Goal: Task Accomplishment & Management: Use online tool/utility

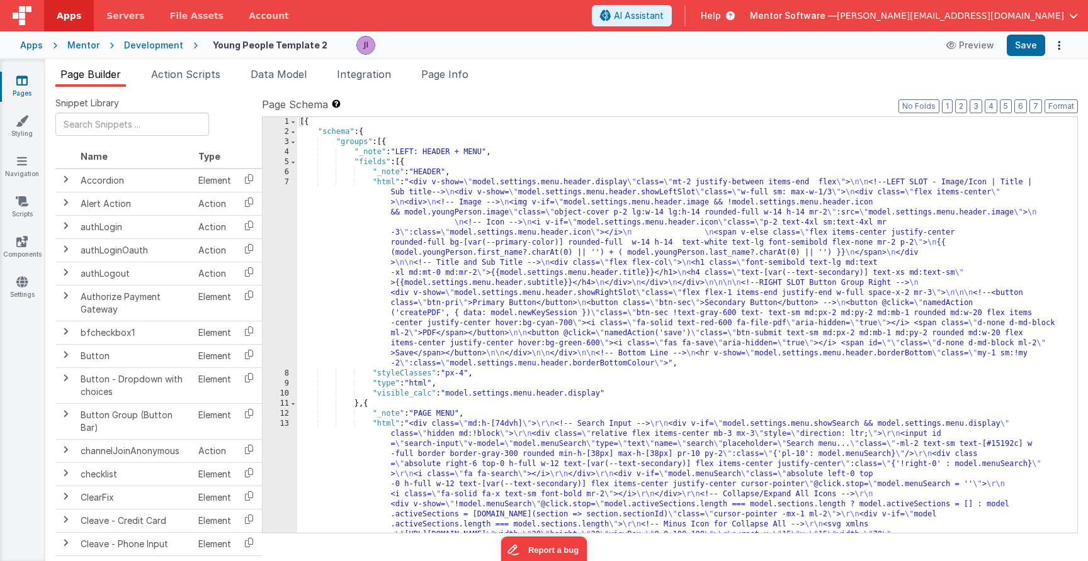
click at [22, 100] on div "Pages Styling Navigation Scripts Components Settings" at bounding box center [22, 310] width 45 height 502
click at [26, 77] on icon at bounding box center [21, 80] width 11 height 13
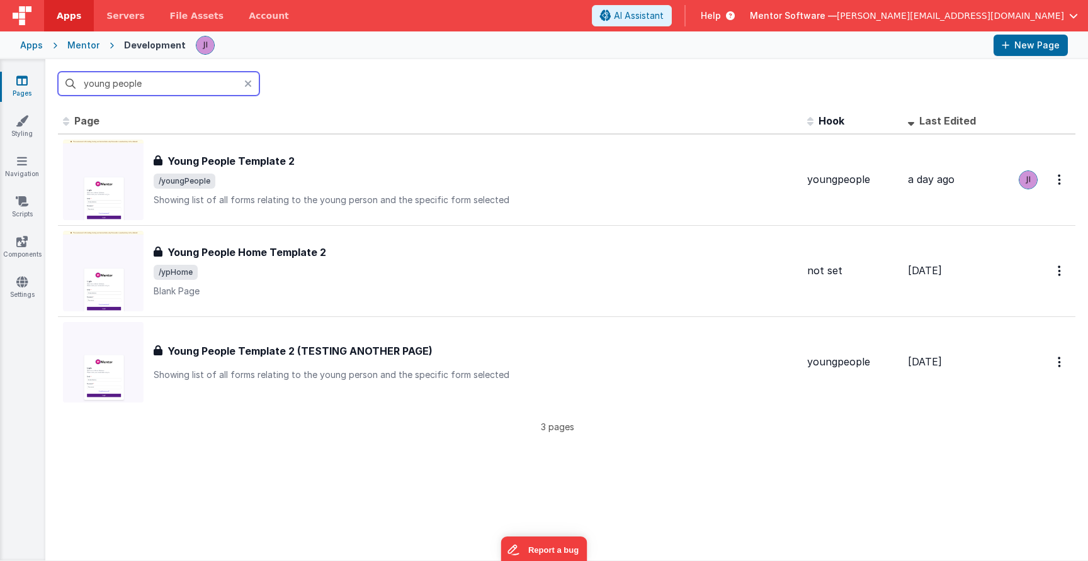
click at [114, 85] on input "young people" at bounding box center [158, 84] width 201 height 24
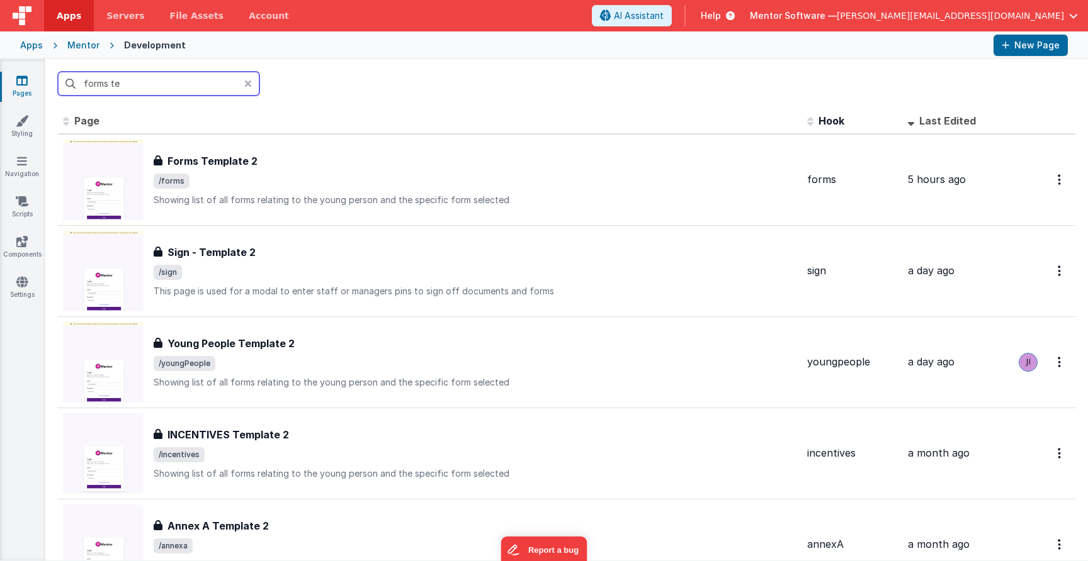
type input "forms tem"
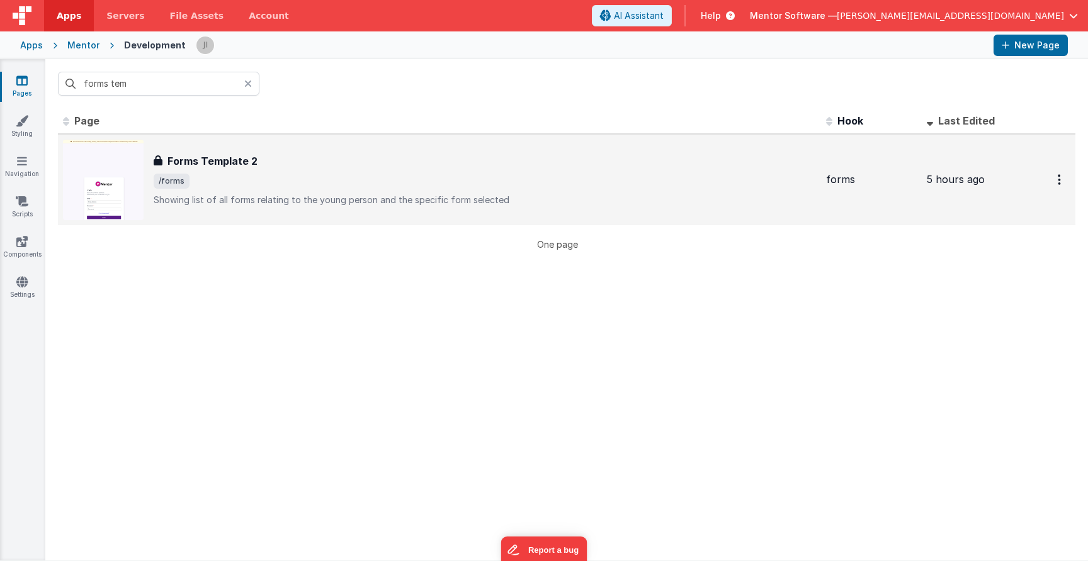
click at [266, 159] on div "Forms Template 2" at bounding box center [485, 161] width 662 height 15
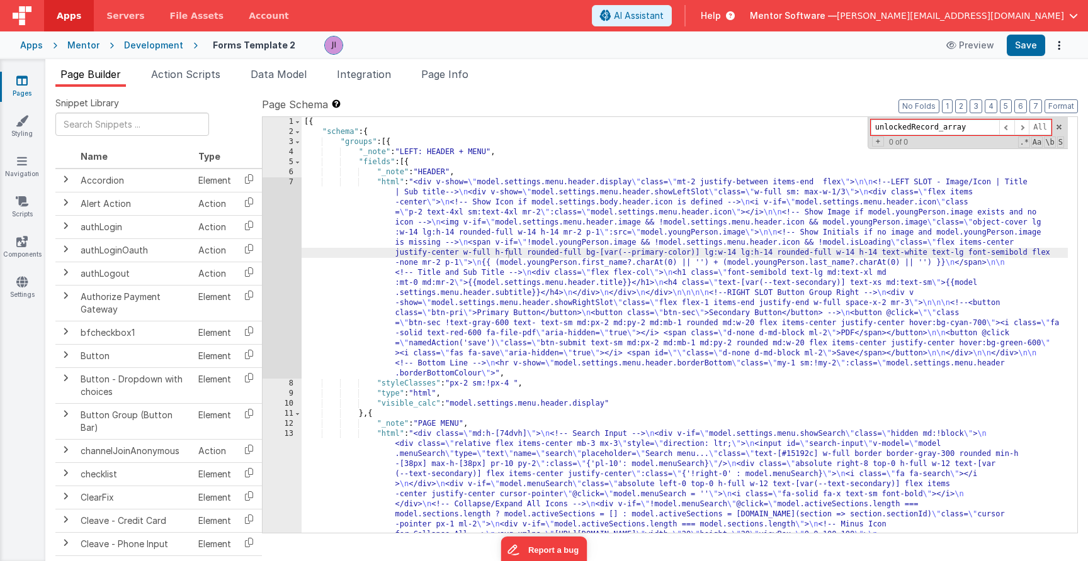
click at [938, 128] on input "unlockedRecord_array" at bounding box center [935, 128] width 128 height 16
type input "unlockedRecords_array"
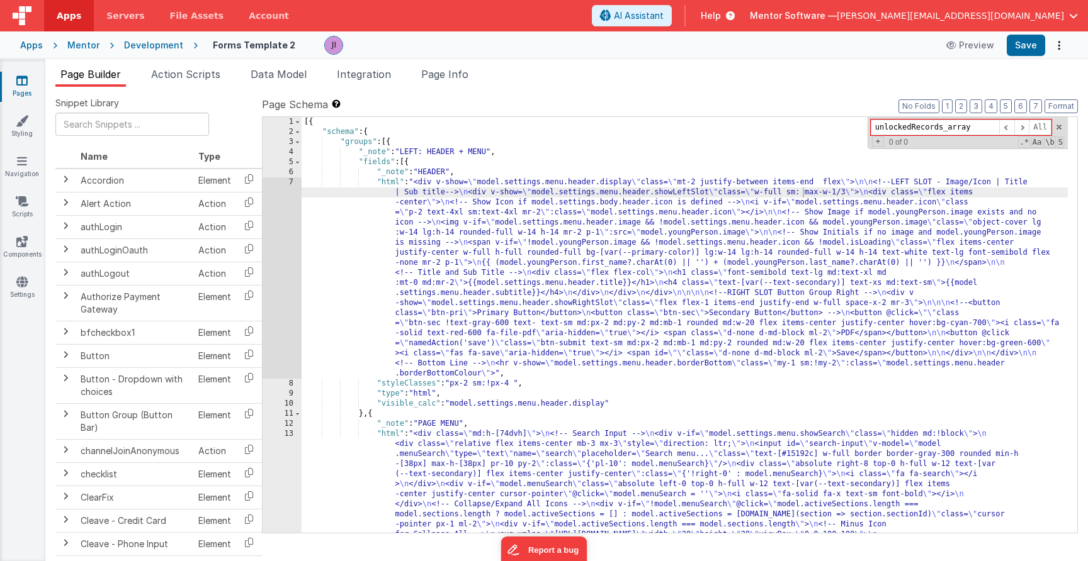
click at [458, 87] on div "Snippet Library Name Type Accordion Element Alert Action Action authLogin Actio…" at bounding box center [566, 334] width 1042 height 495
click at [459, 80] on span "Page Info" at bounding box center [444, 74] width 47 height 13
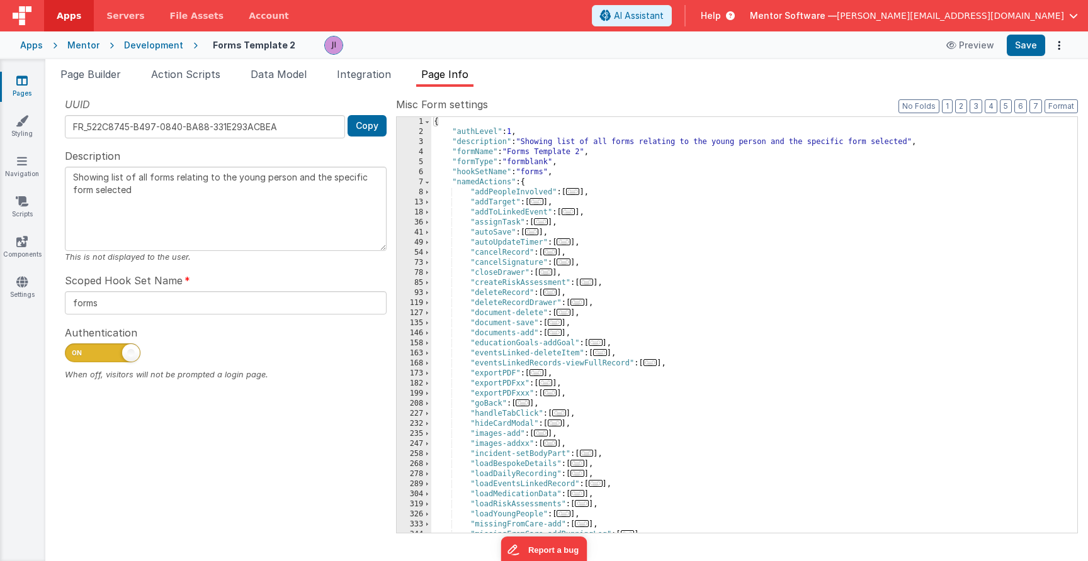
click at [685, 227] on div "{ "authLevel" : 1 , "description" : "Showing list of all forms relating to the …" at bounding box center [749, 335] width 636 height 436
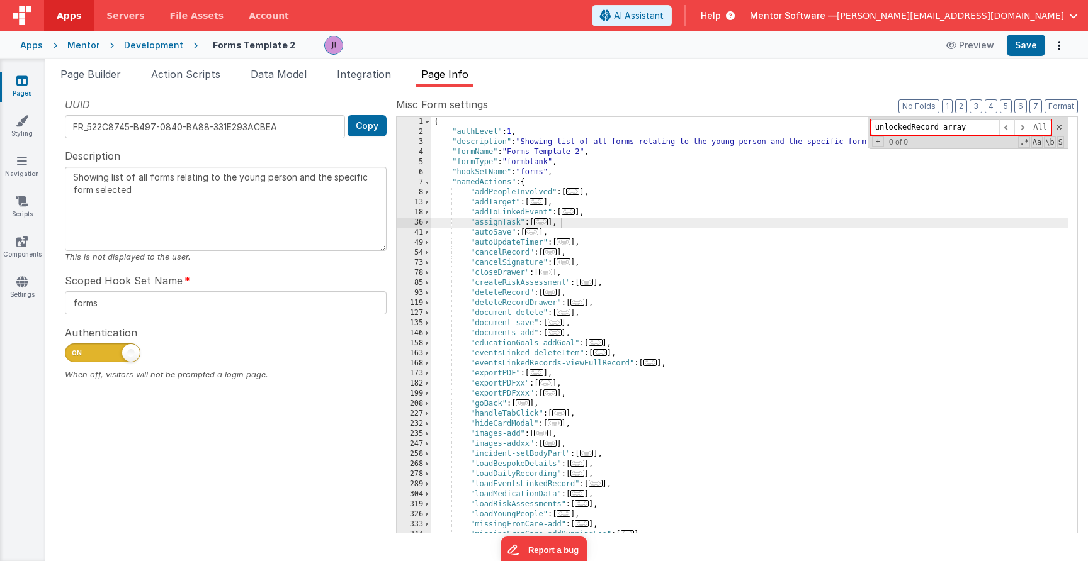
drag, startPoint x: 984, startPoint y: 123, endPoint x: 908, endPoint y: 128, distance: 76.3
click at [908, 128] on input "unlockedRecord_array" at bounding box center [935, 128] width 128 height 16
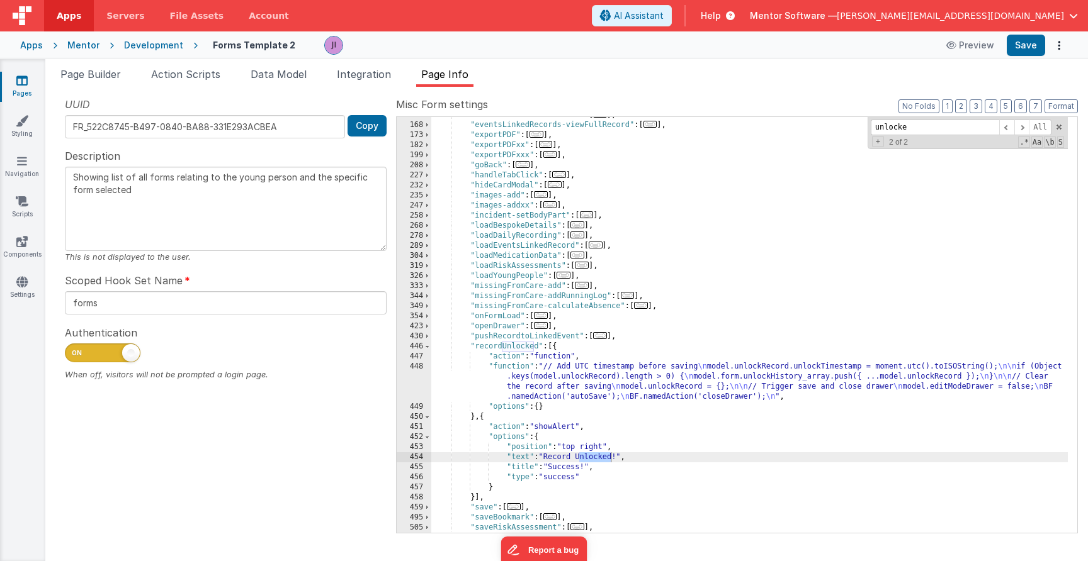
type input "unlocke"
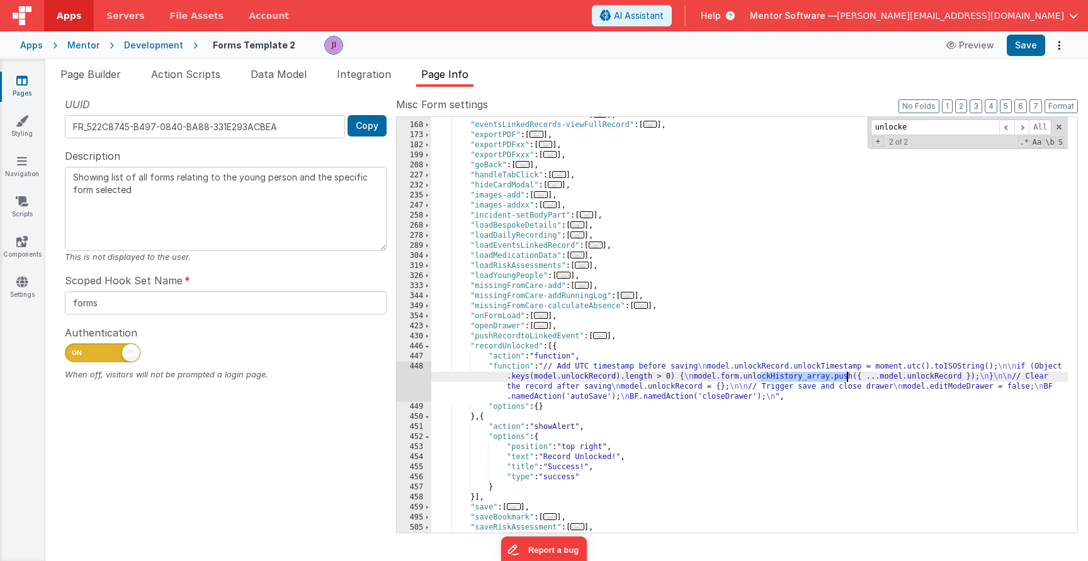
drag, startPoint x: 762, startPoint y: 376, endPoint x: 847, endPoint y: 376, distance: 84.3
click at [846, 376] on div ""eventsLinked-deleteItem" : [ ... ] , "eventsLinkedRecords-viewFullRecord" : [ …" at bounding box center [749, 328] width 636 height 436
click at [512, 400] on div ""eventsLinked-deleteItem" : [ ... ] , "eventsLinkedRecords-viewFullRecord" : [ …" at bounding box center [749, 328] width 636 height 436
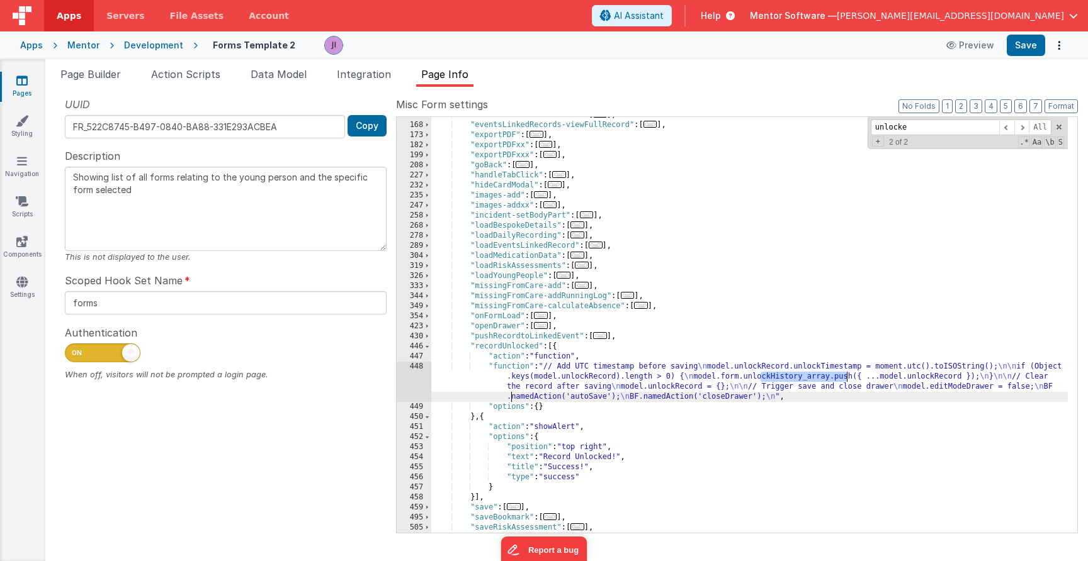
click at [815, 383] on div ""eventsLinked-deleteItem" : [ ... ] , "eventsLinkedRecords-viewFullRecord" : [ …" at bounding box center [749, 328] width 636 height 436
click at [35, 77] on link "Pages" at bounding box center [21, 86] width 45 height 25
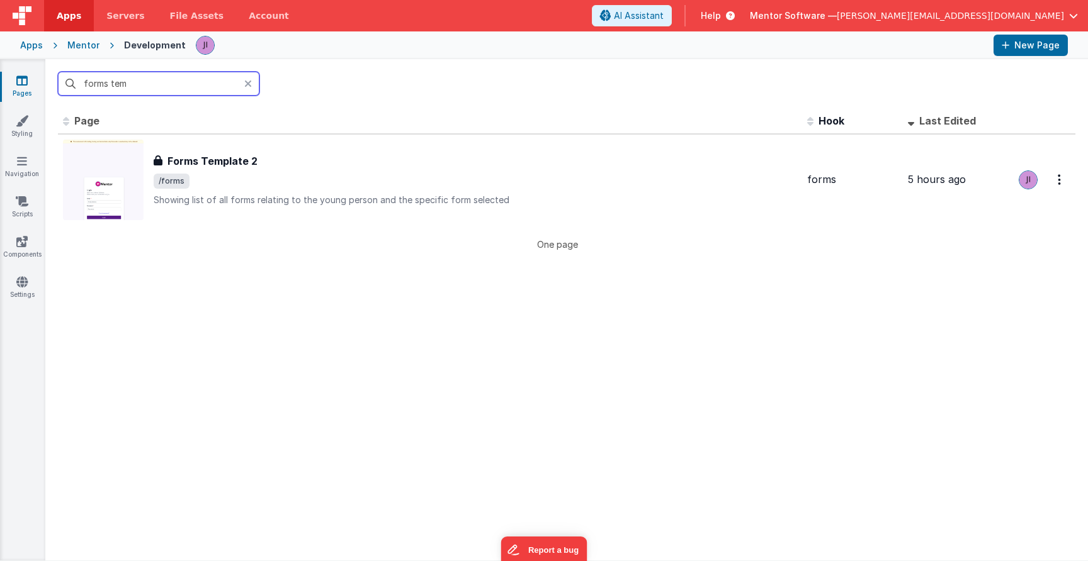
click at [100, 88] on input "forms tem" at bounding box center [158, 84] width 201 height 24
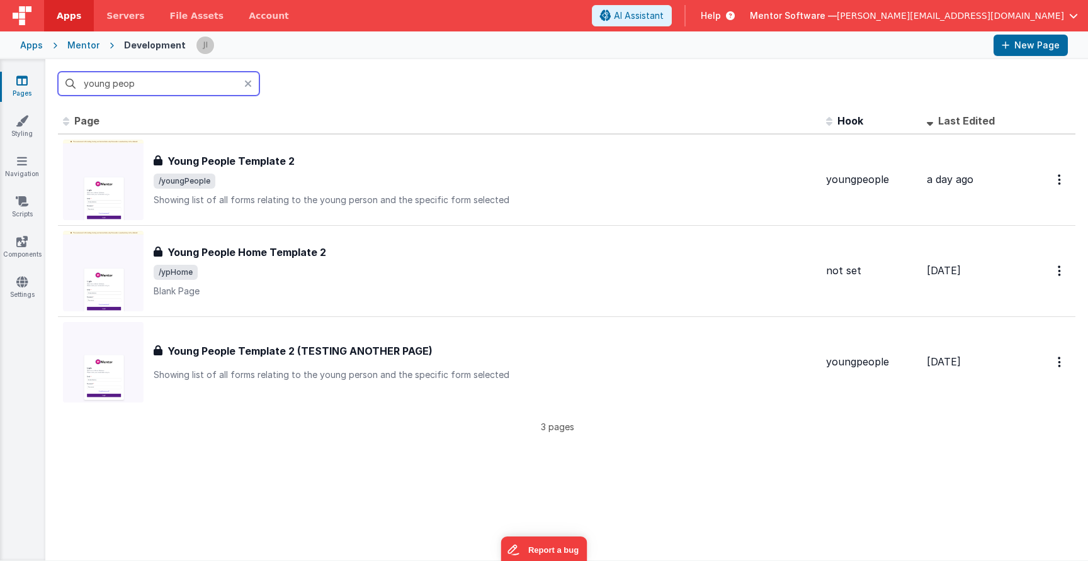
type input "young peo"
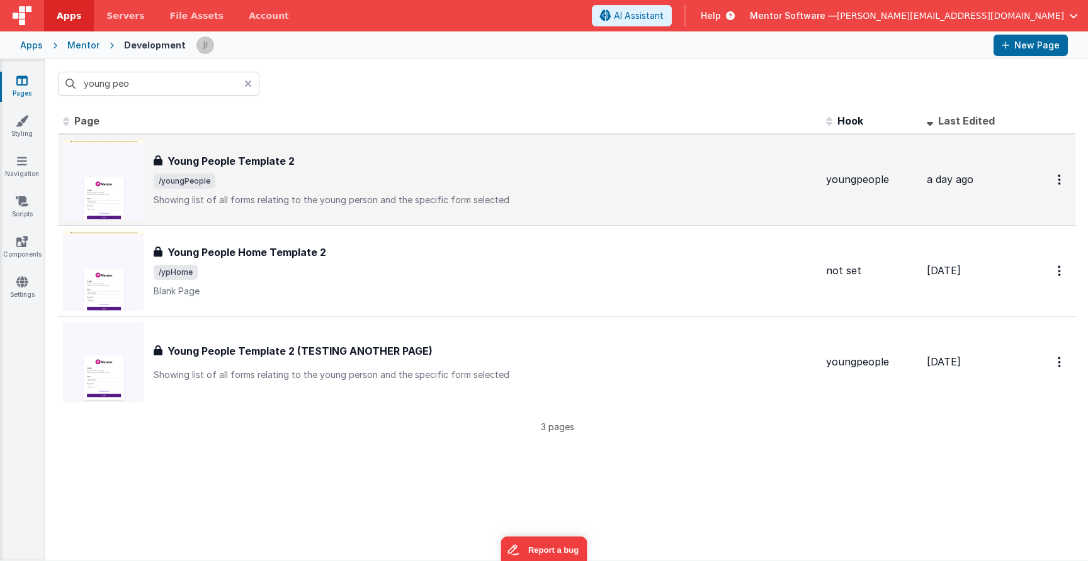
click at [333, 166] on div "Young People Template 2" at bounding box center [485, 161] width 662 height 15
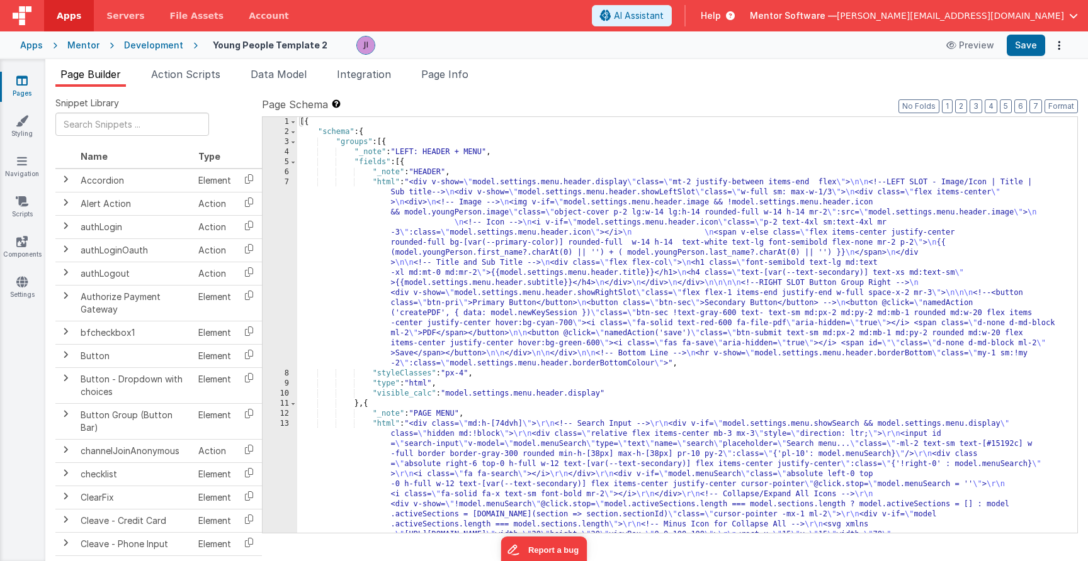
click at [24, 88] on link "Pages" at bounding box center [21, 86] width 45 height 25
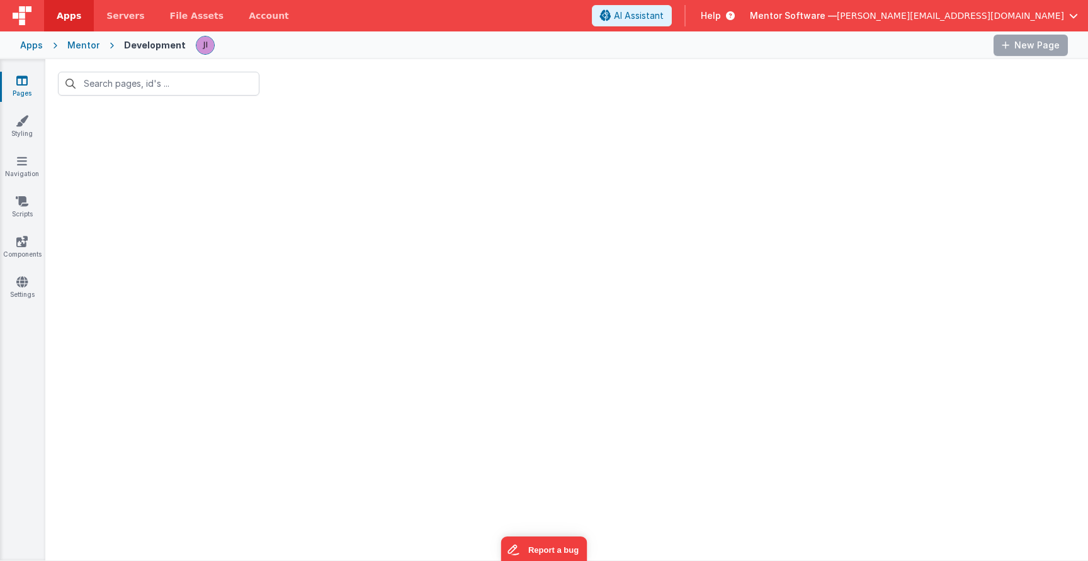
click at [24, 88] on link "Pages" at bounding box center [21, 86] width 45 height 25
type input "young peo"
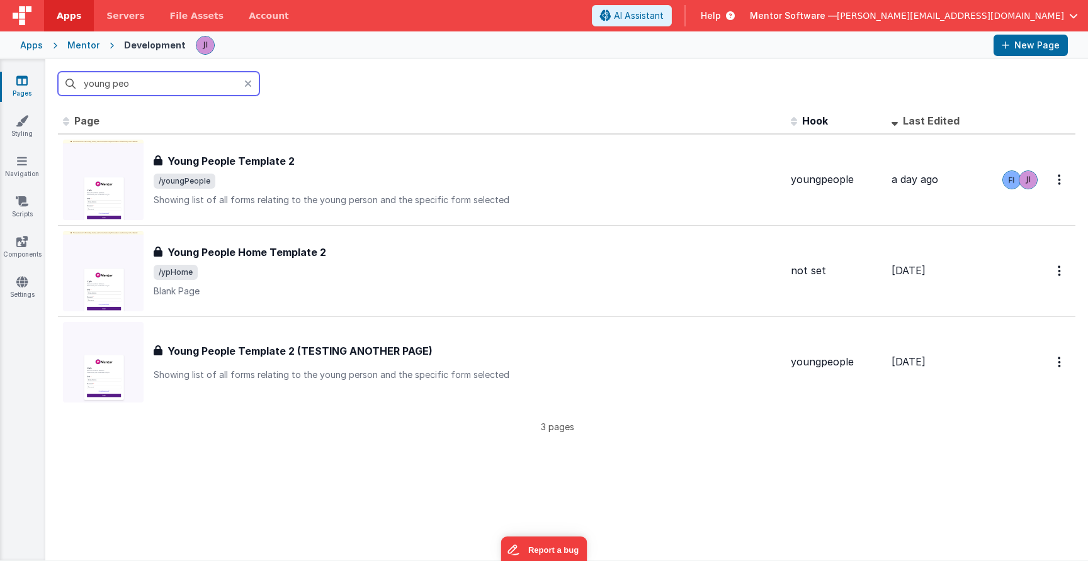
click at [150, 79] on input "young peo" at bounding box center [158, 84] width 201 height 24
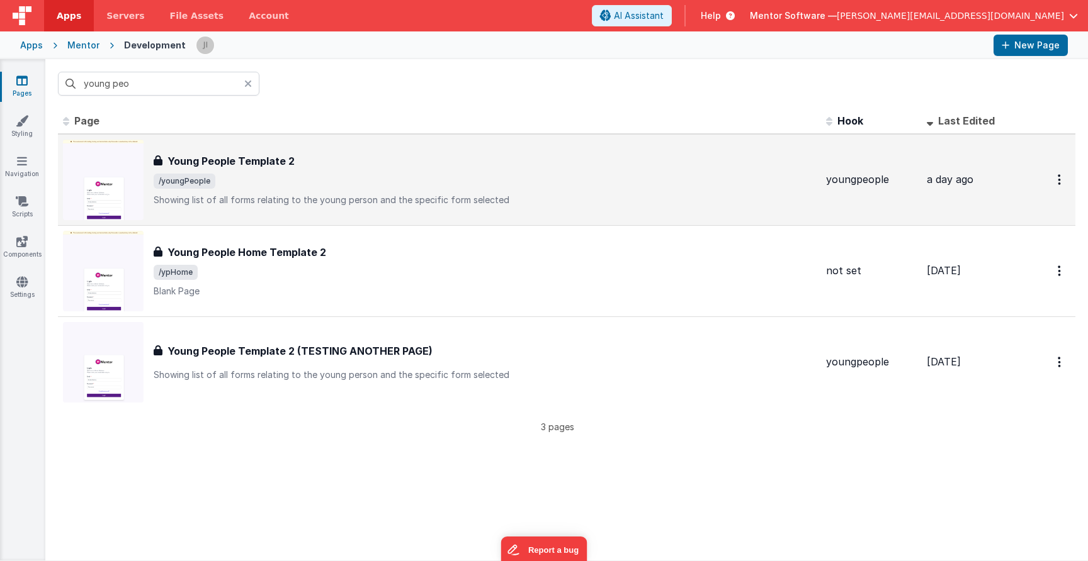
click at [258, 176] on span "/youngPeople" at bounding box center [485, 181] width 662 height 15
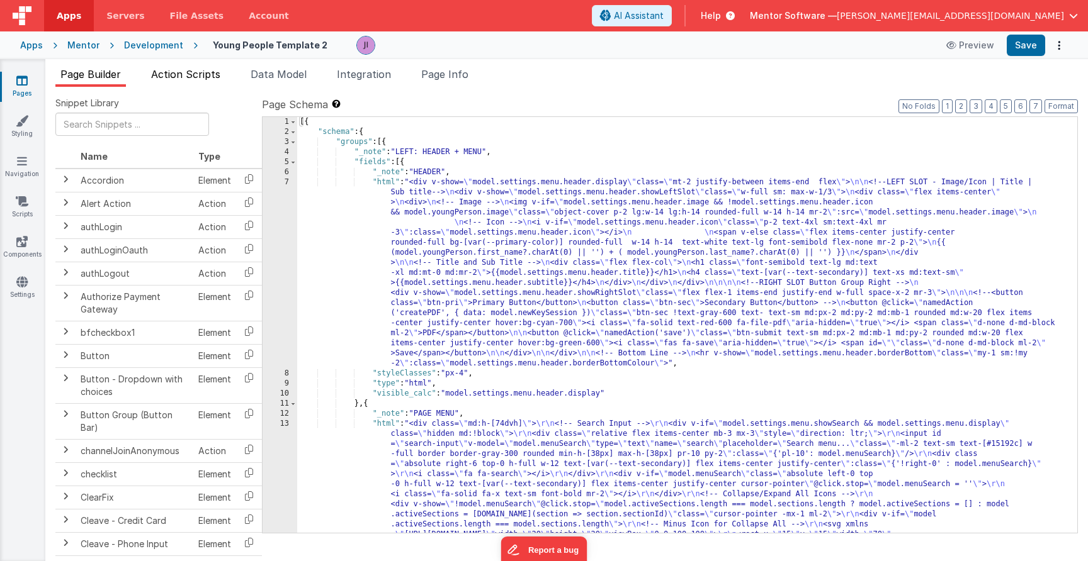
click at [198, 81] on li "Action Scripts" at bounding box center [185, 77] width 79 height 20
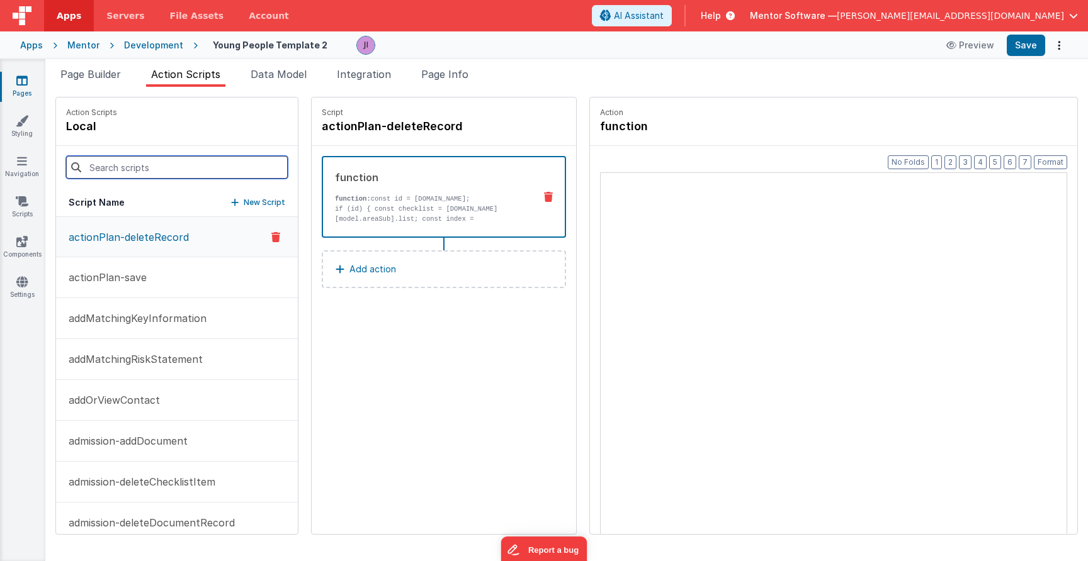
click at [168, 173] on input at bounding box center [177, 167] width 222 height 23
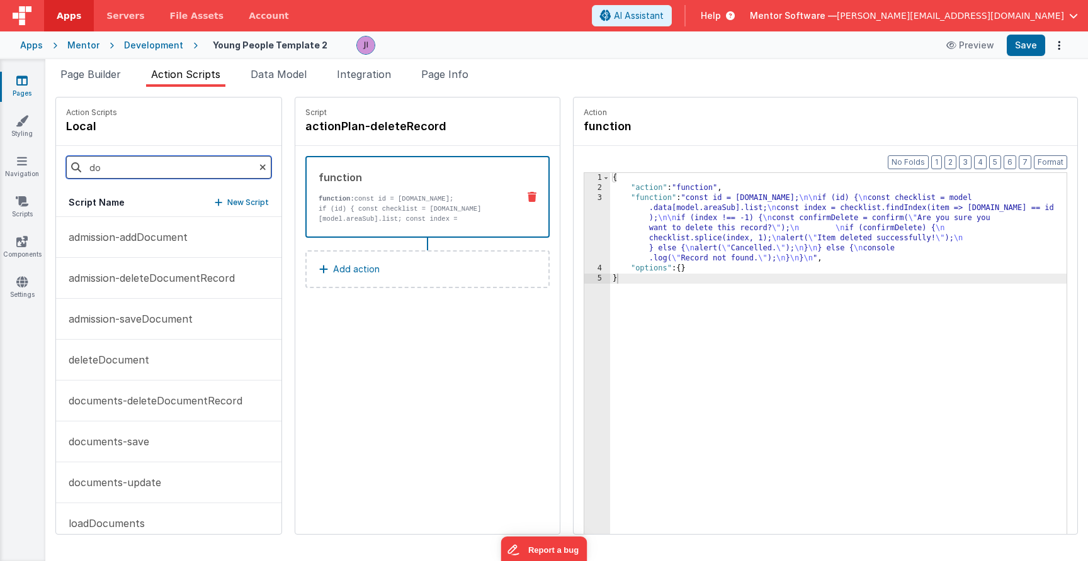
type input "d"
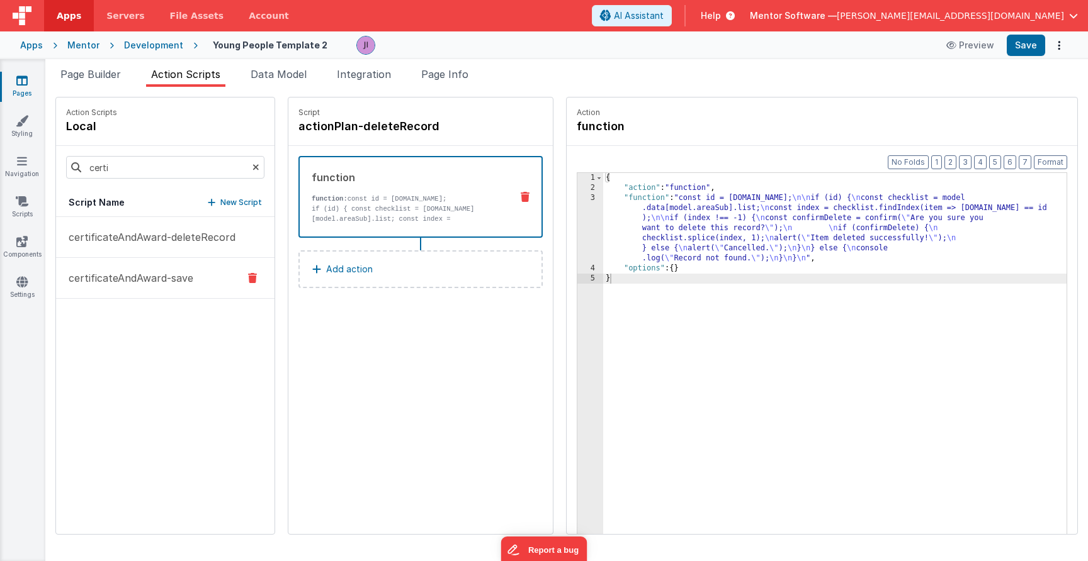
click at [169, 271] on p "certificateAndAward-save" at bounding box center [127, 278] width 132 height 15
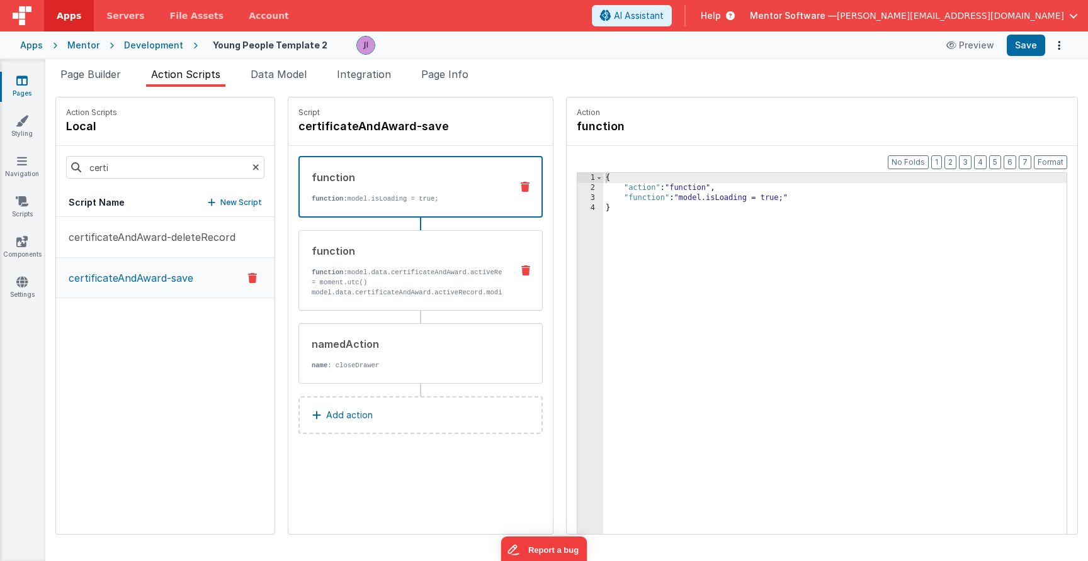
click at [355, 264] on div "function function: model.data.certificateAndAward.activeRecord.modifiedTimestam…" at bounding box center [400, 271] width 203 height 54
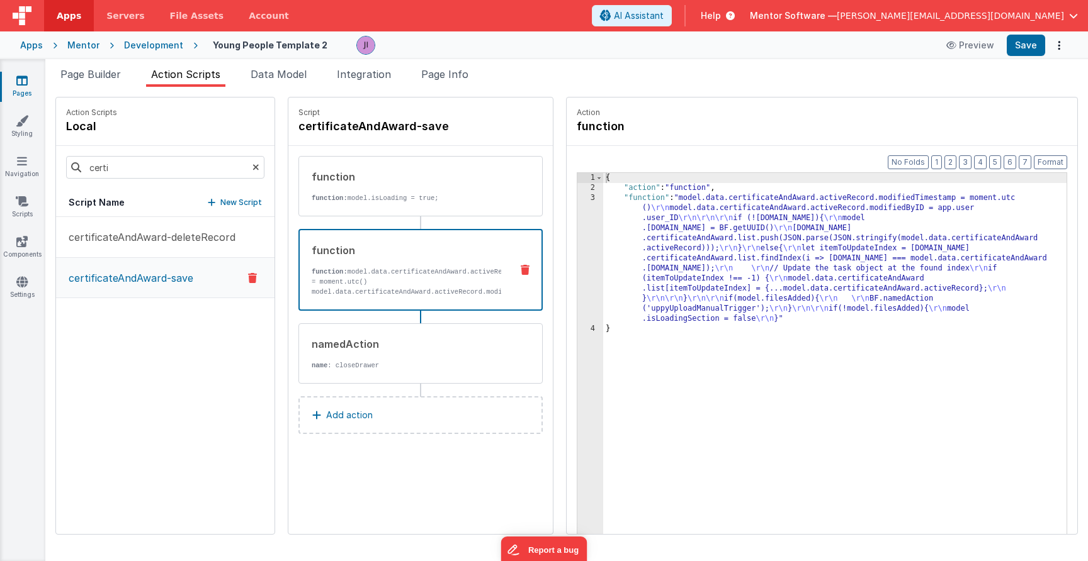
click at [663, 278] on div "{ "action" : "function" , "function" : "model.data.certificateAndAward.activeRe…" at bounding box center [834, 383] width 463 height 420
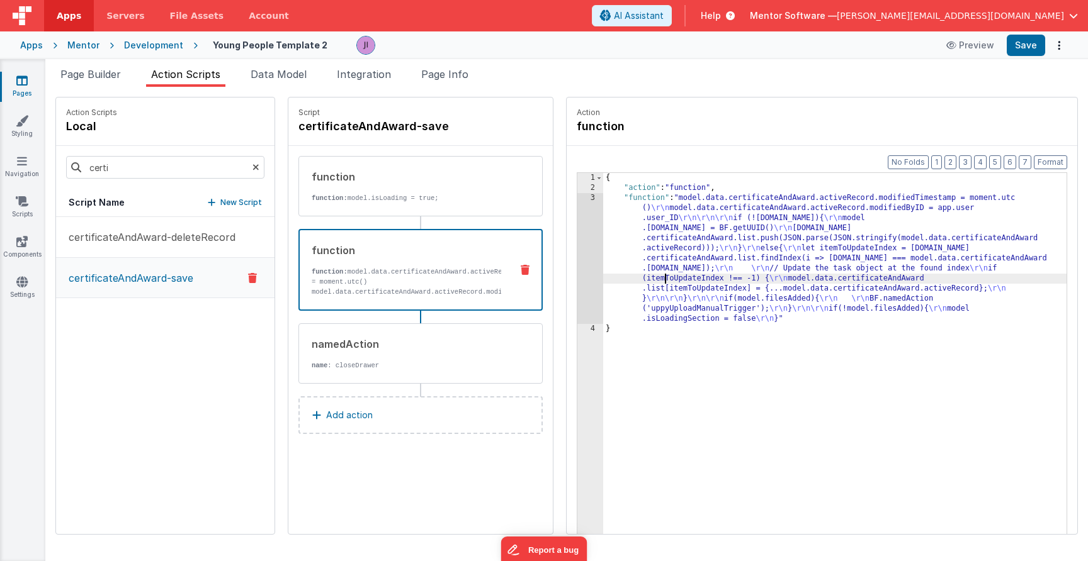
click at [578, 287] on div "3" at bounding box center [590, 258] width 26 height 131
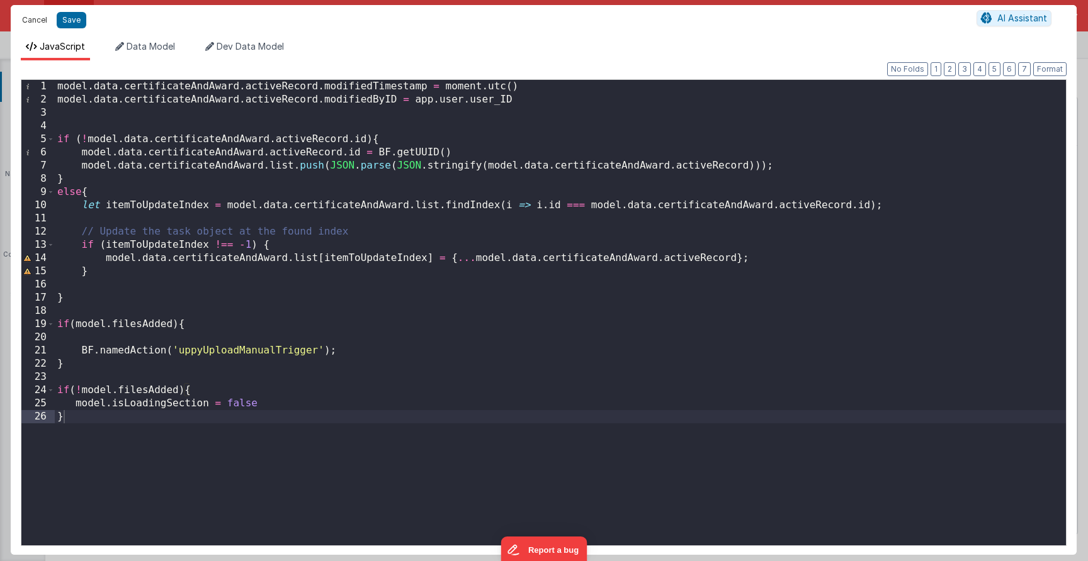
click at [41, 27] on button "Cancel" at bounding box center [35, 20] width 38 height 18
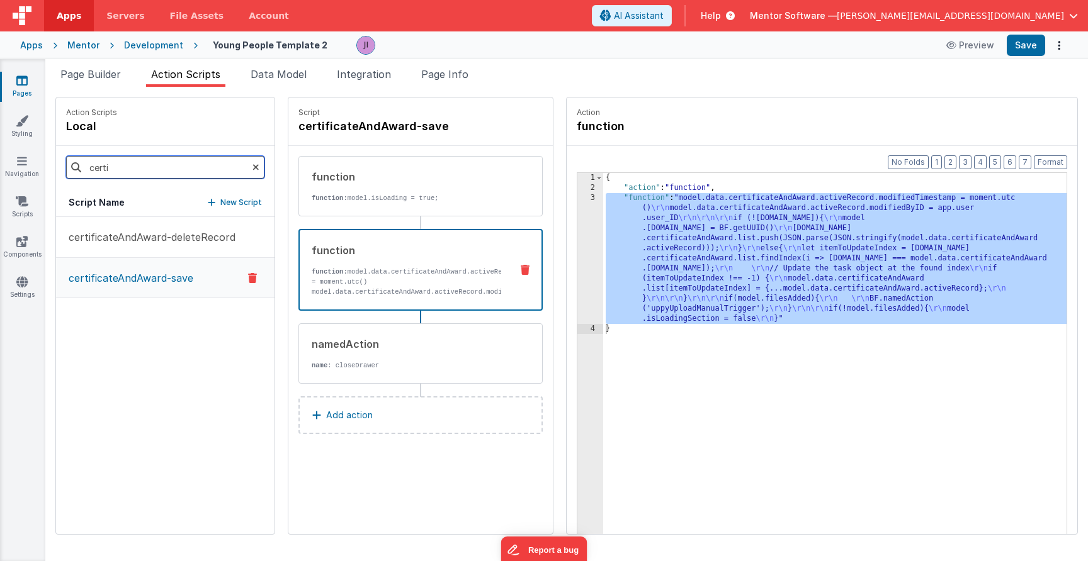
click at [116, 171] on input "certi" at bounding box center [165, 167] width 198 height 23
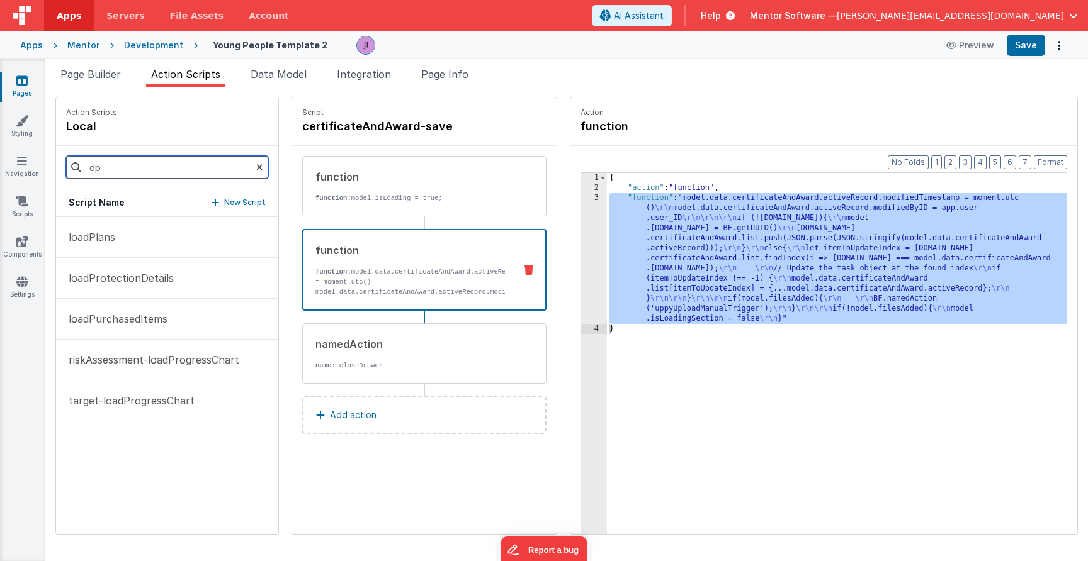
type input "d"
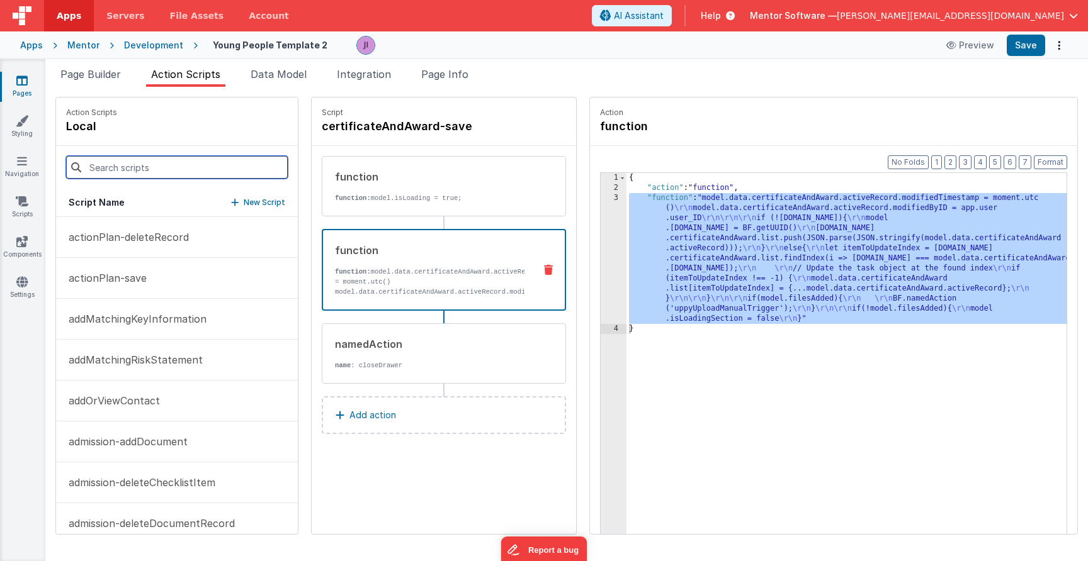
type input "o"
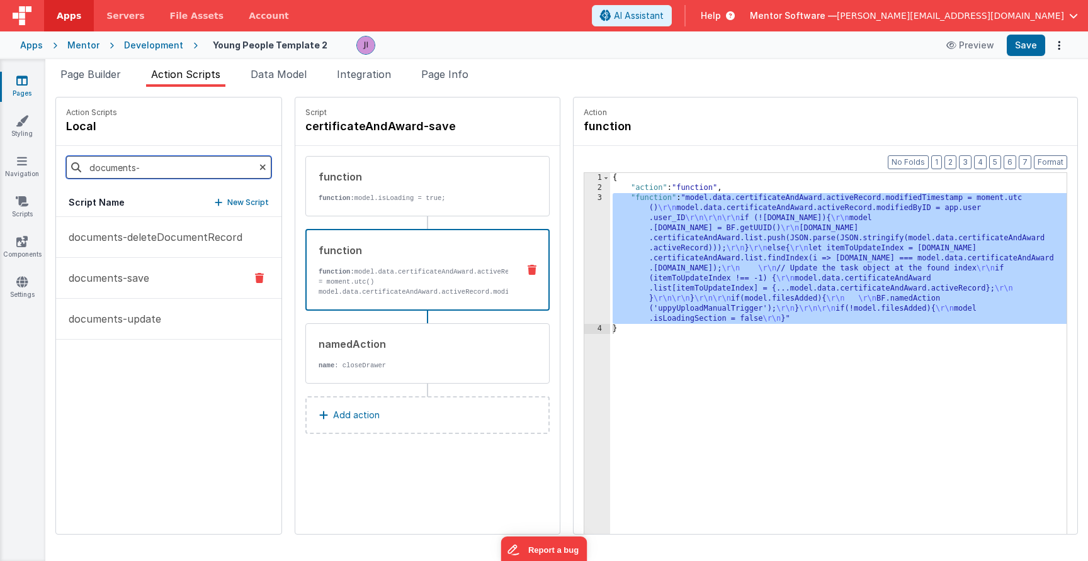
type input "documents-"
click at [100, 291] on button "documents-save" at bounding box center [168, 278] width 225 height 41
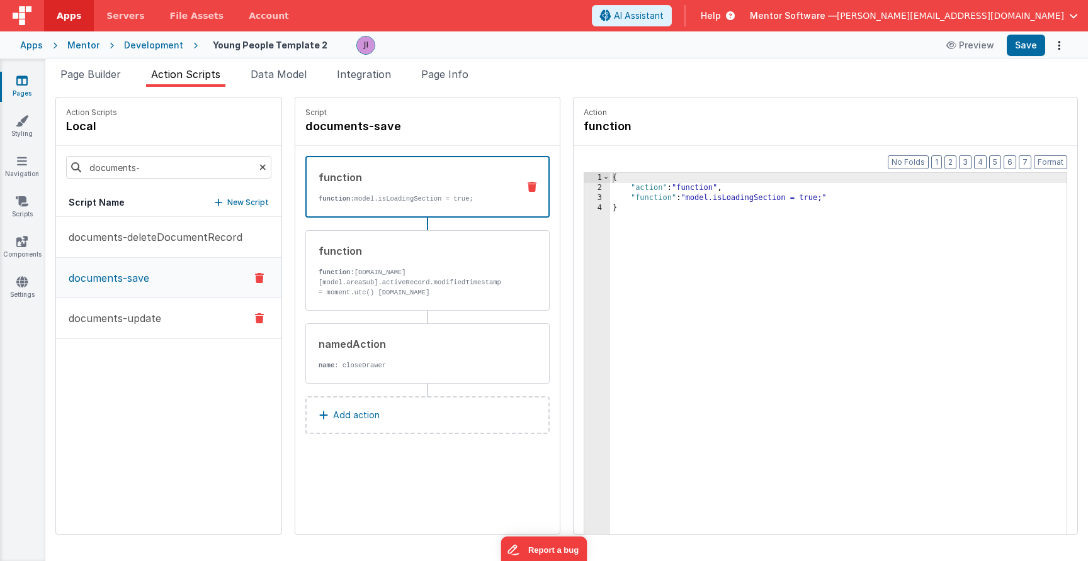
click at [169, 325] on button "documents-update" at bounding box center [168, 318] width 225 height 41
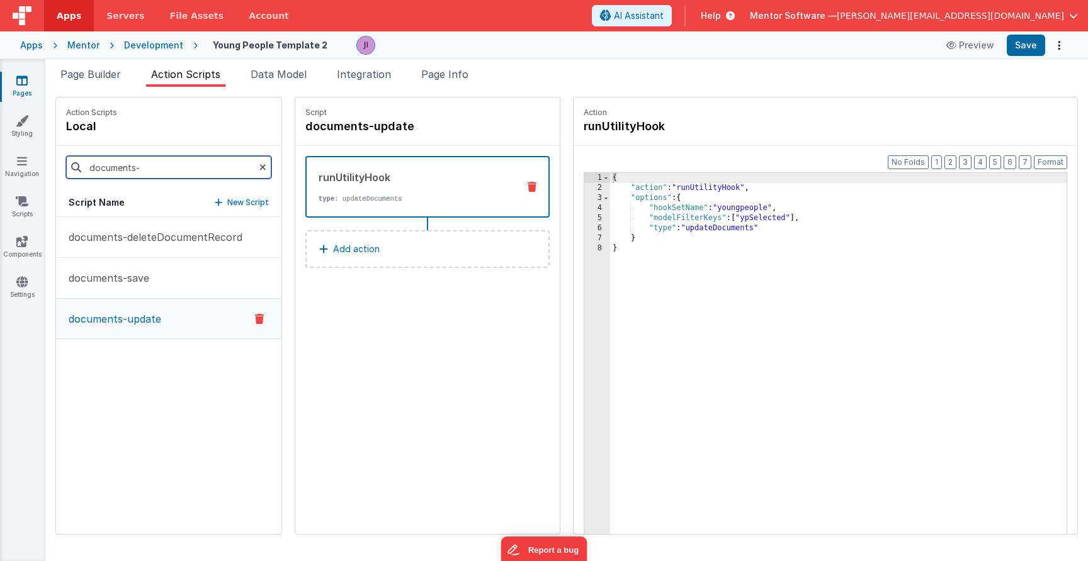
click at [179, 164] on input "documents-" at bounding box center [168, 167] width 205 height 23
click at [99, 67] on li "Page Builder" at bounding box center [90, 77] width 70 height 20
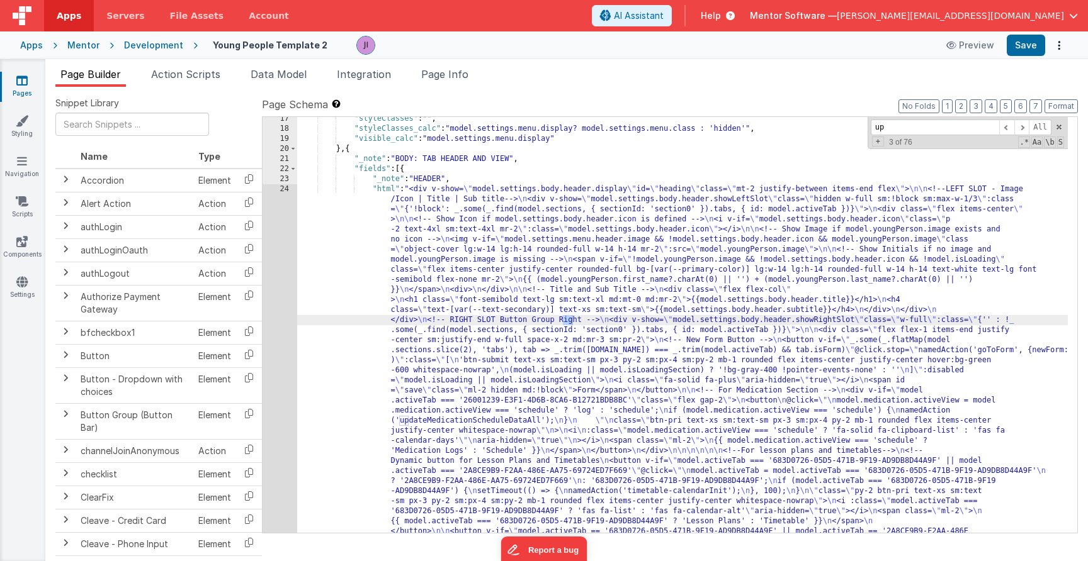
scroll to position [1023, 0]
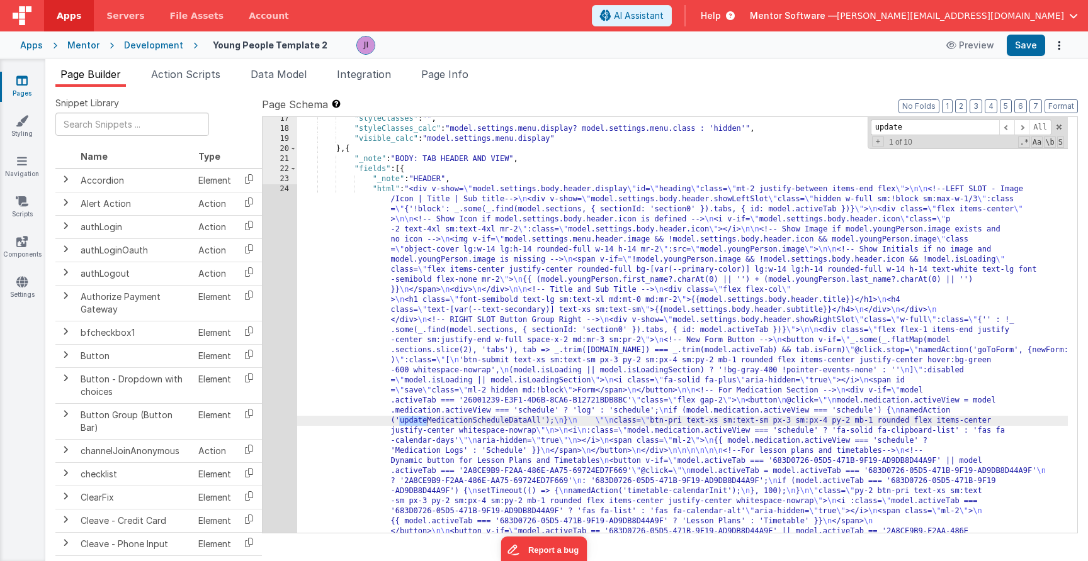
type input "update"
click at [479, 65] on div "Page Builder Action Scripts Data Model Integration Page Info Snippet Library Na…" at bounding box center [566, 310] width 1042 height 502
click at [459, 64] on div "Page Builder Action Scripts Data Model Integration Page Info Snippet Library Na…" at bounding box center [566, 310] width 1042 height 502
click at [459, 71] on span "Page Info" at bounding box center [444, 74] width 47 height 13
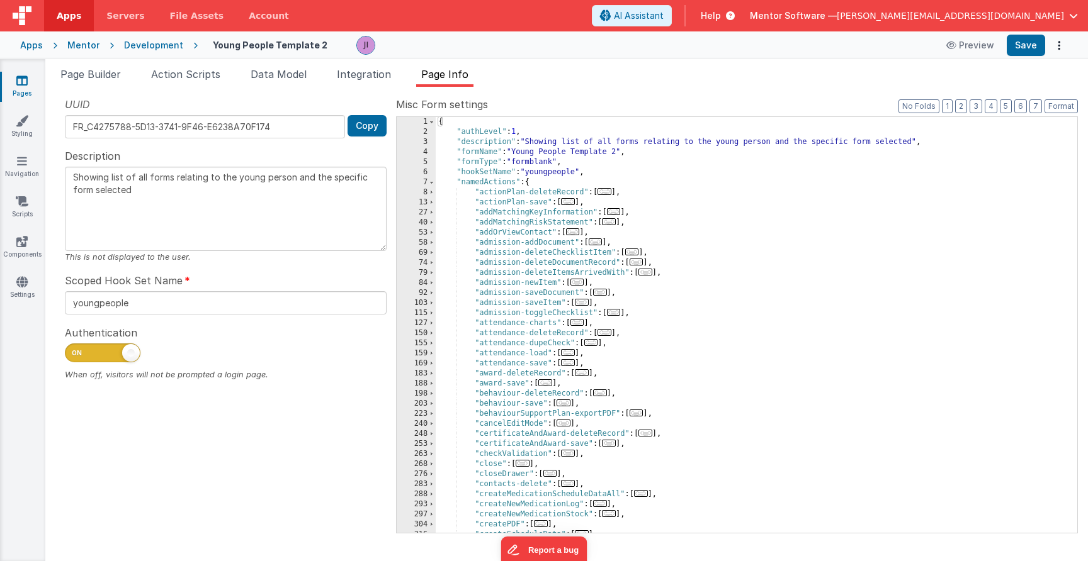
click at [798, 341] on div "{ "authLevel" : 1 , "description" : "Showing list of all forms relating to the …" at bounding box center [752, 335] width 632 height 436
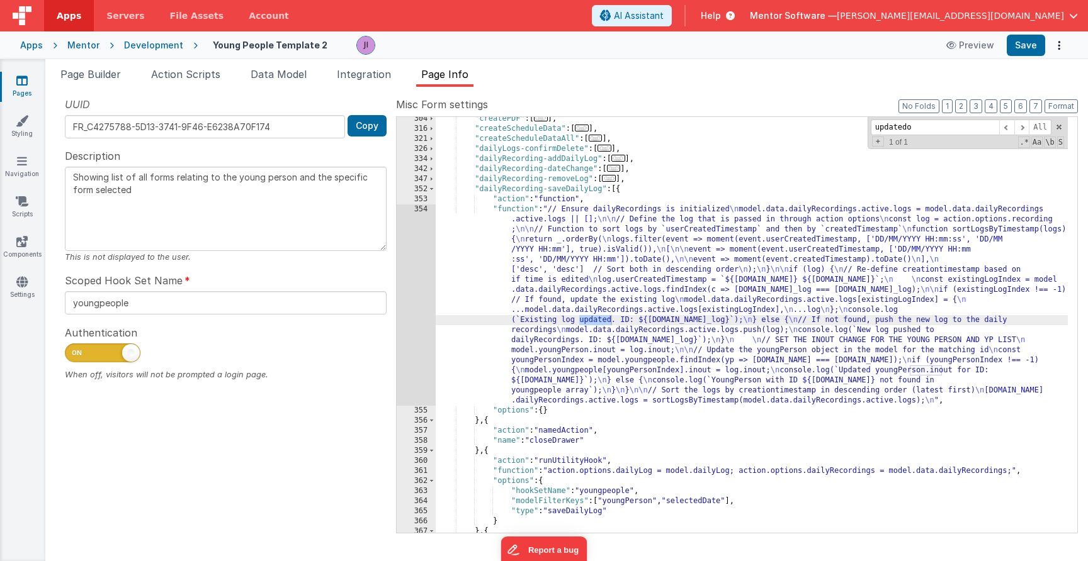
scroll to position [1081, 0]
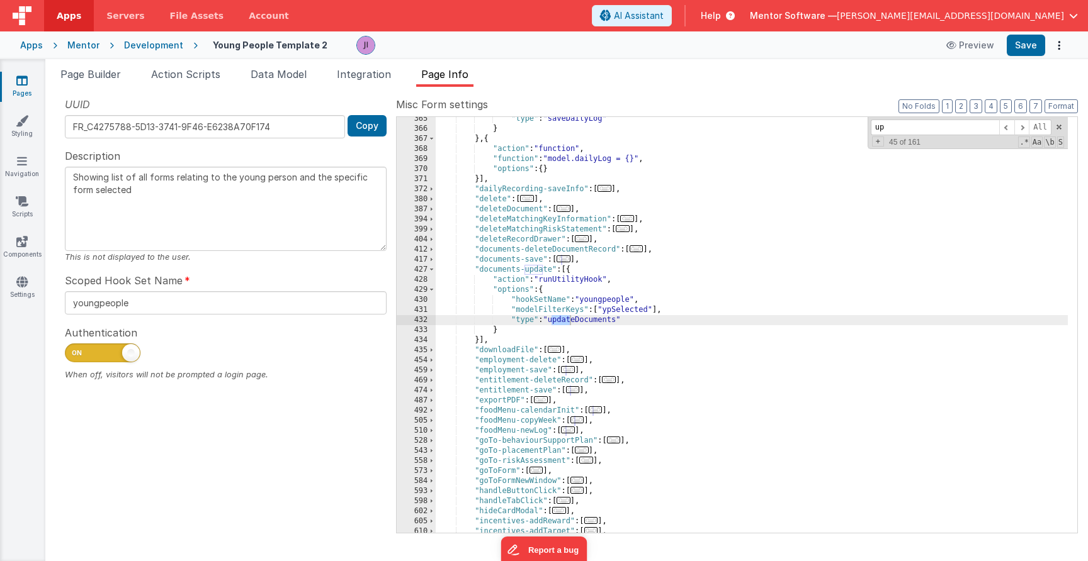
type input "u"
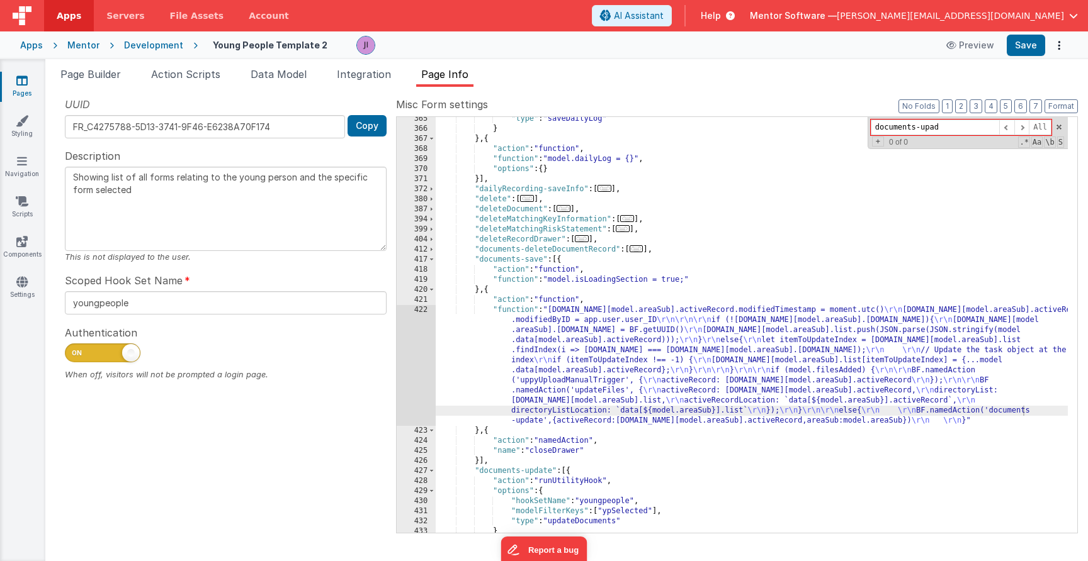
type input "documents-upad"
click at [650, 376] on div ""type" : "saveDailyLog" } } , { "action" : "function" , "function" : "model.dai…" at bounding box center [752, 332] width 632 height 436
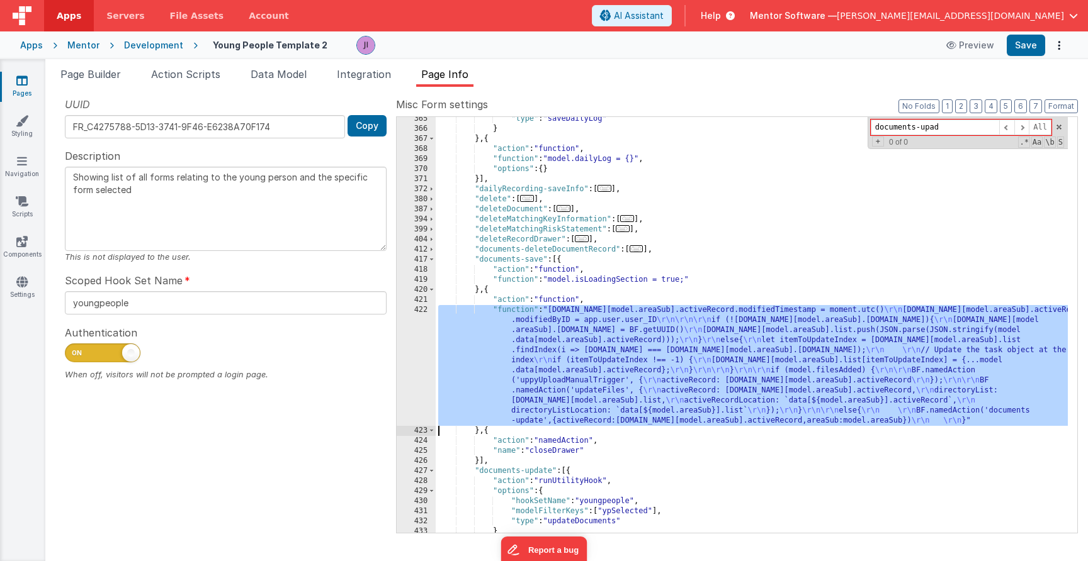
click at [408, 391] on div "422" at bounding box center [416, 365] width 39 height 121
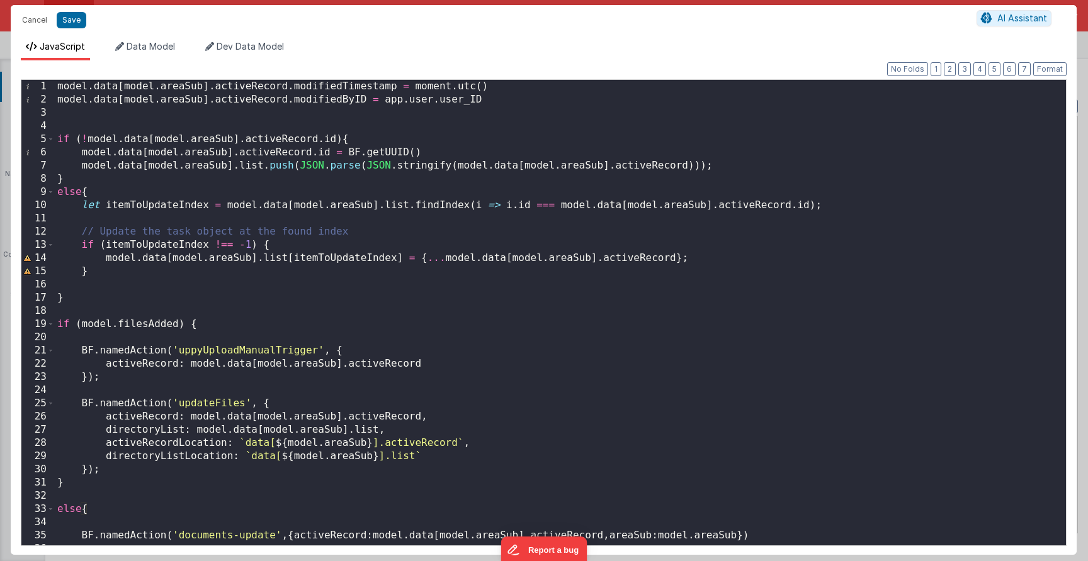
scroll to position [23, 0]
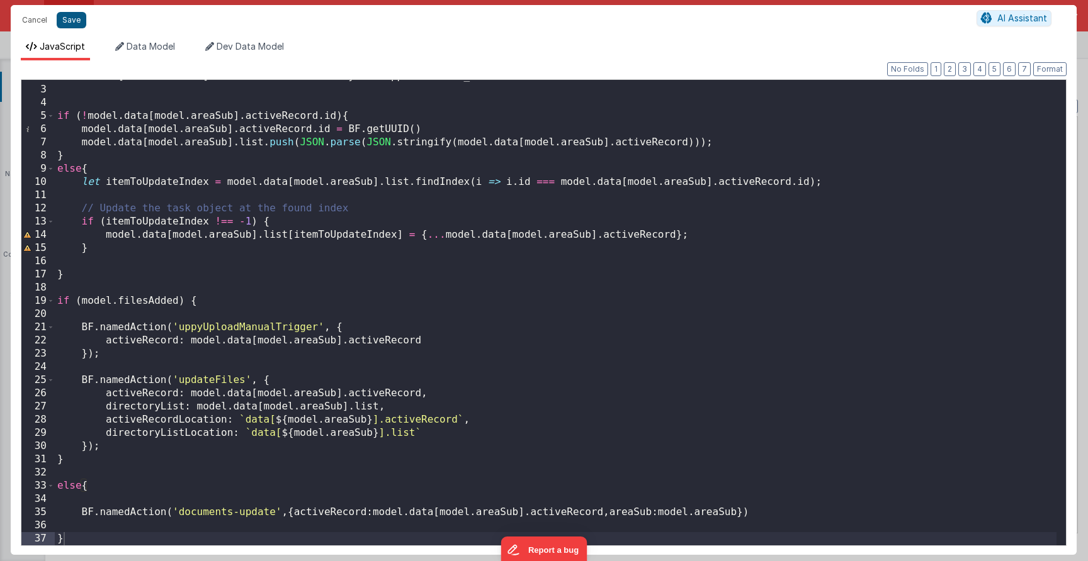
click at [72, 22] on button "Save" at bounding box center [72, 20] width 30 height 16
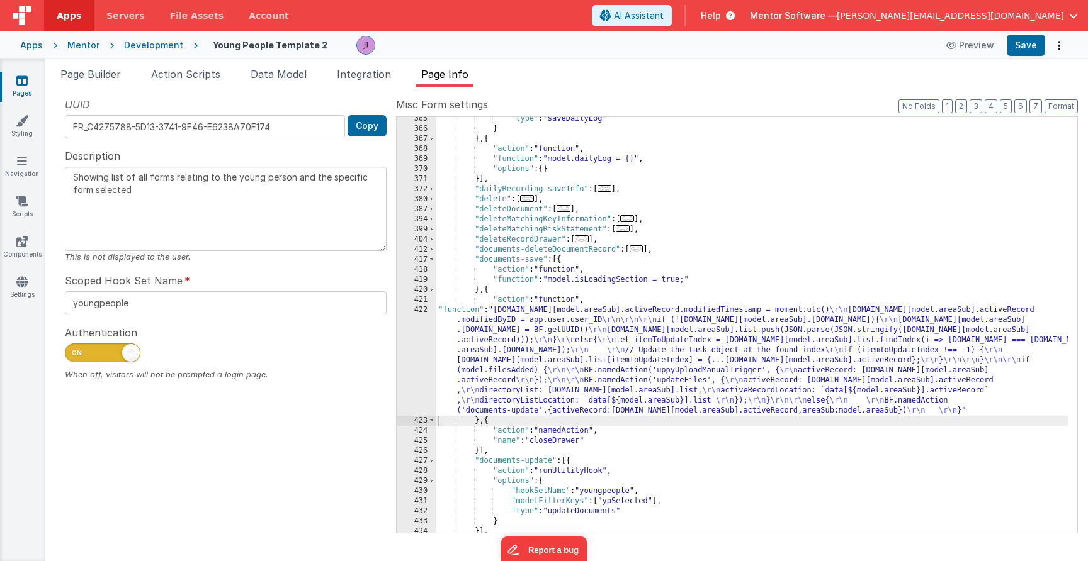
click at [603, 493] on div ""type" : "saveDailyLog" } } , { "action" : "function" , "function" : "model.dai…" at bounding box center [752, 332] width 632 height 436
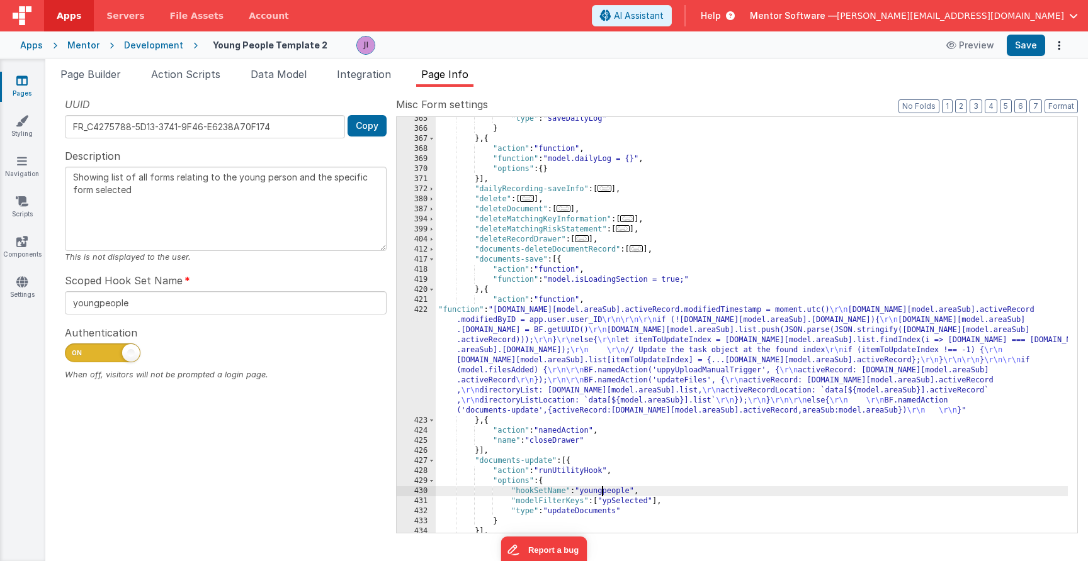
click at [603, 493] on div ""type" : "saveDailyLog" } } , { "action" : "function" , "function" : "model.dai…" at bounding box center [752, 332] width 632 height 436
click at [1035, 43] on button "Save" at bounding box center [1025, 45] width 38 height 21
click at [208, 84] on li "Action Scripts" at bounding box center [185, 77] width 79 height 20
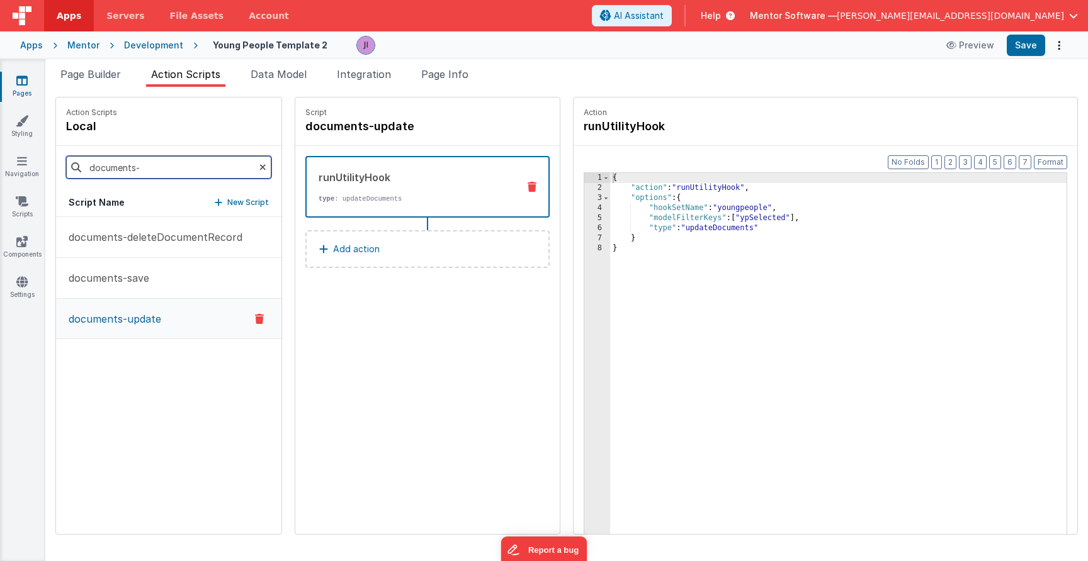
click at [211, 171] on input "documents-" at bounding box center [168, 167] width 205 height 23
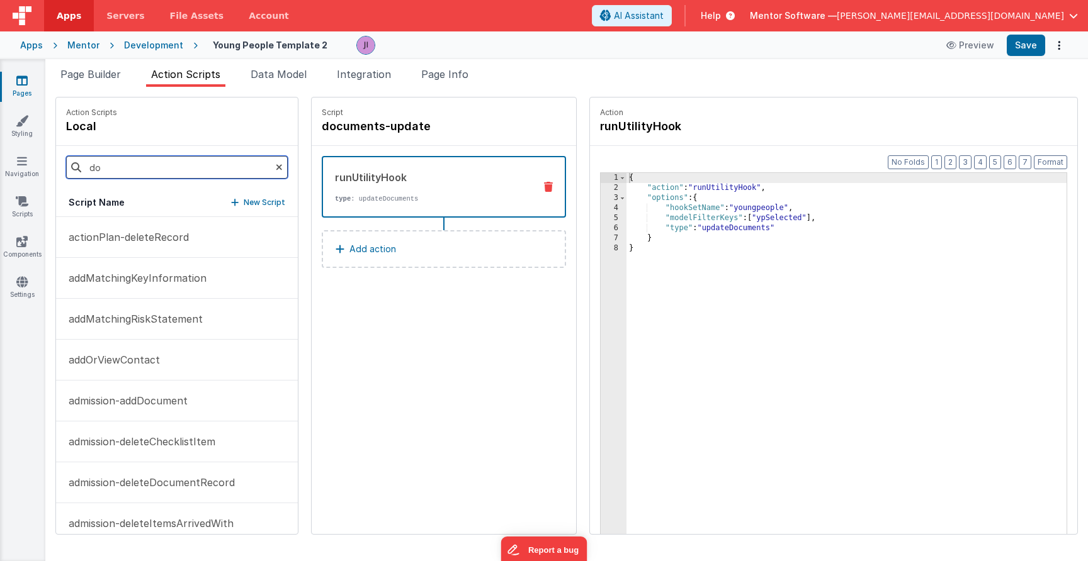
type input "d"
type input "e"
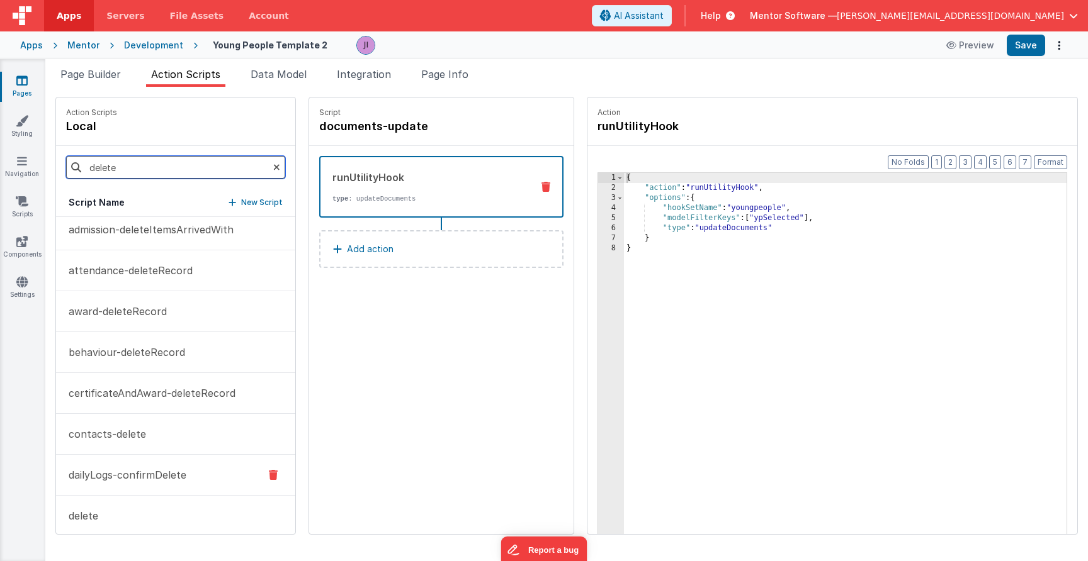
scroll to position [223, 0]
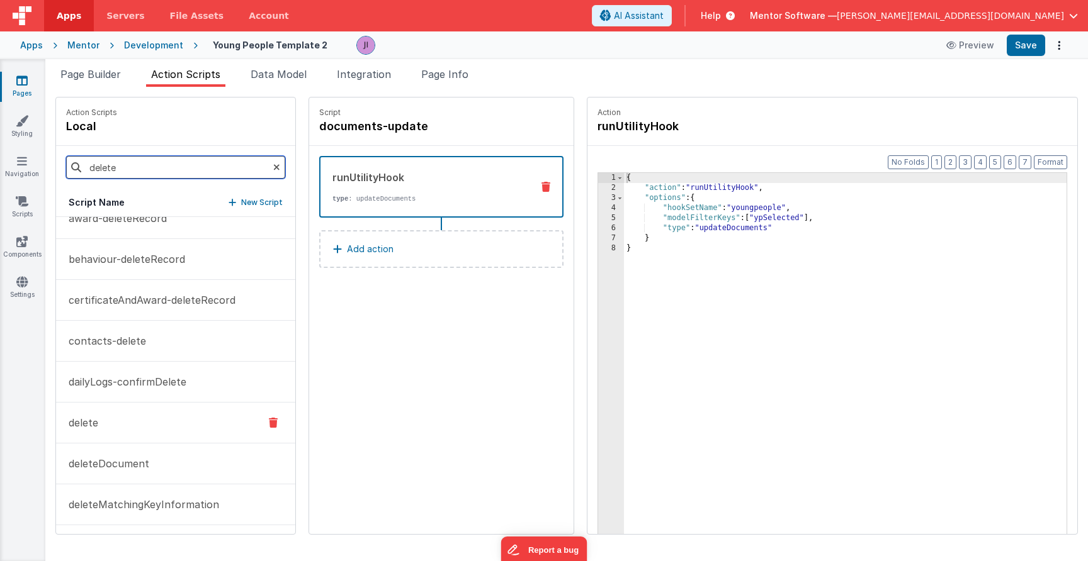
type input "delete"
click at [157, 431] on button "delete" at bounding box center [175, 423] width 239 height 41
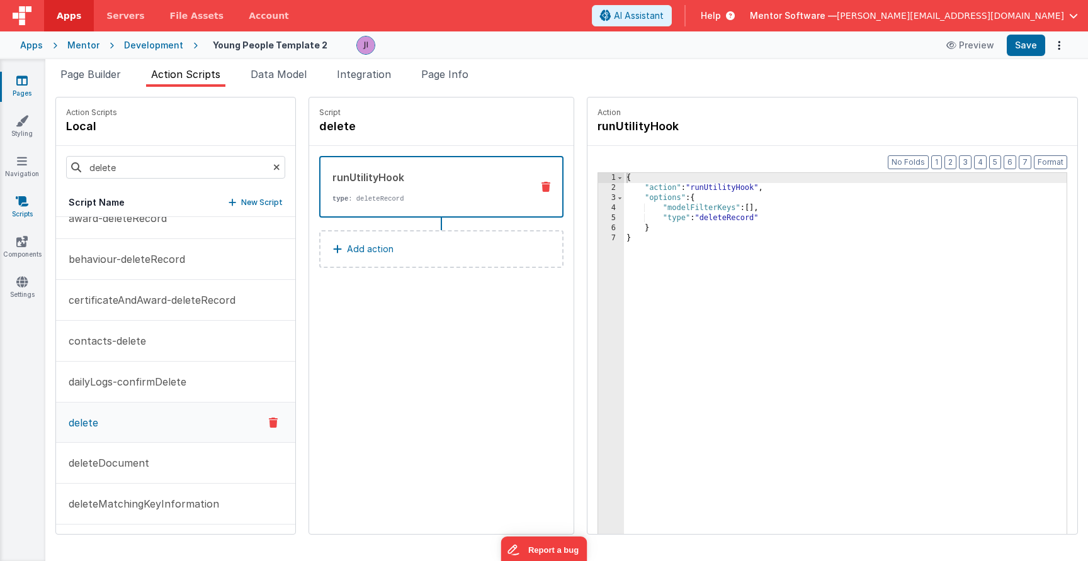
click at [28, 205] on icon at bounding box center [22, 201] width 13 height 13
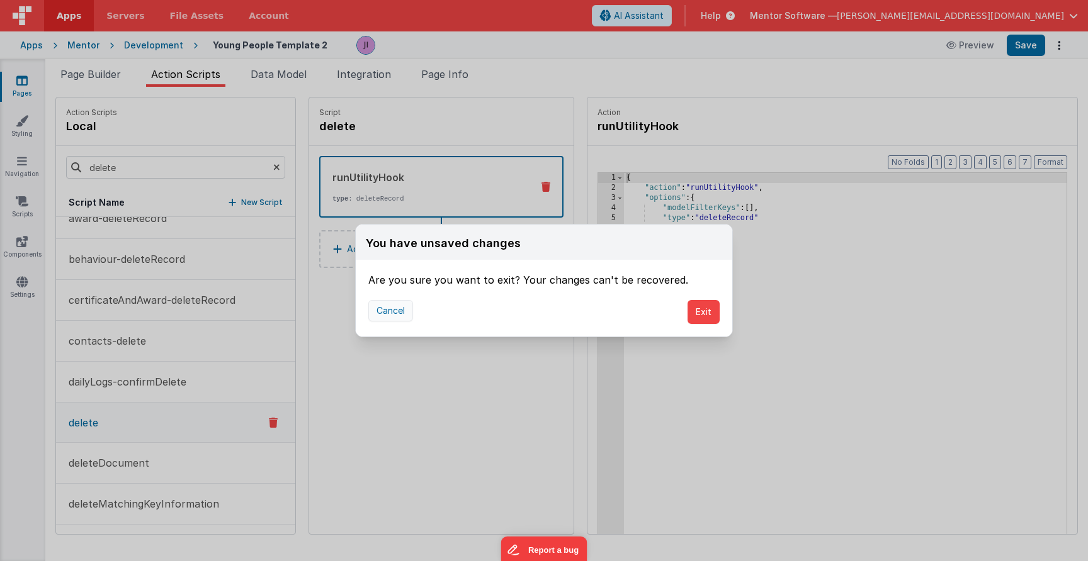
click at [393, 314] on button "Cancel" at bounding box center [390, 310] width 45 height 21
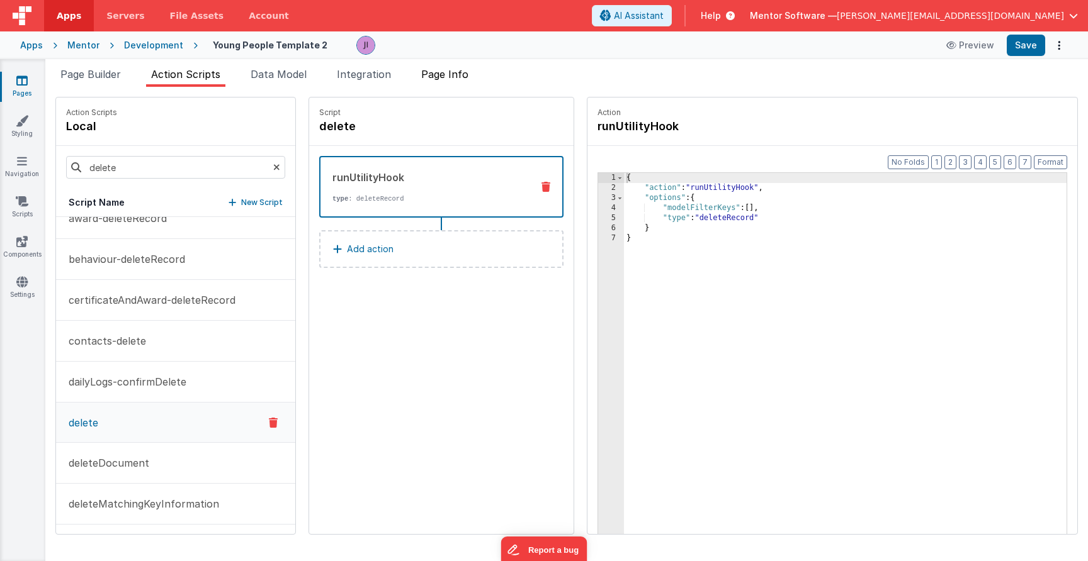
click at [457, 84] on li "Page Info" at bounding box center [444, 77] width 57 height 20
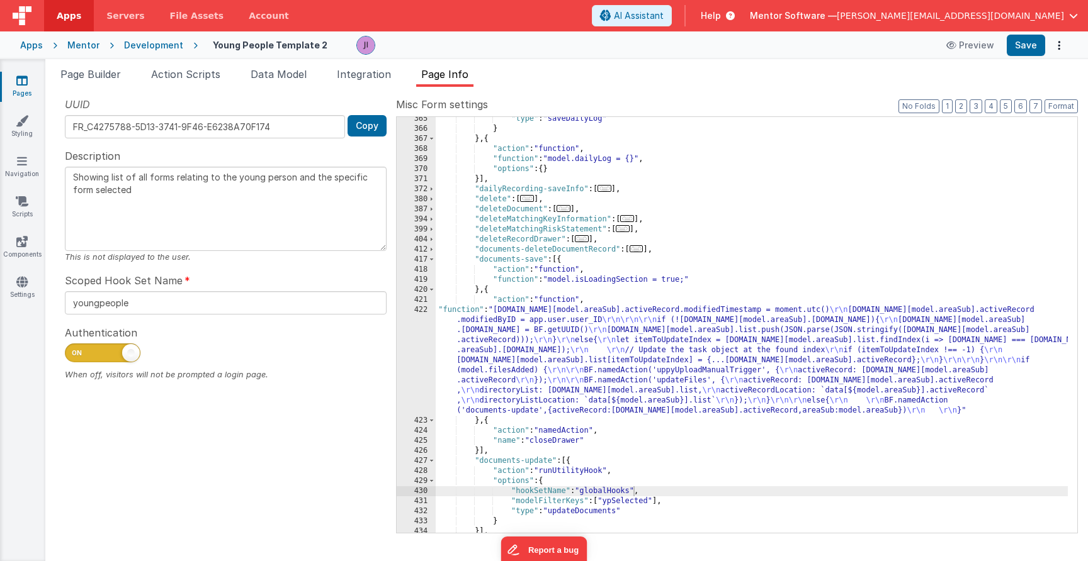
scroll to position [1983, 0]
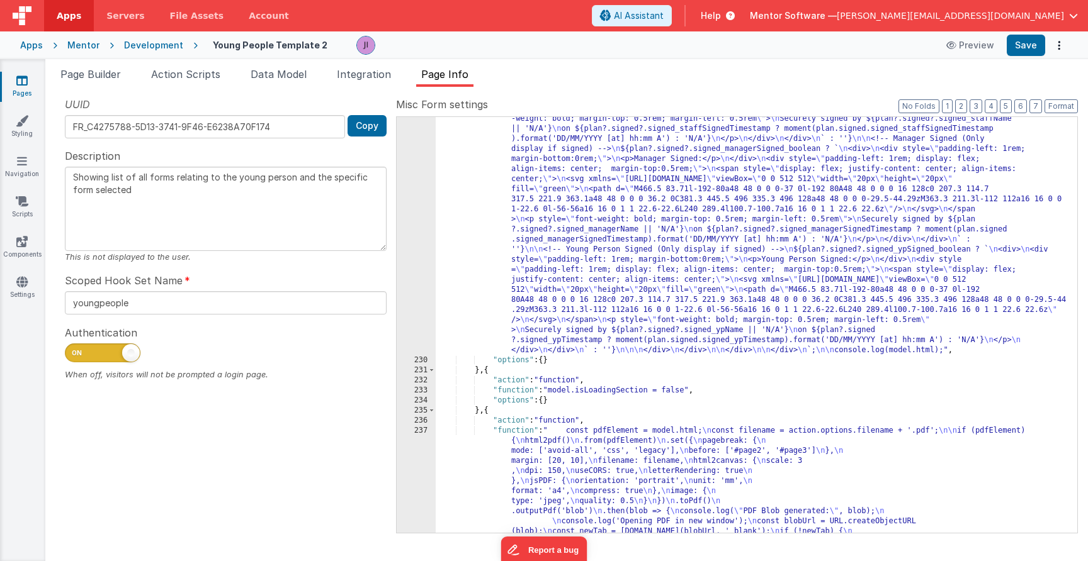
click at [803, 334] on div ""function" : "// Get the data from the preview button \n const plan = action.op…" at bounding box center [752, 302] width 632 height 1262
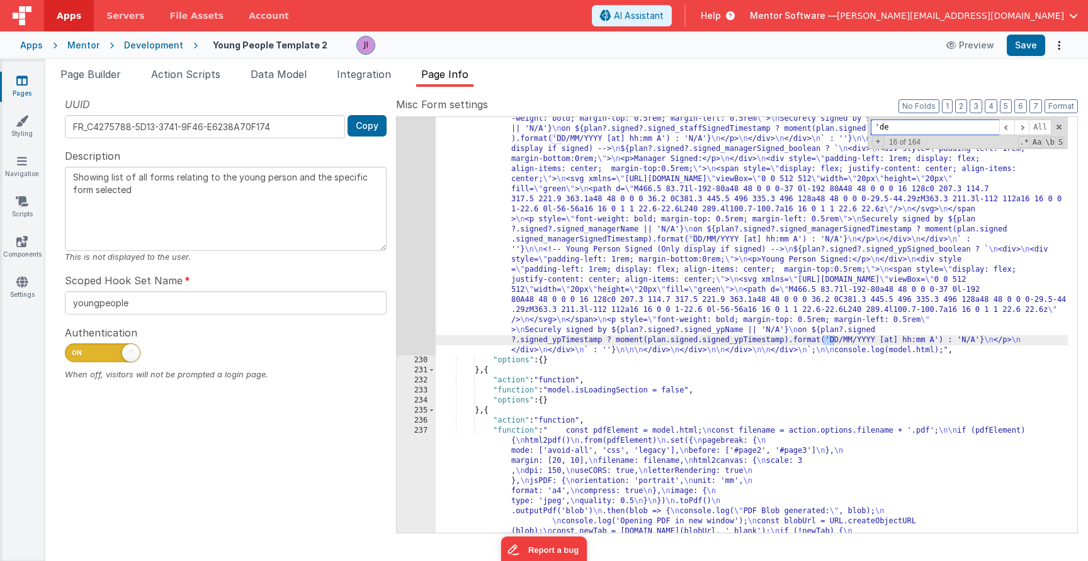
scroll to position [2147, 0]
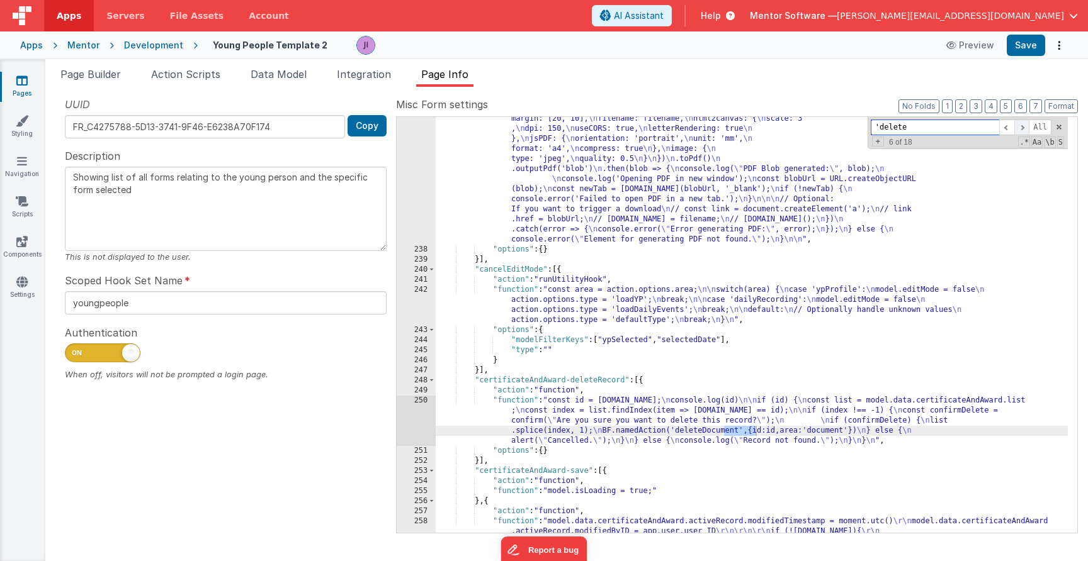
click at [1020, 125] on span at bounding box center [1021, 128] width 15 height 16
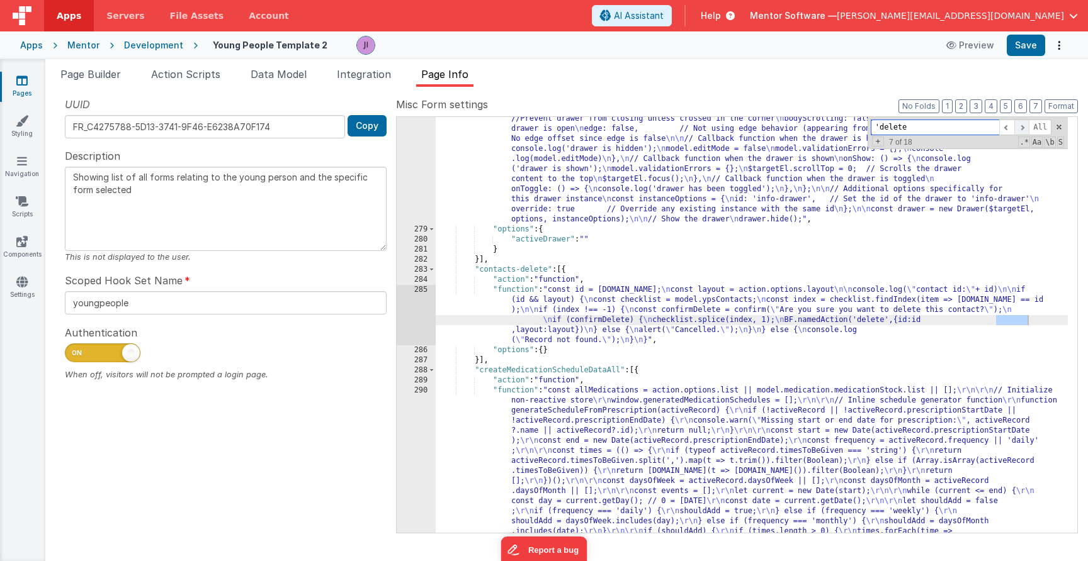
scroll to position [2687, 0]
drag, startPoint x: 1030, startPoint y: 320, endPoint x: 1004, endPoint y: 320, distance: 25.8
click at [1002, 320] on div ""function" : "// Select the HTML element with the id 'info-drawer' \n const $ta…" at bounding box center [752, 533] width 632 height 899
click at [1031, 322] on div ""function" : "// Select the HTML element with the id 'info-drawer' \n const $ta…" at bounding box center [752, 533] width 632 height 899
drag, startPoint x: 1032, startPoint y: 320, endPoint x: 997, endPoint y: 322, distance: 34.7
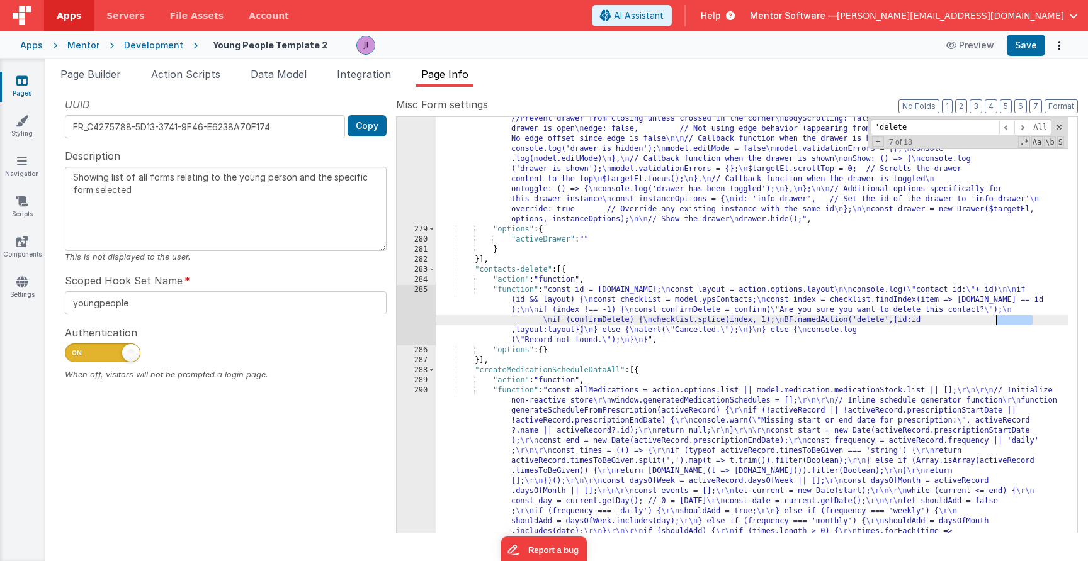
click at [997, 322] on div ""function" : "// Select the HTML element with the id 'info-drawer' \n const $ta…" at bounding box center [752, 533] width 632 height 899
type input "'delete'"
click at [1019, 128] on span at bounding box center [1021, 128] width 15 height 16
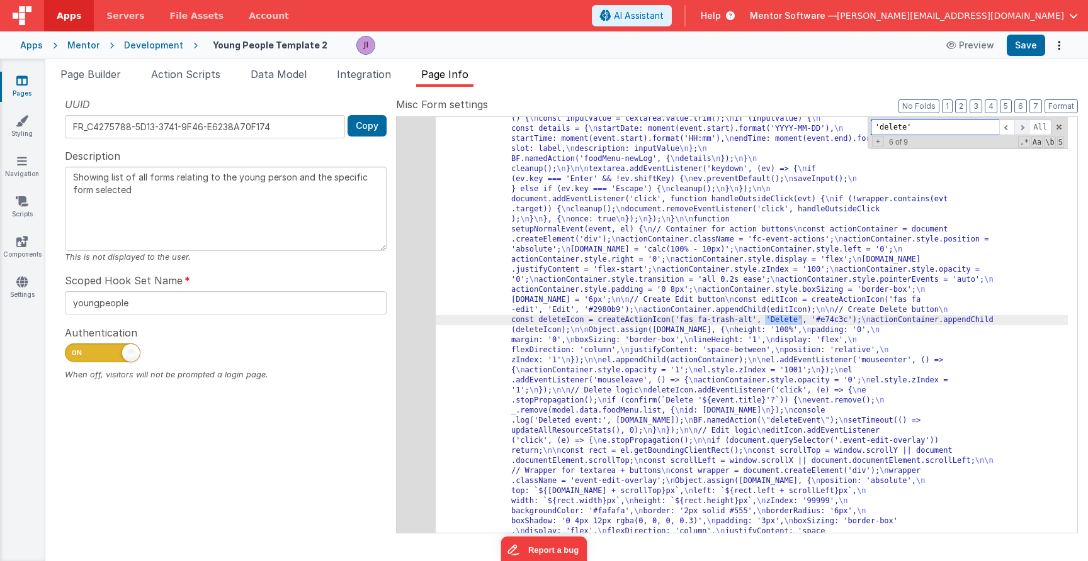
scroll to position [5421, 0]
click at [1019, 128] on span at bounding box center [1021, 128] width 15 height 16
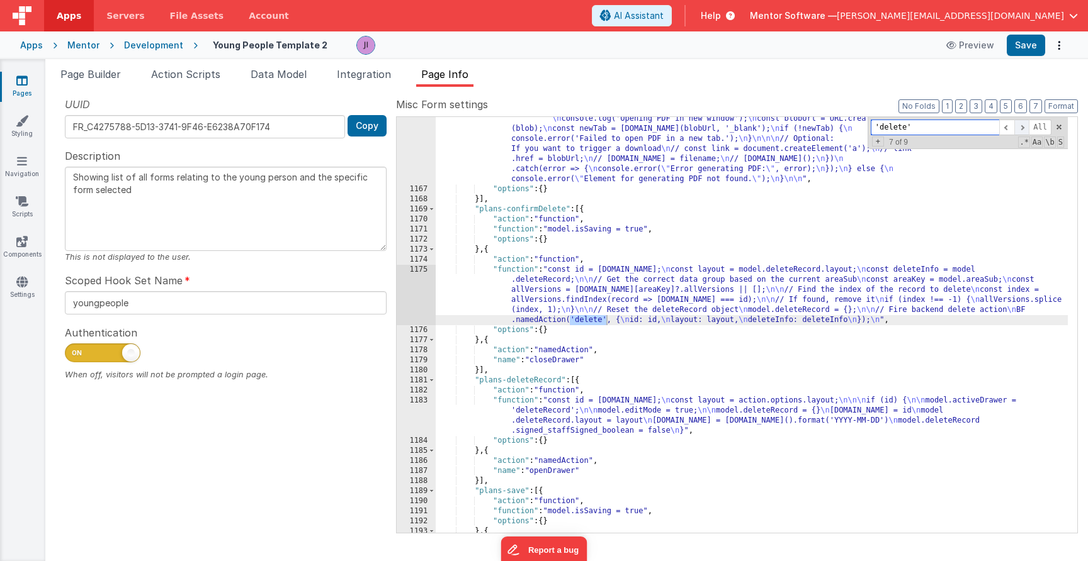
click at [1019, 128] on span at bounding box center [1021, 128] width 15 height 16
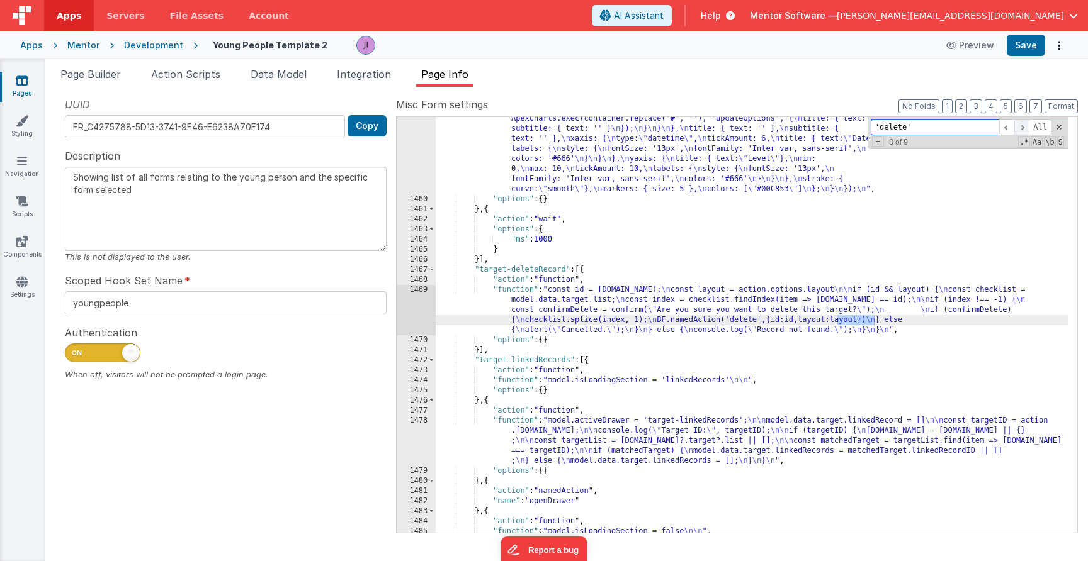
click at [1019, 128] on span at bounding box center [1021, 128] width 15 height 16
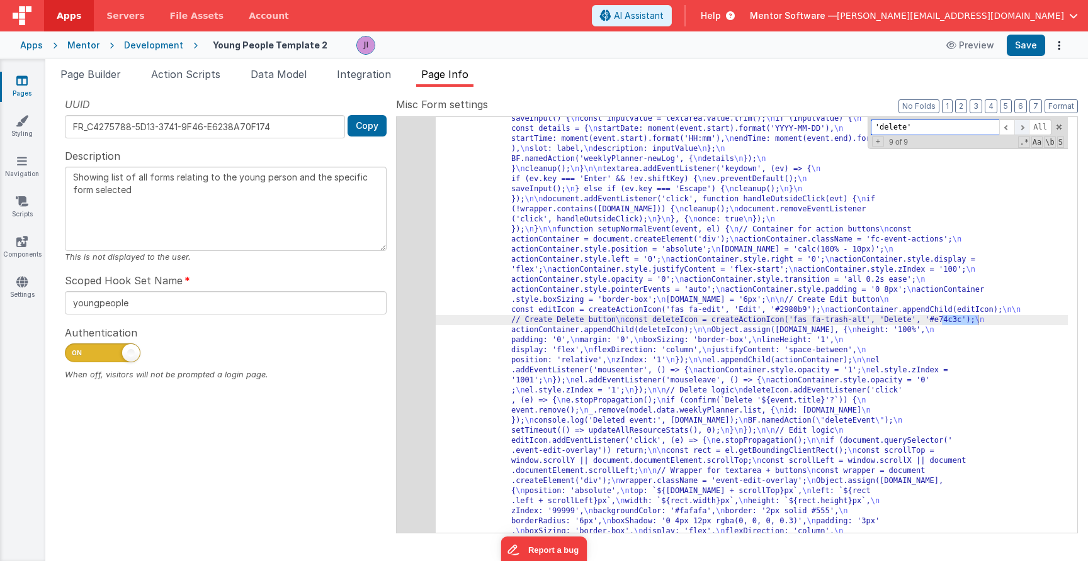
click at [1019, 128] on span at bounding box center [1021, 128] width 15 height 16
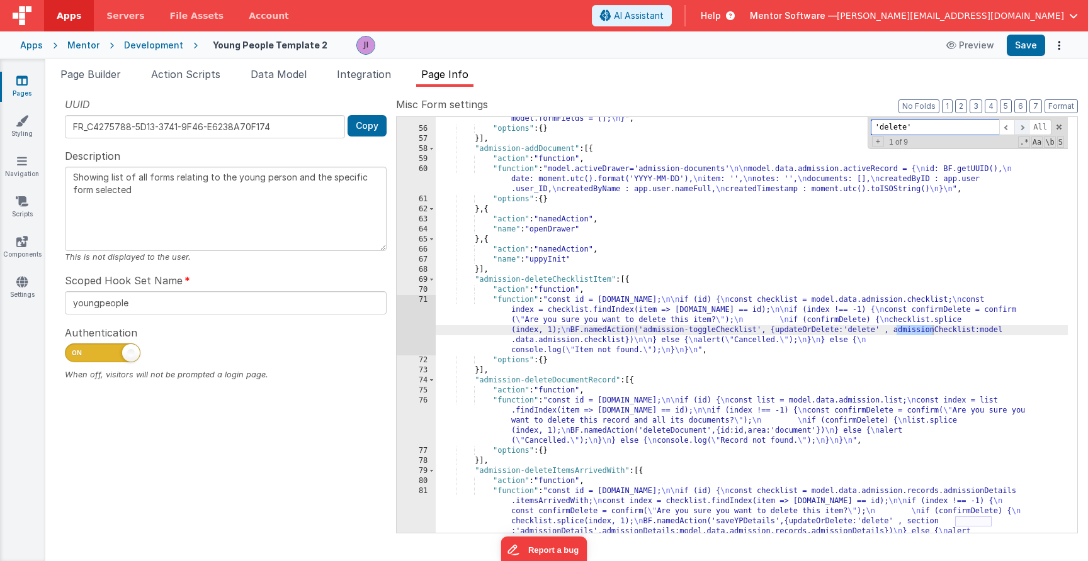
click at [1019, 128] on span at bounding box center [1021, 128] width 15 height 16
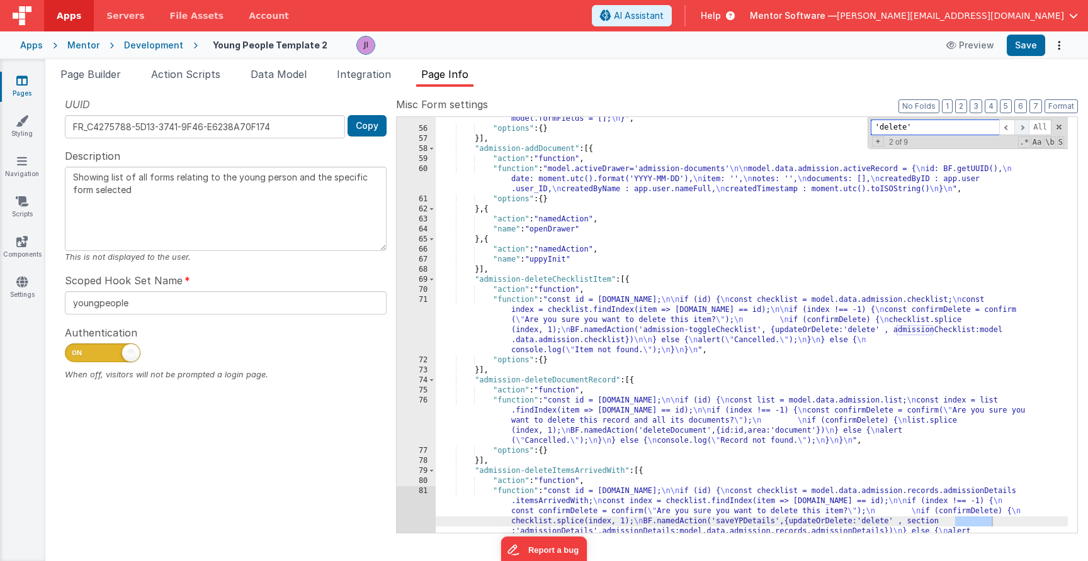
click at [1019, 128] on span at bounding box center [1021, 128] width 15 height 16
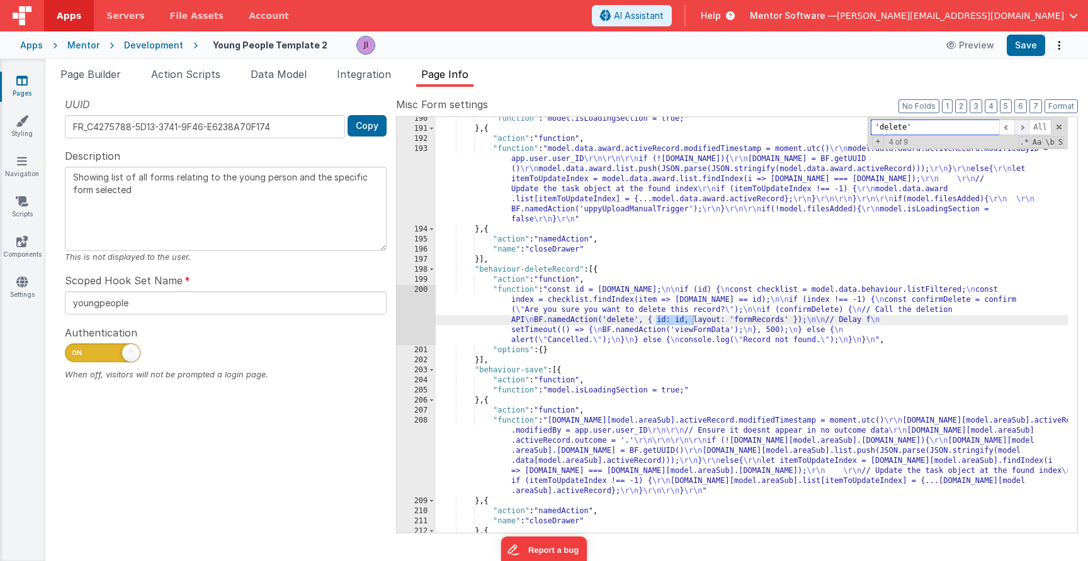
scroll to position [1491, 0]
click at [908, 127] on input "'delete'" at bounding box center [935, 128] width 128 height 16
click at [879, 143] on span "+" at bounding box center [878, 142] width 12 height 10
drag, startPoint x: 913, startPoint y: 133, endPoint x: 852, endPoint y: 119, distance: 63.2
click at [838, 118] on div ""function" : "model.isLoadingSection = true;" } , { "action" : "function" , "fu…" at bounding box center [752, 325] width 632 height 416
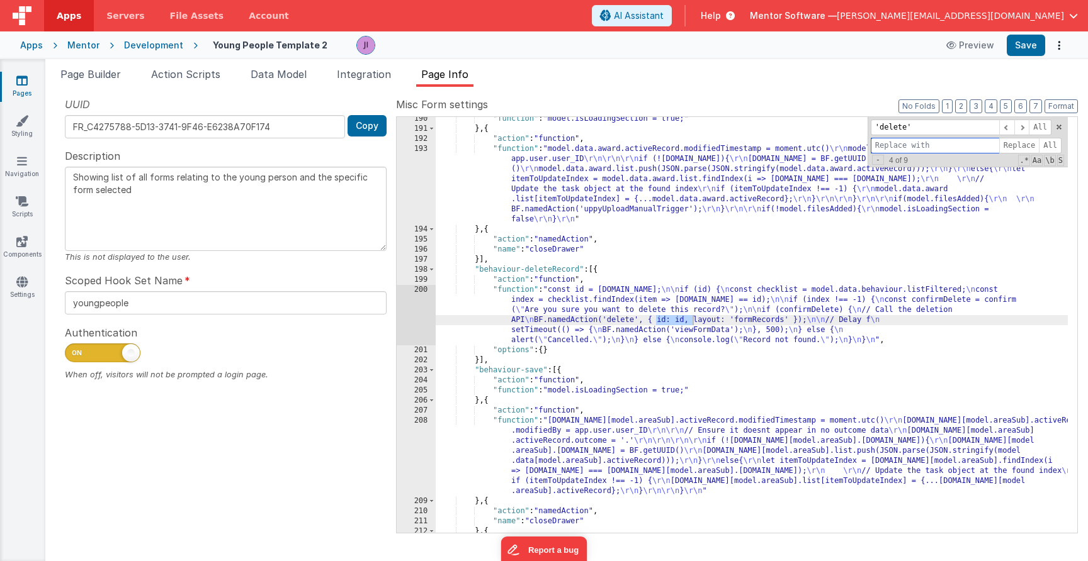
click at [923, 141] on input at bounding box center [935, 146] width 128 height 16
paste input "'delete'"
click at [909, 142] on input "'delete'" at bounding box center [935, 146] width 128 height 16
click at [906, 145] on input "'delete'" at bounding box center [935, 146] width 128 height 16
type input "'deleteRecord'"
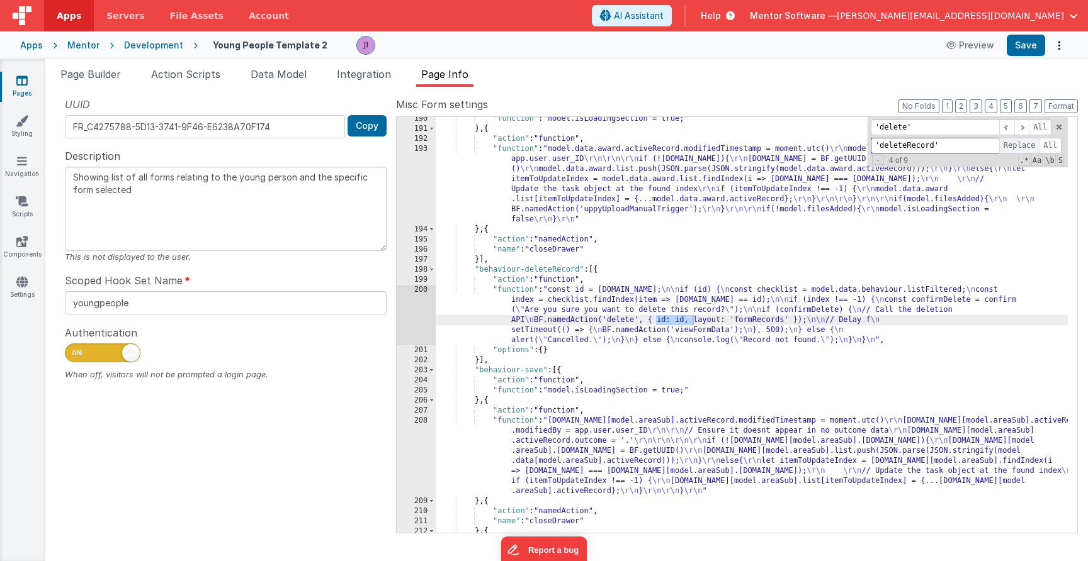
click at [1031, 149] on span "Replace" at bounding box center [1019, 146] width 40 height 16
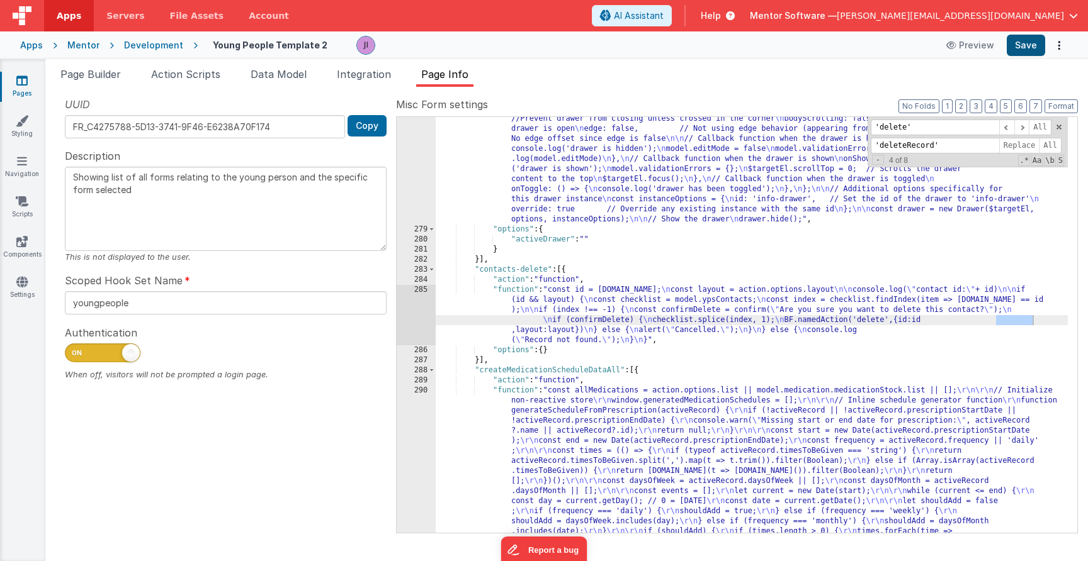
click at [1029, 45] on button "Save" at bounding box center [1025, 45] width 38 height 21
click at [753, 176] on div ""function" : "// Select the HTML element with the id 'info-drawer' \n const $ta…" at bounding box center [752, 533] width 632 height 899
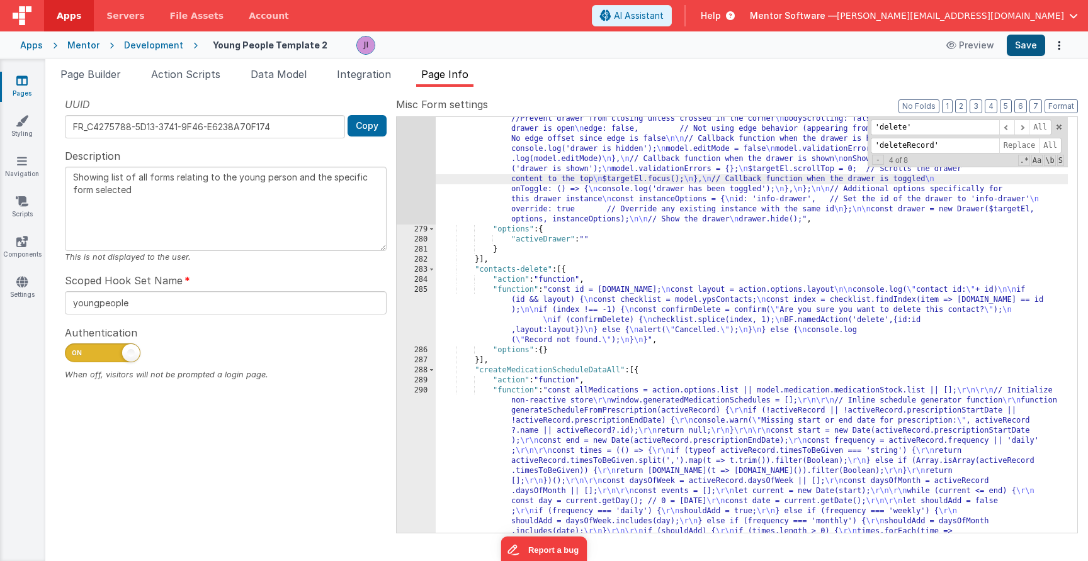
click at [1032, 41] on button "Save" at bounding box center [1025, 45] width 38 height 21
click at [954, 127] on input "'delete'" at bounding box center [935, 128] width 128 height 16
click at [1020, 130] on span at bounding box center [1021, 128] width 15 height 16
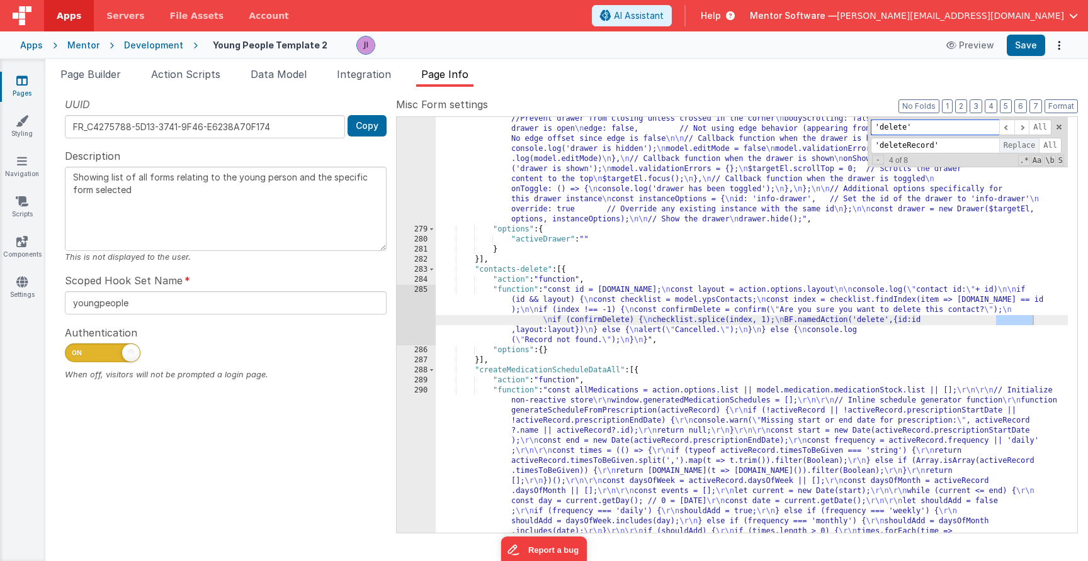
click at [1008, 145] on span "Replace" at bounding box center [1019, 146] width 40 height 16
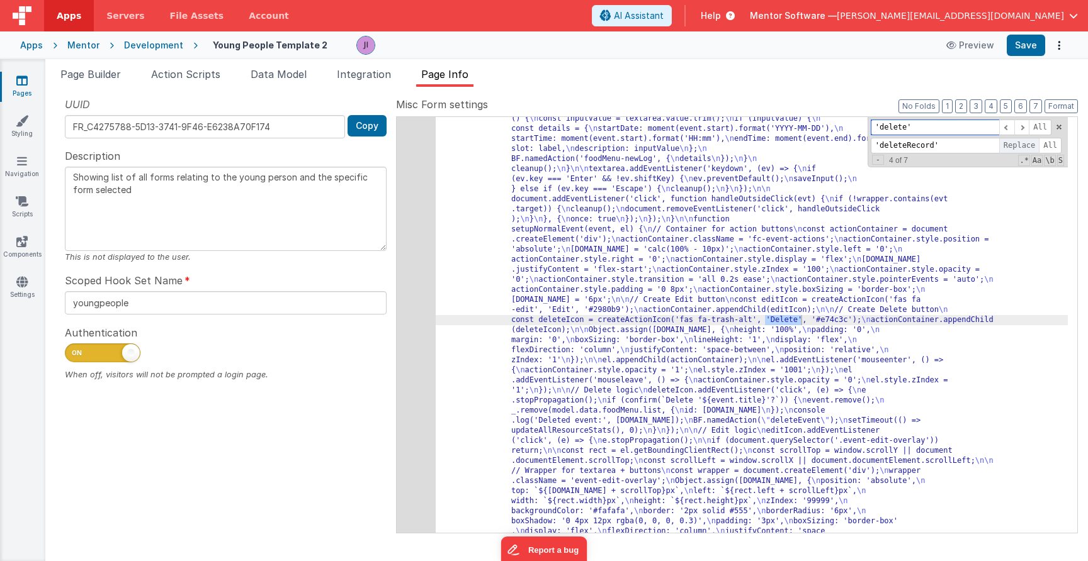
scroll to position [5421, 0]
click at [1004, 128] on span at bounding box center [1006, 128] width 15 height 16
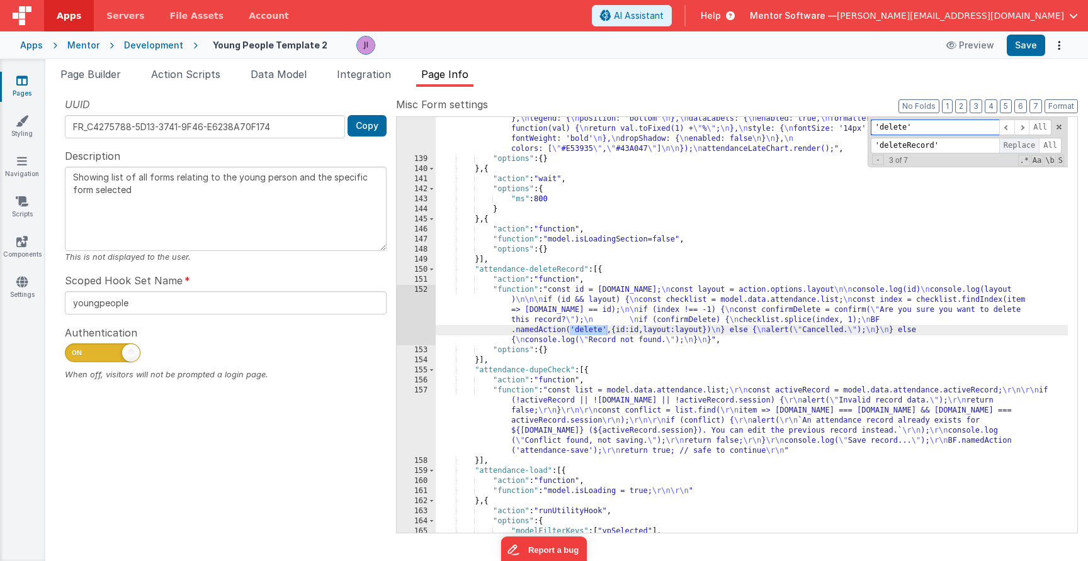
click at [1015, 147] on span "Replace" at bounding box center [1019, 146] width 40 height 16
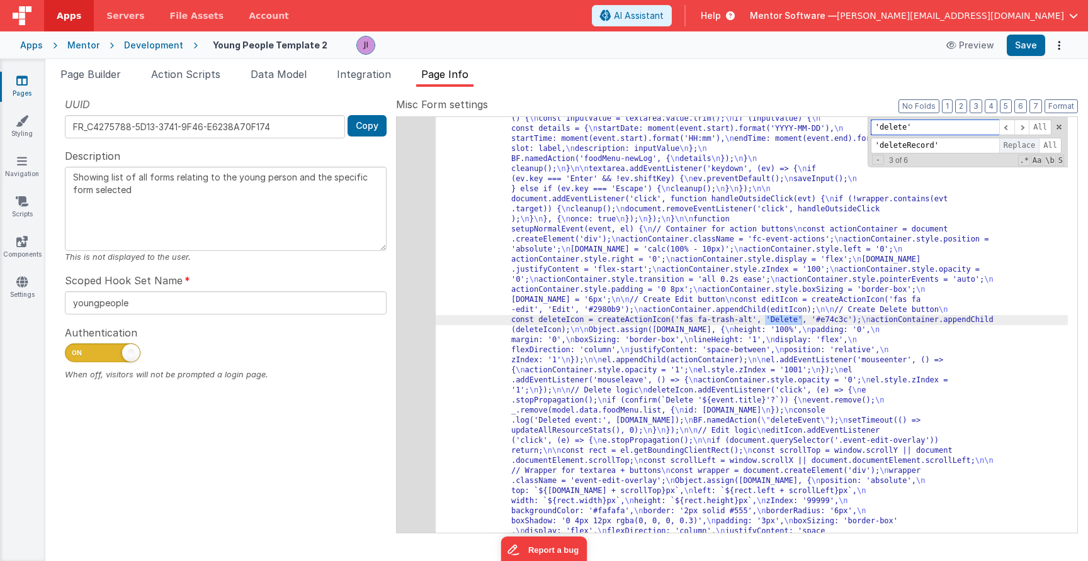
scroll to position [5421, 0]
click at [1024, 130] on span at bounding box center [1021, 128] width 15 height 16
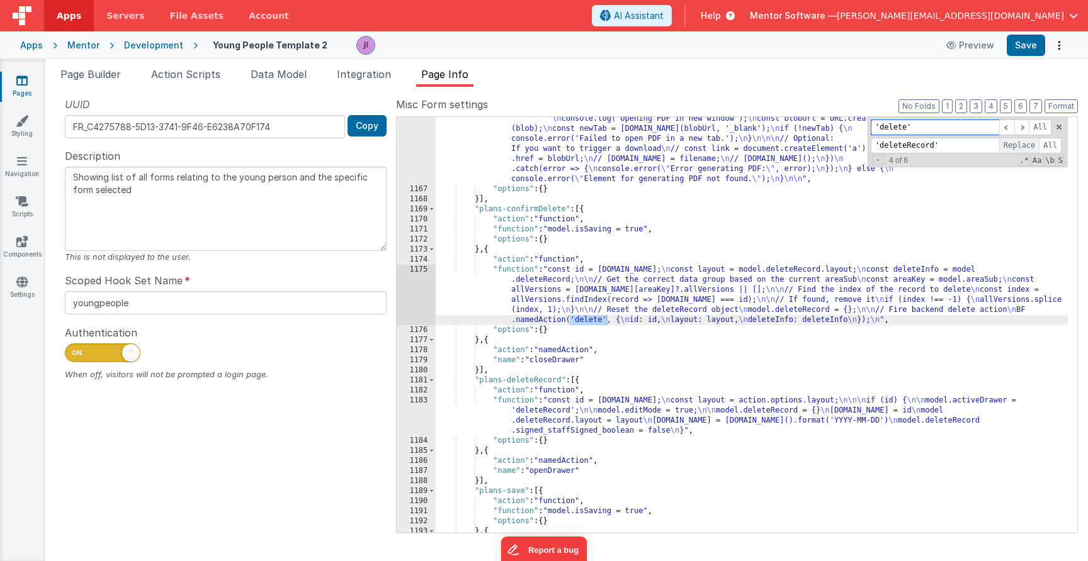
click at [1022, 149] on span "Replace" at bounding box center [1019, 146] width 40 height 16
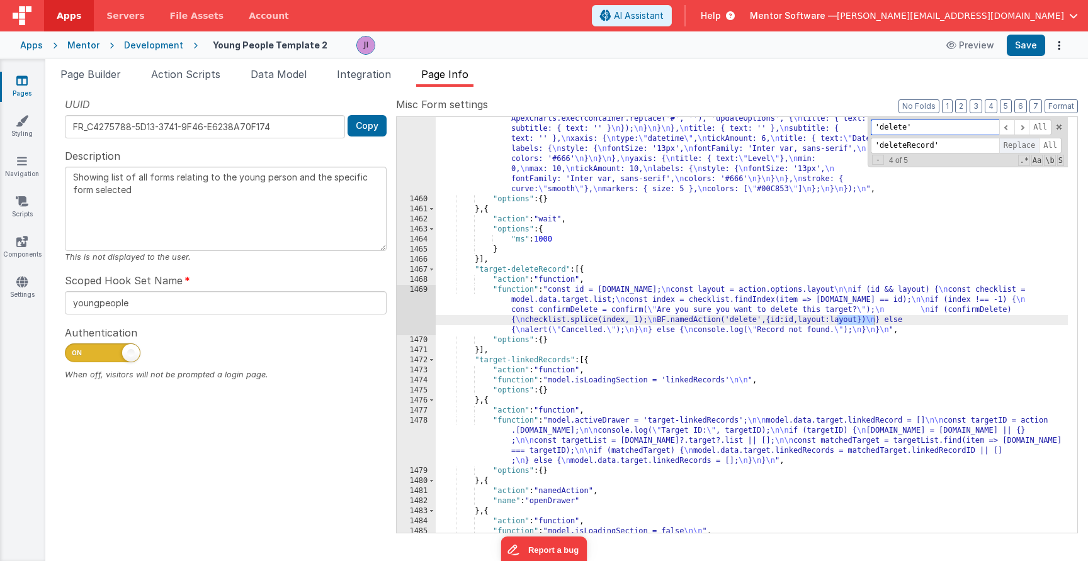
scroll to position [16408, 0]
click at [1021, 147] on span "Replace" at bounding box center [1019, 146] width 40 height 16
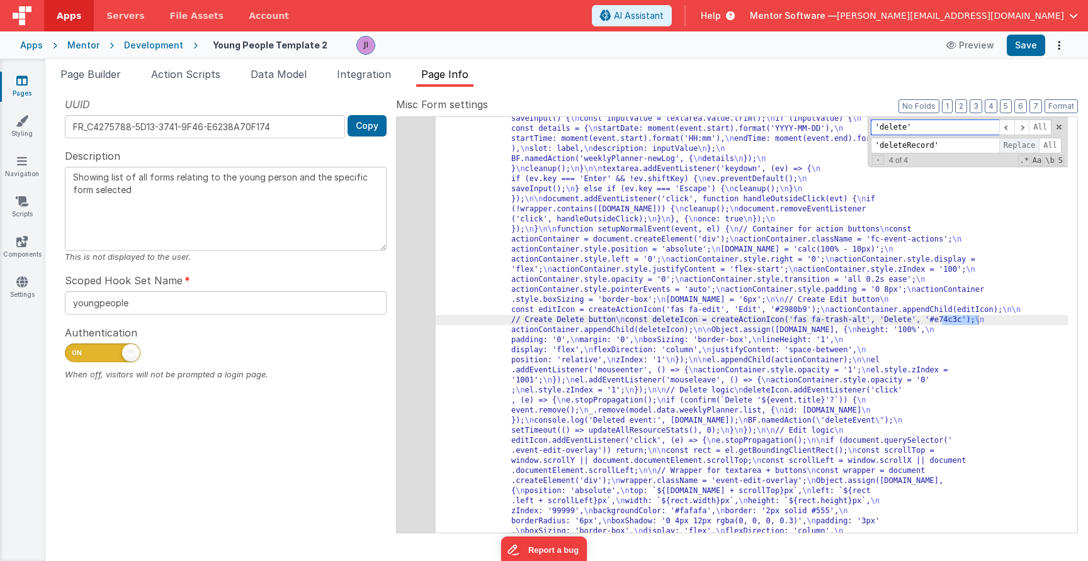
scroll to position [19644, 0]
click at [1021, 129] on span at bounding box center [1021, 128] width 15 height 16
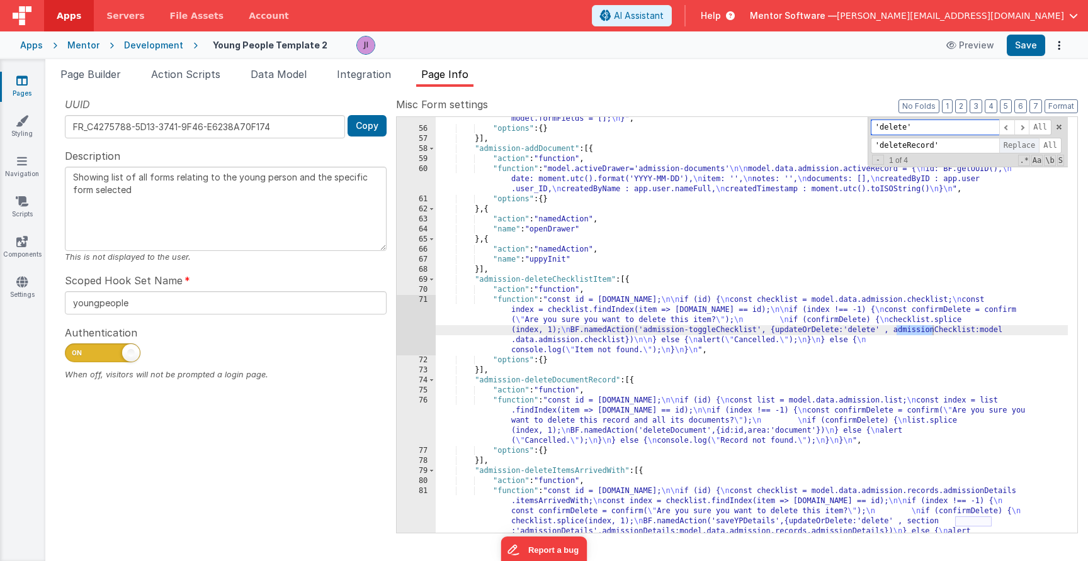
click at [1018, 147] on span "Replace" at bounding box center [1019, 146] width 40 height 16
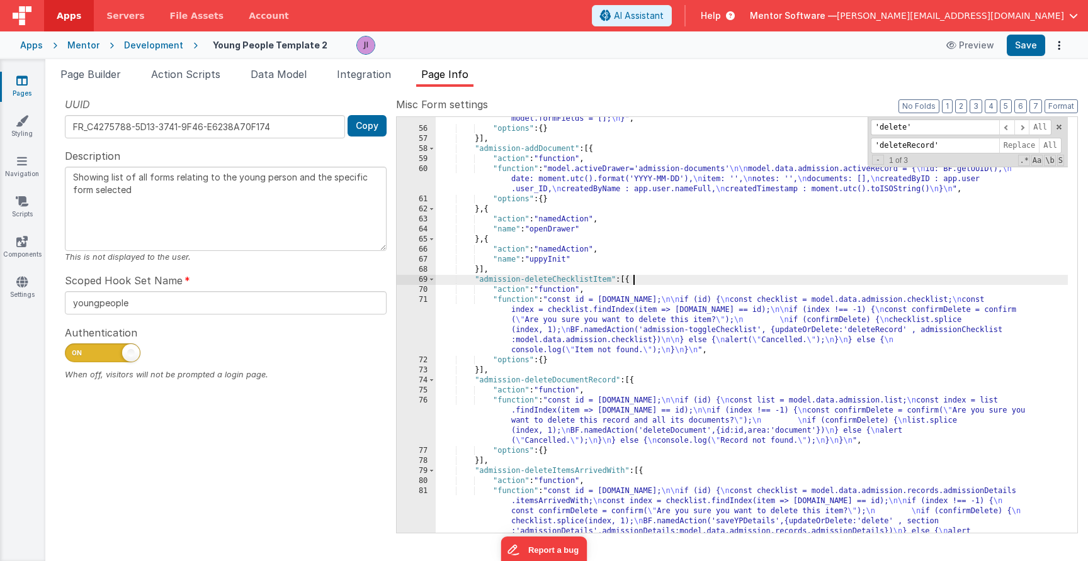
click at [977, 279] on div ""function" : "// Simple UUID generator function \n function generateUUID() { \n…" at bounding box center [752, 257] width 632 height 688
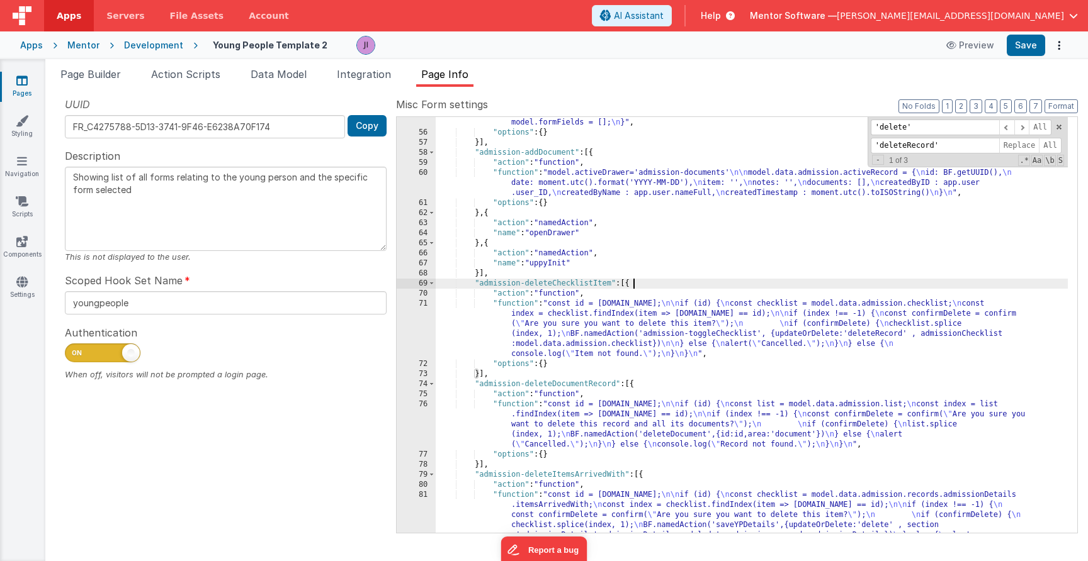
scroll to position [476, 0]
click at [916, 524] on div ""function" : "// Simple UUID generator function \n function generateUUID() { \n…" at bounding box center [752, 260] width 632 height 688
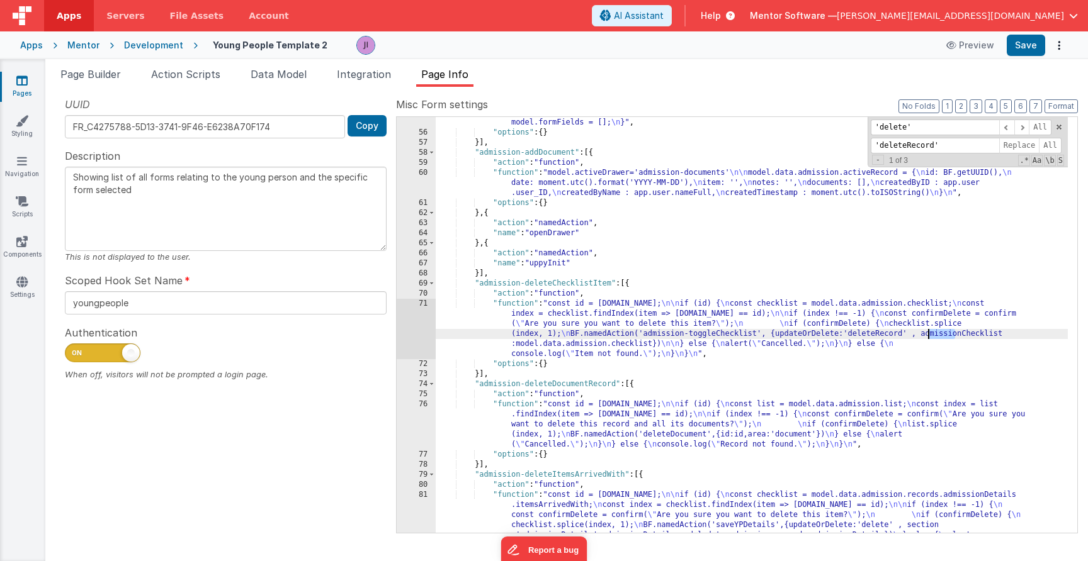
drag, startPoint x: 953, startPoint y: 332, endPoint x: 928, endPoint y: 335, distance: 25.3
click at [928, 337] on div ""function" : "// Simple UUID generator function \n function generateUUID() { \n…" at bounding box center [752, 260] width 632 height 688
click at [839, 333] on div ""function" : "// Simple UUID generator function \n function generateUUID() { \n…" at bounding box center [752, 260] width 632 height 688
type input "updateOrDelete"
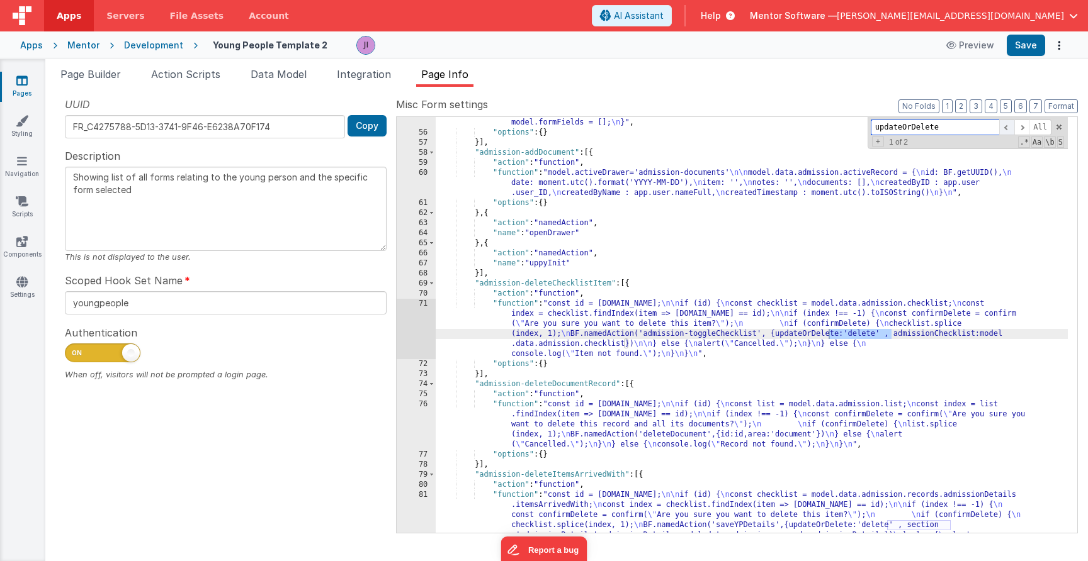
click at [1008, 128] on span at bounding box center [1006, 128] width 15 height 16
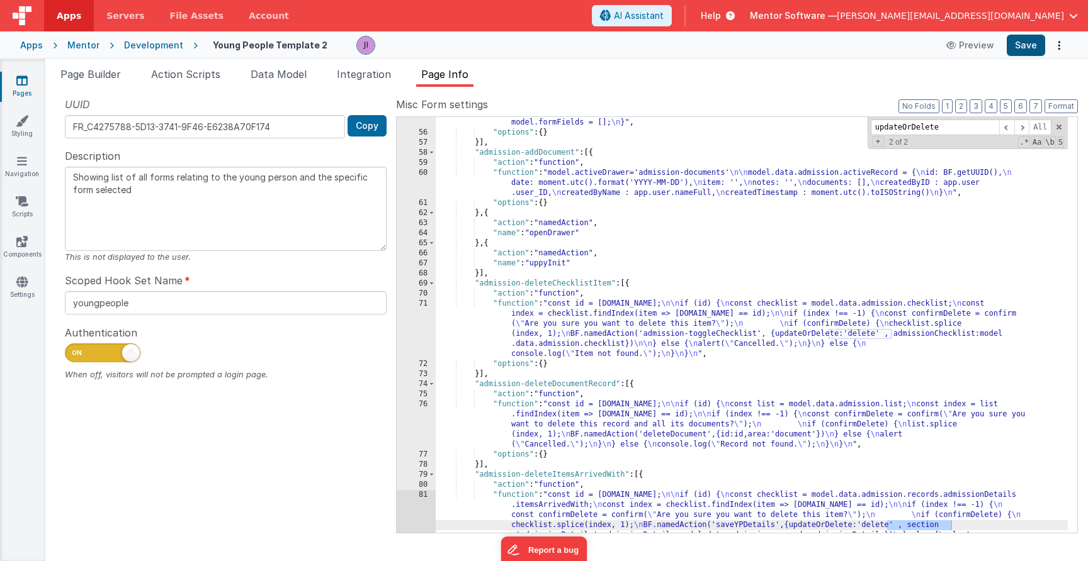
click at [1020, 42] on button "Save" at bounding box center [1025, 45] width 38 height 21
click at [380, 78] on span "Integration" at bounding box center [364, 74] width 54 height 13
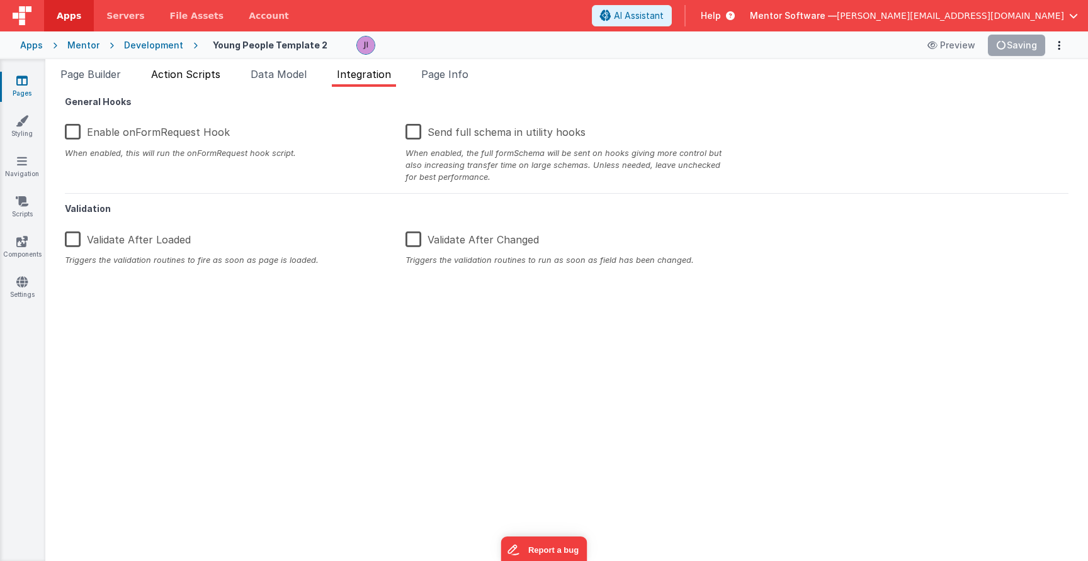
click at [220, 77] on span "Action Scripts" at bounding box center [185, 74] width 69 height 13
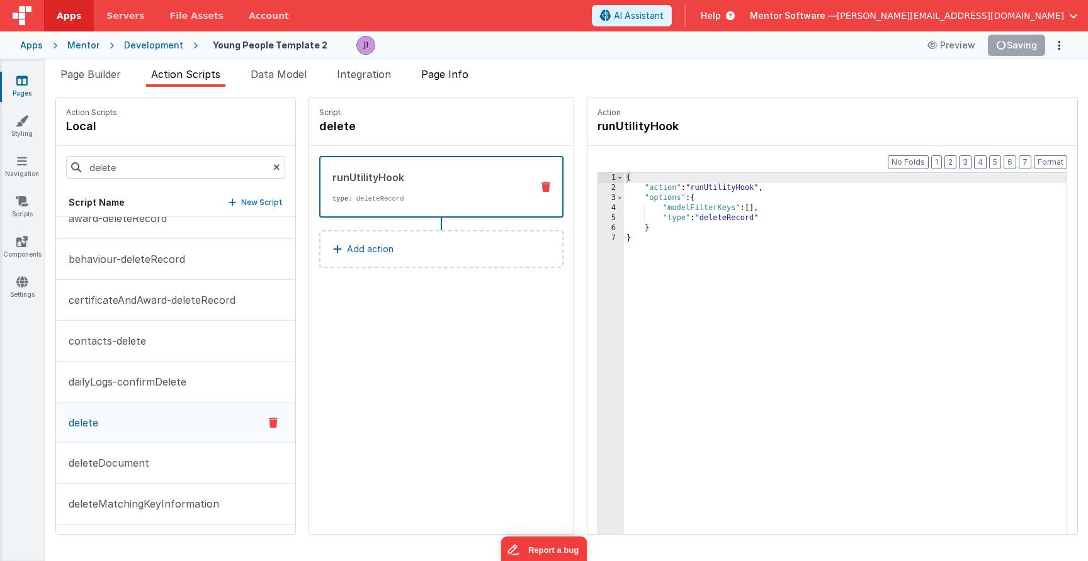
click at [454, 74] on span "Page Info" at bounding box center [444, 74] width 47 height 13
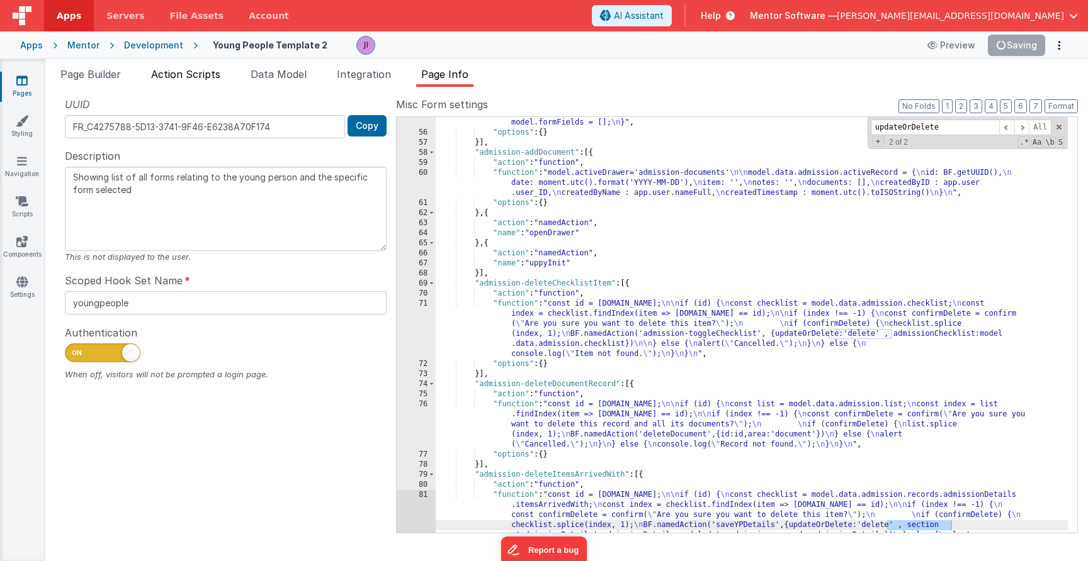
click at [173, 84] on li "Action Scripts" at bounding box center [185, 77] width 79 height 20
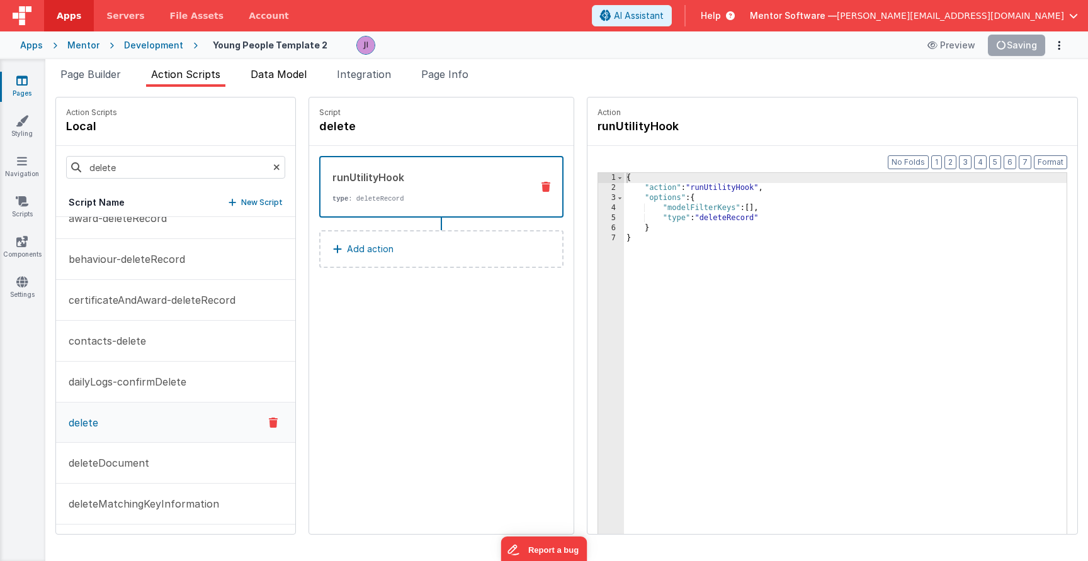
click at [280, 79] on span "Data Model" at bounding box center [279, 74] width 56 height 13
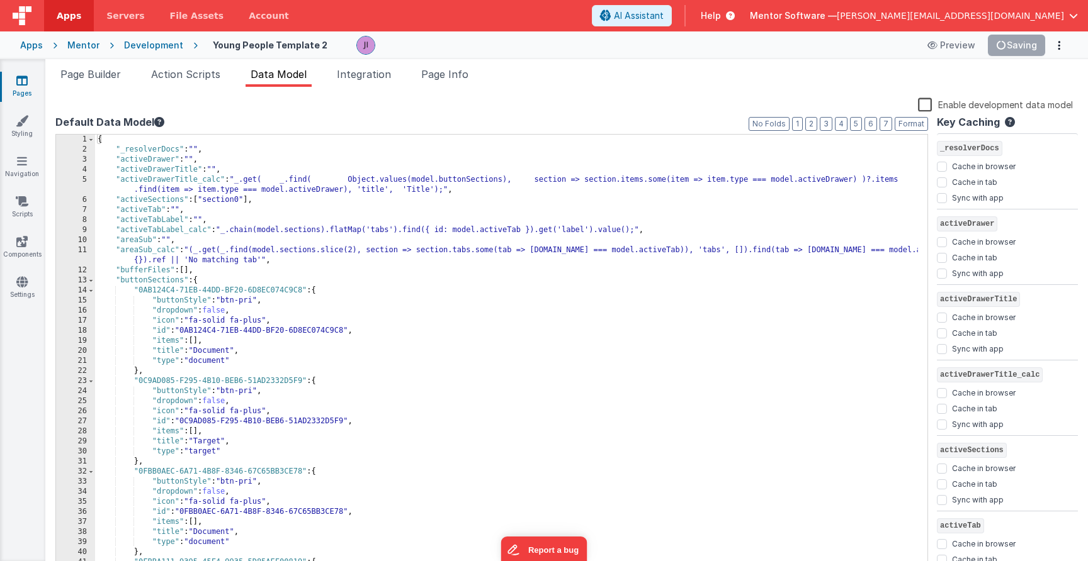
click at [479, 70] on ul "Page Builder Action Scripts Data Model Integration Page Info" at bounding box center [566, 77] width 1042 height 20
click at [450, 69] on span "Page Info" at bounding box center [444, 74] width 47 height 13
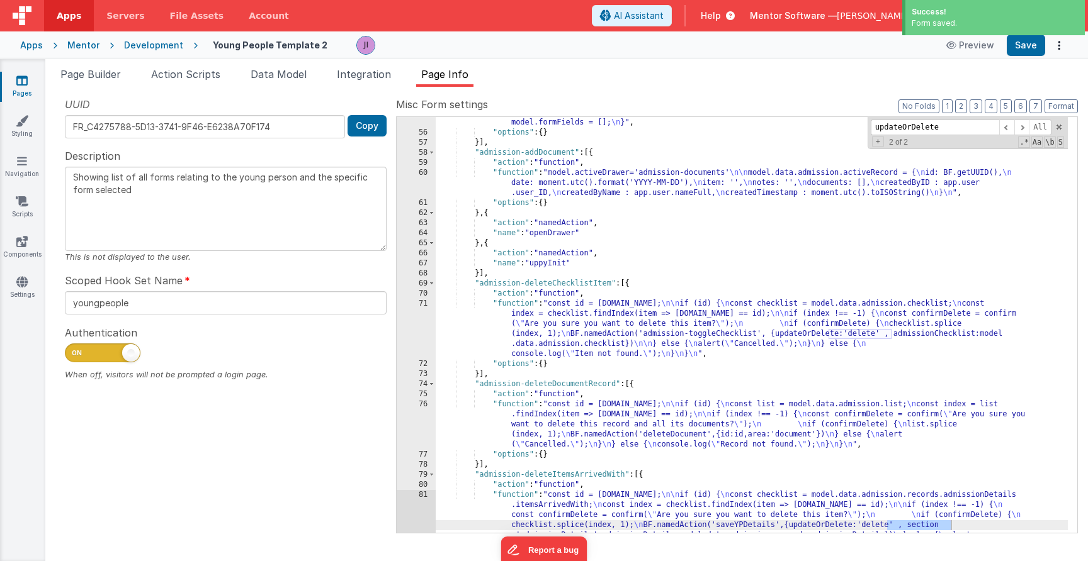
click at [969, 106] on label "Misc Form settings" at bounding box center [737, 104] width 682 height 15
click at [978, 108] on button "3" at bounding box center [975, 106] width 13 height 14
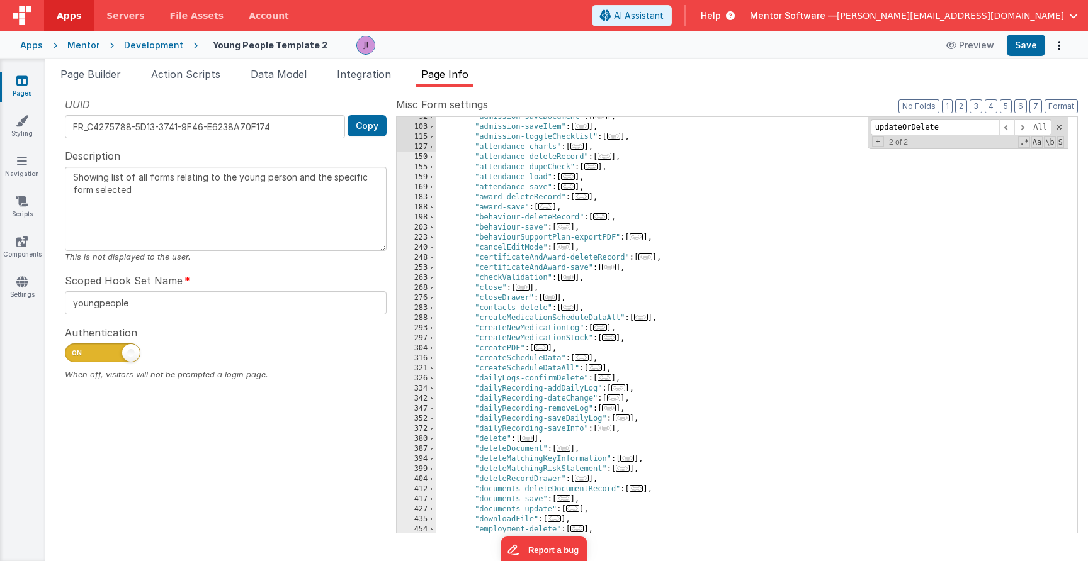
scroll to position [176, 0]
click at [506, 442] on div ""admission-saveDocument" : [ ... ] , "admission-saveItem" : [ ... ] , "admissio…" at bounding box center [752, 330] width 632 height 436
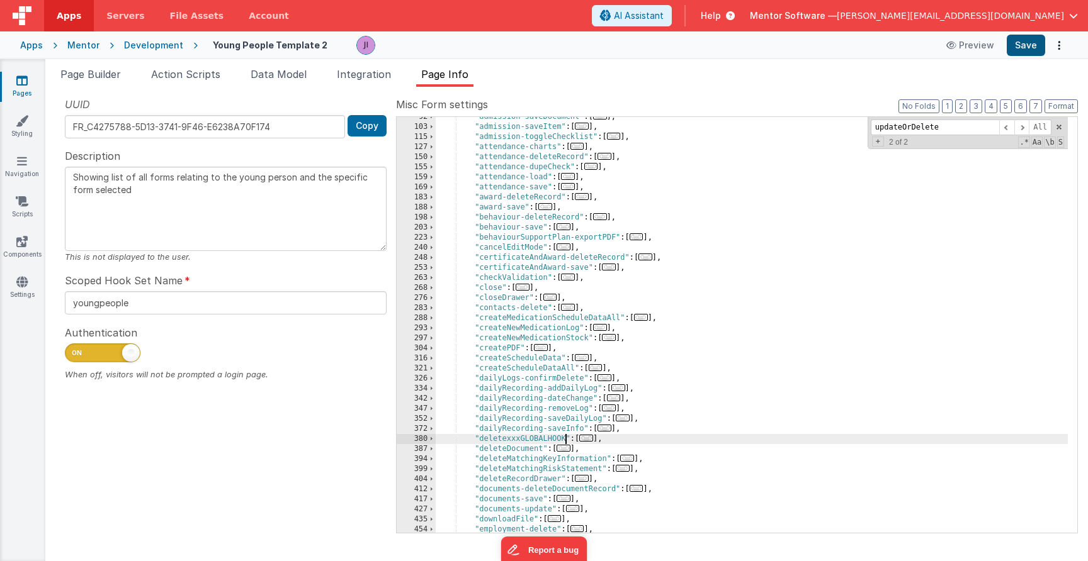
click at [1041, 46] on button "Save" at bounding box center [1025, 45] width 38 height 21
click at [621, 311] on div ""admission-saveDocument" : [ ... ] , "admission-saveItem" : [ ... ] , "admissio…" at bounding box center [752, 330] width 632 height 436
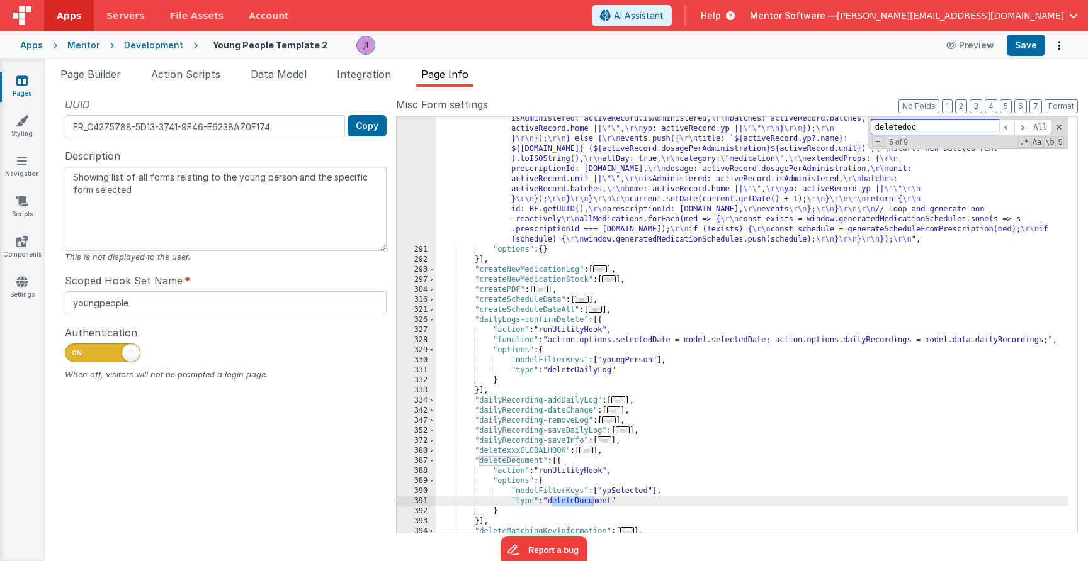
scroll to position [849, 0]
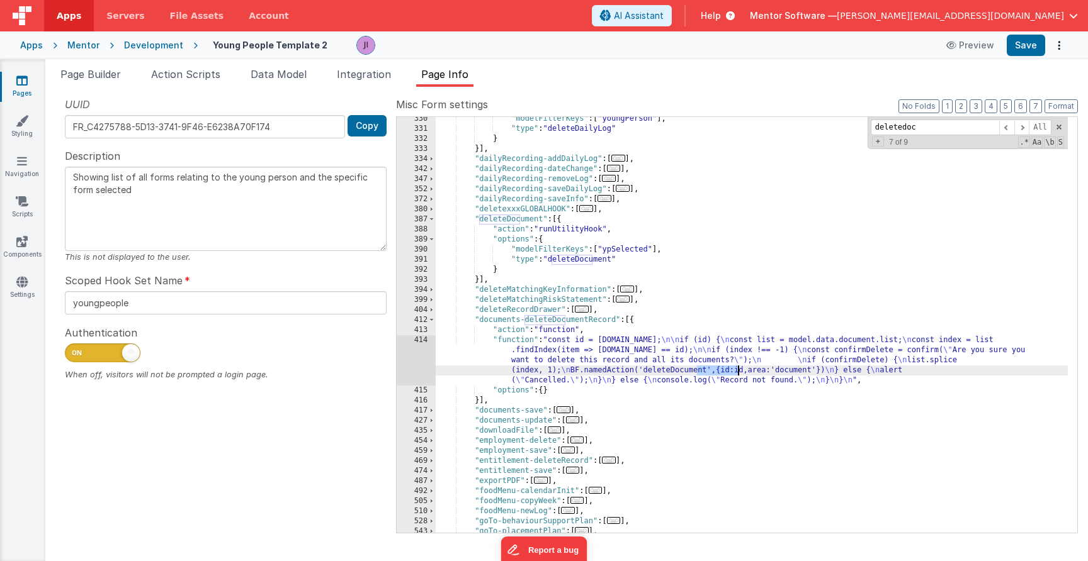
click at [737, 371] on div ""modelFilterKeys" : [ "youngPerson" ] , "type" : "deleteDailyLog" } }] , "daily…" at bounding box center [752, 332] width 632 height 436
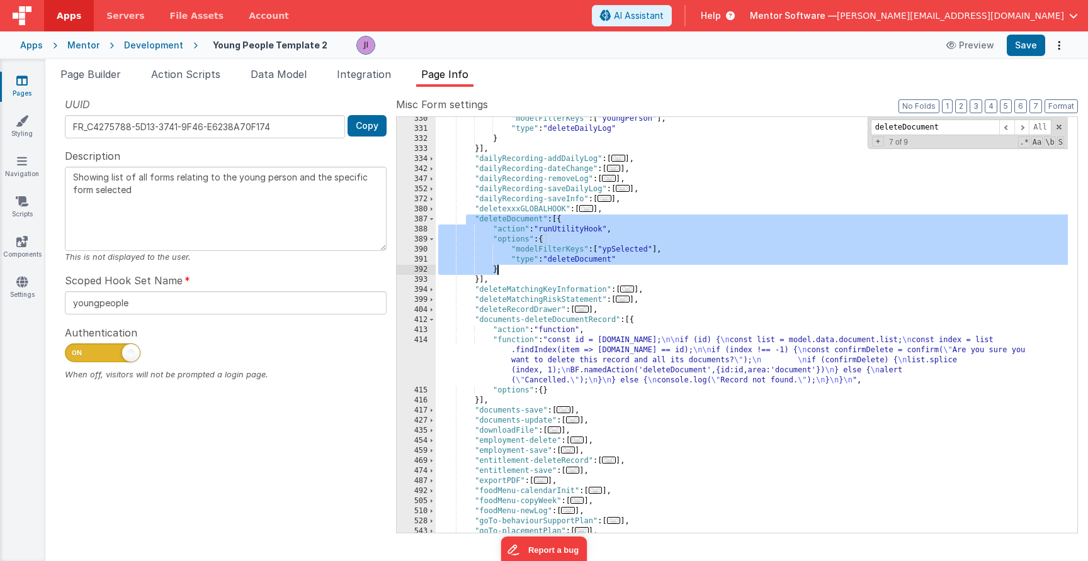
drag, startPoint x: 467, startPoint y: 220, endPoint x: 505, endPoint y: 271, distance: 64.3
click at [505, 271] on div ""modelFilterKeys" : [ "youngPerson" ] , "type" : "deleteDailyLog" } }] , "daily…" at bounding box center [752, 332] width 632 height 436
click at [603, 374] on div ""modelFilterKeys" : [ "youngPerson" ] , "type" : "deleteDailyLog" } }] , "daily…" at bounding box center [752, 332] width 632 height 436
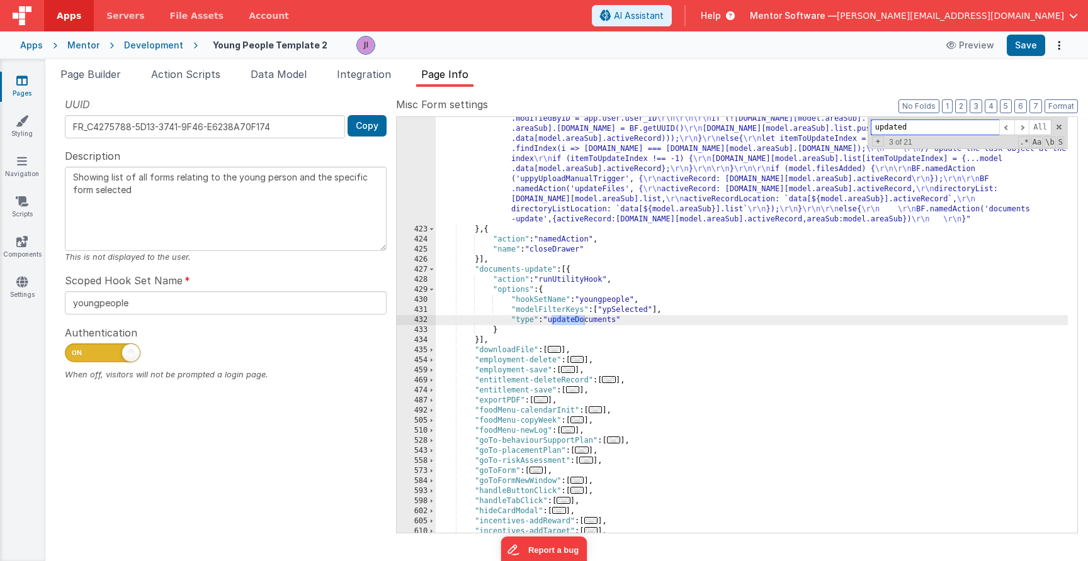
scroll to position [1202, 0]
type input "update"
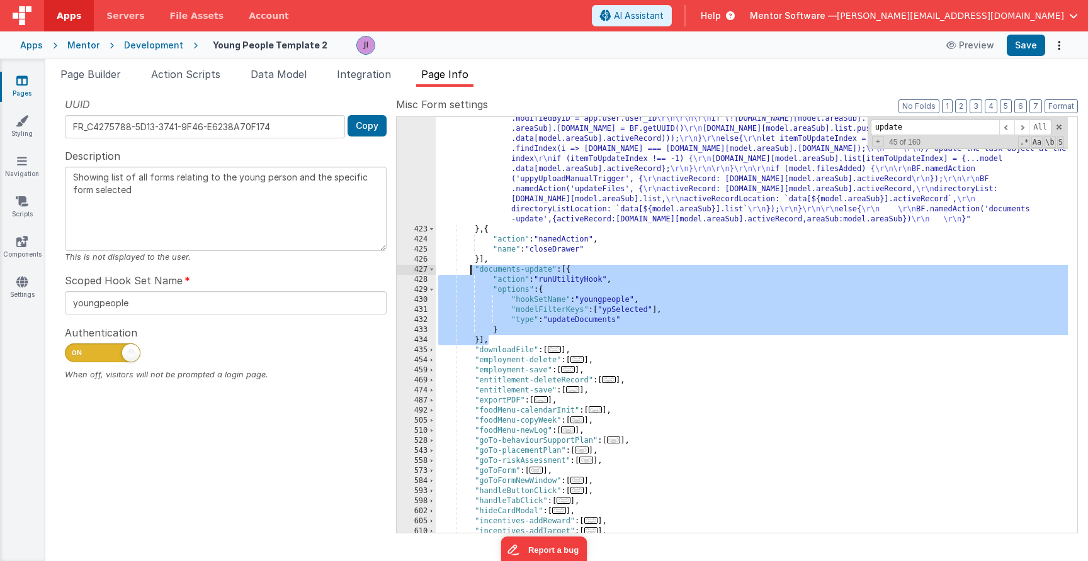
drag, startPoint x: 487, startPoint y: 339, endPoint x: 468, endPoint y: 268, distance: 73.4
click at [468, 268] on div ""function" : "model.data[model.areaSub].activeRecord.modifiedTimestamp = moment…" at bounding box center [752, 377] width 632 height 547
click at [517, 341] on div ""function" : "model.data[model.areaSub].activeRecord.modifiedTimestamp = moment…" at bounding box center [752, 377] width 632 height 547
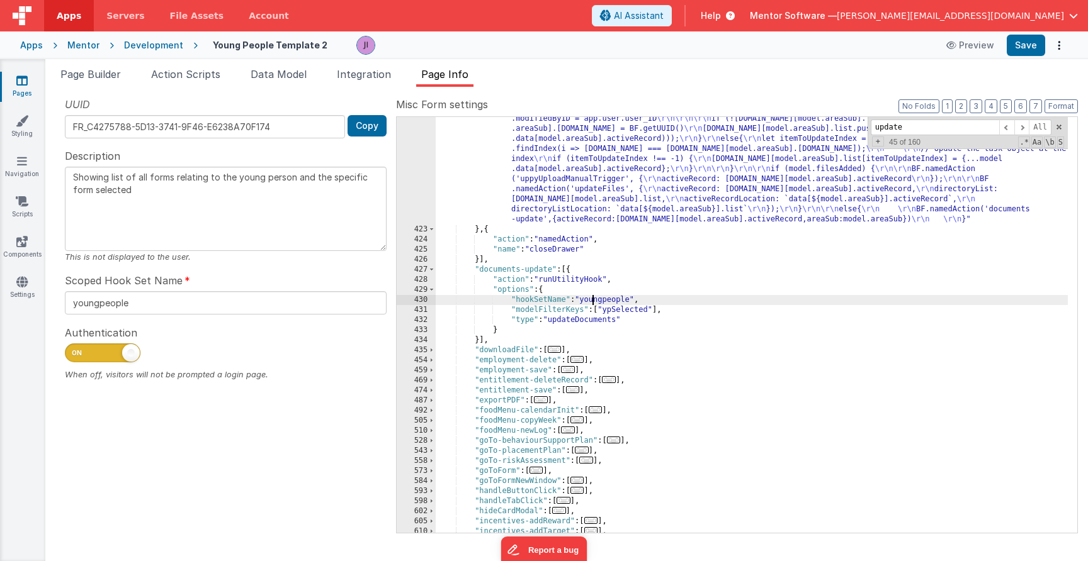
click at [592, 300] on div ""function" : "model.data[model.areaSub].activeRecord.modifiedTimestamp = moment…" at bounding box center [752, 377] width 632 height 547
click at [1034, 46] on button "Save" at bounding box center [1025, 45] width 38 height 21
click at [1024, 45] on button "Save" at bounding box center [1025, 45] width 38 height 21
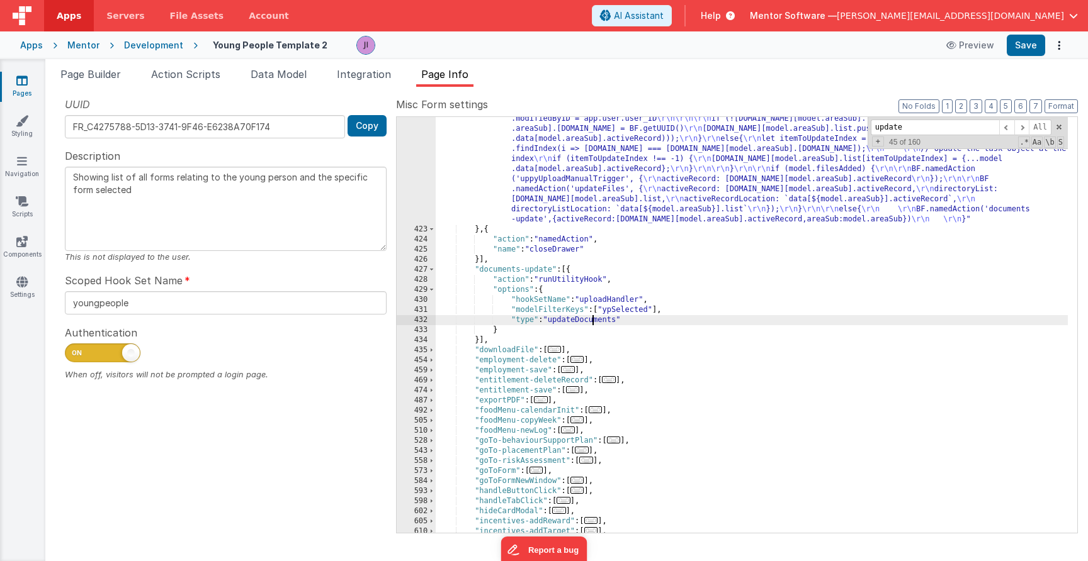
click at [592, 323] on div ""function" : "model.data[model.areaSub].activeRecord.modifiedTimestamp = moment…" at bounding box center [752, 377] width 632 height 547
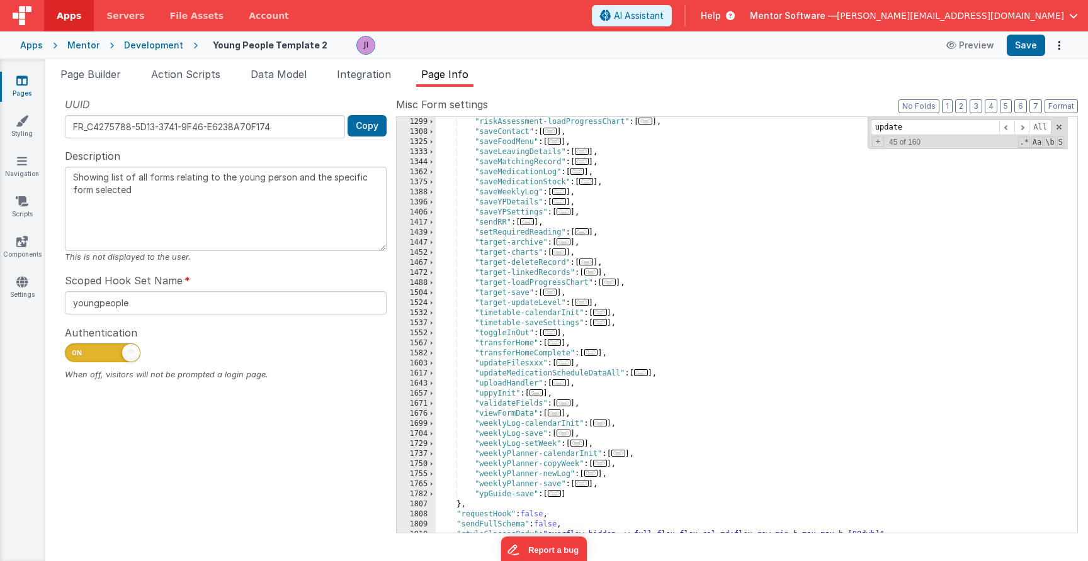
scroll to position [2253, 0]
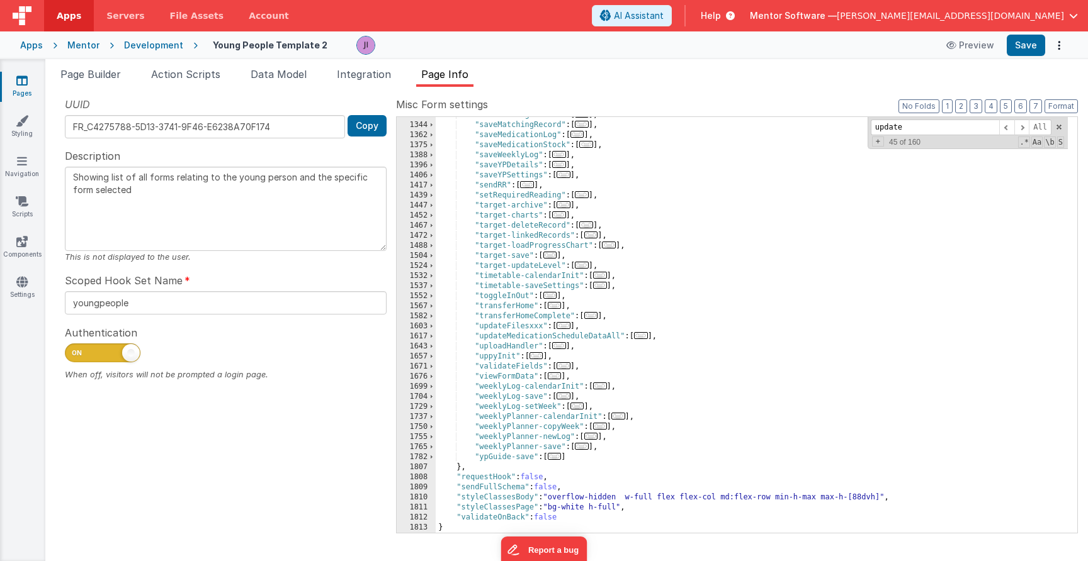
click at [724, 325] on div ""saveLeavingDetails" : [ ... ] , "saveMatchingRecord" : [ ... ] , "saveMedicati…" at bounding box center [752, 328] width 632 height 436
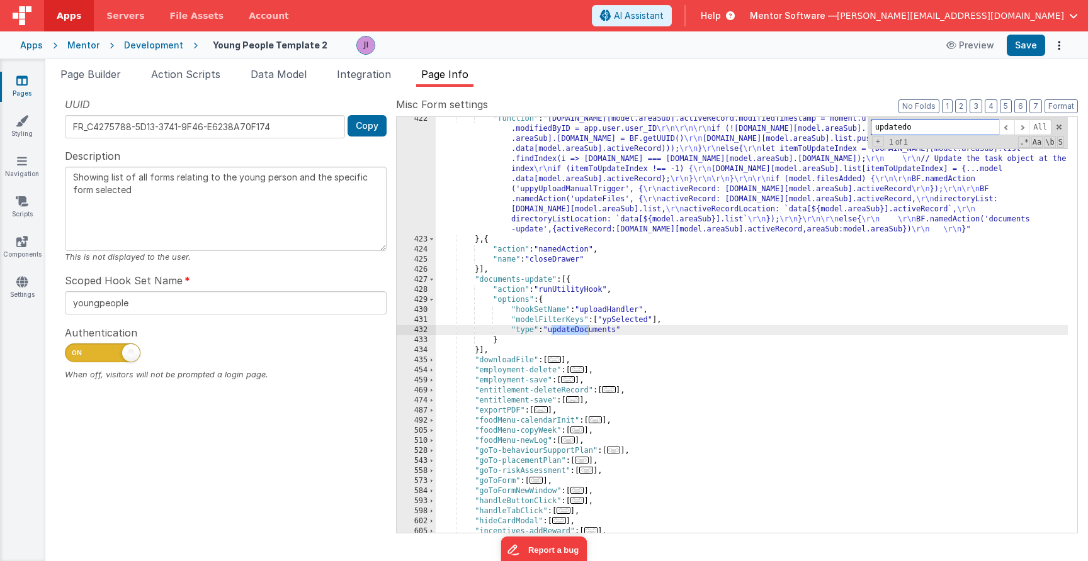
scroll to position [1192, 0]
type input "updatedoc"
click at [607, 332] on div ""function" : "model.data[model.areaSub].activeRecord.modifiedTimestamp = moment…" at bounding box center [752, 387] width 632 height 547
click at [612, 305] on div ""function" : "model.data[model.areaSub].activeRecord.modifiedTimestamp = moment…" at bounding box center [752, 387] width 632 height 547
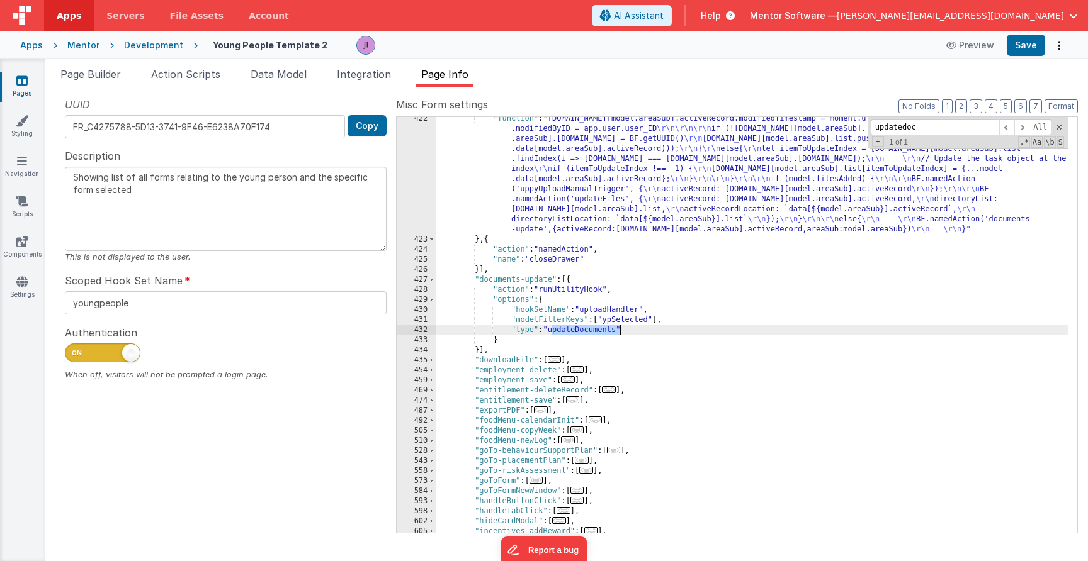
click at [612, 305] on div ""function" : "model.data[model.areaSub].activeRecord.modifiedTimestamp = moment…" at bounding box center [752, 387] width 632 height 547
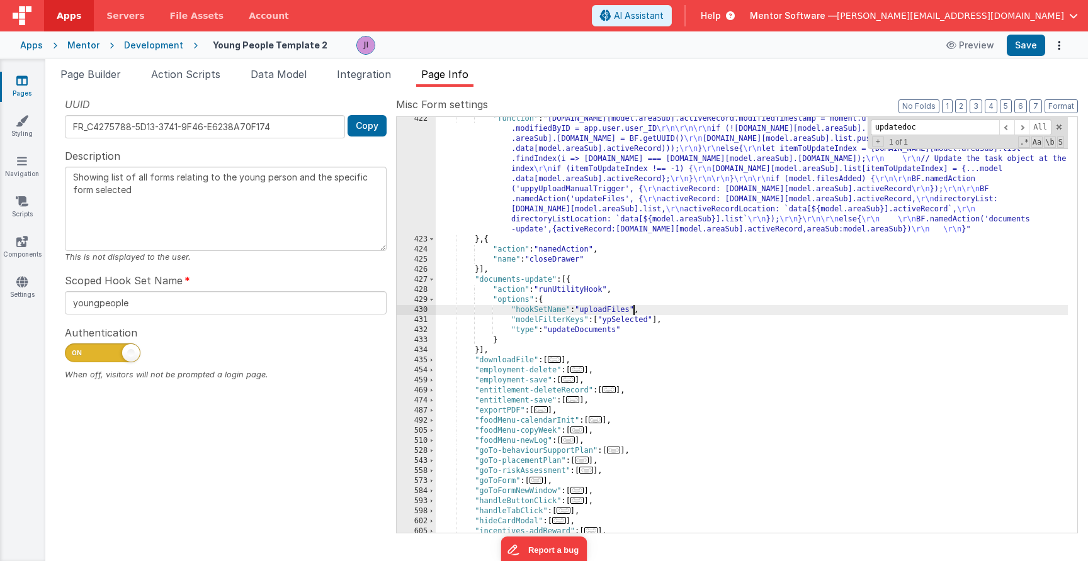
click at [1019, 59] on div "Apps Mentor Development Young People Template 2 Preview Save" at bounding box center [544, 45] width 1088 height 28
click at [1025, 50] on button "Save" at bounding box center [1025, 45] width 38 height 21
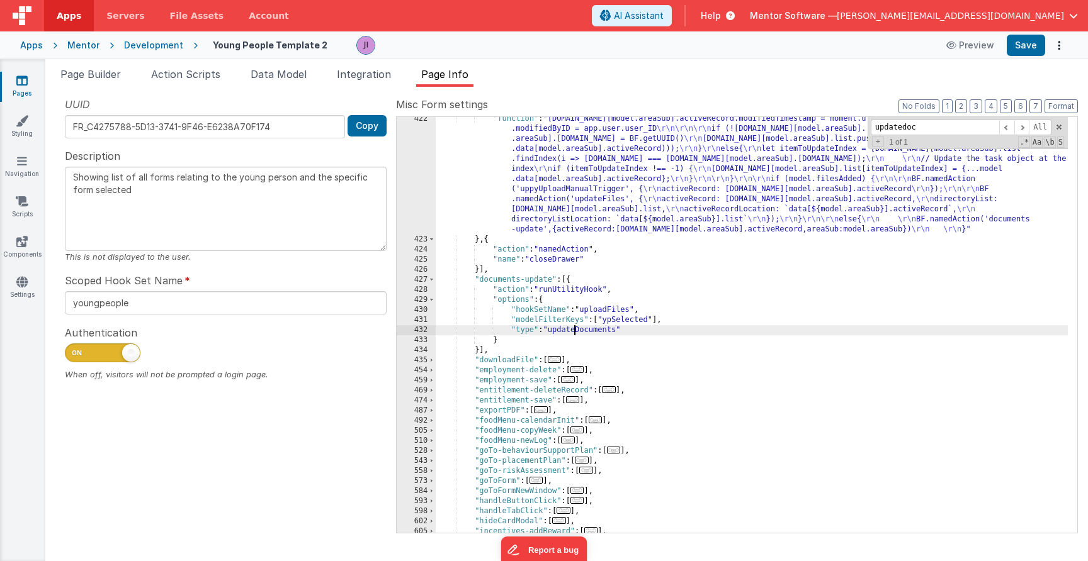
click at [575, 332] on div ""function" : "model.data[model.areaSub].activeRecord.modifiedTimestamp = moment…" at bounding box center [752, 387] width 632 height 547
click at [594, 328] on div ""function" : "model.data[model.areaSub].activeRecord.modifiedTimestamp = moment…" at bounding box center [752, 387] width 632 height 547
click at [589, 332] on div ""function" : "model.data[model.areaSub].activeRecord.modifiedTimestamp = moment…" at bounding box center [752, 387] width 632 height 547
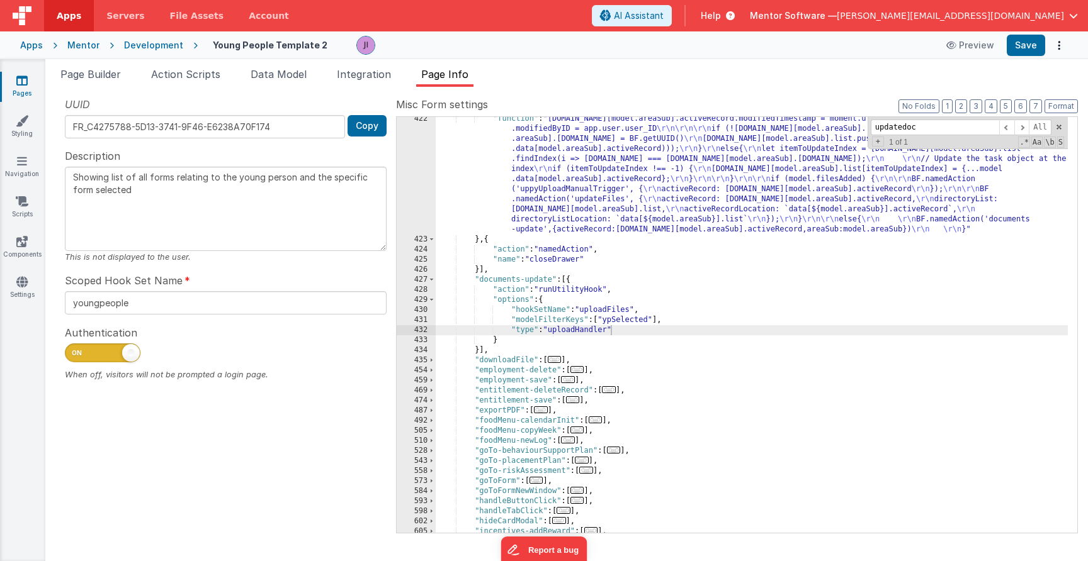
click at [589, 332] on div ""function" : "model.data[model.areaSub].activeRecord.modifiedTimestamp = moment…" at bounding box center [752, 387] width 632 height 547
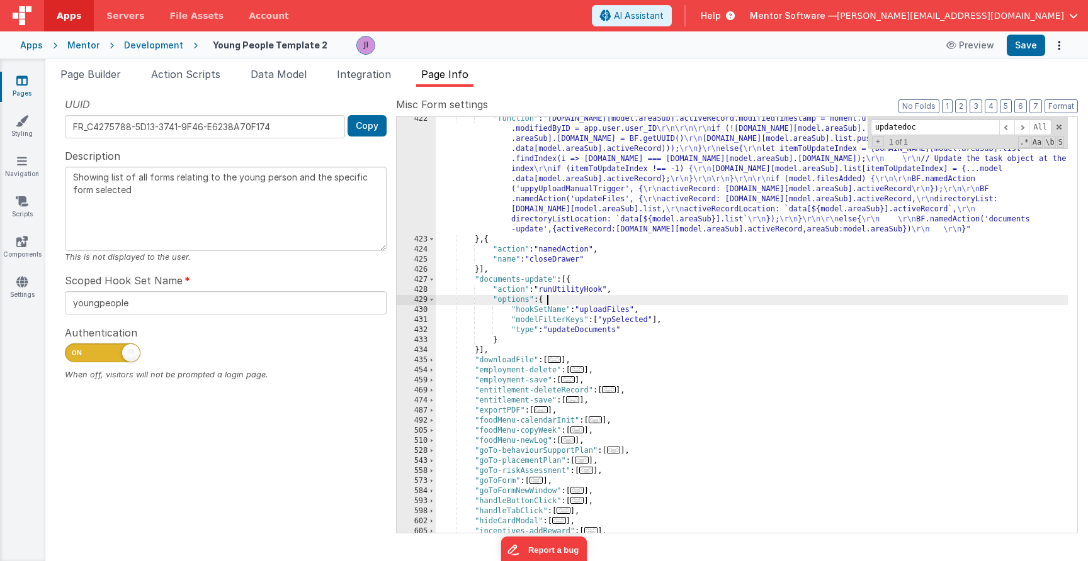
click at [616, 305] on div ""function" : "model.data[model.areaSub].activeRecord.modifiedTimestamp = moment…" at bounding box center [752, 387] width 632 height 547
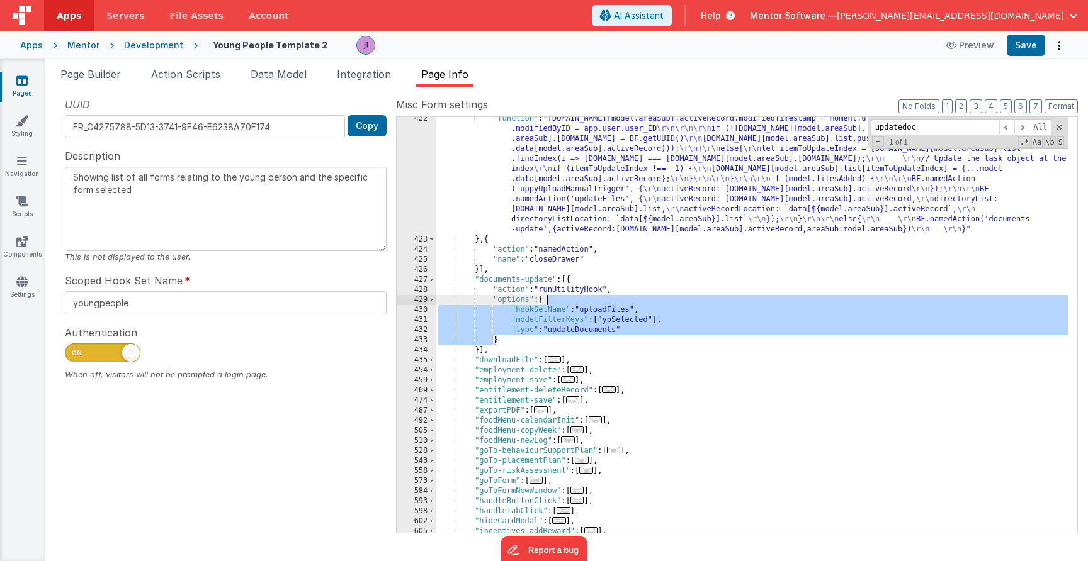
click at [617, 308] on div ""function" : "model.data[model.areaSub].activeRecord.modifiedTimestamp = moment…" at bounding box center [752, 387] width 632 height 547
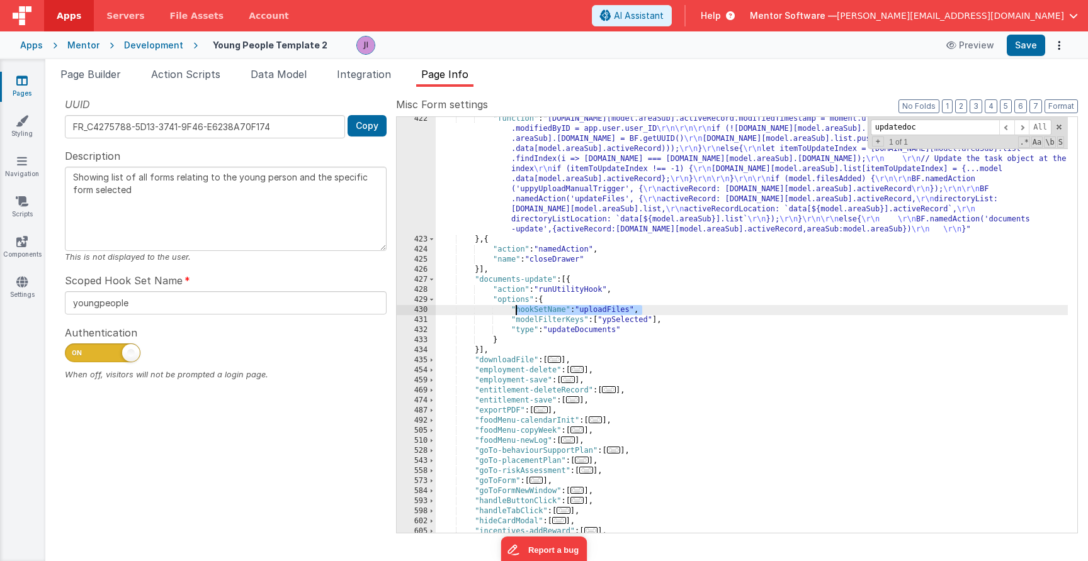
drag, startPoint x: 658, startPoint y: 306, endPoint x: 476, endPoint y: 310, distance: 182.0
click at [476, 310] on div ""function" : "model.data[model.areaSub].activeRecord.modifiedTimestamp = moment…" at bounding box center [752, 387] width 632 height 547
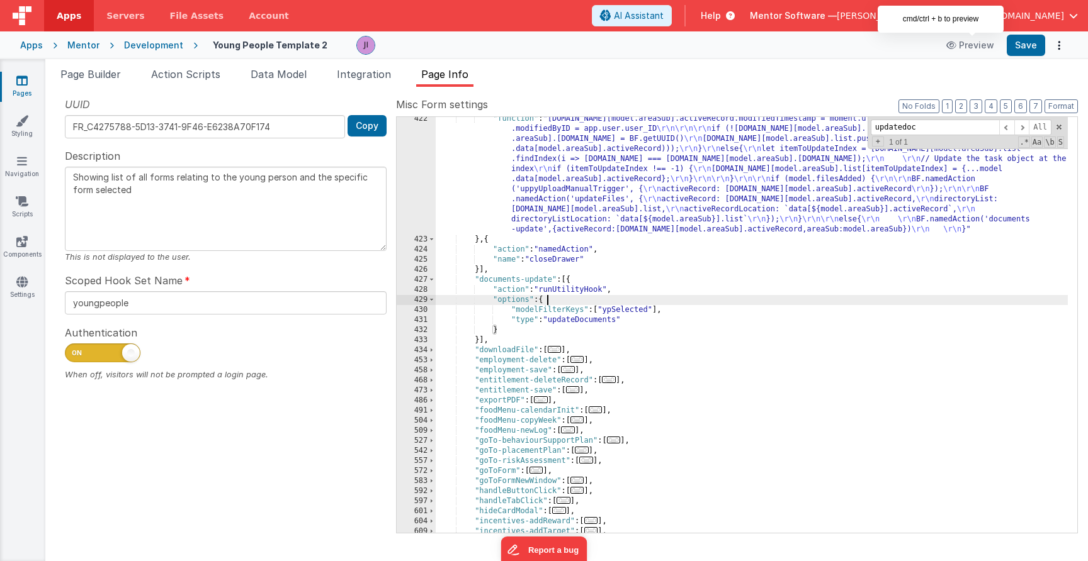
click at [1027, 57] on div "Apps Mentor Development Young People Template 2 Preview Save" at bounding box center [544, 45] width 1088 height 28
click at [1028, 52] on button "Save" at bounding box center [1025, 45] width 38 height 21
click at [1022, 47] on button "Save" at bounding box center [1025, 45] width 38 height 21
click at [628, 300] on div ""function" : "model.data[model.areaSub].activeRecord.modifiedTimestamp = moment…" at bounding box center [752, 387] width 632 height 547
click at [658, 302] on div ""function" : "model.data[model.areaSub].activeRecord.modifiedTimestamp = moment…" at bounding box center [752, 387] width 632 height 547
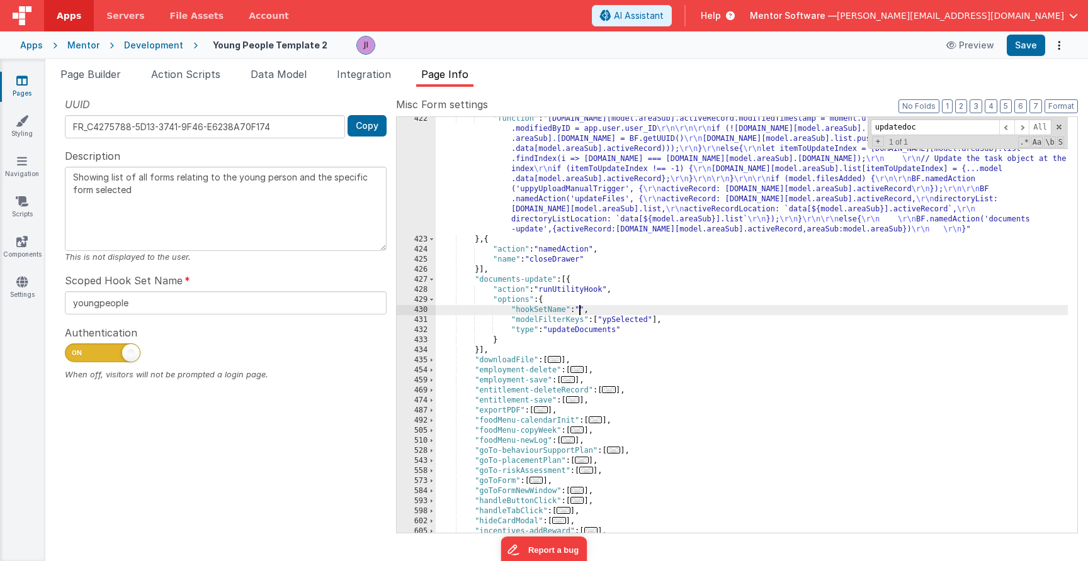
click at [580, 312] on div ""function" : "model.data[model.areaSub].activeRecord.modifiedTimestamp = moment…" at bounding box center [752, 387] width 632 height 547
click at [1037, 47] on button "Save" at bounding box center [1025, 45] width 38 height 21
click at [597, 312] on div ""function" : "model.data[model.areaSub].activeRecord.modifiedTimestamp = moment…" at bounding box center [752, 387] width 632 height 547
click at [1023, 37] on button "Save" at bounding box center [1025, 45] width 38 height 21
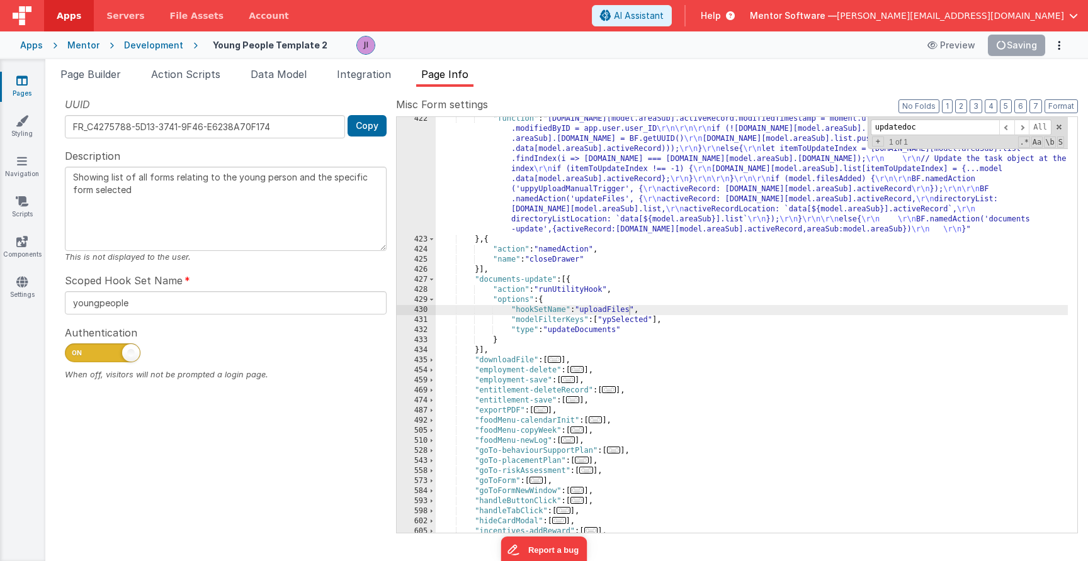
click at [731, 262] on div ""function" : "model.data[model.areaSub].activeRecord.modifiedTimestamp = moment…" at bounding box center [752, 387] width 632 height 547
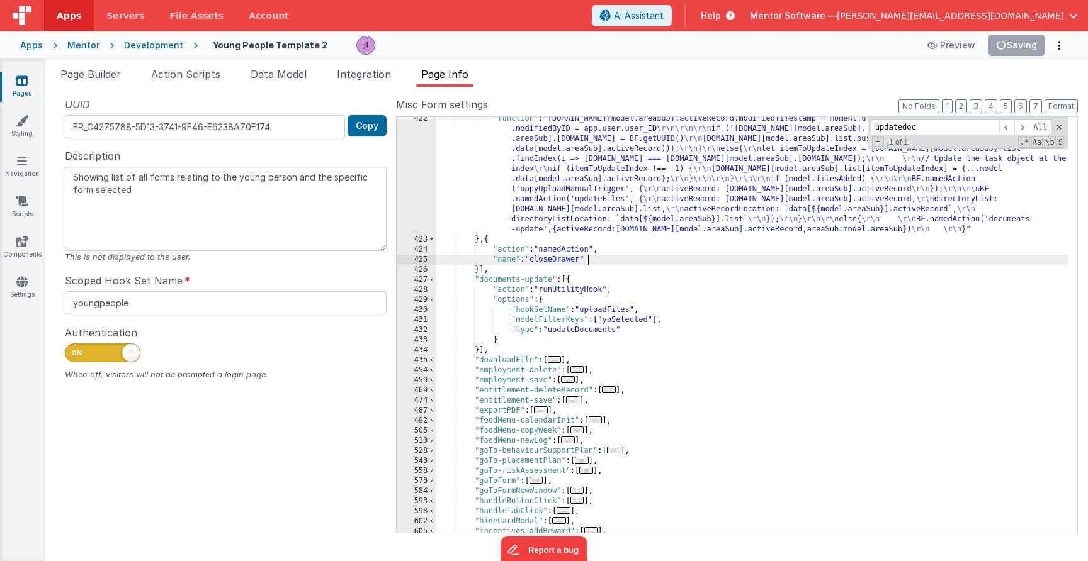
click at [571, 167] on div ""function" : "model.data[model.areaSub].activeRecord.modifiedTimestamp = moment…" at bounding box center [752, 387] width 632 height 547
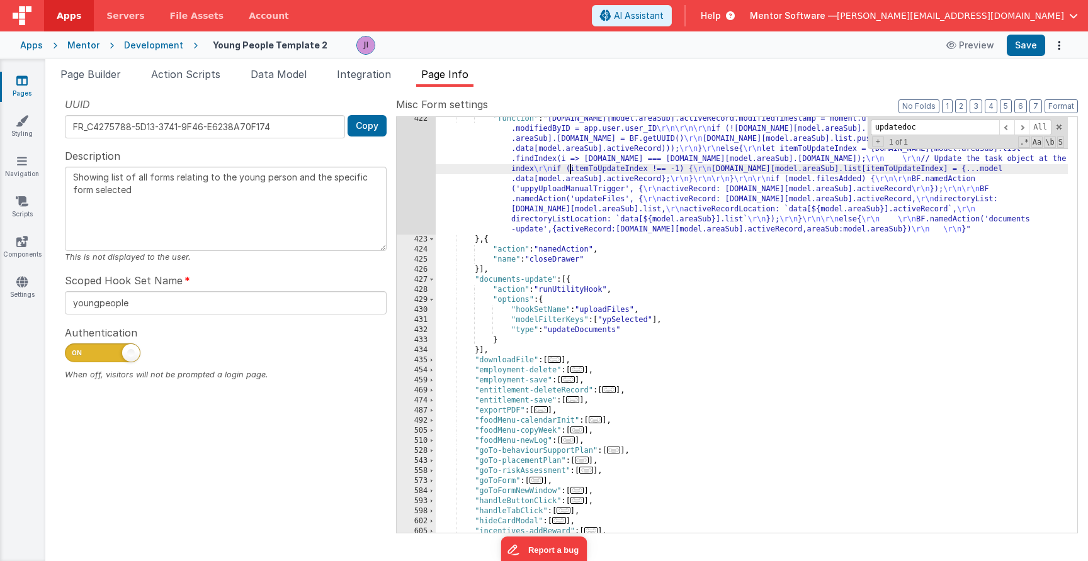
click at [541, 300] on div ""function" : "model.data[model.areaSub].activeRecord.modifiedTimestamp = moment…" at bounding box center [752, 387] width 632 height 547
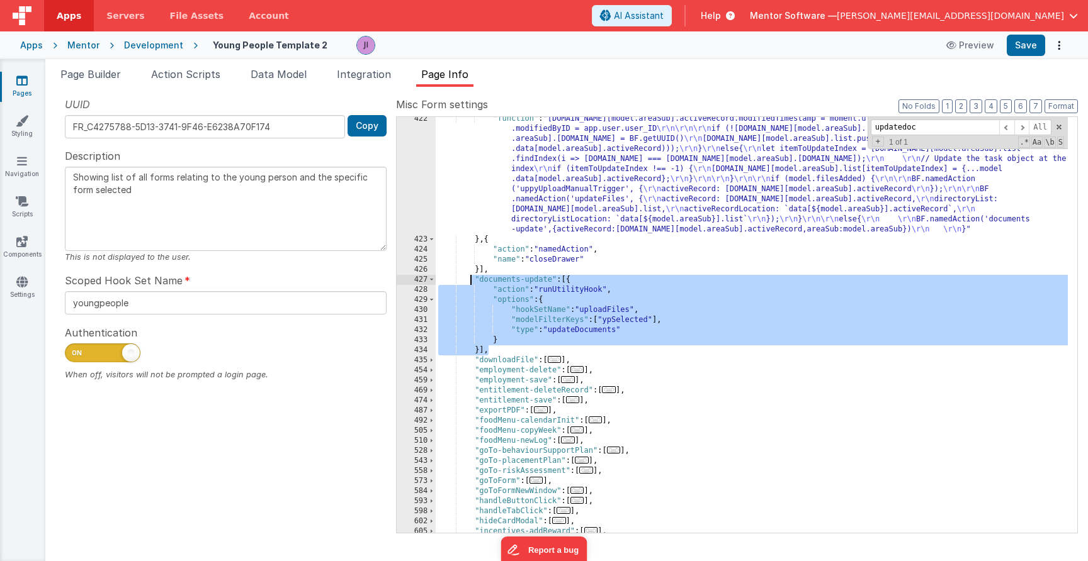
drag, startPoint x: 495, startPoint y: 347, endPoint x: 471, endPoint y: 281, distance: 70.1
click at [471, 281] on div ""function" : "model.data[model.areaSub].activeRecord.modifiedTimestamp = moment…" at bounding box center [752, 387] width 632 height 547
click at [497, 281] on div ""function" : "model.data[model.areaSub].activeRecord.modifiedTimestamp = moment…" at bounding box center [752, 387] width 632 height 547
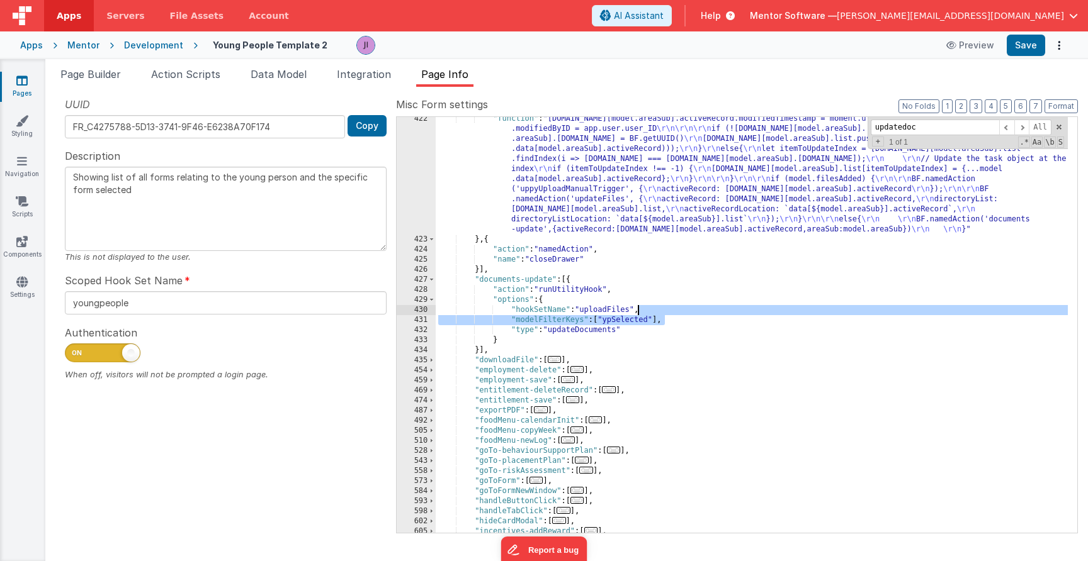
drag, startPoint x: 689, startPoint y: 321, endPoint x: 690, endPoint y: 312, distance: 9.0
click at [690, 312] on div ""function" : "model.data[model.areaSub].activeRecord.modifiedTimestamp = moment…" at bounding box center [752, 387] width 632 height 547
click at [612, 330] on div ""function" : "model.data[model.areaSub].activeRecord.modifiedTimestamp = moment…" at bounding box center [752, 387] width 632 height 547
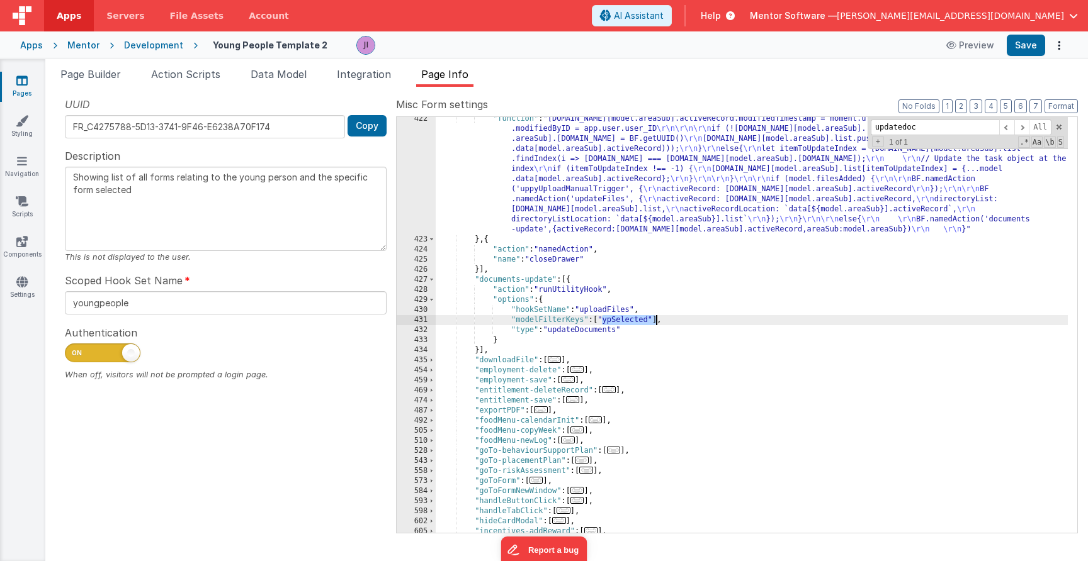
drag, startPoint x: 606, startPoint y: 322, endPoint x: 655, endPoint y: 318, distance: 49.2
click at [655, 318] on div ""function" : "model.data[model.areaSub].activeRecord.modifiedTimestamp = moment…" at bounding box center [752, 387] width 632 height 547
click at [1022, 44] on button "Save" at bounding box center [1025, 45] width 38 height 21
drag, startPoint x: 744, startPoint y: 322, endPoint x: 743, endPoint y: 342, distance: 20.2
click at [743, 322] on div ""function" : "model.data[model.areaSub].activeRecord.modifiedTimestamp = moment…" at bounding box center [752, 387] width 632 height 547
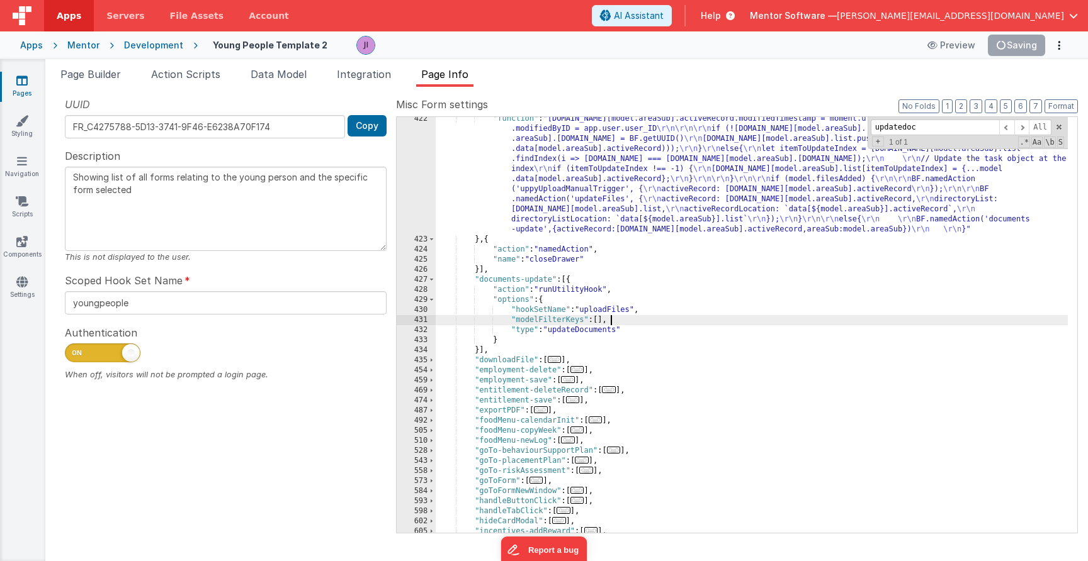
click at [741, 349] on div ""function" : "model.data[model.areaSub].activeRecord.modifiedTimestamp = moment…" at bounding box center [752, 387] width 632 height 547
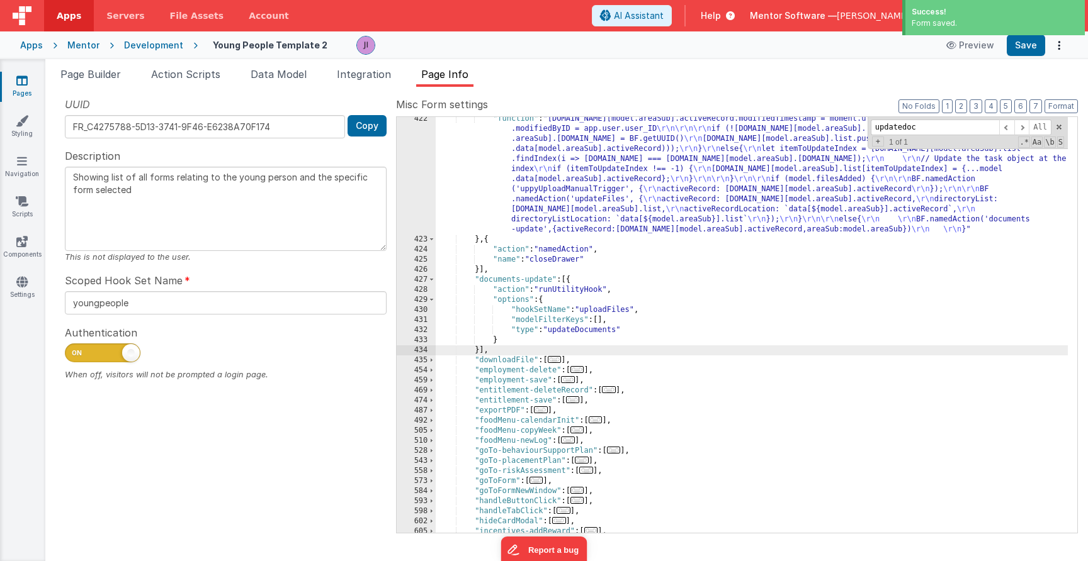
click at [580, 201] on div ""function" : "model.data[model.areaSub].activeRecord.modifiedTimestamp = moment…" at bounding box center [752, 387] width 632 height 547
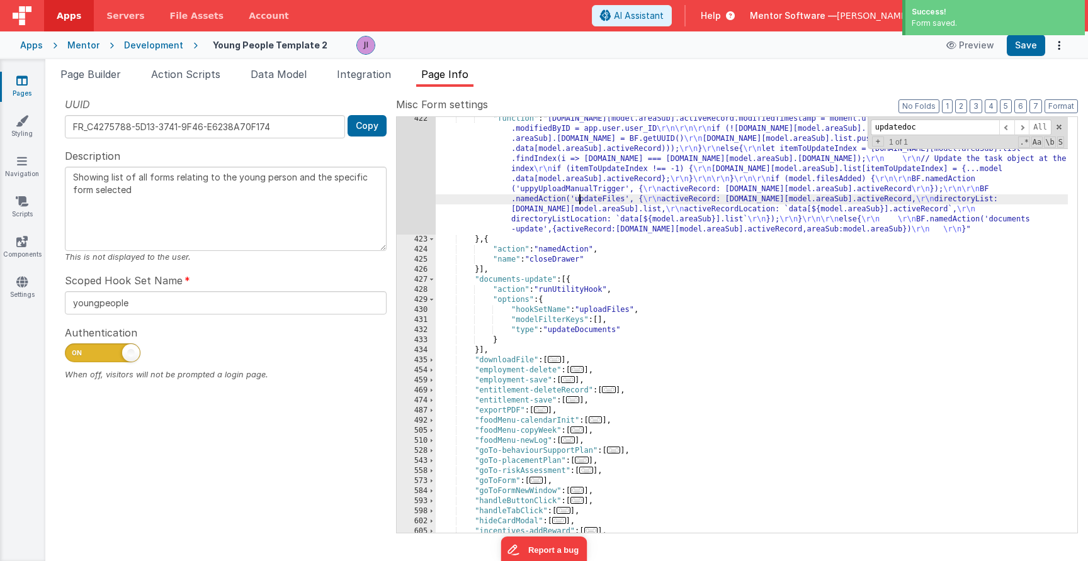
click at [402, 202] on div "422" at bounding box center [416, 174] width 39 height 121
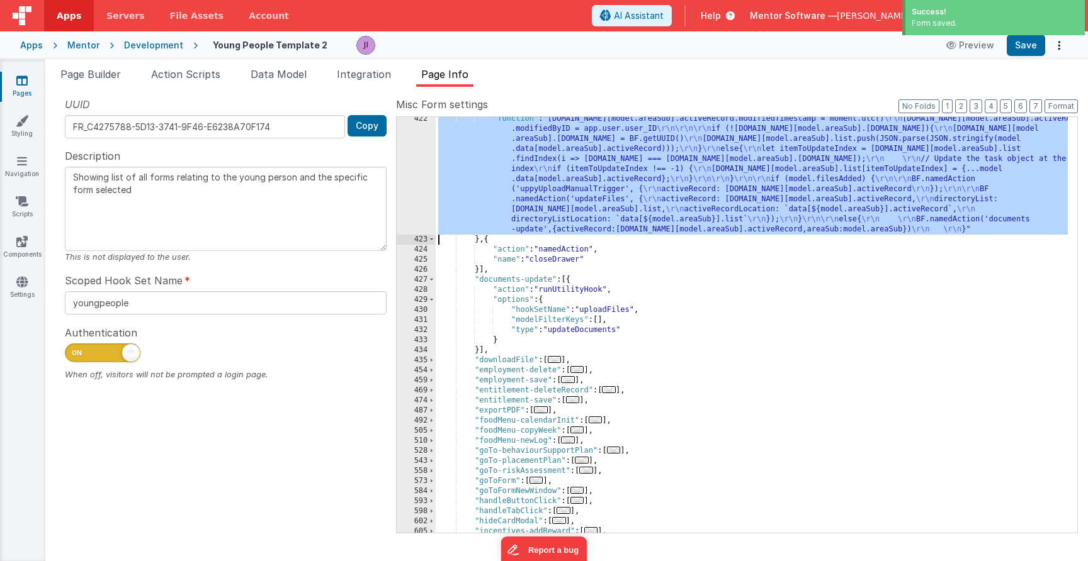
click at [481, 203] on div ""function" : "model.data[model.areaSub].activeRecord.modifiedTimestamp = moment…" at bounding box center [752, 387] width 632 height 547
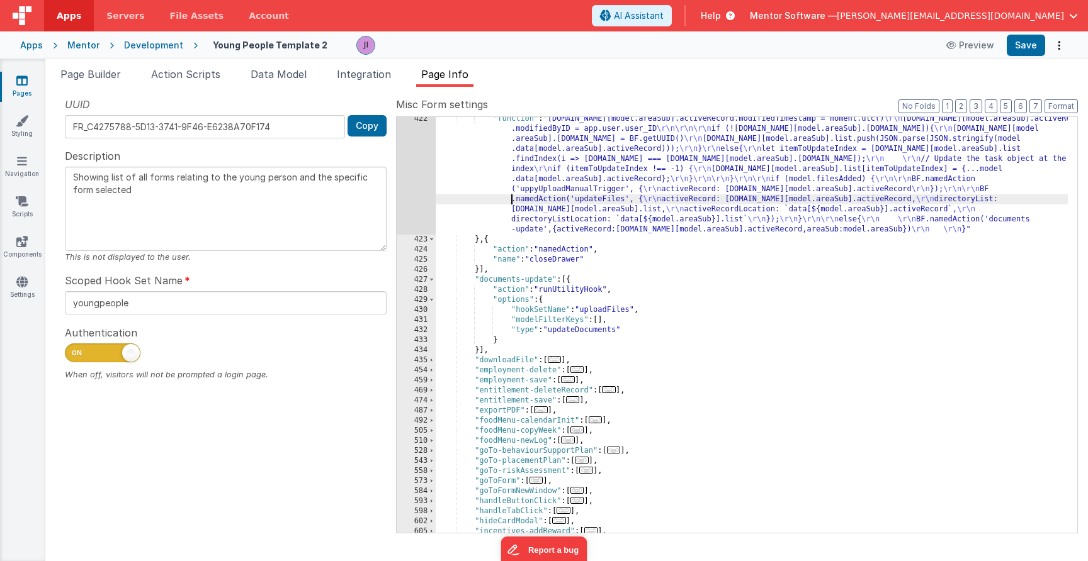
click at [405, 196] on div "422" at bounding box center [416, 174] width 39 height 121
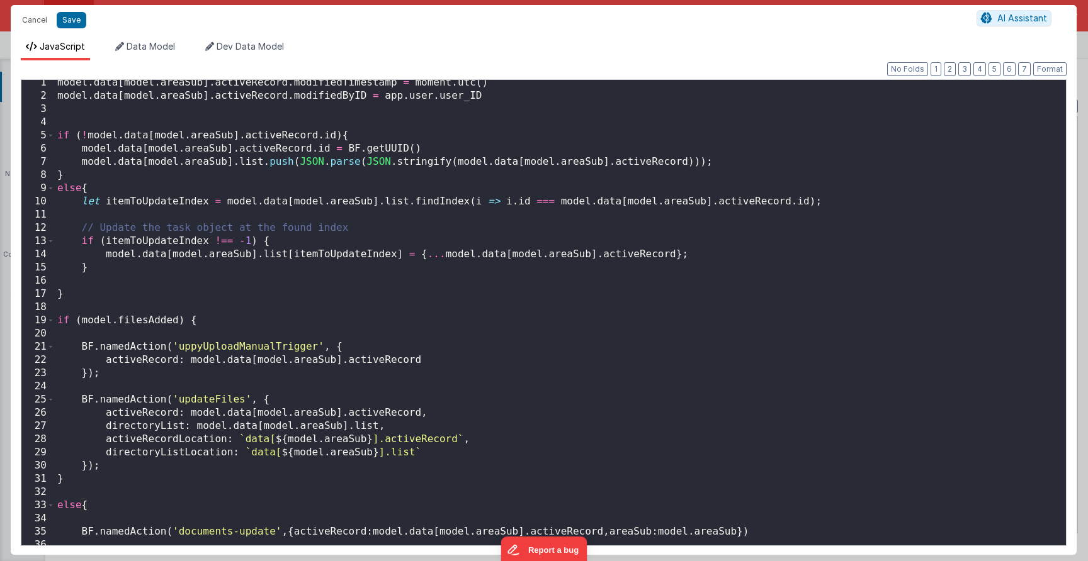
scroll to position [23, 0]
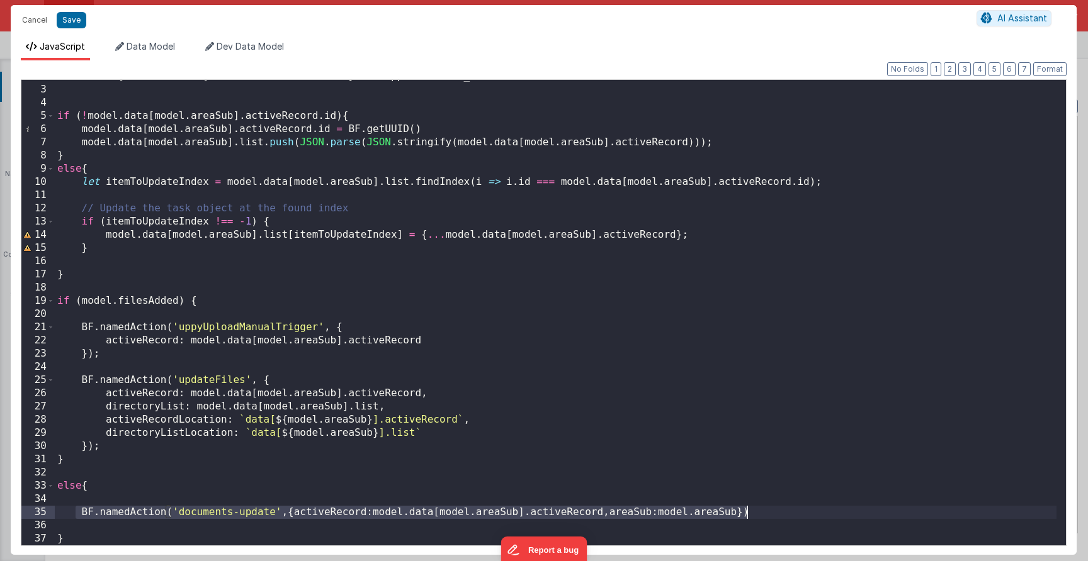
drag, startPoint x: 121, startPoint y: 514, endPoint x: 806, endPoint y: 514, distance: 684.8
click at [804, 516] on div "model . data [ model . areaSub ] . activeRecord . modifiedByID = app . user . u…" at bounding box center [555, 316] width 1001 height 492
click at [47, 18] on button "Cancel" at bounding box center [35, 20] width 38 height 18
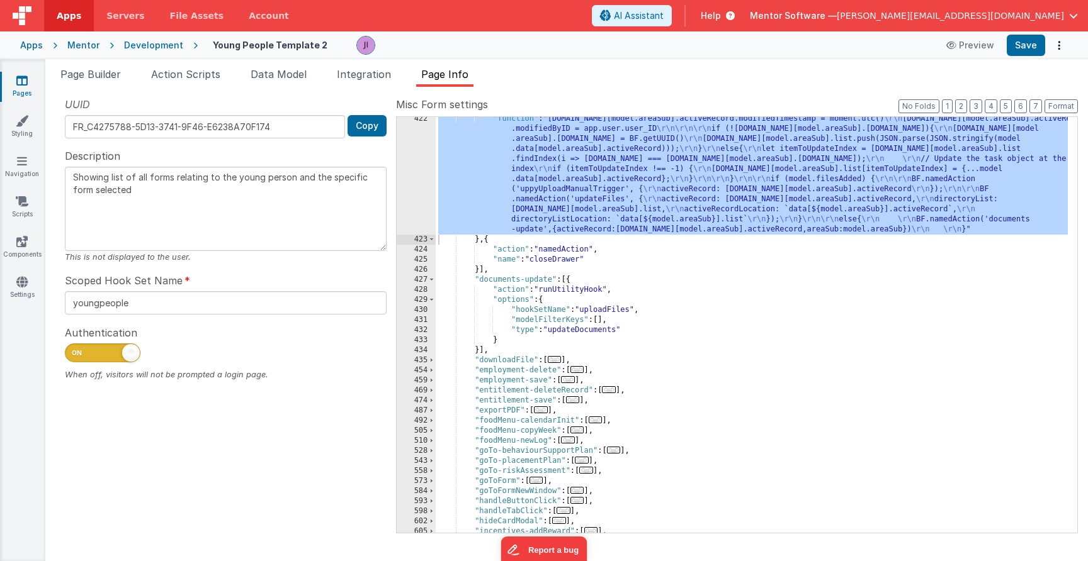
click at [543, 355] on div ""function" : "model.data[model.areaSub].activeRecord.modifiedTimestamp = moment…" at bounding box center [752, 387] width 632 height 547
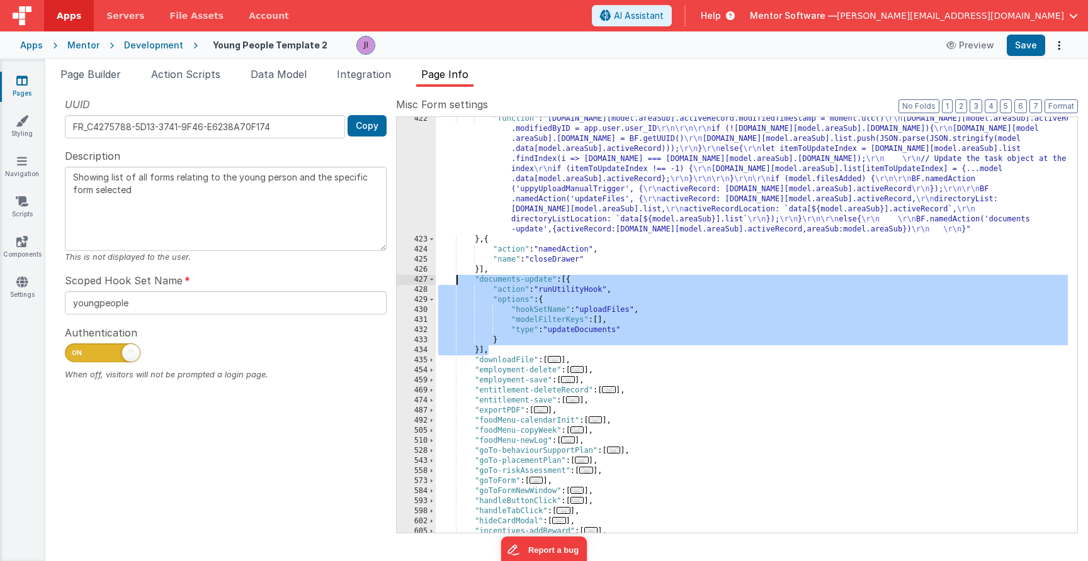
drag, startPoint x: 517, startPoint y: 355, endPoint x: 461, endPoint y: 274, distance: 98.6
click at [458, 282] on div ""function" : "model.data[model.areaSub].activeRecord.modifiedTimestamp = moment…" at bounding box center [752, 387] width 632 height 547
click at [522, 291] on div ""function" : "model.data[model.areaSub].activeRecord.modifiedTimestamp = moment…" at bounding box center [752, 387] width 632 height 547
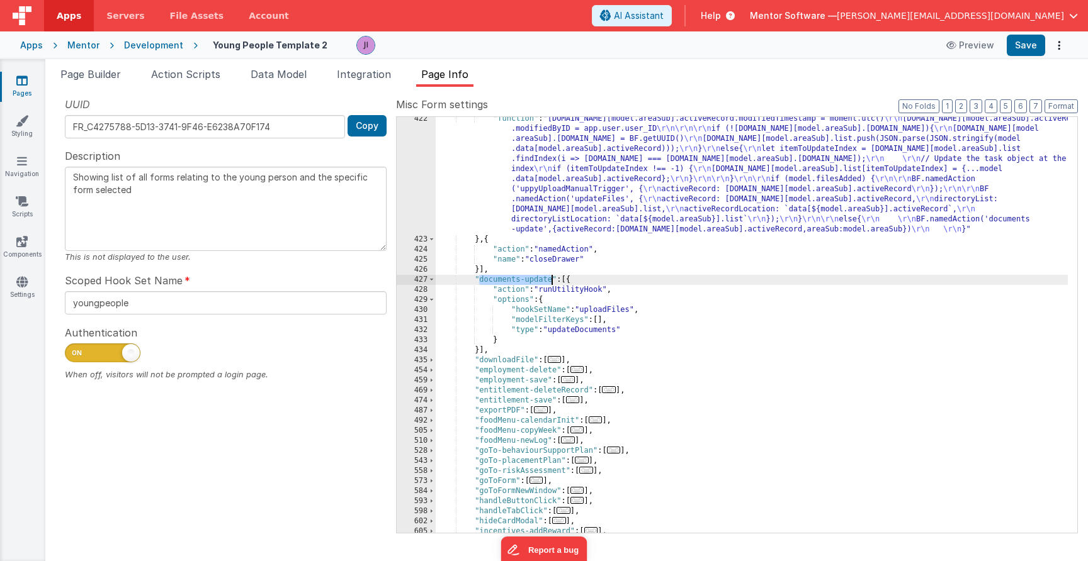
drag, startPoint x: 499, startPoint y: 278, endPoint x: 551, endPoint y: 278, distance: 52.2
click at [551, 278] on div ""function" : "model.data[model.areaSub].activeRecord.modifiedTimestamp = moment…" at bounding box center [752, 387] width 632 height 547
click at [563, 278] on div ""function" : "model.data[model.areaSub].activeRecord.modifiedTimestamp = moment…" at bounding box center [752, 387] width 632 height 547
click at [471, 280] on div ""function" : "model.data[model.areaSub].activeRecord.modifiedTimestamp = moment…" at bounding box center [752, 387] width 632 height 547
click at [548, 283] on div ""function" : "model.data[model.areaSub].activeRecord.modifiedTimestamp = moment…" at bounding box center [752, 387] width 632 height 547
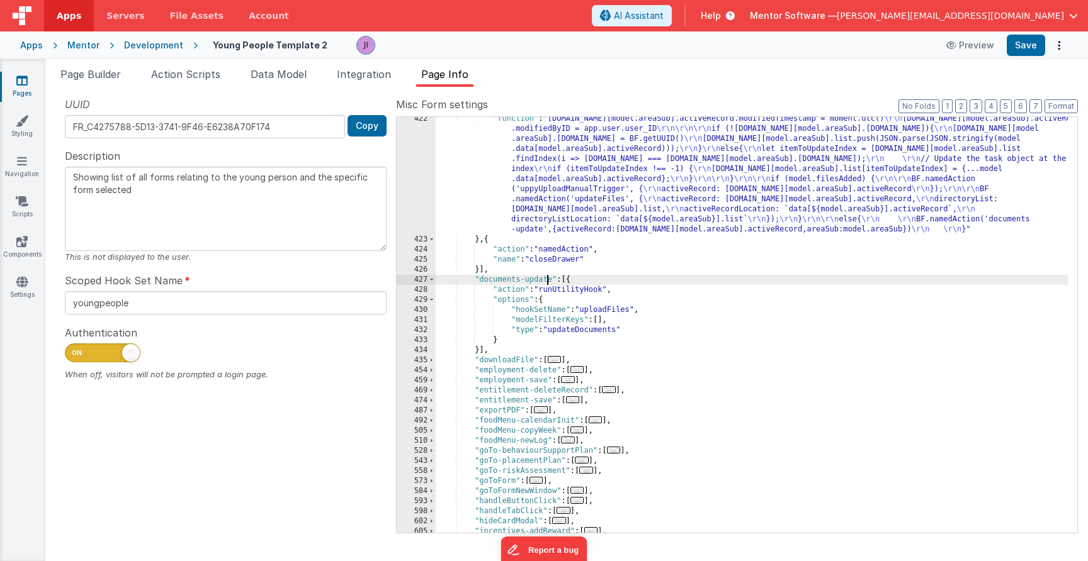
click at [551, 281] on div ""function" : "model.data[model.areaSub].activeRecord.modifiedTimestamp = moment…" at bounding box center [752, 387] width 632 height 547
click at [602, 333] on div ""function" : "model.data[model.areaSub].activeRecord.modifiedTimestamp = moment…" at bounding box center [752, 387] width 632 height 547
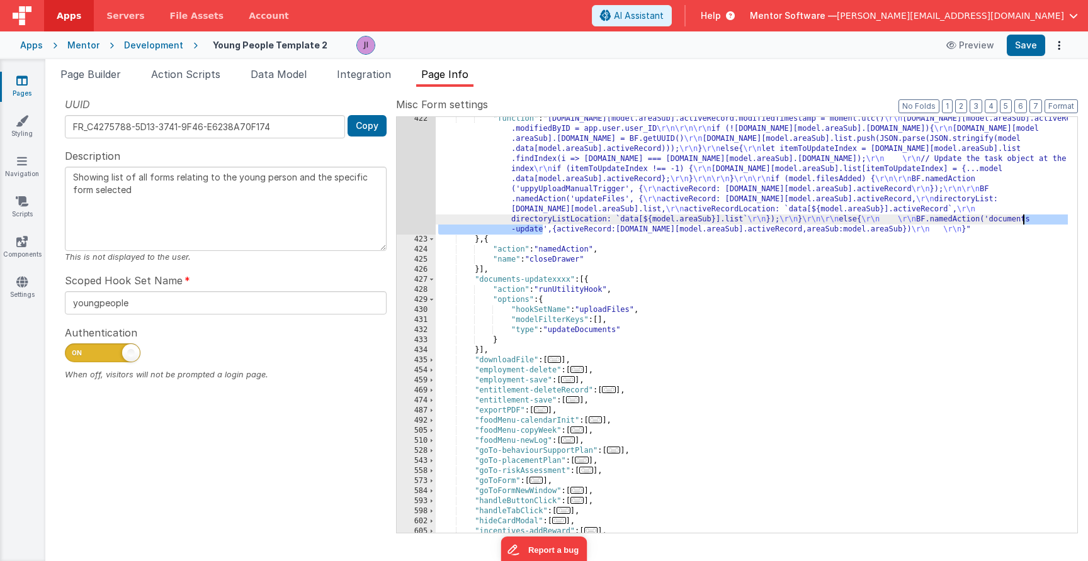
drag, startPoint x: 543, startPoint y: 228, endPoint x: 1024, endPoint y: 221, distance: 481.0
click at [1024, 221] on div ""function" : "model.data[model.areaSub].activeRecord.modifiedTimestamp = moment…" at bounding box center [752, 387] width 632 height 547
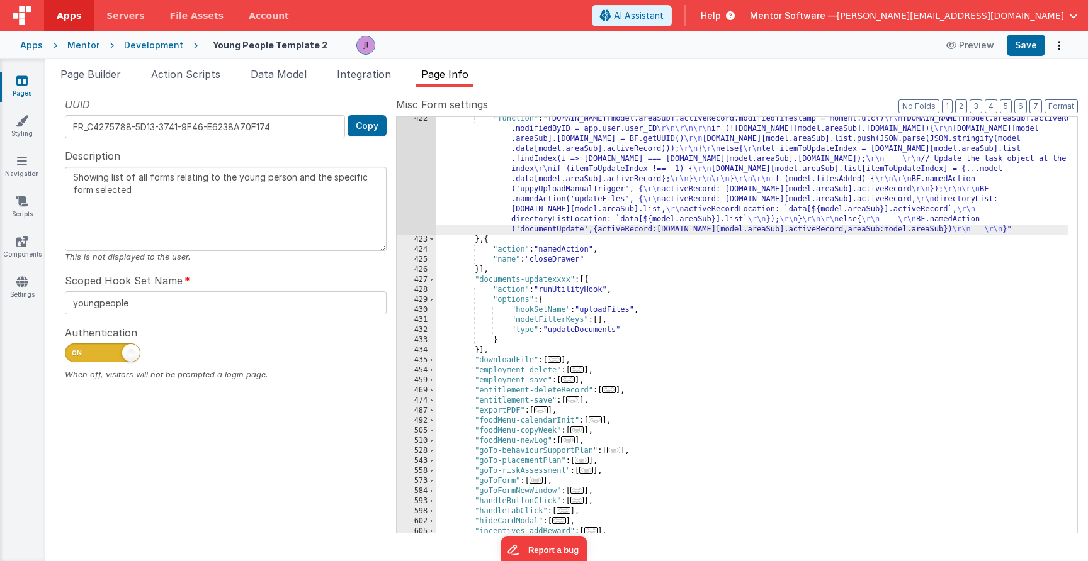
click at [1044, 57] on div "Apps Mentor Development Young People Template 2 Preview Save" at bounding box center [544, 45] width 1088 height 28
click at [1039, 54] on button "Save" at bounding box center [1025, 45] width 38 height 21
click at [637, 173] on div ""function" : "model.data[model.areaSub].activeRecord.modifiedTimestamp = moment…" at bounding box center [752, 387] width 632 height 547
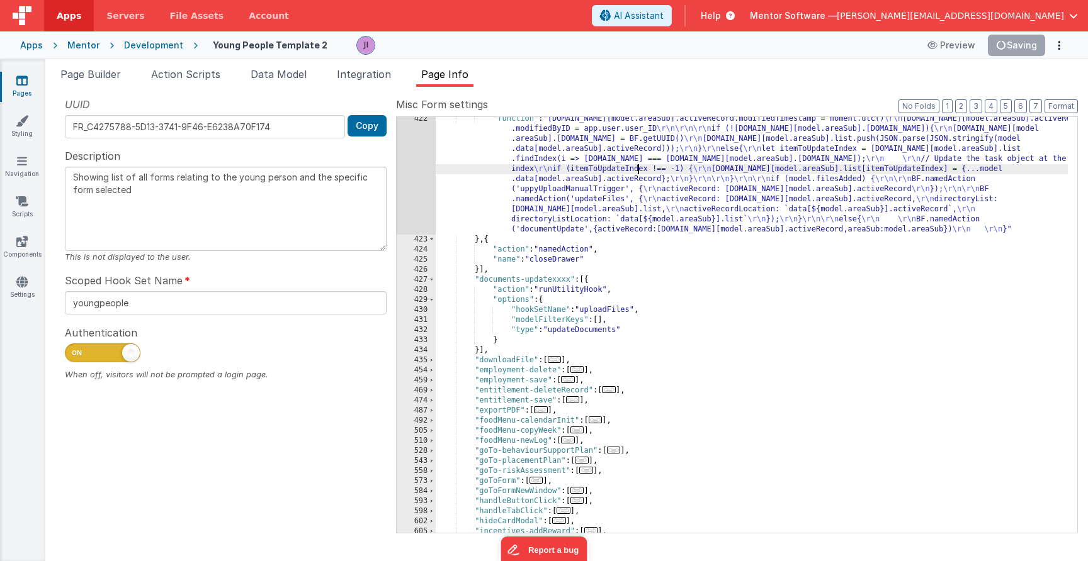
click at [532, 211] on div ""function" : "model.data[model.areaSub].activeRecord.modifiedTimestamp = moment…" at bounding box center [752, 387] width 632 height 547
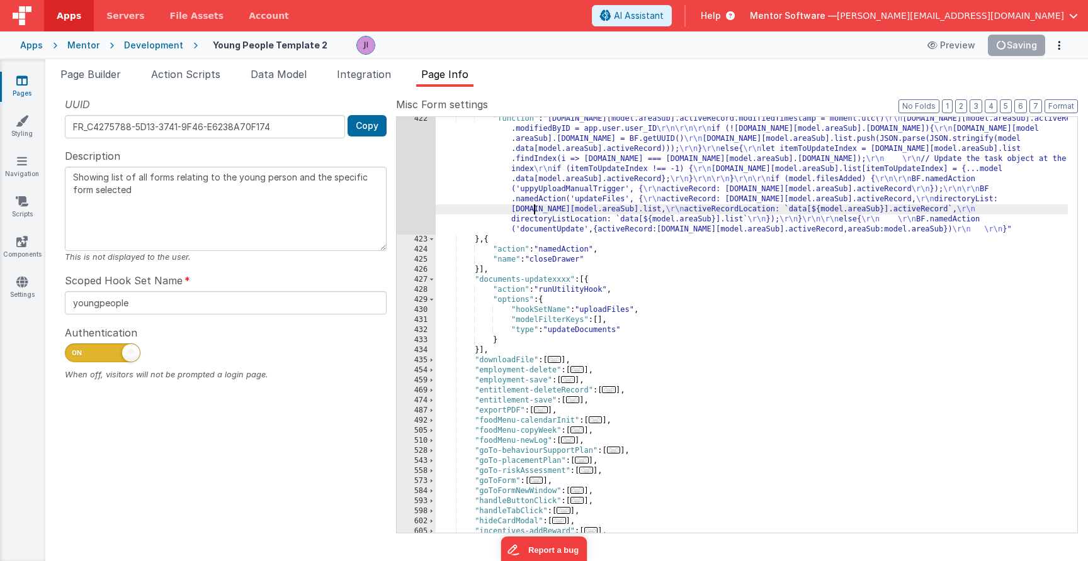
click at [424, 205] on div "422" at bounding box center [416, 174] width 39 height 121
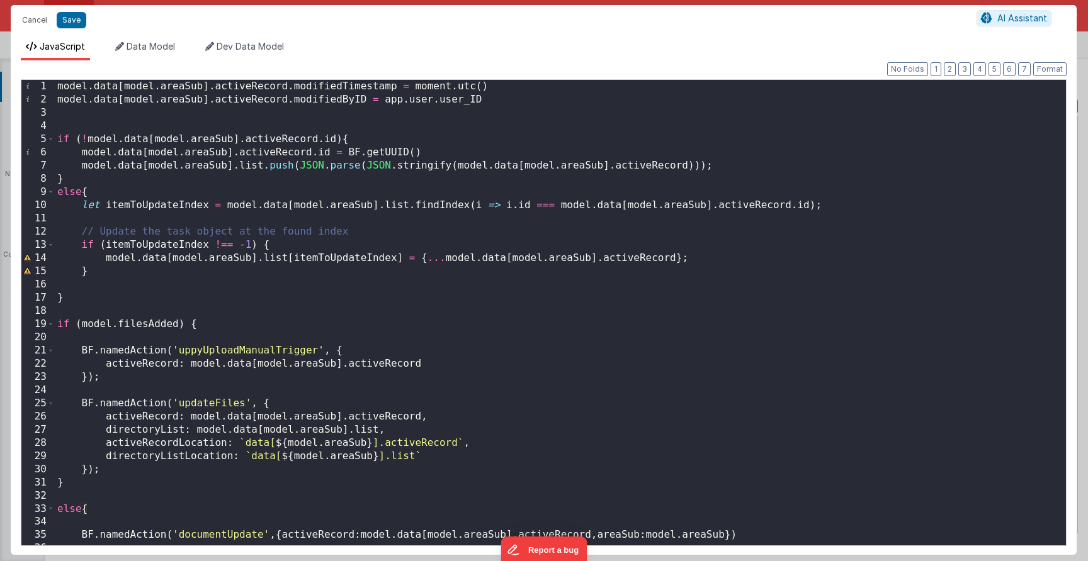
scroll to position [23, 0]
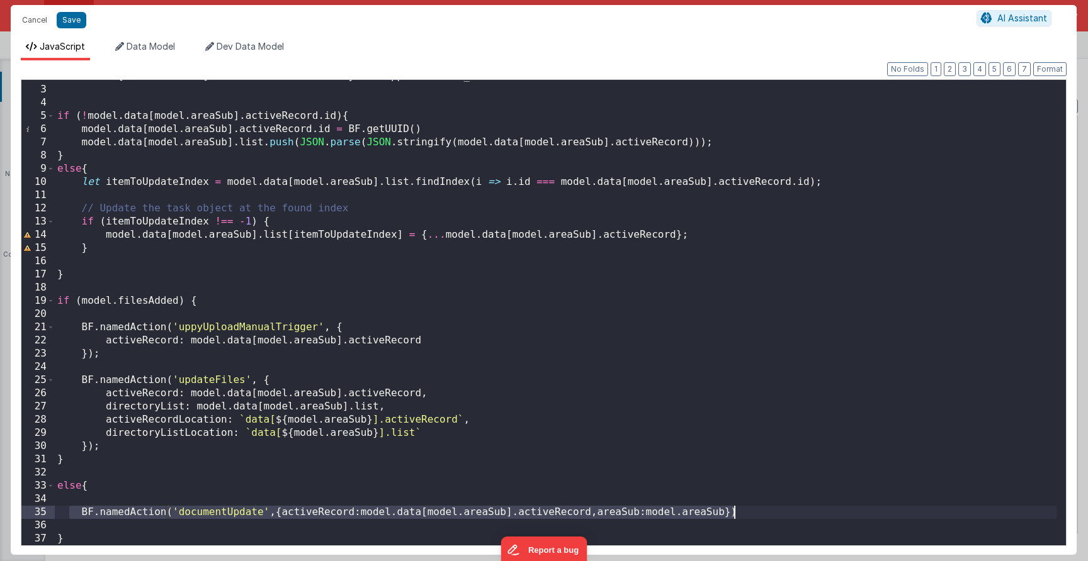
drag, startPoint x: 116, startPoint y: 512, endPoint x: 811, endPoint y: 514, distance: 694.9
click at [811, 514] on div "model . data [ model . areaSub ] . activeRecord . modifiedByID = app . user . u…" at bounding box center [555, 316] width 1001 height 492
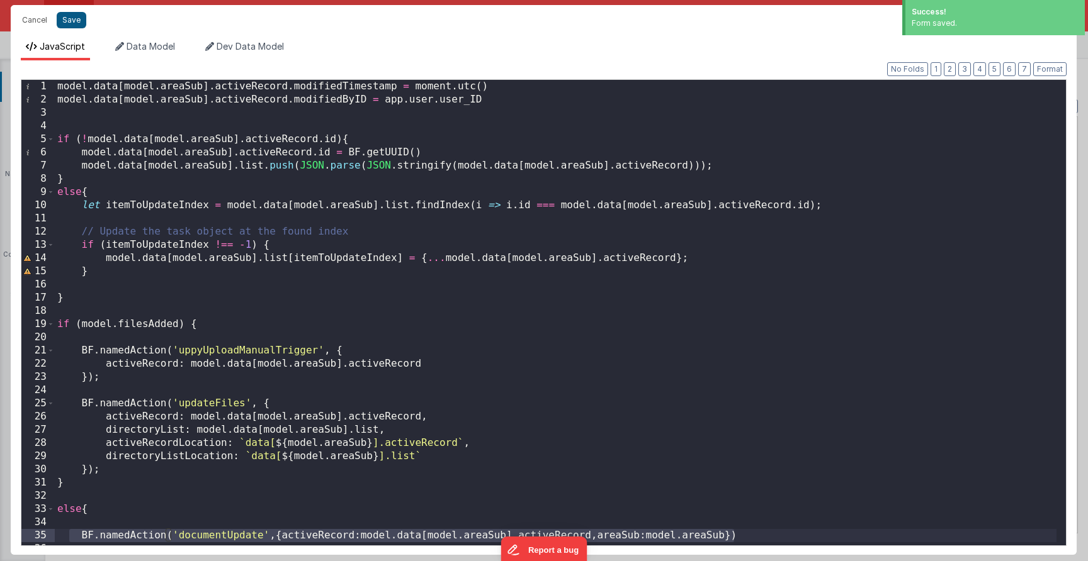
click at [72, 28] on button "Save" at bounding box center [72, 20] width 30 height 16
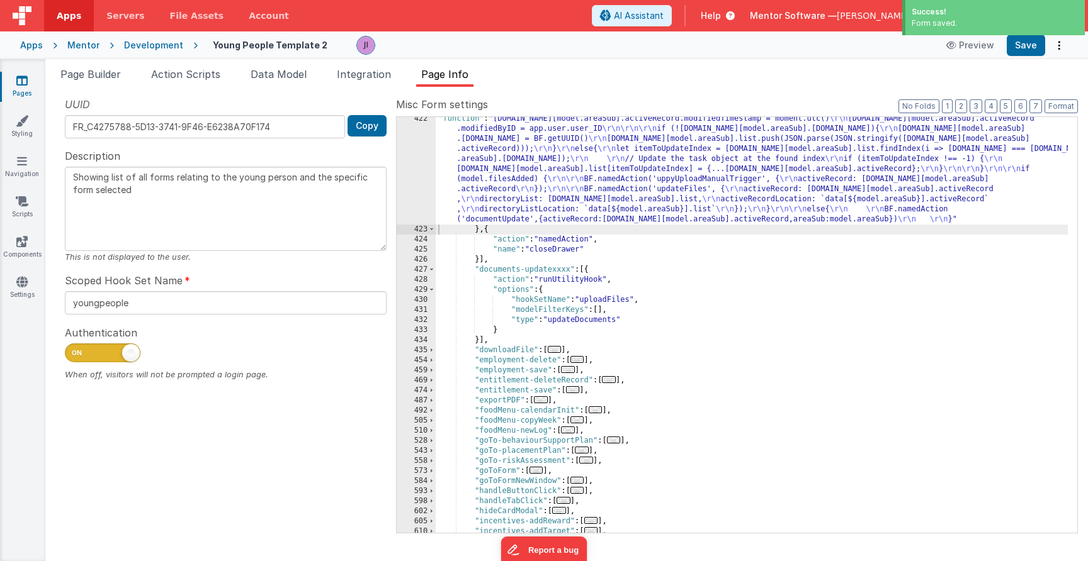
scroll to position [1172, 0]
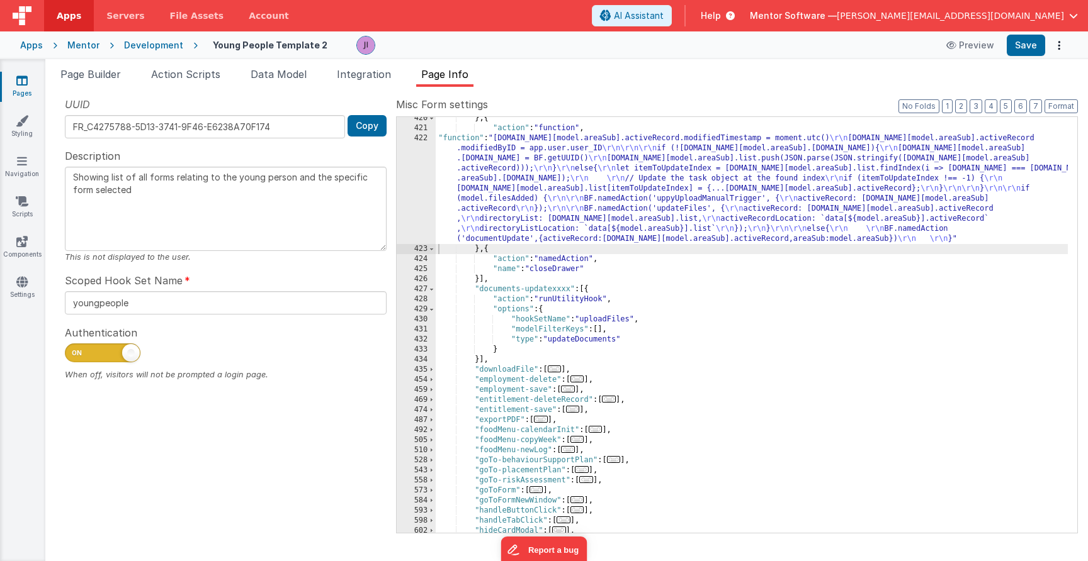
click at [493, 205] on div "} , { "action" : "function" , "function" : "model.data[model.areaSub].activeRec…" at bounding box center [752, 331] width 632 height 436
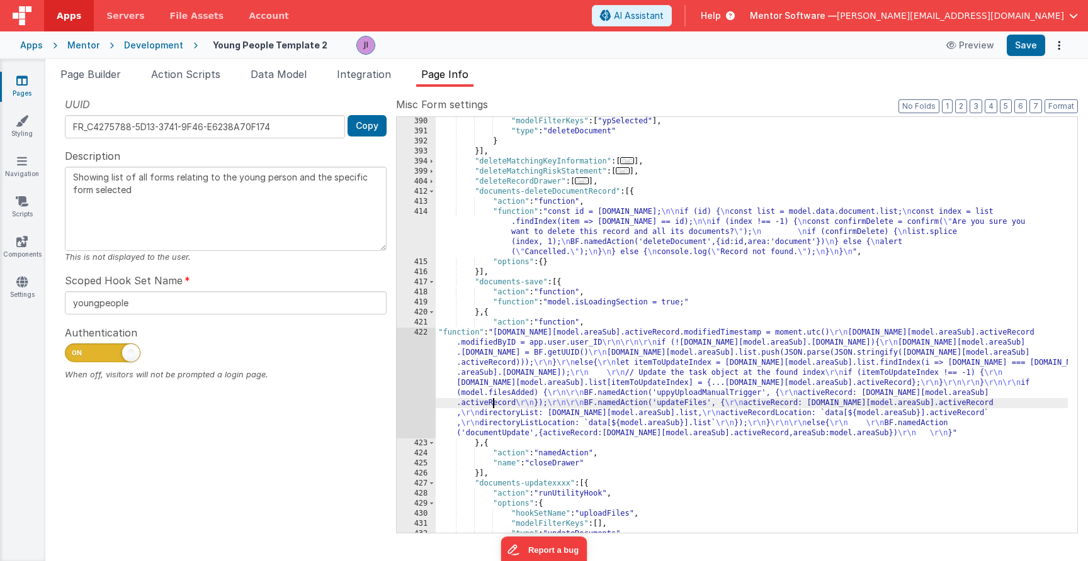
scroll to position [978, 0]
click at [568, 245] on div ""modelFilterKeys" : [ "ypSelected" ] , "type" : "deleteDocument" } }] , "delete…" at bounding box center [752, 334] width 632 height 436
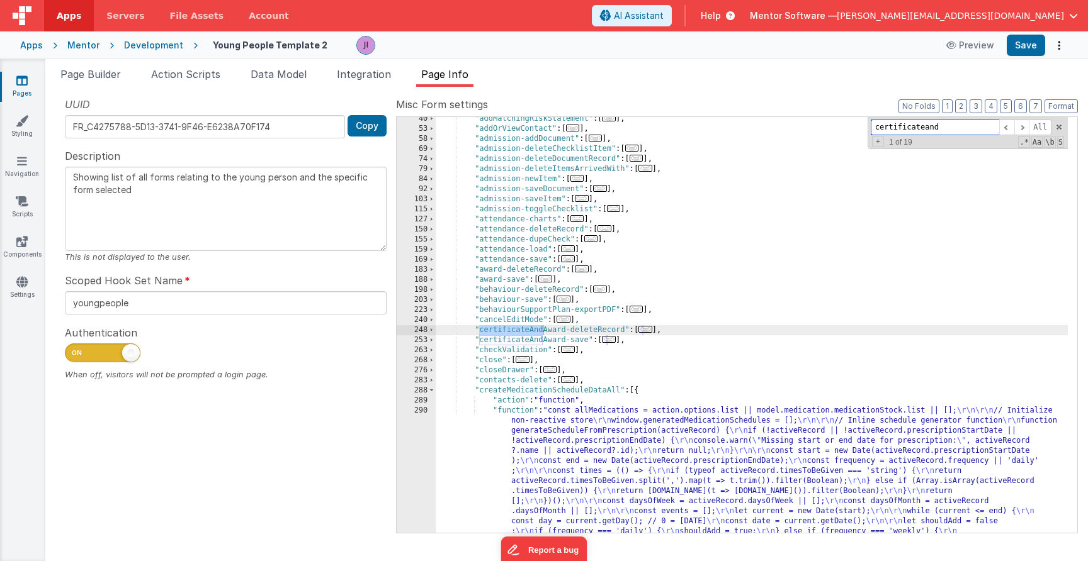
scroll to position [104, 0]
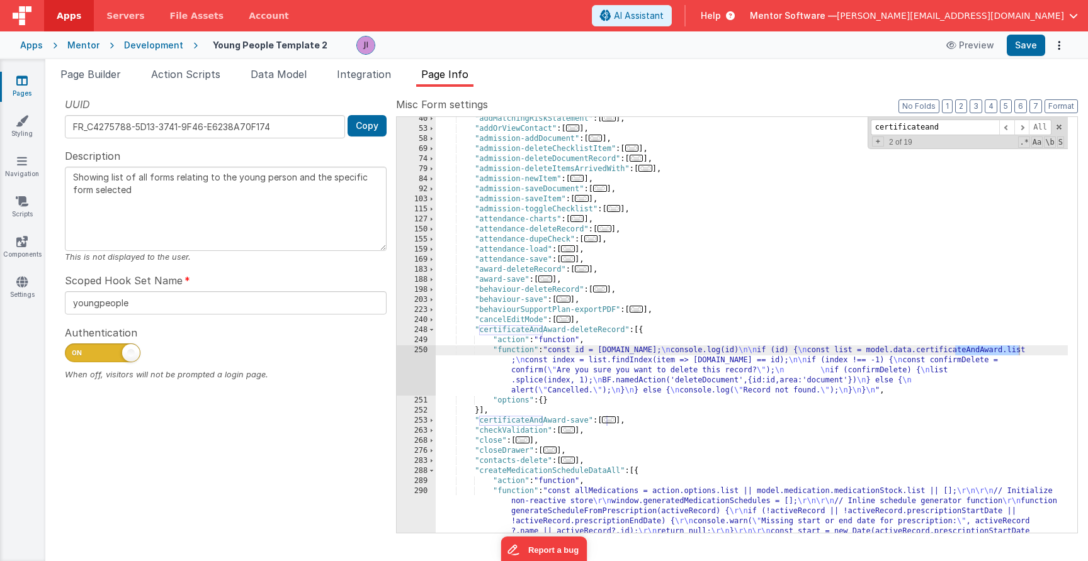
click at [567, 363] on div ""addMatchingRiskStatement" : [ ... ] , "addOrViewContact" : [ ... ] , "admissio…" at bounding box center [752, 498] width 632 height 769
drag, startPoint x: 557, startPoint y: 371, endPoint x: 512, endPoint y: 377, distance: 45.8
click at [557, 371] on div ""addMatchingRiskStatement" : [ ... ] , "addOrViewContact" : [ ... ] , "admissio…" at bounding box center [752, 498] width 632 height 769
click at [425, 386] on div "250" at bounding box center [416, 371] width 39 height 50
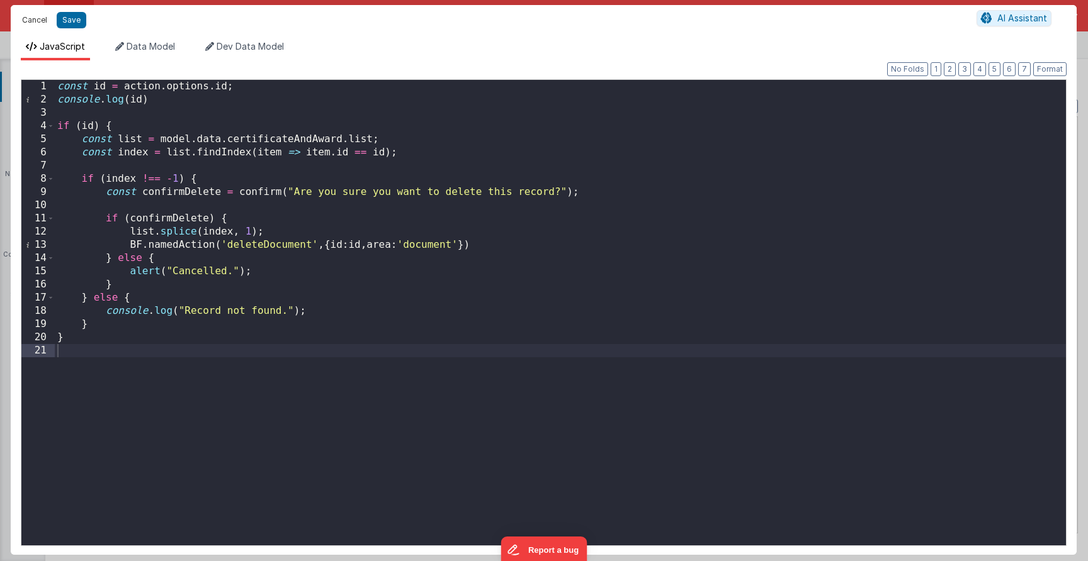
click at [37, 14] on button "Cancel" at bounding box center [35, 20] width 38 height 18
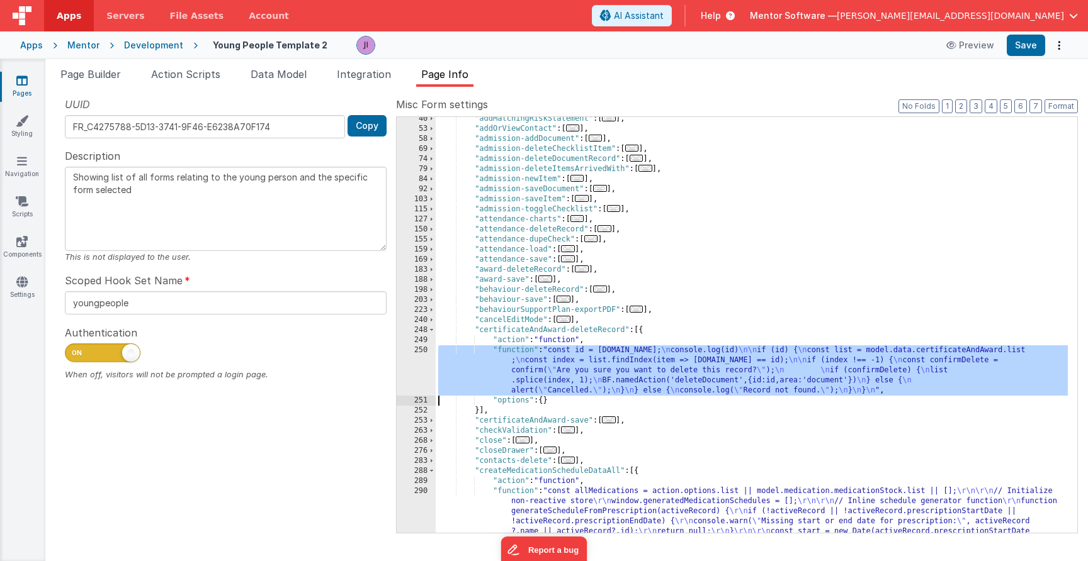
click at [520, 335] on div ""addMatchingRiskStatement" : [ ... ] , "addOrViewContact" : [ ... ] , "admissio…" at bounding box center [752, 498] width 632 height 769
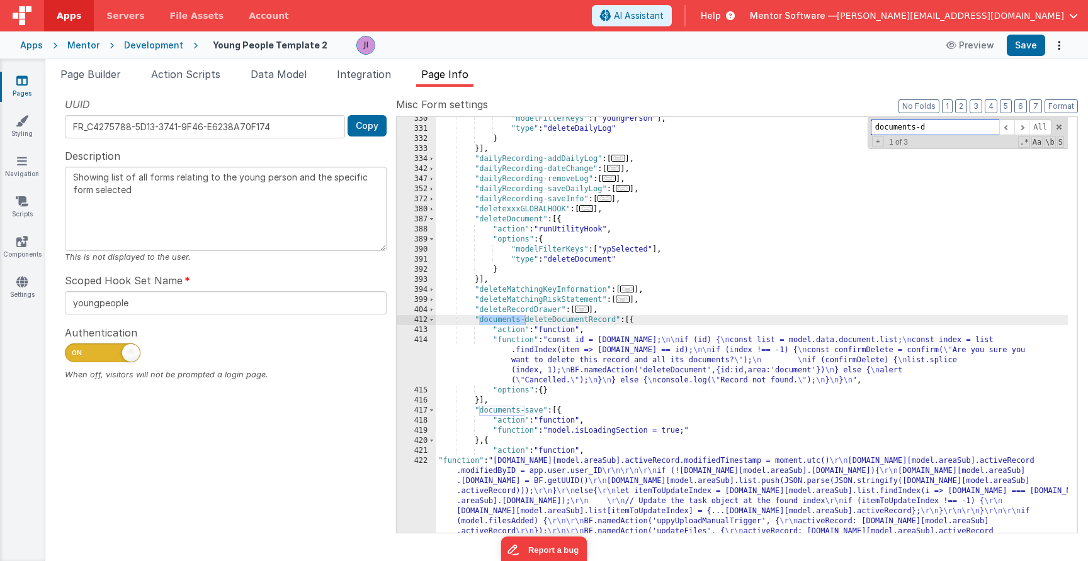
scroll to position [1292, 0]
drag, startPoint x: 944, startPoint y: 132, endPoint x: 808, endPoint y: 133, distance: 136.0
click at [808, 133] on div ""modelFilterKeys" : [ "youngPerson" ] , "type" : "deleteDailyLog" } }] , "daily…" at bounding box center [752, 325] width 632 height 416
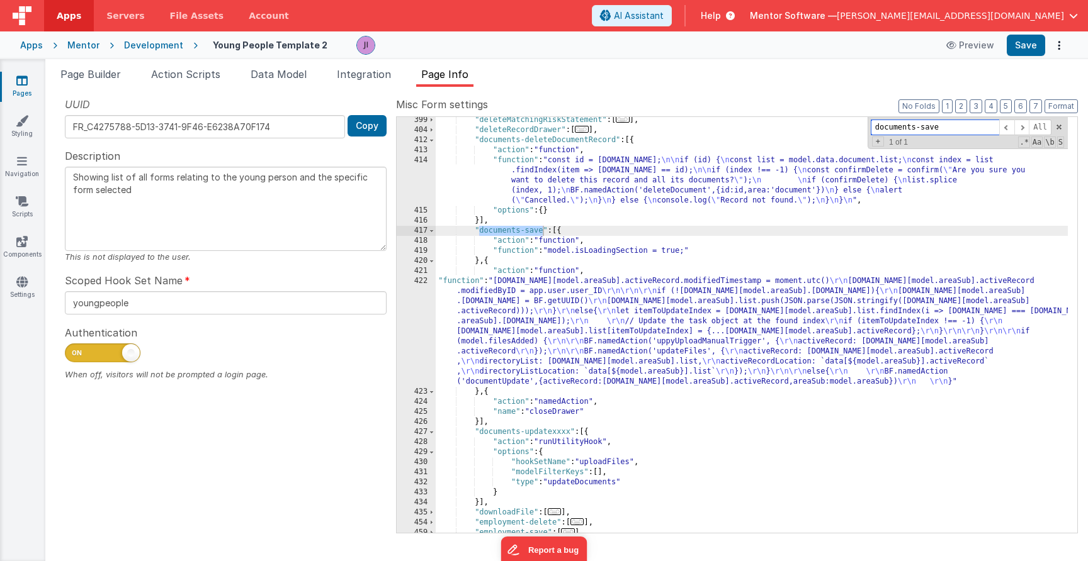
scroll to position [1521, 0]
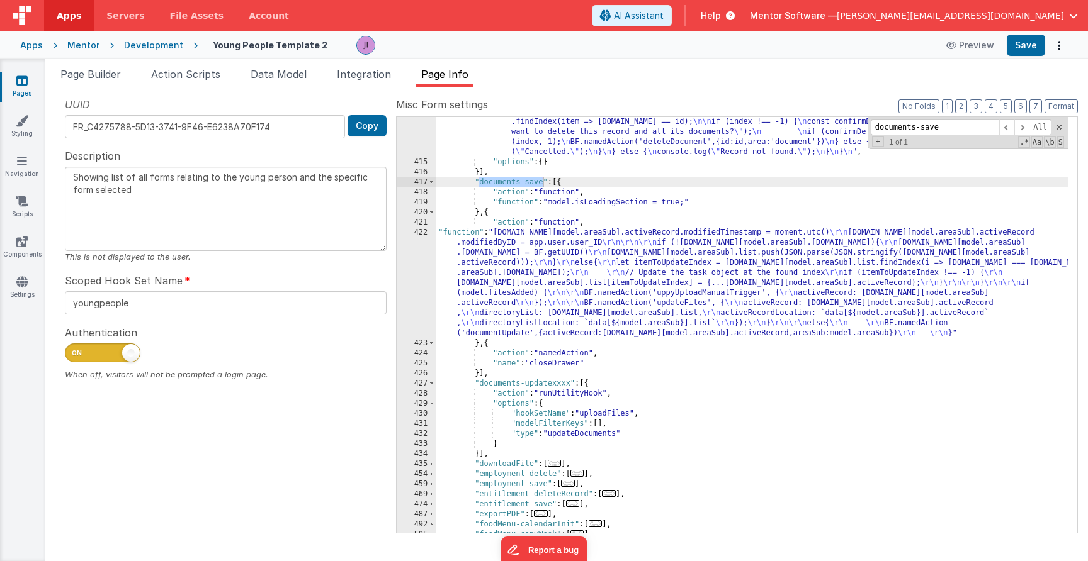
click at [478, 456] on div ""function" : "const id = action.options.id; \n\n if (id) { \n const list = mode…" at bounding box center [752, 345] width 632 height 476
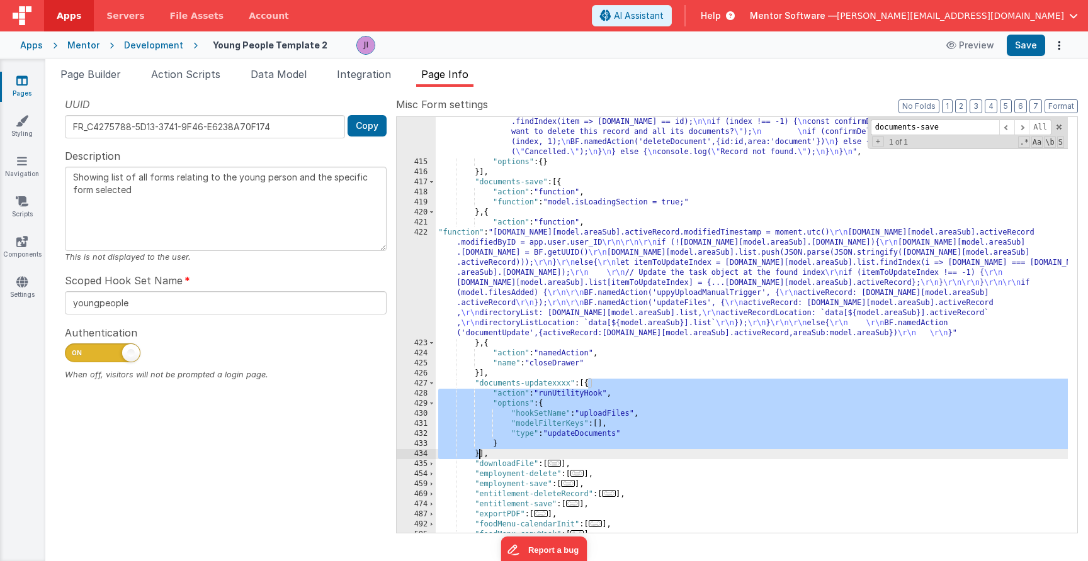
click at [478, 456] on div ""function" : "const id = action.options.id; \n\n if (id) { \n const list = mode…" at bounding box center [752, 345] width 632 height 476
click at [490, 431] on div ""function" : "const id = action.options.id; \n\n if (id) { \n const list = mode…" at bounding box center [752, 345] width 632 height 476
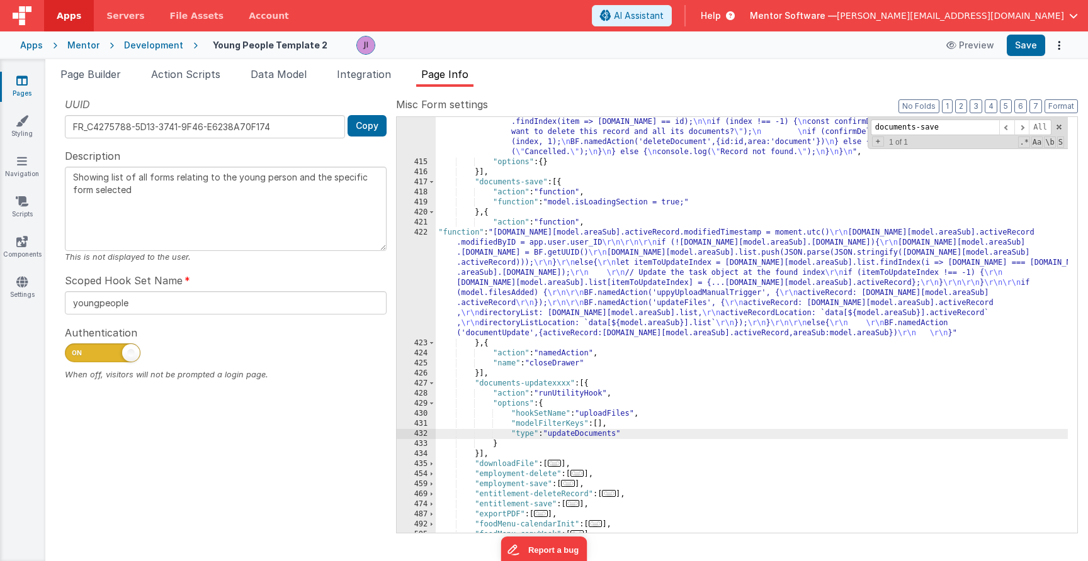
click at [536, 298] on div ""function" : "const id = action.options.id; \n\n if (id) { \n const list = mode…" at bounding box center [752, 345] width 632 height 476
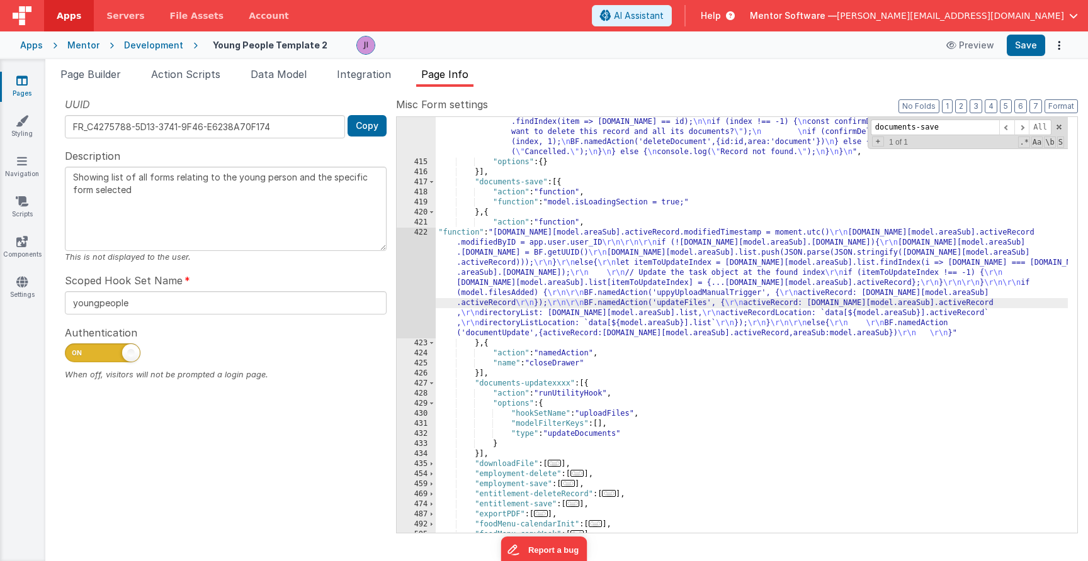
click at [541, 308] on div ""function" : "const id = action.options.id; \n\n if (id) { \n const list = mode…" at bounding box center [752, 345] width 632 height 476
click at [544, 317] on div ""function" : "const id = action.options.id; \n\n if (id) { \n const list = mode…" at bounding box center [752, 345] width 632 height 476
click at [470, 244] on div ""function" : "const id = action.options.id; \n\n if (id) { \n const list = mode…" at bounding box center [752, 345] width 632 height 476
drag, startPoint x: 913, startPoint y: 128, endPoint x: 838, endPoint y: 119, distance: 76.1
click at [838, 119] on div ""function" : "const id = action.options.id; \n\n if (id) { \n const list = mode…" at bounding box center [752, 325] width 632 height 416
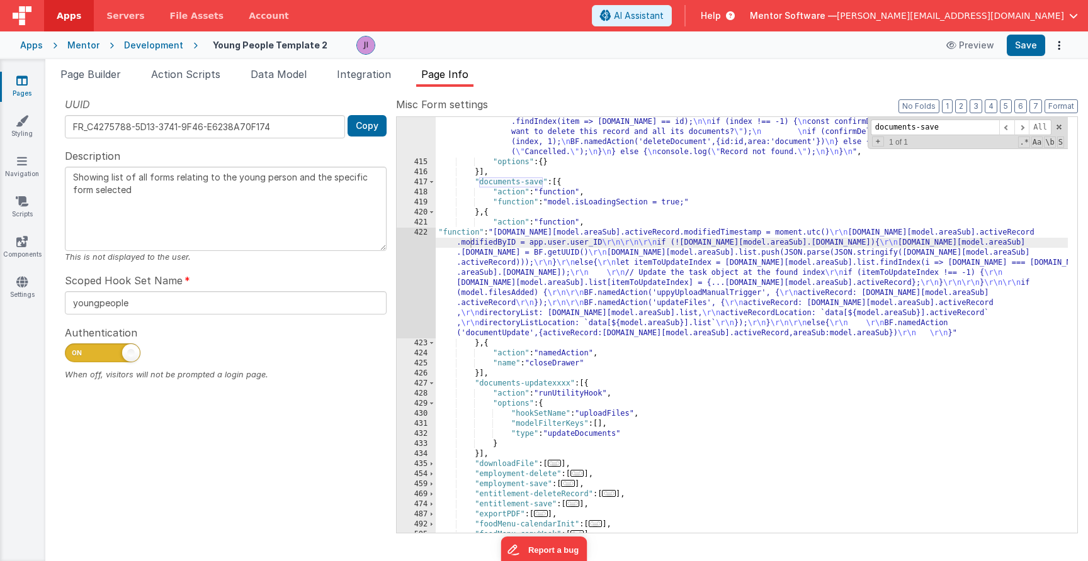
click at [570, 251] on div ""function" : "const id = action.options.id; \n\n if (id) { \n const list = mode…" at bounding box center [752, 345] width 632 height 476
click at [424, 283] on div "422" at bounding box center [416, 283] width 39 height 111
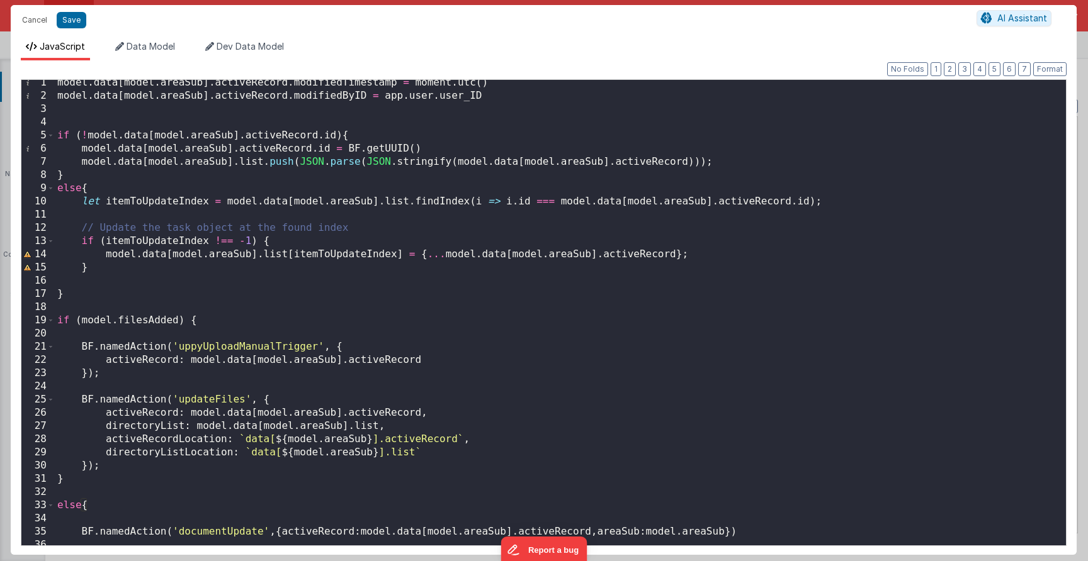
scroll to position [23, 0]
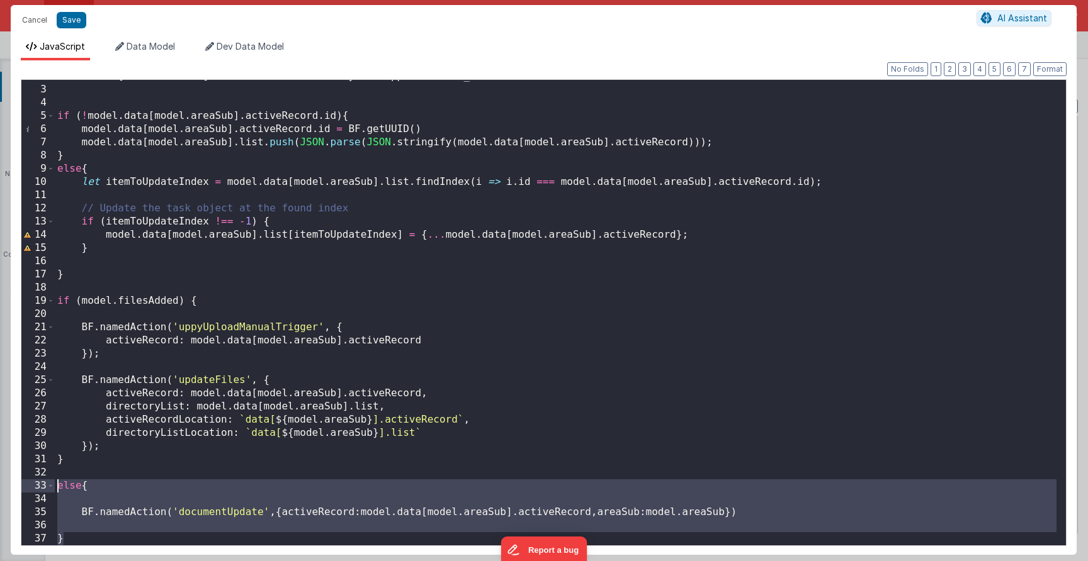
drag, startPoint x: 94, startPoint y: 531, endPoint x: 55, endPoint y: 489, distance: 57.0
click at [55, 489] on div "model . data [ model . areaSub ] . activeRecord . modifiedByID = app . user . u…" at bounding box center [555, 316] width 1001 height 492
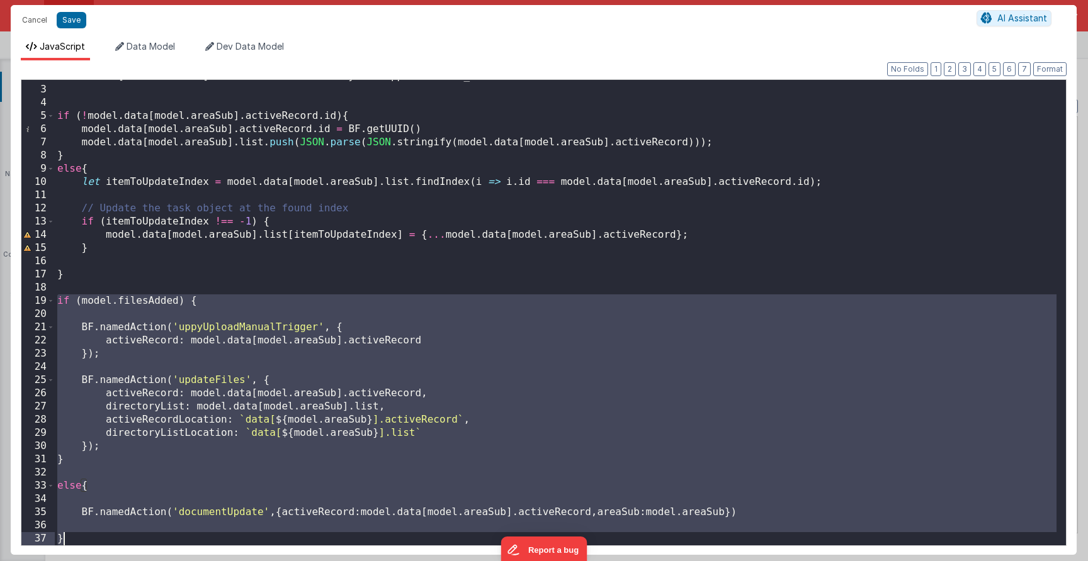
drag, startPoint x: 58, startPoint y: 302, endPoint x: 198, endPoint y: 555, distance: 288.8
click at [198, 555] on div "Format 7 6 5 4 3 2 1 No Folds 2 3 4 5 6 7 8 9 10 11 12 13 14 15 16 17 18 19 20 …" at bounding box center [544, 307] width 1066 height 495
click at [43, 15] on button "Cancel" at bounding box center [35, 20] width 38 height 18
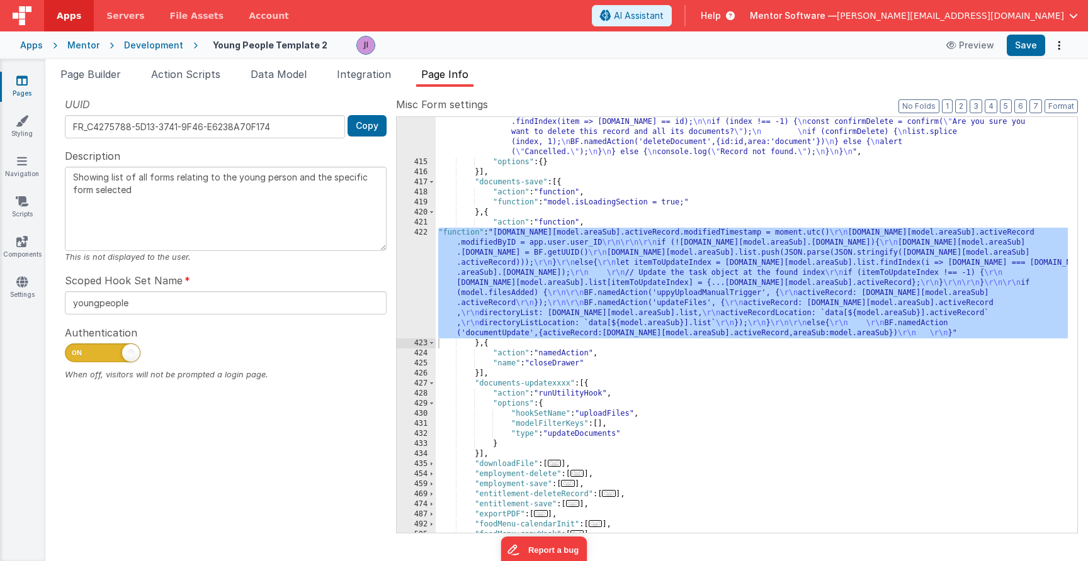
click at [525, 276] on div ""function" : "const id = action.options.id; \n\n if (id) { \n const list = mode…" at bounding box center [752, 345] width 632 height 476
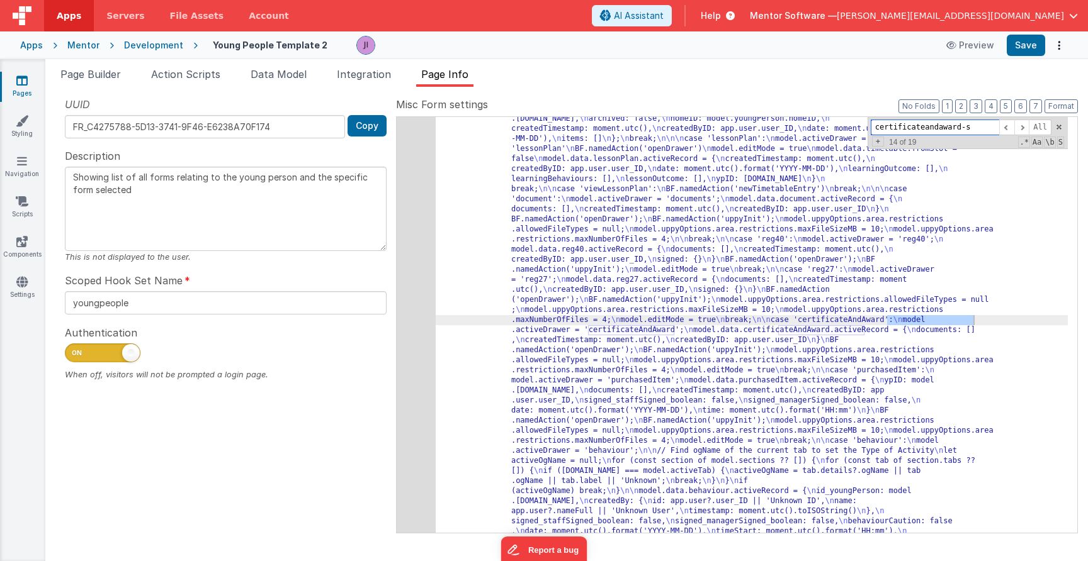
scroll to position [104, 0]
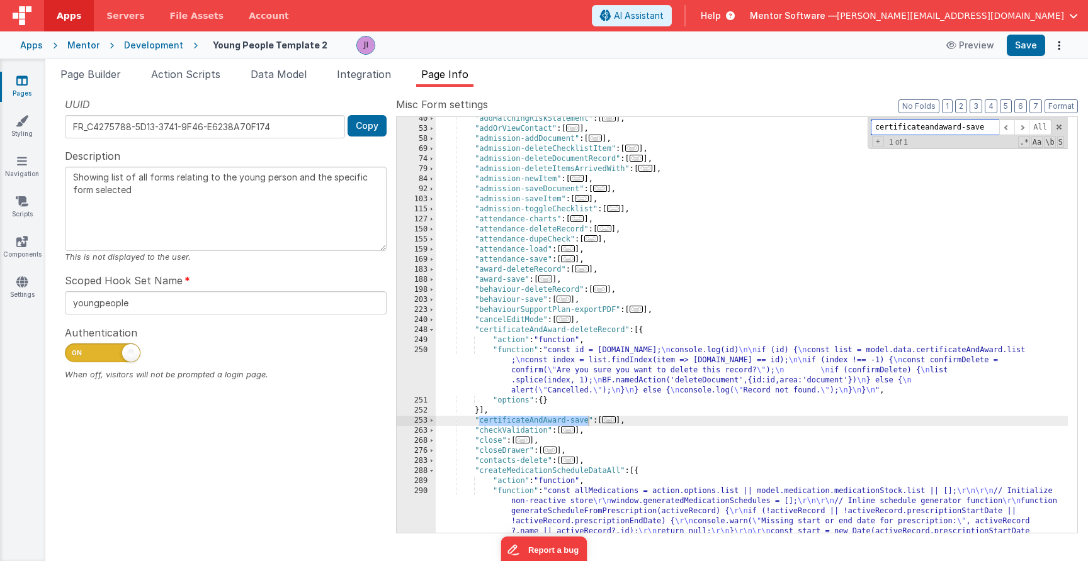
type input "certificateandaward-save"
click at [616, 424] on span "..." at bounding box center [609, 420] width 14 height 7
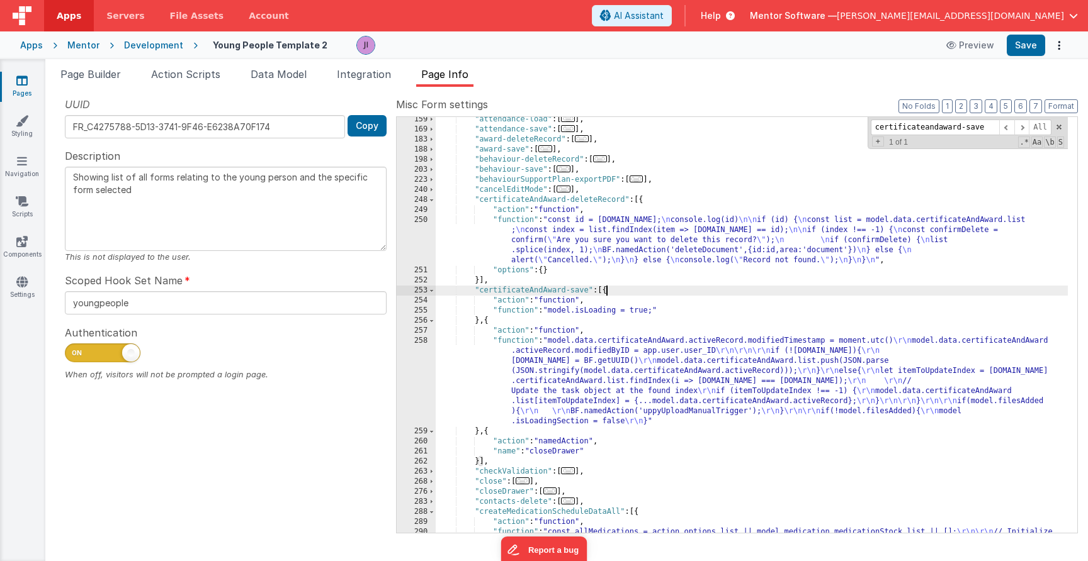
scroll to position [267, 0]
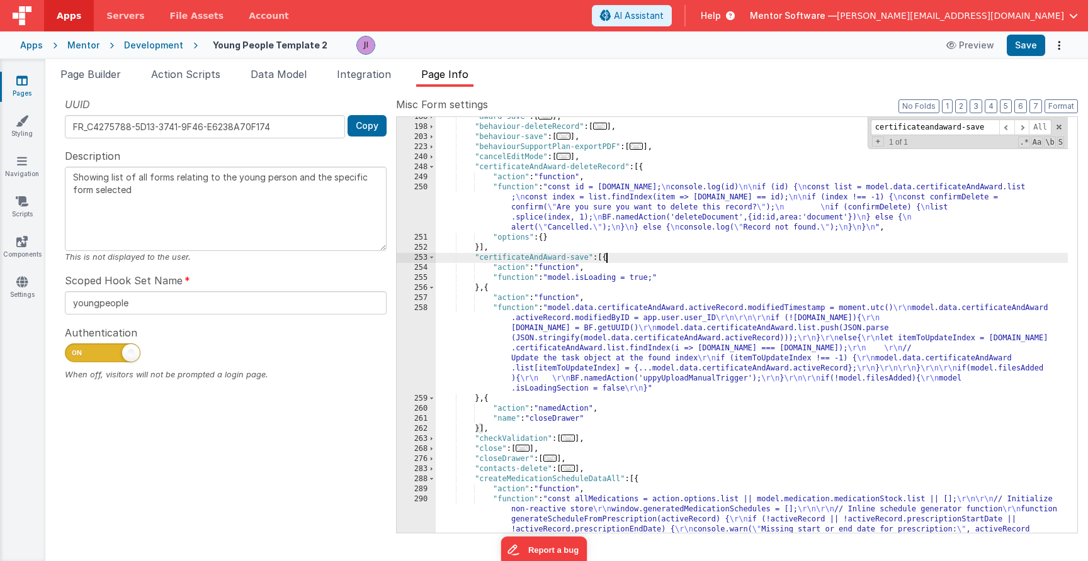
click at [585, 349] on div ""award-save" : [ ... ] , "behaviour-deleteRecord" : [ ... ] , "behaviour-save" …" at bounding box center [752, 496] width 632 height 769
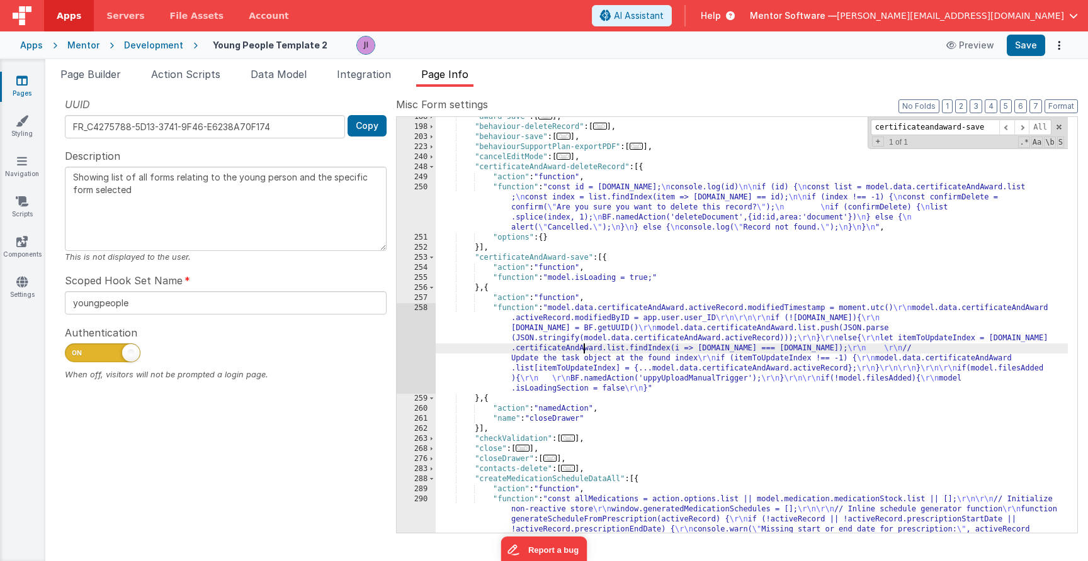
click at [424, 361] on div "258" at bounding box center [416, 348] width 39 height 91
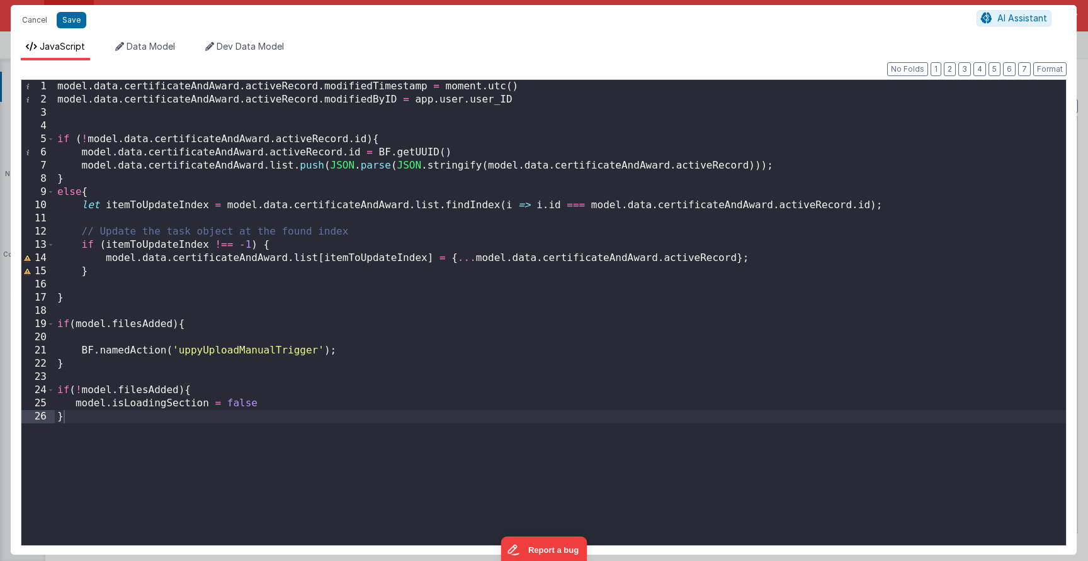
click at [240, 447] on div "model . data . certificateAndAward . activeRecord . modifiedTimestamp = moment …" at bounding box center [560, 326] width 1011 height 492
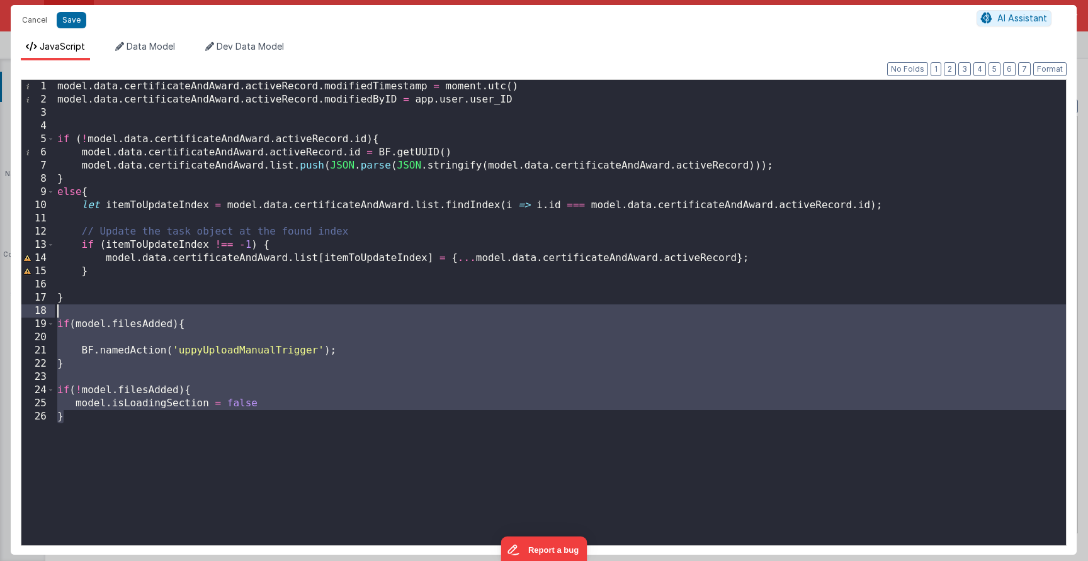
drag, startPoint x: 240, startPoint y: 448, endPoint x: -4, endPoint y: 312, distance: 279.2
click at [0, 312] on html "Cancel Save AI Assistant JavaScript Data Model Dev Data Model Format 7 6 5 4 3 …" at bounding box center [544, 280] width 1088 height 561
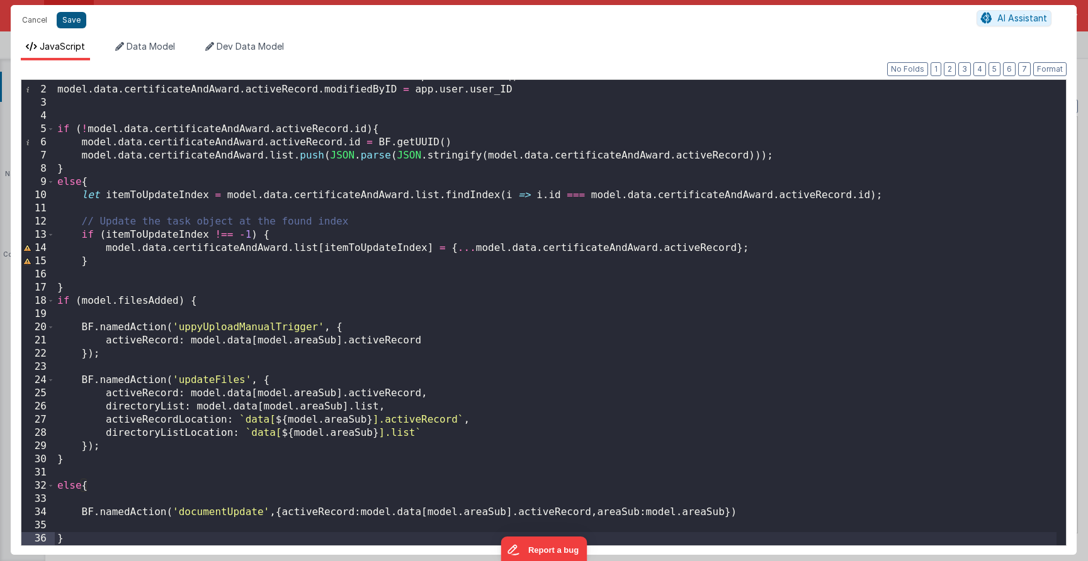
click at [59, 22] on button "Save" at bounding box center [72, 20] width 30 height 16
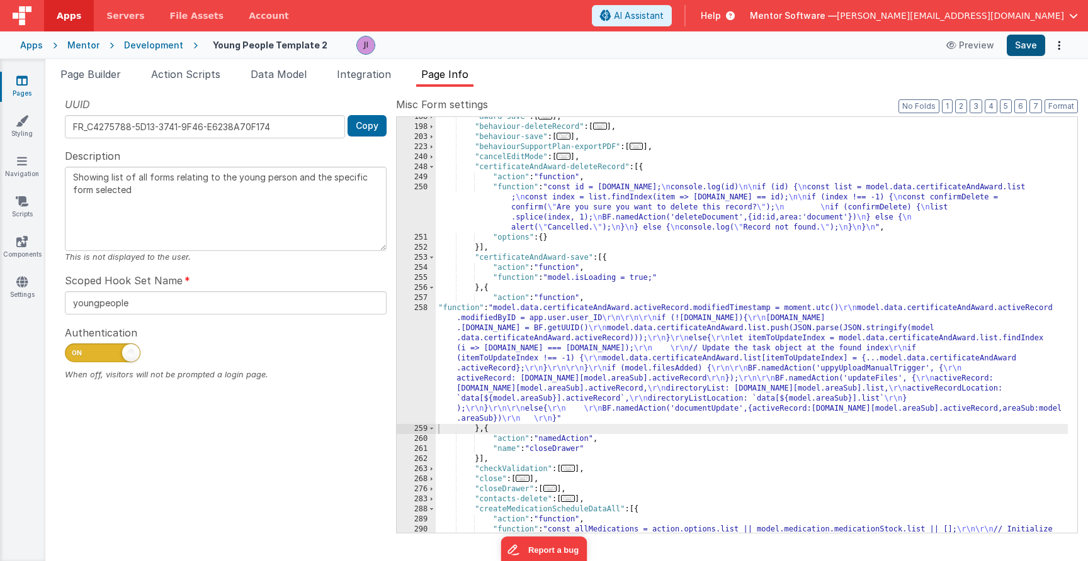
click at [1017, 42] on button "Save" at bounding box center [1025, 45] width 38 height 21
click at [532, 369] on div ""award-save" : [ ... ] , "behaviour-deleteRecord" : [ ... ] , "behaviour-save" …" at bounding box center [752, 496] width 632 height 769
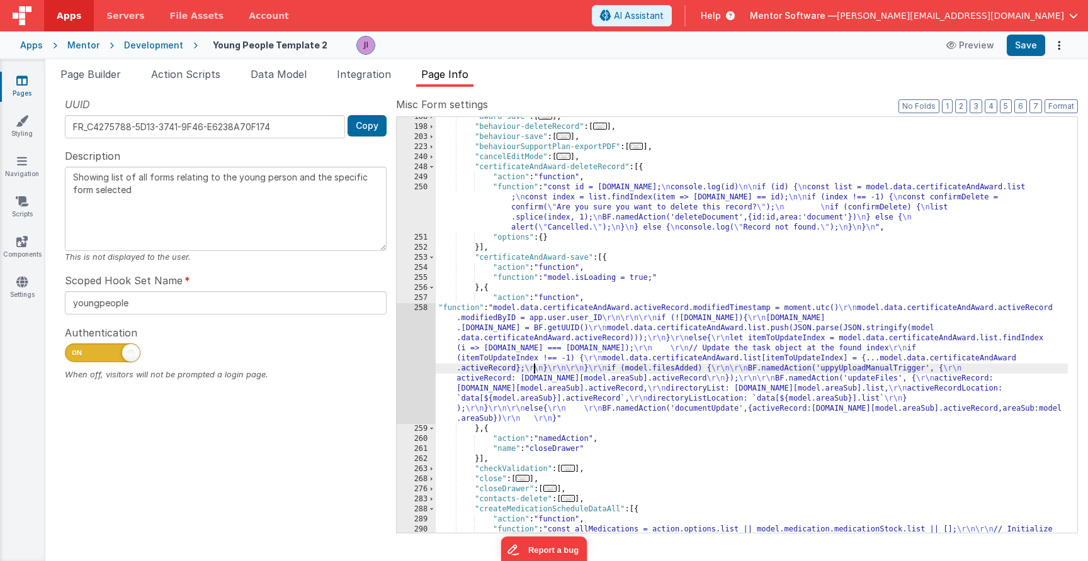
click at [433, 380] on div "258" at bounding box center [416, 363] width 39 height 121
click at [419, 379] on div "258" at bounding box center [416, 363] width 39 height 121
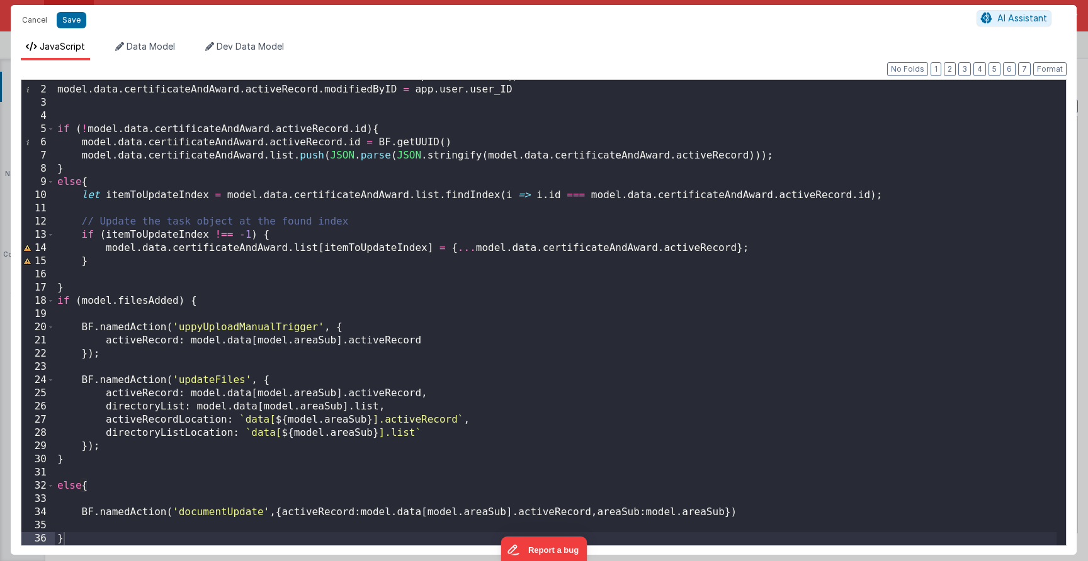
click at [77, 489] on div "model . data . certificateAndAward . activeRecord . modifiedTimestamp = moment …" at bounding box center [555, 316] width 1001 height 492
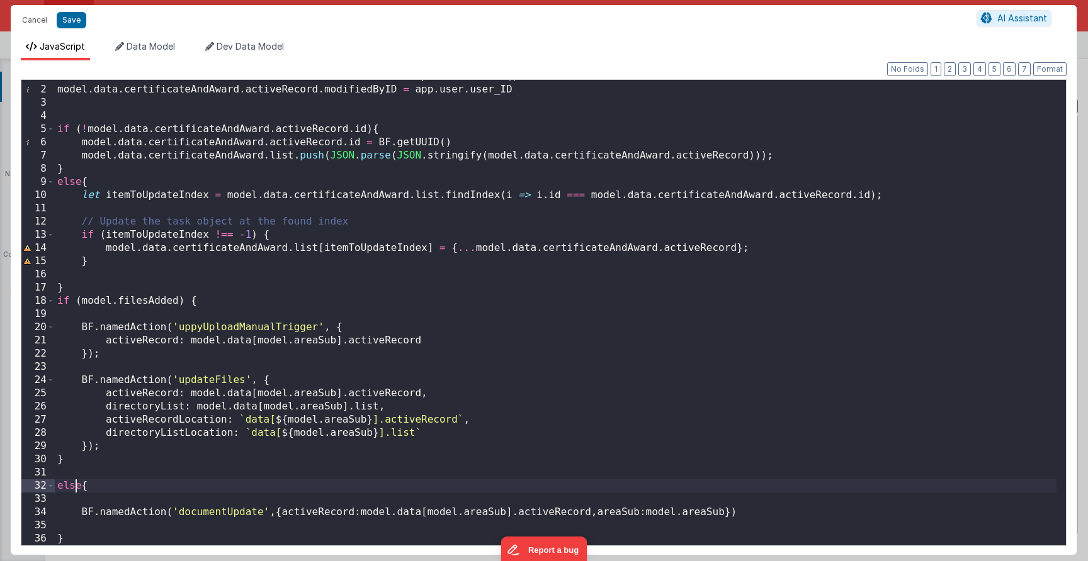
click at [81, 491] on div "model . data . certificateAndAward . activeRecord . modifiedTimestamp = moment …" at bounding box center [555, 316] width 1001 height 492
click at [67, 24] on button "Save" at bounding box center [72, 20] width 30 height 16
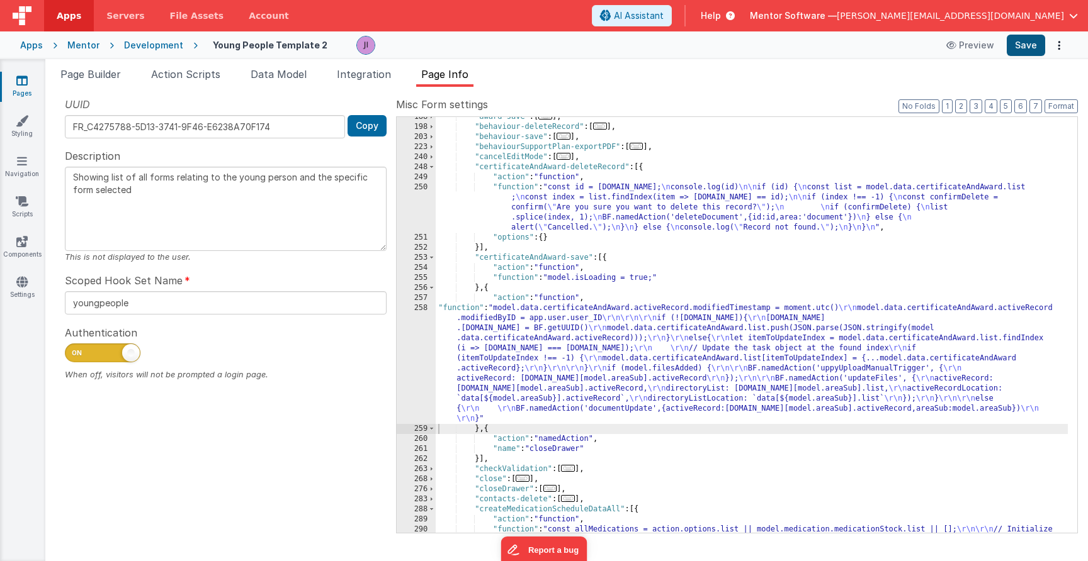
click at [1016, 55] on button "Save" at bounding box center [1025, 45] width 38 height 21
click at [592, 397] on div ""award-save" : [ ... ] , "behaviour-deleteRecord" : [ ... ] , "behaviour-save" …" at bounding box center [752, 496] width 632 height 769
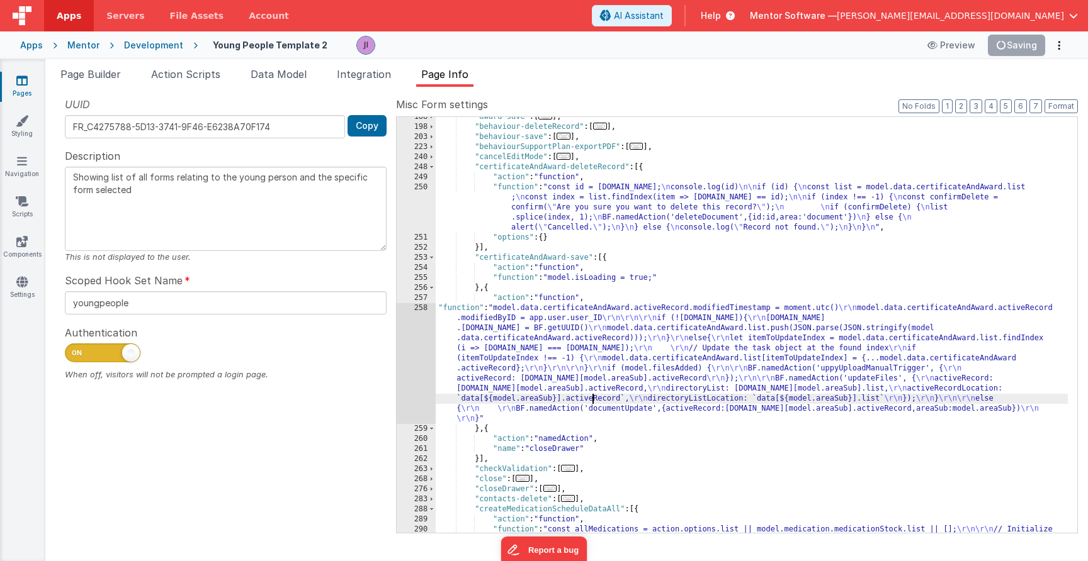
click at [417, 385] on div "258" at bounding box center [416, 363] width 39 height 121
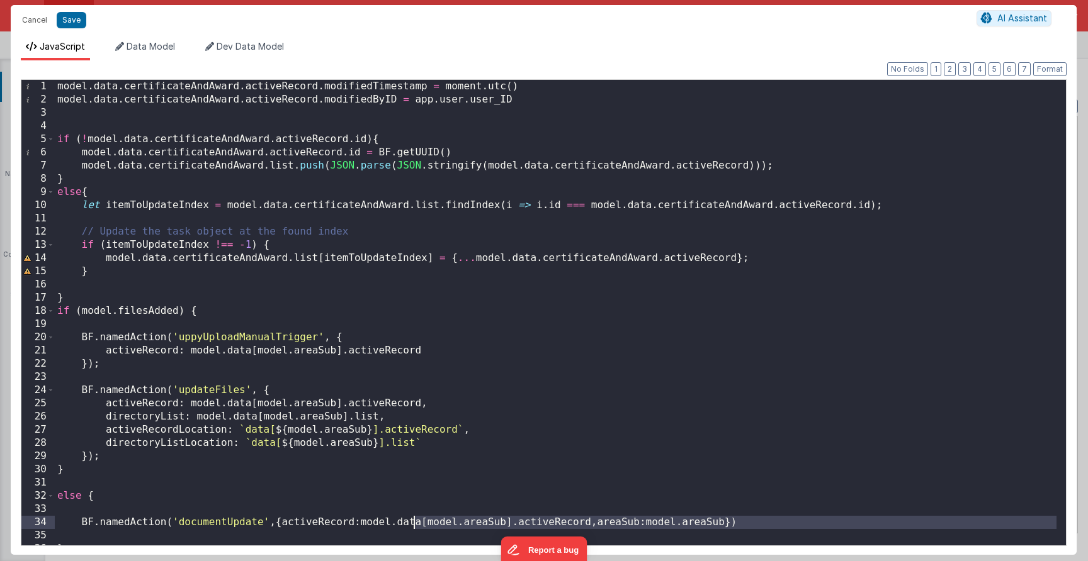
drag, startPoint x: 82, startPoint y: 529, endPoint x: 416, endPoint y: 521, distance: 334.3
click at [416, 521] on div "model . data . certificateAndAward . activeRecord . modifiedTimestamp = moment …" at bounding box center [555, 326] width 1001 height 492
click at [421, 521] on div "model . data . certificateAndAward . activeRecord . modifiedTimestamp = moment …" at bounding box center [555, 326] width 1001 height 492
drag, startPoint x: 81, startPoint y: 519, endPoint x: 803, endPoint y: 519, distance: 721.3
click at [803, 519] on div "model . data . certificateAndAward . activeRecord . modifiedTimestamp = moment …" at bounding box center [555, 326] width 1001 height 492
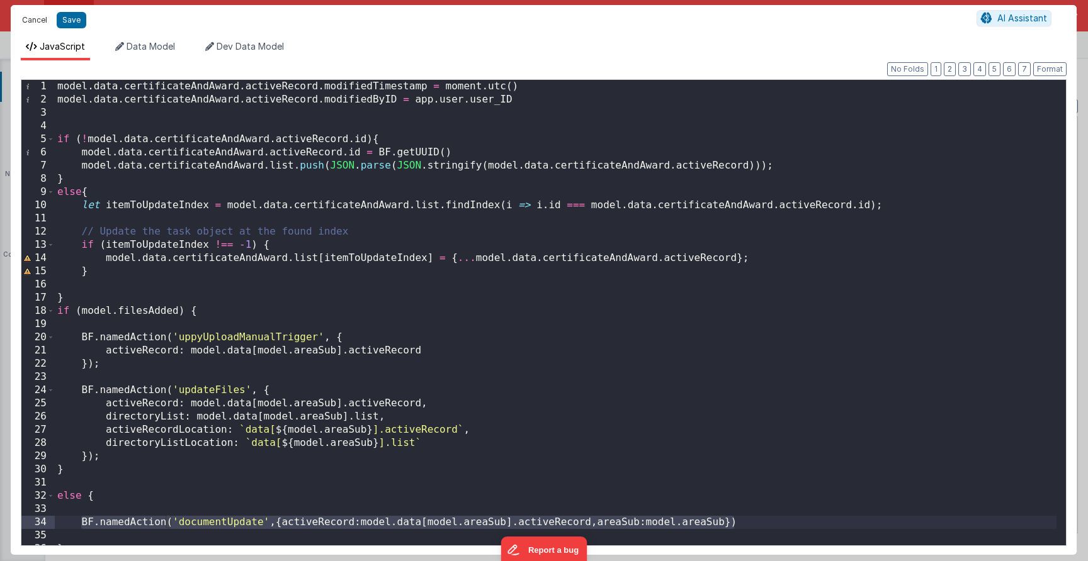
click at [35, 24] on button "Cancel" at bounding box center [35, 20] width 38 height 18
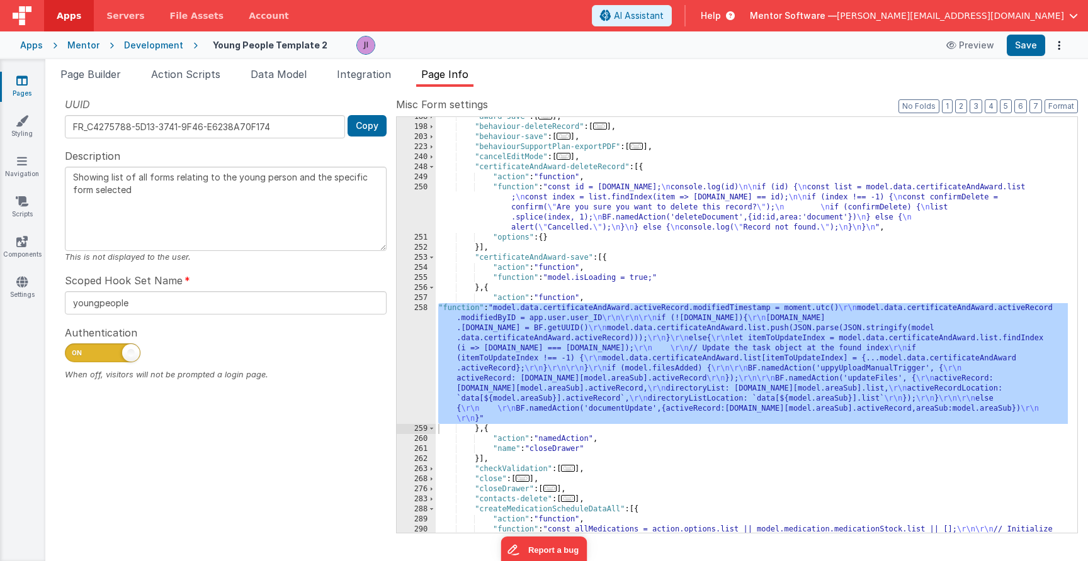
click at [23, 77] on icon at bounding box center [21, 80] width 11 height 13
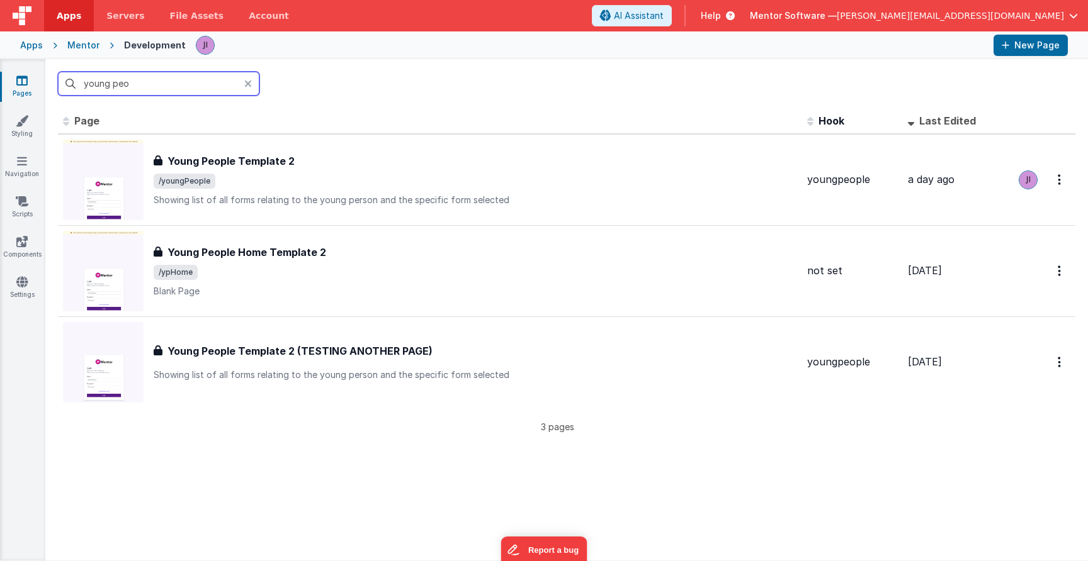
click at [106, 94] on input "young peo" at bounding box center [158, 84] width 201 height 24
click at [106, 91] on input "young peo" at bounding box center [158, 84] width 201 height 24
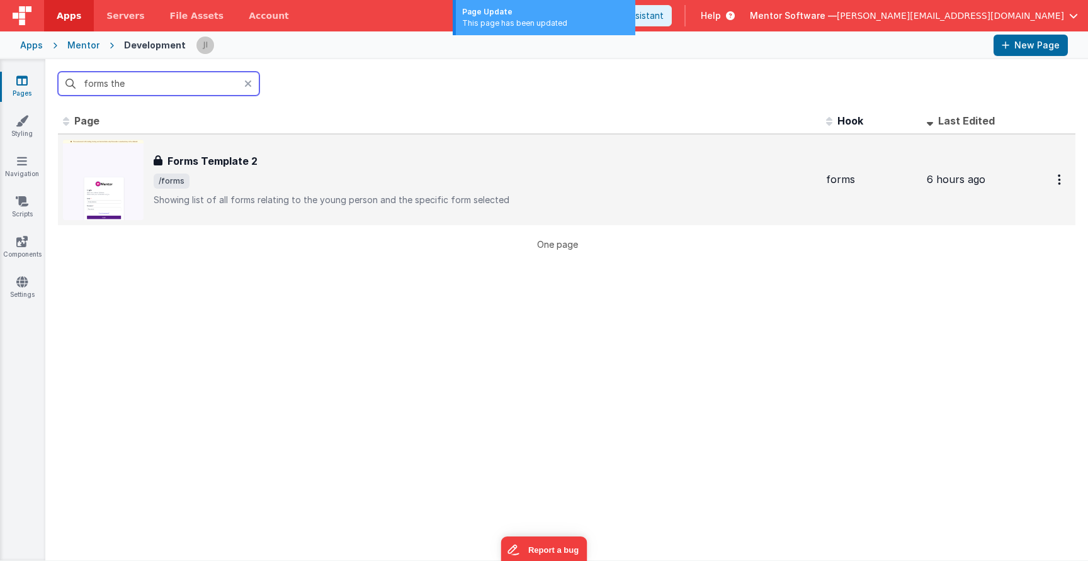
type input "forms the"
click at [344, 161] on div "Forms Template 2" at bounding box center [485, 161] width 662 height 15
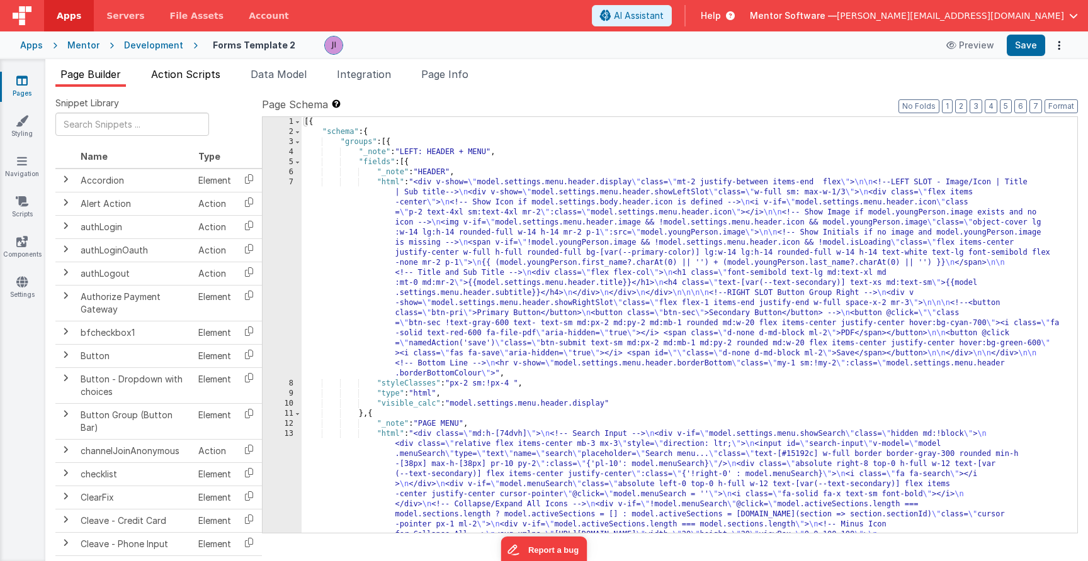
click at [195, 78] on span "Action Scripts" at bounding box center [185, 74] width 69 height 13
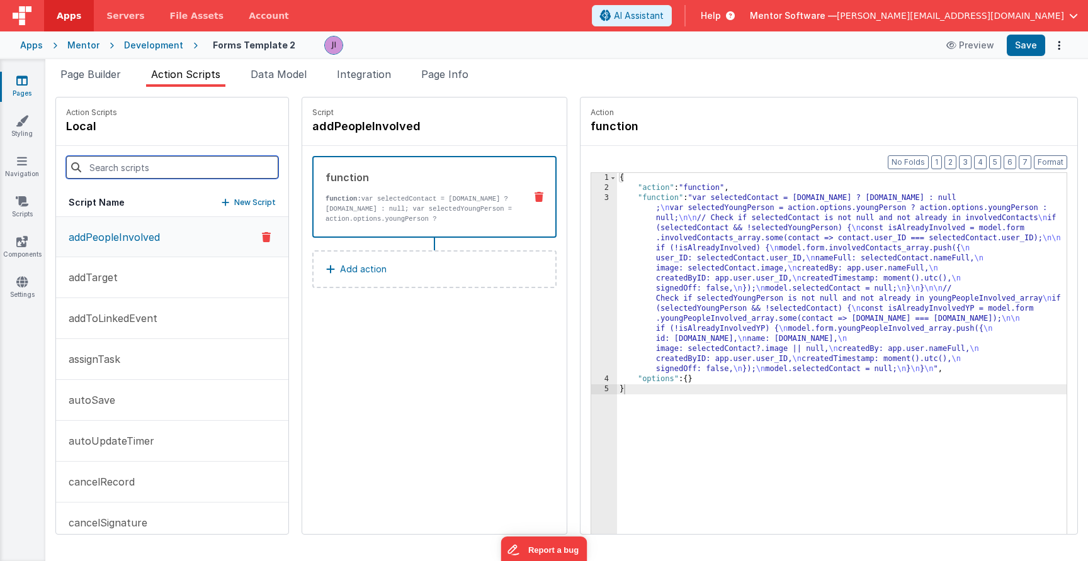
click at [184, 159] on input at bounding box center [172, 167] width 212 height 23
type input "s"
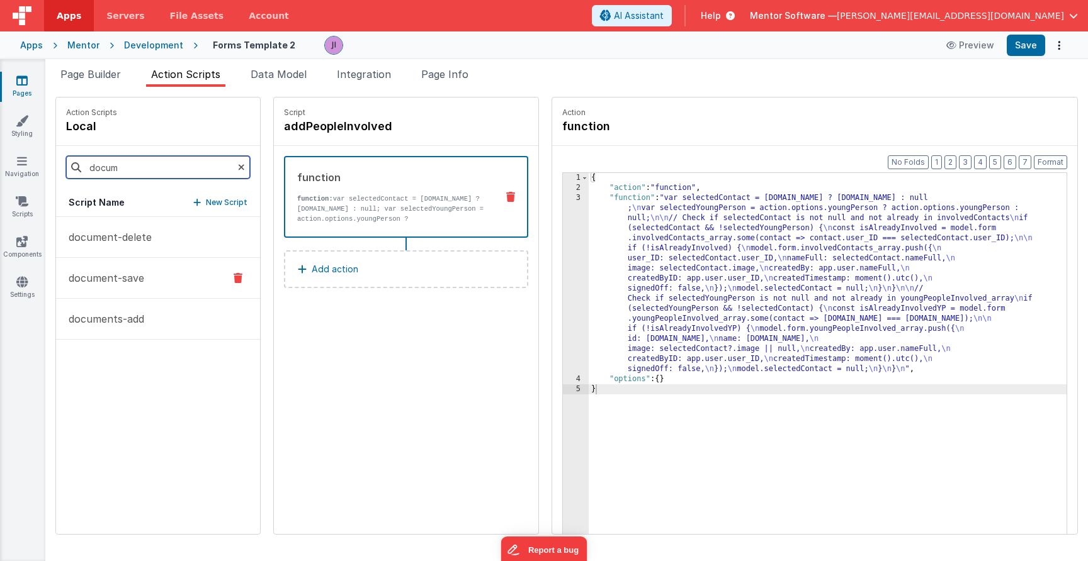
type input "docum"
click at [109, 274] on p "document-save" at bounding box center [102, 278] width 83 height 15
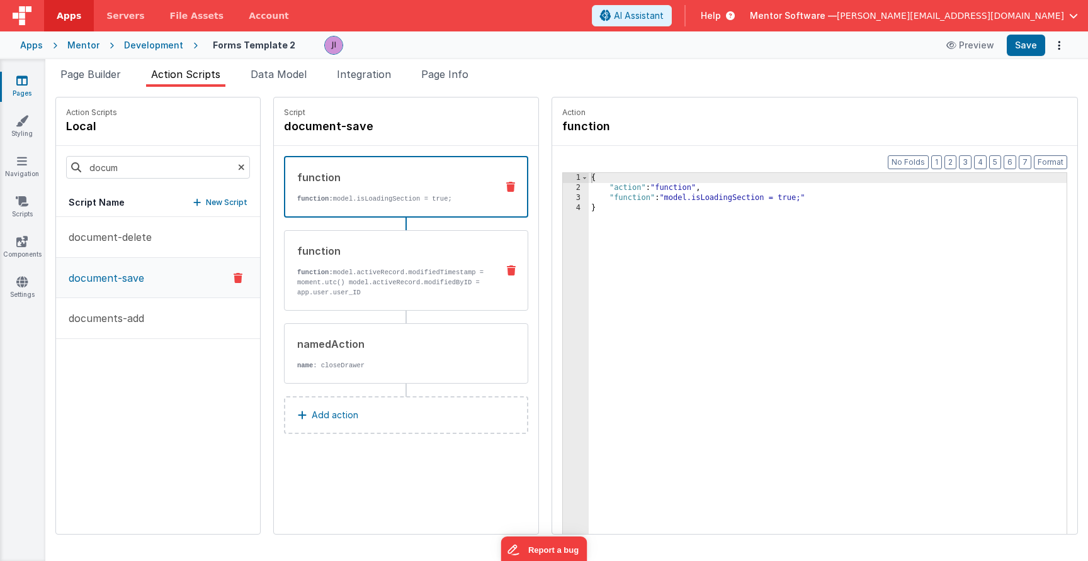
click at [324, 267] on div "function function: model.activeRecord.modifiedTimestamp = moment.utc() model.ac…" at bounding box center [386, 271] width 203 height 54
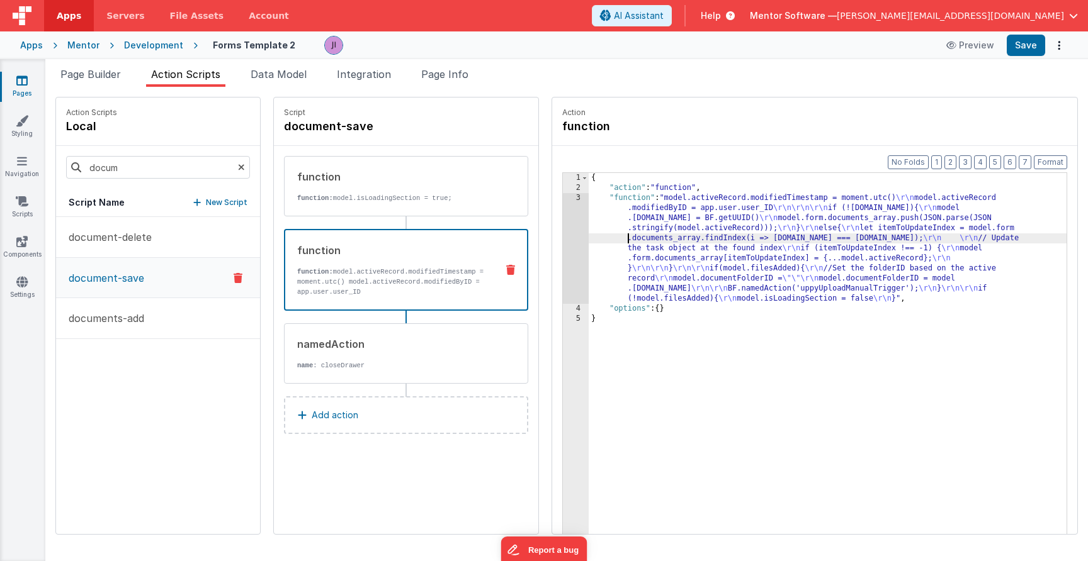
drag, startPoint x: 613, startPoint y: 238, endPoint x: 568, endPoint y: 263, distance: 51.8
click at [612, 238] on div "{ "action" : "function" , "function" : "model.activeRecord.modifiedTimestamp = …" at bounding box center [828, 383] width 478 height 420
click at [561, 267] on div "Format 7 6 5 4 3 2 1 No Folds 1 2 3 4 5 { "action" : "function" , "function" : …" at bounding box center [814, 364] width 525 height 437
click at [579, 252] on div "3" at bounding box center [576, 248] width 26 height 111
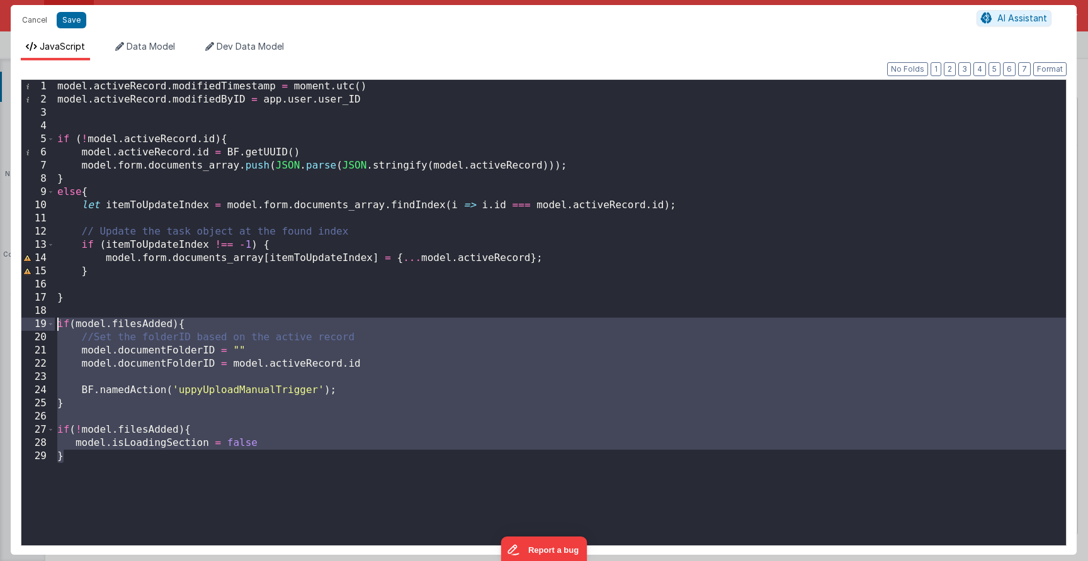
drag, startPoint x: 119, startPoint y: 475, endPoint x: 7, endPoint y: 318, distance: 192.7
click at [7, 318] on div "Cancel Save AI Assistant JavaScript Data Model Dev Data Model Format 7 6 5 4 3 …" at bounding box center [544, 280] width 1088 height 561
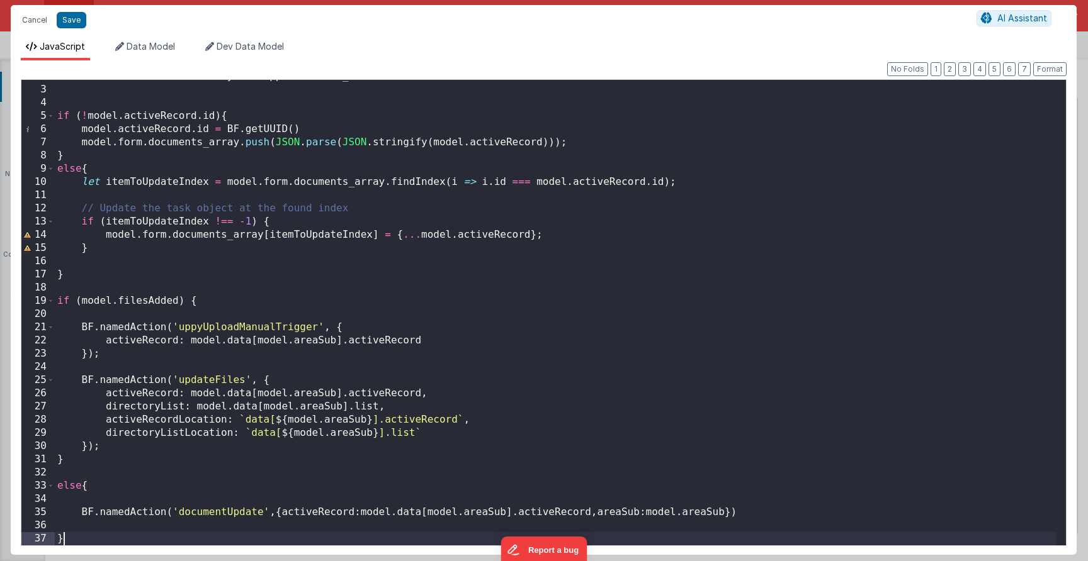
scroll to position [23, 0]
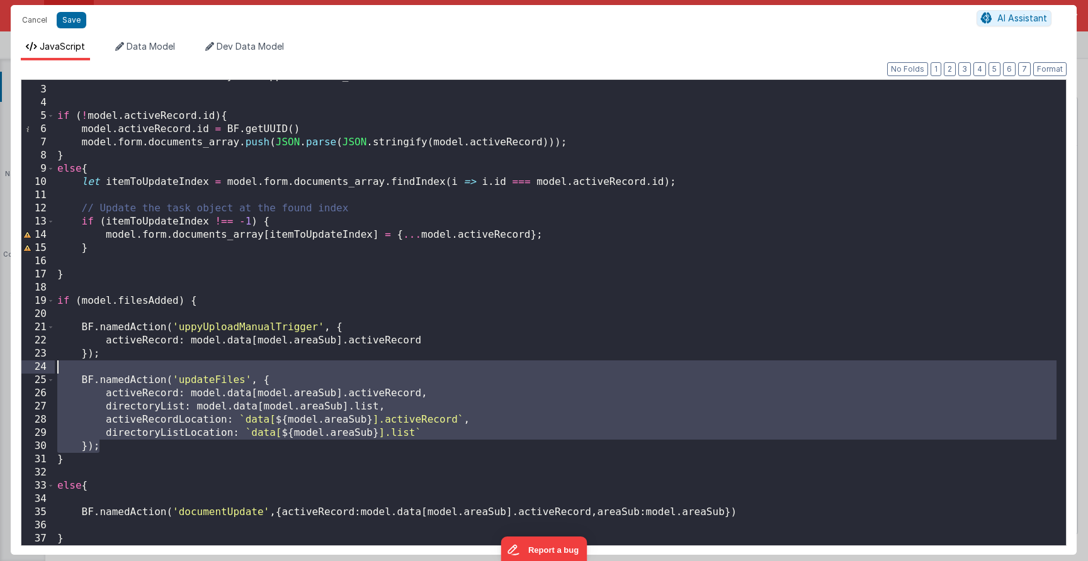
drag, startPoint x: 138, startPoint y: 449, endPoint x: 37, endPoint y: 375, distance: 125.6
click at [37, 375] on div "2 3 4 5 6 7 8 9 10 11 12 13 14 15 16 17 18 19 20 21 22 23 24 25 26 27 28 29 30 …" at bounding box center [543, 312] width 1045 height 467
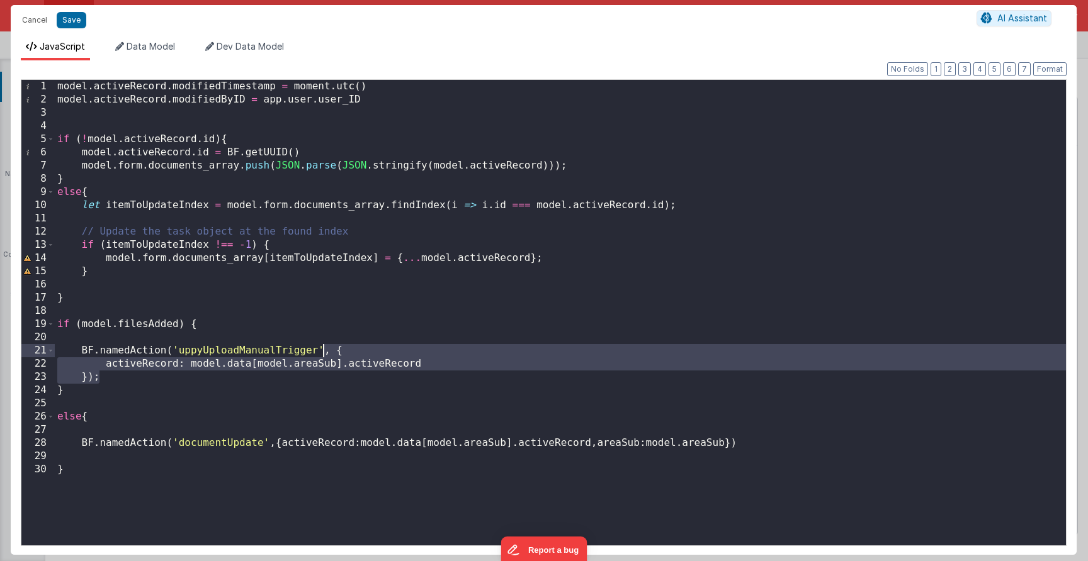
drag, startPoint x: 108, startPoint y: 379, endPoint x: 322, endPoint y: 352, distance: 216.3
click at [322, 352] on div "model . activeRecord . modifiedTimestamp = moment . utc ( ) model . activeRecor…" at bounding box center [560, 326] width 1011 height 492
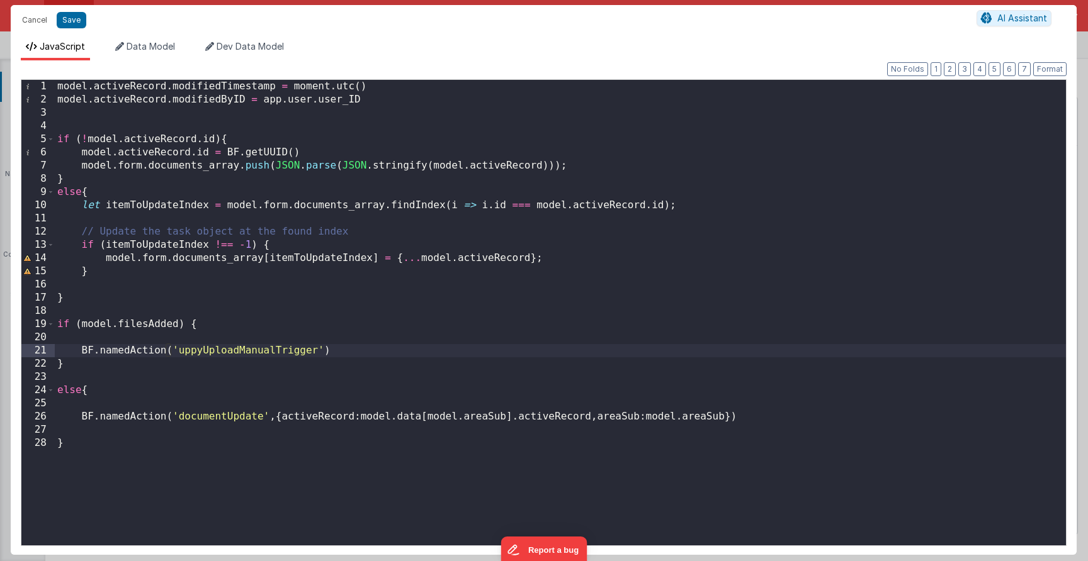
click at [72, 11] on div "Cancel Save" at bounding box center [496, 20] width 961 height 18
click at [59, 18] on button "Save" at bounding box center [72, 20] width 30 height 16
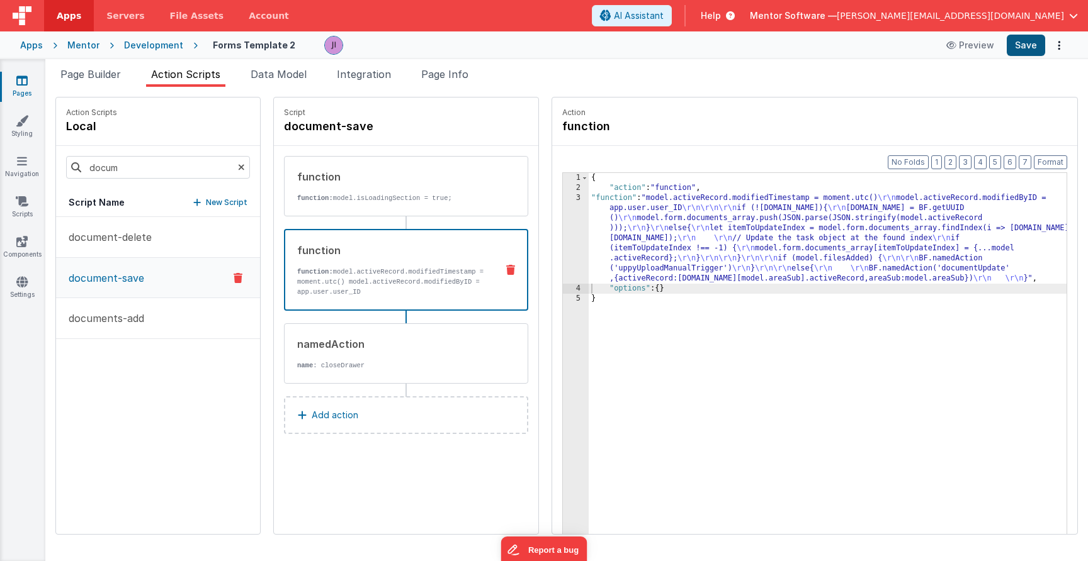
click at [1036, 55] on button "Save" at bounding box center [1025, 45] width 38 height 21
click at [150, 242] on p "document-delete" at bounding box center [106, 237] width 91 height 15
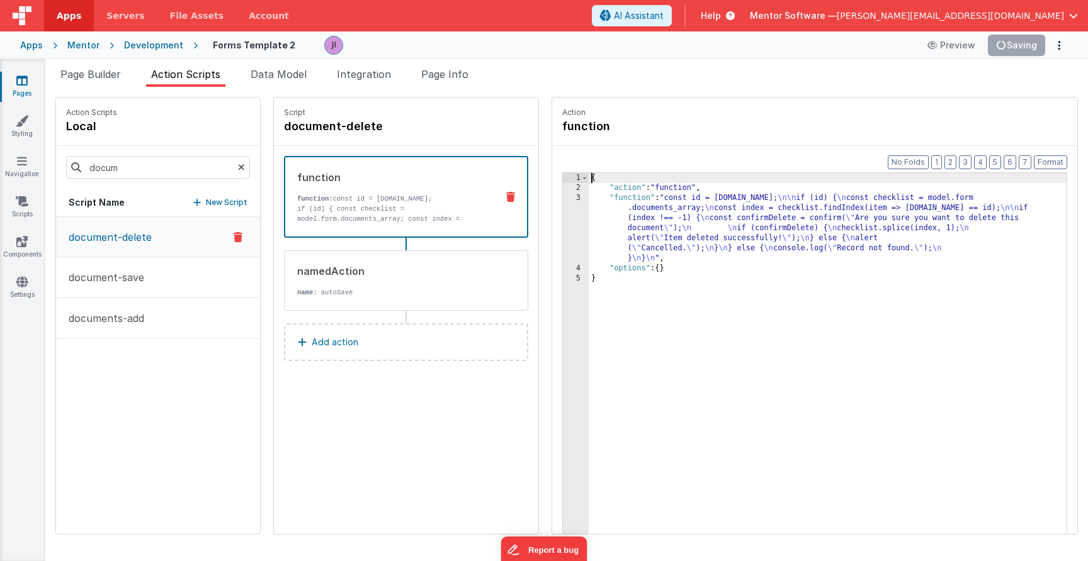
click at [631, 220] on div "{ "action" : "function" , "function" : "const id = action.options.id; \n\n if (…" at bounding box center [828, 383] width 478 height 420
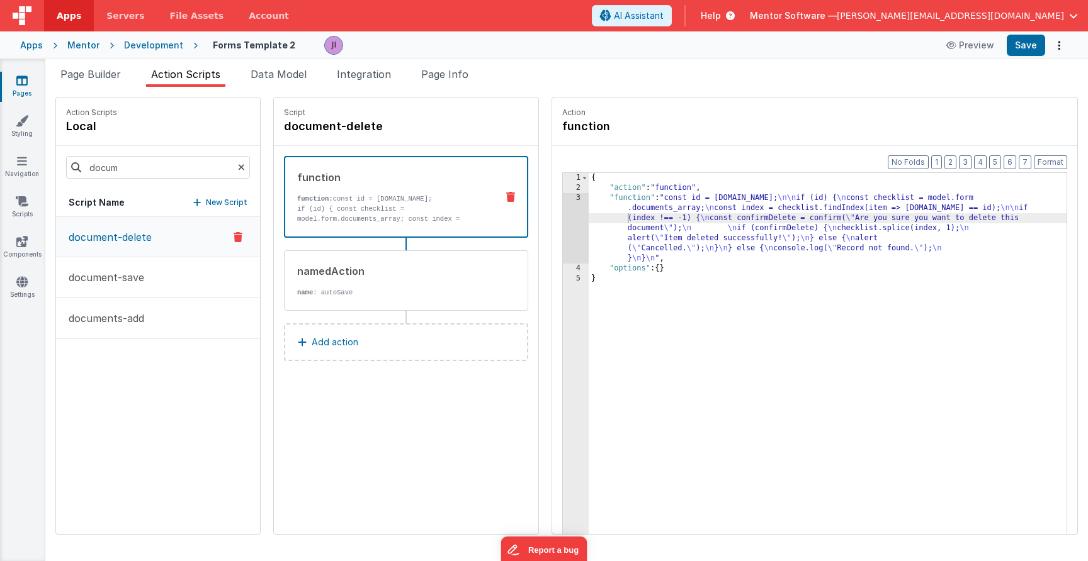
click at [676, 223] on div "{ "action" : "function" , "function" : "const id = action.options.id; \n\n if (…" at bounding box center [828, 383] width 478 height 420
click at [568, 234] on div "3" at bounding box center [576, 228] width 26 height 70
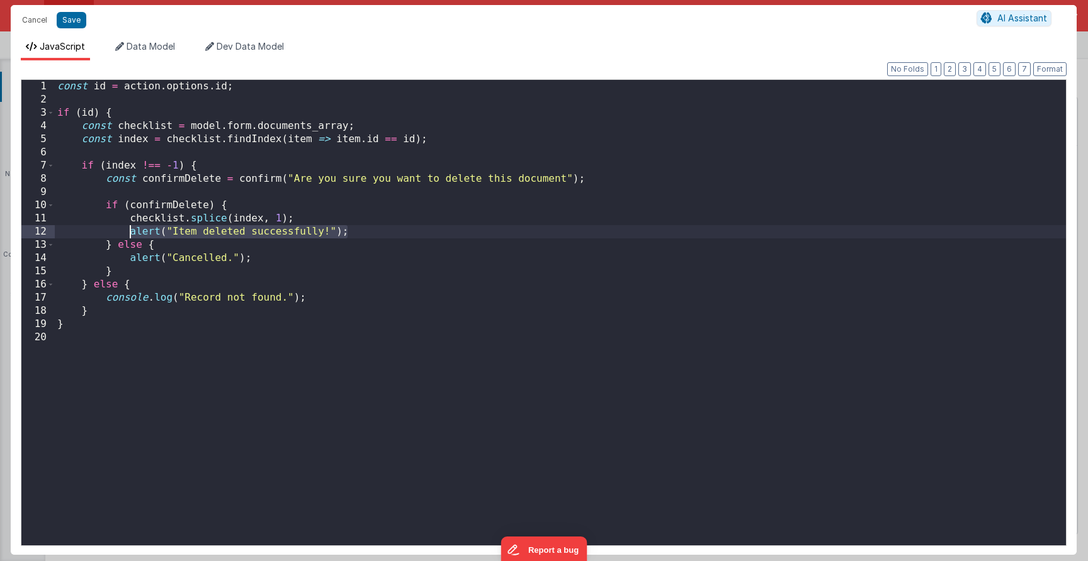
drag, startPoint x: 377, startPoint y: 231, endPoint x: 132, endPoint y: 231, distance: 244.9
click at [132, 231] on div "const id = action . options . id ; if ( id ) { const checklist = model . form .…" at bounding box center [560, 326] width 1011 height 492
click at [70, 21] on button "Save" at bounding box center [72, 20] width 30 height 16
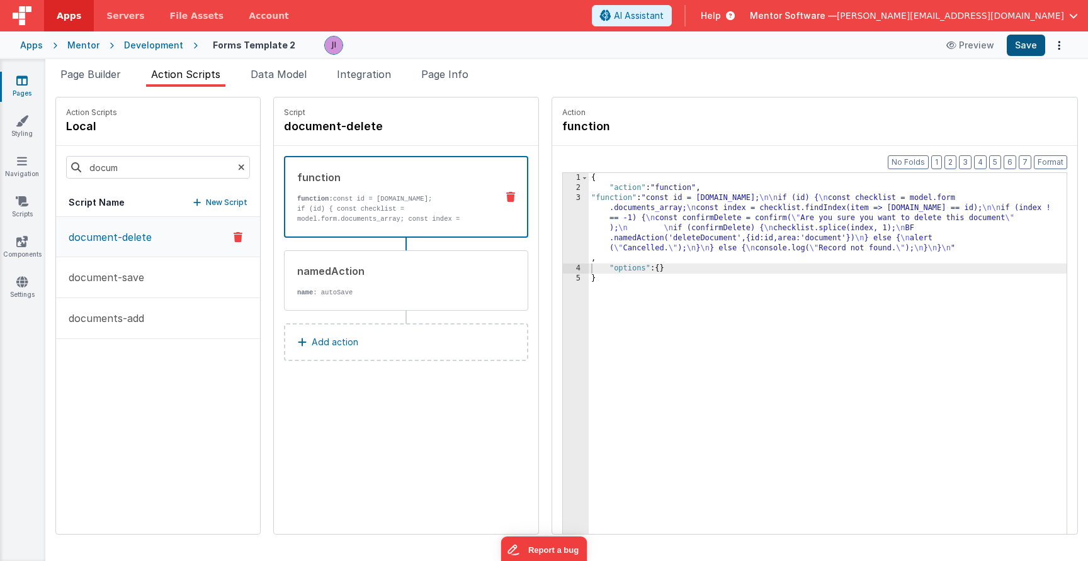
click at [1015, 45] on button "Save" at bounding box center [1025, 45] width 38 height 21
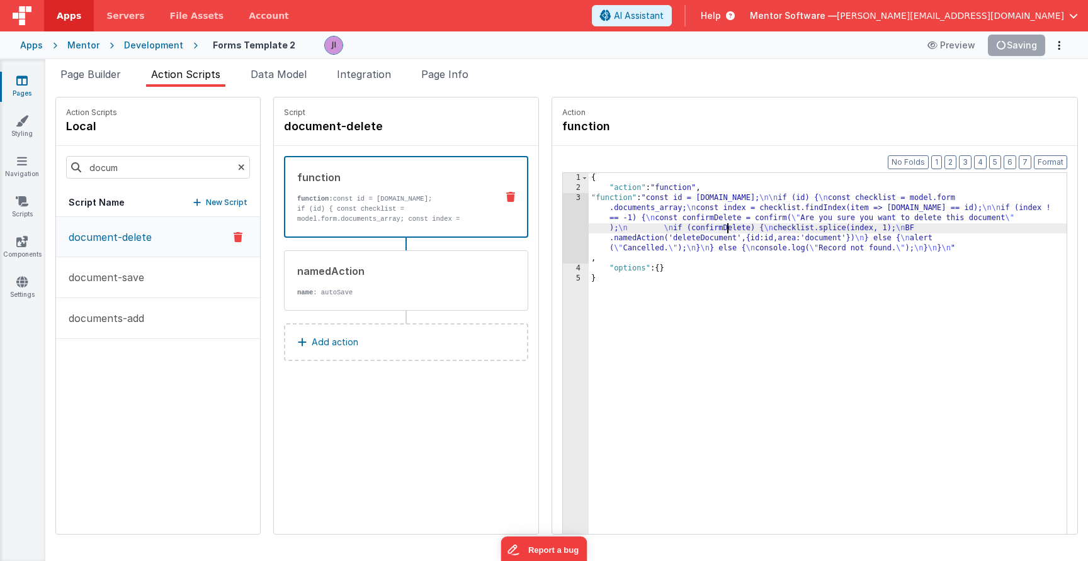
click at [726, 233] on div "{ "action" : "function" , "function" : "const id = action.options.id; \n\n if (…" at bounding box center [828, 383] width 478 height 420
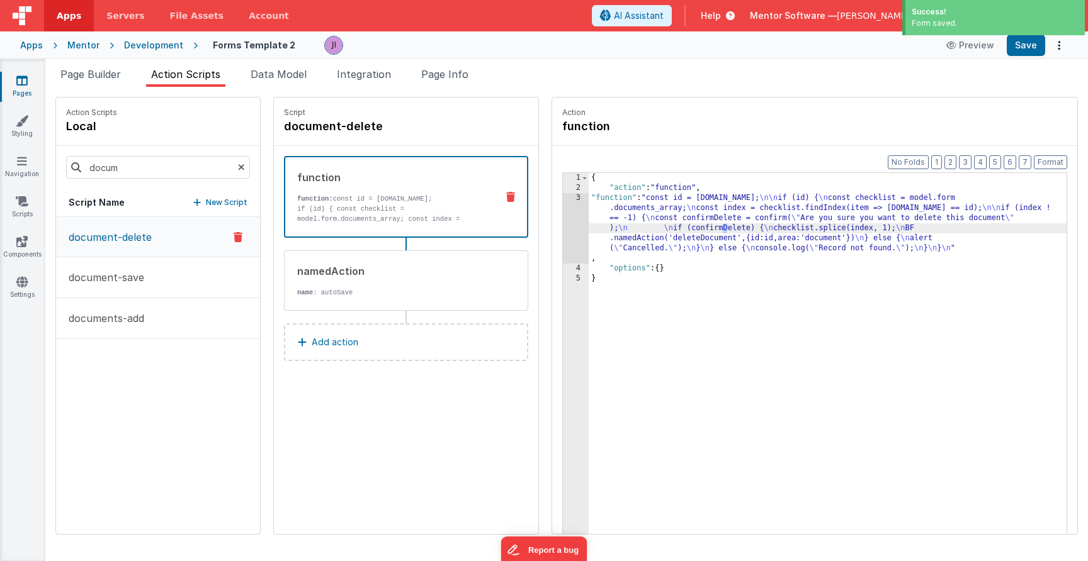
click at [567, 240] on div "3" at bounding box center [576, 228] width 26 height 70
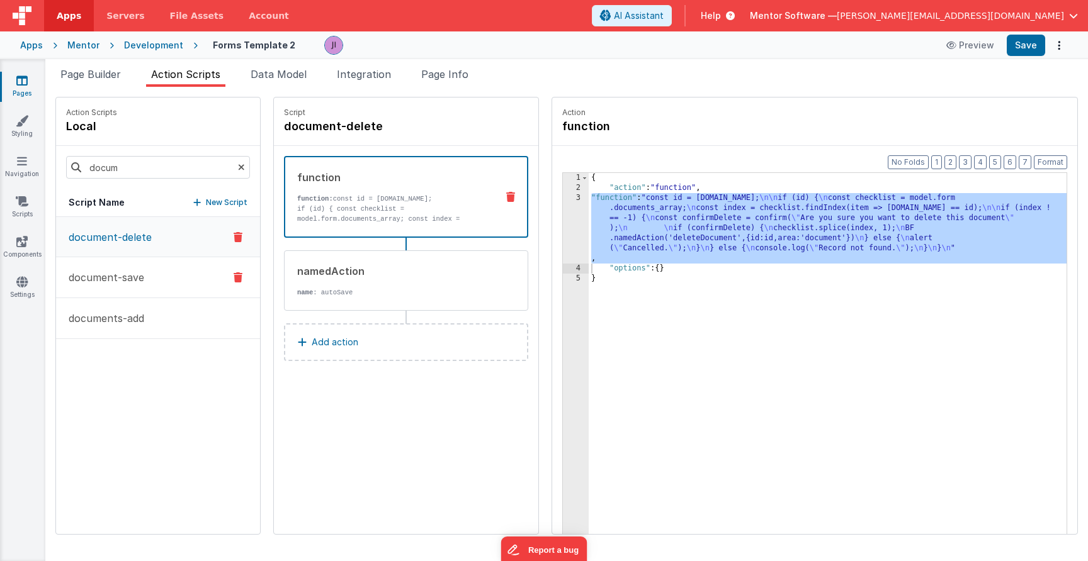
click at [184, 267] on button "document-save" at bounding box center [158, 277] width 204 height 41
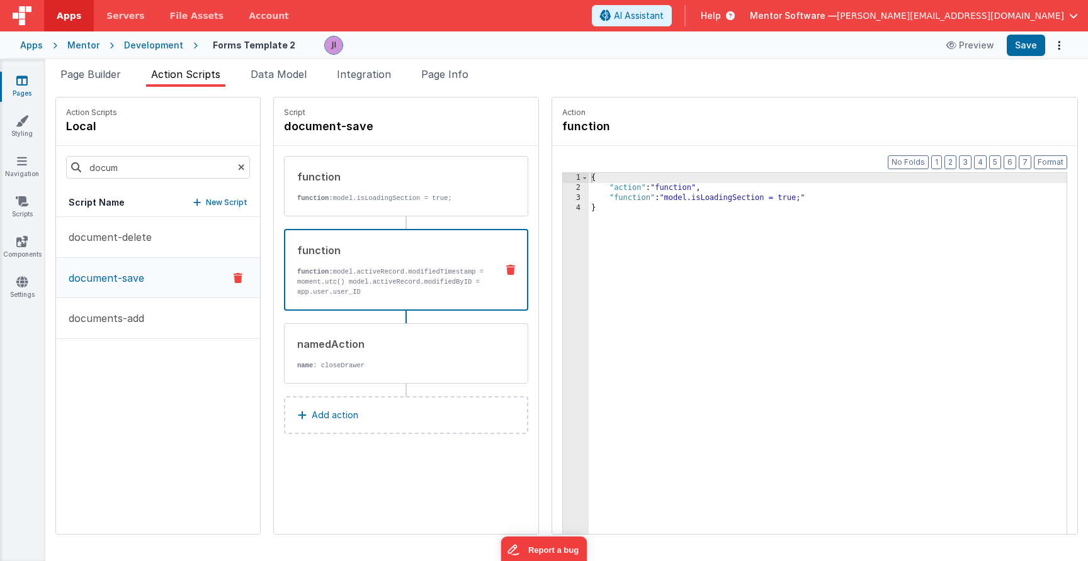
click at [507, 250] on div "function function: model.activeRecord.modifiedTimestamp = moment.utc() model.ac…" at bounding box center [406, 270] width 244 height 82
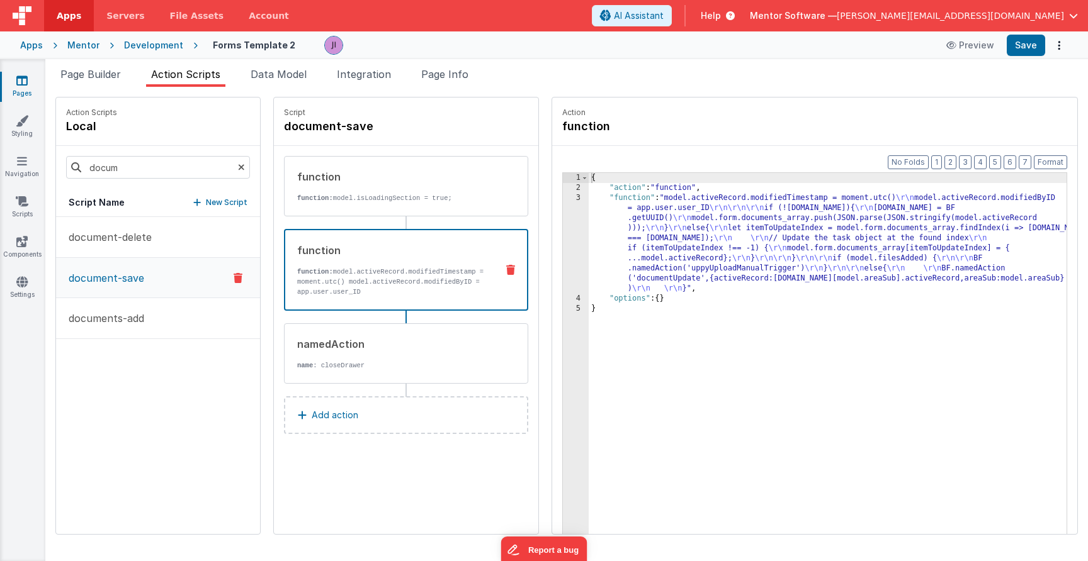
click at [634, 262] on div "{ "action" : "function" , "function" : "model.activeRecord.modifiedTimestamp = …" at bounding box center [828, 383] width 478 height 420
click at [580, 264] on div "3" at bounding box center [576, 243] width 26 height 101
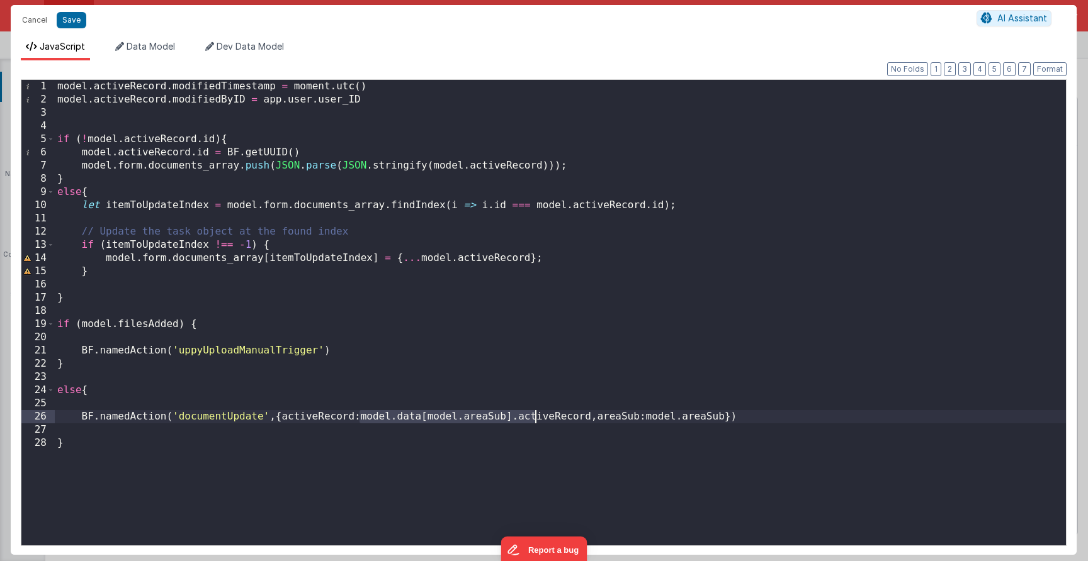
drag, startPoint x: 359, startPoint y: 419, endPoint x: 533, endPoint y: 419, distance: 173.7
click at [533, 419] on div "model . activeRecord . modifiedTimestamp = moment . utc ( ) model . activeRecor…" at bounding box center [560, 326] width 1011 height 492
click at [366, 417] on div "model . activeRecord . modifiedTimestamp = moment . utc ( ) model . activeRecor…" at bounding box center [560, 326] width 1011 height 492
drag, startPoint x: 394, startPoint y: 418, endPoint x: 519, endPoint y: 421, distance: 124.7
click at [517, 422] on div "model . activeRecord . modifiedTimestamp = moment . utc ( ) model . activeRecor…" at bounding box center [560, 326] width 1011 height 492
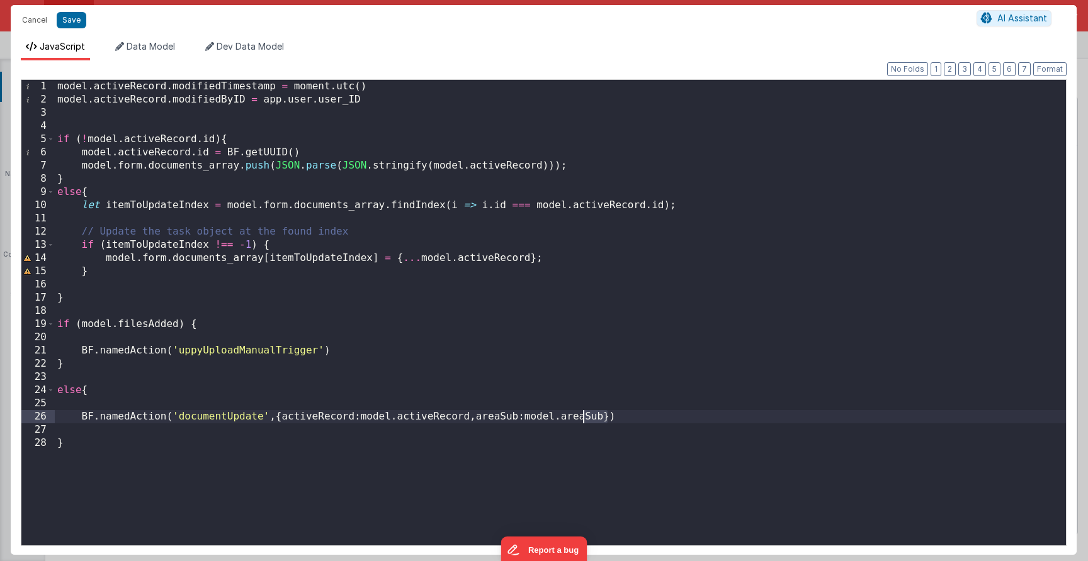
drag, startPoint x: 599, startPoint y: 420, endPoint x: 577, endPoint y: 421, distance: 21.4
click at [578, 421] on div "model . activeRecord . modifiedTimestamp = moment . utc ( ) model . activeRecor…" at bounding box center [560, 326] width 1011 height 492
click at [522, 420] on div "model . activeRecord . modifiedTimestamp = moment . utc ( ) model . activeRecor…" at bounding box center [560, 326] width 1011 height 492
drag, startPoint x: 469, startPoint y: 420, endPoint x: 600, endPoint y: 421, distance: 131.6
click at [600, 421] on div "model . activeRecord . modifiedTimestamp = moment . utc ( ) model . activeRecor…" at bounding box center [560, 326] width 1011 height 492
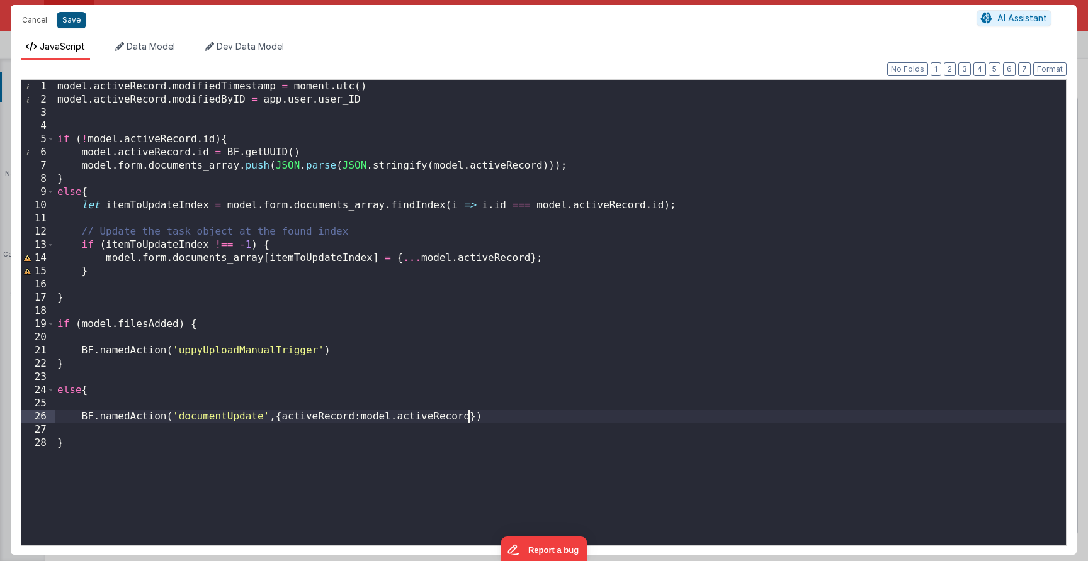
click at [70, 24] on button "Save" at bounding box center [72, 20] width 30 height 16
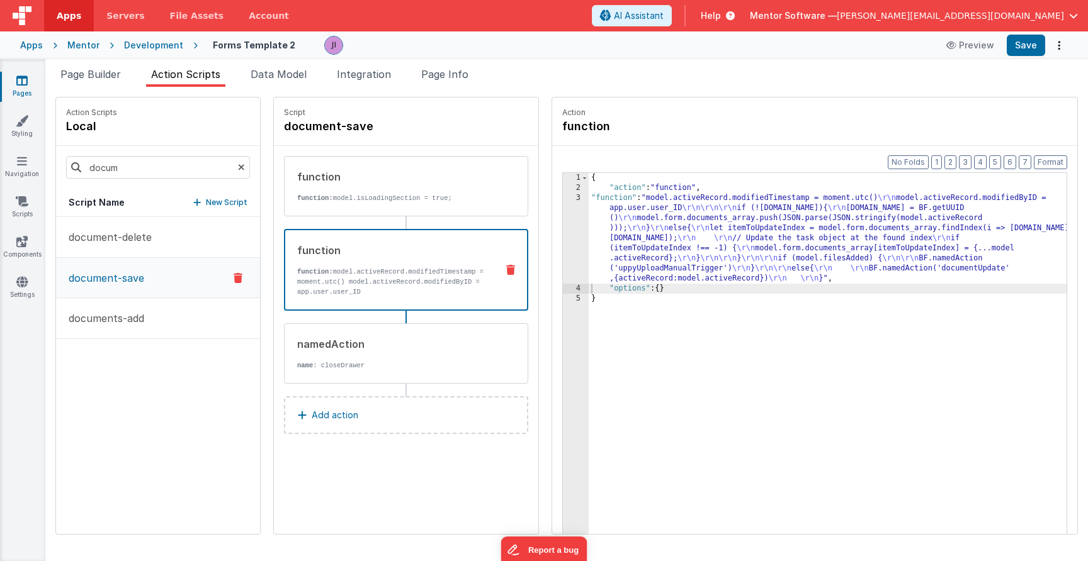
click at [1035, 31] on div "Apps Mentor Development Forms Template 2 Preview Save" at bounding box center [544, 45] width 1088 height 28
click at [1030, 40] on button "Save" at bounding box center [1025, 45] width 38 height 21
click at [433, 81] on li "Page Info" at bounding box center [444, 77] width 57 height 20
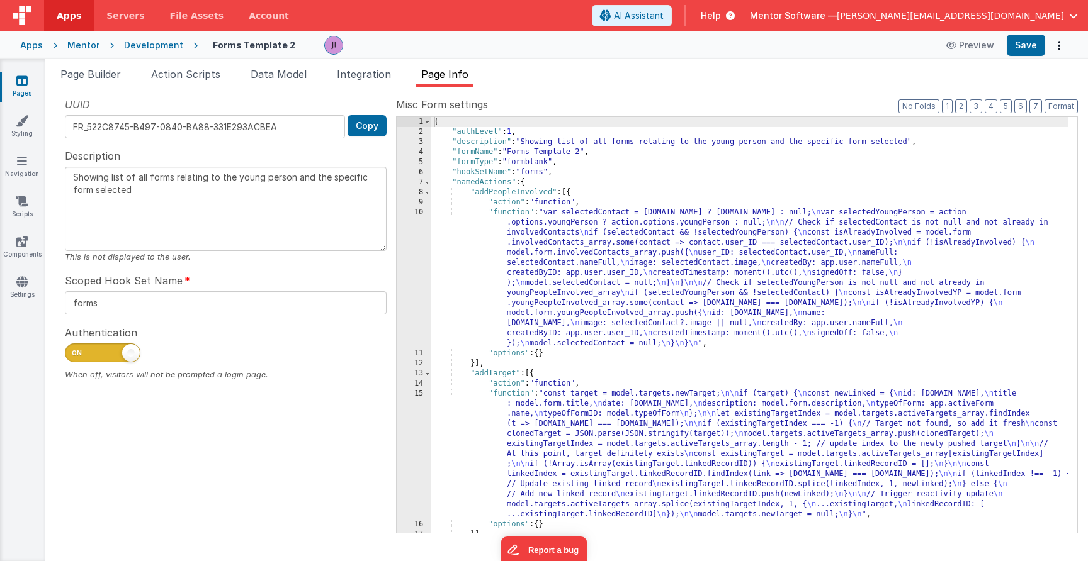
click at [643, 220] on div "{ "authLevel" : 1 , "description" : "Showing list of all forms relating to the …" at bounding box center [749, 335] width 636 height 436
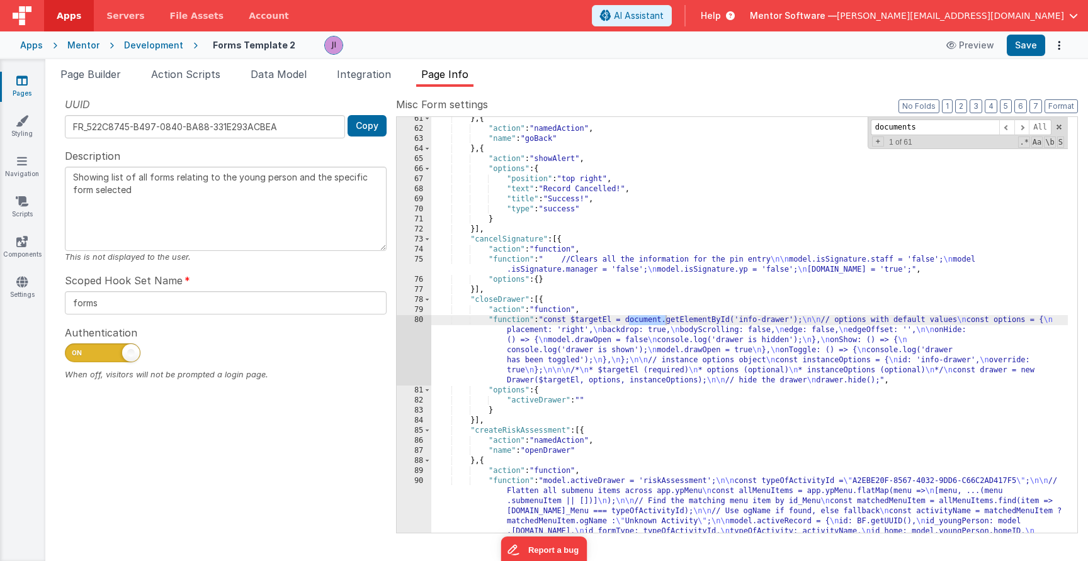
scroll to position [1564, 0]
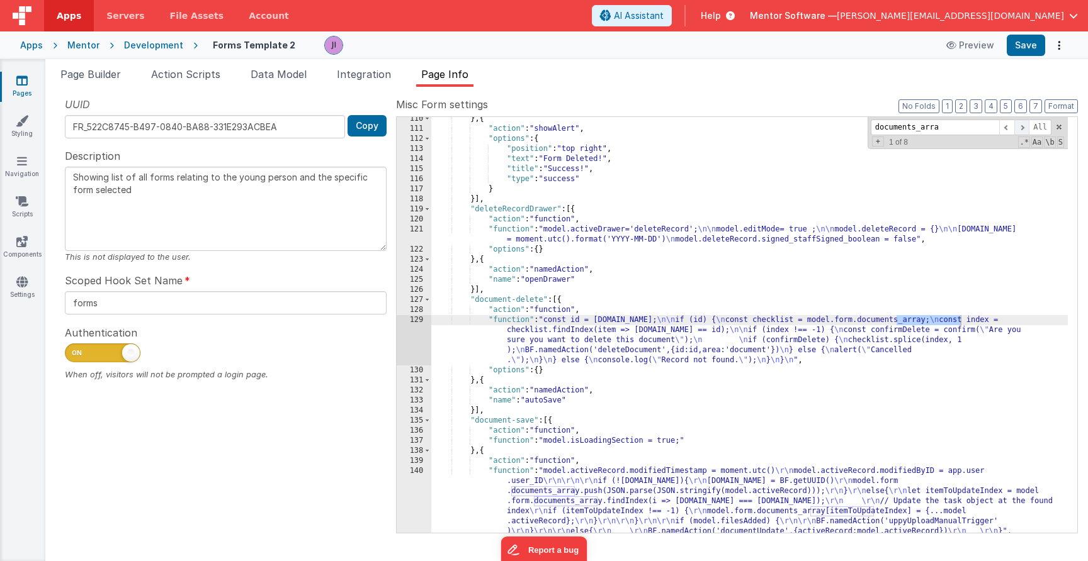
type input "documents_arra"
click at [1020, 132] on span at bounding box center [1021, 128] width 15 height 16
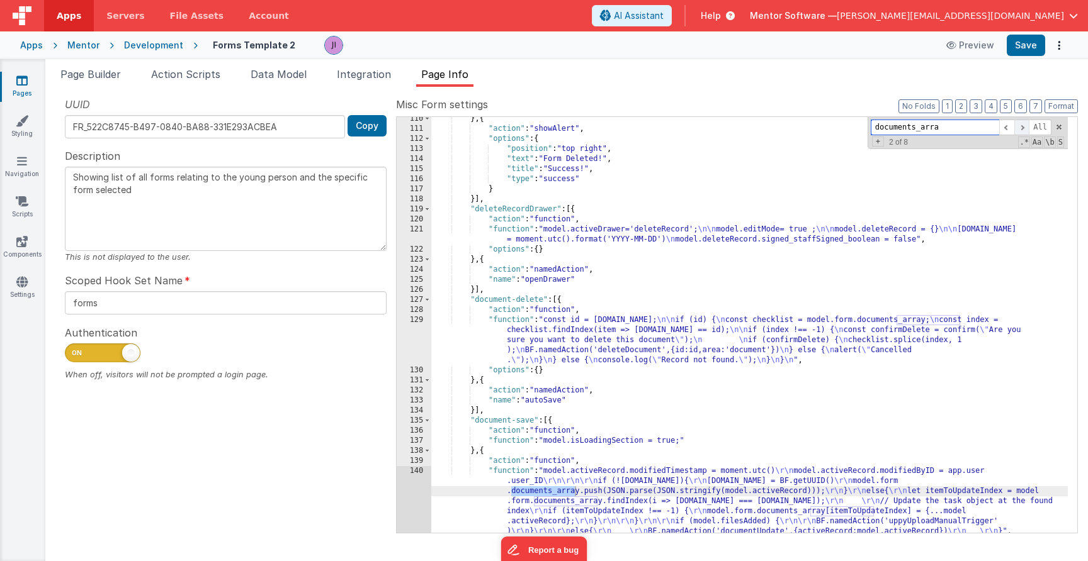
click at [1020, 132] on span at bounding box center [1021, 128] width 15 height 16
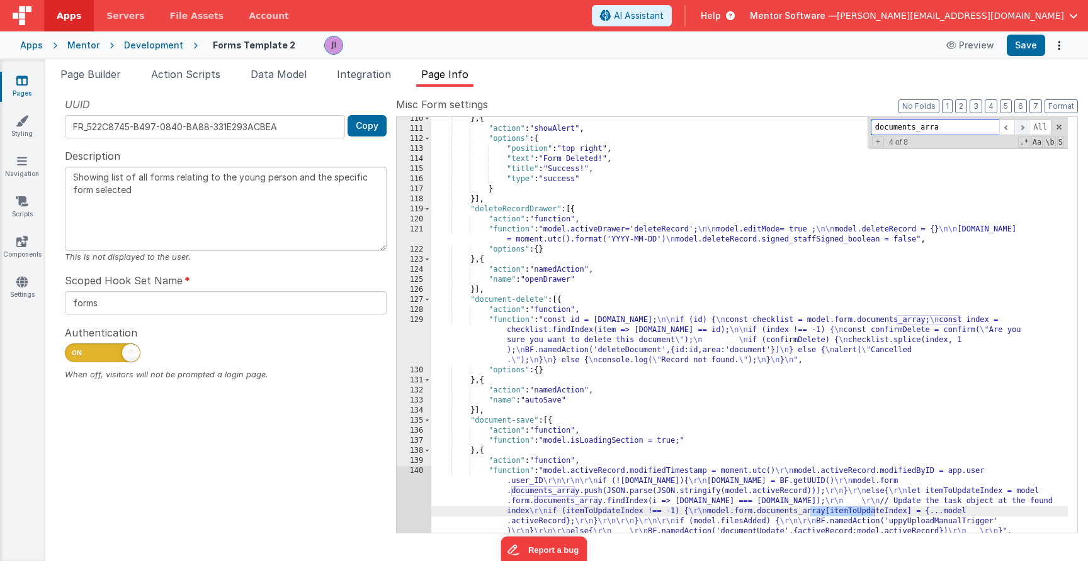
click at [1020, 132] on span at bounding box center [1021, 128] width 15 height 16
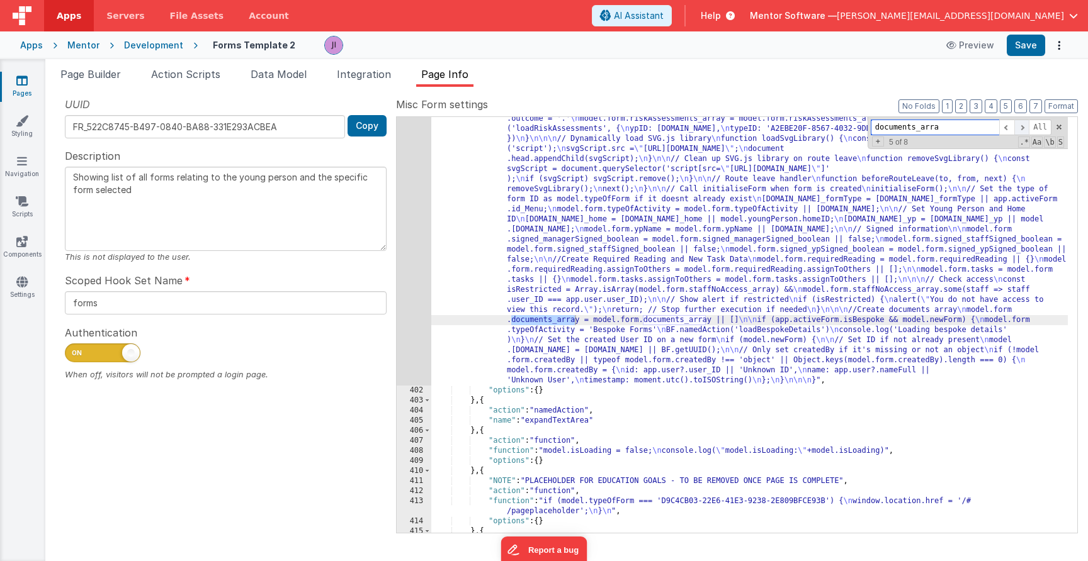
click at [1021, 132] on span at bounding box center [1021, 128] width 15 height 16
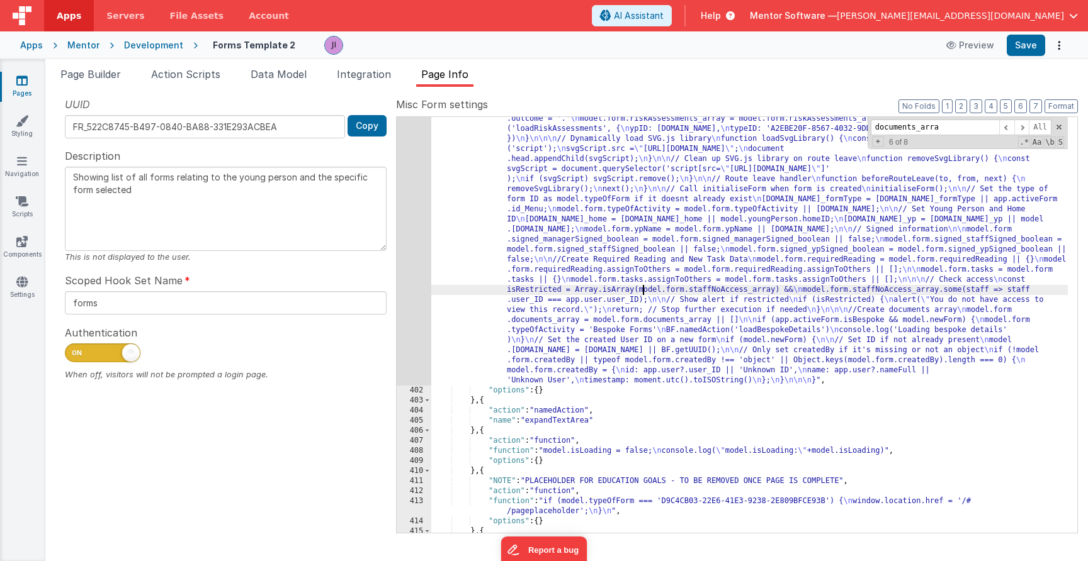
drag, startPoint x: 645, startPoint y: 291, endPoint x: 468, endPoint y: 303, distance: 176.7
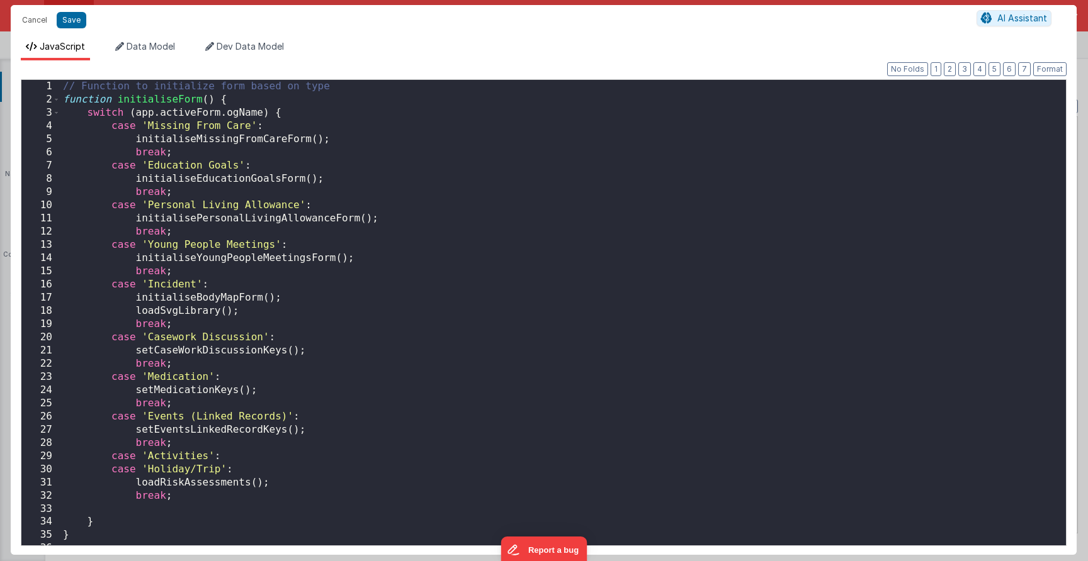
click at [433, 298] on div "// Function to initialize form based on type function initialiseForm ( ) { swit…" at bounding box center [558, 326] width 996 height 492
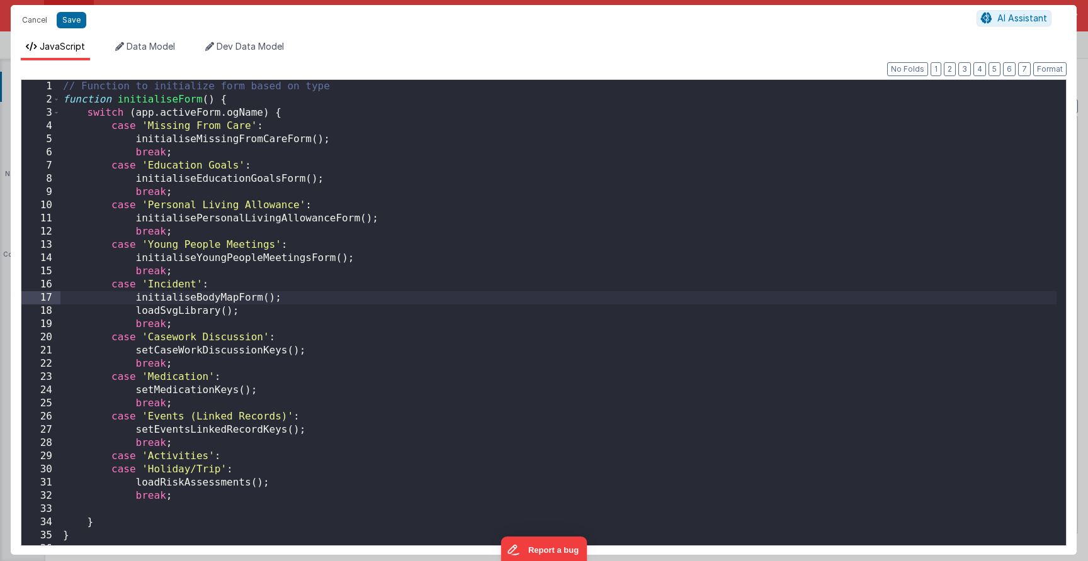
click at [569, 274] on div "// Function to initialize form based on type function initialiseForm ( ) { swit…" at bounding box center [558, 326] width 996 height 492
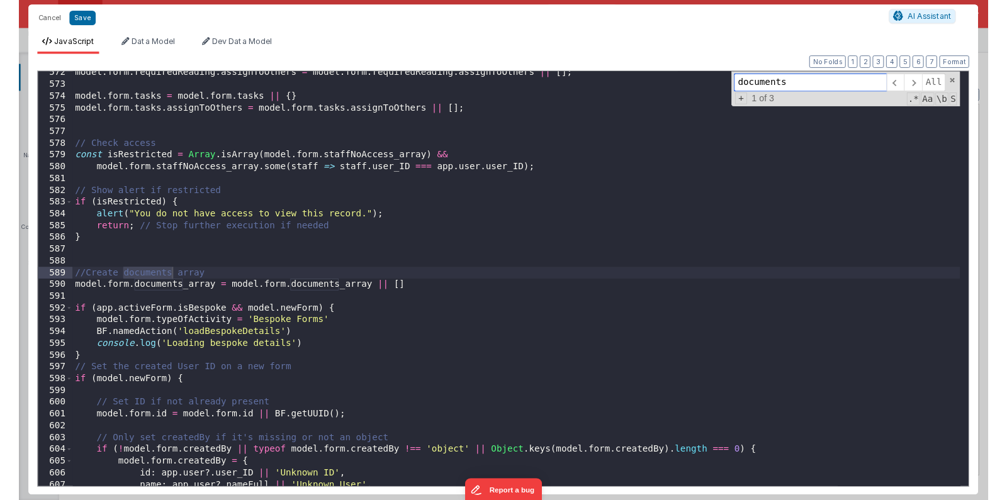
scroll to position [7896, 0]
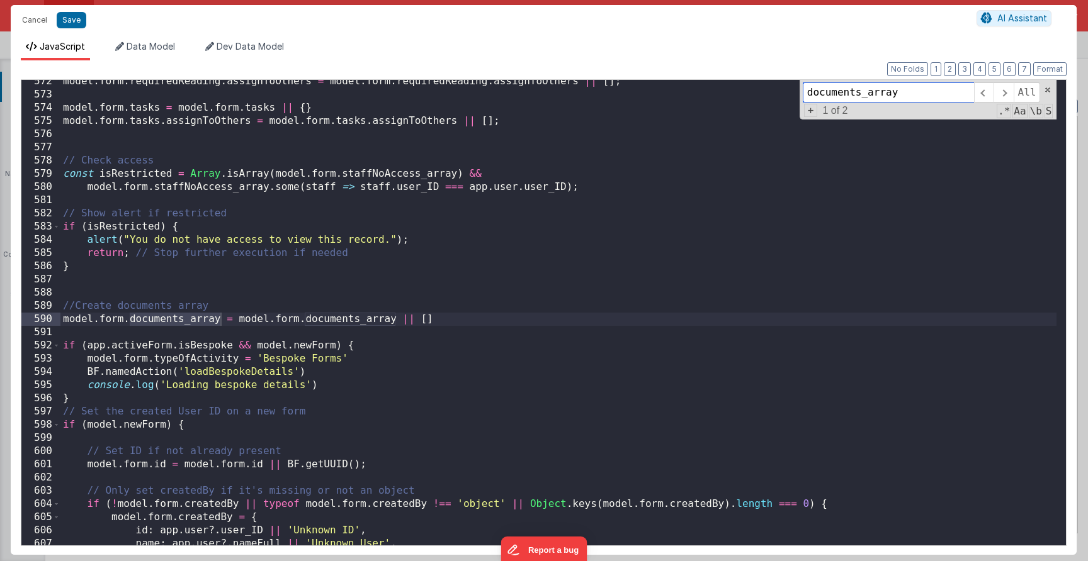
type input "documents_array"
drag, startPoint x: 228, startPoint y: 6, endPoint x: 281, endPoint y: 19, distance: 54.4
click at [281, 19] on div "Cancel Save AI Assistant" at bounding box center [544, 20] width 1066 height 30
drag, startPoint x: 257, startPoint y: 21, endPoint x: 286, endPoint y: 39, distance: 33.9
click at [286, 39] on div "Cancel Save AI Assistant JavaScript Data Model Dev Data Model Format 7 6 5 4 3 …" at bounding box center [544, 280] width 1066 height 550
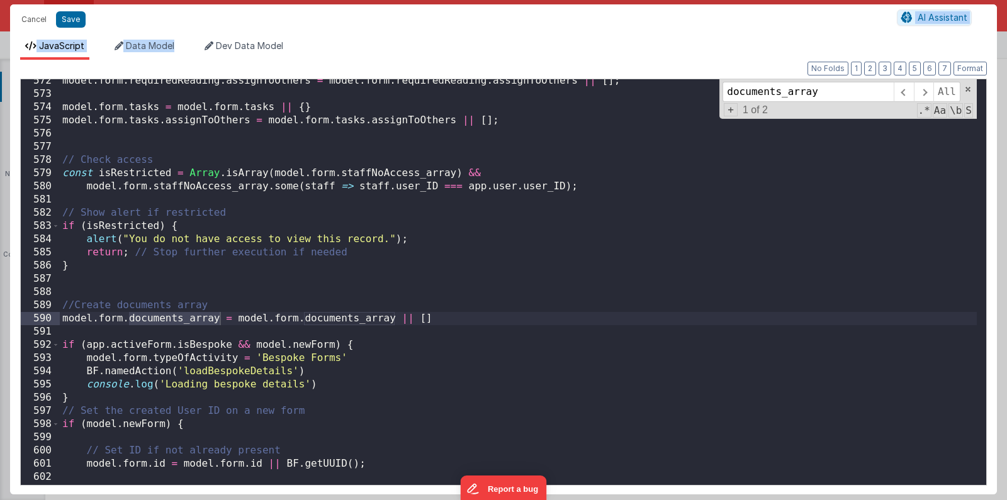
scroll to position [7989, 0]
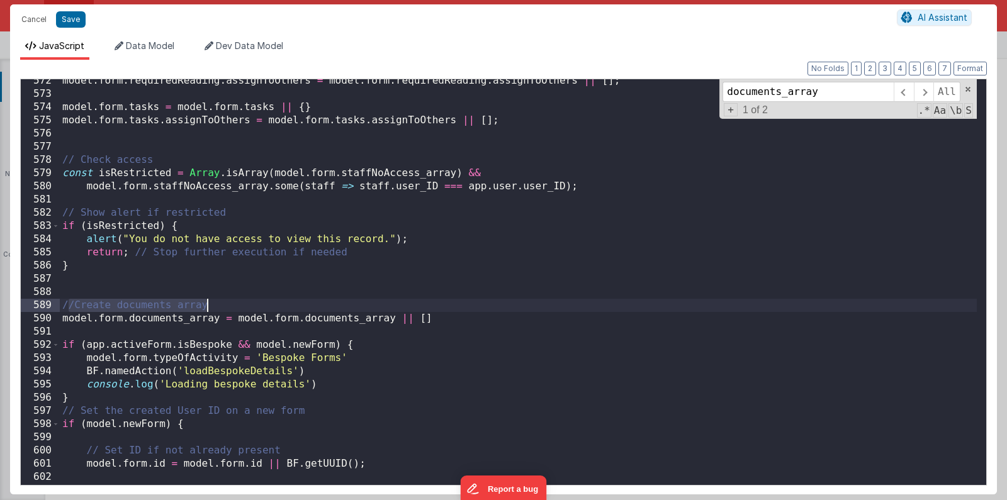
drag, startPoint x: 69, startPoint y: 308, endPoint x: 206, endPoint y: 307, distance: 137.9
click at [206, 307] on div "model . form . requiredReading . assignToOthers = model . form . requiredReadin…" at bounding box center [518, 290] width 917 height 432
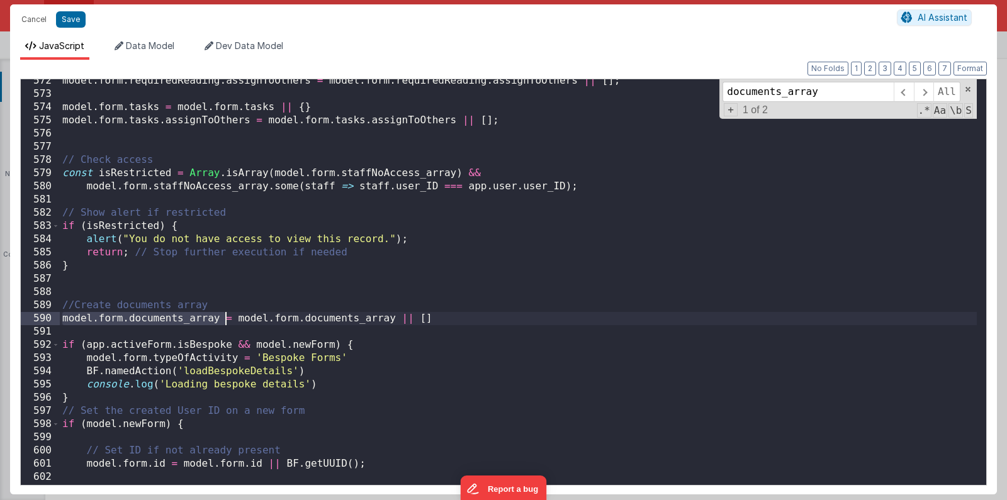
drag, startPoint x: 61, startPoint y: 320, endPoint x: 227, endPoint y: 324, distance: 165.6
click at [227, 324] on div "model . form . requiredReading . assignToOthers = model . form . requiredReadin…" at bounding box center [518, 290] width 917 height 432
drag, startPoint x: 239, startPoint y: 320, endPoint x: 393, endPoint y: 322, distance: 154.2
click at [393, 322] on div "model . form . requiredReading . assignToOthers = model . form . requiredReadin…" at bounding box center [518, 290] width 917 height 432
drag, startPoint x: 407, startPoint y: 324, endPoint x: 414, endPoint y: 322, distance: 6.4
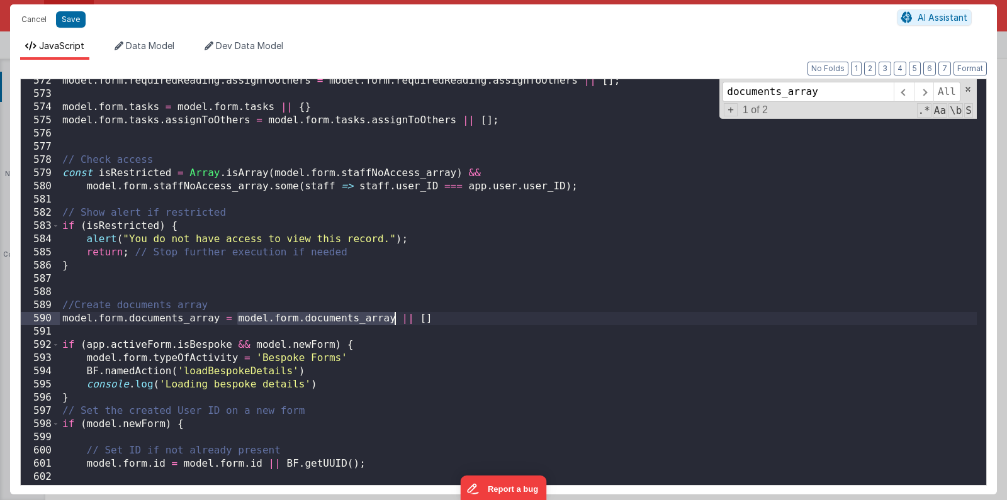
click at [409, 323] on div "model . form . requiredReading . assignToOthers = model . form . requiredReadin…" at bounding box center [518, 290] width 917 height 432
drag, startPoint x: 414, startPoint y: 322, endPoint x: 445, endPoint y: 324, distance: 31.5
click at [442, 324] on div "model . form . requiredReading . assignToOthers = model . form . requiredReadin…" at bounding box center [518, 290] width 917 height 432
click at [445, 324] on div "model . form . requiredReading . assignToOthers = model . form . requiredReadin…" at bounding box center [518, 290] width 917 height 432
drag, startPoint x: 475, startPoint y: 15, endPoint x: 460, endPoint y: 19, distance: 15.0
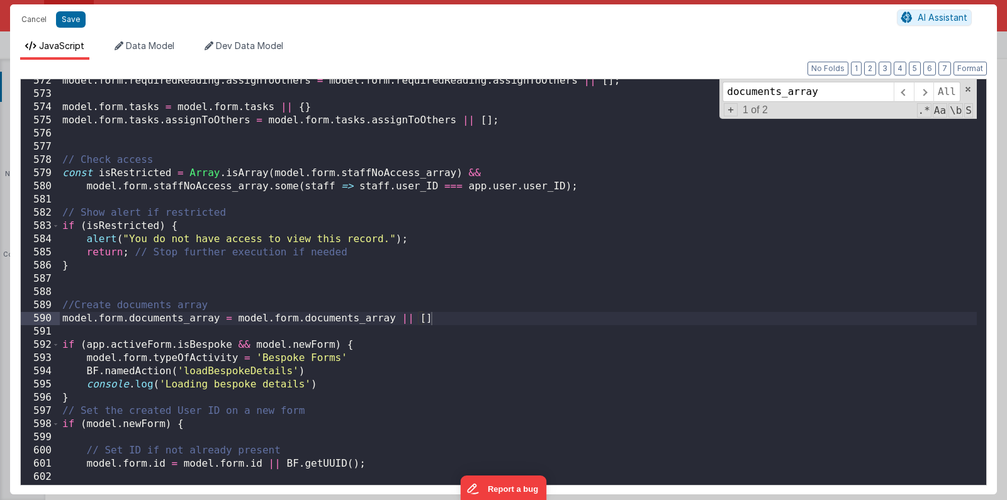
click at [460, 19] on div "Cancel Save" at bounding box center [456, 20] width 882 height 18
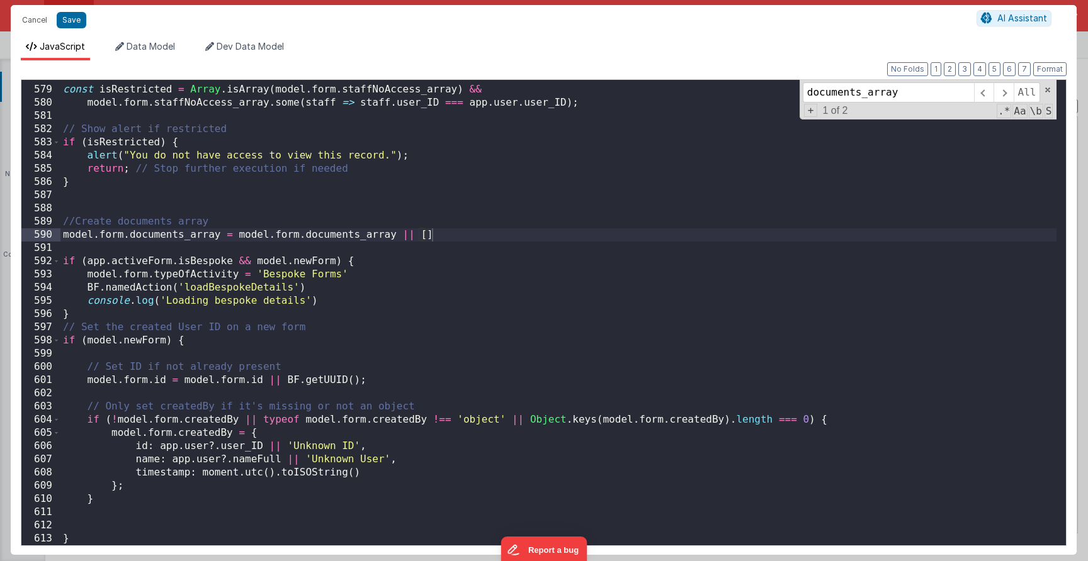
scroll to position [7981, 0]
click at [636, 5] on div "Cancel Save AI Assistant" at bounding box center [544, 20] width 1066 height 30
click at [40, 14] on button "Cancel" at bounding box center [35, 20] width 38 height 18
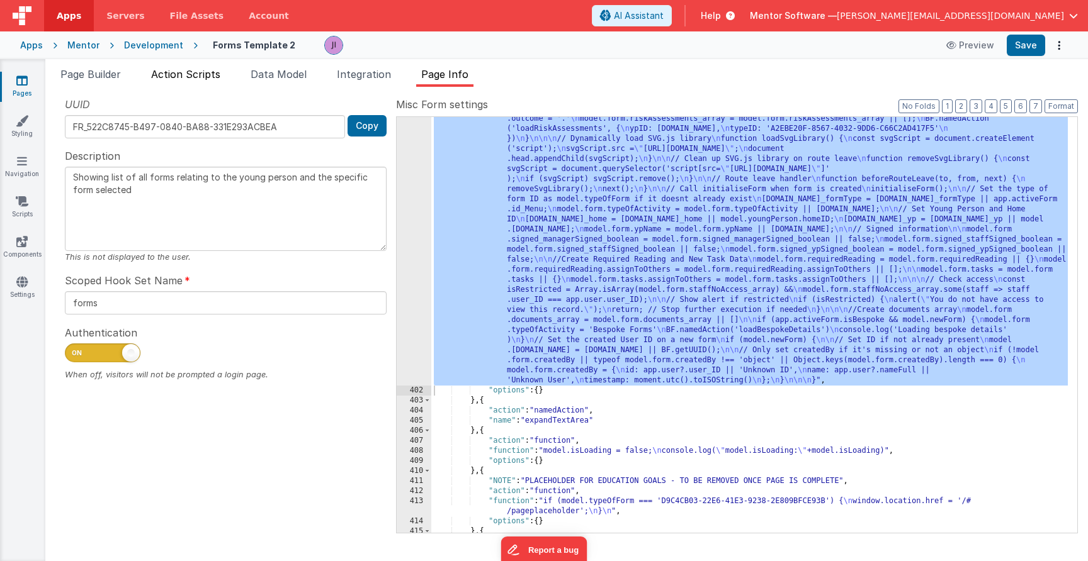
click at [181, 83] on li "Action Scripts" at bounding box center [185, 77] width 79 height 20
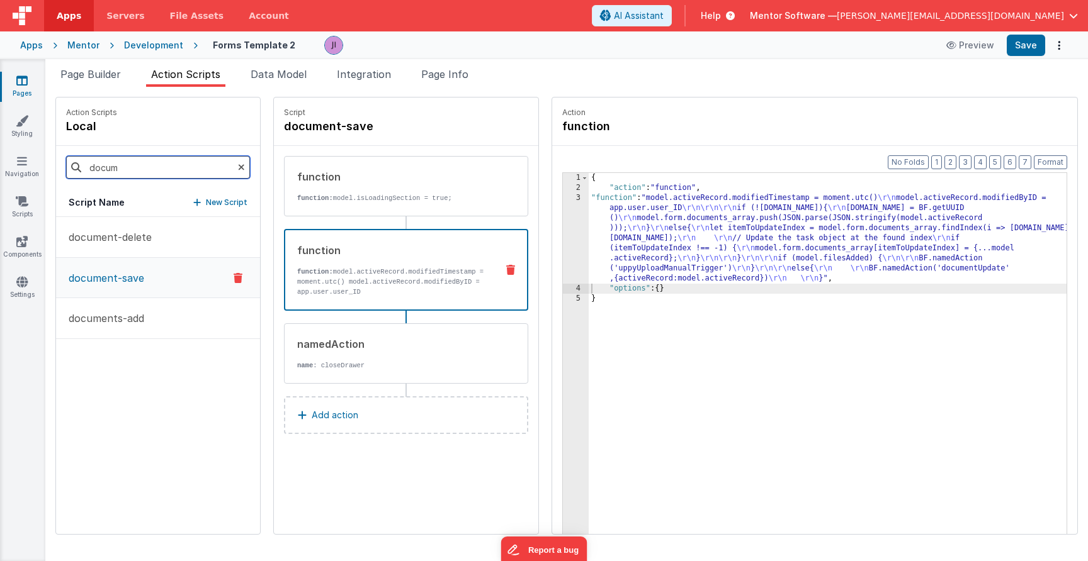
click at [147, 168] on input "docum" at bounding box center [158, 167] width 184 height 23
type input "u"
type input "delete"
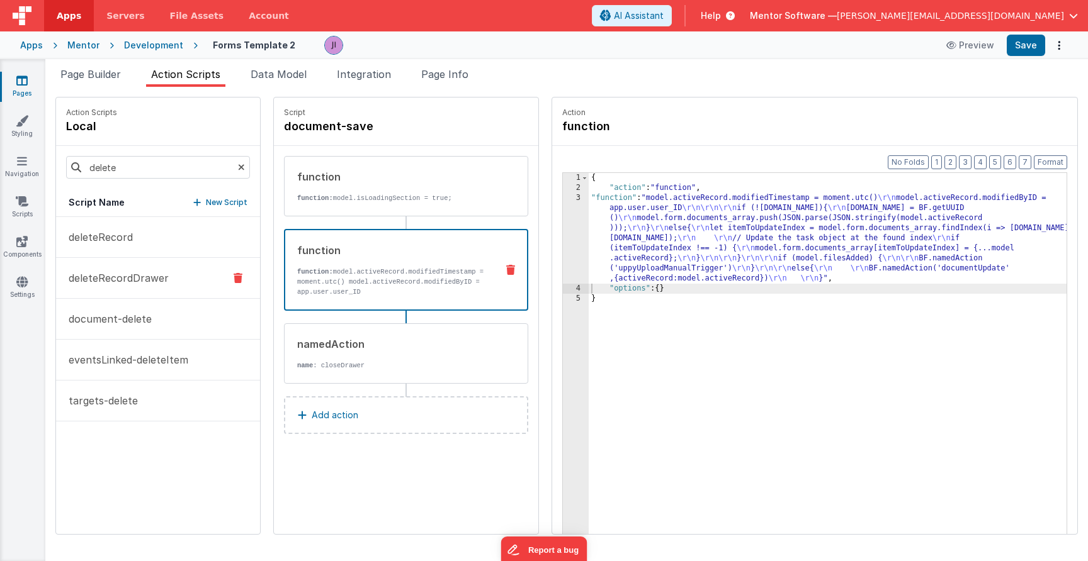
click at [157, 268] on button "deleteRecordDrawer" at bounding box center [158, 278] width 204 height 41
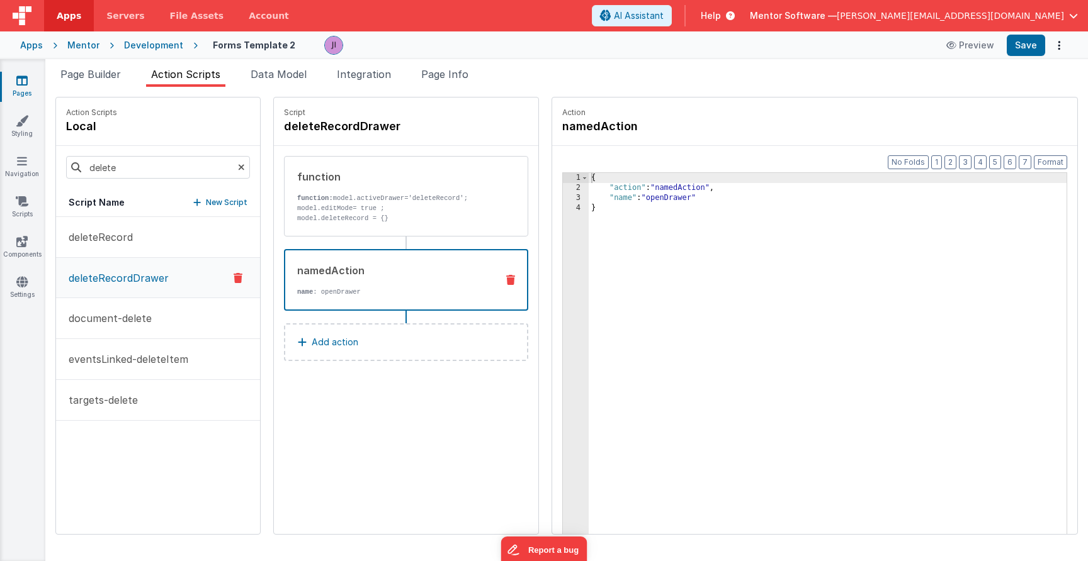
click at [407, 288] on p "name : openDrawer" at bounding box center [391, 292] width 189 height 10
click at [459, 203] on div "function: model.activeDrawer='deleteRecord'; model.editMode= true ; model.delet…" at bounding box center [392, 208] width 190 height 30
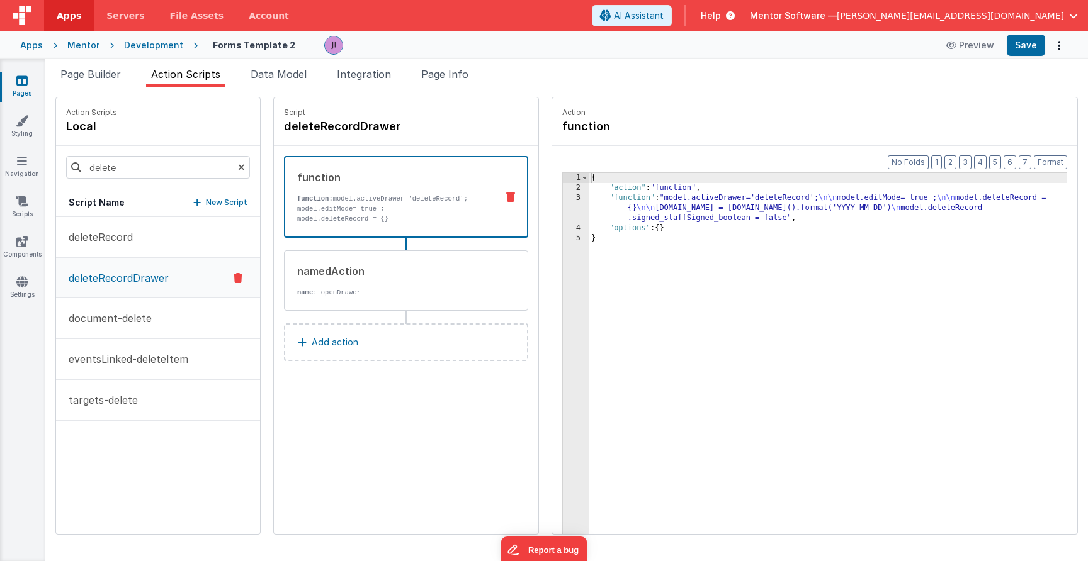
click at [636, 208] on div "{ "action" : "function" , "function" : "model.activeDrawer='deleteRecord'; \n\n…" at bounding box center [828, 383] width 478 height 420
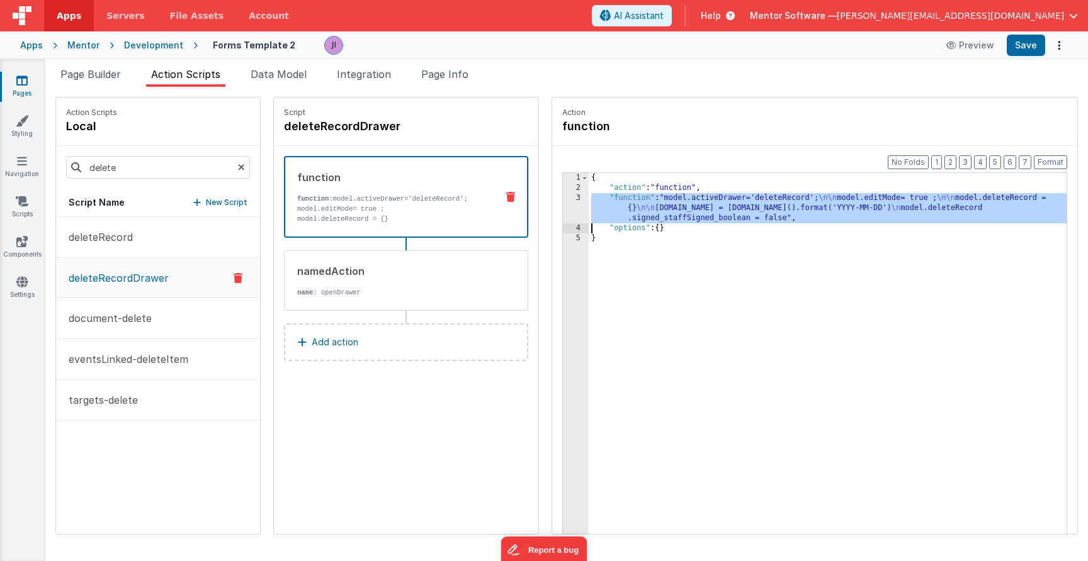
click at [576, 206] on div "3" at bounding box center [576, 208] width 26 height 30
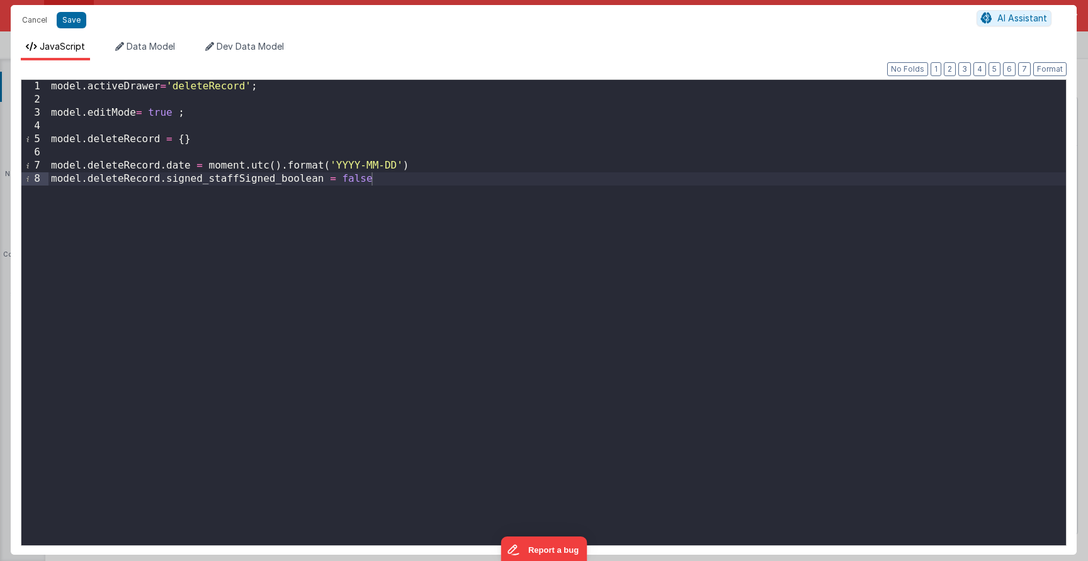
click at [575, 195] on div "model . activeDrawer = 'deleteRecord' ; model . editMode = true ; model . delet…" at bounding box center [556, 326] width 1017 height 492
click at [132, 113] on div "model . activeDrawer = 'deleteRecord' ; model . editMode = true ; model . delet…" at bounding box center [556, 326] width 1017 height 492
click at [105, 104] on div "model . activeDrawer = 'deleteRecord' ; model . editModeDrawer = true ; model .…" at bounding box center [556, 326] width 1017 height 492
click at [112, 113] on div "model . activeDrawer = 'deleteRecord' ; model . editModeDrawer = true ; model .…" at bounding box center [556, 326] width 1017 height 492
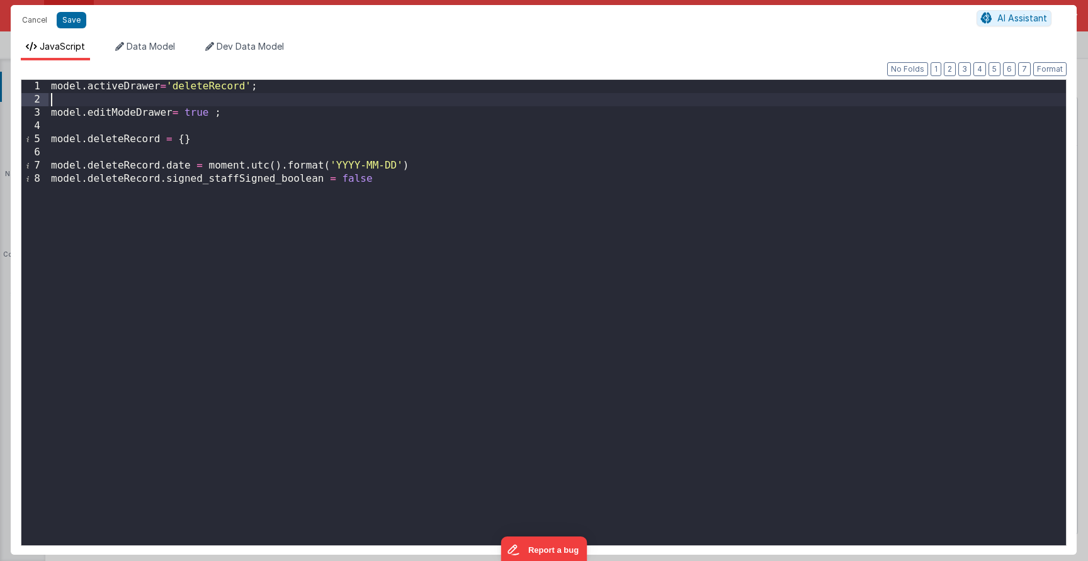
click at [112, 113] on div "model . activeDrawer = 'deleteRecord' ; model . editModeDrawer = true ; model .…" at bounding box center [556, 326] width 1017 height 492
click at [81, 27] on button "Save" at bounding box center [72, 20] width 30 height 16
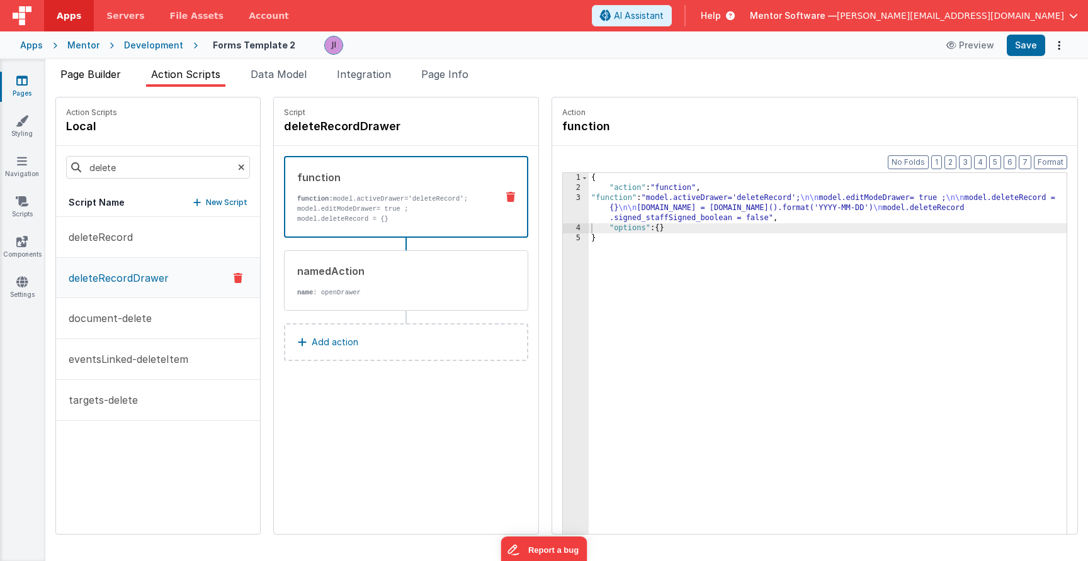
click at [108, 86] on li "Page Builder" at bounding box center [90, 77] width 70 height 20
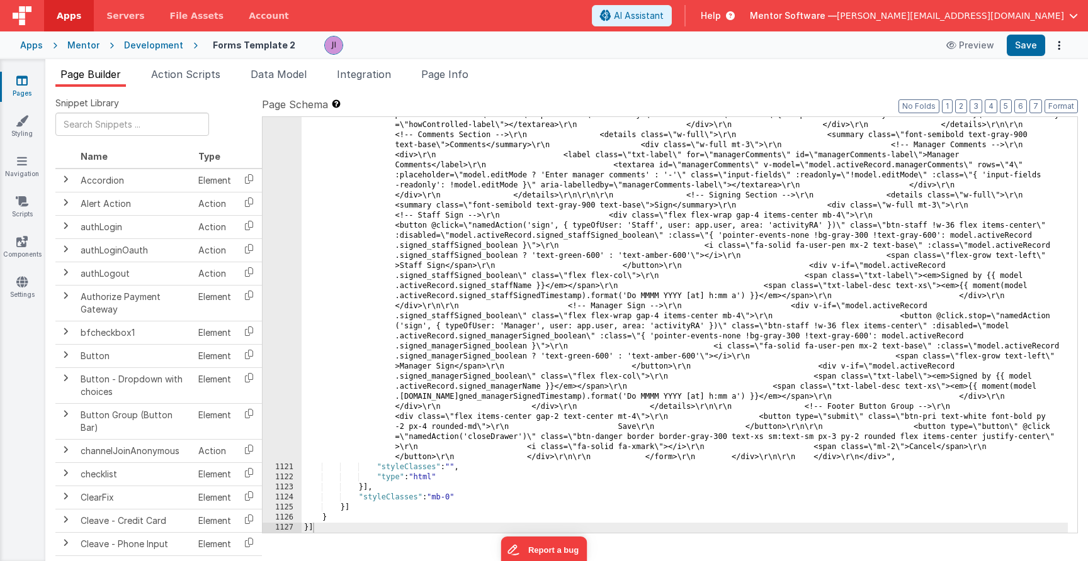
scroll to position [20209, 0]
drag, startPoint x: 557, startPoint y: 305, endPoint x: 429, endPoint y: 298, distance: 128.6
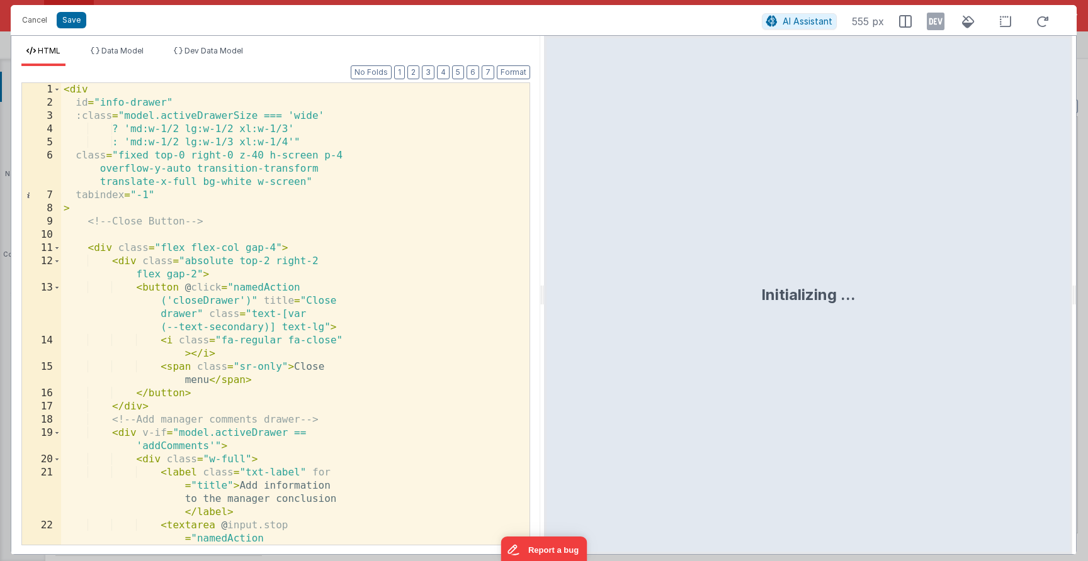
click at [302, 274] on div "< div id = "info-drawer" :class = "model.activeDrawerSize === 'wide' ? 'md:w-1/…" at bounding box center [290, 419] width 459 height 673
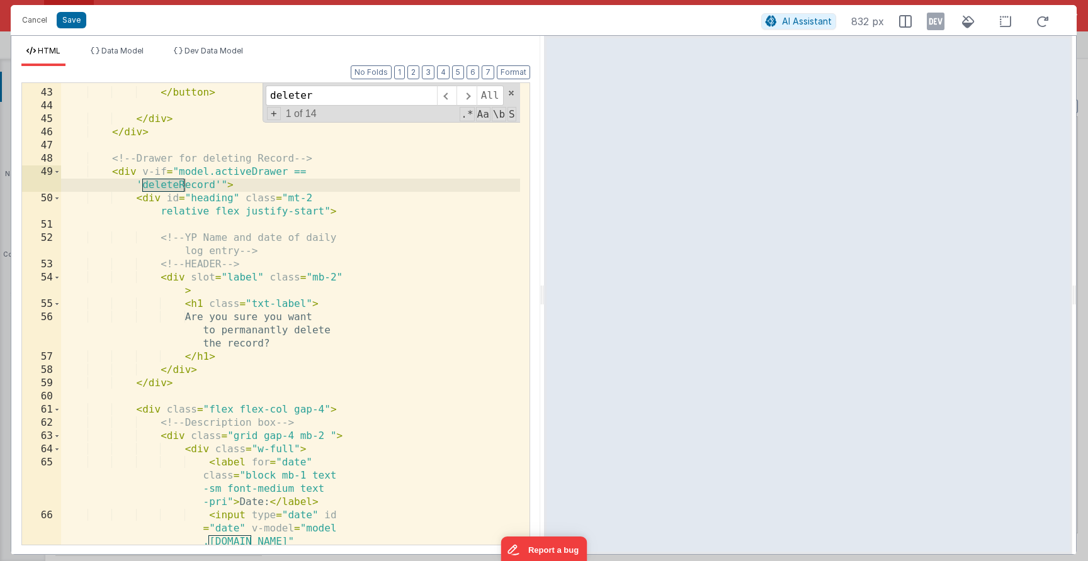
scroll to position [1051, 0]
click at [244, 280] on div "< span id = "cancel" class = "" > Cancel </ span > </ button > </ div > </ div …" at bounding box center [290, 344] width 459 height 568
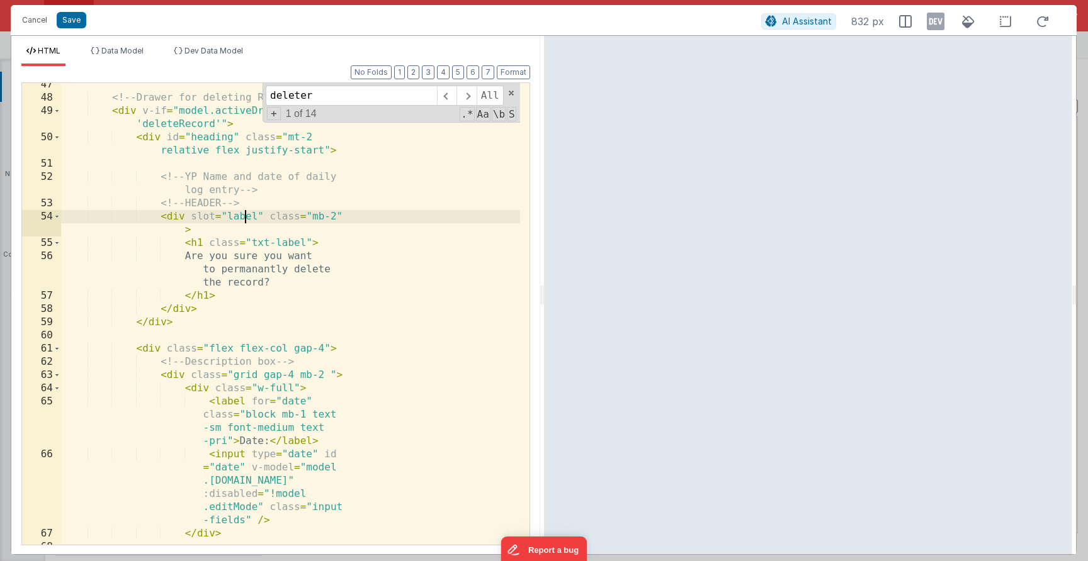
scroll to position [1107, 0]
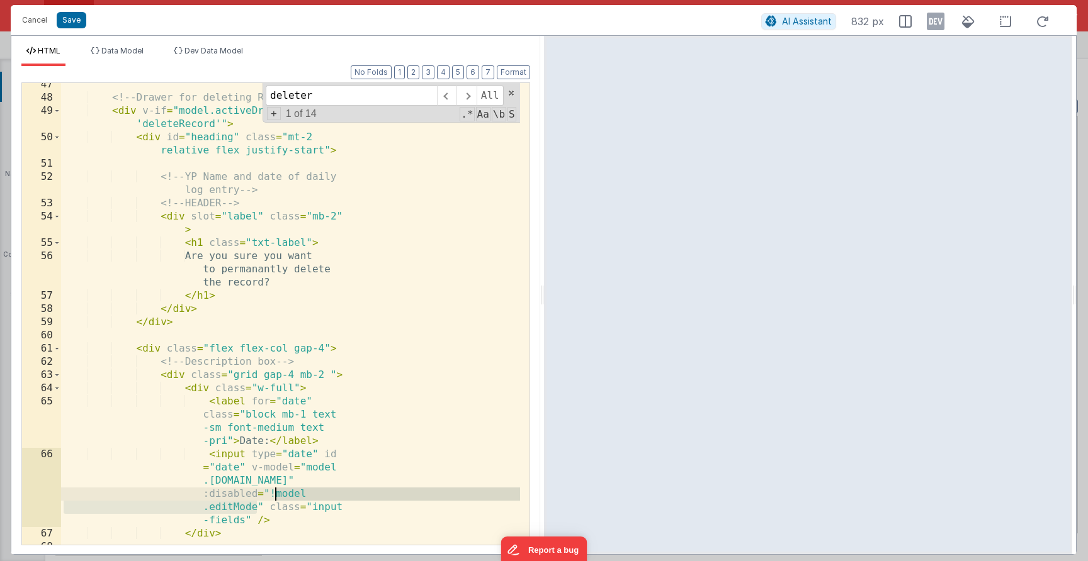
drag, startPoint x: 256, startPoint y: 505, endPoint x: 274, endPoint y: 499, distance: 19.5
click at [274, 499] on div "<!-- Drawer for deleting Record --> < div v-if = "model.activeDrawer == 'delete…" at bounding box center [290, 322] width 459 height 488
click at [269, 509] on div "<!-- Drawer for deleting Record --> < div v-if = "model.activeDrawer == 'delete…" at bounding box center [290, 320] width 459 height 488
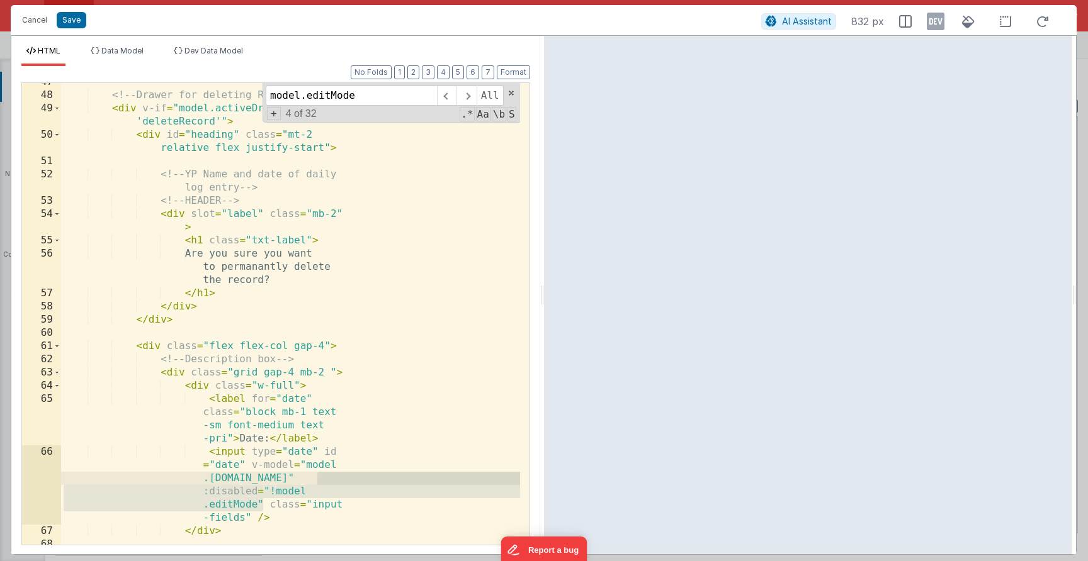
drag, startPoint x: 264, startPoint y: 507, endPoint x: 322, endPoint y: 482, distance: 62.8
click at [322, 482] on div "<!-- Drawer for deleting Record --> < div v-if = "model.activeDrawer == 'delete…" at bounding box center [290, 320] width 459 height 488
click at [260, 492] on div "<!-- Drawer for deleting Record --> < div v-if = "model.activeDrawer == 'delete…" at bounding box center [290, 320] width 459 height 488
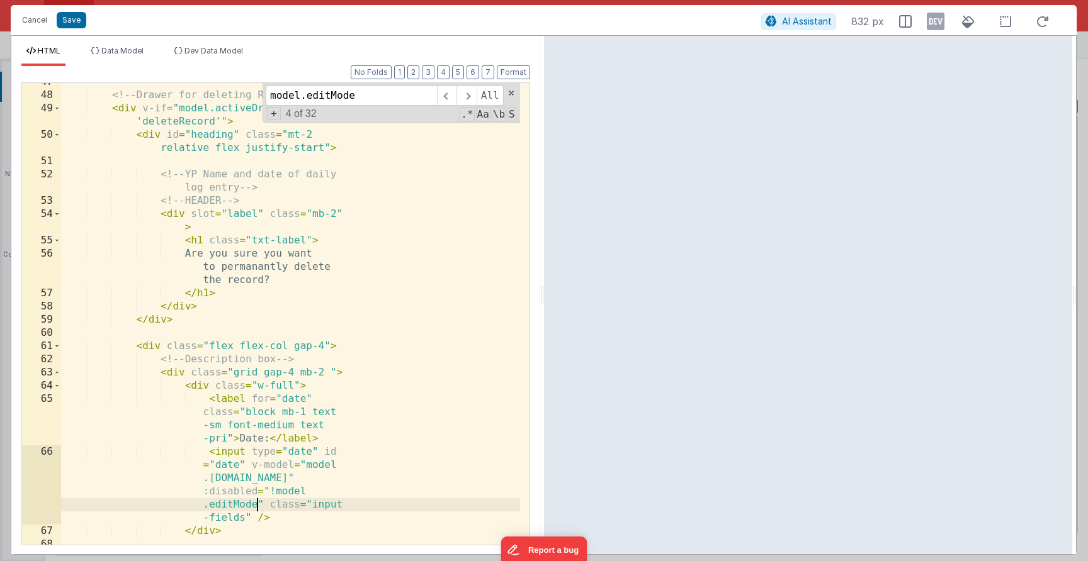
click at [257, 505] on div "<!-- Drawer for deleting Record --> < div v-if = "model.activeDrawer == 'delete…" at bounding box center [290, 320] width 459 height 488
click at [251, 505] on div "<!-- Drawer for deleting Record --> < div v-if = "model.activeDrawer == 'delete…" at bounding box center [290, 320] width 459 height 488
type input "editMode"
click at [273, 113] on span "+" at bounding box center [274, 113] width 14 height 13
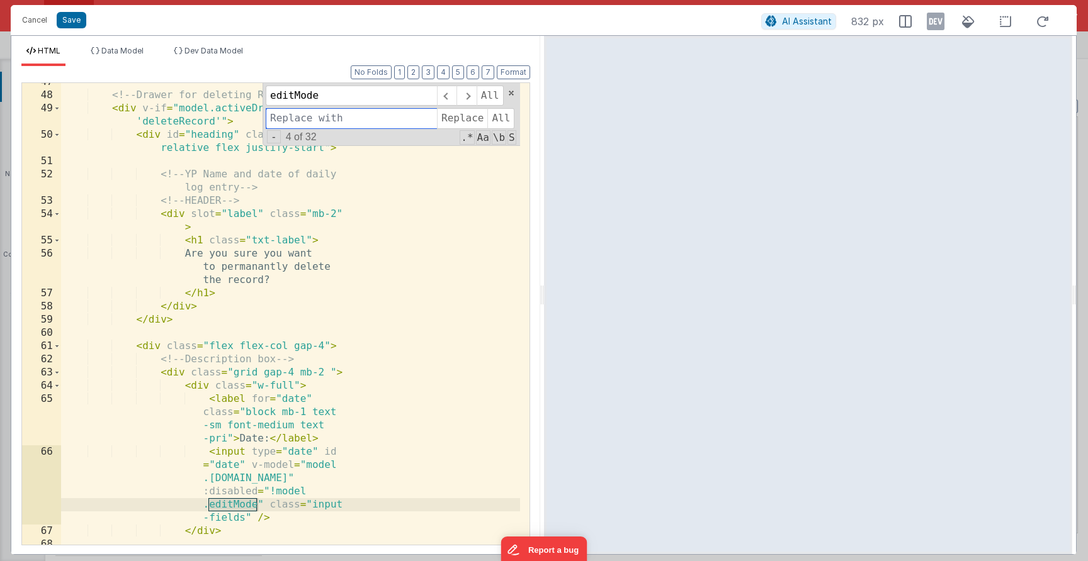
click at [282, 117] on input at bounding box center [351, 118] width 171 height 20
paste input "editModeDrawer"
type input "editModeDrawer"
click at [453, 122] on span "Replace" at bounding box center [462, 118] width 50 height 20
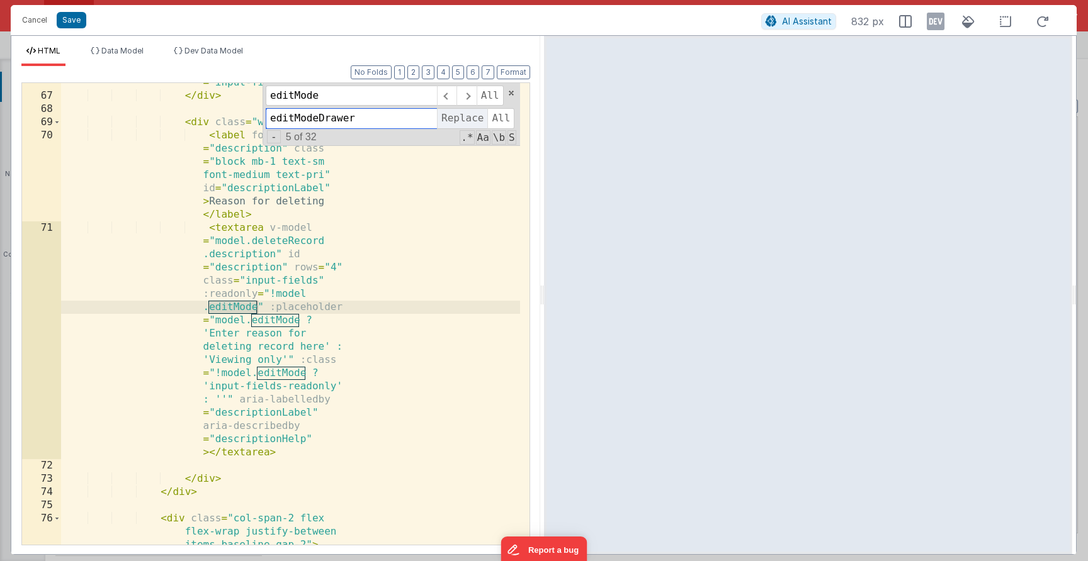
scroll to position [1508, 0]
click at [454, 120] on span "Replace" at bounding box center [462, 118] width 50 height 20
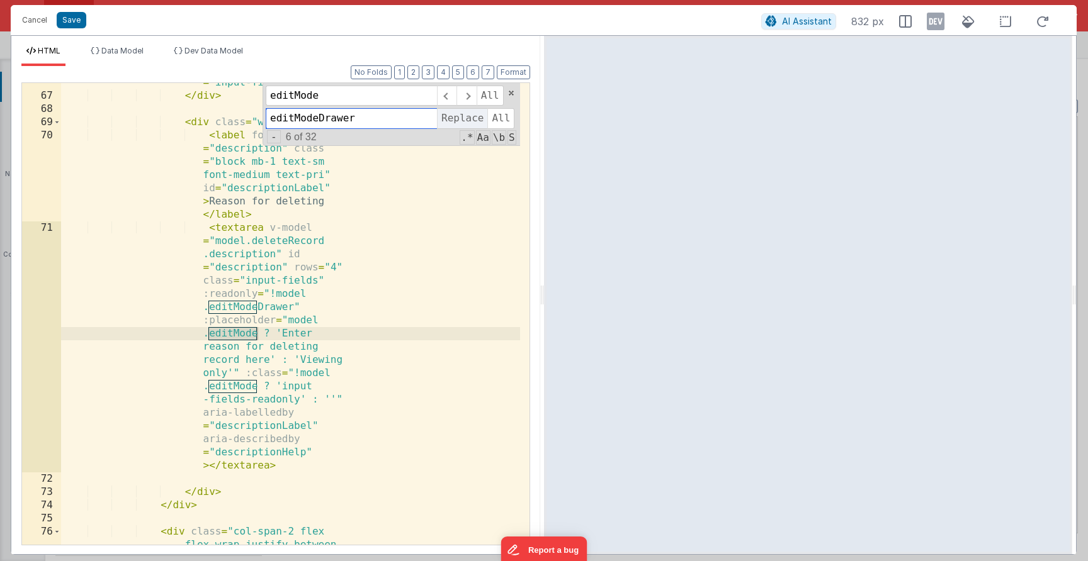
click at [454, 120] on span "Replace" at bounding box center [462, 118] width 50 height 20
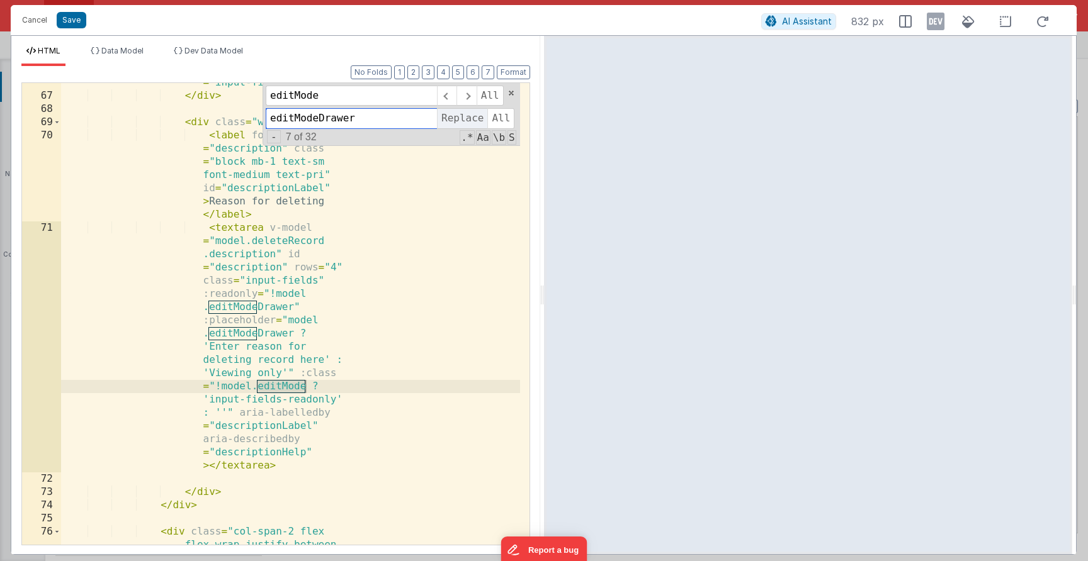
click at [454, 120] on span "Replace" at bounding box center [462, 118] width 50 height 20
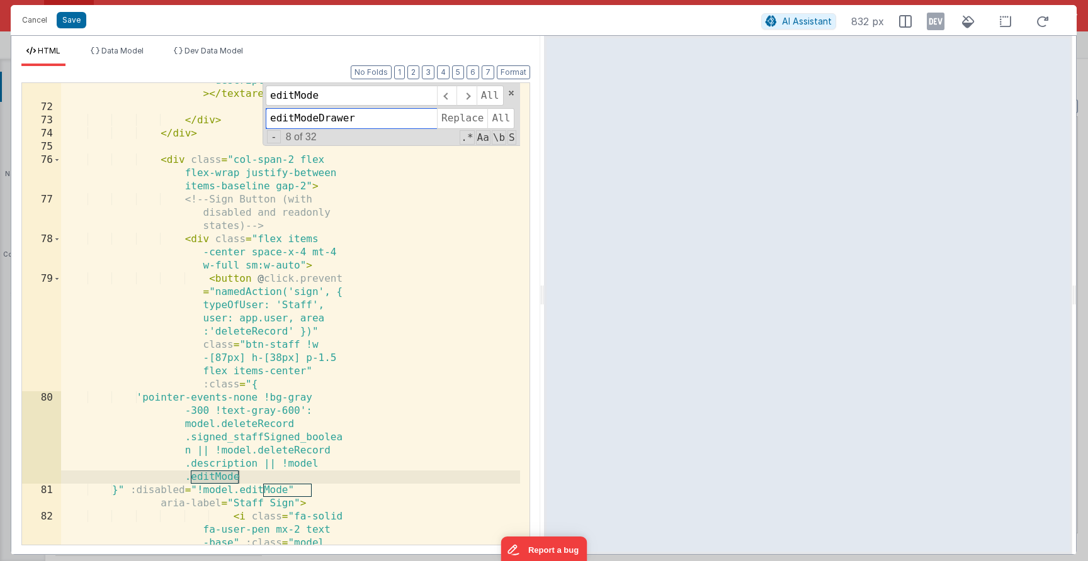
scroll to position [1889, 0]
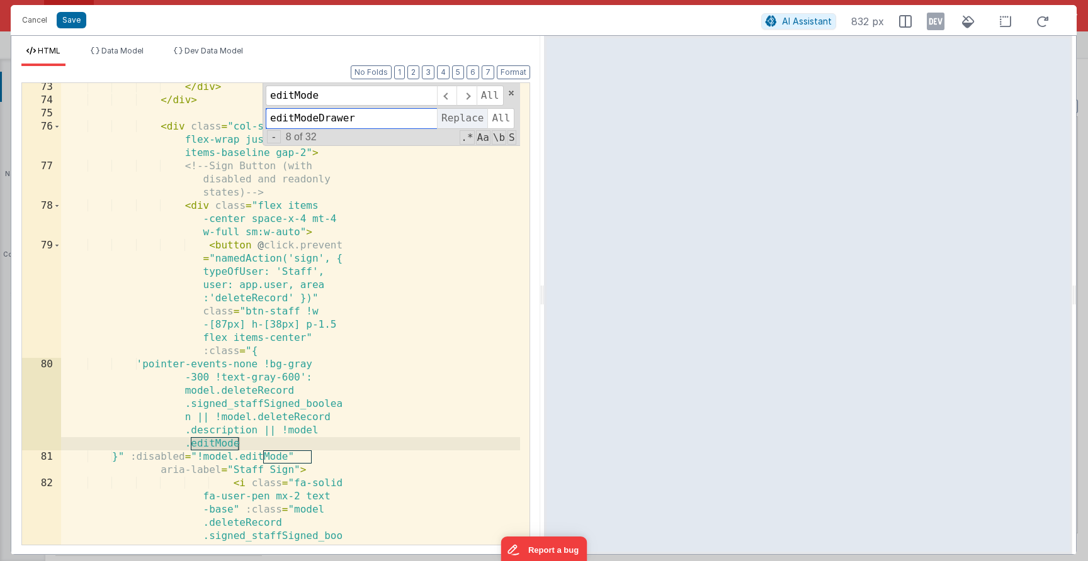
click at [454, 121] on span "Replace" at bounding box center [462, 118] width 50 height 20
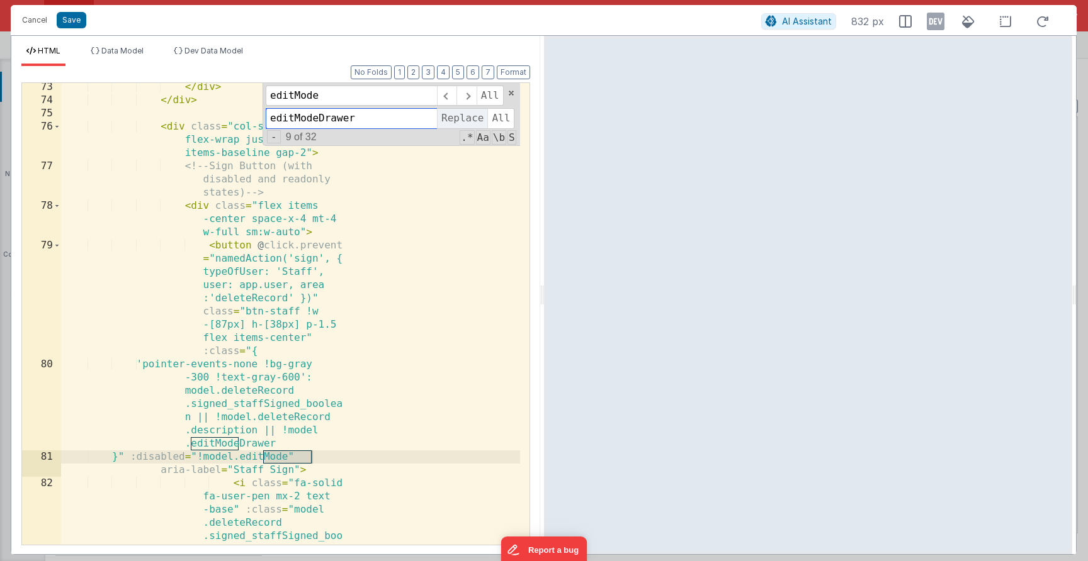
click at [454, 121] on span "Replace" at bounding box center [462, 118] width 50 height 20
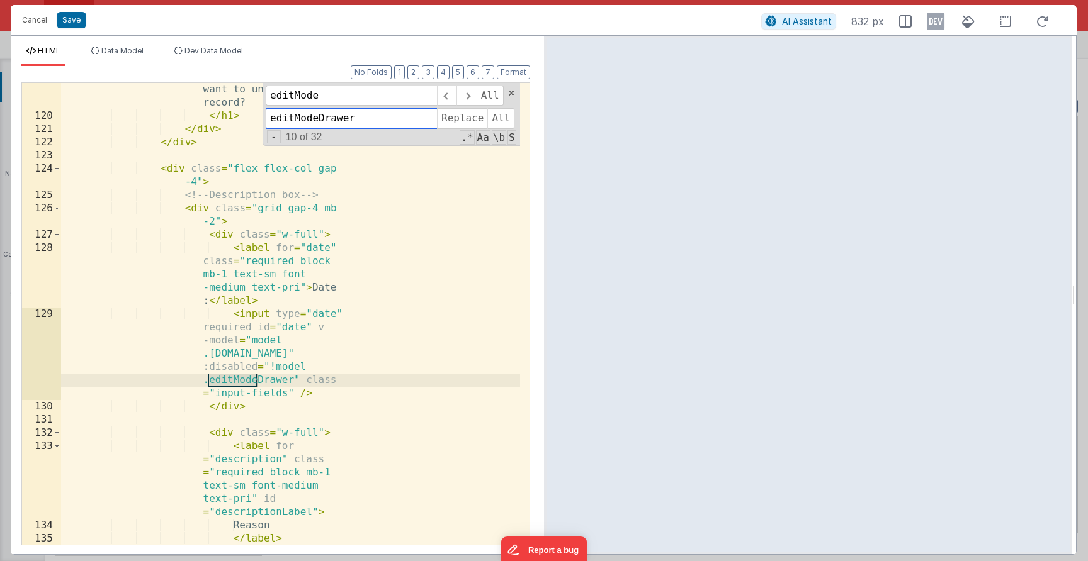
scroll to position [3264, 0]
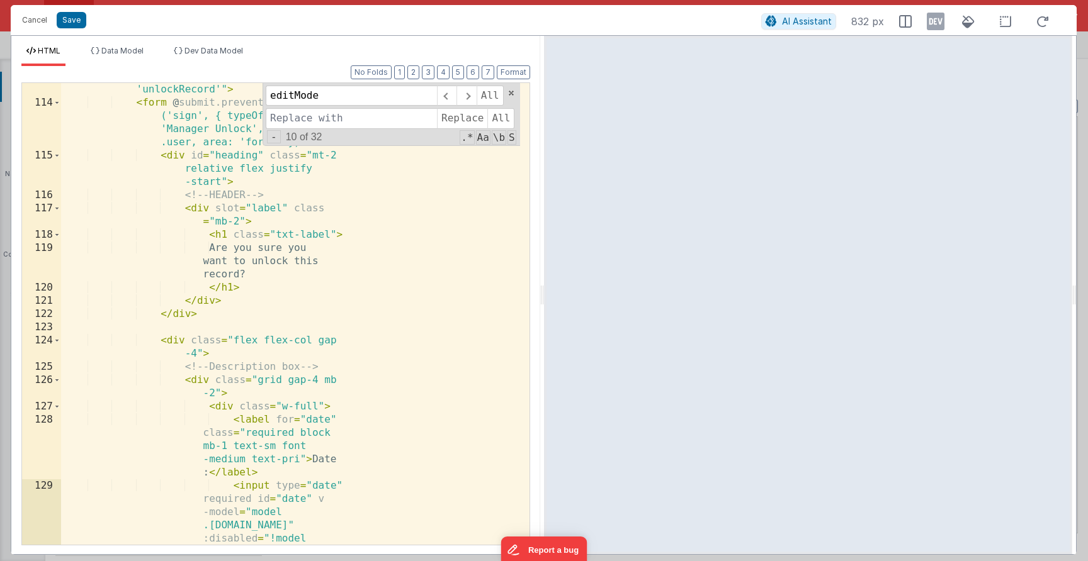
click at [368, 292] on div "< div v-if = "model.activeDrawer == 'unlockRecord'" > < form @ submit.prevent =…" at bounding box center [290, 360] width 459 height 581
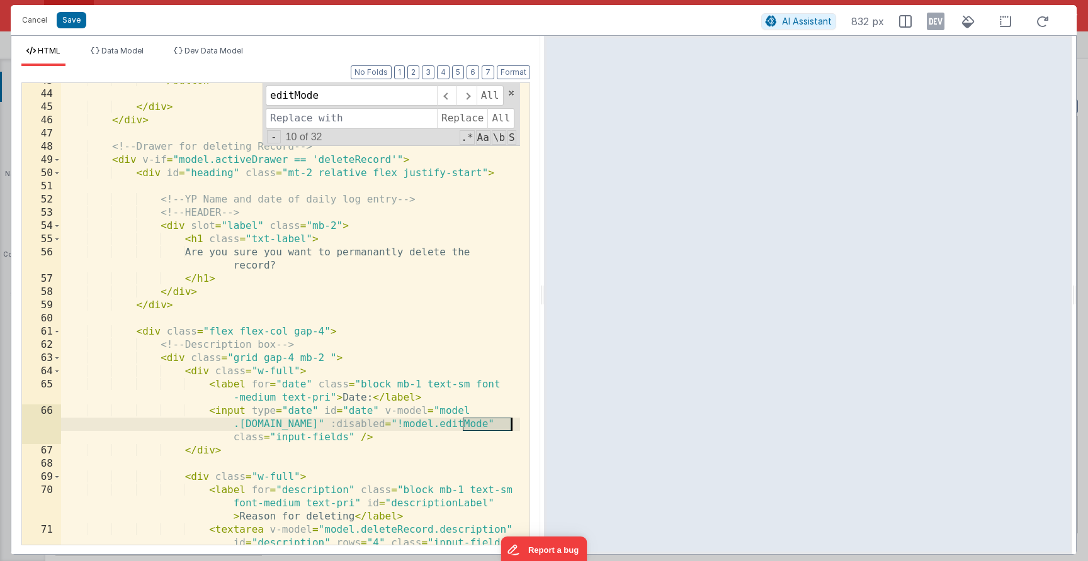
scroll to position [732, 0]
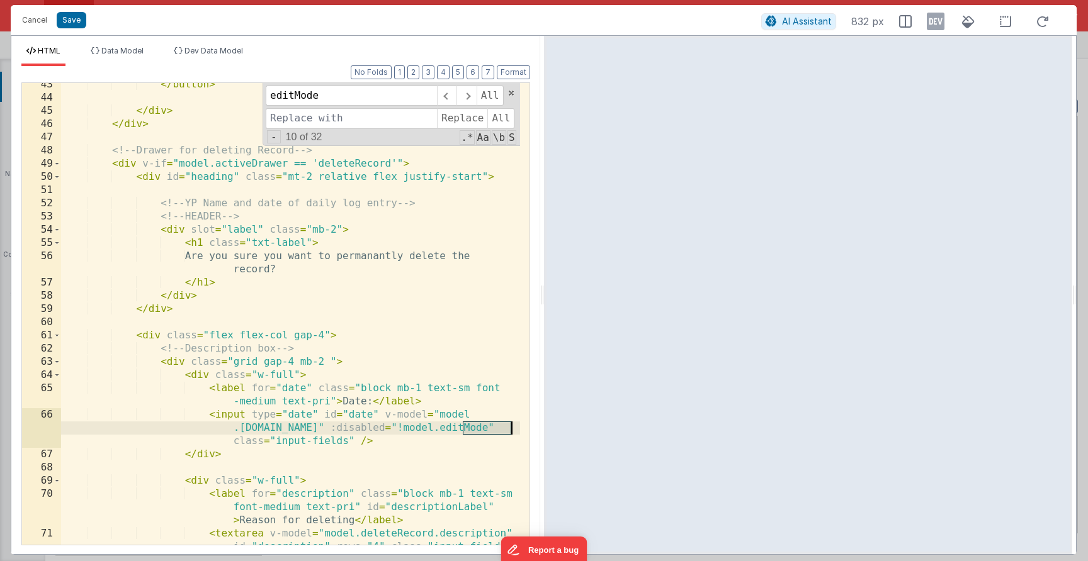
click at [122, 167] on div "</ button > </ div > </ div > <!-- Drawer for deleting Record --> < div v-if = …" at bounding box center [290, 368] width 459 height 581
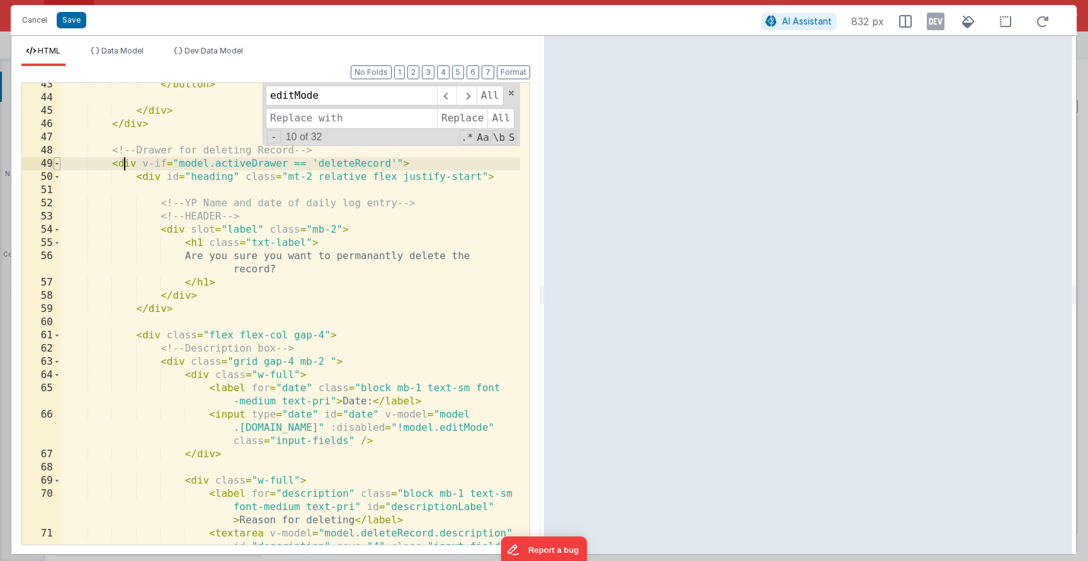
click at [55, 164] on span at bounding box center [57, 163] width 7 height 13
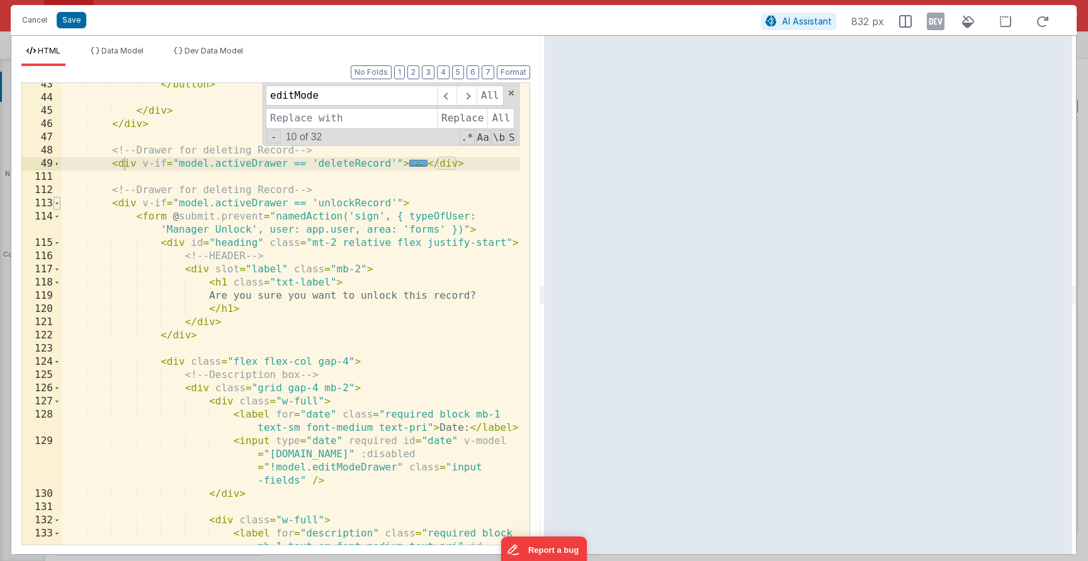
click at [58, 204] on span at bounding box center [57, 203] width 7 height 13
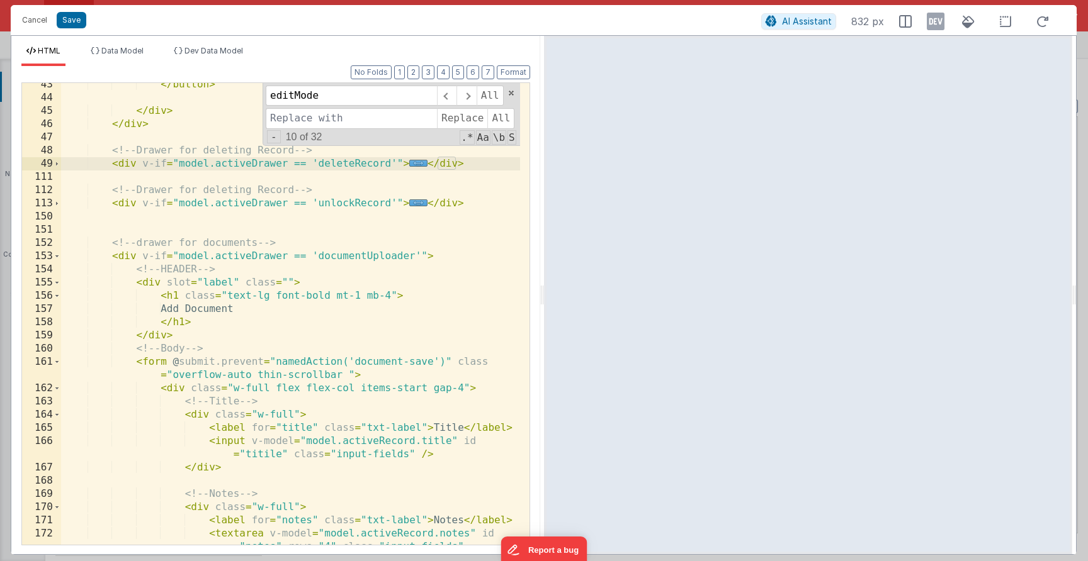
click at [234, 158] on div "</ button > </ div > </ div > <!-- Drawer for deleting Record --> < div v-if = …" at bounding box center [290, 335] width 459 height 515
click at [409, 164] on span "..." at bounding box center [418, 163] width 18 height 7
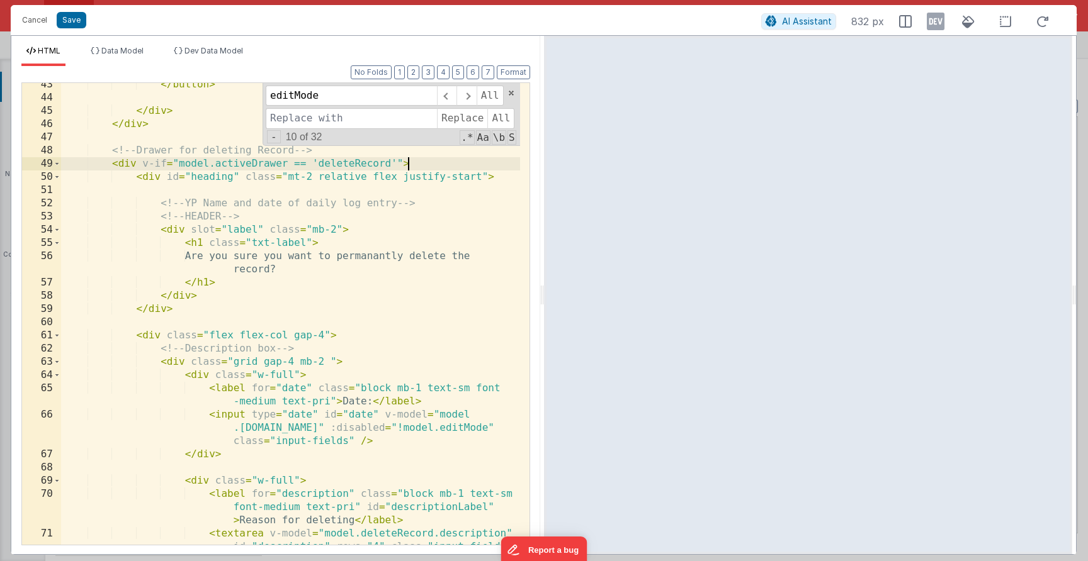
click at [280, 206] on div "</ button > </ div > </ div > <!-- Drawer for deleting Record --> < div v-if = …" at bounding box center [290, 368] width 459 height 581
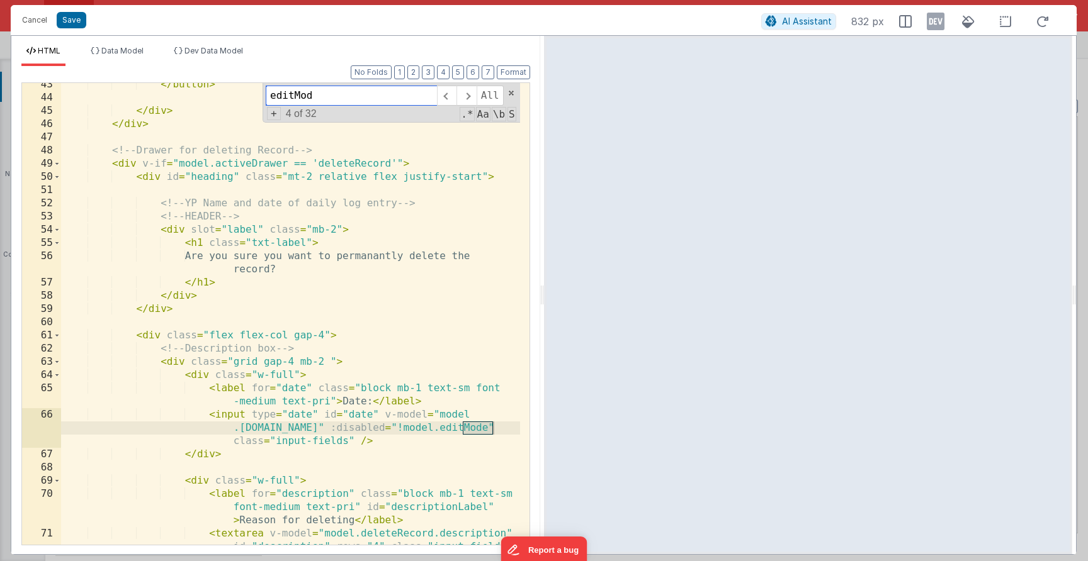
type input "editMode"
click at [472, 429] on div "</ button > </ div > </ div > <!-- Drawer for deleting Record --> < div v-if = …" at bounding box center [290, 368] width 459 height 581
click at [273, 120] on span "+" at bounding box center [274, 113] width 14 height 13
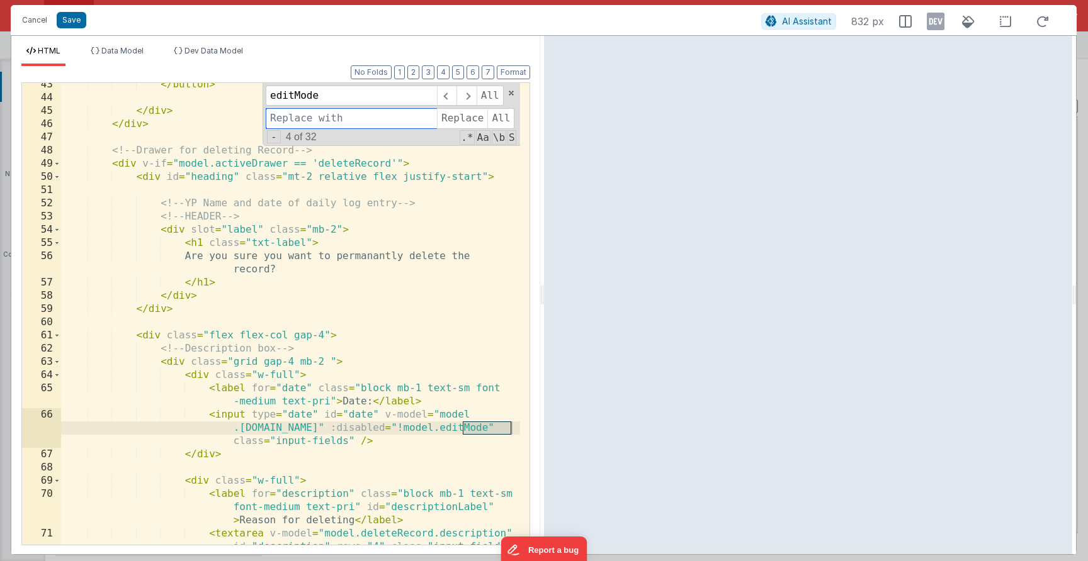
click at [303, 119] on input at bounding box center [351, 118] width 171 height 20
paste input "editModeDrawer"
type input "editModeDrawer"
click at [471, 116] on span "Replace" at bounding box center [462, 118] width 50 height 20
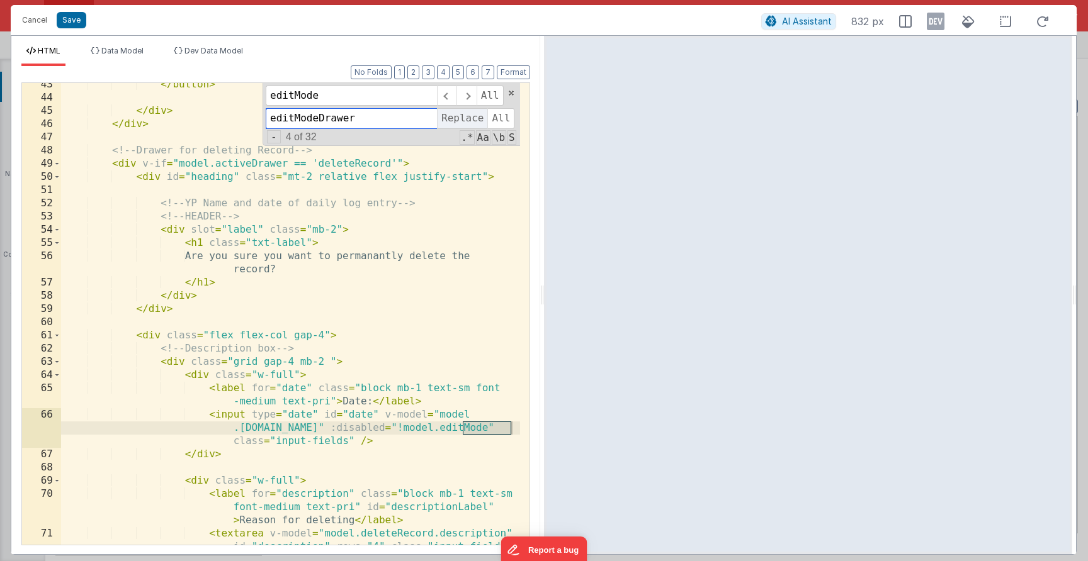
scroll to position [754, 0]
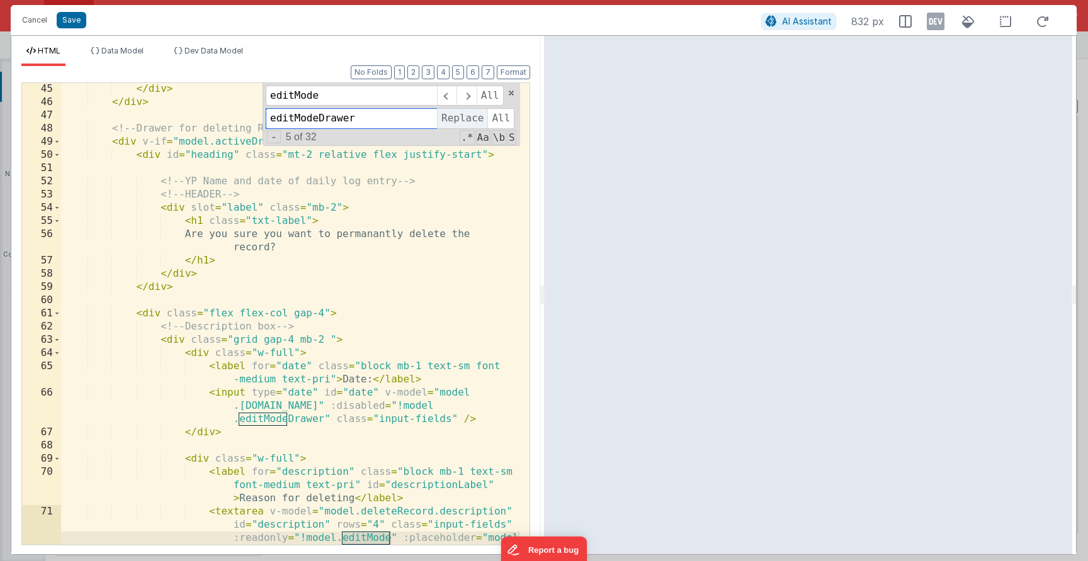
click at [471, 116] on span "Replace" at bounding box center [462, 118] width 50 height 20
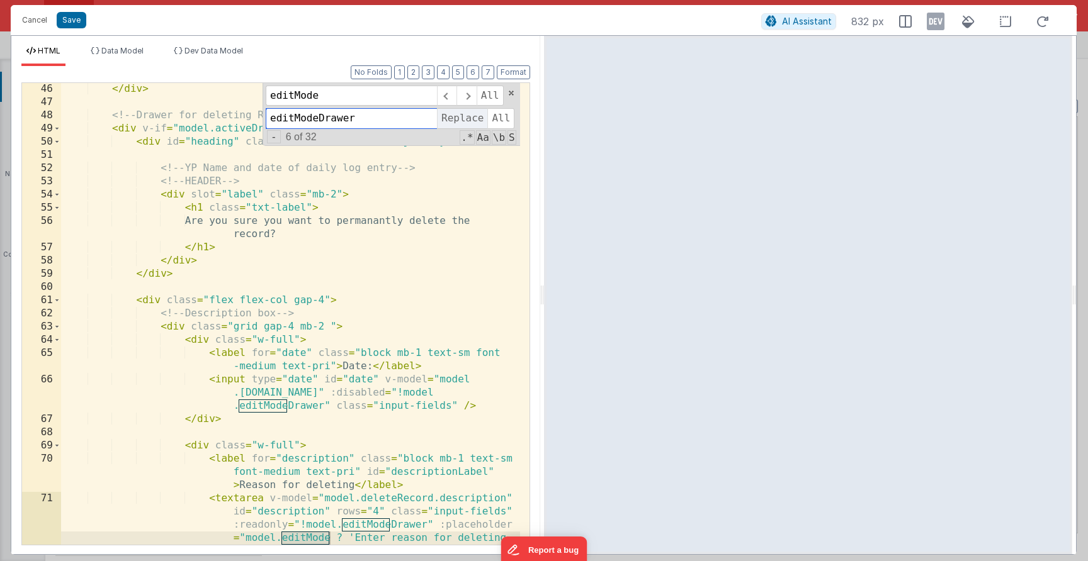
click at [471, 116] on span "Replace" at bounding box center [462, 118] width 50 height 20
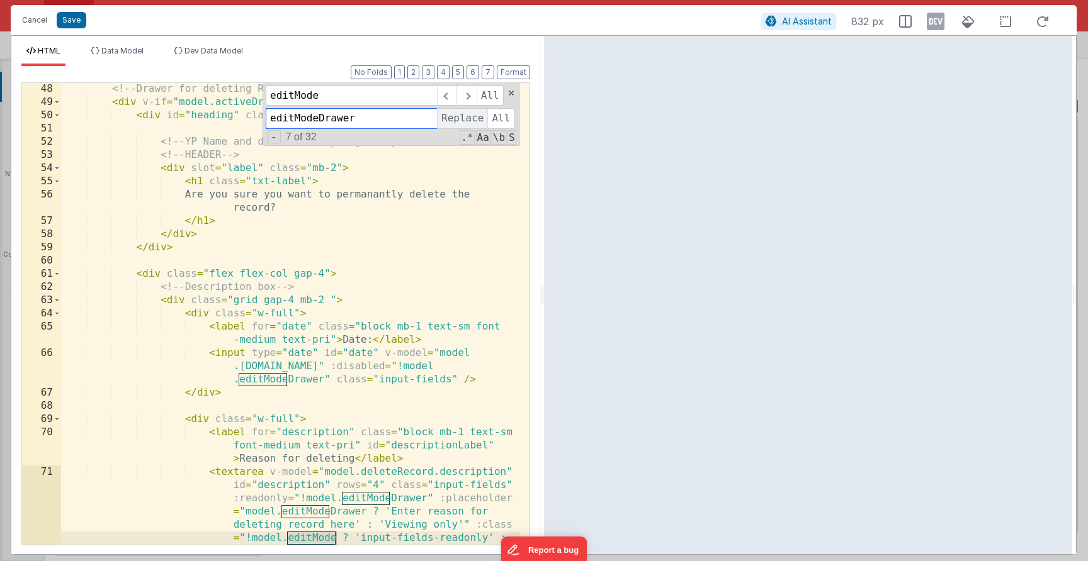
click at [471, 116] on span "Replace" at bounding box center [462, 118] width 50 height 20
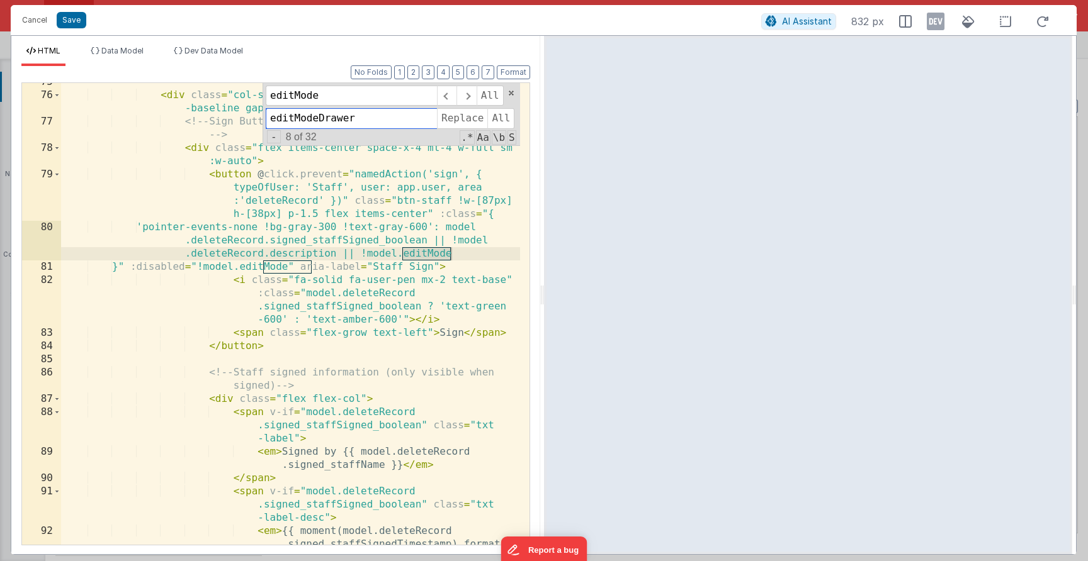
scroll to position [1343, 0]
click at [460, 123] on span "Replace" at bounding box center [462, 118] width 50 height 20
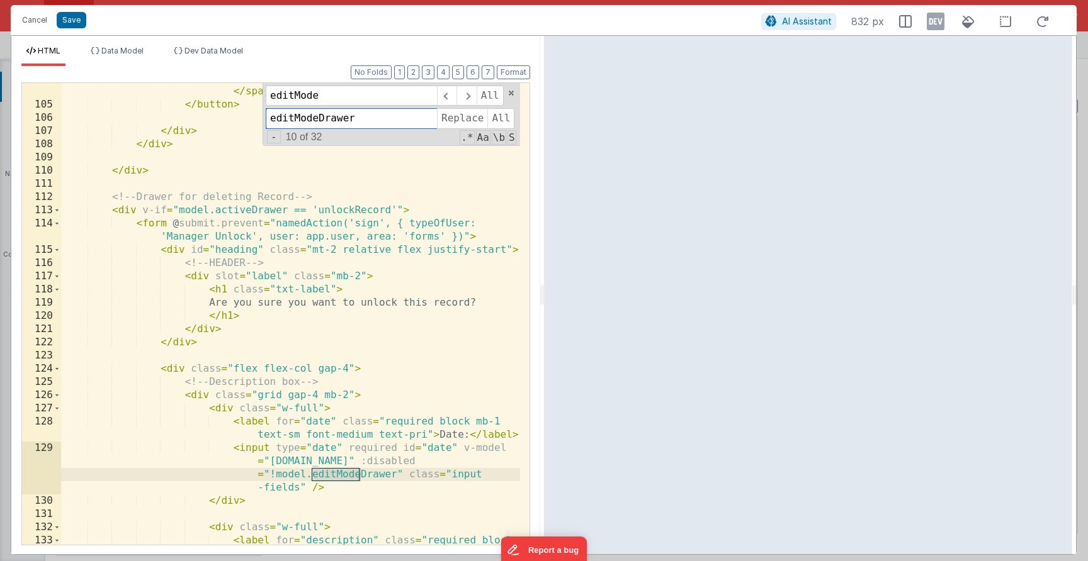
scroll to position [2070, 0]
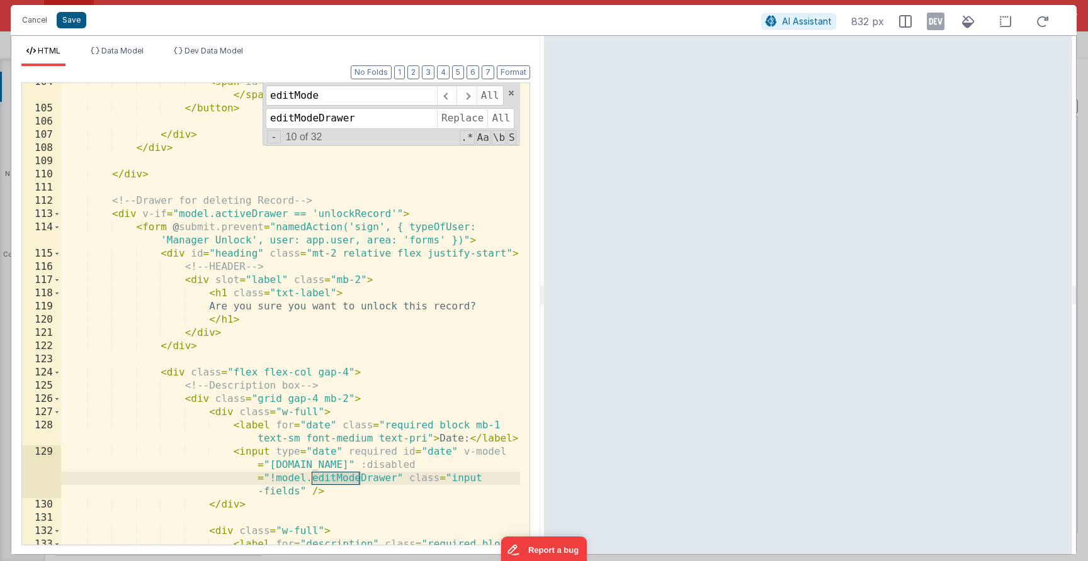
click at [84, 24] on button "Save" at bounding box center [72, 20] width 30 height 16
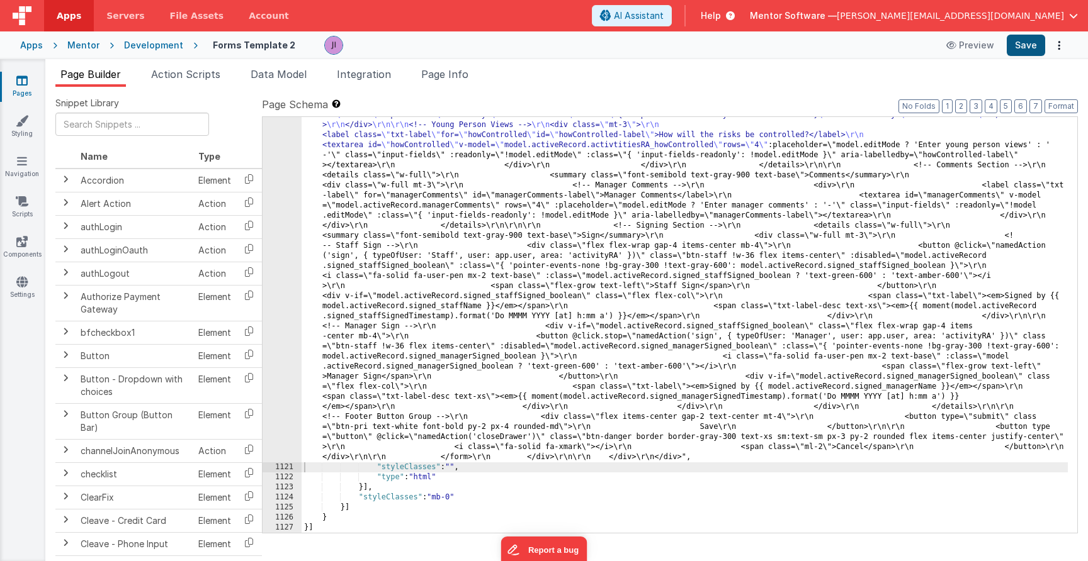
click at [1018, 41] on button "Save" at bounding box center [1025, 45] width 38 height 21
click at [189, 86] on li "Action Scripts" at bounding box center [185, 77] width 79 height 20
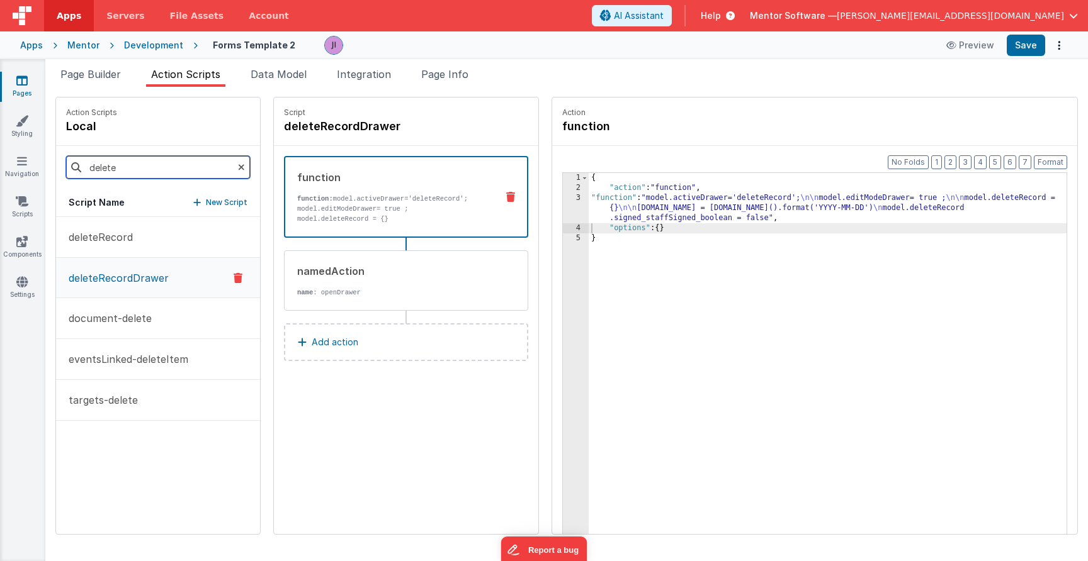
click at [149, 162] on input "delete" at bounding box center [158, 167] width 184 height 23
click at [147, 242] on button "deleteRecord" at bounding box center [158, 237] width 204 height 41
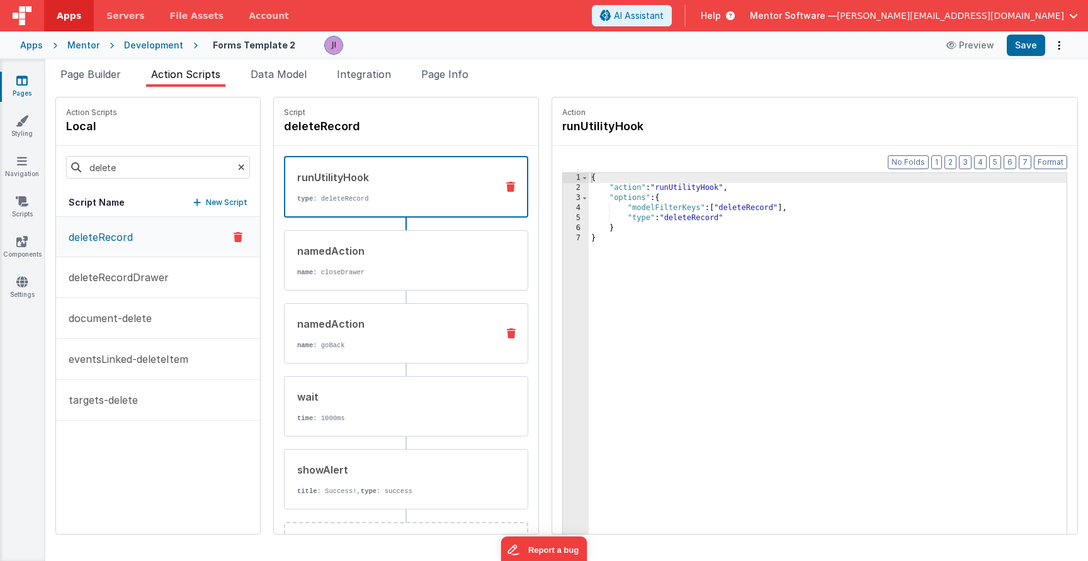
drag, startPoint x: 378, startPoint y: 271, endPoint x: 378, endPoint y: 322, distance: 50.4
click at [378, 271] on p "name : closeDrawer" at bounding box center [392, 273] width 190 height 10
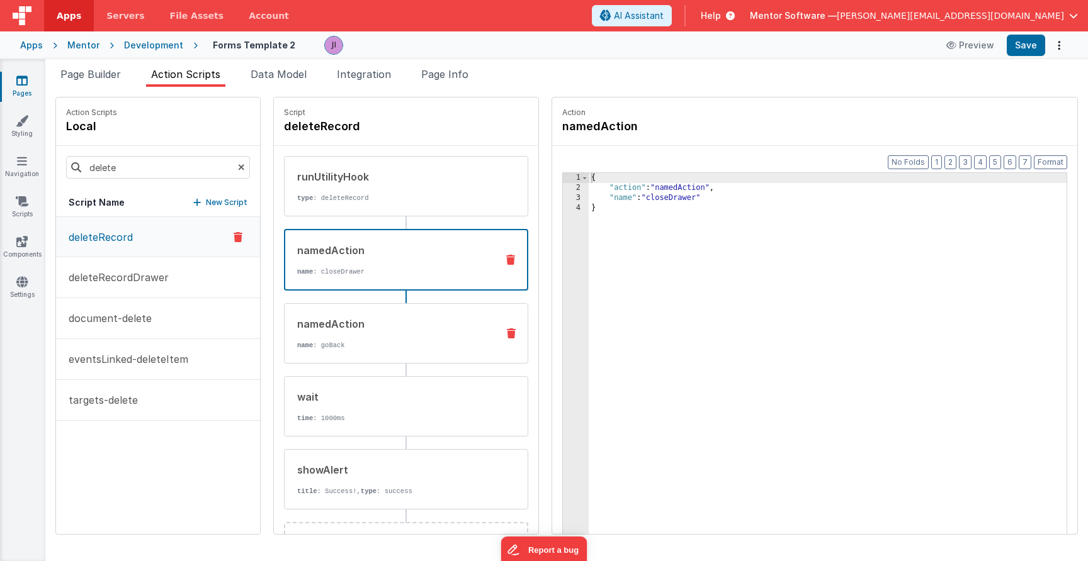
click at [378, 351] on div "namedAction name : goBack" at bounding box center [406, 333] width 244 height 60
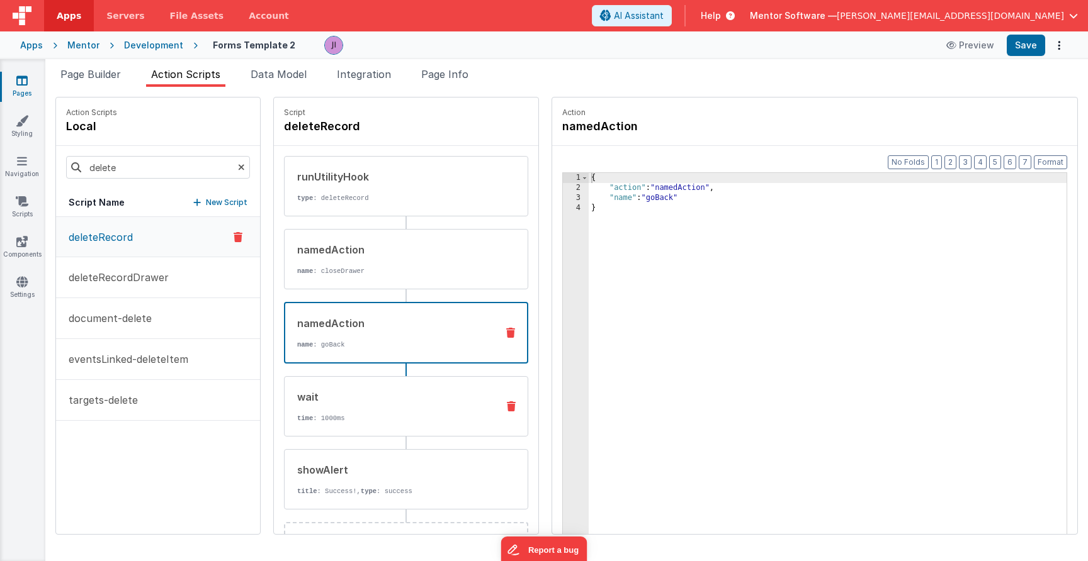
click at [393, 412] on div "wait time : 1000ms" at bounding box center [386, 407] width 203 height 34
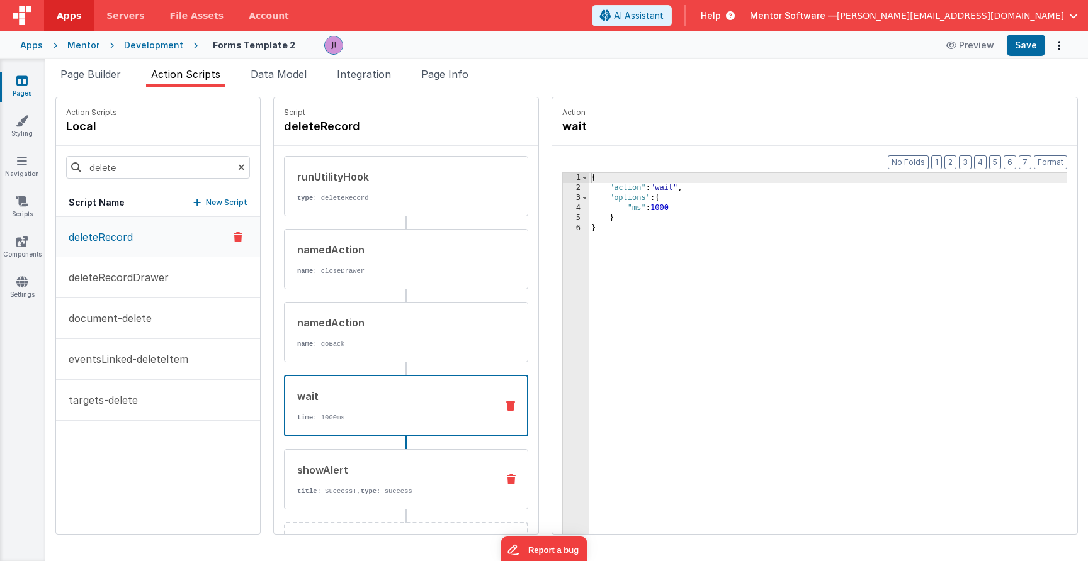
click at [403, 482] on div "showAlert title : Success!, type : success" at bounding box center [386, 480] width 203 height 34
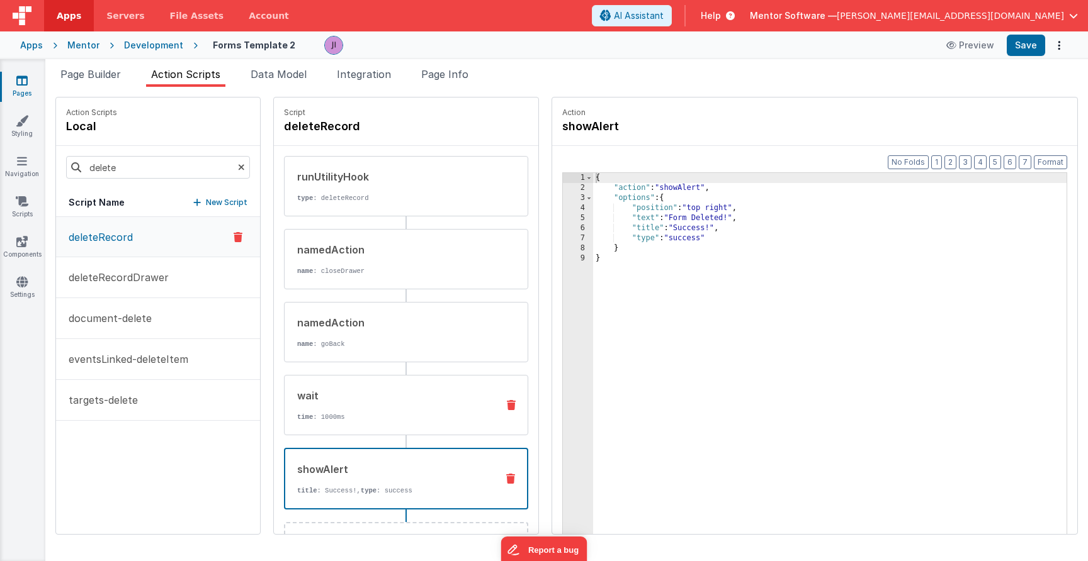
click at [406, 400] on div "wait" at bounding box center [392, 395] width 190 height 15
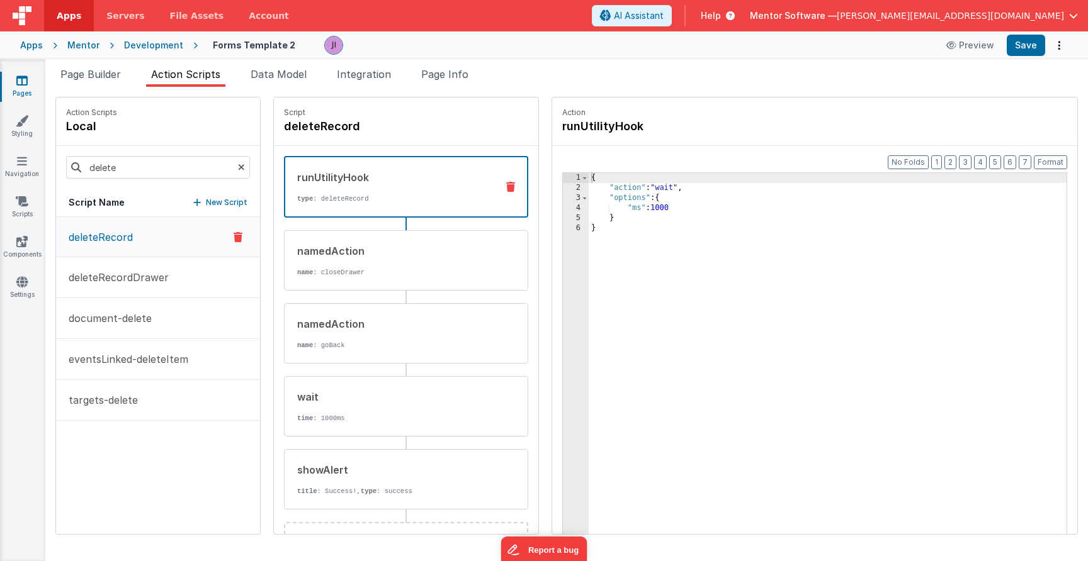
click at [403, 179] on div "runUtilityHook" at bounding box center [391, 177] width 189 height 15
click at [362, 30] on div "Apps Servers File Assets Account Some FUTURE Slot AI Assistant Help Mentor Soft…" at bounding box center [544, 280] width 1088 height 561
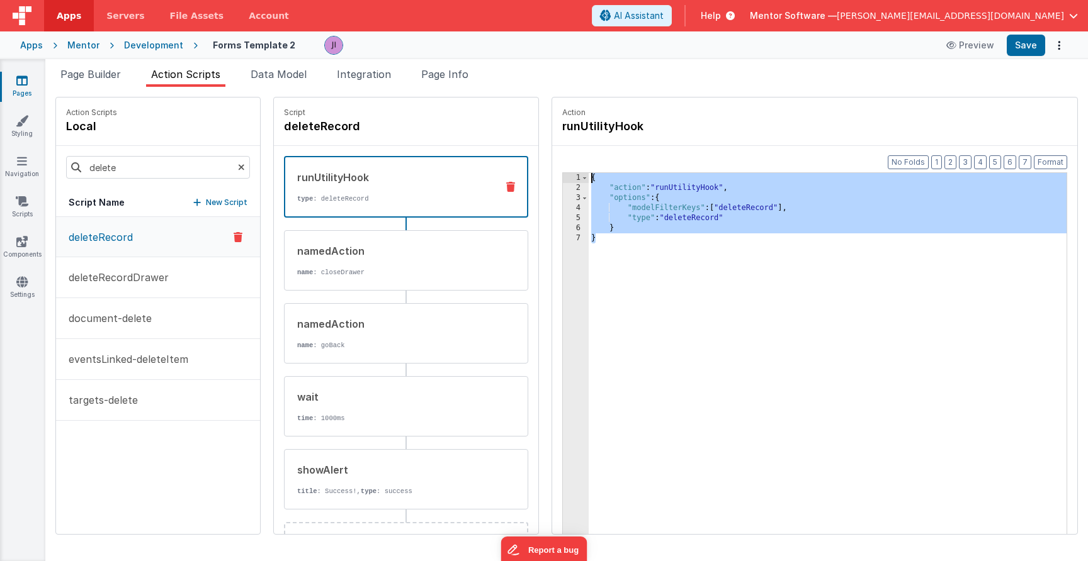
click at [674, 271] on div "{ "action" : "runUtilityHook" , "options" : { "modelFilterKeys" : [ "deleteReco…" at bounding box center [828, 383] width 478 height 420
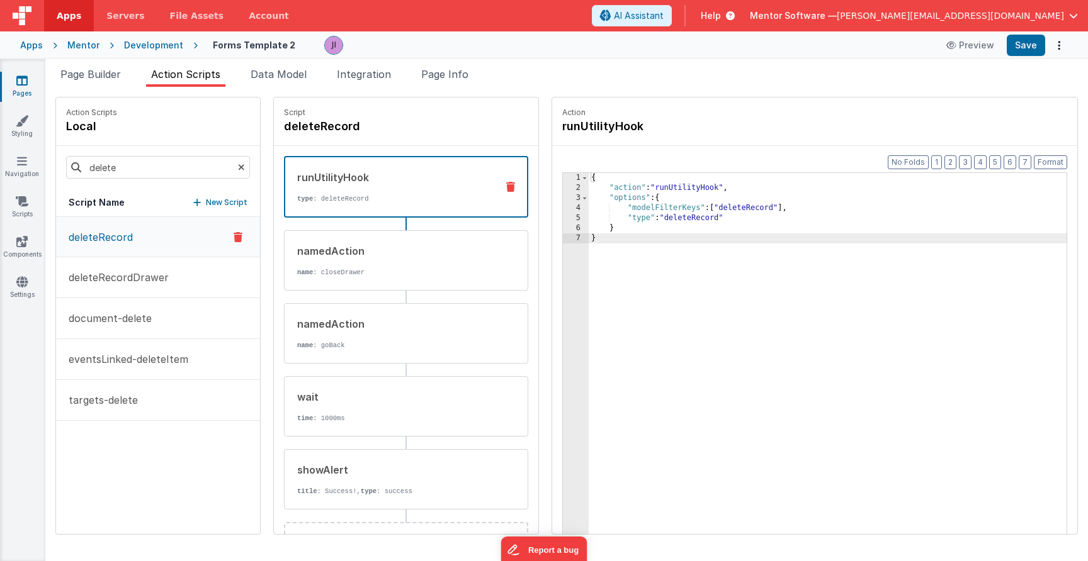
click at [730, 198] on div "{ "action" : "runUtilityHook" , "options" : { "modelFilterKeys" : [ "deleteReco…" at bounding box center [828, 383] width 478 height 420
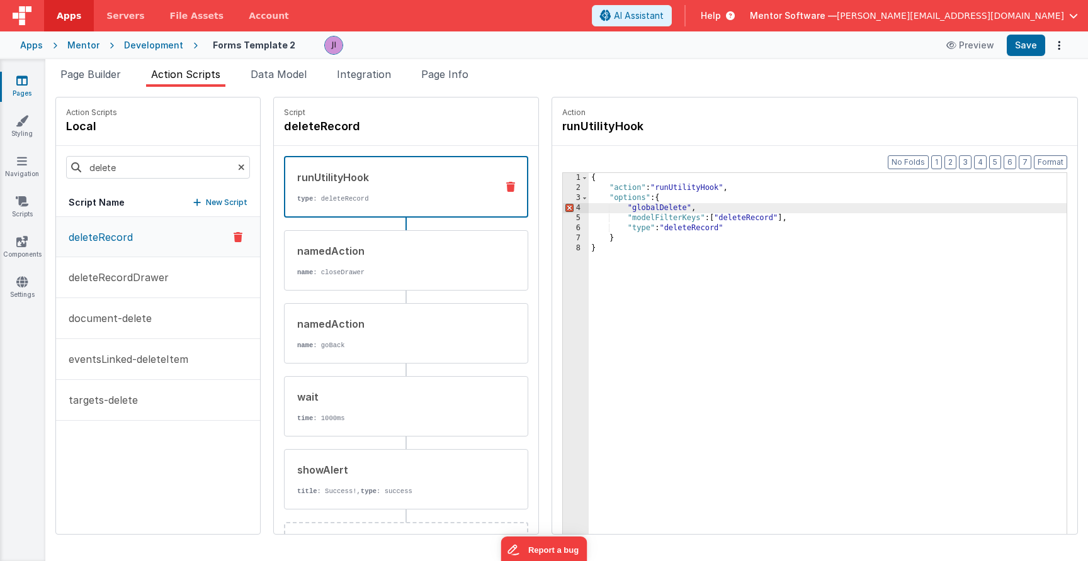
click at [629, 207] on div "{ "action" : "runUtilityHook" , "options" : { "globalDelete" , "modelFilterKeys…" at bounding box center [828, 383] width 478 height 420
click at [736, 187] on div "{ "action" : "runUtilityHook" , "options" : { "hookSetName" : "globalDelete" , …" at bounding box center [828, 383] width 478 height 420
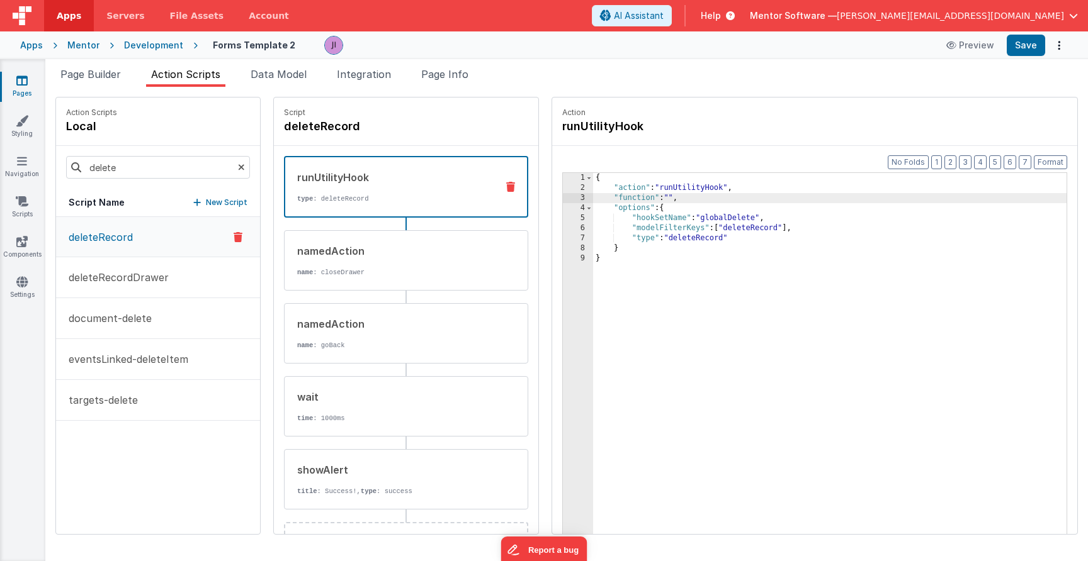
click at [663, 199] on div "{ "action" : "runUtilityHook" , "function" : "" , "options" : { "hookSetName" :…" at bounding box center [829, 383] width 473 height 420
drag, startPoint x: 668, startPoint y: 199, endPoint x: 653, endPoint y: 201, distance: 15.8
click at [668, 199] on div "{ "action" : "runUtilityHook" , "function" : "" , "options" : { "hookSetName" :…" at bounding box center [829, 383] width 473 height 420
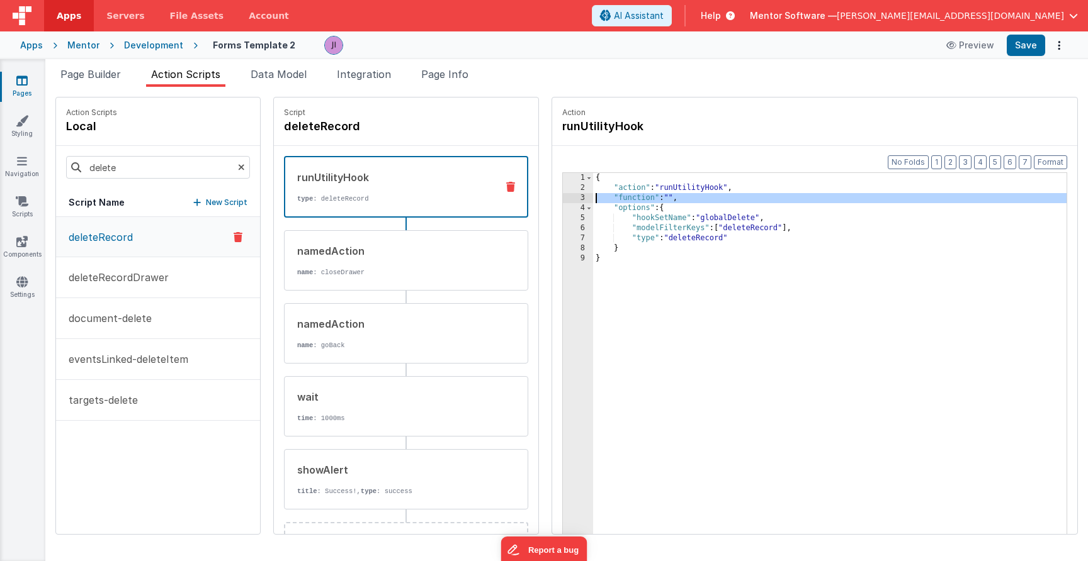
click at [577, 196] on div "3" at bounding box center [578, 198] width 30 height 10
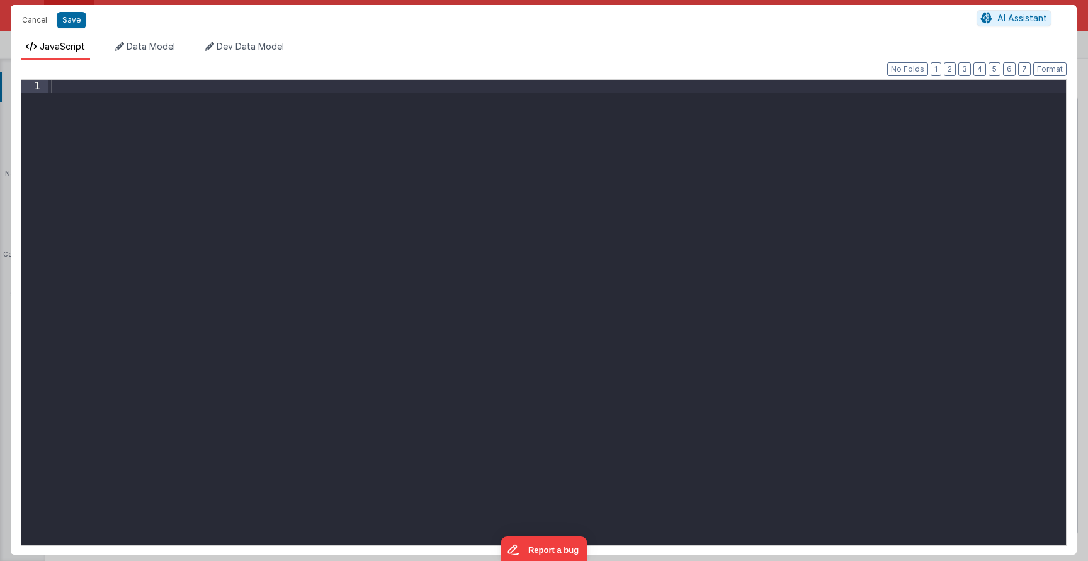
click at [577, 196] on div at bounding box center [556, 326] width 1017 height 492
click at [34, 22] on button "Cancel" at bounding box center [35, 20] width 38 height 18
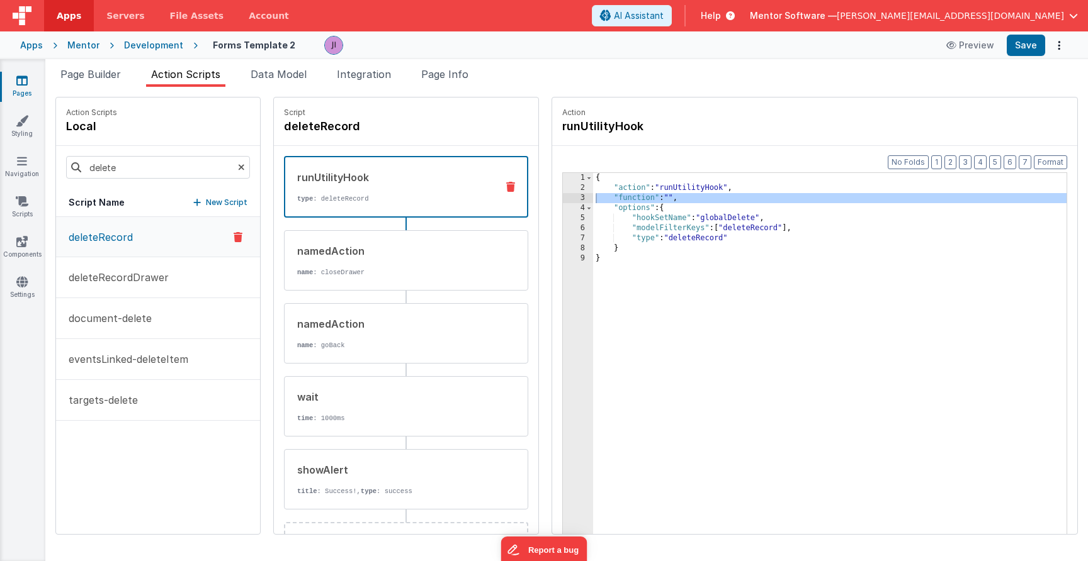
drag, startPoint x: 699, startPoint y: 194, endPoint x: 709, endPoint y: 194, distance: 10.1
click at [701, 194] on div "{ "action" : "runUtilityHook" , "function" : "" , "options" : { "hookSetName" :…" at bounding box center [829, 383] width 473 height 420
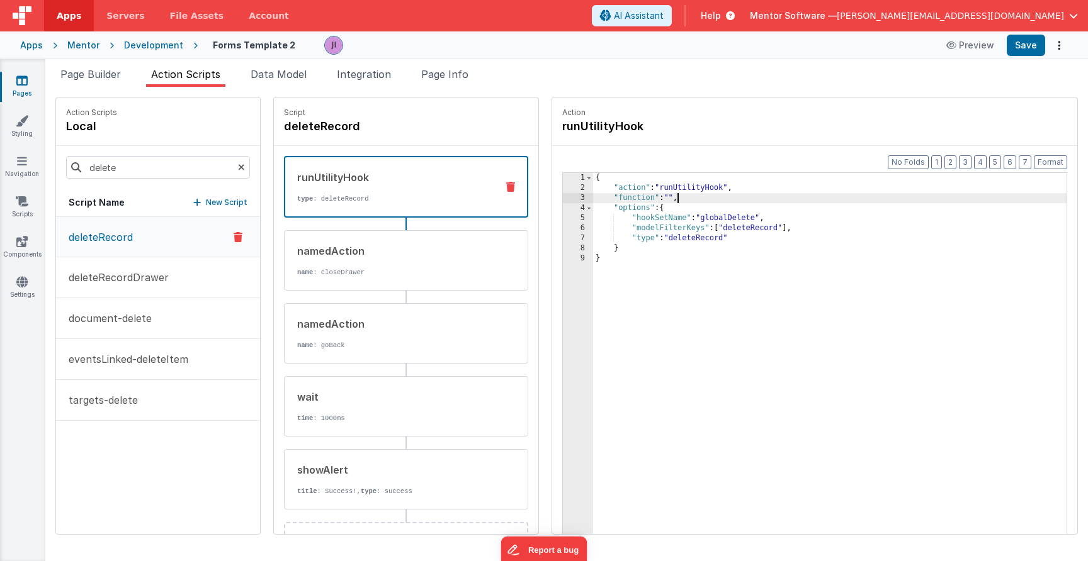
drag, startPoint x: 752, startPoint y: 194, endPoint x: 760, endPoint y: 189, distance: 10.0
click at [760, 189] on div "{ "action" : "runUtilityHook" , "function" : "" , "options" : { "hookSetName" :…" at bounding box center [829, 383] width 473 height 420
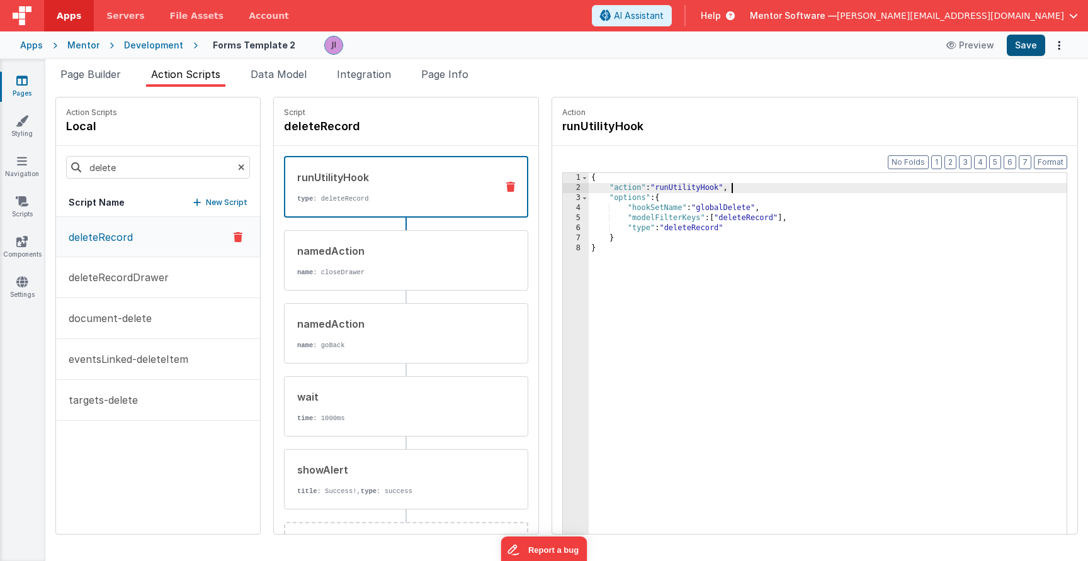
click at [1021, 53] on button "Save" at bounding box center [1025, 45] width 38 height 21
click at [102, 85] on li "Page Builder" at bounding box center [90, 77] width 70 height 20
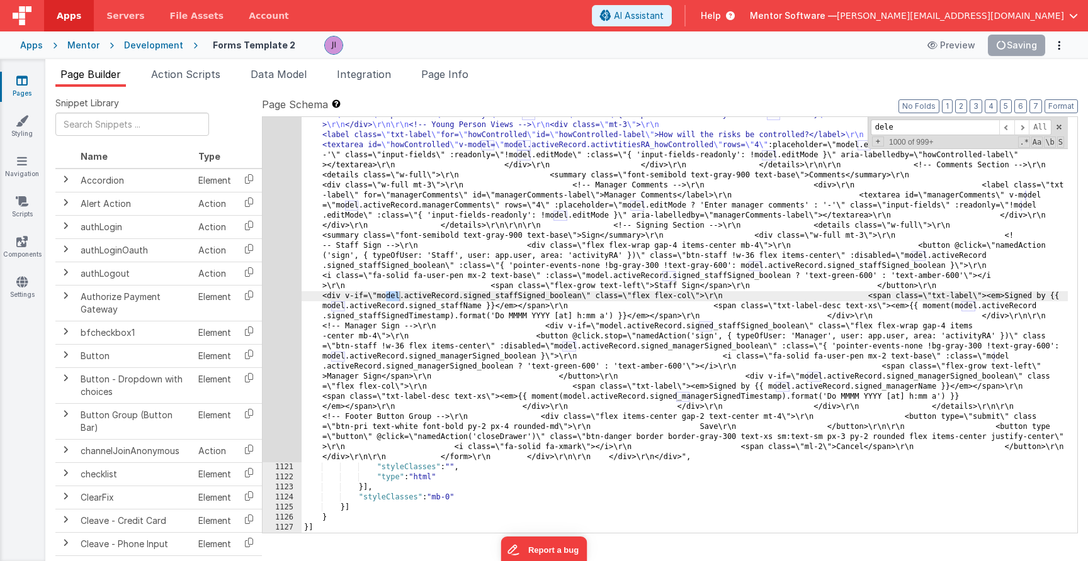
scroll to position [686, 0]
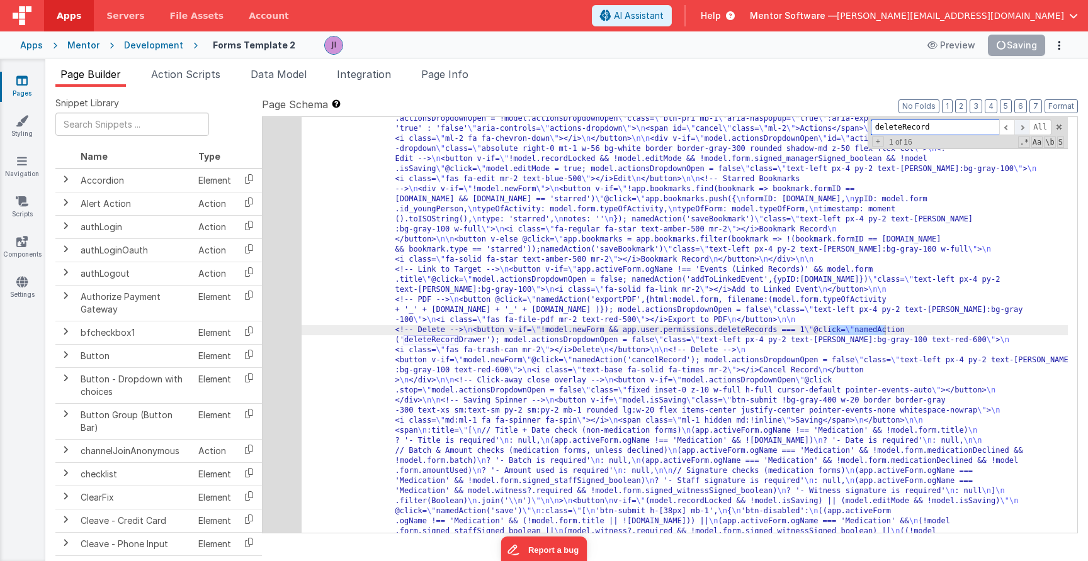
click at [1020, 132] on span at bounding box center [1021, 128] width 15 height 16
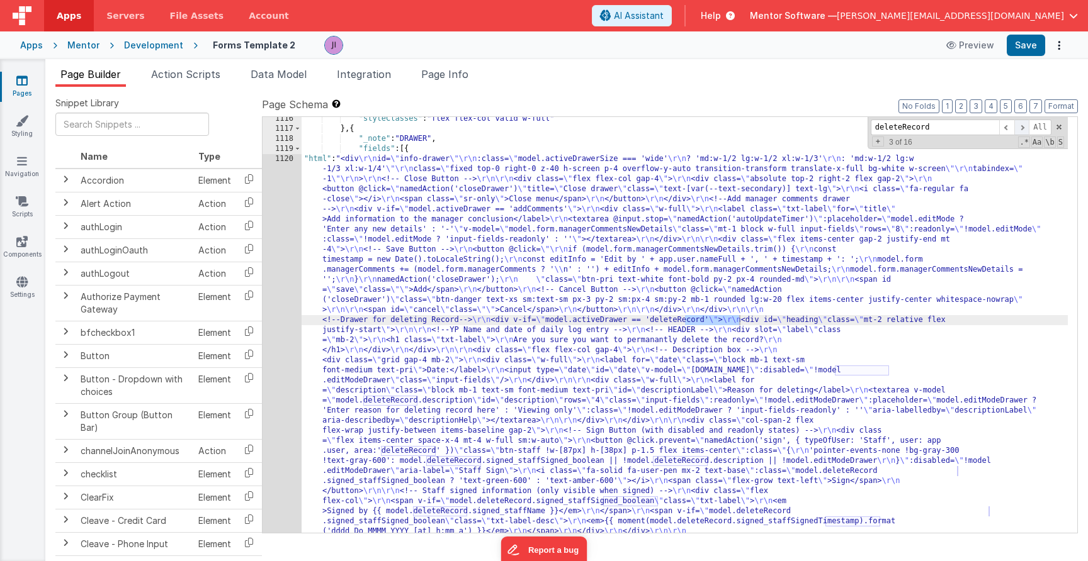
click at [1020, 132] on span at bounding box center [1021, 128] width 15 height 16
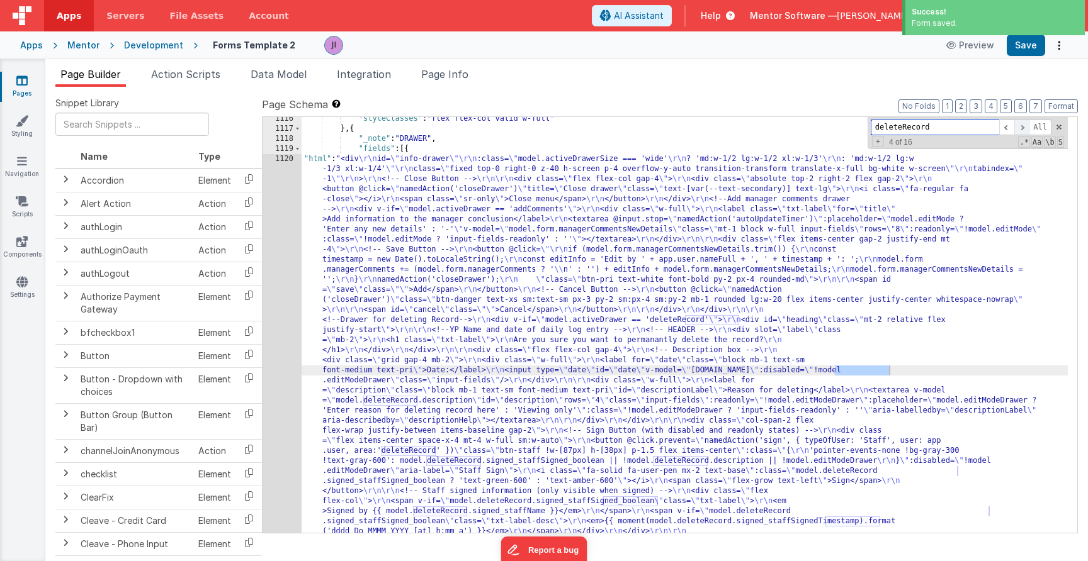
click at [1020, 132] on span at bounding box center [1021, 128] width 15 height 16
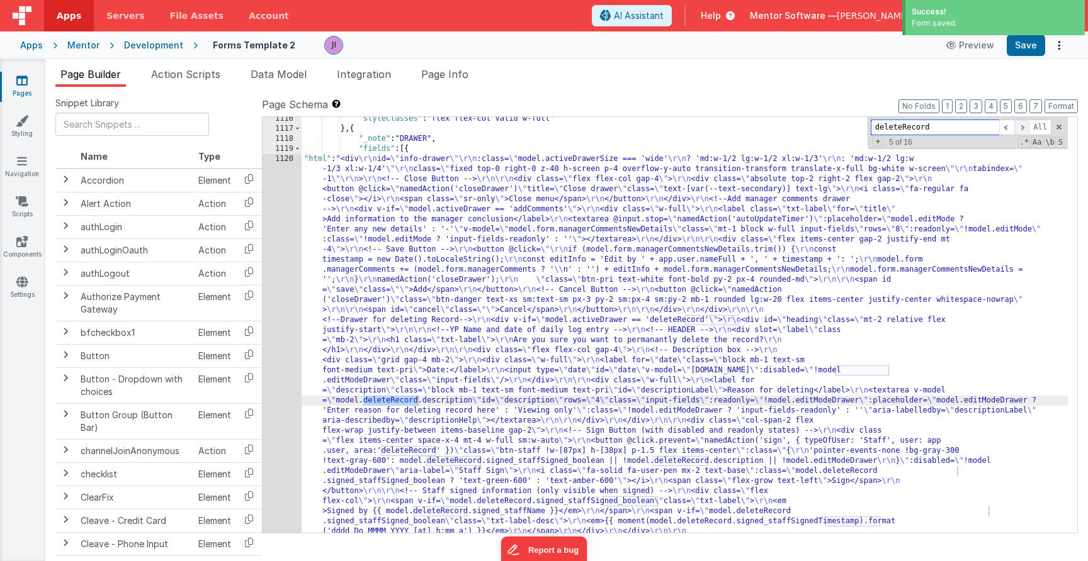
click at [1020, 132] on span at bounding box center [1021, 128] width 15 height 16
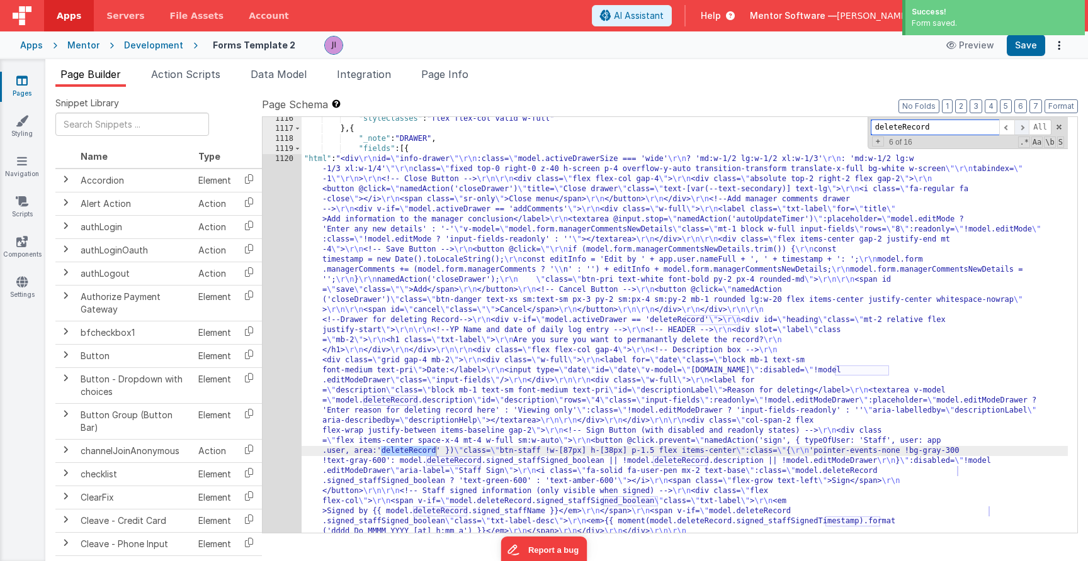
click at [1020, 132] on span at bounding box center [1021, 128] width 15 height 16
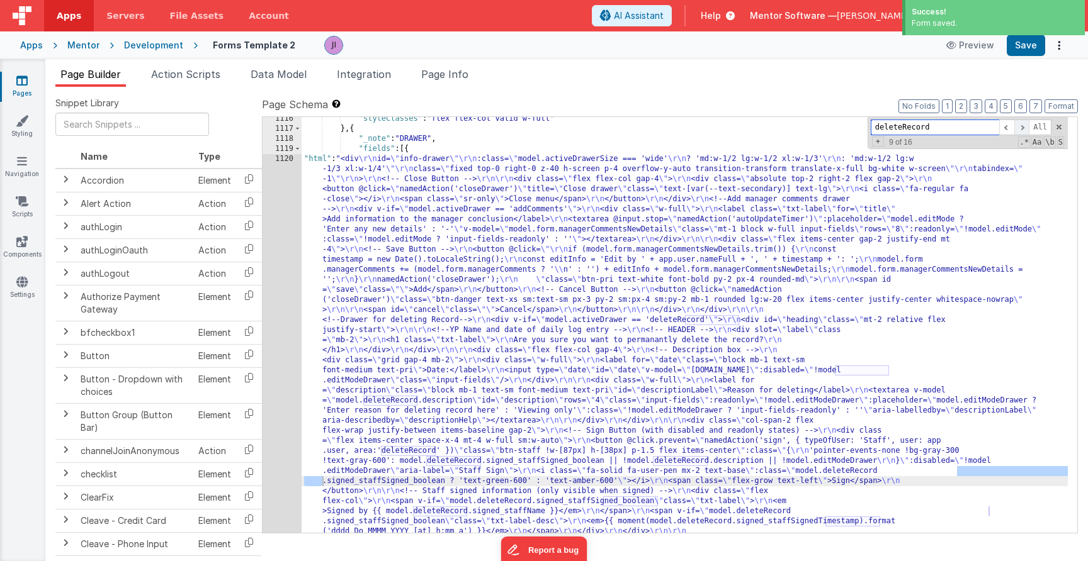
click at [1020, 132] on span at bounding box center [1021, 128] width 15 height 16
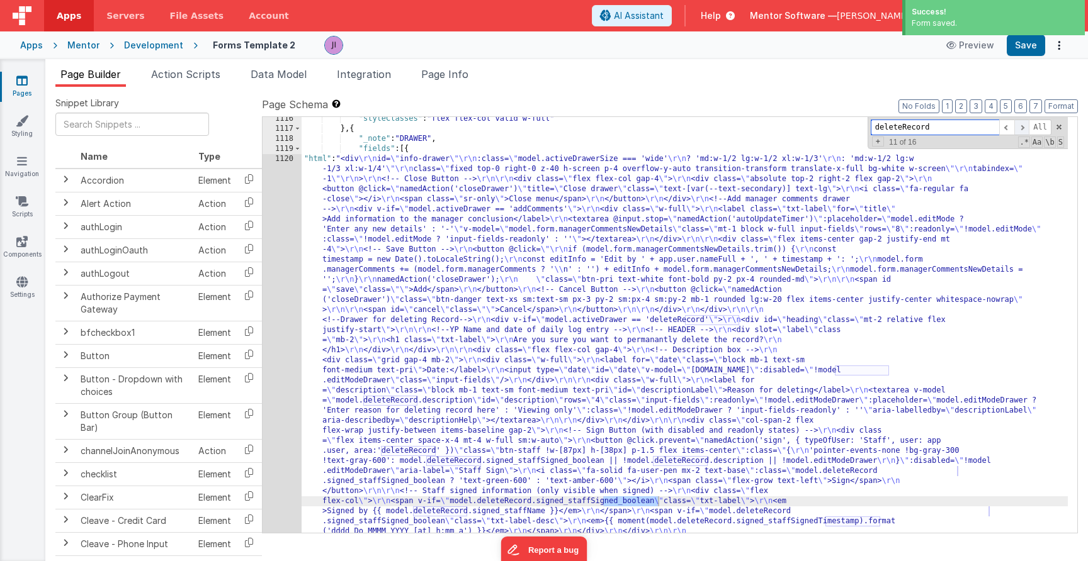
click at [1020, 132] on span at bounding box center [1021, 128] width 15 height 16
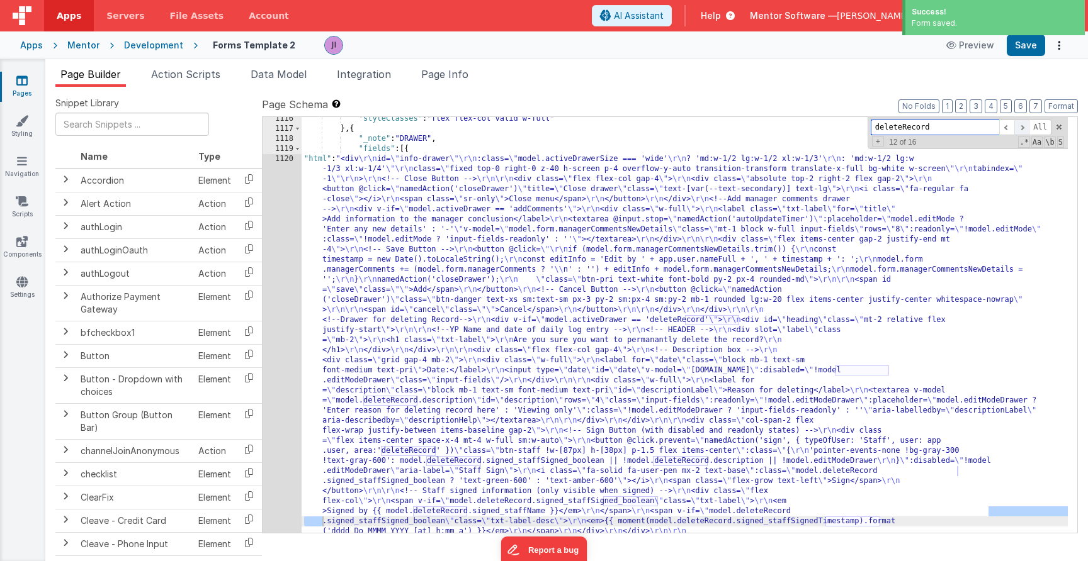
click at [1020, 132] on span at bounding box center [1021, 128] width 15 height 16
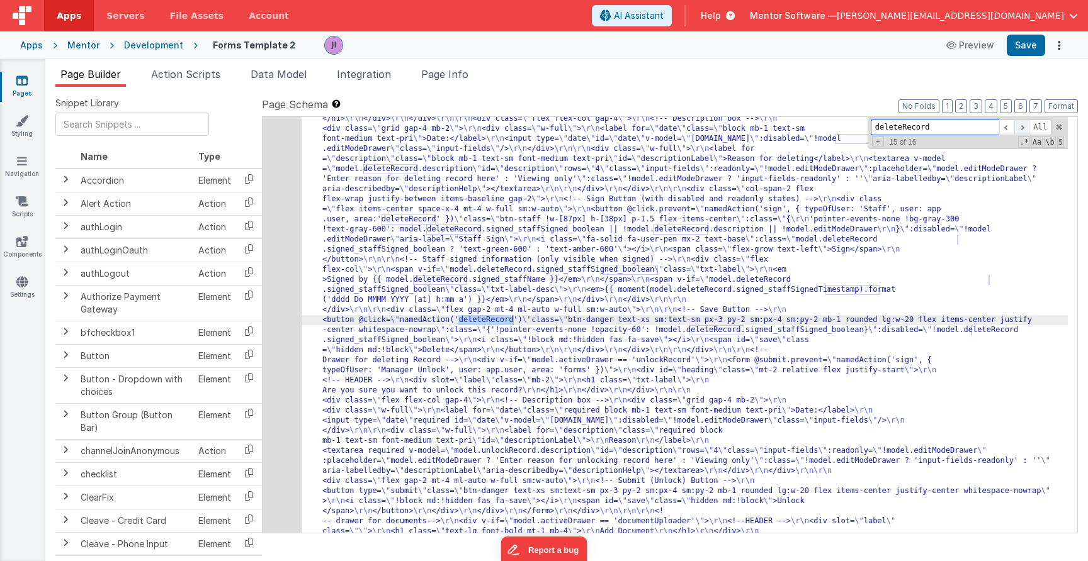
click at [1020, 132] on span at bounding box center [1021, 128] width 15 height 16
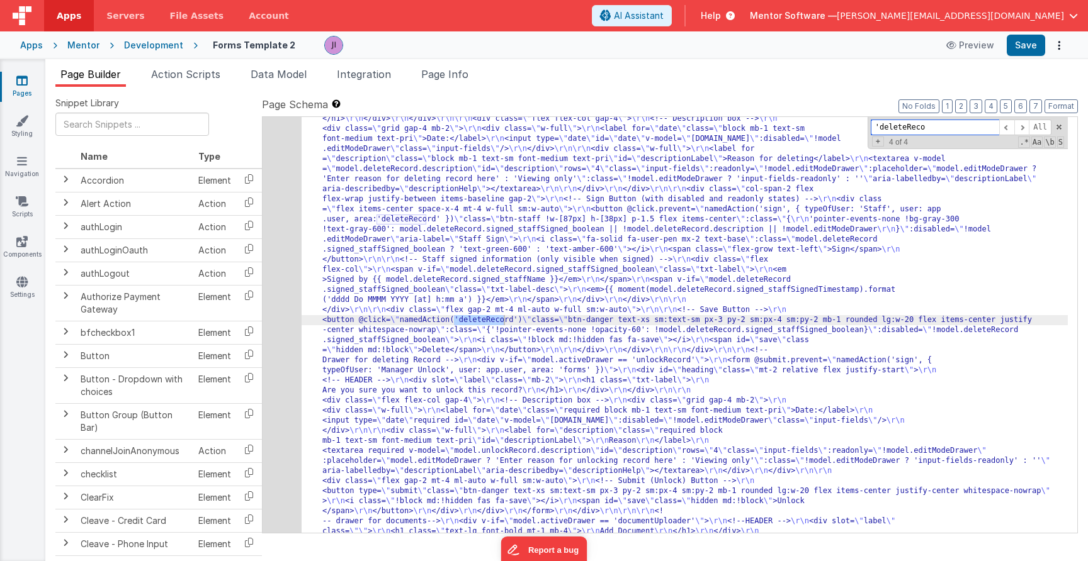
type input "'deleteReco"
click at [210, 86] on div "Page Builder Action Scripts Data Model Integration Page Info Snippet Library Na…" at bounding box center [566, 314] width 1042 height 495
click at [200, 81] on li "Action Scripts" at bounding box center [185, 77] width 79 height 20
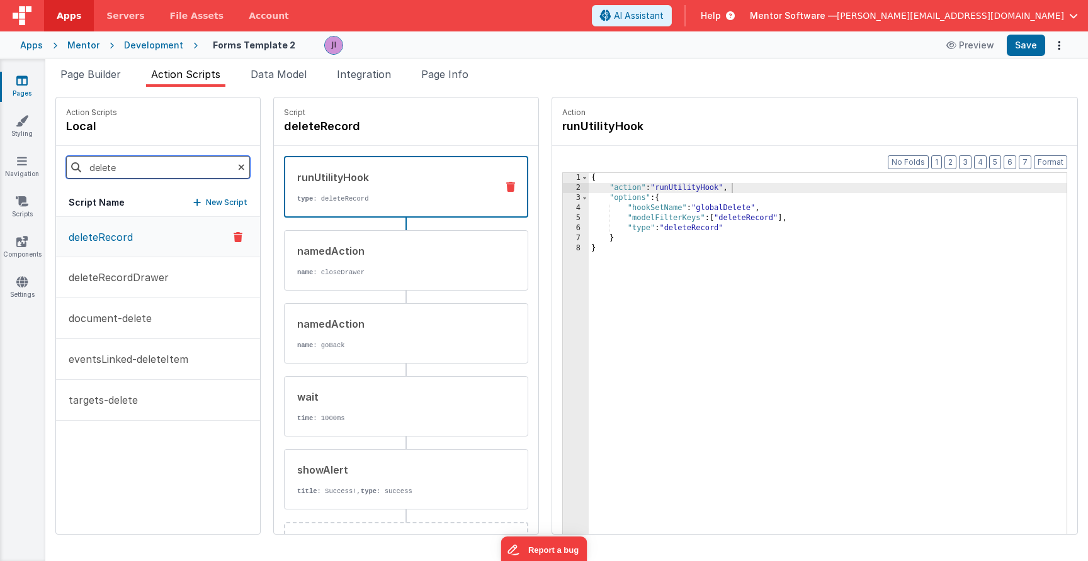
click at [133, 176] on input "delete" at bounding box center [158, 167] width 184 height 23
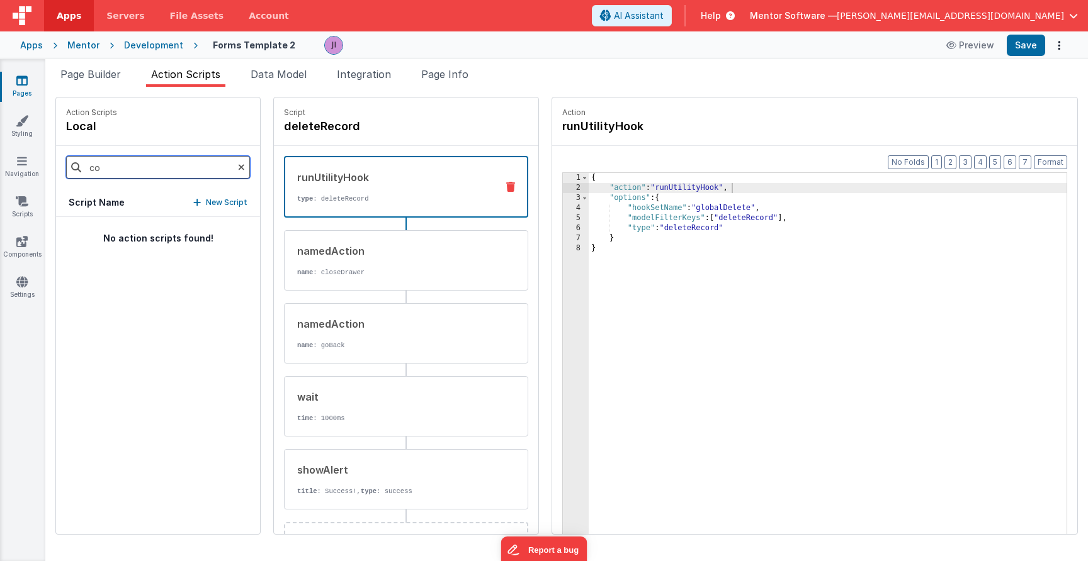
type input "c"
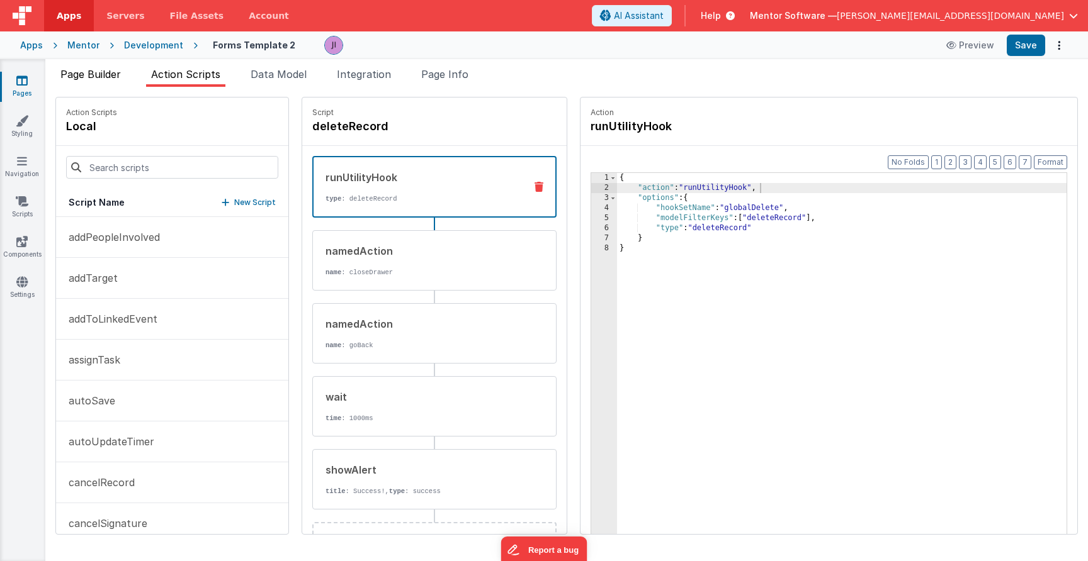
click at [101, 84] on li "Page Builder" at bounding box center [90, 77] width 70 height 20
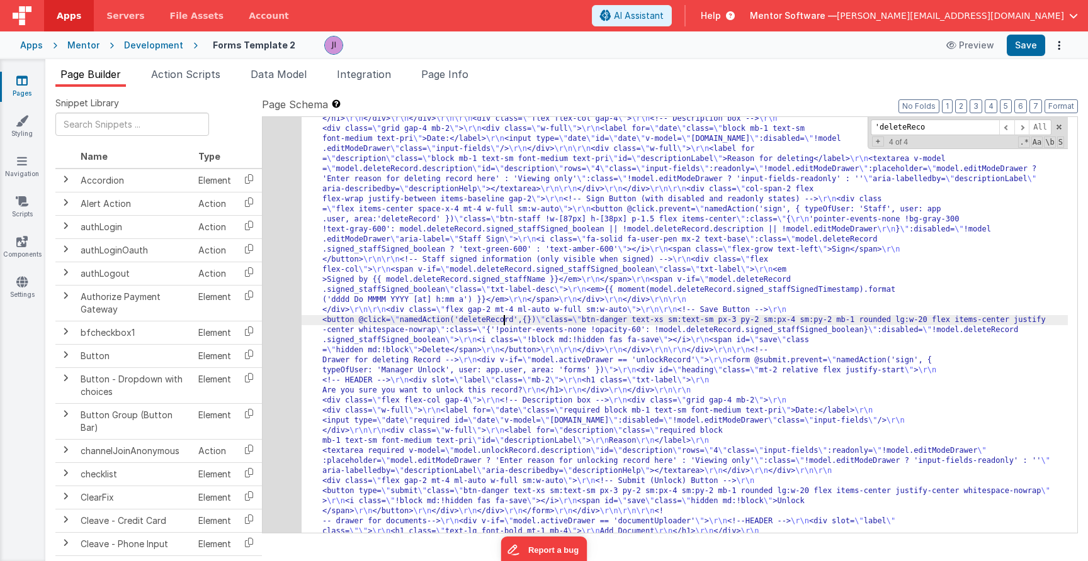
drag, startPoint x: 505, startPoint y: 321, endPoint x: 522, endPoint y: 321, distance: 17.6
drag, startPoint x: 533, startPoint y: 320, endPoint x: 571, endPoint y: 325, distance: 38.0
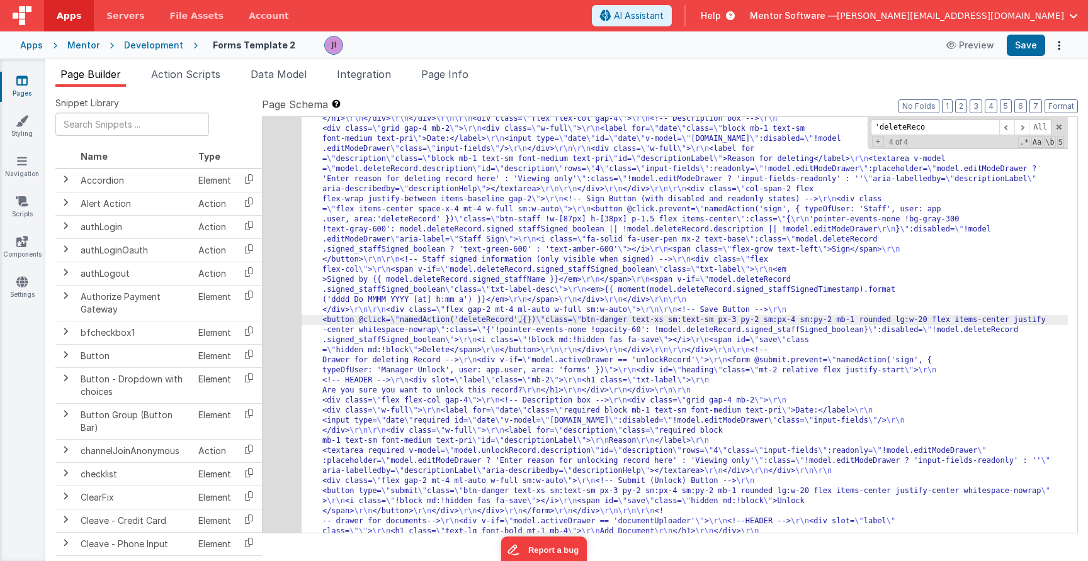
click at [174, 54] on div "Apps Mentor Development Forms Template 2 Preview Save" at bounding box center [544, 45] width 1088 height 28
click at [191, 76] on span "Action Scripts" at bounding box center [185, 74] width 69 height 13
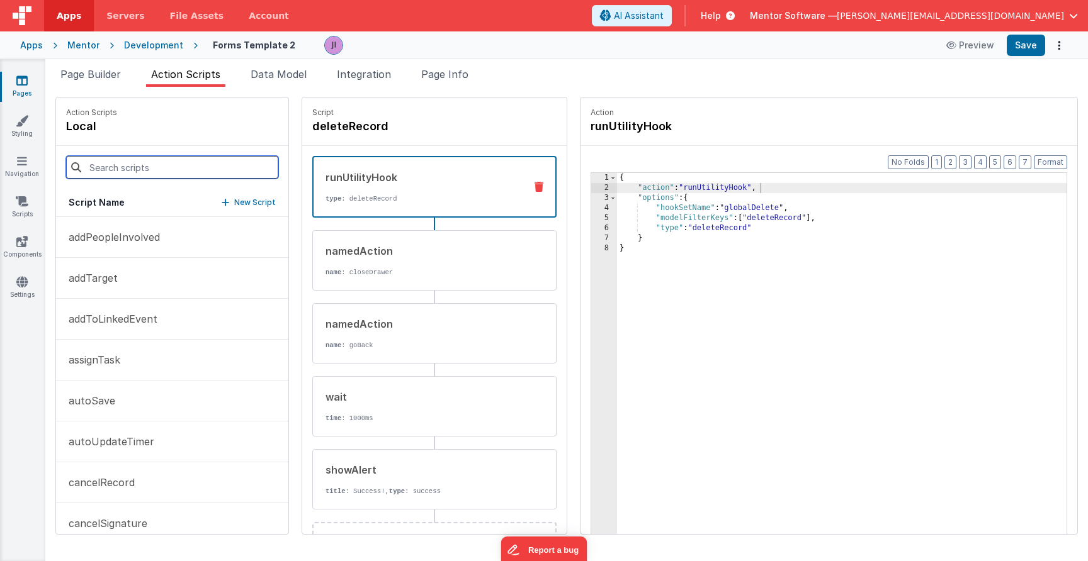
click at [186, 164] on input at bounding box center [172, 167] width 212 height 23
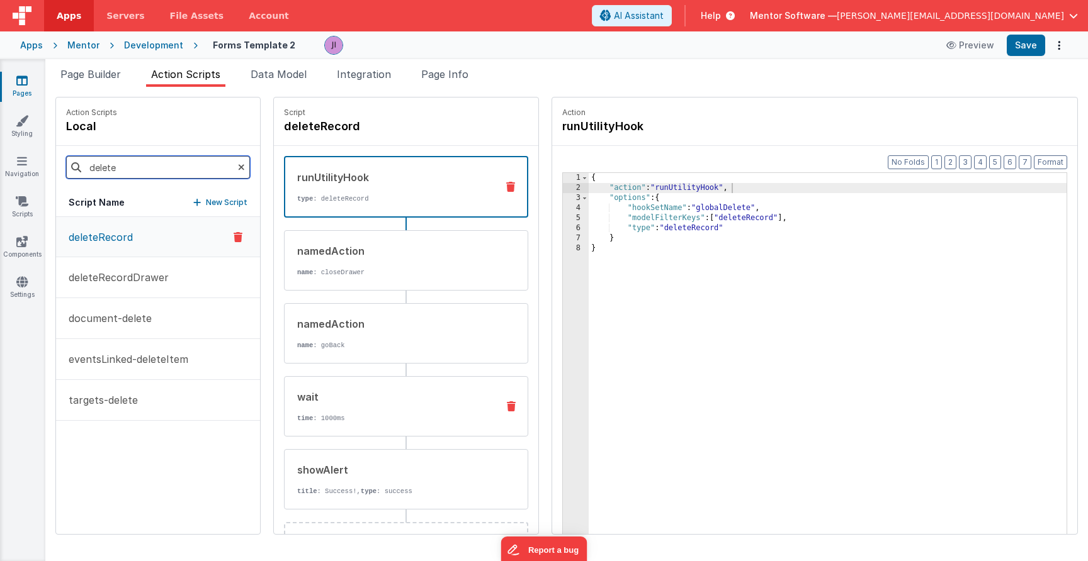
scroll to position [48, 0]
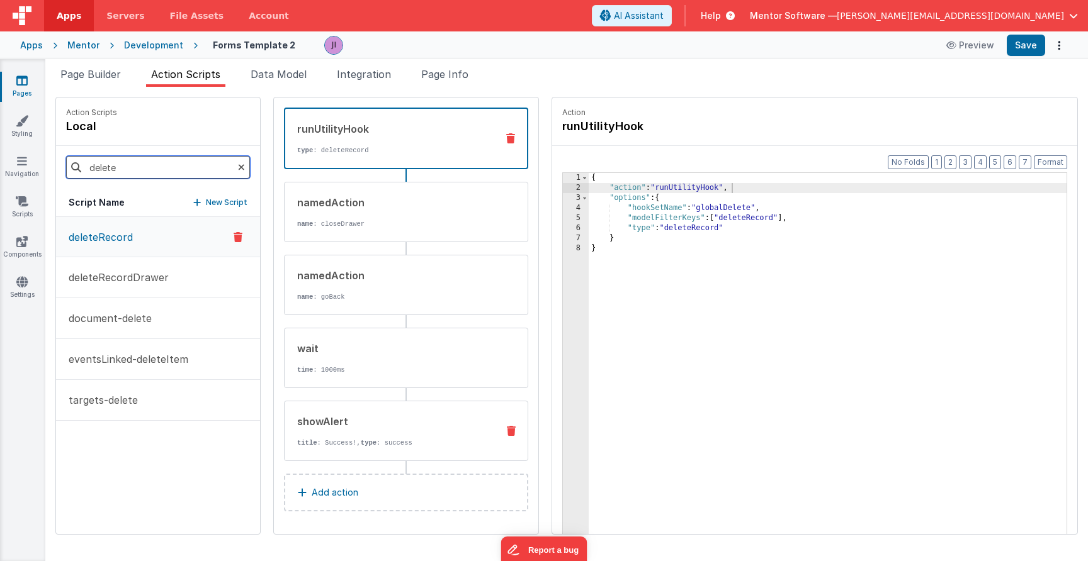
type input "delete"
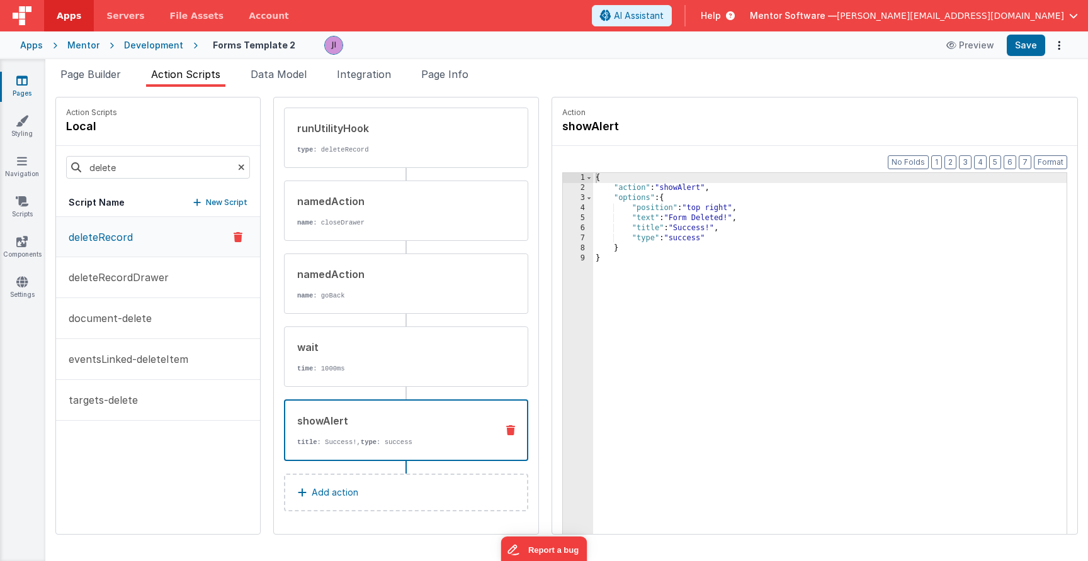
click at [390, 438] on p "title : Success!, type : success" at bounding box center [391, 442] width 189 height 10
click at [506, 430] on icon at bounding box center [510, 431] width 9 height 10
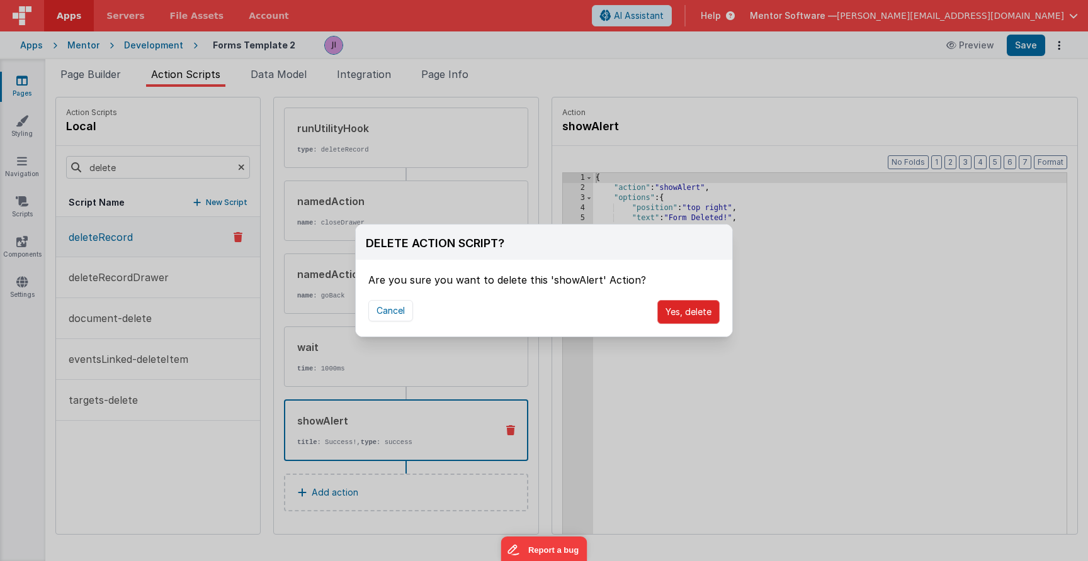
click at [696, 318] on button "Yes, delete" at bounding box center [688, 312] width 62 height 24
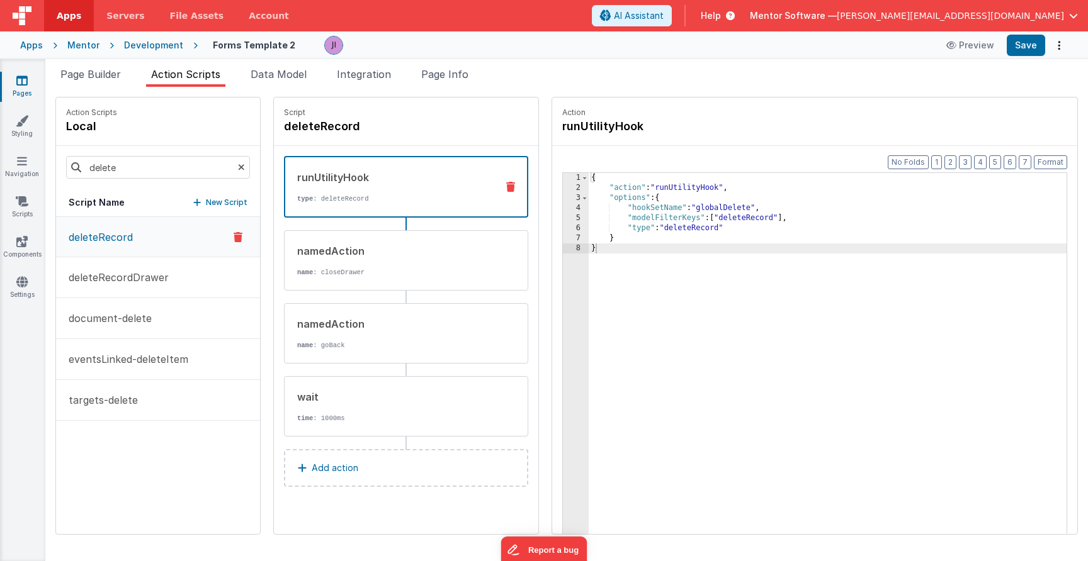
scroll to position [0, 0]
click at [709, 259] on div "{ "action" : "runUtilityHook" , "options" : { "hookSetName" : "globalDelete" , …" at bounding box center [828, 383] width 478 height 420
click at [1016, 51] on button "Save" at bounding box center [1025, 45] width 38 height 21
click at [87, 77] on span "Page Builder" at bounding box center [90, 74] width 60 height 13
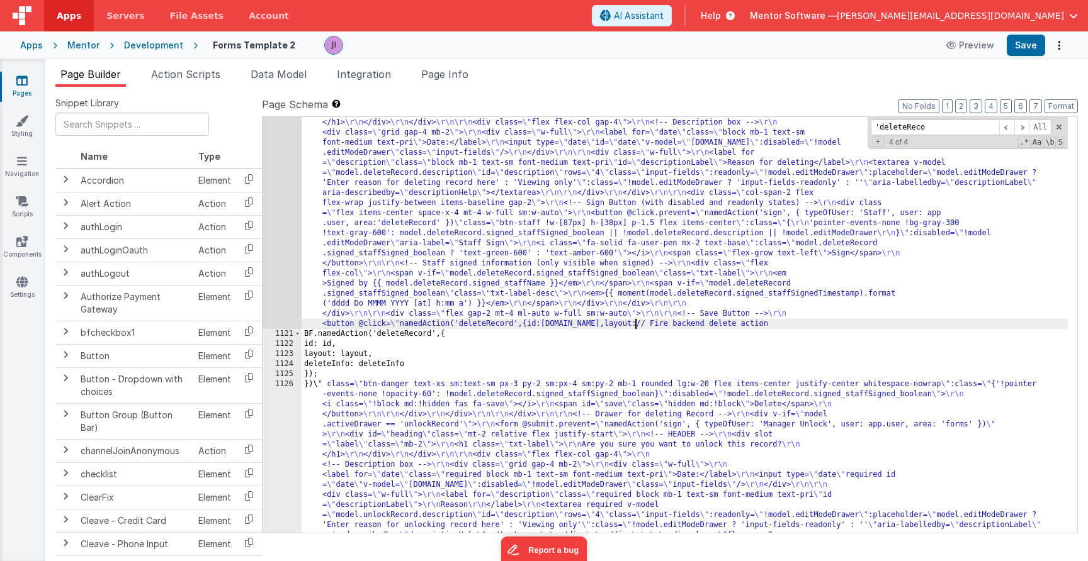
scroll to position [19555, 0]
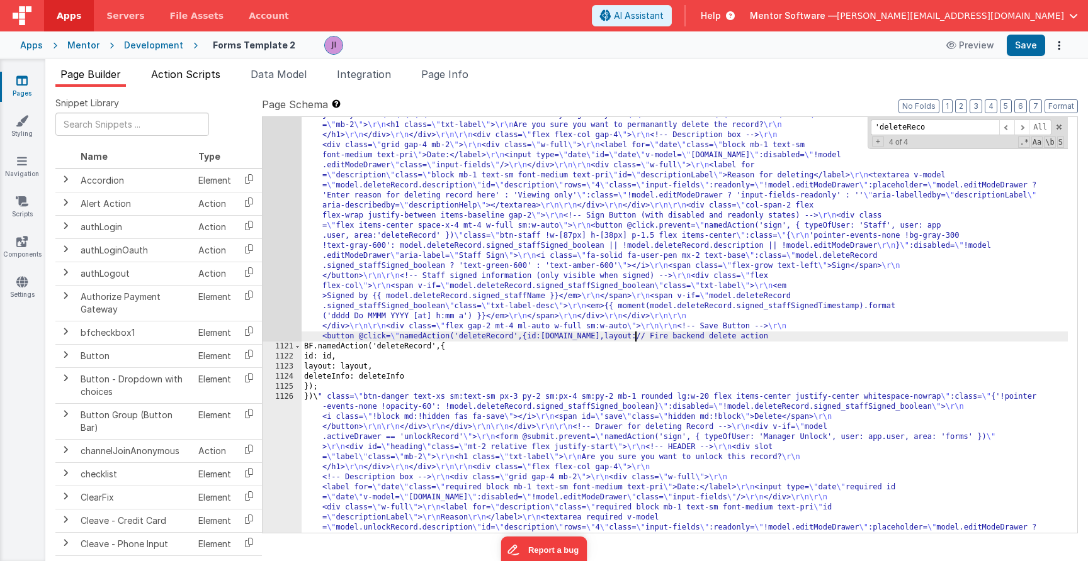
click at [208, 81] on li "Action Scripts" at bounding box center [185, 77] width 79 height 20
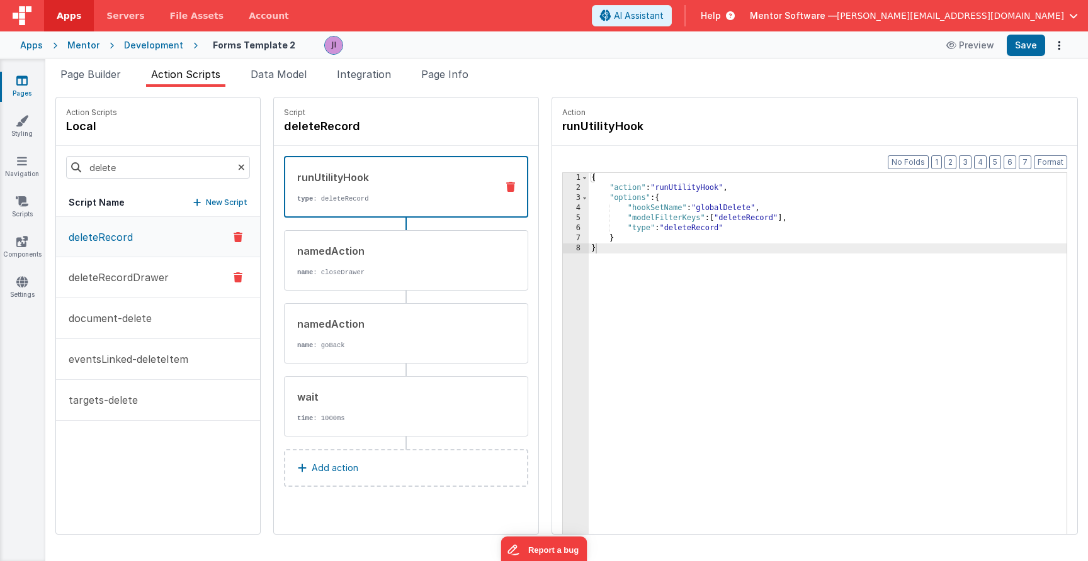
click at [166, 275] on p "deleteRecordDrawer" at bounding box center [115, 277] width 108 height 15
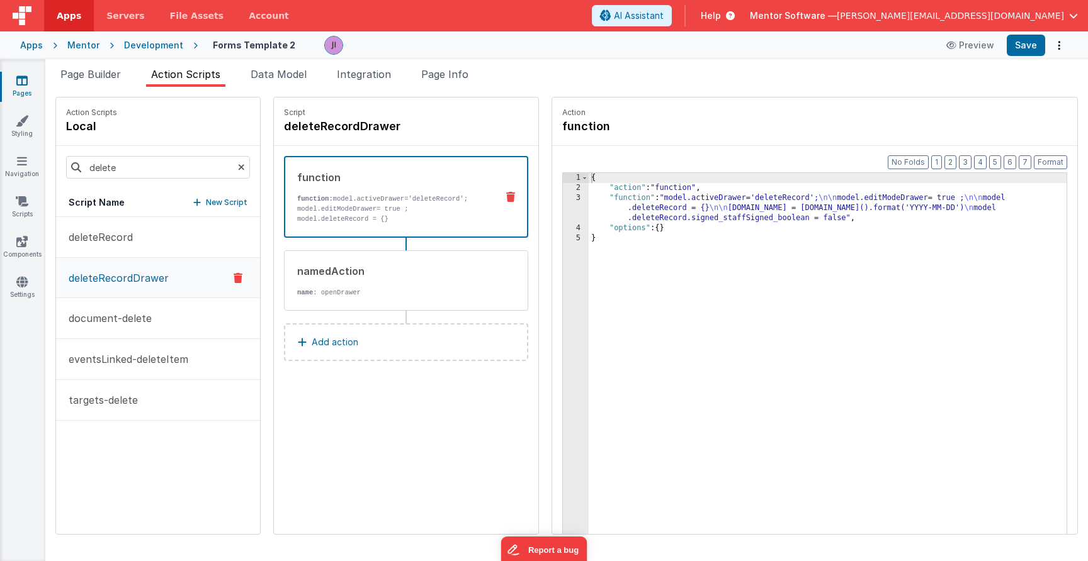
click at [590, 224] on div "{ "action" : "function" , "function" : "model.activeDrawer='deleteRecord'; \n\n…" at bounding box center [828, 383] width 478 height 420
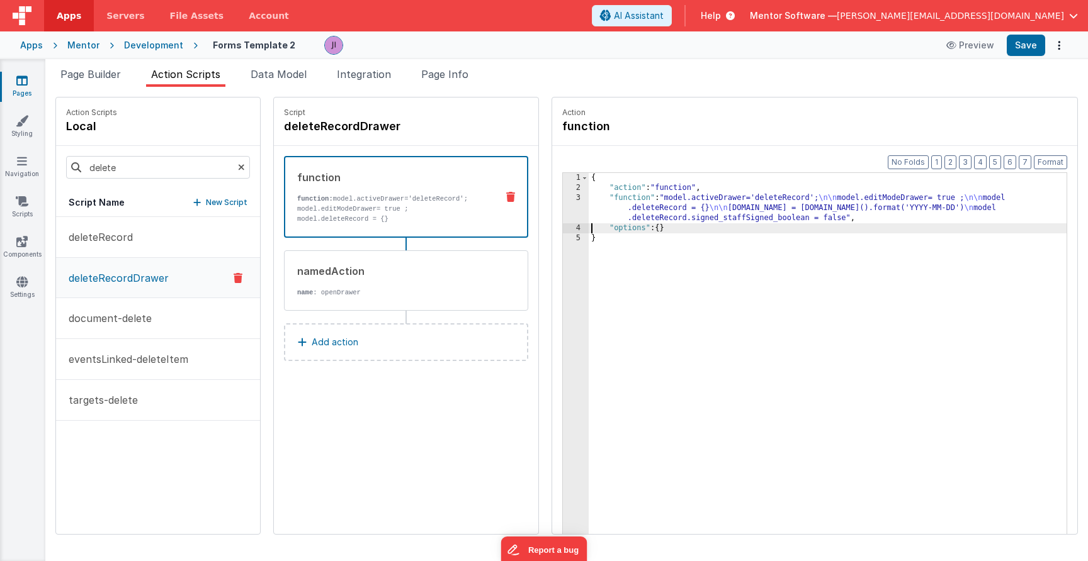
click at [570, 220] on div "3" at bounding box center [576, 208] width 26 height 30
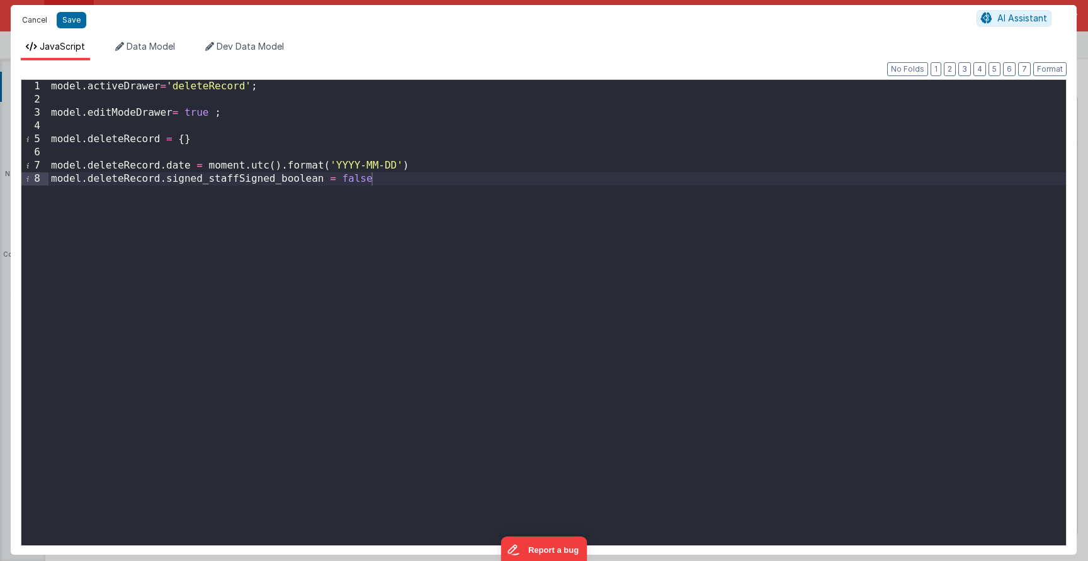
click at [43, 21] on button "Cancel" at bounding box center [35, 20] width 38 height 18
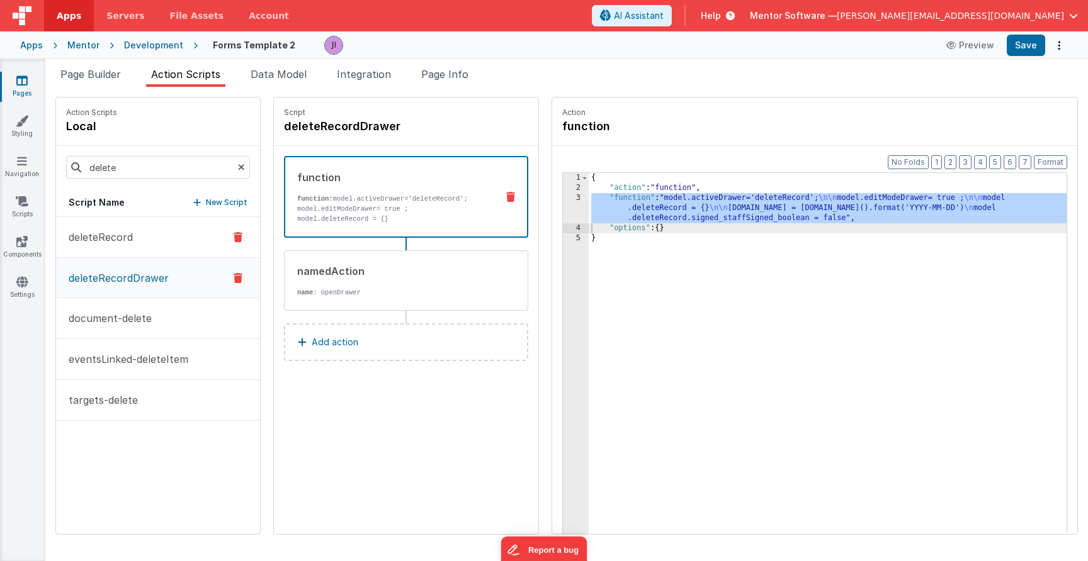
click at [179, 239] on button "deleteRecord" at bounding box center [158, 237] width 204 height 41
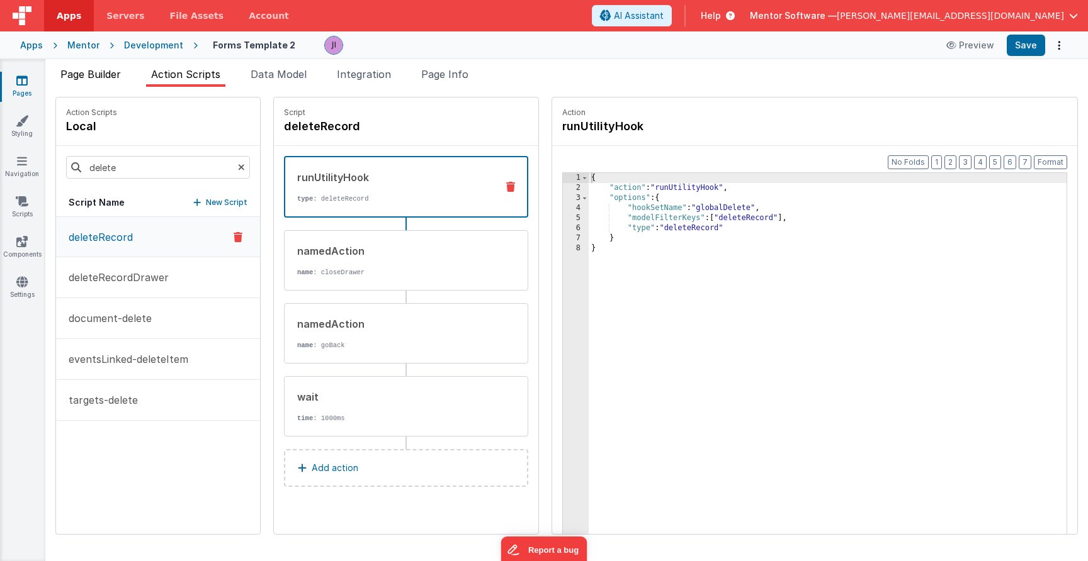
click at [92, 82] on li "Page Builder" at bounding box center [90, 77] width 70 height 20
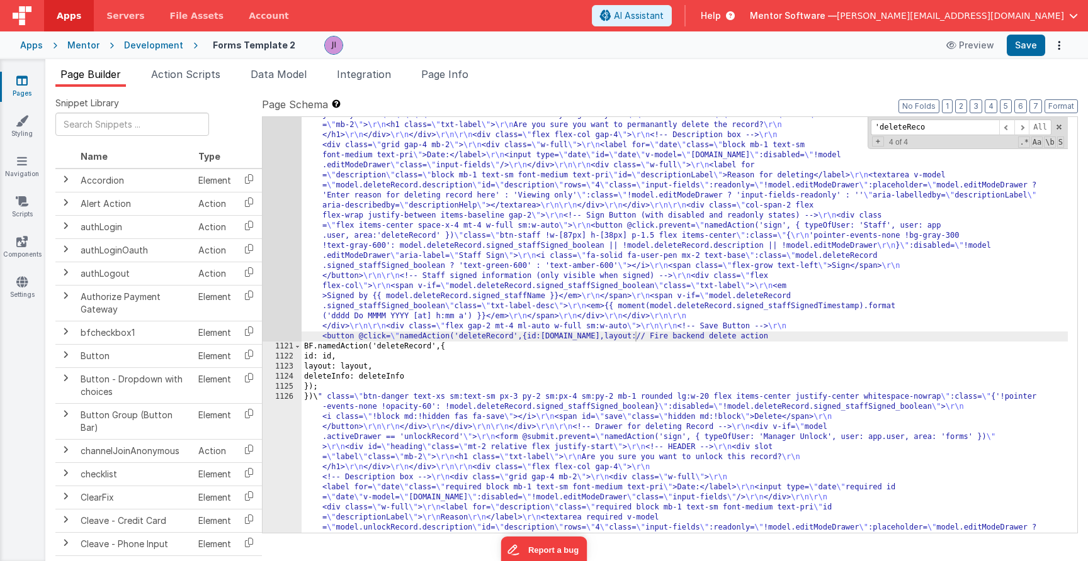
drag, startPoint x: 634, startPoint y: 335, endPoint x: 638, endPoint y: 341, distance: 6.5
drag, startPoint x: 631, startPoint y: 338, endPoint x: 685, endPoint y: 352, distance: 56.0
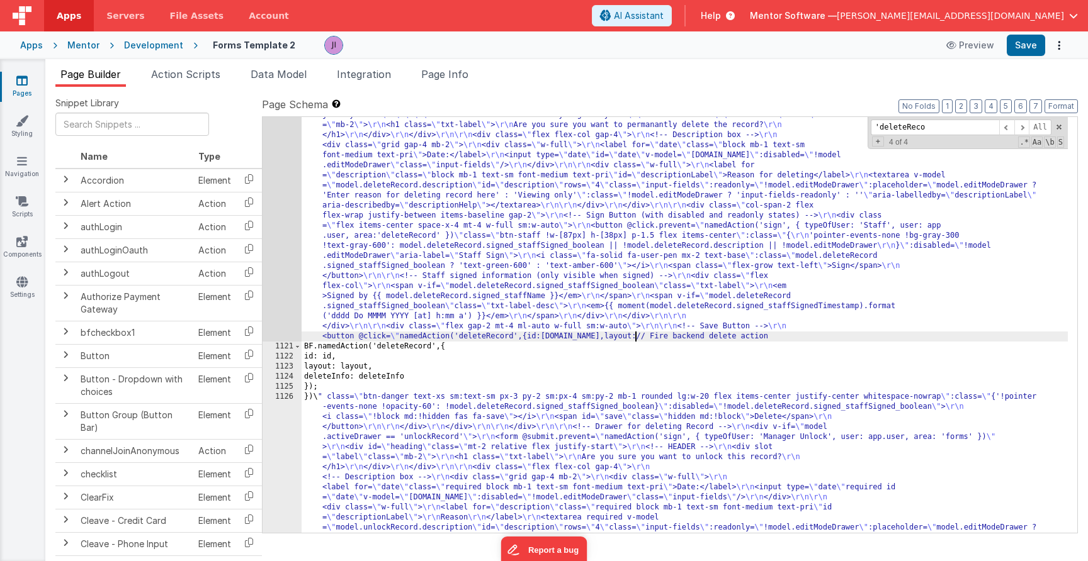
drag, startPoint x: 527, startPoint y: 337, endPoint x: 536, endPoint y: 338, distance: 8.9
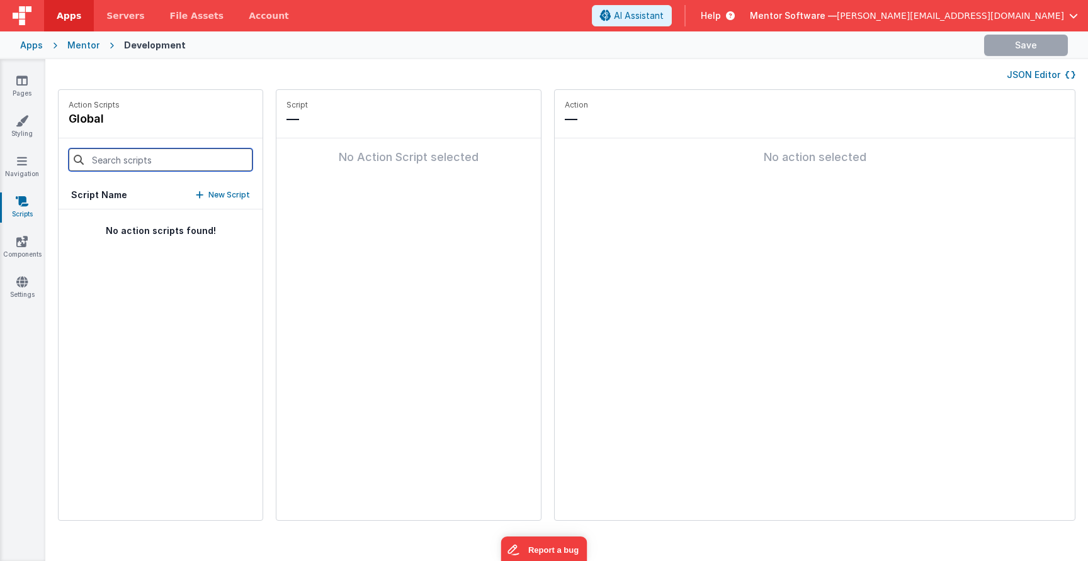
click at [109, 162] on input at bounding box center [161, 160] width 184 height 23
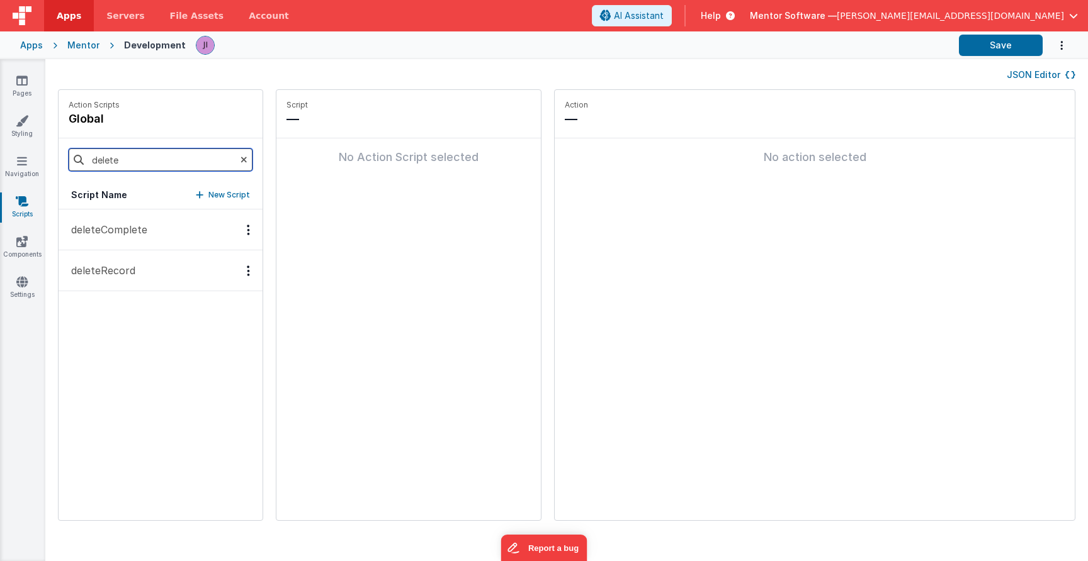
type input "delete"
click at [163, 242] on button "deleteComplete" at bounding box center [161, 230] width 204 height 41
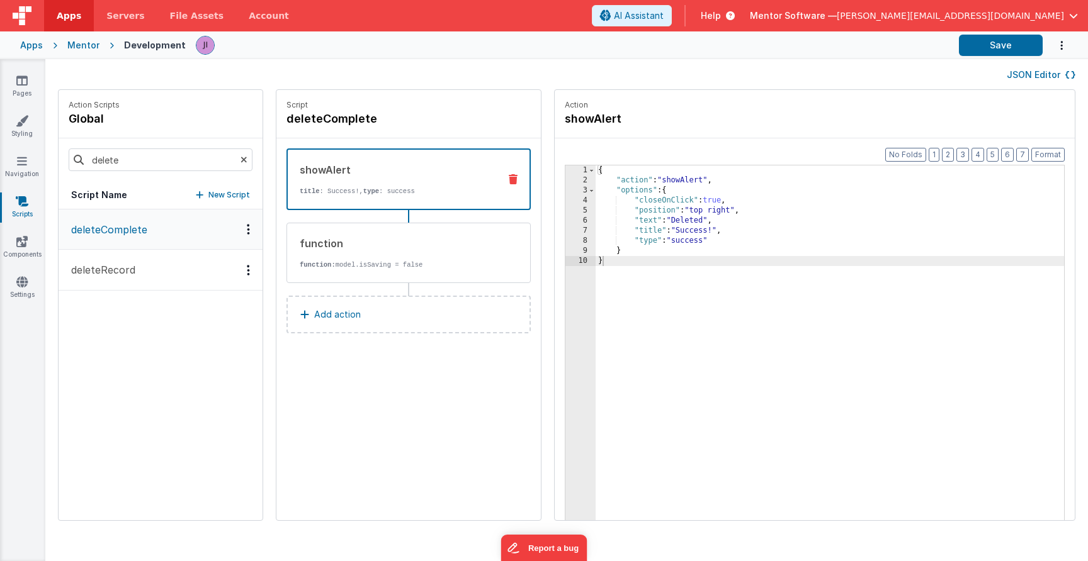
click at [163, 276] on button "deleteRecord" at bounding box center [161, 270] width 204 height 41
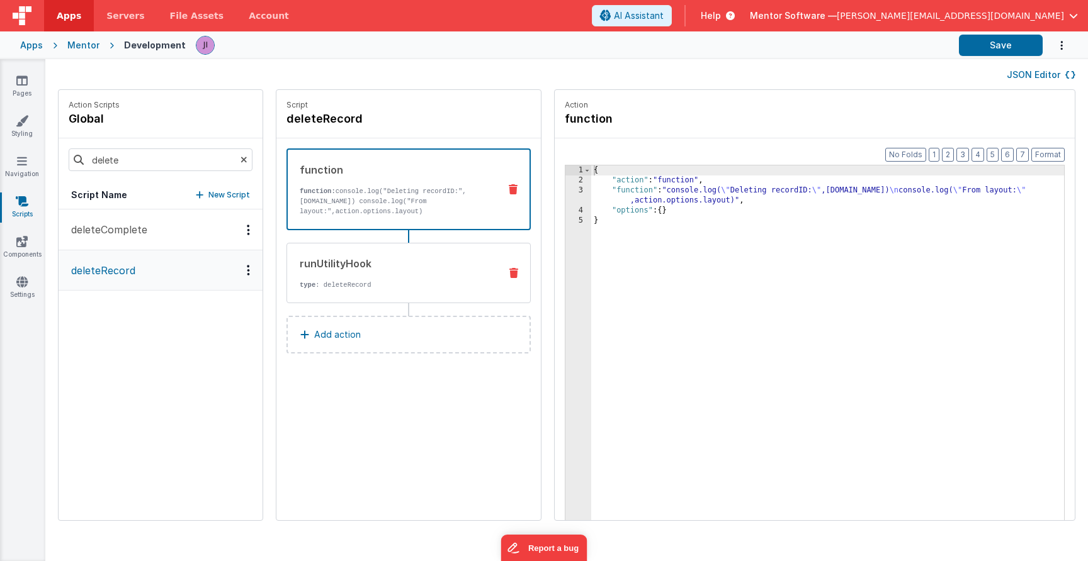
click at [373, 279] on div "runUtilityHook type : deleteRecord" at bounding box center [388, 273] width 203 height 34
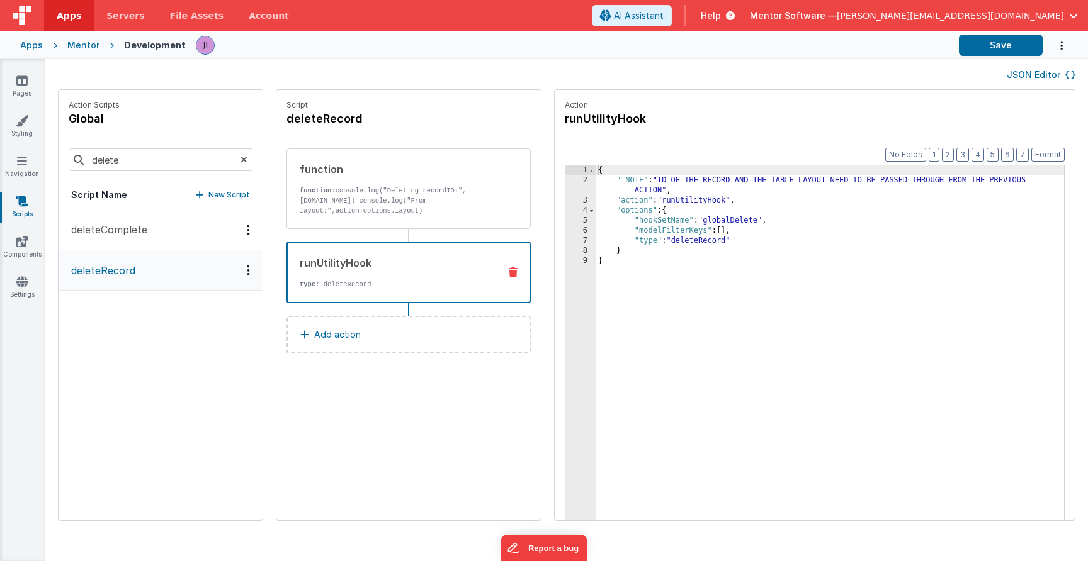
click at [215, 338] on div "deleteComplete deleteRecord" at bounding box center [161, 365] width 204 height 311
click at [1041, 77] on button "JSON Editor" at bounding box center [1040, 75] width 69 height 13
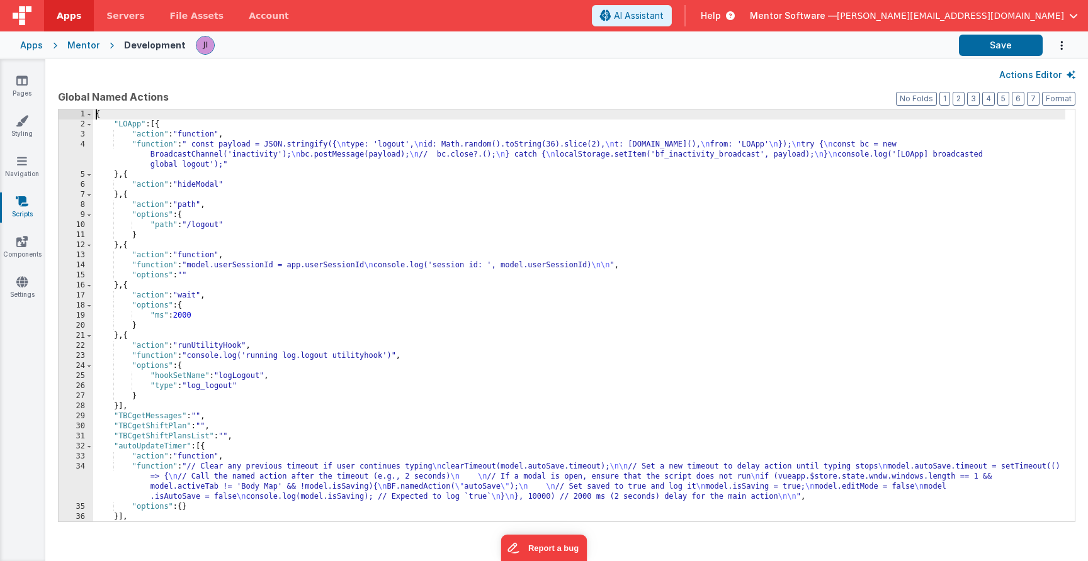
click at [833, 220] on div "{ "LOApp" : [{ "action" : "function" , "function" : " const payload = JSON.stri…" at bounding box center [579, 326] width 972 height 432
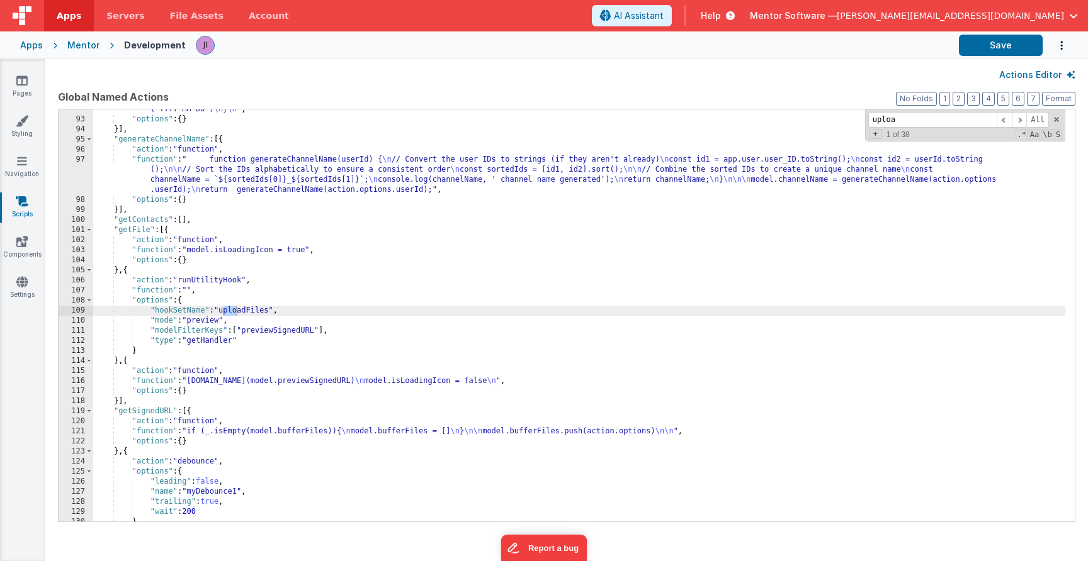
scroll to position [1496, 0]
type input "uploadfiles"
click at [374, 337] on div ""function" : "if (app.dateFilter.filterOption === 'custom') { \n app.dateFilter…" at bounding box center [579, 310] width 972 height 453
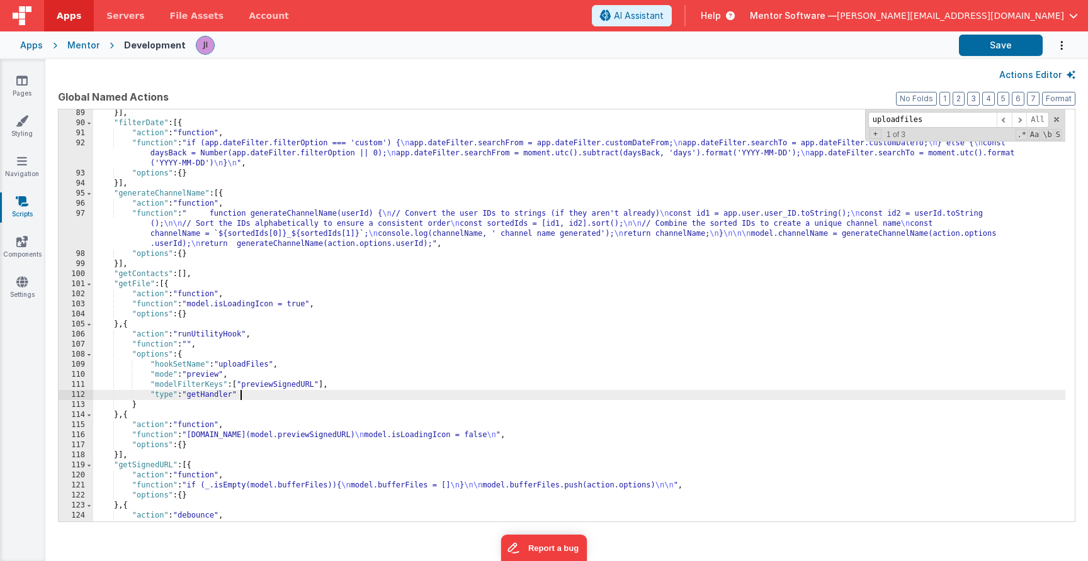
scroll to position [1249, 0]
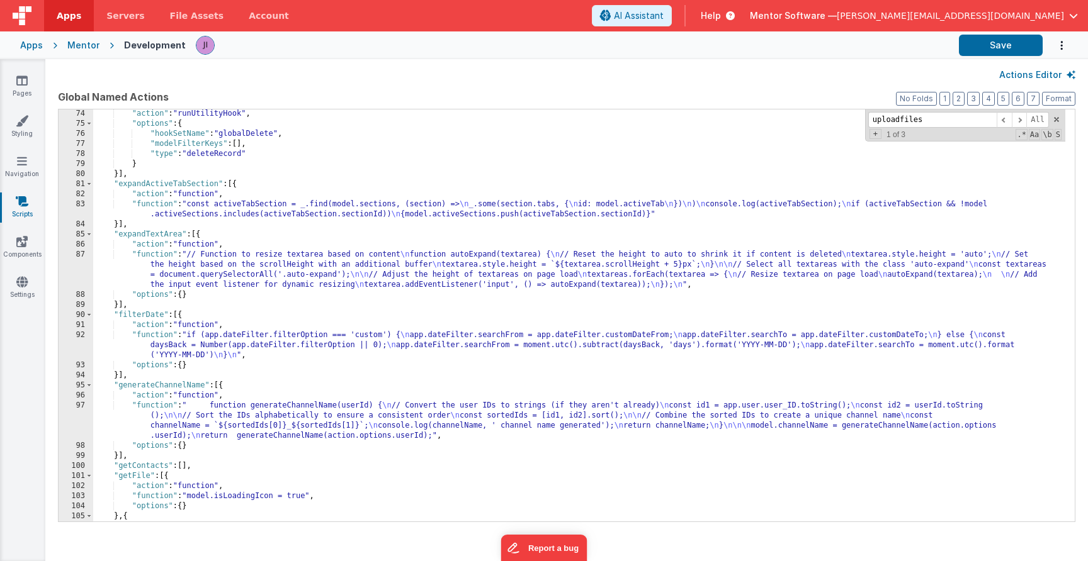
click at [1025, 77] on button "Actions Editor" at bounding box center [1037, 75] width 76 height 13
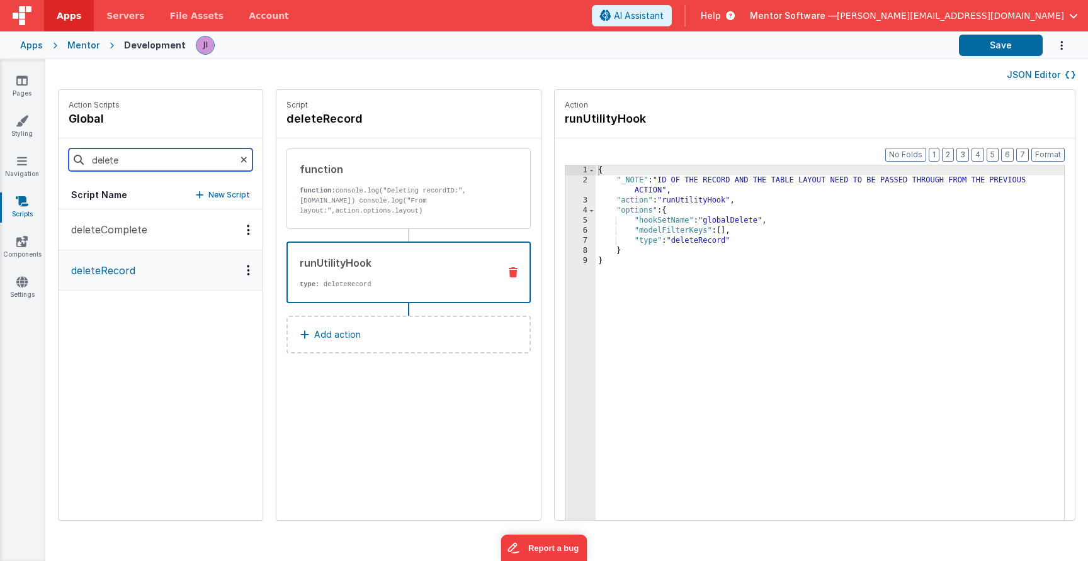
click at [138, 151] on input "delete" at bounding box center [161, 160] width 184 height 23
click at [218, 189] on p "New Script" at bounding box center [229, 195] width 42 height 13
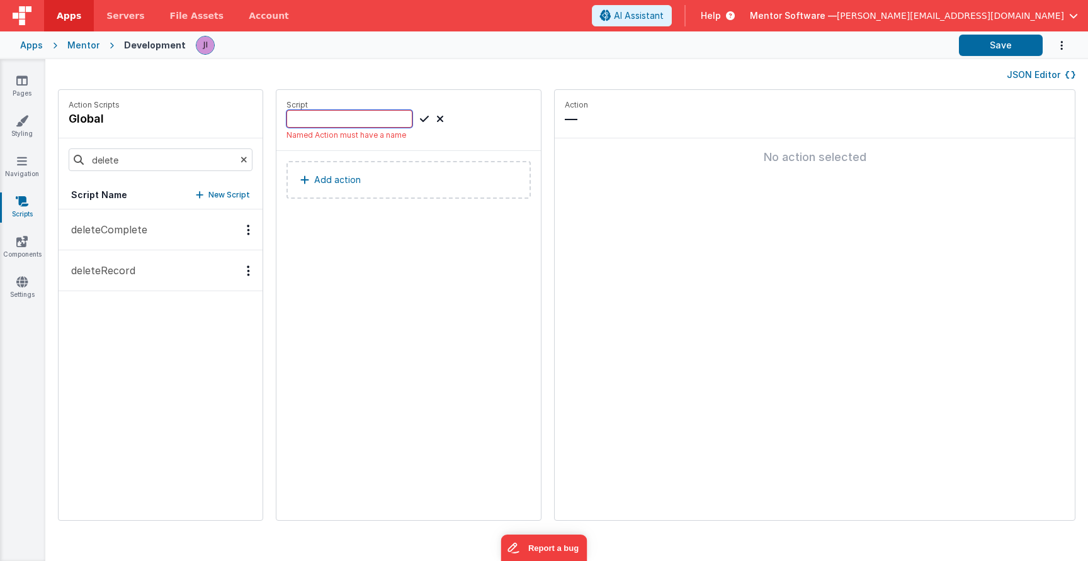
paste input "documents-update"
drag, startPoint x: 410, startPoint y: 118, endPoint x: 350, endPoint y: 120, distance: 60.5
click at [350, 120] on input "documents-update" at bounding box center [349, 119] width 126 height 18
type input "documentUpdate"
click at [426, 121] on icon at bounding box center [424, 118] width 9 height 15
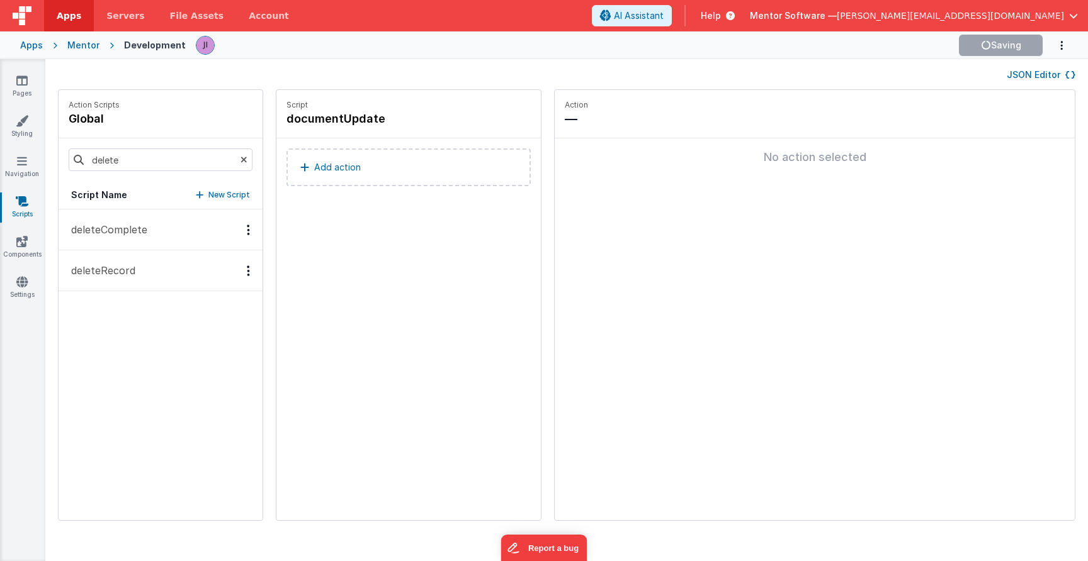
click at [397, 165] on button "Add action" at bounding box center [408, 168] width 244 height 38
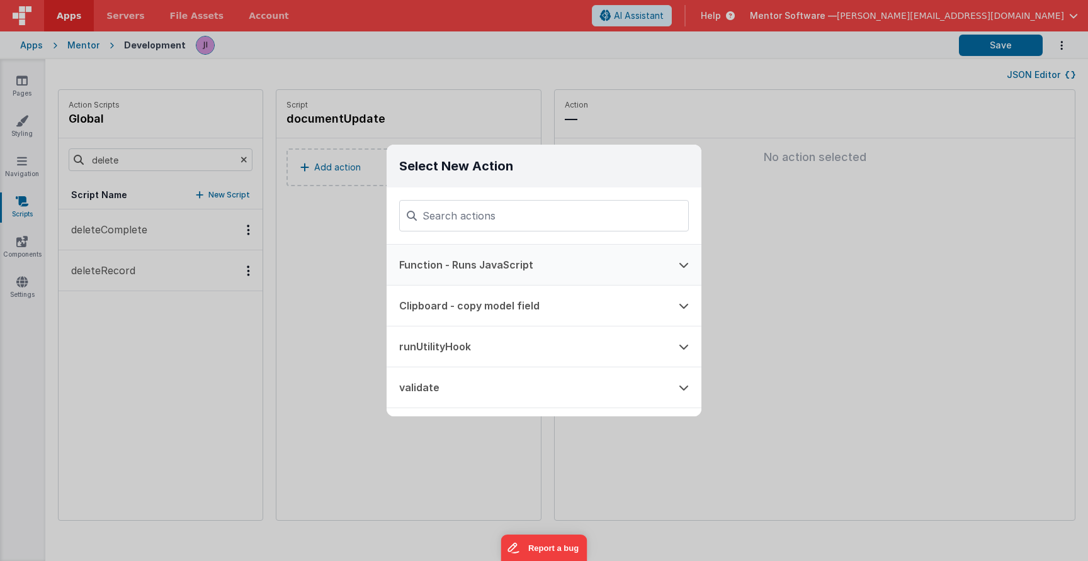
click at [599, 265] on button "Function - Runs JavaScript" at bounding box center [525, 265] width 279 height 40
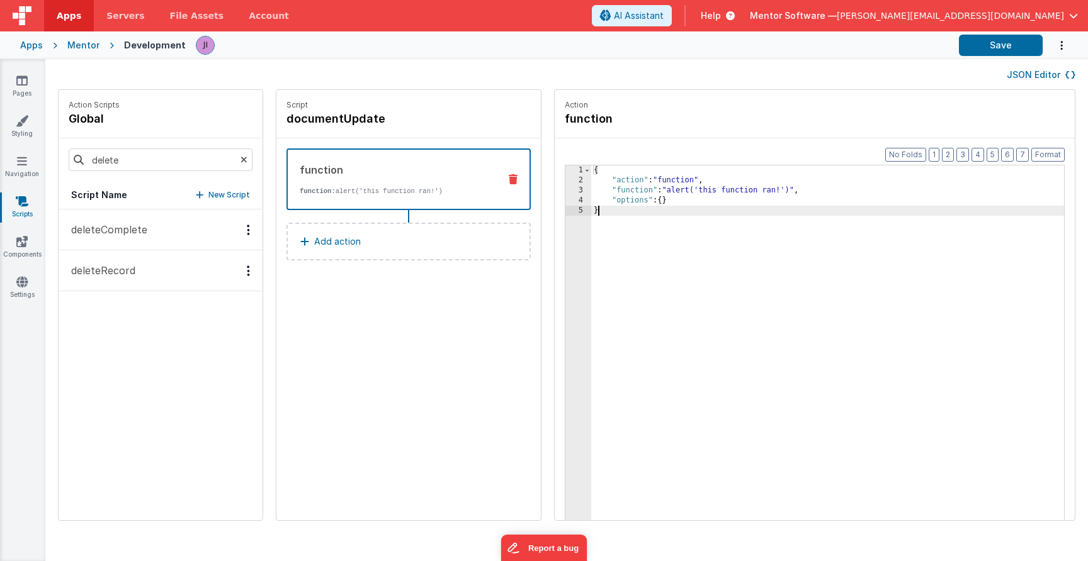
drag, startPoint x: 690, startPoint y: 255, endPoint x: 483, endPoint y: 40, distance: 298.7
click at [477, 40] on div "Apps Servers File Assets Account Some FUTURE Slot AI Assistant Help Mentor Soft…" at bounding box center [544, 280] width 1088 height 561
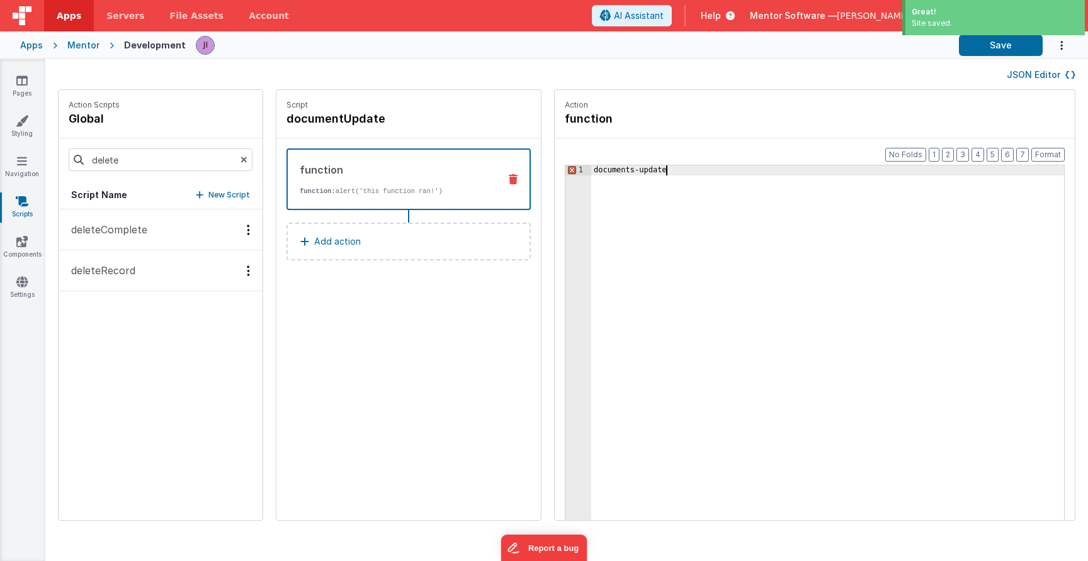
drag, startPoint x: 730, startPoint y: 217, endPoint x: 554, endPoint y: 81, distance: 222.1
click at [554, 81] on div "JSON Editor Action Scripts global delete Script Name New Script deleteComplete …" at bounding box center [566, 310] width 1042 height 502
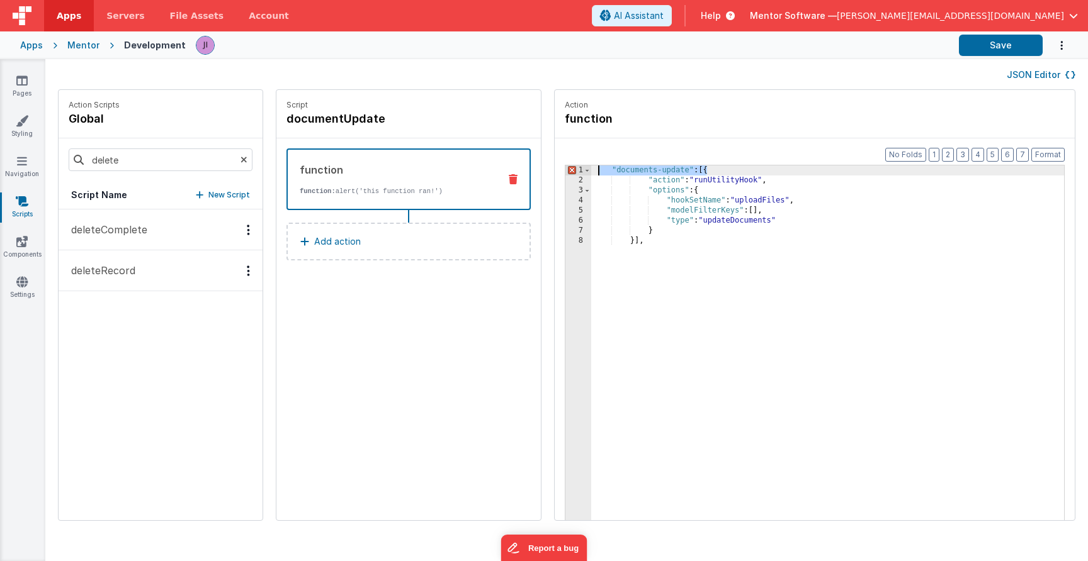
drag, startPoint x: 708, startPoint y: 172, endPoint x: 596, endPoint y: 170, distance: 112.1
click at [596, 170] on div ""documents-update" : [{ "action" : "runUtilityHook" , "options" : { "hookSetNam…" at bounding box center [827, 373] width 473 height 414
click at [658, 242] on div "{ "action" : "runUtilityHook" , "options" : { "hookSetName" : "uploadFiles" , "…" at bounding box center [827, 373] width 473 height 414
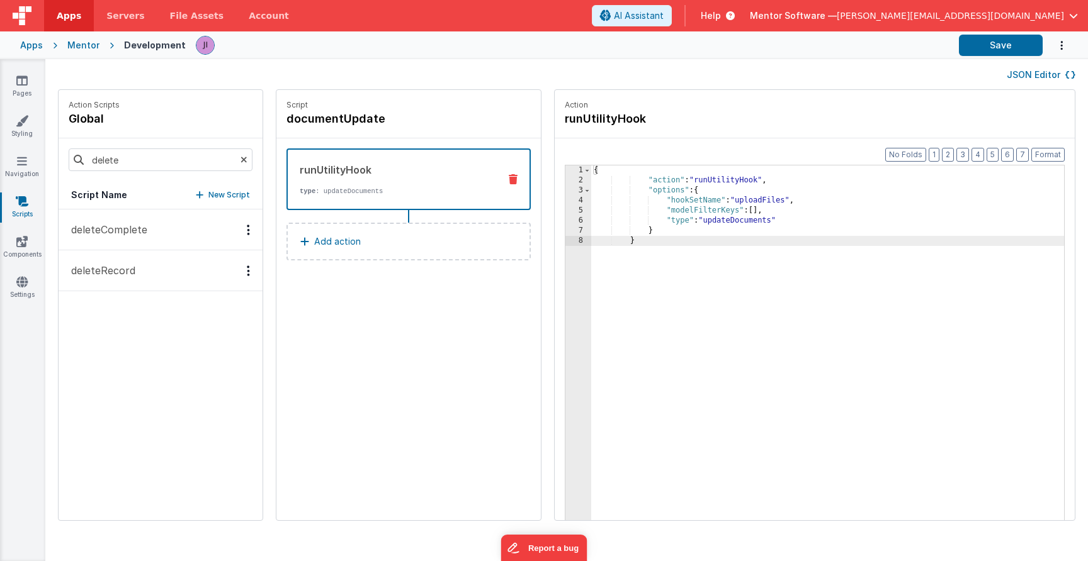
click at [617, 320] on div "{ "action" : "runUtilityHook" , "options" : { "hookSetName" : "uploadFiles" , "…" at bounding box center [827, 373] width 473 height 414
click at [1000, 52] on button "Save" at bounding box center [1001, 45] width 84 height 21
click at [334, 119] on h4 "documentUpdate" at bounding box center [380, 119] width 189 height 18
click at [334, 119] on input "documentUpdate" at bounding box center [349, 119] width 126 height 18
click at [192, 328] on div "deleteComplete deleteRecord" at bounding box center [161, 365] width 204 height 311
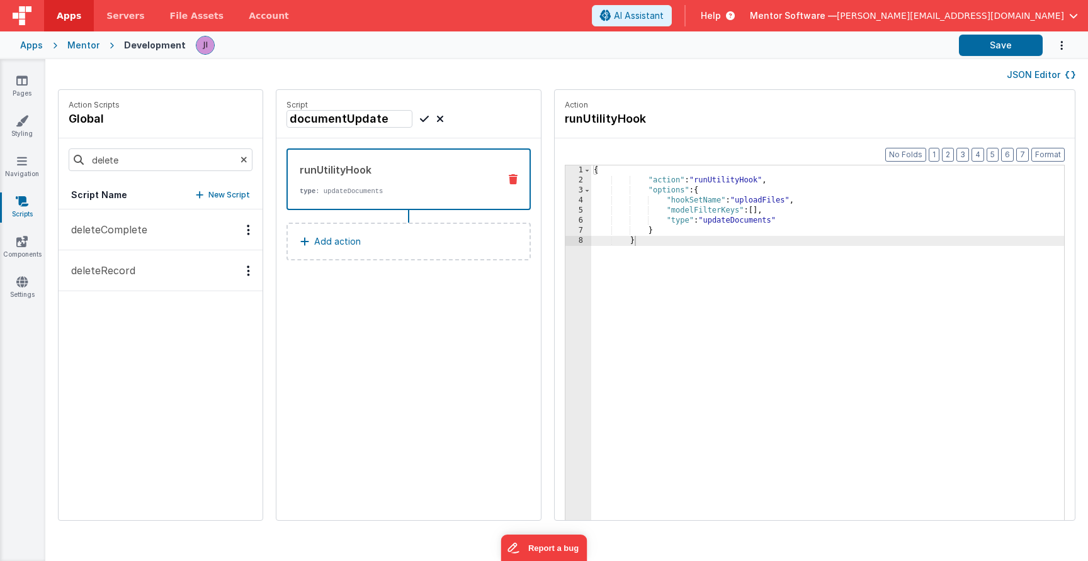
click at [152, 274] on button "deleteRecord" at bounding box center [161, 271] width 204 height 41
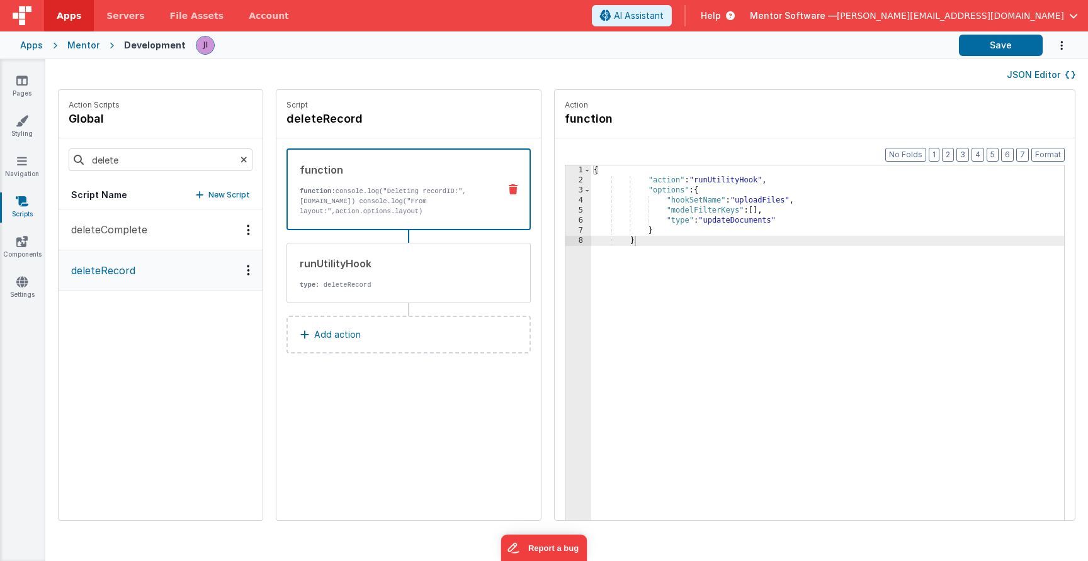
click at [227, 196] on p "New Script" at bounding box center [229, 195] width 42 height 13
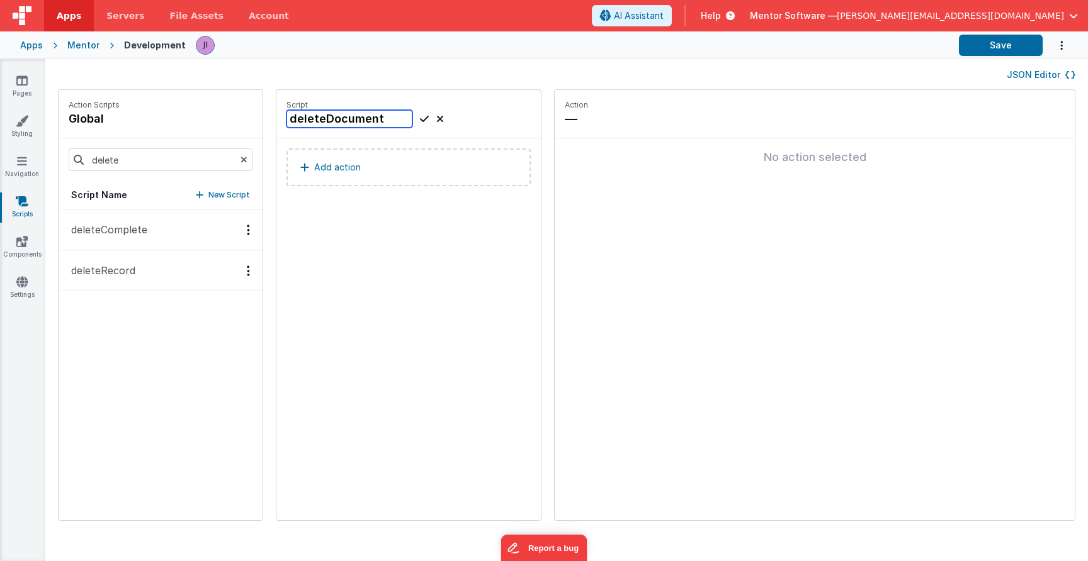
type input "deleteDocument"
click at [426, 118] on icon at bounding box center [424, 118] width 9 height 15
click at [369, 169] on button "Add action" at bounding box center [408, 168] width 244 height 38
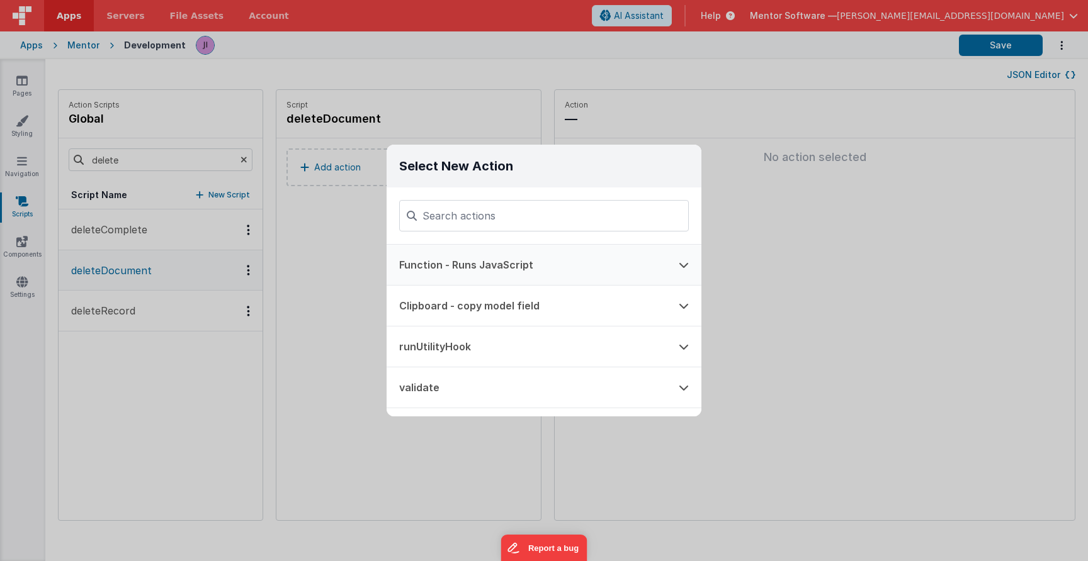
click at [456, 245] on div "Select New Action Function - Runs JavaScript Clipboard - copy model field runUt…" at bounding box center [543, 281] width 315 height 272
click at [459, 254] on button "Function - Runs JavaScript" at bounding box center [525, 265] width 279 height 40
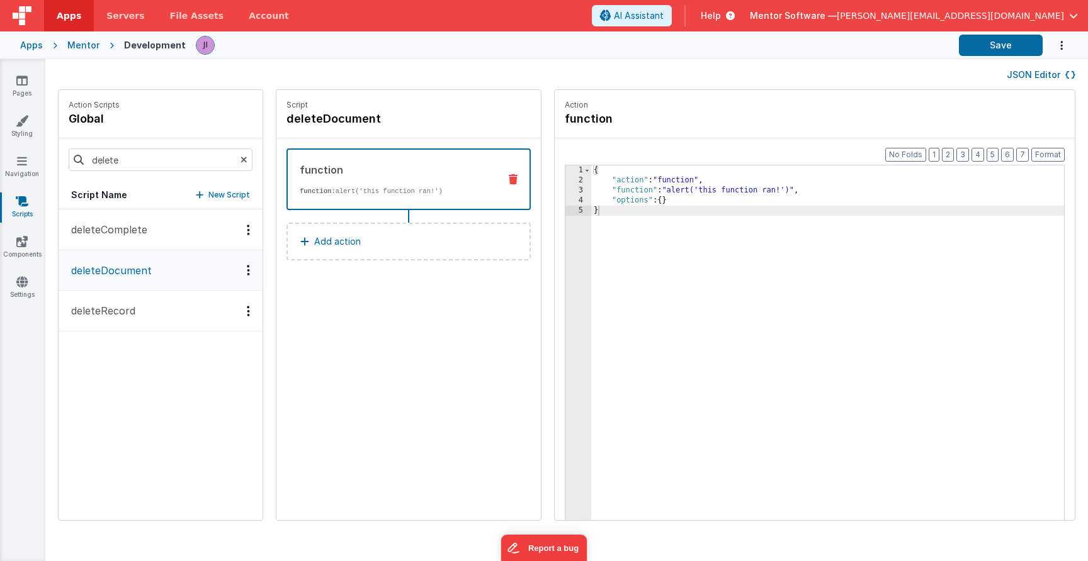
drag, startPoint x: 660, startPoint y: 252, endPoint x: 564, endPoint y: 120, distance: 163.7
click at [564, 120] on fieldset "Action function Format 7 6 5 4 3 2 1 No Folds 1 2 3 4 5 { "action" : "function"…" at bounding box center [815, 305] width 520 height 431
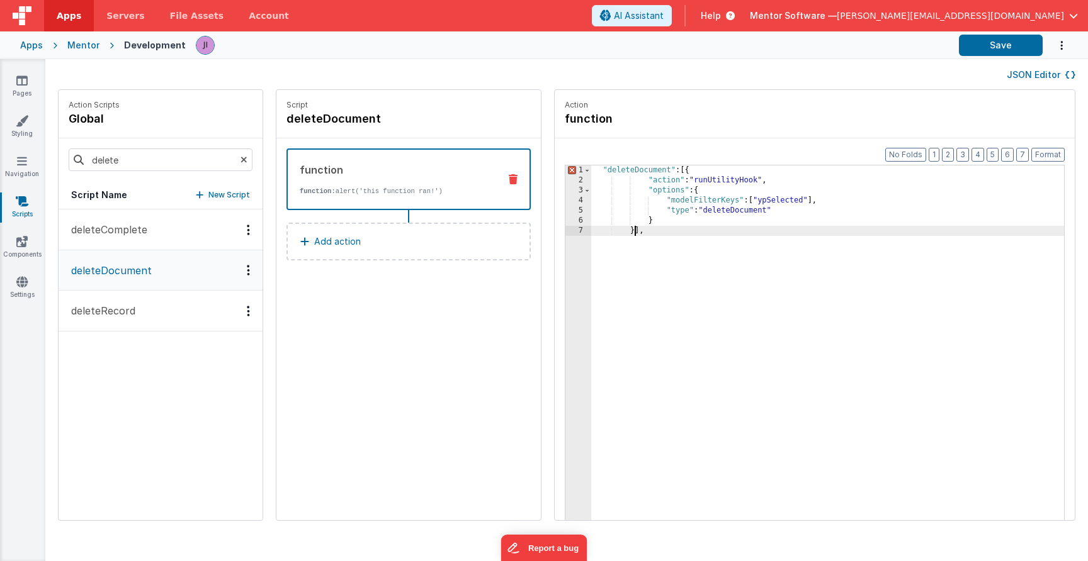
drag, startPoint x: 636, startPoint y: 234, endPoint x: 675, endPoint y: 243, distance: 40.2
click at [675, 243] on div ""deleteDocument" : [{ "action" : "runUtilityHook" , "options" : { "modelFilterK…" at bounding box center [827, 373] width 473 height 414
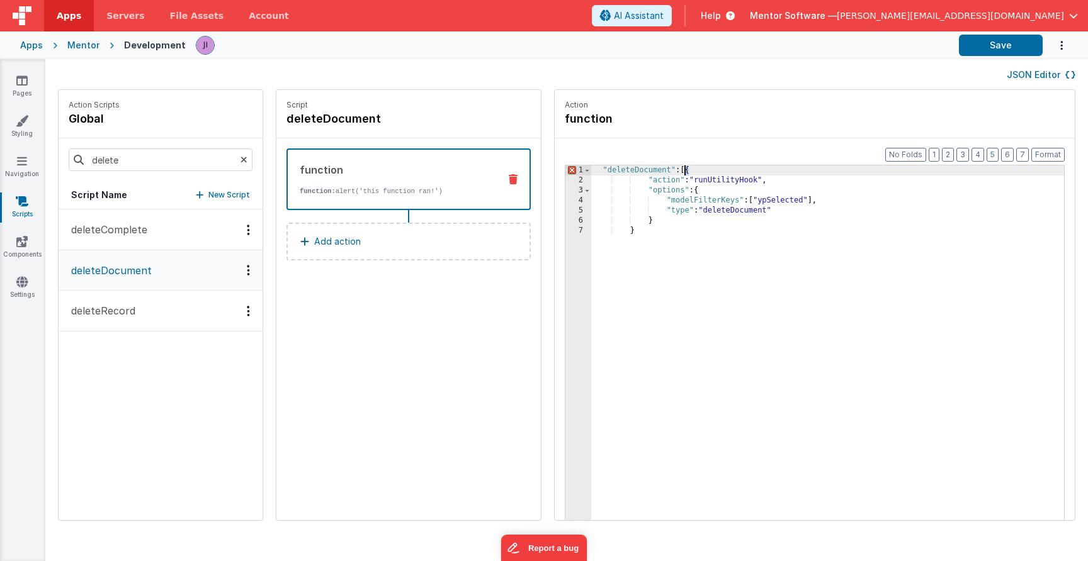
drag, startPoint x: 679, startPoint y: 174, endPoint x: 507, endPoint y: 140, distance: 174.7
click at [544, 150] on div "Action Scripts global delete Script Name New Script deleteComplete deleteDocume…" at bounding box center [566, 311] width 1042 height 444
click at [689, 276] on div "{ "action" : "runUtilityHook" , "options" : { "modelFilterKeys" : [ "ypSelected…" at bounding box center [827, 373] width 473 height 414
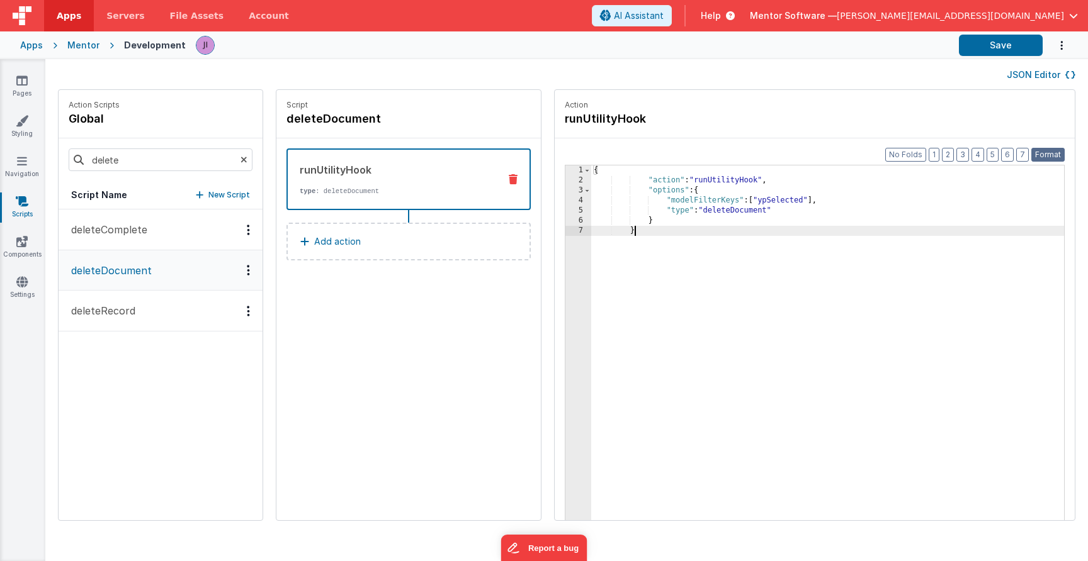
click at [1047, 157] on button "Format" at bounding box center [1047, 155] width 33 height 14
click at [740, 215] on div "{ "action" : "runUtilityHook" , "options" : { "modelFilterKeys" : [ "ypSelected…" at bounding box center [827, 373] width 473 height 414
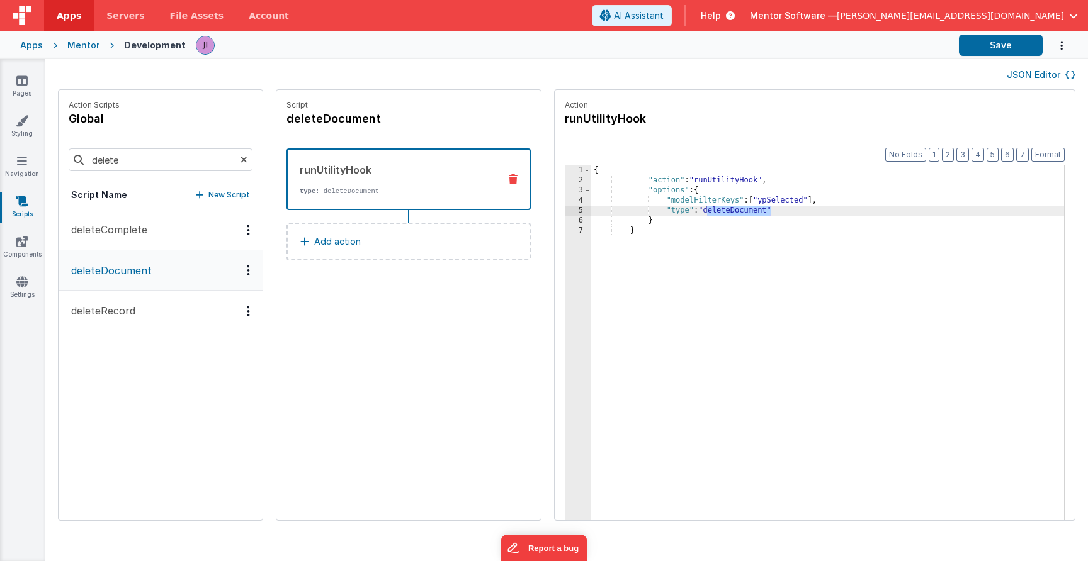
click at [736, 197] on div "{ "action" : "runUtilityHook" , "options" : { "modelFilterKeys" : [ "ypSelected…" at bounding box center [827, 373] width 473 height 414
click at [738, 194] on div "{ "action" : "runUtilityHook" , "options" : { "modelFilterKeys" : [ "ypSelected…" at bounding box center [827, 373] width 473 height 414
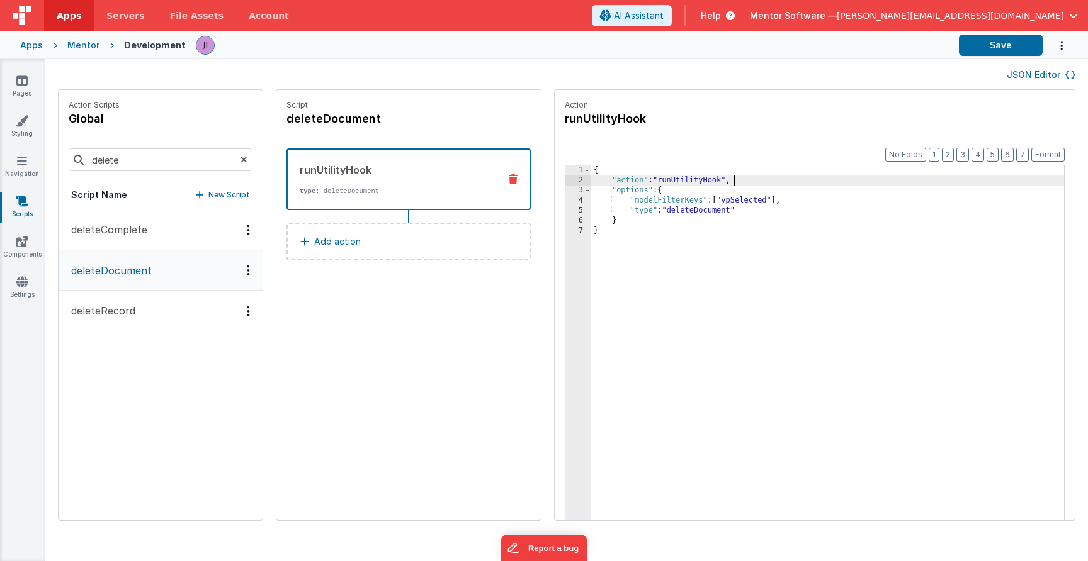
click at [742, 179] on div "{ "action" : "runUtilityHook" , "options" : { "modelFilterKeys" : [ "ypSelected…" at bounding box center [827, 373] width 473 height 414
click at [742, 192] on div "{ "action" : "runUtilityHook" , "options" : { "modelFilterKeys" : [ "ypSelected…" at bounding box center [827, 373] width 473 height 414
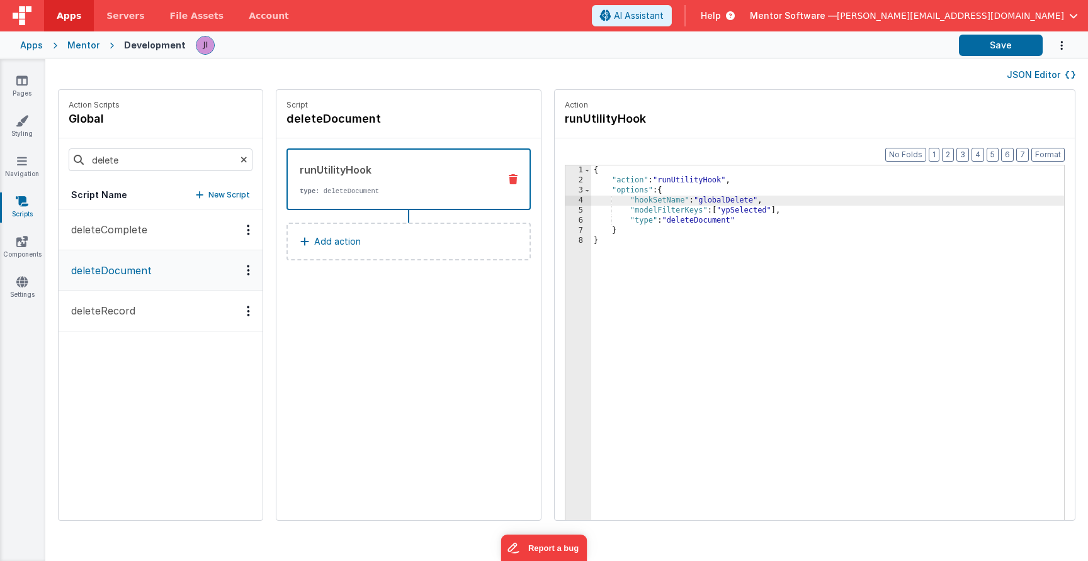
click at [741, 291] on div "{ "action" : "runUtilityHook" , "options" : { "hookSetName" : "globalDelete" , …" at bounding box center [827, 373] width 473 height 414
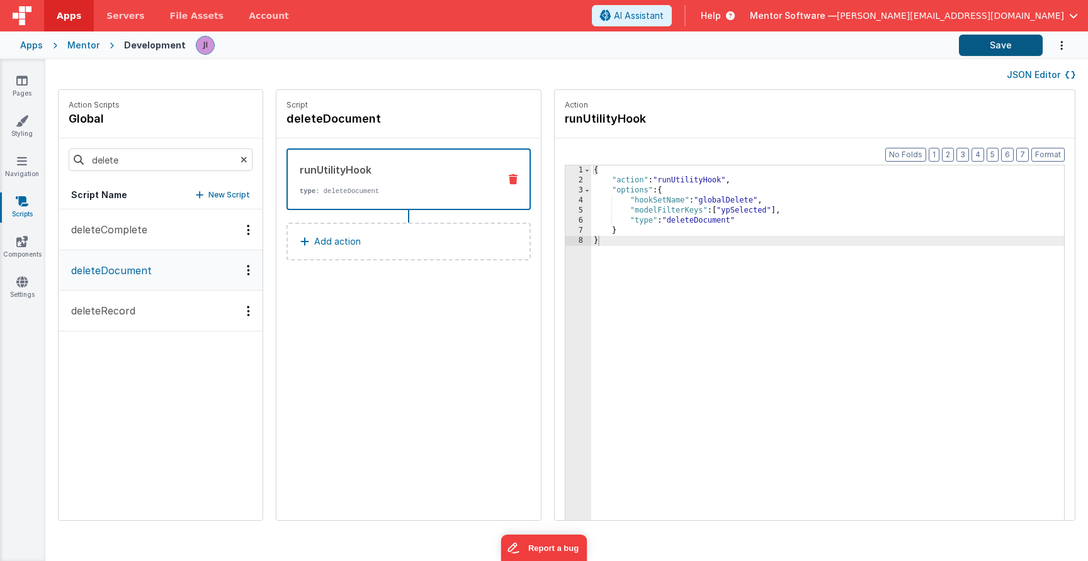
click at [1007, 44] on button "Save" at bounding box center [1001, 45] width 84 height 21
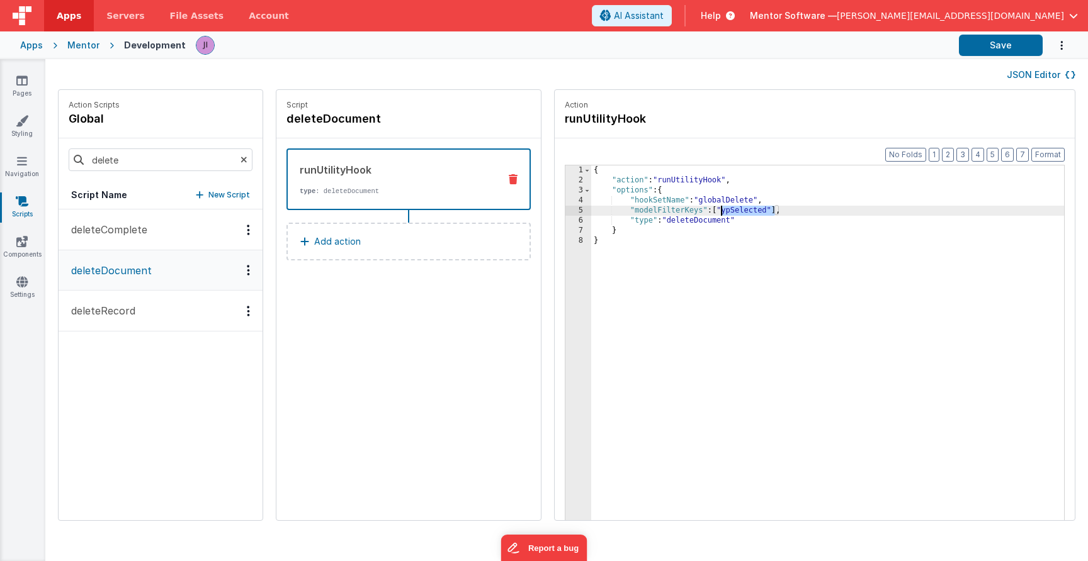
drag, startPoint x: 777, startPoint y: 211, endPoint x: 721, endPoint y: 213, distance: 56.1
click at [721, 213] on div "{ "action" : "runUtilityHook" , "options" : { "hookSetName" : "globalDelete" , …" at bounding box center [827, 373] width 473 height 414
click at [775, 287] on div "{ "action" : "runUtilityHook" , "options" : { "hookSetName" : "globalDelete" , …" at bounding box center [827, 373] width 473 height 414
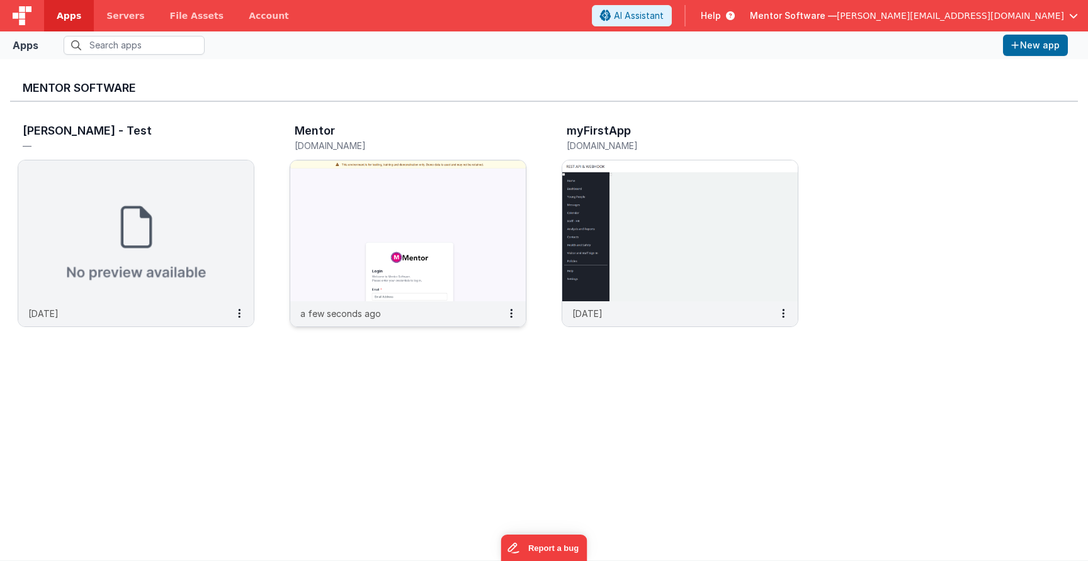
click at [324, 141] on h5 "[DOMAIN_NAME]" at bounding box center [395, 145] width 200 height 9
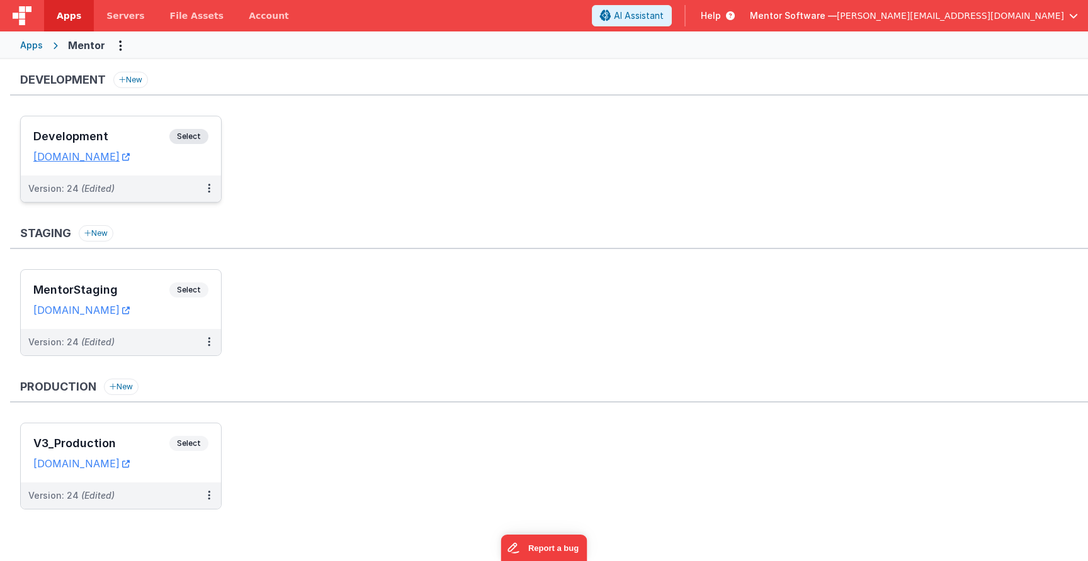
click at [189, 137] on span "Select" at bounding box center [188, 136] width 39 height 15
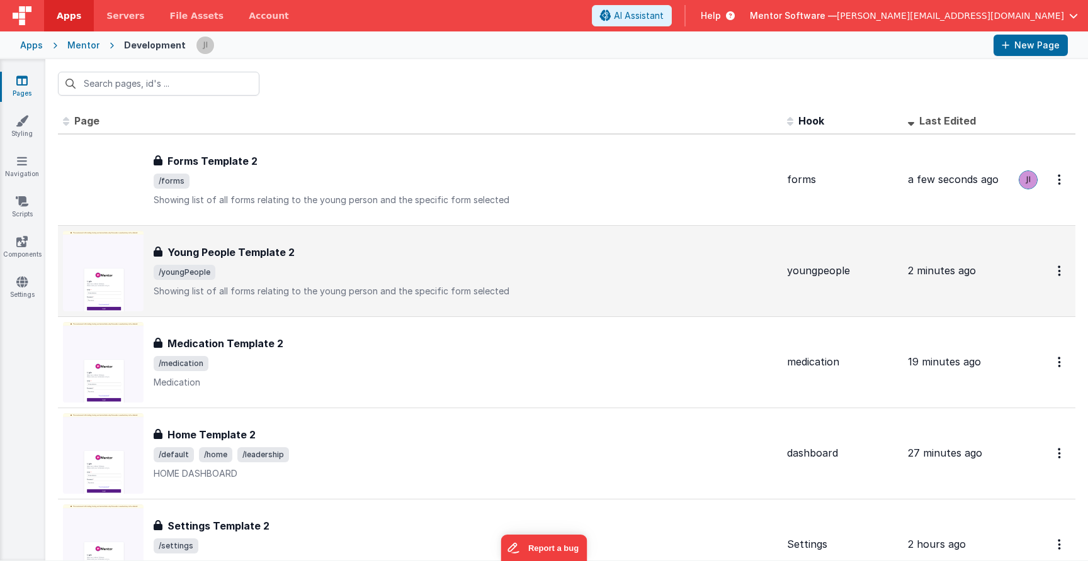
click at [291, 273] on span "/youngPeople" at bounding box center [465, 272] width 623 height 15
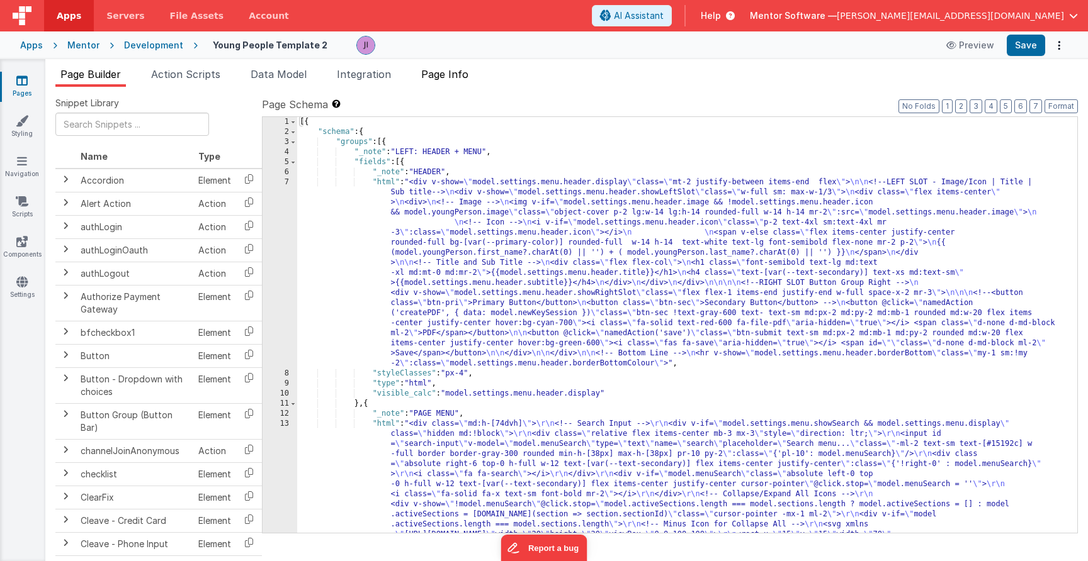
click at [460, 85] on li "Page Info" at bounding box center [444, 77] width 57 height 20
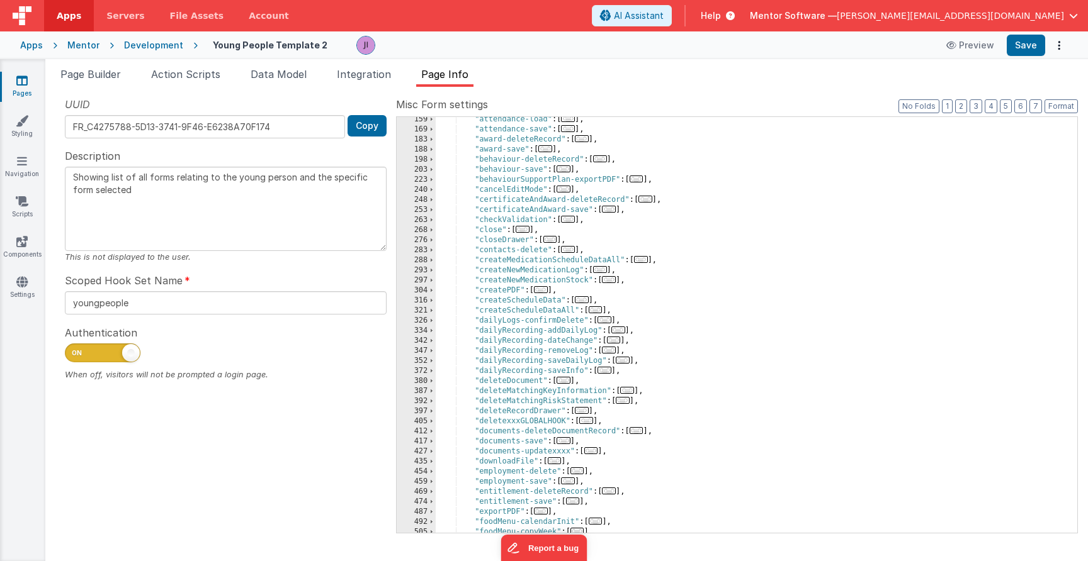
scroll to position [369, 0]
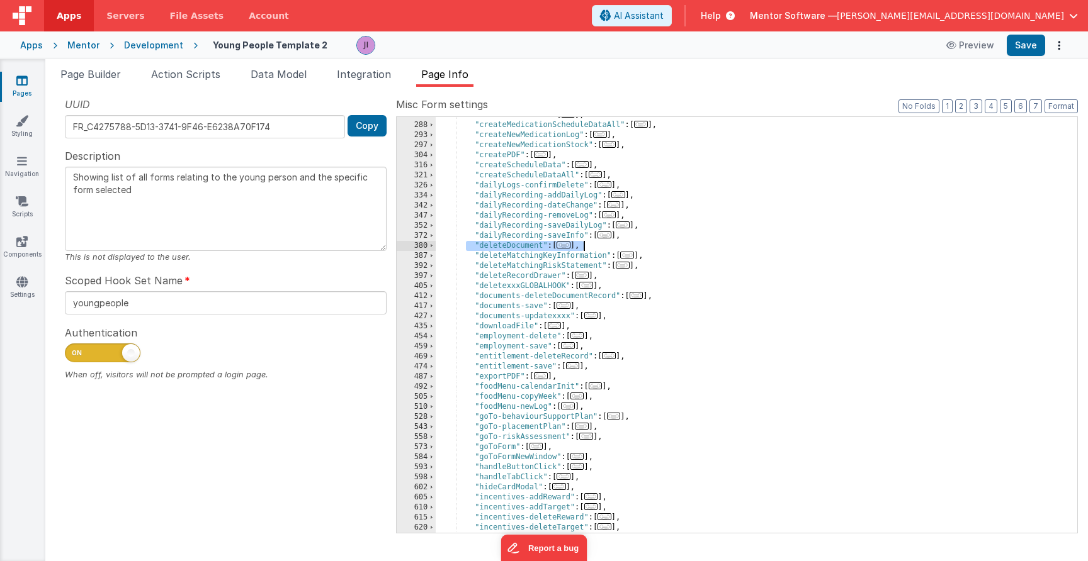
drag, startPoint x: 493, startPoint y: 241, endPoint x: 602, endPoint y: 245, distance: 109.0
click at [599, 245] on div ""contacts-delete" : [ ... ] , "createMedicationScheduleDataAll" : [ ... ] , "cr…" at bounding box center [752, 328] width 632 height 436
click at [722, 235] on div ""contacts-delete" : [ ... ] , "createMedicationScheduleDataAll" : [ ... ] , "cr…" at bounding box center [752, 328] width 632 height 436
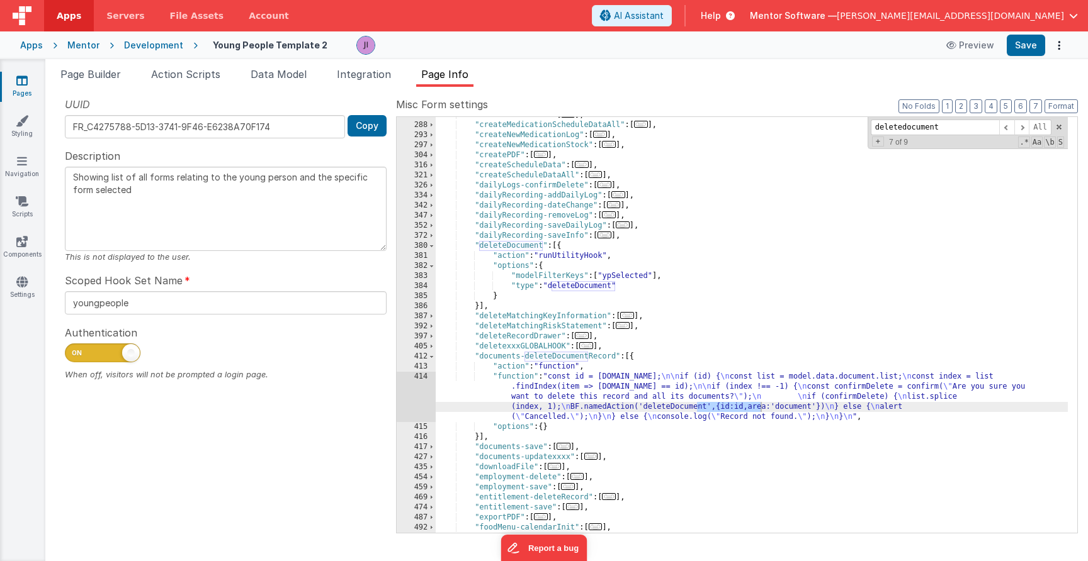
type input "deletedocument"
drag, startPoint x: 619, startPoint y: 409, endPoint x: 879, endPoint y: 408, distance: 260.0
click at [879, 409] on div ""contacts-delete" : [ ... ] , "createMedicationScheduleDataAll" : [ ... ] , "cr…" at bounding box center [752, 328] width 632 height 436
click at [636, 393] on div ""contacts-delete" : [ ... ] , "createMedicationScheduleDataAll" : [ ... ] , "cr…" at bounding box center [752, 328] width 632 height 436
click at [436, 391] on div ""contacts-delete" : [ ... ] , "createMedicationScheduleDataAll" : [ ... ] , "cr…" at bounding box center [752, 328] width 632 height 436
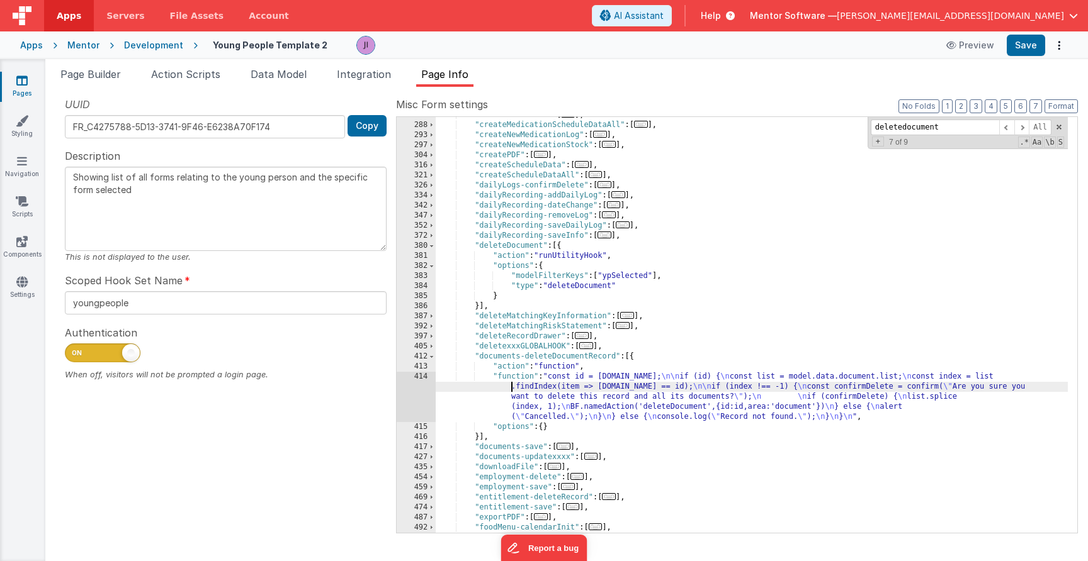
click at [428, 391] on div "414" at bounding box center [416, 397] width 39 height 50
click at [422, 391] on div "414" at bounding box center [416, 397] width 39 height 50
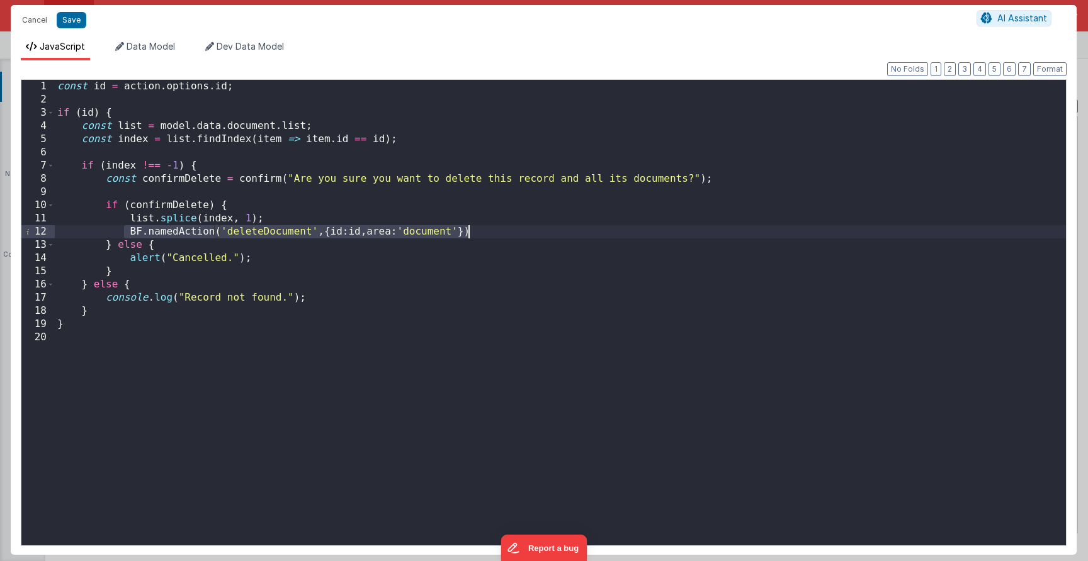
drag, startPoint x: 121, startPoint y: 230, endPoint x: 482, endPoint y: 230, distance: 360.7
click at [485, 232] on div "const id = action . options . id ; if ( id ) { const list = model . data . docu…" at bounding box center [560, 325] width 1011 height 491
click at [274, 230] on div "const id = action . options . id ; if ( id ) { const list = model . data . docu…" at bounding box center [560, 325] width 1011 height 491
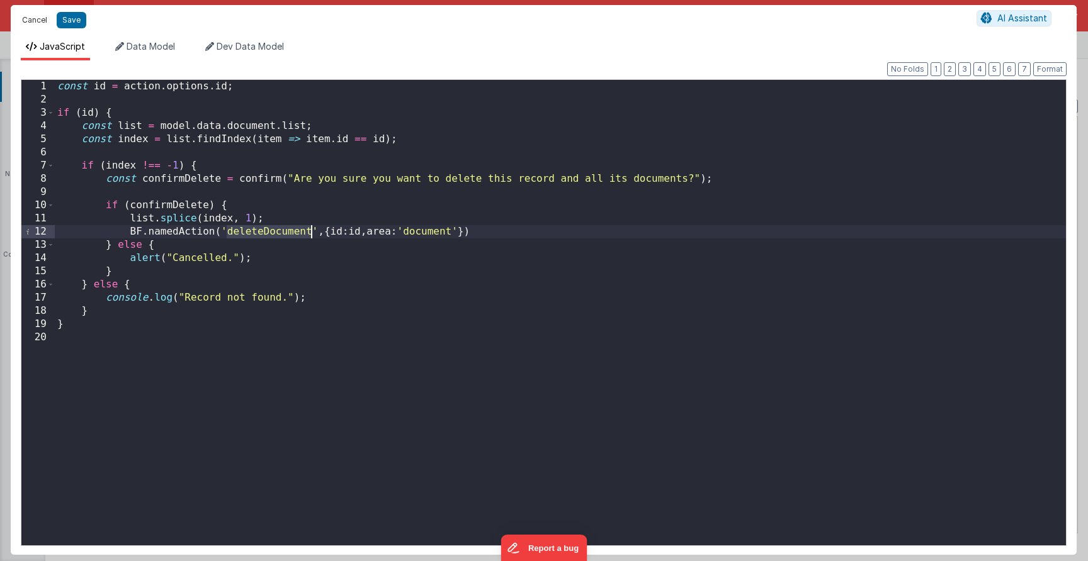
click at [25, 19] on button "Cancel" at bounding box center [35, 20] width 38 height 18
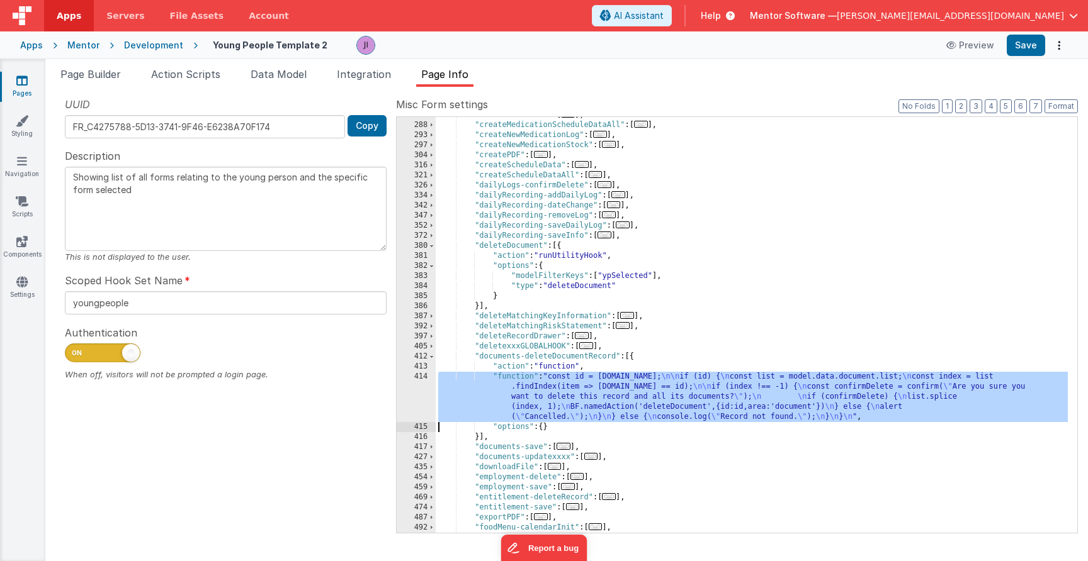
click at [721, 305] on div ""contacts-delete" : [ ... ] , "createMedicationScheduleDataAll" : [ ... ] , "cr…" at bounding box center [752, 328] width 632 height 436
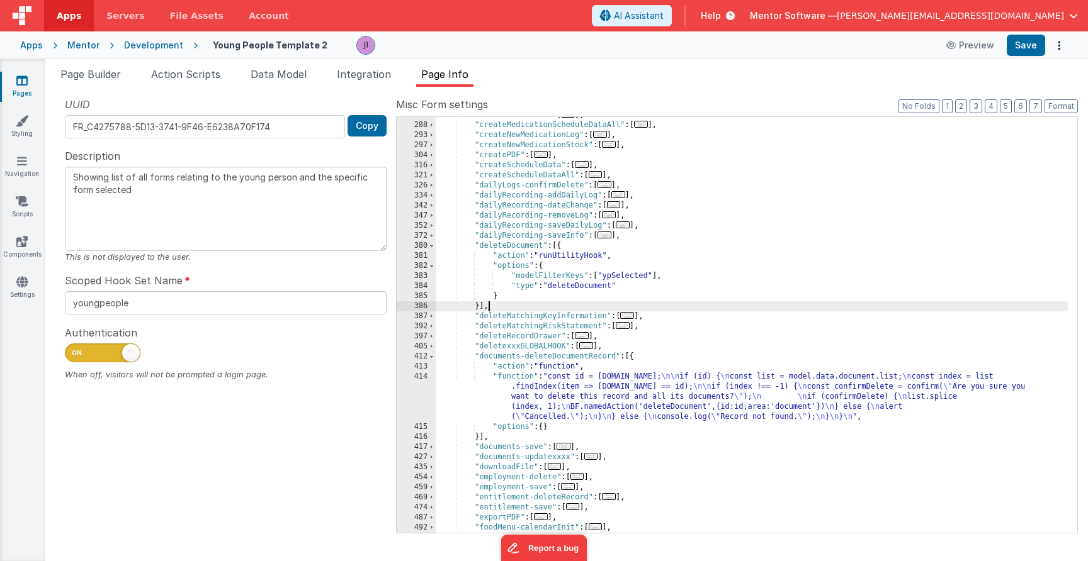
click at [697, 192] on div ""contacts-delete" : [ ... ] , "createMedicationScheduleDataAll" : [ ... ] , "cr…" at bounding box center [752, 328] width 632 height 436
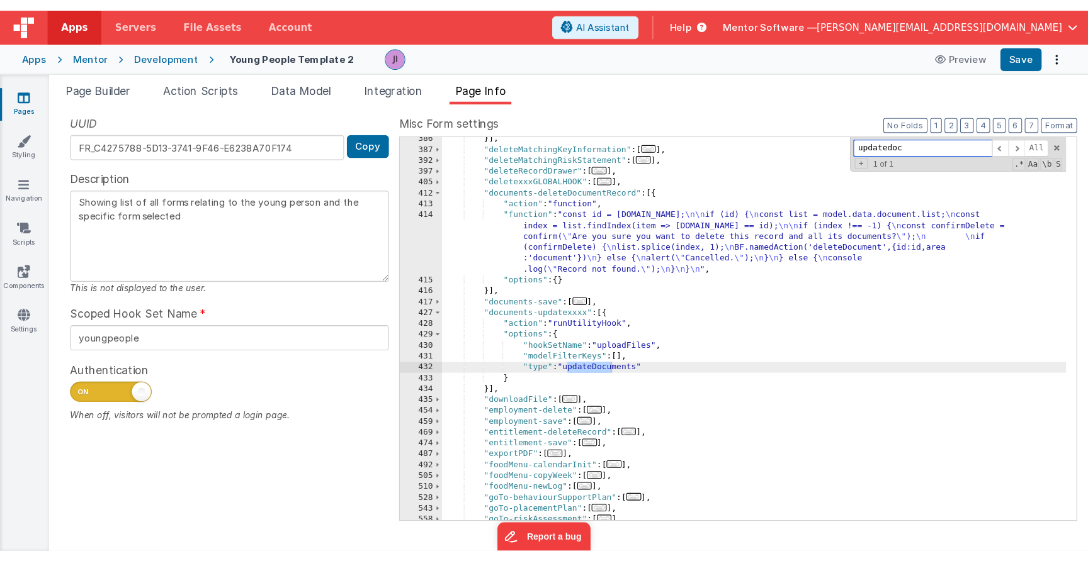
scroll to position [1081, 0]
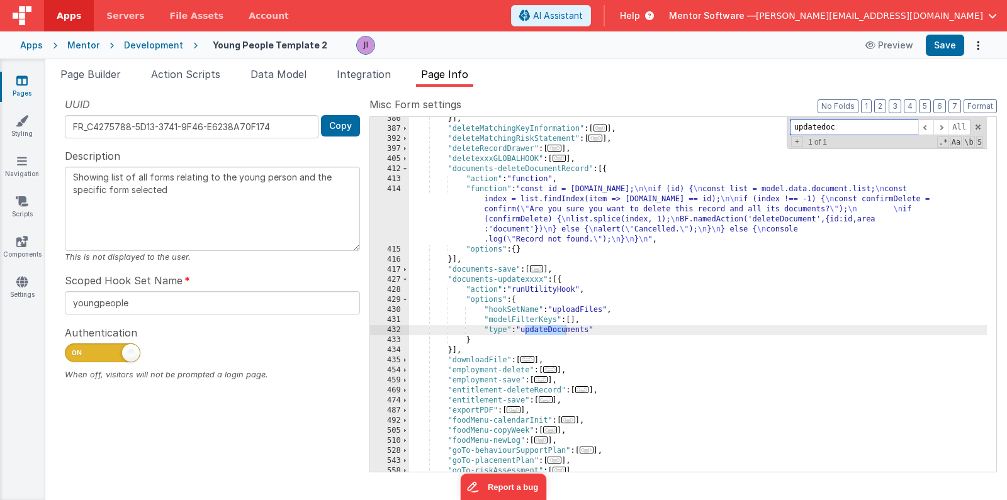
type input "updatedoc"
click at [546, 308] on div "}] , "deleteMatchingKeyInformation" : [ ... ] , "deleteMatchingRiskStatement" :…" at bounding box center [698, 301] width 578 height 375
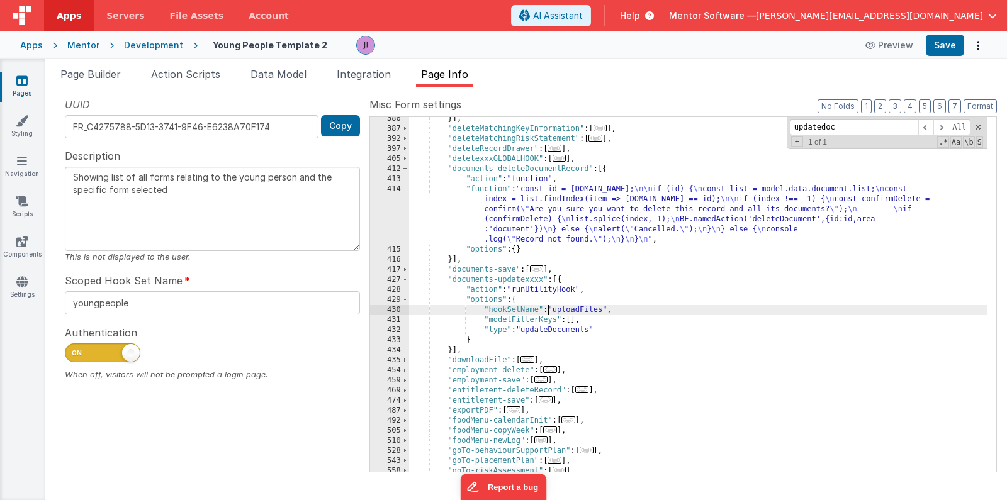
click at [538, 344] on div "}] , "deleteMatchingKeyInformation" : [ ... ] , "deleteMatchingRiskStatement" :…" at bounding box center [698, 301] width 578 height 375
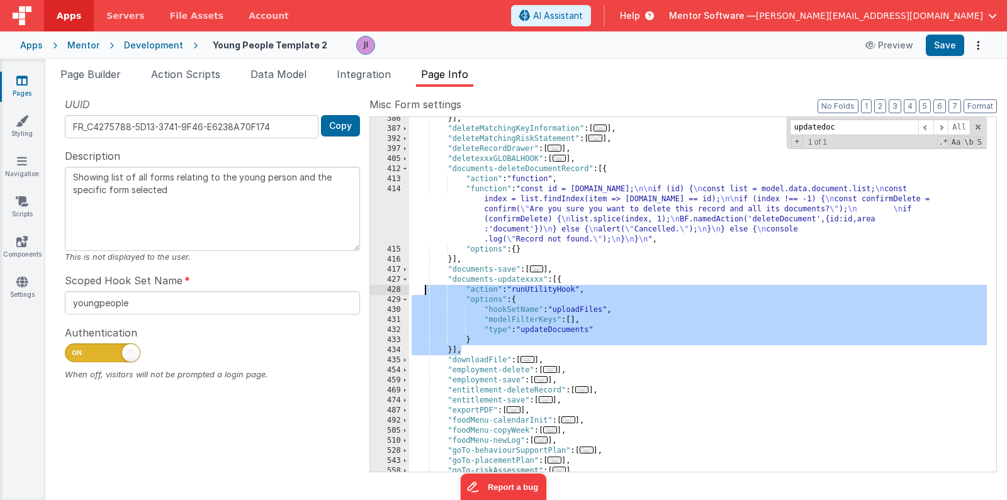
drag, startPoint x: 473, startPoint y: 349, endPoint x: 423, endPoint y: 290, distance: 77.7
click at [423, 290] on div "}] , "deleteMatchingKeyInformation" : [ ... ] , "deleteMatchingRiskStatement" :…" at bounding box center [698, 301] width 578 height 375
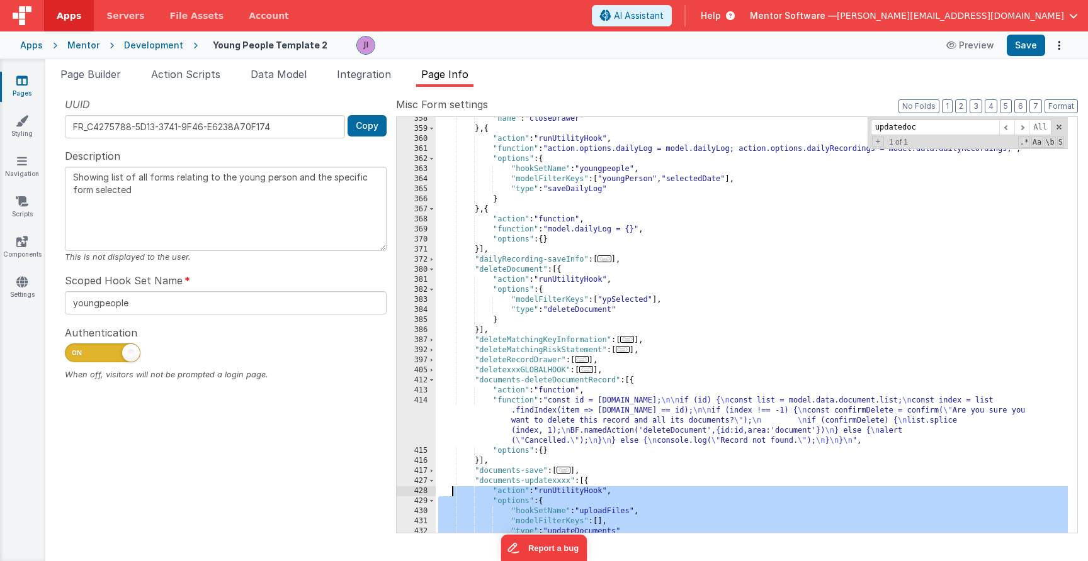
scroll to position [819, 0]
click at [118, 82] on li "Page Builder" at bounding box center [90, 77] width 70 height 20
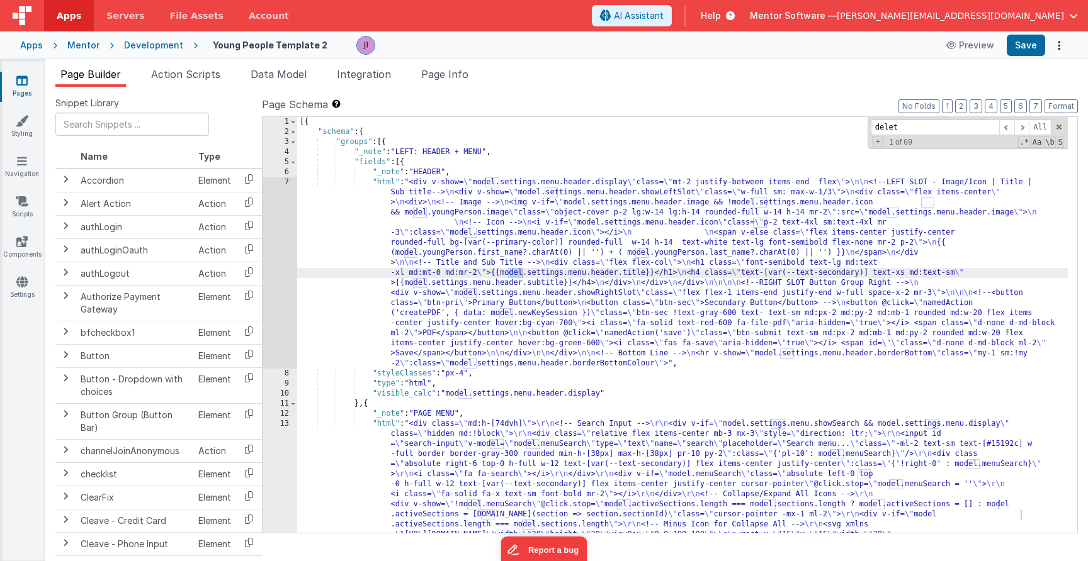
scroll to position [3885, 0]
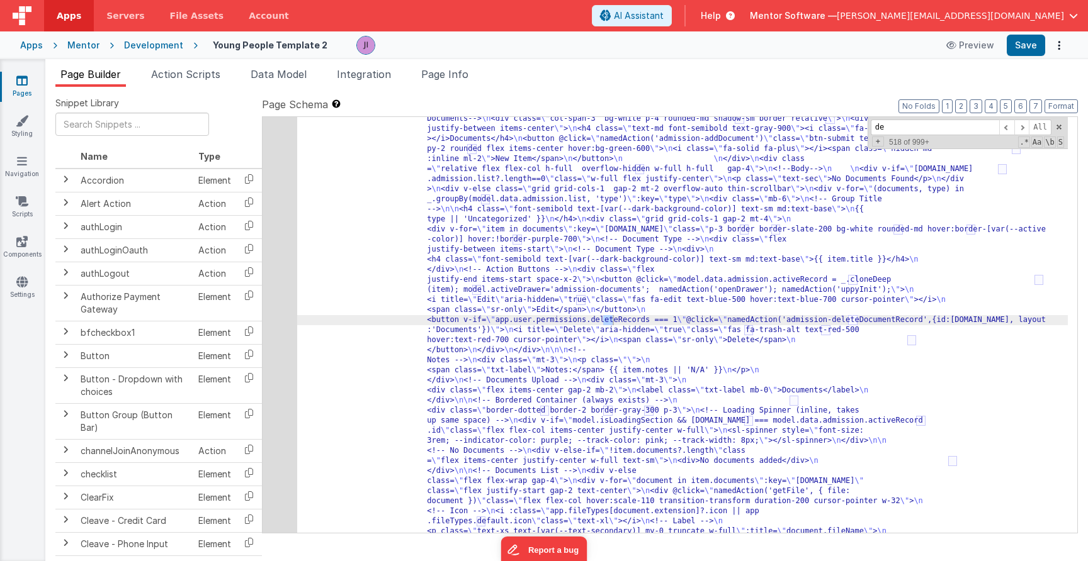
type input "d"
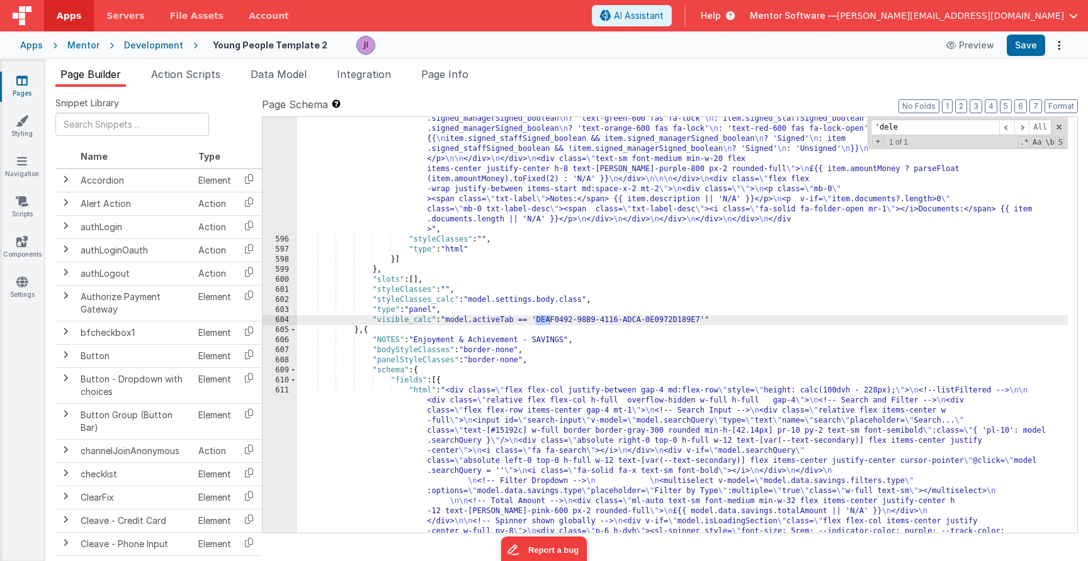
scroll to position [15414, 0]
type input "'deleteRecord"
click at [448, 60] on div "Page Builder Action Scripts Data Model Integration Page Info Snippet Library Na…" at bounding box center [566, 310] width 1042 height 502
click at [448, 68] on span "Page Info" at bounding box center [444, 74] width 47 height 13
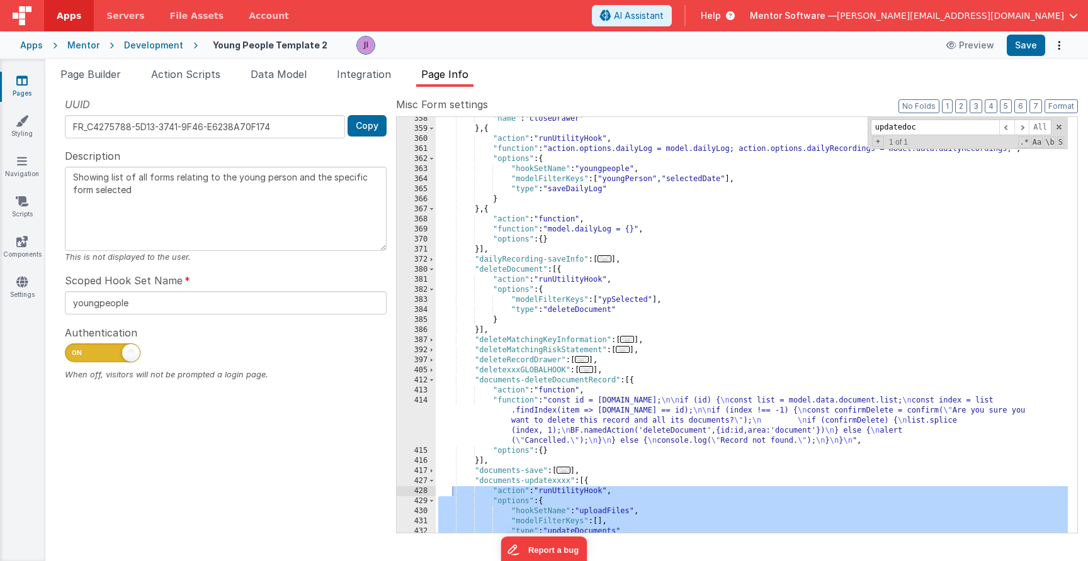
click at [680, 232] on div ""name" : "closeDrawer" } , { "action" : "runUtilityHook" , "function" : "action…" at bounding box center [752, 332] width 632 height 436
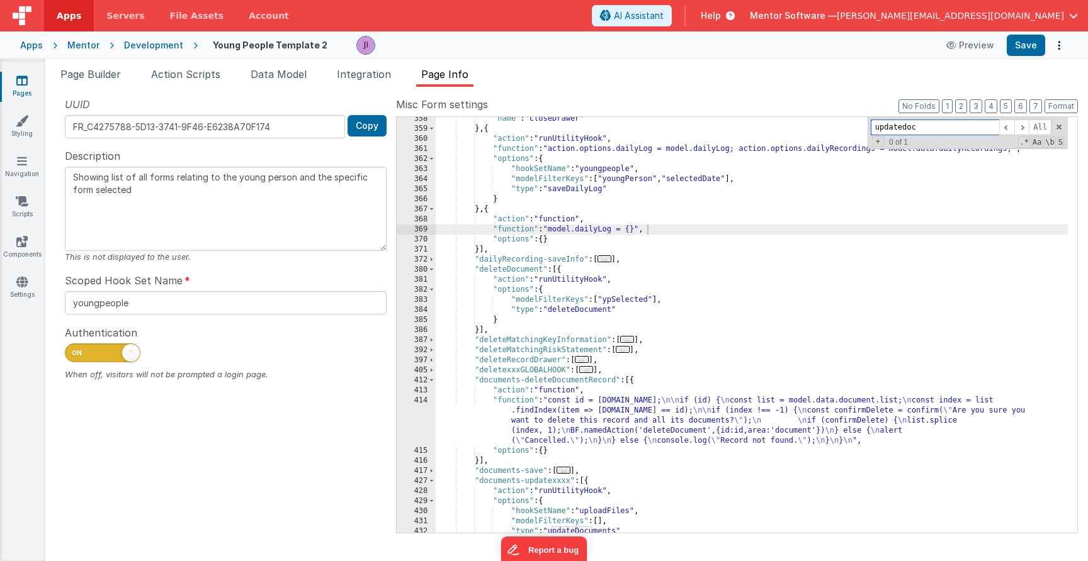
paste input "'deleteRecord"
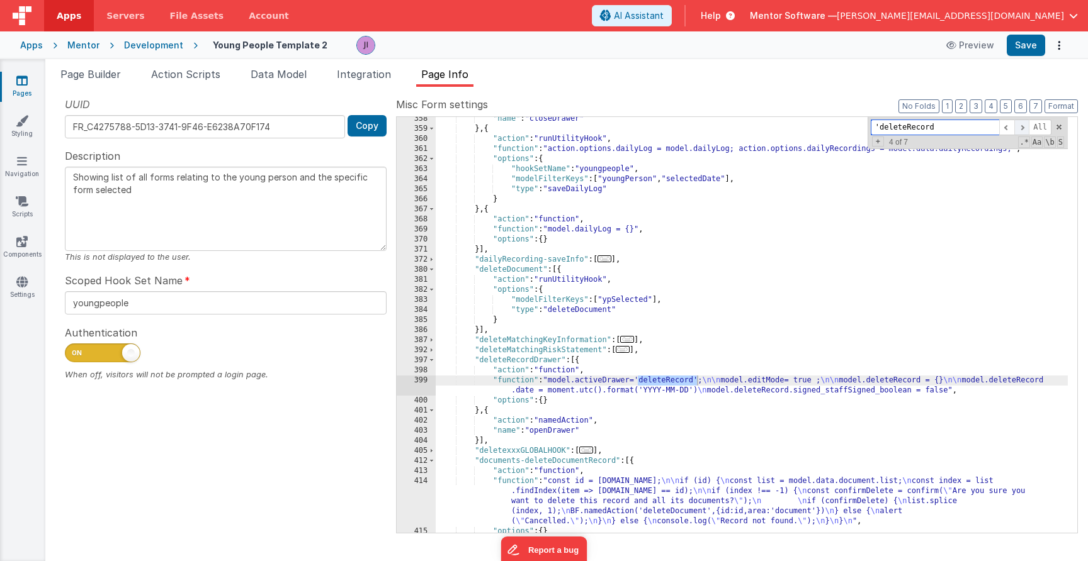
type input "'deleteRecord"
click at [1018, 127] on span at bounding box center [1021, 128] width 15 height 16
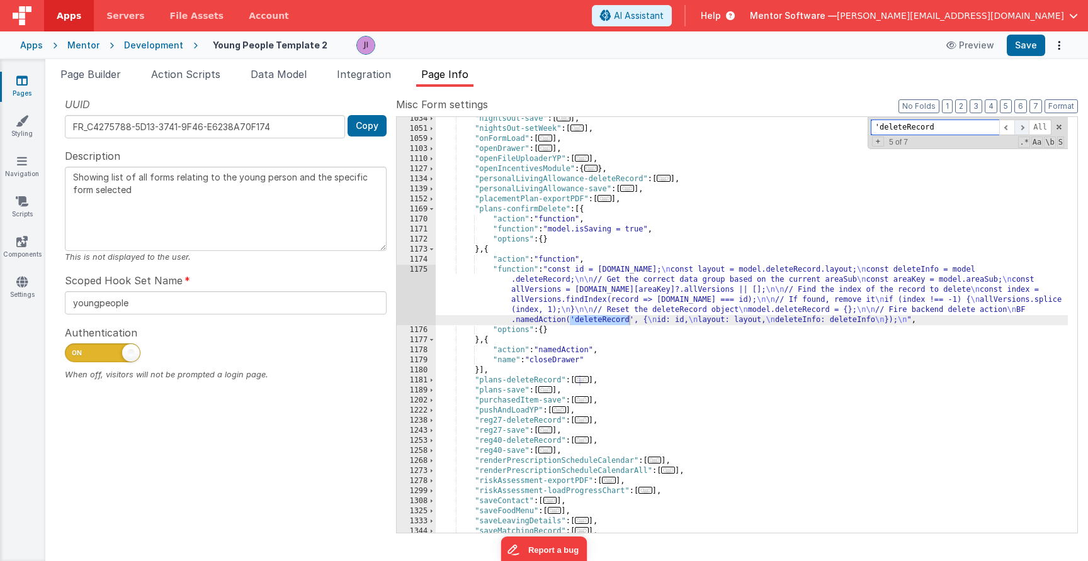
scroll to position [1917, 0]
click at [666, 317] on div ""nightsOut-save" : [ ... ] , "nightsOut-setWeek" : [ ... ] , "onFormLoad" : [ .…" at bounding box center [752, 332] width 632 height 436
click at [608, 334] on div ""nightsOut-save" : [ ... ] , "nightsOut-setWeek" : [ ... ] , "onFormLoad" : [ .…" at bounding box center [752, 332] width 632 height 436
click at [609, 327] on div ""nightsOut-save" : [ ... ] , "nightsOut-setWeek" : [ ... ] , "onFormLoad" : [ .…" at bounding box center [752, 332] width 632 height 436
click at [610, 320] on div ""nightsOut-save" : [ ... ] , "nightsOut-setWeek" : [ ... ] , "onFormLoad" : [ .…" at bounding box center [752, 332] width 632 height 436
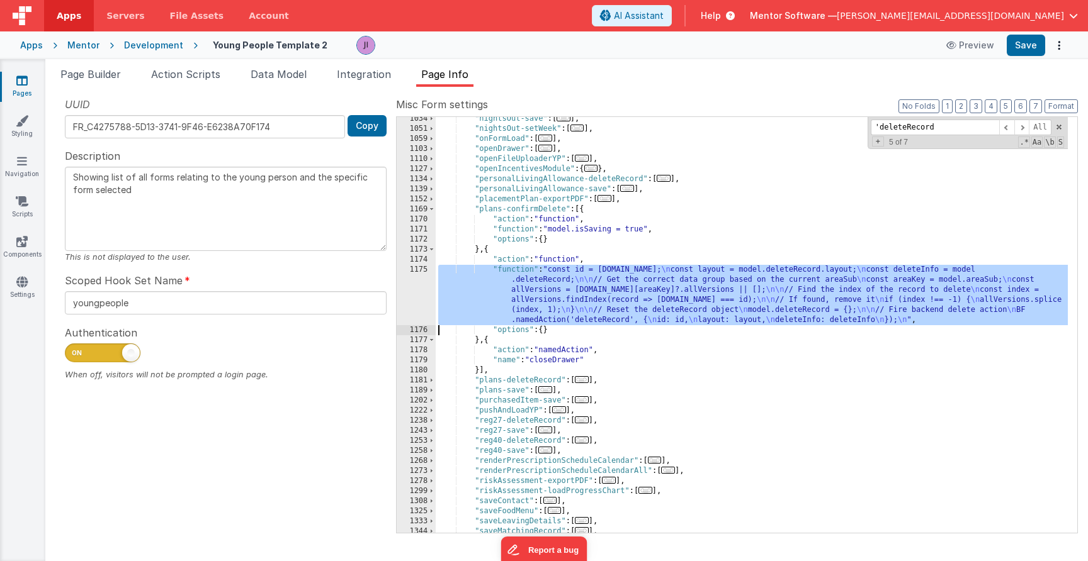
click at [419, 315] on div "1175" at bounding box center [416, 295] width 39 height 60
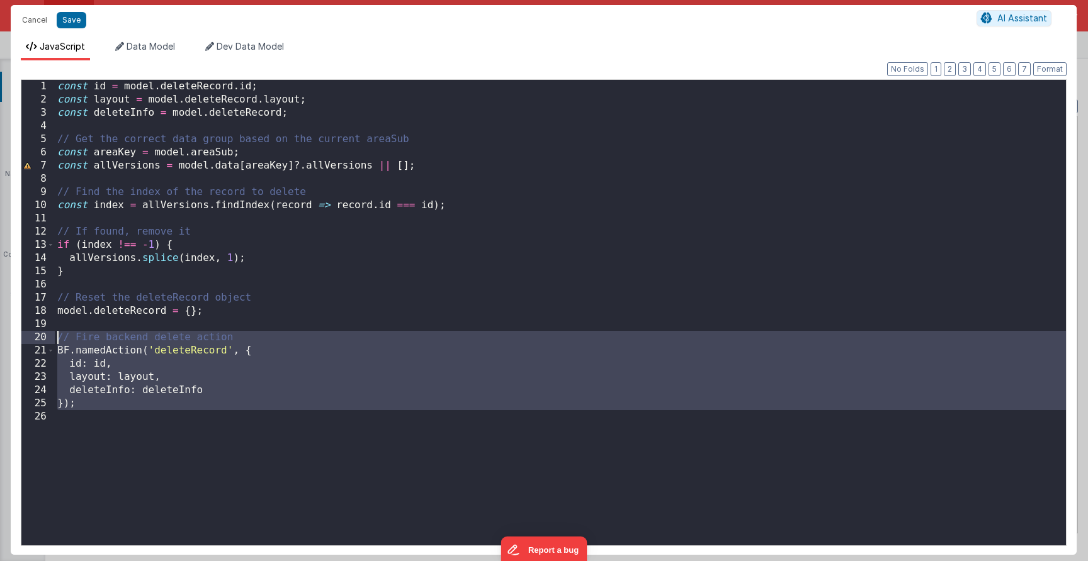
drag, startPoint x: 103, startPoint y: 420, endPoint x: 52, endPoint y: 337, distance: 98.3
click at [52, 337] on div "1 2 3 4 5 6 7 8 9 10 11 12 13 14 15 16 17 18 19 20 21 22 23 24 25 26 const id =…" at bounding box center [543, 312] width 1045 height 467
click at [41, 27] on button "Cancel" at bounding box center [35, 20] width 38 height 18
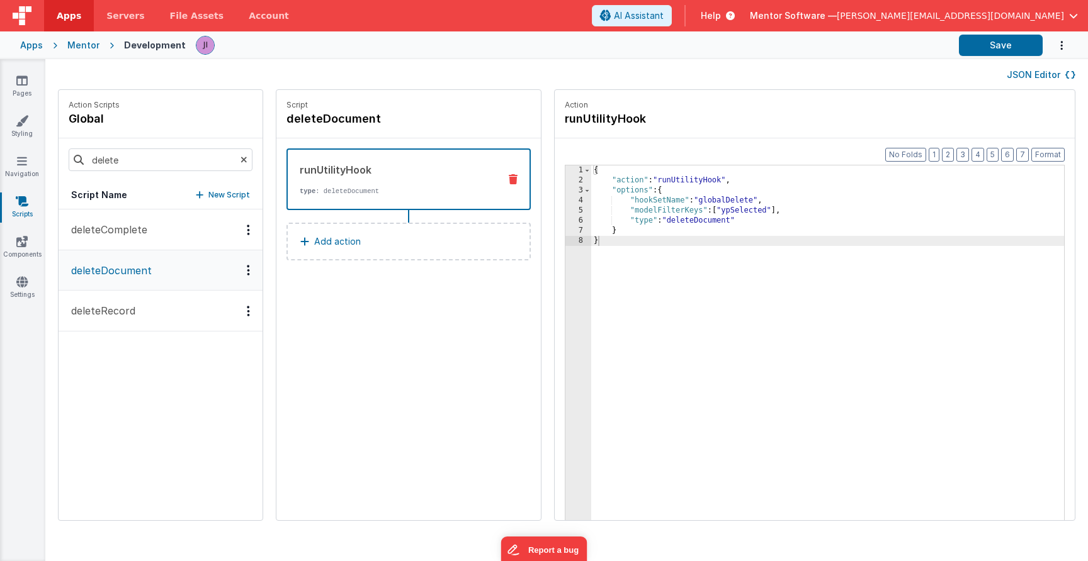
click at [152, 302] on button "deleteRecord" at bounding box center [161, 311] width 204 height 41
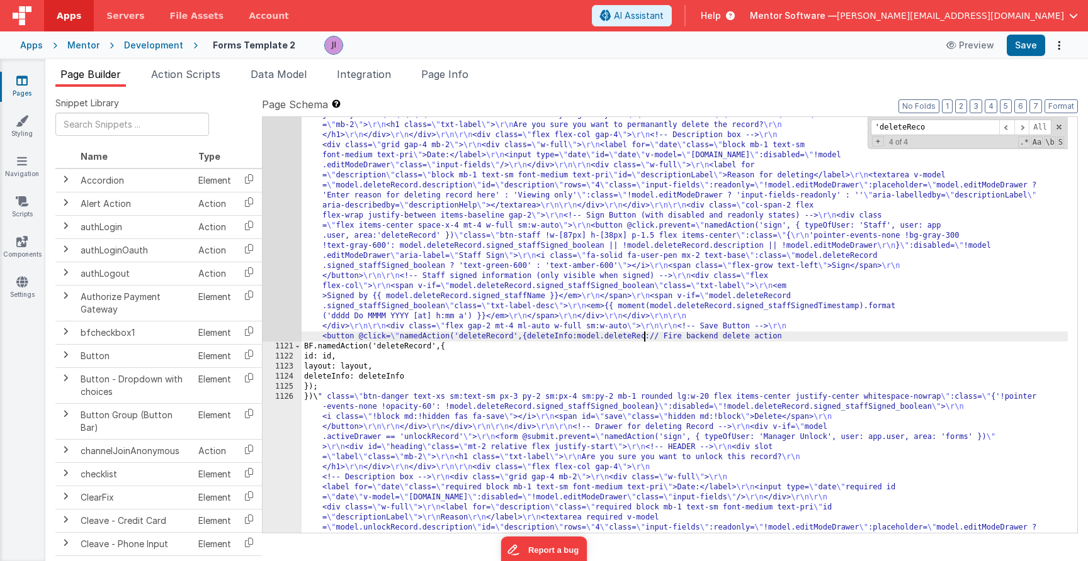
scroll to position [19555, 0]
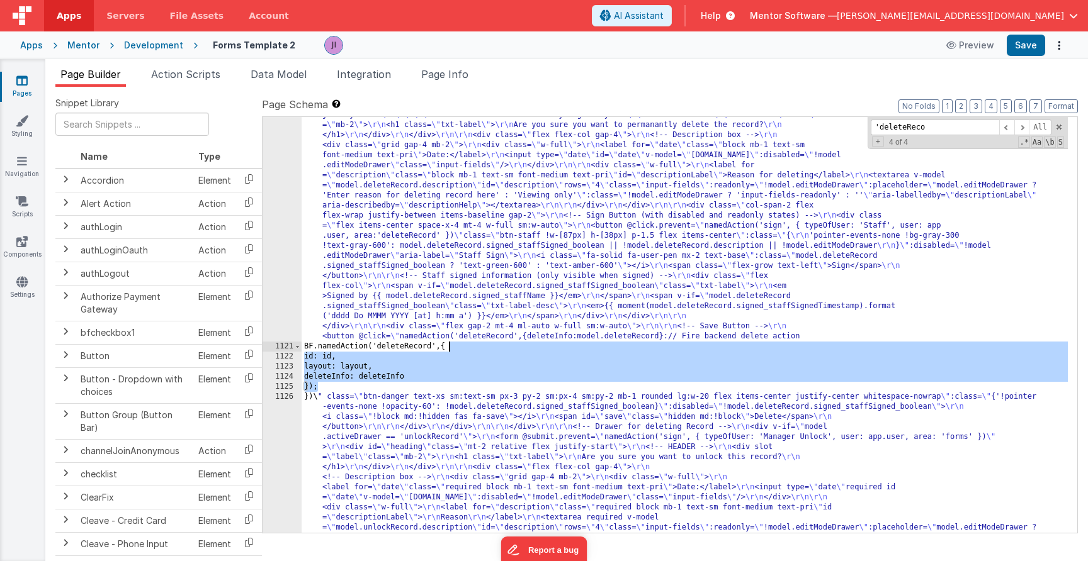
drag, startPoint x: 393, startPoint y: 388, endPoint x: 583, endPoint y: 354, distance: 193.7
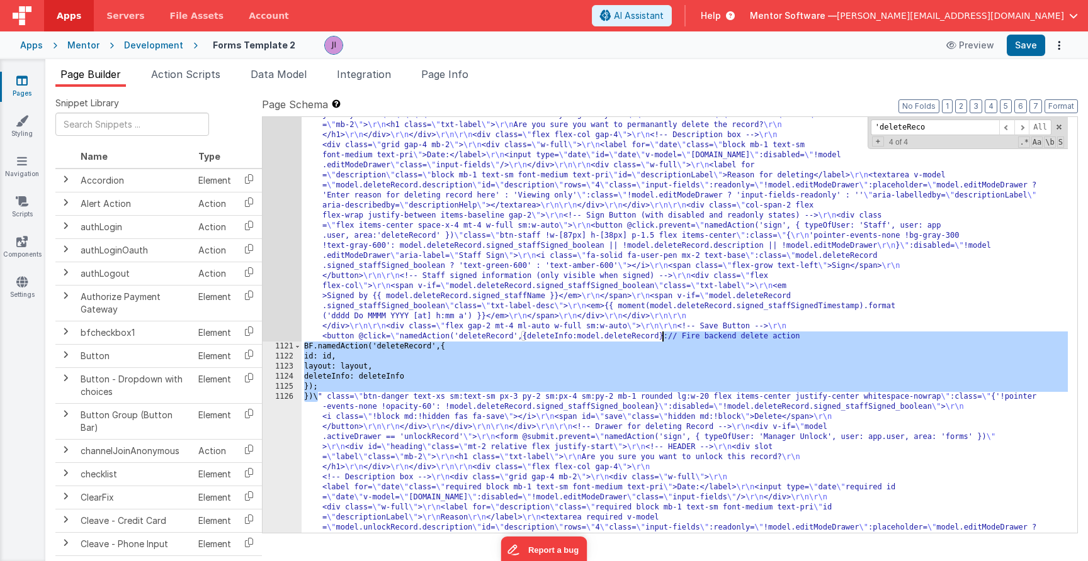
drag, startPoint x: 317, startPoint y: 400, endPoint x: 661, endPoint y: 334, distance: 350.0
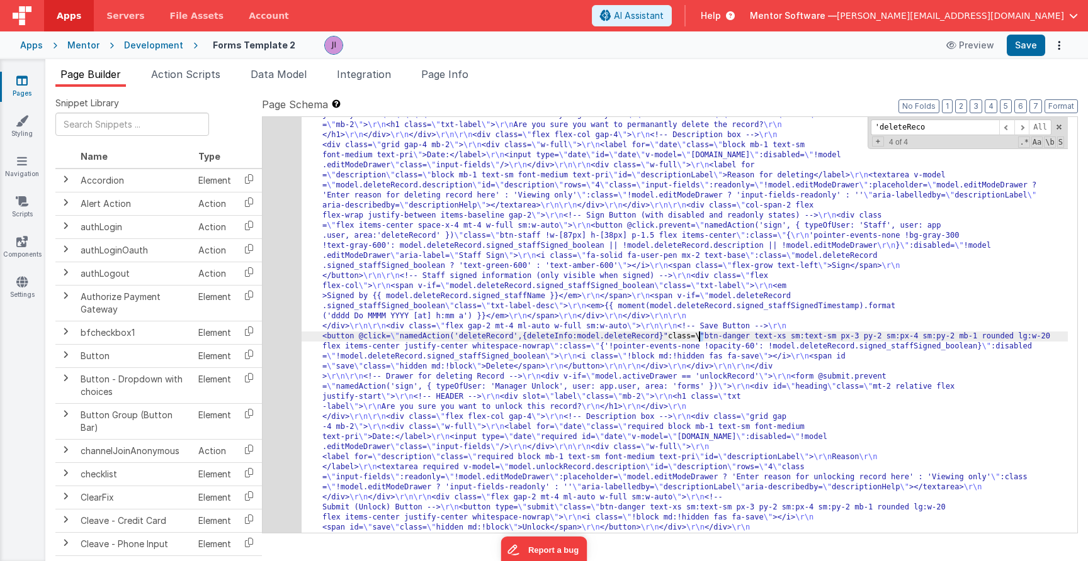
click at [193, 72] on span "Action Scripts" at bounding box center [185, 74] width 69 height 13
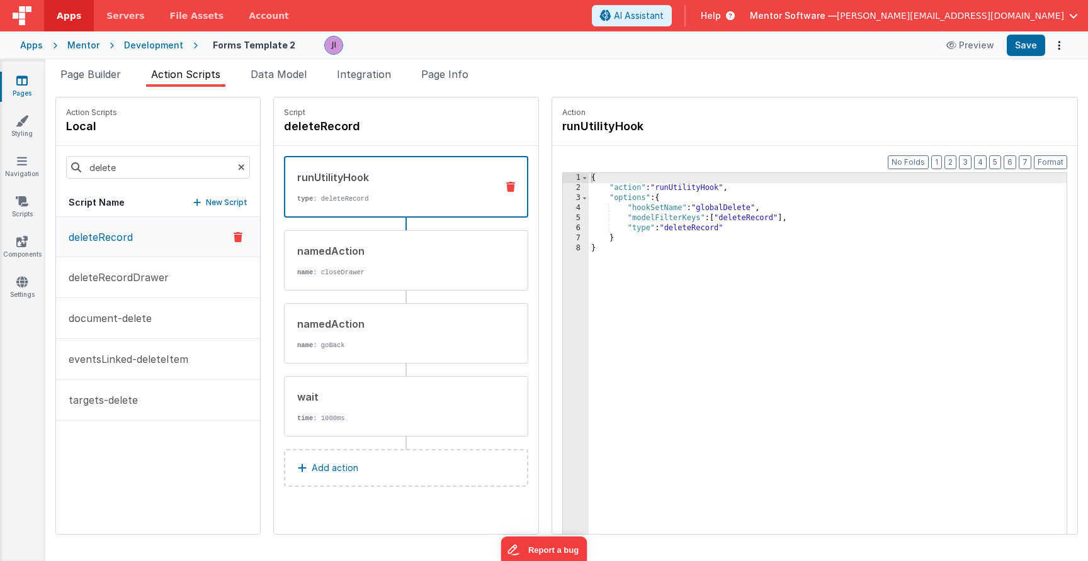
click at [675, 244] on div "{ "action" : "runUtilityHook" , "options" : { "hookSetName" : "globalDelete" , …" at bounding box center [828, 383] width 478 height 420
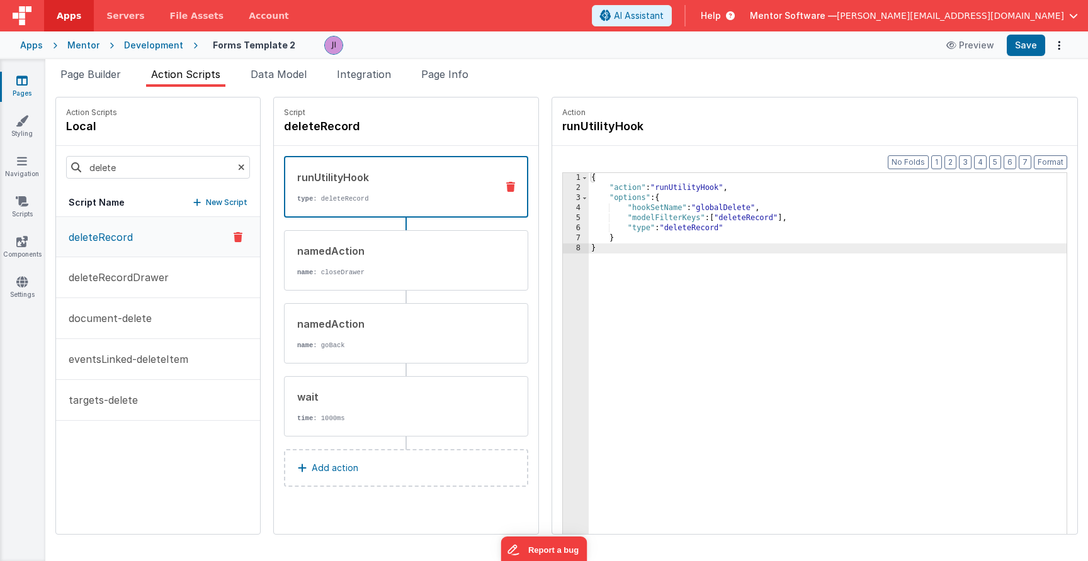
click at [742, 188] on div "{ "action" : "runUtilityHook" , "options" : { "hookSetName" : "globalDelete" , …" at bounding box center [828, 383] width 478 height 420
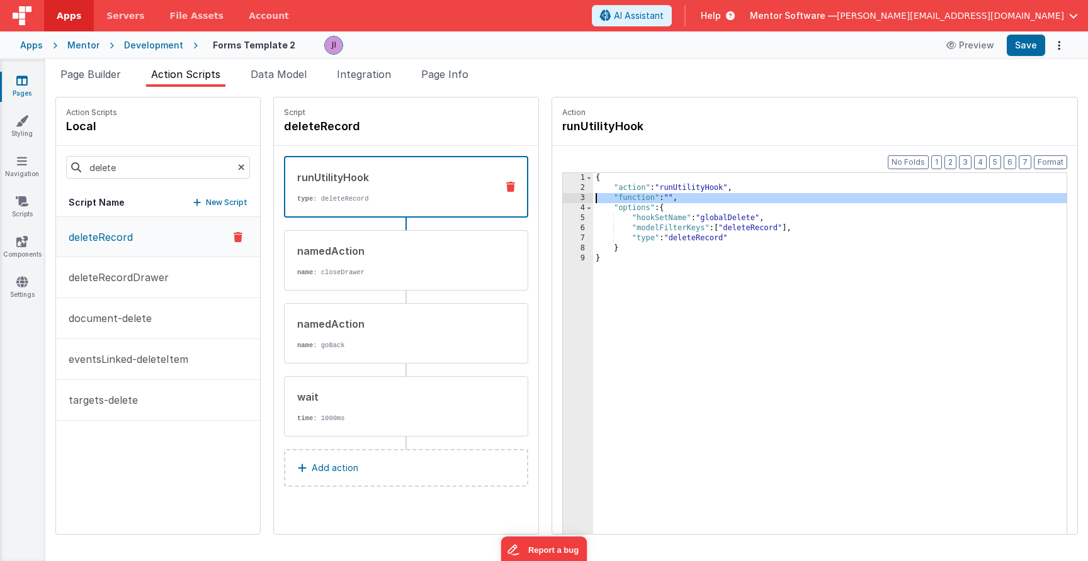
click at [582, 194] on div "3" at bounding box center [578, 198] width 30 height 10
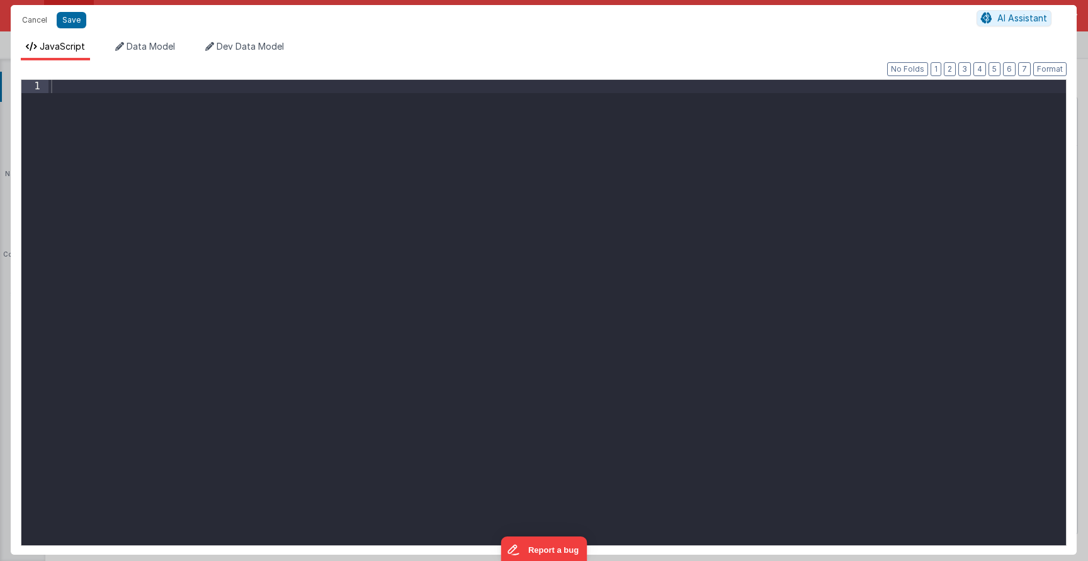
click at [502, 192] on div at bounding box center [556, 326] width 1017 height 492
click at [288, 95] on div "action . options . id = model . form . id action . options . layout =" at bounding box center [556, 326] width 1017 height 492
click at [137, 116] on div "action . options . id = model . form . id if ( model . form . ) action . option…" at bounding box center [556, 326] width 1017 height 492
drag, startPoint x: 142, startPoint y: 116, endPoint x: 70, endPoint y: 118, distance: 72.4
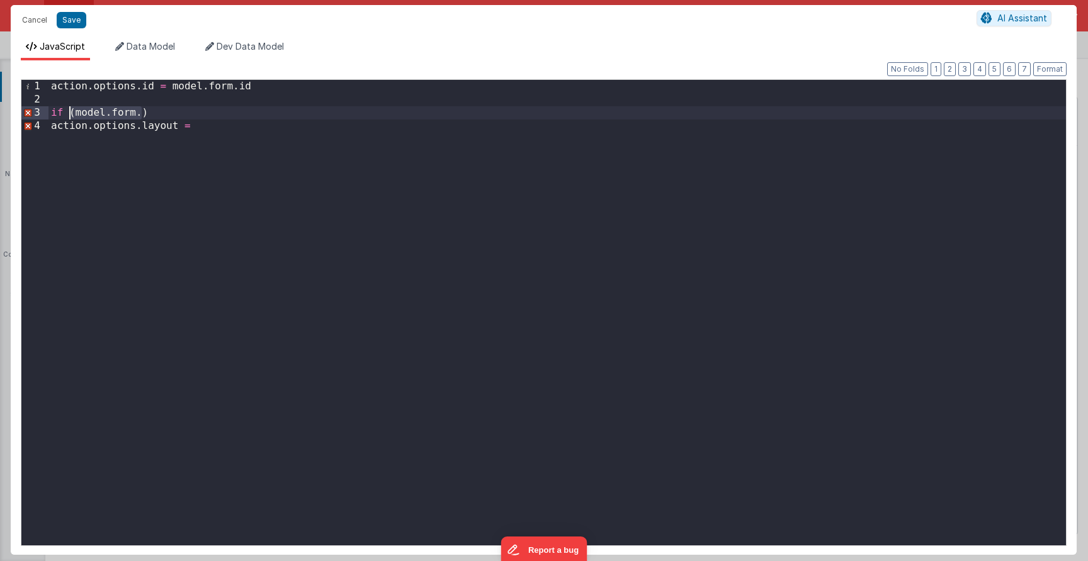
click at [70, 118] on div "action . options . id = model . form . id if ( model . form . ) action . option…" at bounding box center [556, 326] width 1017 height 492
click at [99, 113] on div "action . options . id = model . form . id if ( model . form . ) action . option…" at bounding box center [556, 326] width 1017 height 492
drag, startPoint x: 142, startPoint y: 114, endPoint x: 77, endPoint y: 118, distance: 64.9
click at [77, 118] on div "action . options . id = model . form . id if ( model . form . ) action . option…" at bounding box center [556, 326] width 1017 height 492
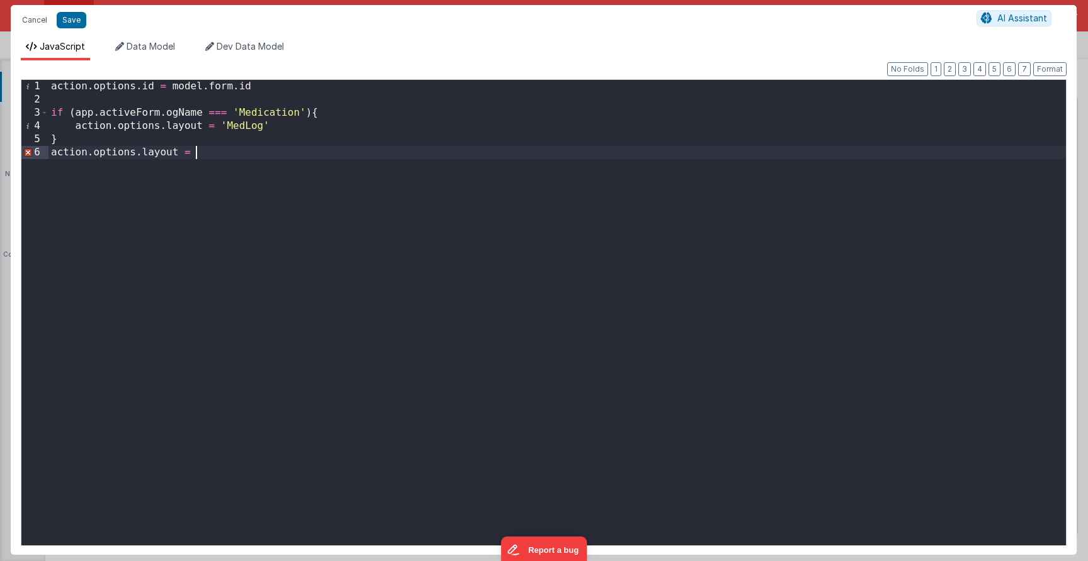
click at [283, 147] on div "action . options . id = model . form . id if ( app . activeForm . ogName === 'M…" at bounding box center [556, 326] width 1017 height 492
drag, startPoint x: 244, startPoint y: 152, endPoint x: -7, endPoint y: 149, distance: 251.2
click at [0, 149] on html "Cancel Save AI Assistant JavaScript Data Model Dev Data Model Format 7 6 5 4 3 …" at bounding box center [544, 280] width 1088 height 561
click at [522, 251] on div "action . options . id = model . form . id if ( app . activeForm . ogName === 'M…" at bounding box center [556, 326] width 1017 height 492
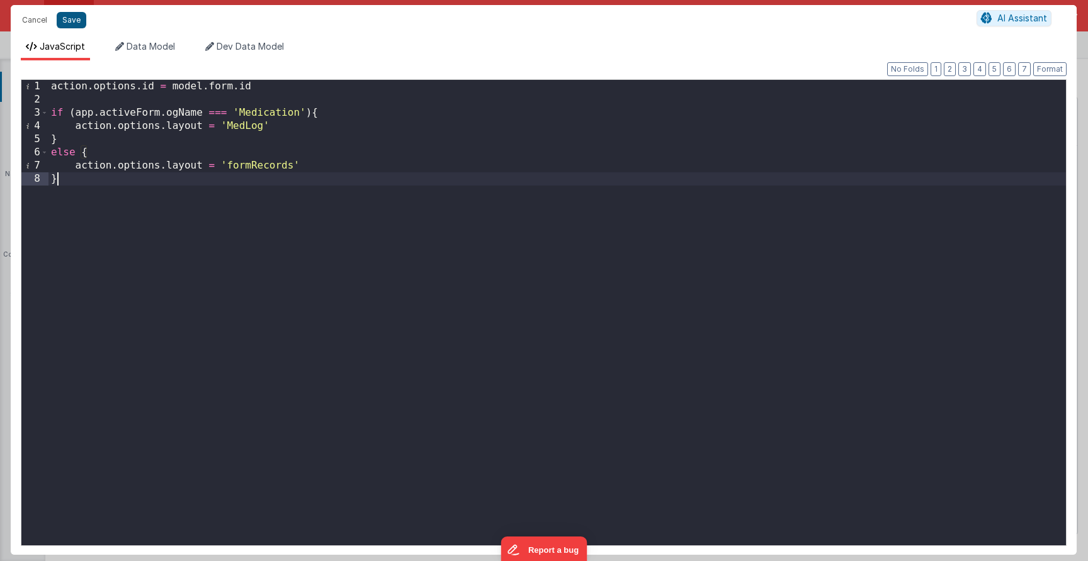
click at [76, 24] on button "Save" at bounding box center [72, 20] width 30 height 16
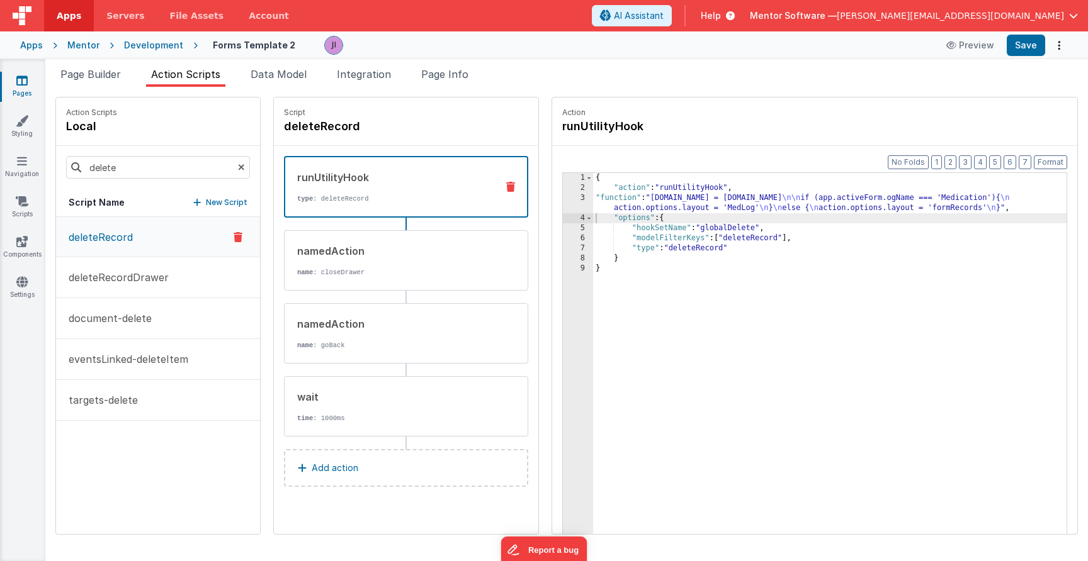
click at [689, 203] on div "{ "action" : "runUtilityHook" , "function" : "action.options.id = model.form.id…" at bounding box center [829, 383] width 473 height 420
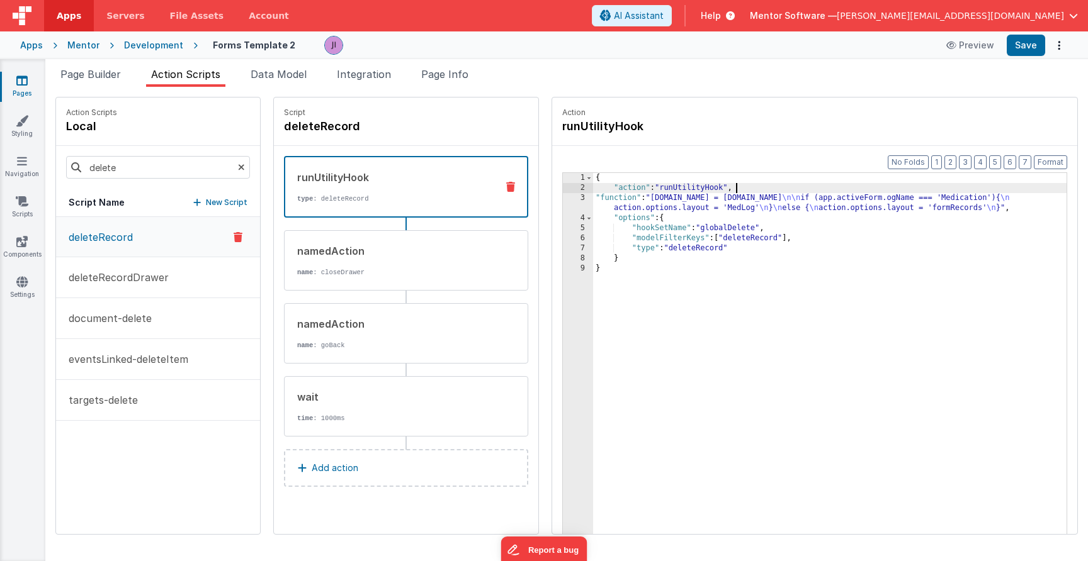
click at [763, 188] on div "{ "action" : "runUtilityHook" , "function" : "action.options.id = model.form.id…" at bounding box center [829, 383] width 473 height 420
click at [675, 215] on div "{ "action" : "runUtilityHook" , "function" : "action.options.id = model.form.id…" at bounding box center [829, 383] width 473 height 420
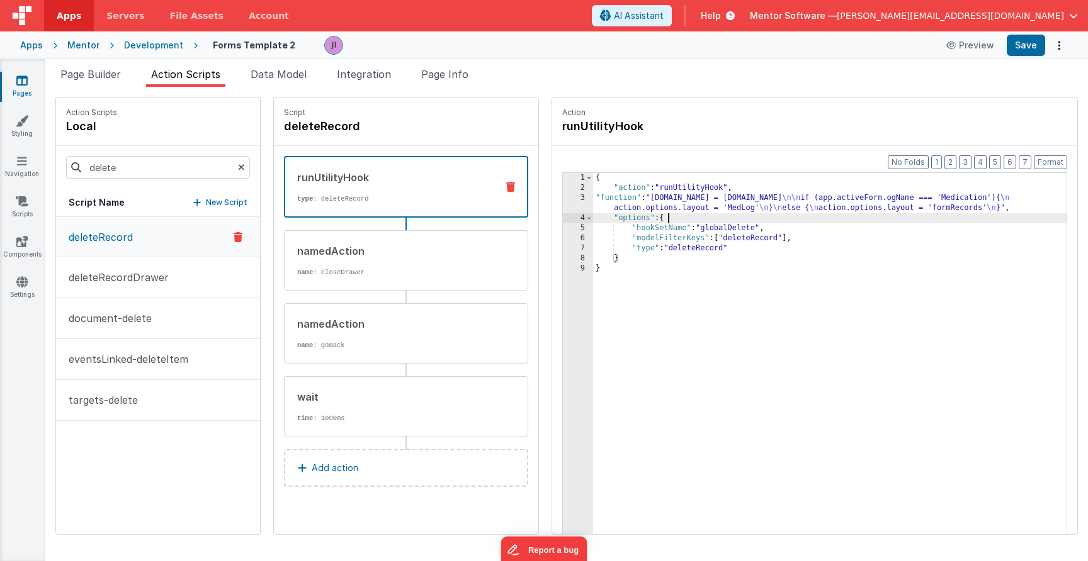
click at [673, 208] on div "{ "action" : "runUtilityHook" , "function" : "action.options.id = model.form.id…" at bounding box center [829, 383] width 473 height 420
click at [575, 208] on div "3" at bounding box center [578, 203] width 30 height 20
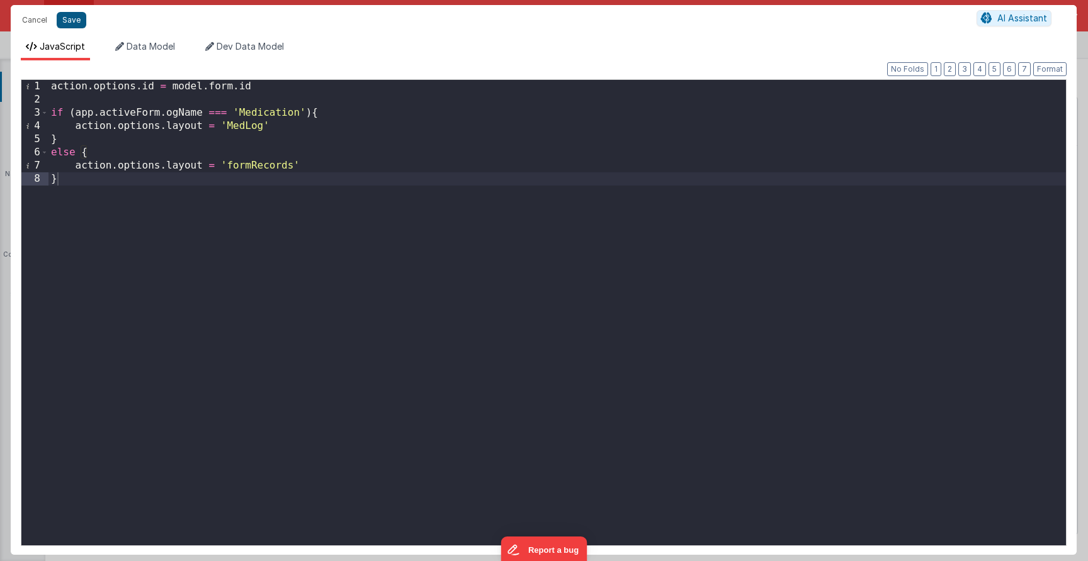
click at [79, 23] on button "Save" at bounding box center [72, 20] width 30 height 16
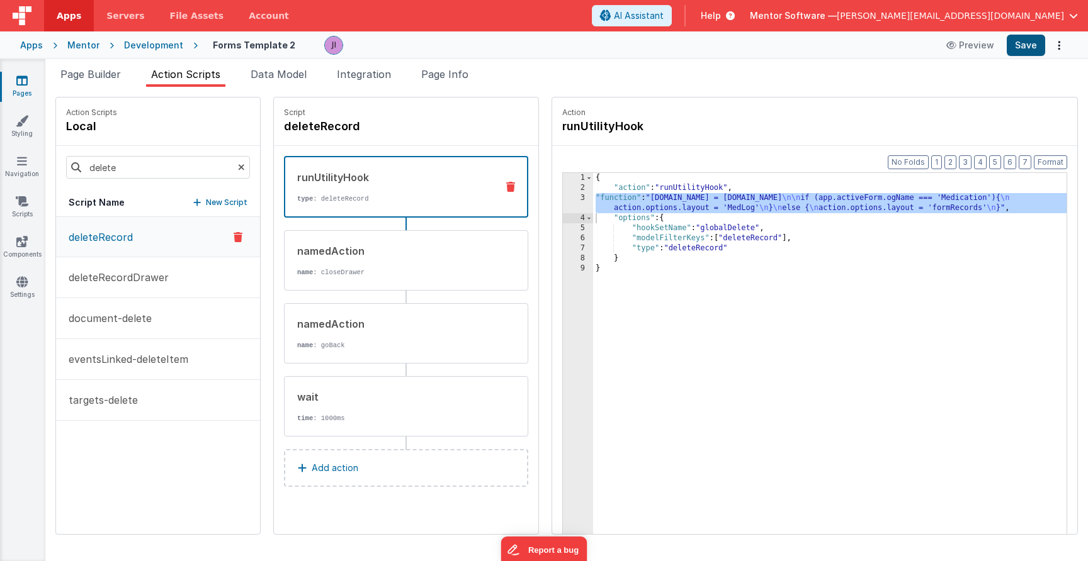
click at [1012, 54] on button "Save" at bounding box center [1025, 45] width 38 height 21
click at [79, 83] on li "Page Builder" at bounding box center [90, 77] width 70 height 20
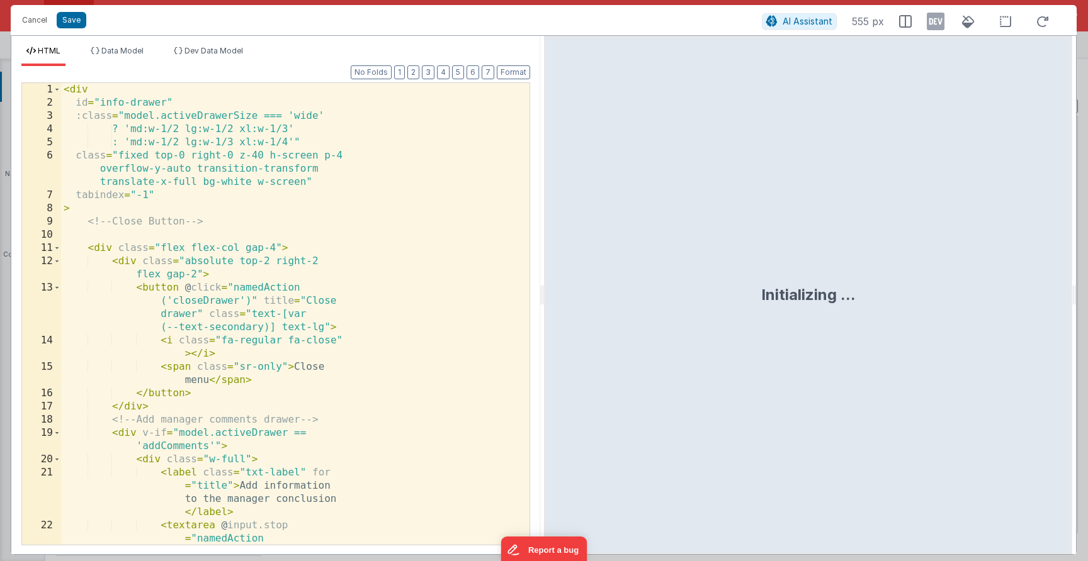
scroll to position [20209, 0]
click at [377, 317] on div "< div id = "info-drawer" :class = "model.activeDrawerSize === 'wide' ? 'md:w-1/…" at bounding box center [290, 419] width 459 height 673
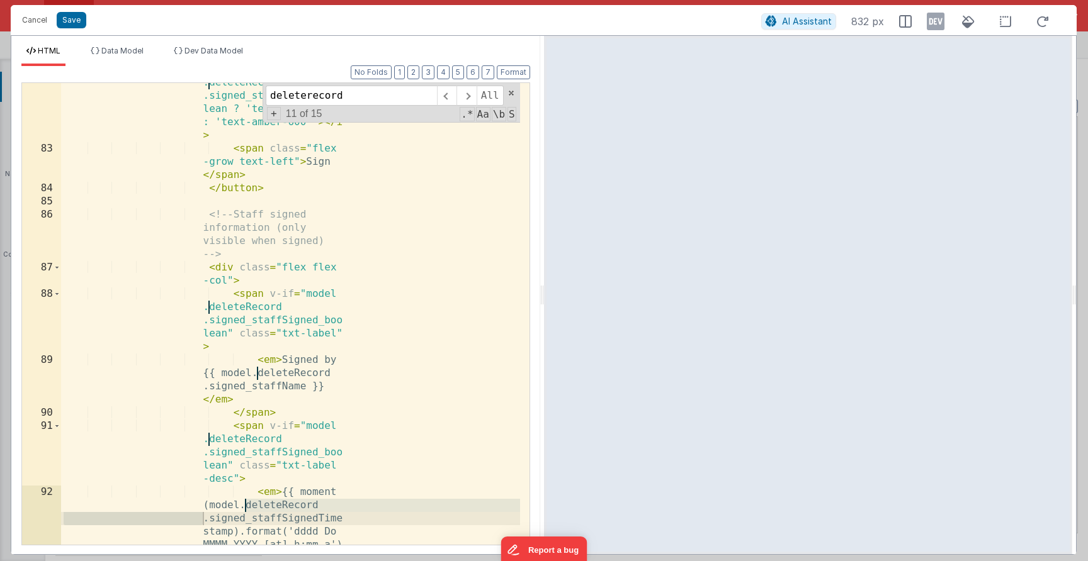
scroll to position [2687, 0]
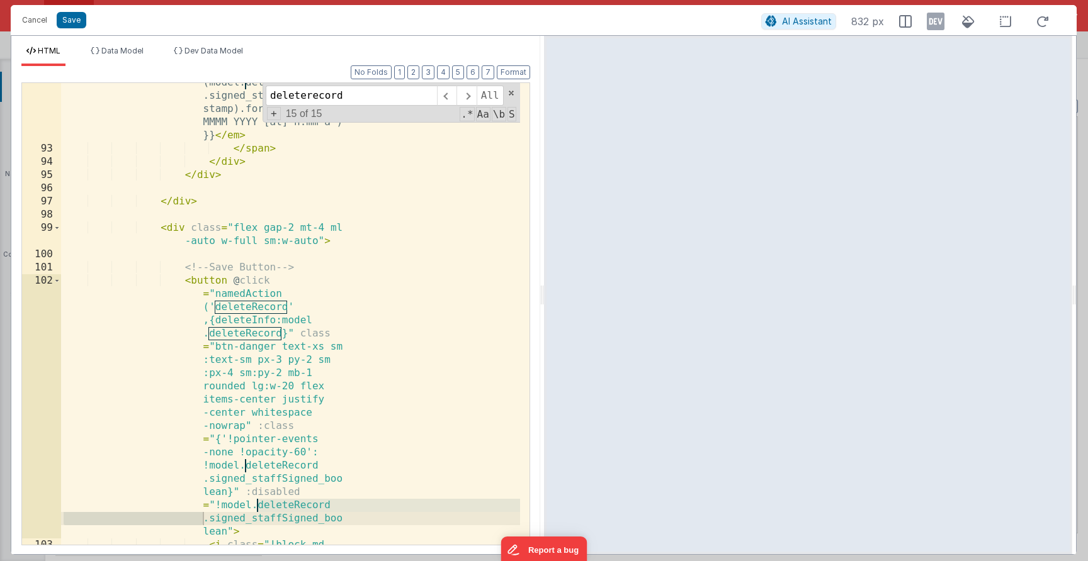
type input "deleterecord"
click at [279, 346] on div "< em > {{ moment (model.deleteRecord .signed_staffSignedTime stamp).format('ddd…" at bounding box center [290, 353] width 459 height 581
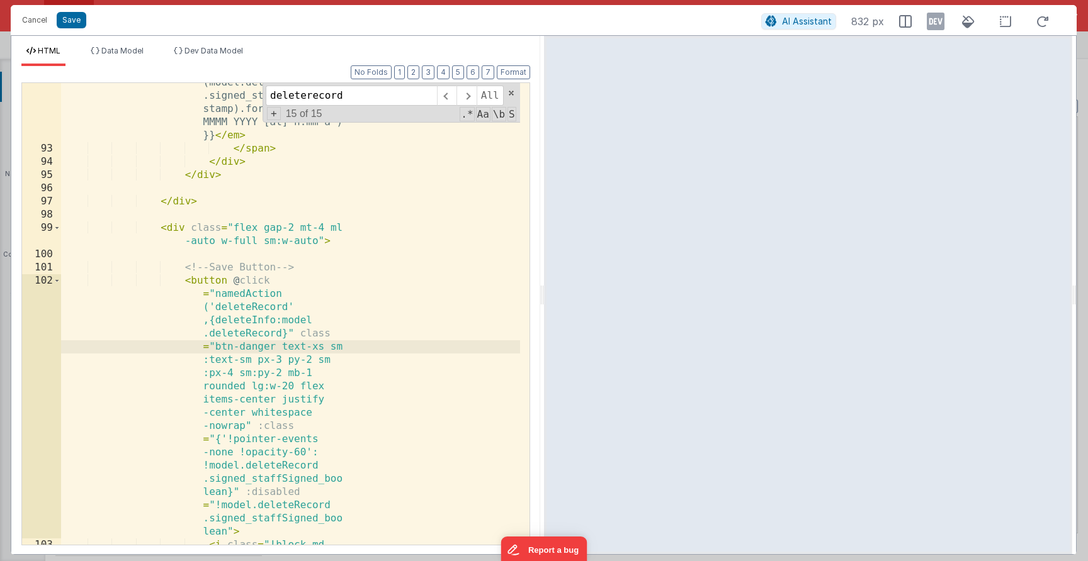
click at [288, 335] on div "< em > {{ moment (model.deleteRecord .signed_staffSignedTime stamp).format('ddd…" at bounding box center [290, 353] width 459 height 581
click at [290, 335] on div "< em > {{ moment (model.deleteRecord .signed_staffSignedTime stamp).format('ddd…" at bounding box center [290, 353] width 459 height 581
click at [295, 333] on div "< em > {{ moment (model.deleteRecord .signed_staffSignedTime stamp).format('ddd…" at bounding box center [290, 353] width 459 height 581
click at [252, 325] on div "< em > {{ moment (model.deleteRecord .signed_staffSignedTime stamp).format('ddd…" at bounding box center [290, 353] width 459 height 581
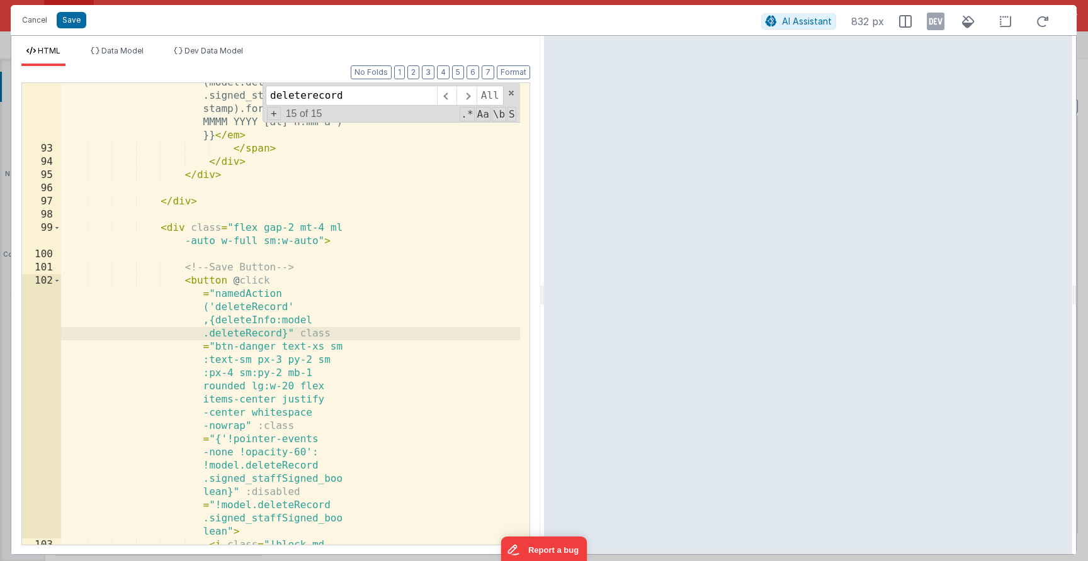
click at [252, 325] on div "< em > {{ moment (model.deleteRecord .signed_staffSignedTime stamp).format('ddd…" at bounding box center [290, 353] width 459 height 581
click at [293, 323] on div "< em > {{ moment (model.deleteRecord .signed_staffSignedTime stamp).format('ddd…" at bounding box center [290, 353] width 459 height 581
click at [270, 334] on div "< em > {{ moment (model.deleteRecord .signed_staffSignedTime stamp).format('ddd…" at bounding box center [290, 353] width 459 height 581
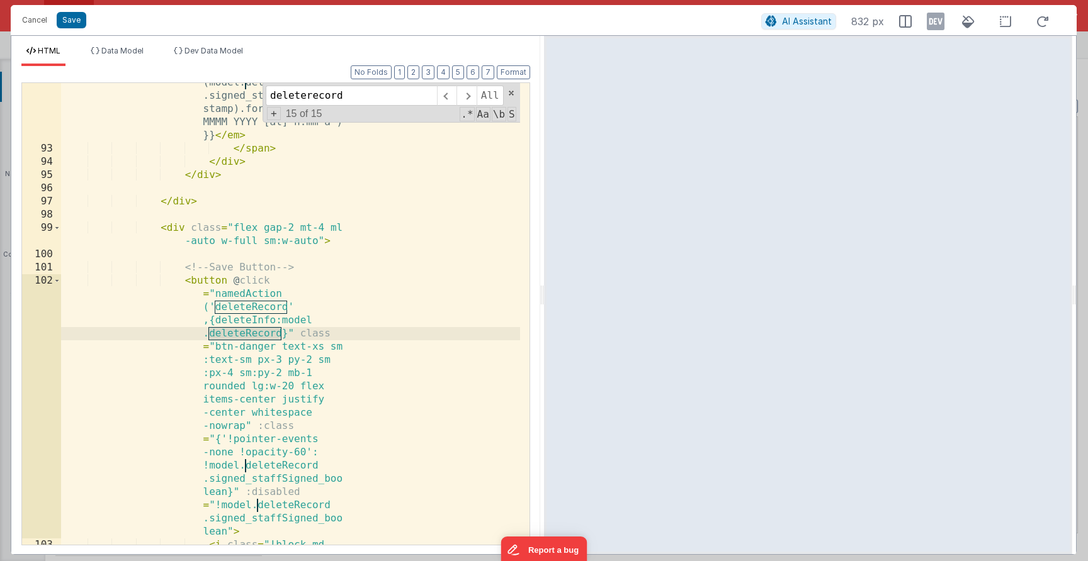
click at [286, 334] on div "< em > {{ moment (model.deleteRecord .signed_staffSignedTime stamp).format('ddd…" at bounding box center [290, 353] width 459 height 581
click at [292, 335] on div "< em > {{ moment (model.deleteRecord .signed_staffSignedTime stamp).format('ddd…" at bounding box center [290, 353] width 459 height 581
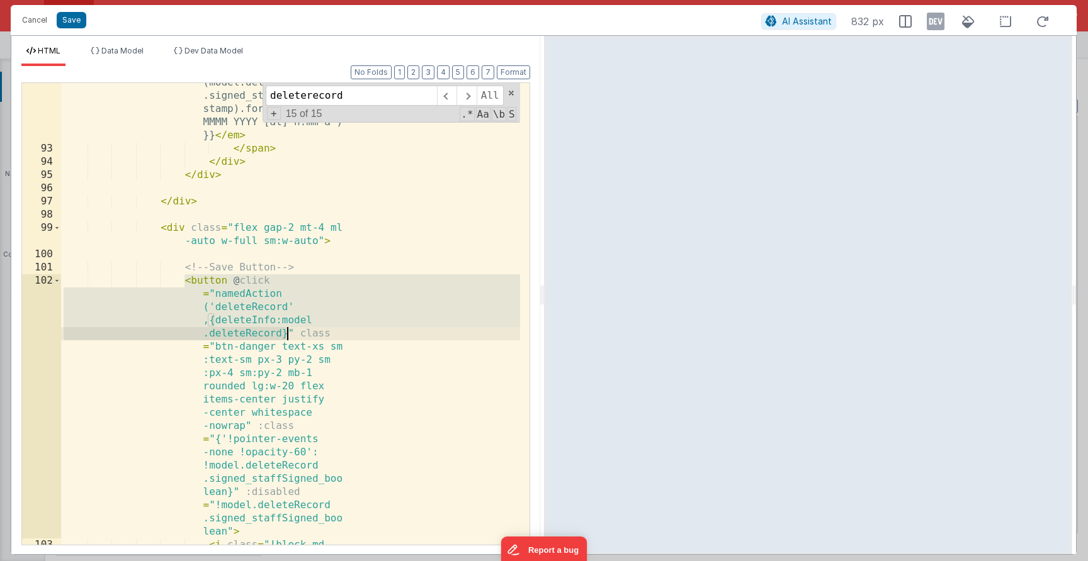
drag, startPoint x: 186, startPoint y: 279, endPoint x: 294, endPoint y: 334, distance: 121.3
click at [294, 334] on div "< em > {{ moment (model.deleteRecord .signed_staffSignedTime stamp).format('ddd…" at bounding box center [290, 353] width 459 height 581
click at [291, 342] on div "< em > {{ moment (model.deleteRecord .signed_staffSignedTime stamp).format('ddd…" at bounding box center [290, 353] width 459 height 581
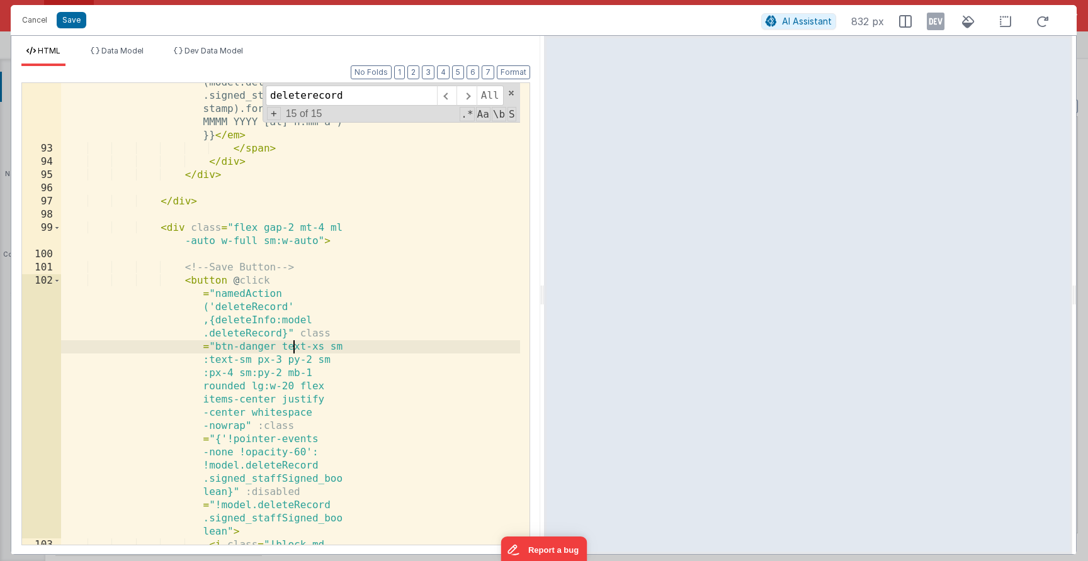
click at [288, 334] on div "< em > {{ moment (model.deleteRecord .signed_staffSignedTime stamp).format('ddd…" at bounding box center [290, 353] width 459 height 581
click at [81, 22] on button "Save" at bounding box center [72, 20] width 30 height 16
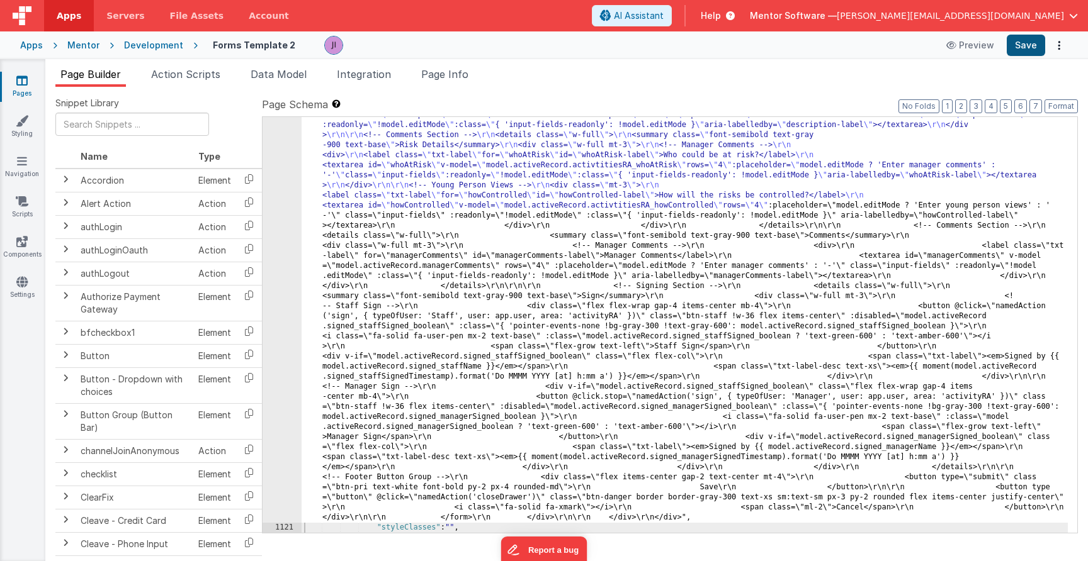
click at [1030, 48] on button "Save" at bounding box center [1025, 45] width 38 height 21
click at [455, 82] on li "Page Info" at bounding box center [444, 77] width 57 height 20
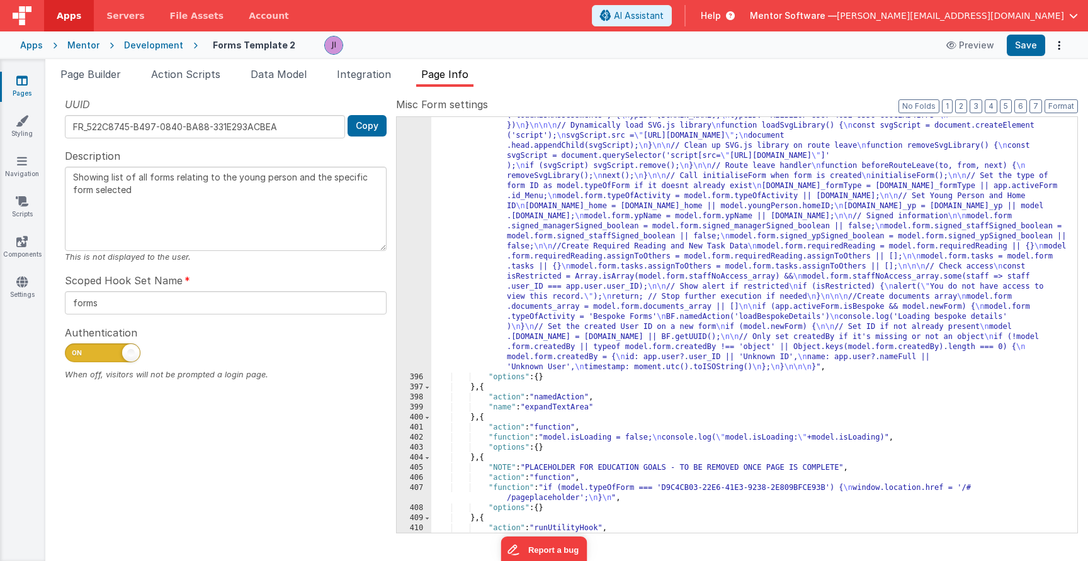
scroll to position [12824, 0]
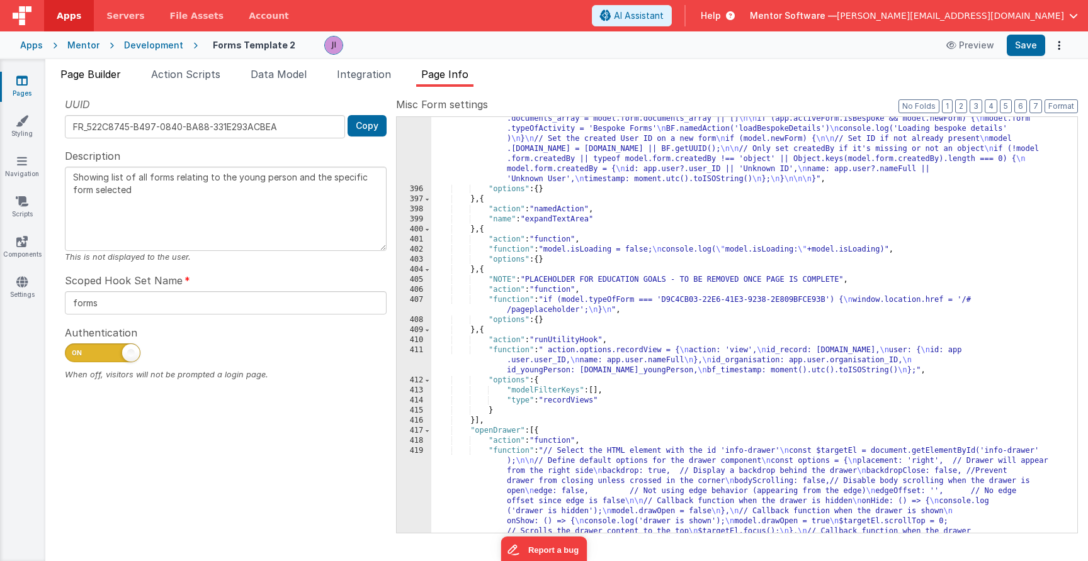
click at [94, 72] on span "Page Builder" at bounding box center [90, 74] width 60 height 13
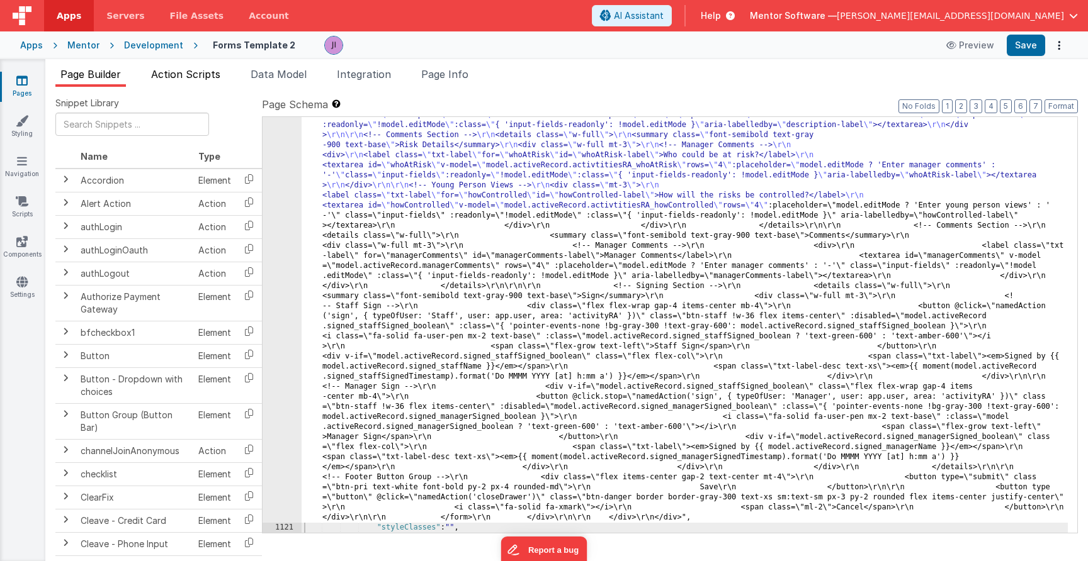
click at [189, 79] on span "Action Scripts" at bounding box center [185, 74] width 69 height 13
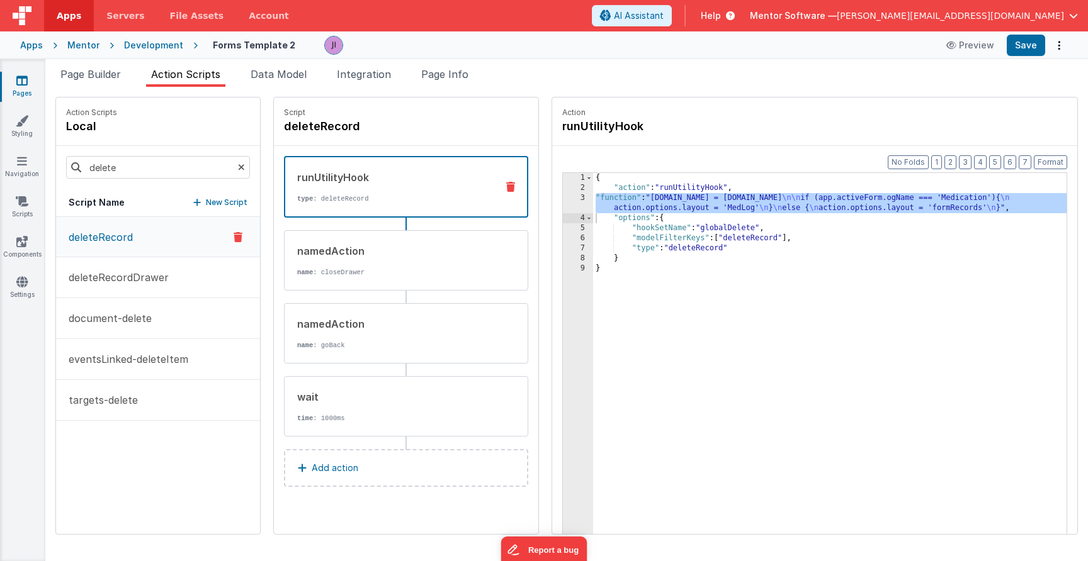
click at [749, 259] on div "{ "action" : "runUtilityHook" , "function" : "action.options.id = model.form.id…" at bounding box center [829, 383] width 473 height 420
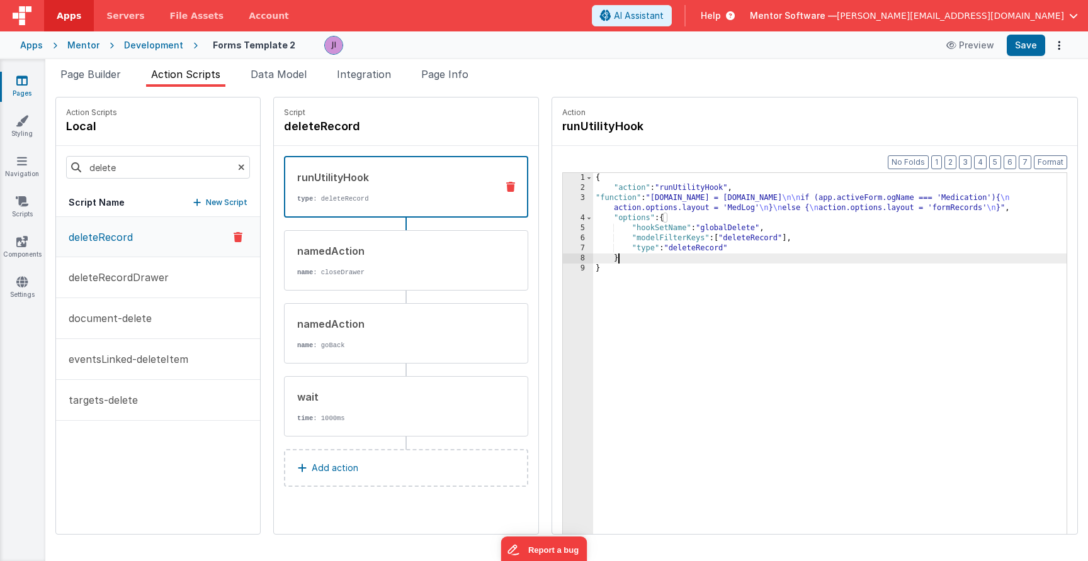
click at [750, 327] on div "{ "action" : "runUtilityHook" , "function" : "action.options.id = model.form.id…" at bounding box center [829, 383] width 473 height 420
click at [658, 403] on div "{ "action" : "runUtilityHook" , "function" : "action.options.id = model.form.id…" at bounding box center [829, 383] width 473 height 420
click at [145, 346] on button "eventsLinked-deleteItem" at bounding box center [158, 359] width 204 height 41
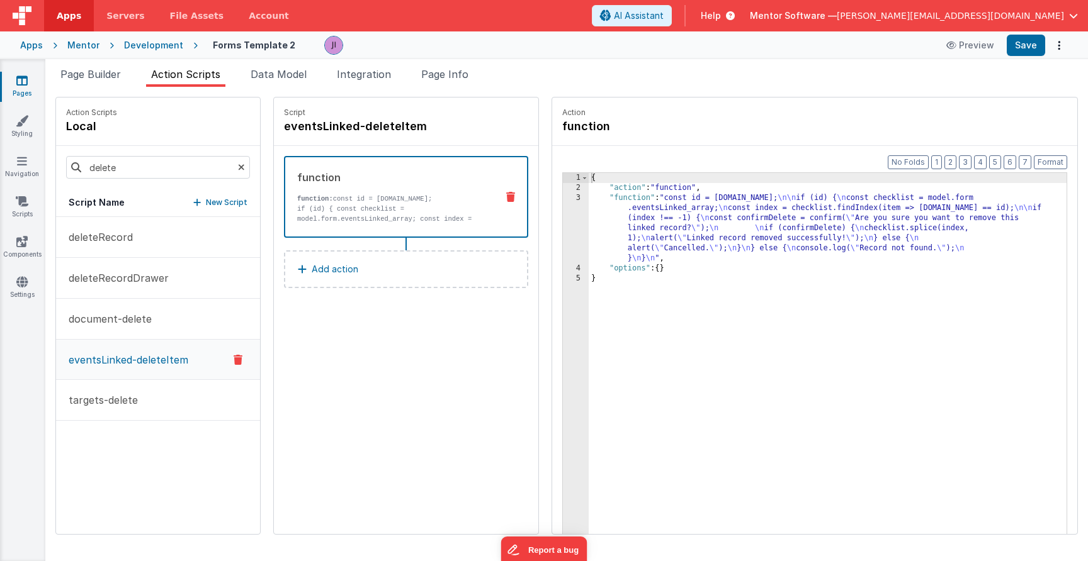
click at [775, 364] on div "{ "action" : "function" , "function" : "const id = action.options.id; \n\n if (…" at bounding box center [828, 383] width 478 height 420
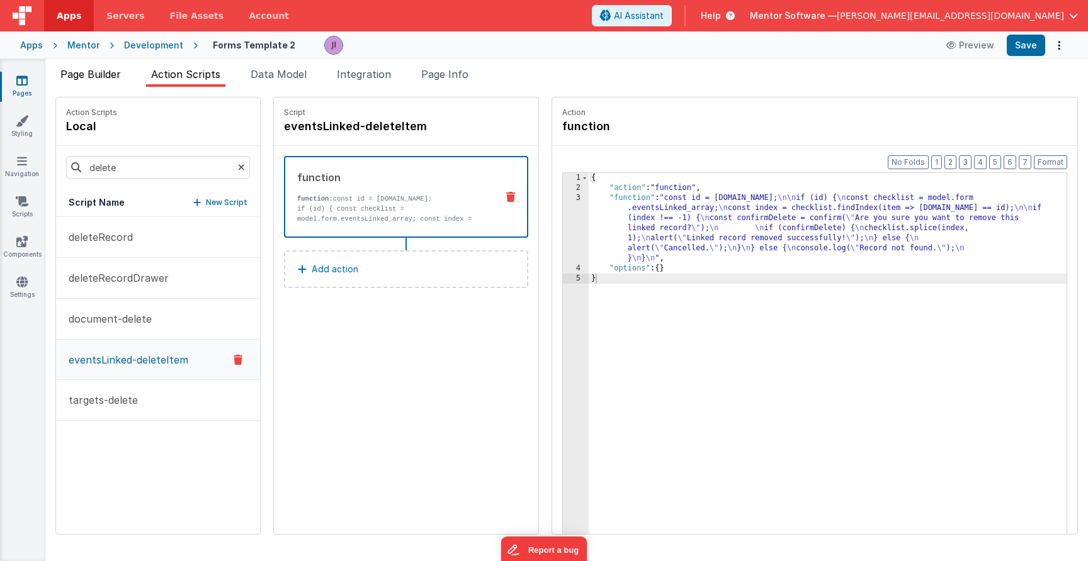
click at [105, 72] on span "Page Builder" at bounding box center [90, 74] width 60 height 13
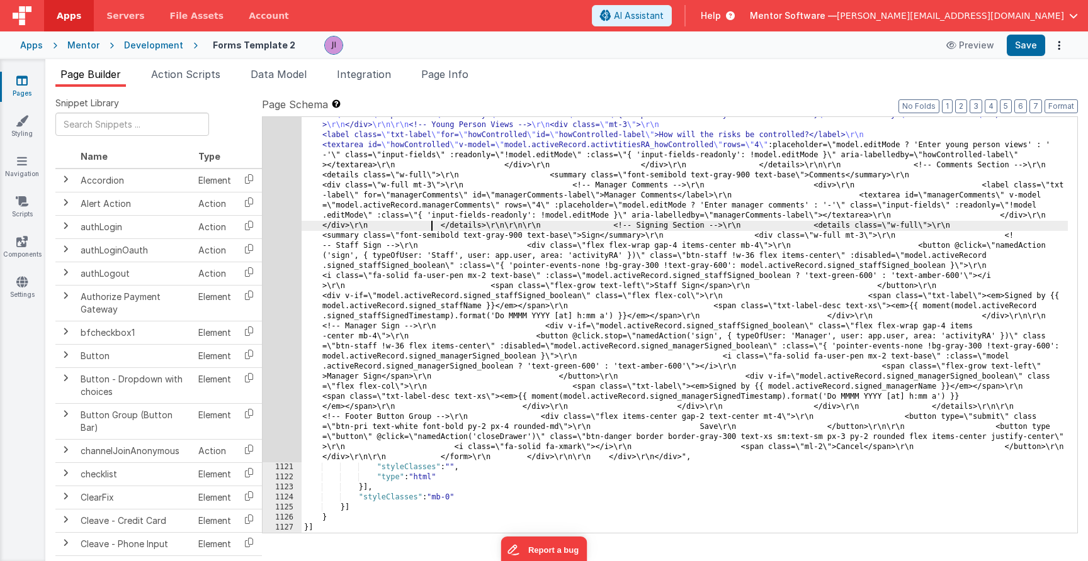
drag, startPoint x: 531, startPoint y: 349, endPoint x: 392, endPoint y: 338, distance: 139.6
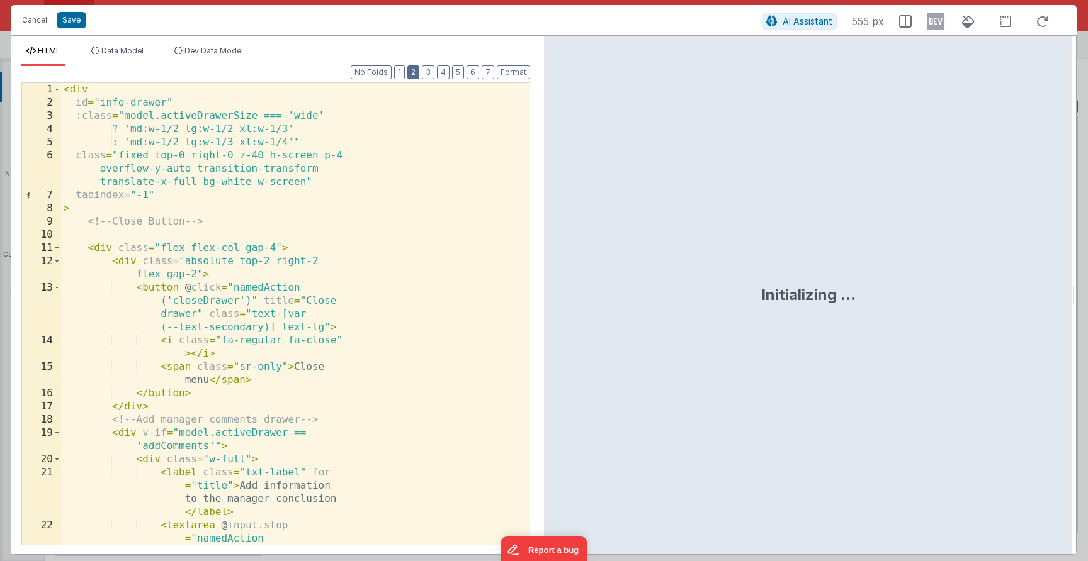
click at [412, 76] on button "2" at bounding box center [413, 72] width 12 height 14
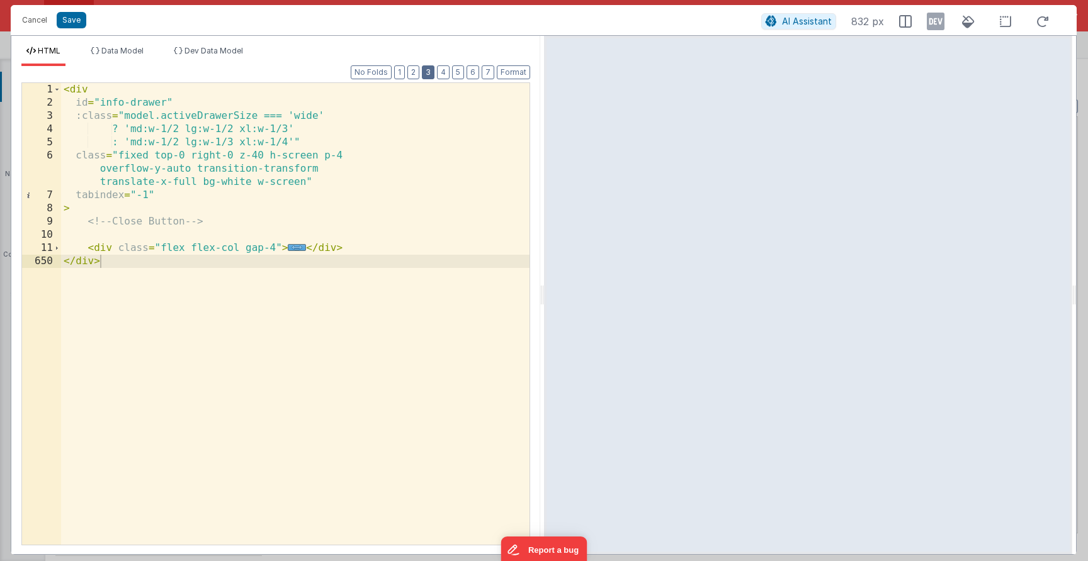
click at [424, 77] on button "3" at bounding box center [428, 72] width 13 height 14
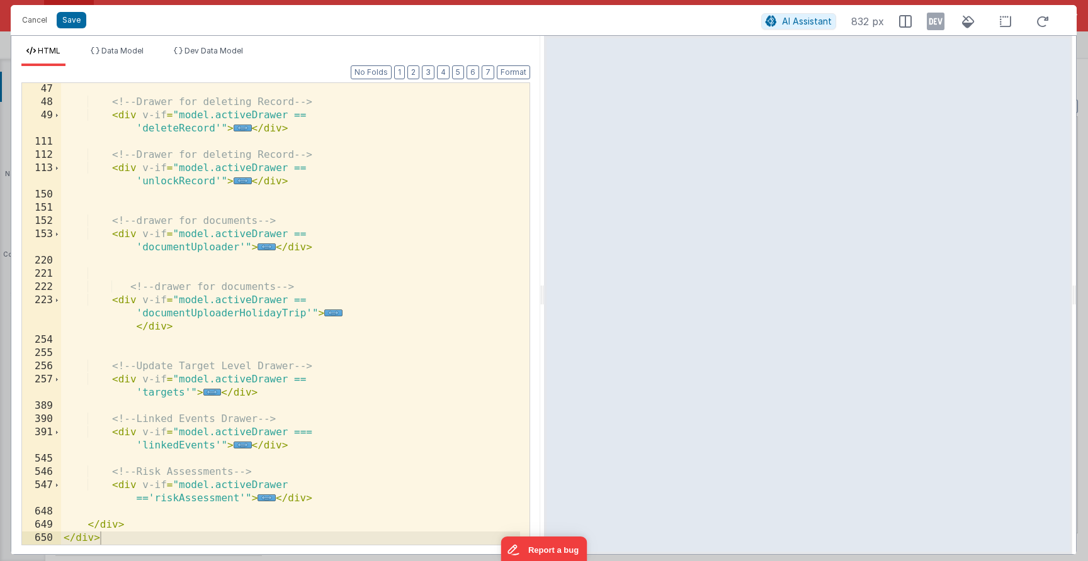
scroll to position [239, 0]
click at [240, 449] on span "..." at bounding box center [243, 445] width 18 height 7
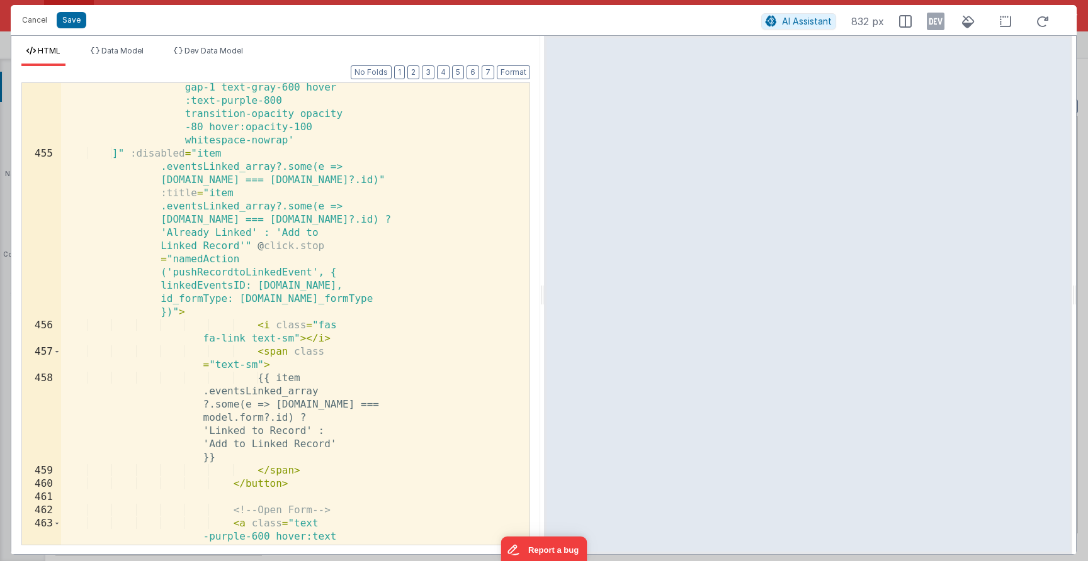
scroll to position [2700, 0]
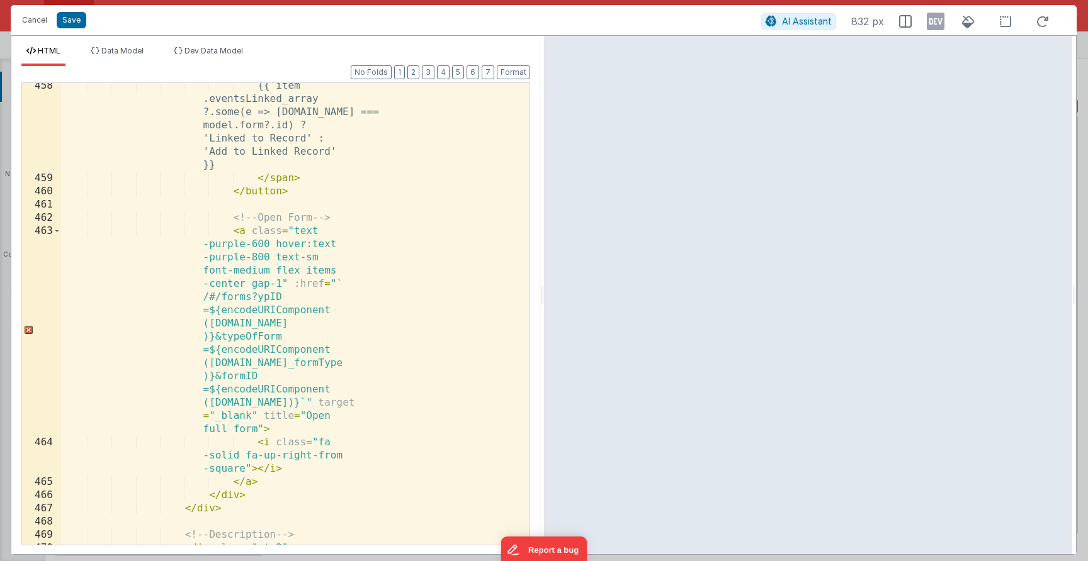
click at [279, 381] on div "{{ item .eventsLinked_array ?.some(e => e.id === model.form?.id) ? 'Linked to R…" at bounding box center [290, 363] width 459 height 568
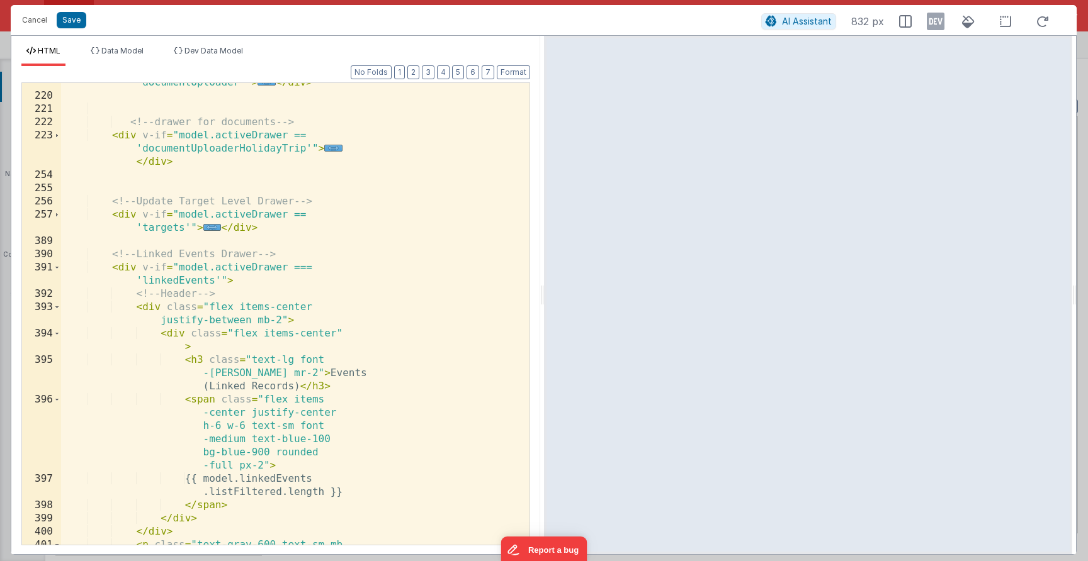
scroll to position [424, 0]
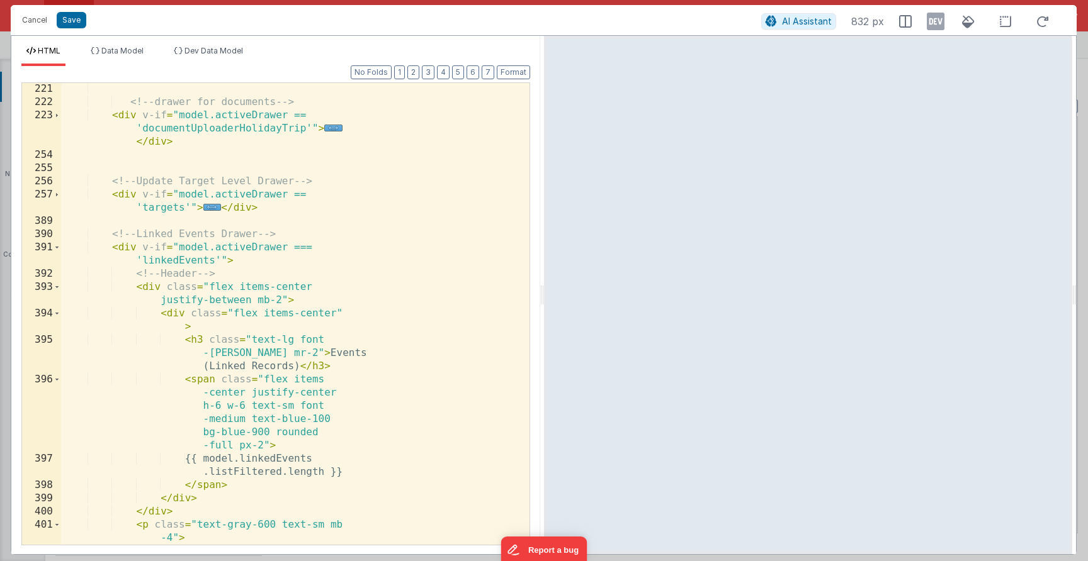
click at [298, 423] on div "<!-- drawer for documents --> < div v-if = "model.activeDrawer == 'documentUplo…" at bounding box center [290, 346] width 459 height 528
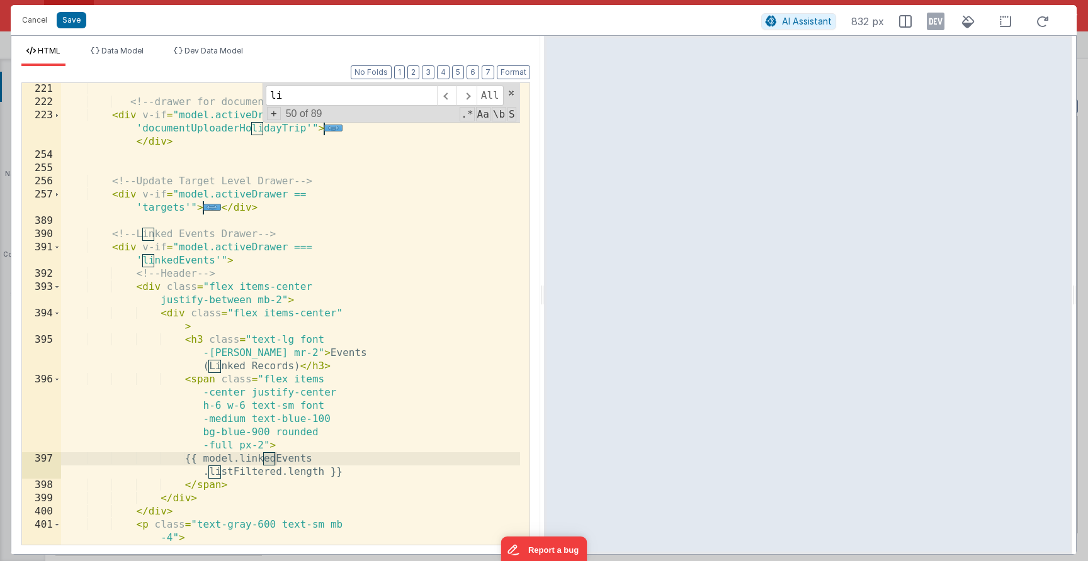
type input "l"
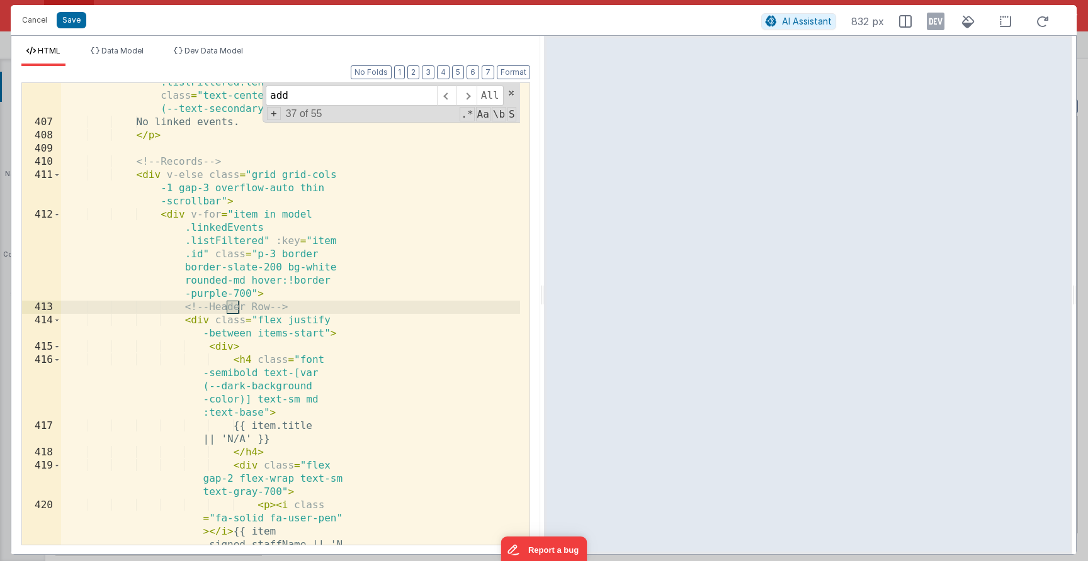
scroll to position [2043, 0]
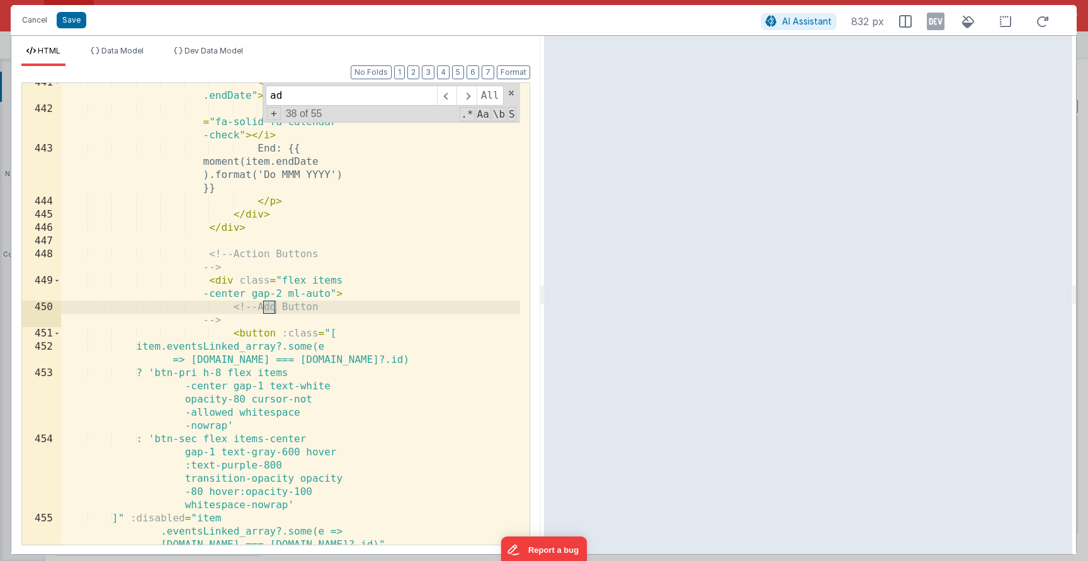
type input "a"
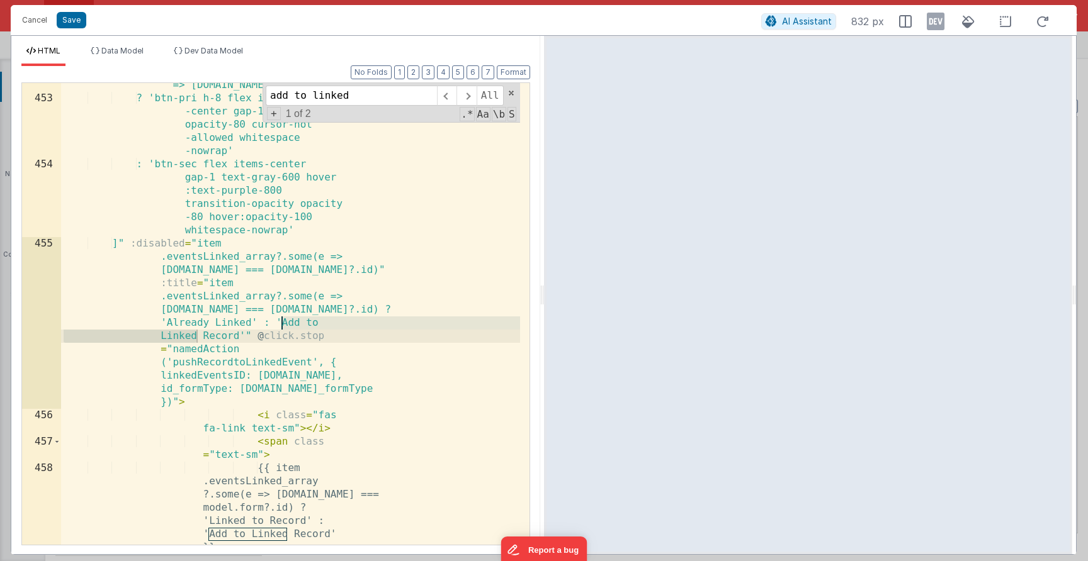
scroll to position [2314, 0]
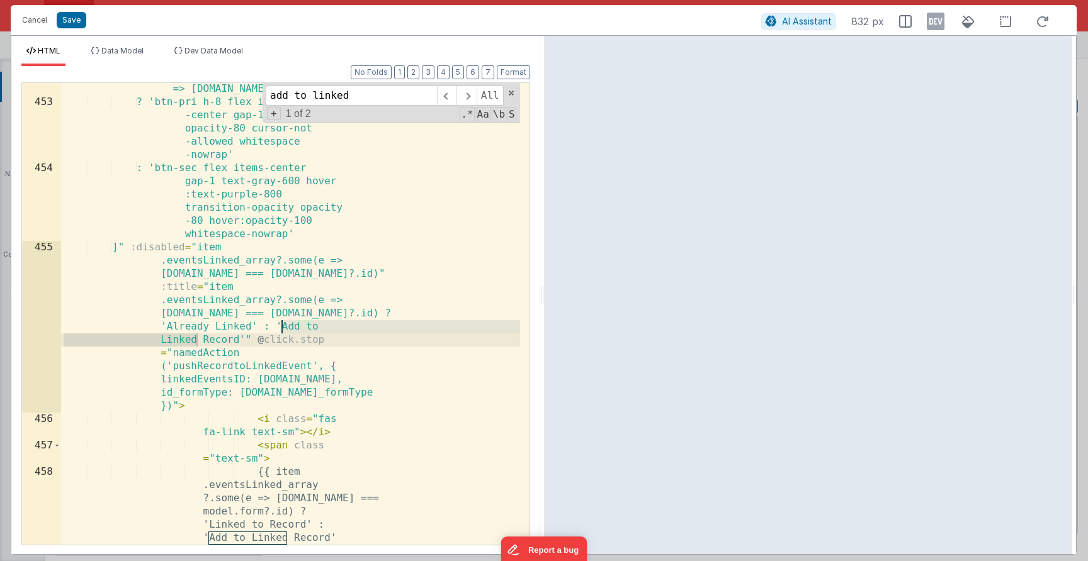
type input "add to linked"
click at [232, 383] on div "item.eventsLinked_array?.some(e => e.id === model.form?.id) ? 'btn-pri h-8 flex…" at bounding box center [290, 359] width 459 height 581
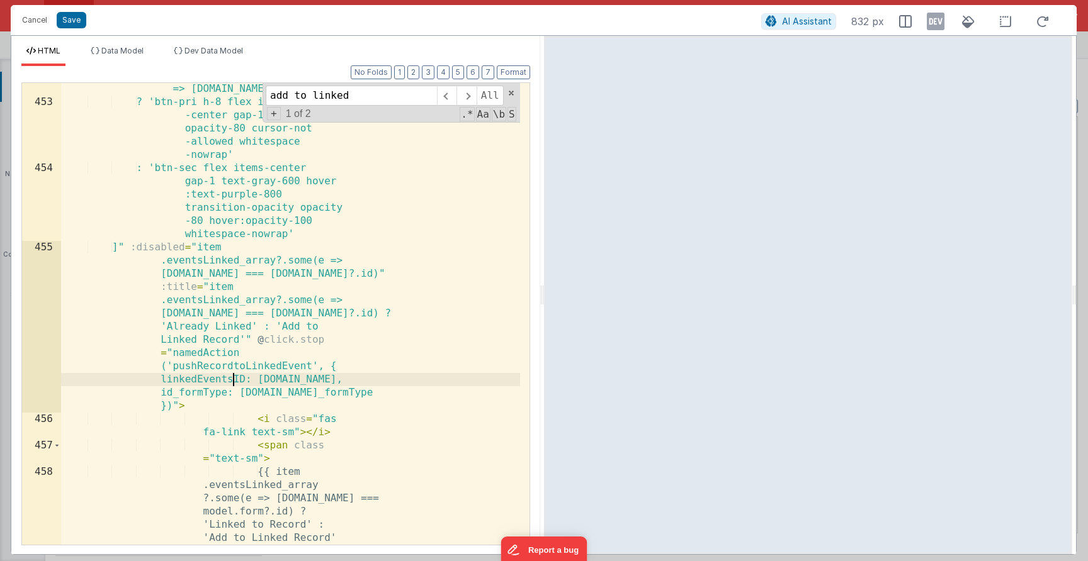
click at [235, 372] on div "item.eventsLinked_array?.some(e => e.id === model.form?.id) ? 'btn-pri h-8 flex…" at bounding box center [290, 359] width 459 height 581
click at [236, 368] on div "item.eventsLinked_array?.some(e => e.id === model.form?.id) ? 'btn-pri h-8 flex…" at bounding box center [290, 359] width 459 height 581
click at [40, 24] on button "Cancel" at bounding box center [35, 20] width 38 height 18
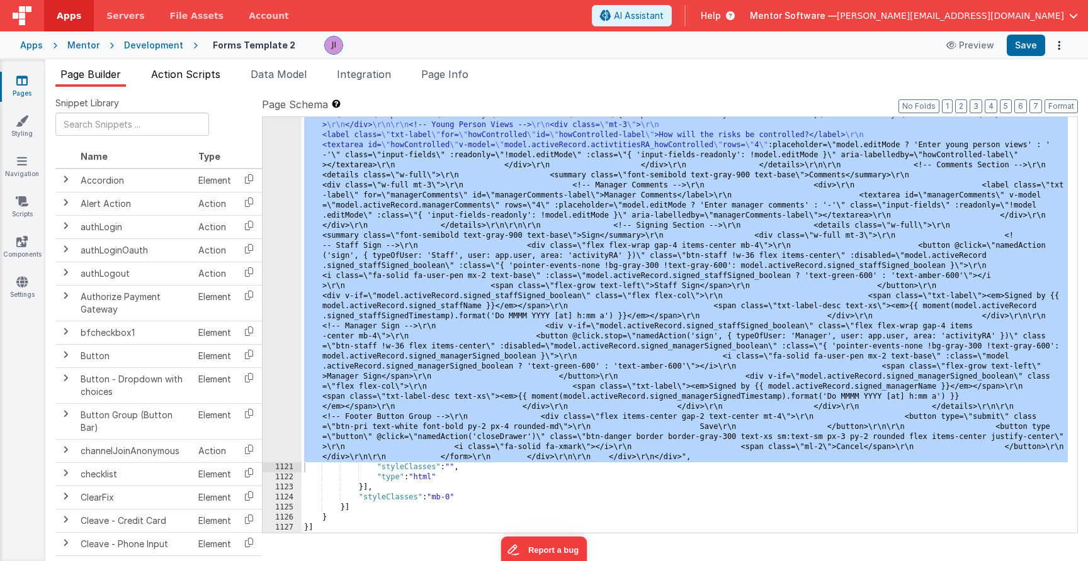
click at [218, 78] on span "Action Scripts" at bounding box center [185, 74] width 69 height 13
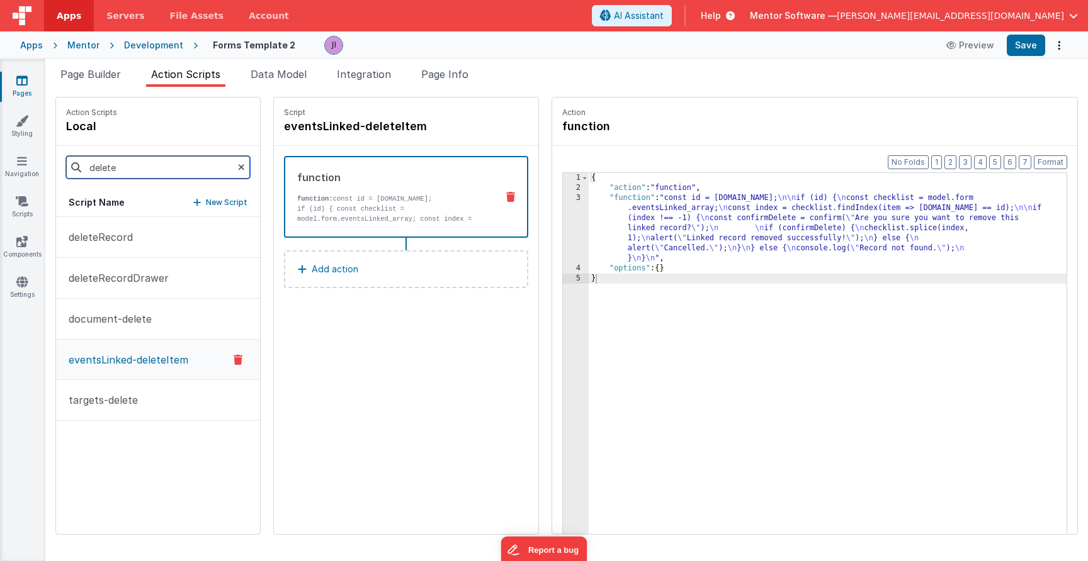
click at [202, 159] on input "delete" at bounding box center [158, 167] width 184 height 23
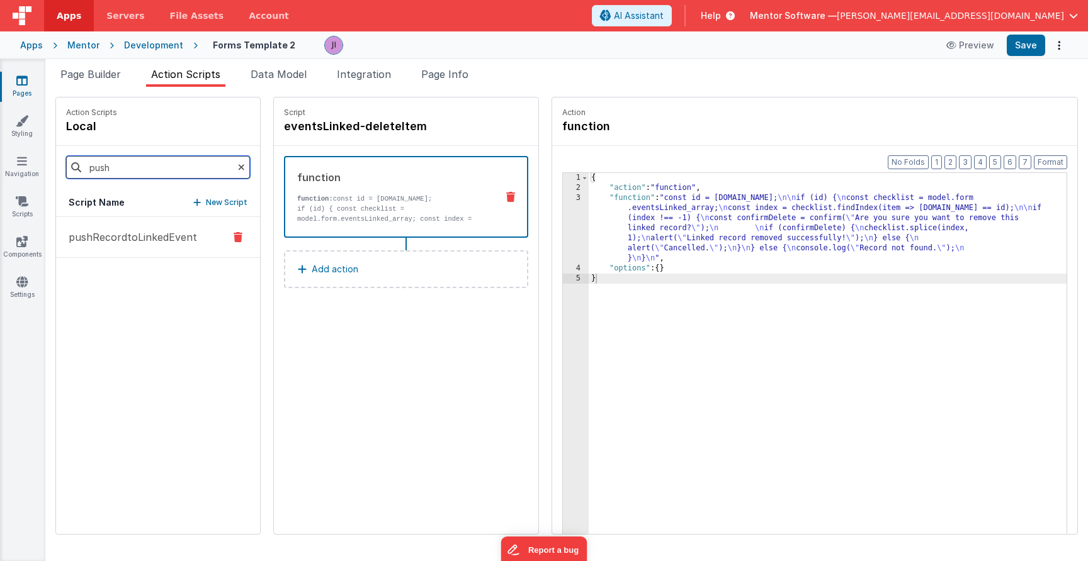
type input "push"
click at [159, 239] on p "pushRecordtoLinkedEvent" at bounding box center [129, 237] width 136 height 15
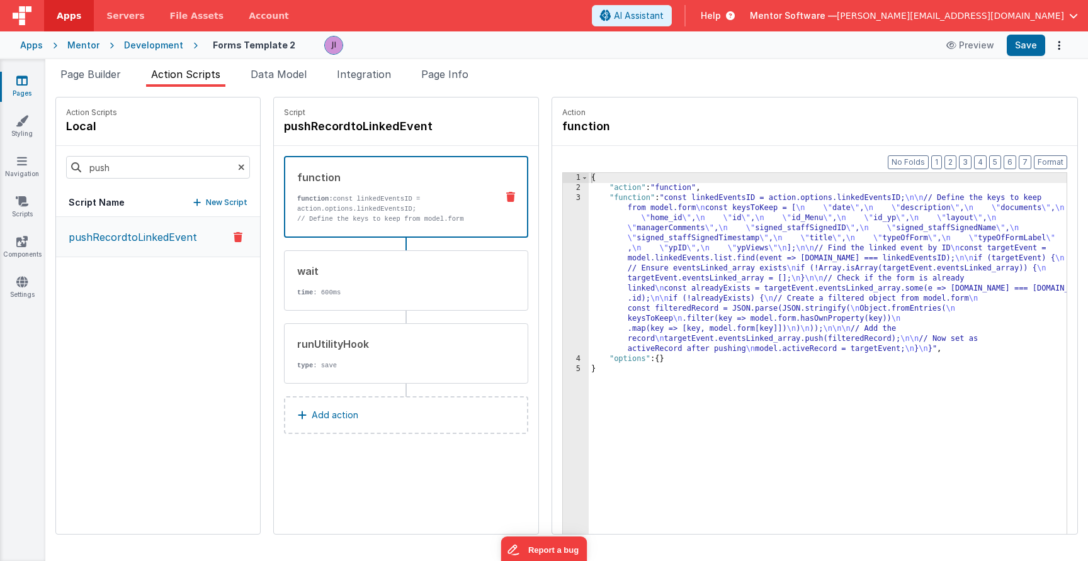
click at [617, 283] on div "{ "action" : "function" , "function" : "const linkedEventsID = action.options.l…" at bounding box center [828, 383] width 478 height 420
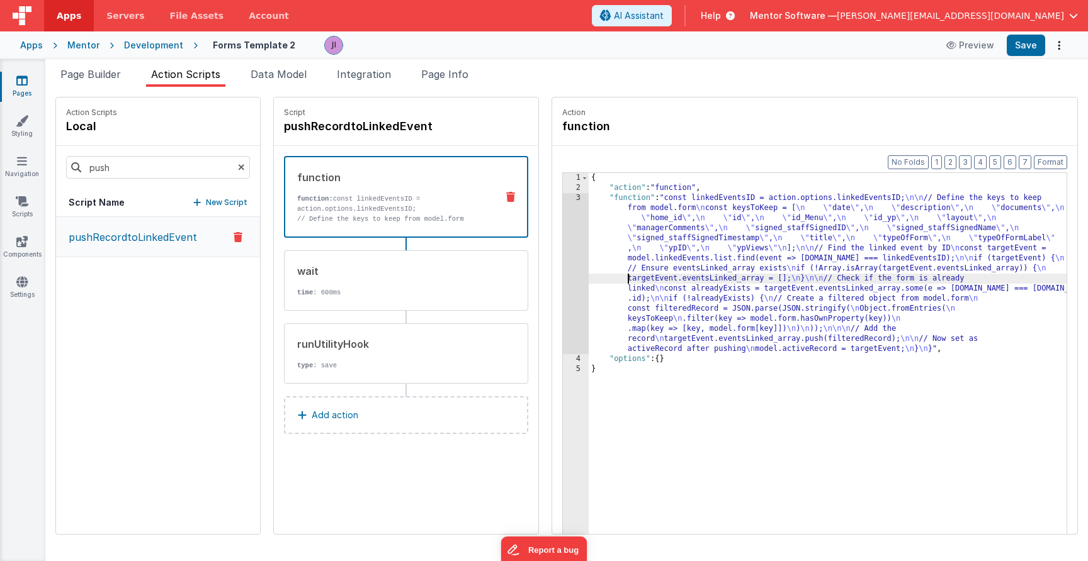
click at [576, 274] on div "3" at bounding box center [576, 273] width 26 height 161
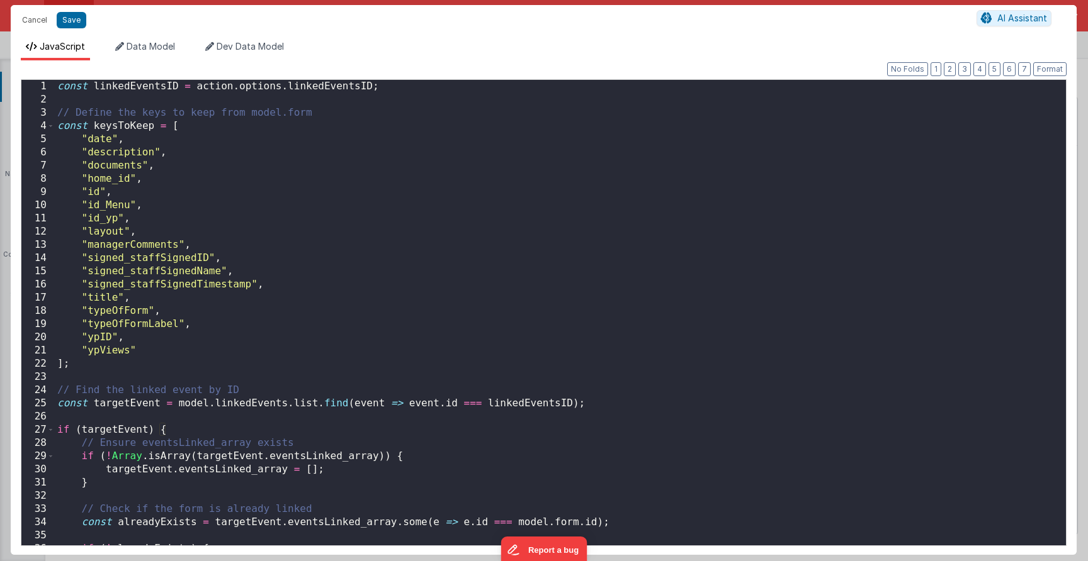
scroll to position [235, 0]
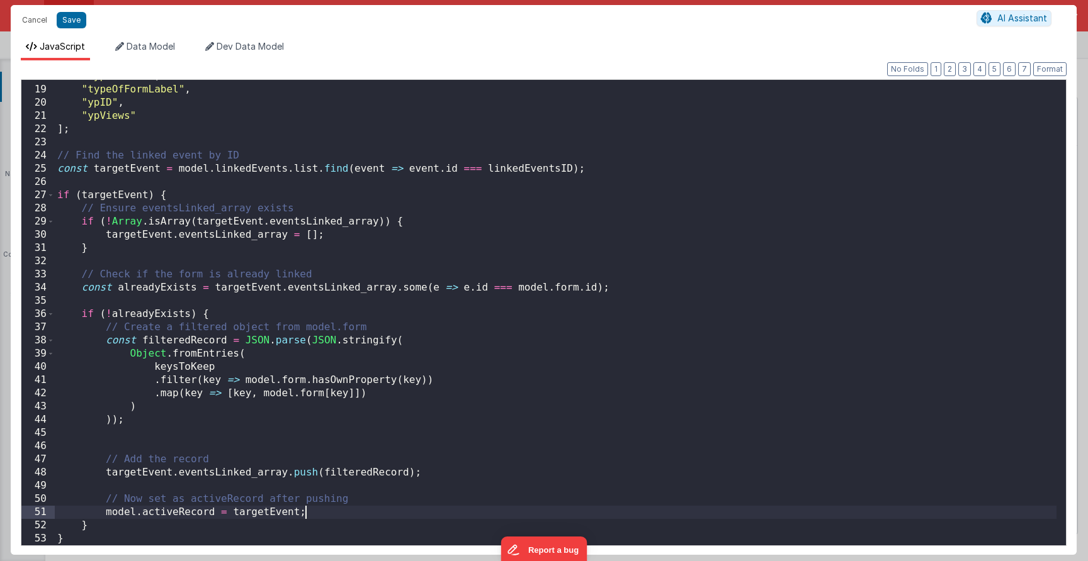
click at [325, 506] on div ""typeOfForm" , "typeOfFormLabel" , "ypID" , "ypViews" ] ; // Find the linked ev…" at bounding box center [555, 316] width 1001 height 492
click at [332, 509] on div ""typeOfForm" , "typeOfFormLabel" , "ypID" , "ypViews" ] ; // Find the linked ev…" at bounding box center [555, 316] width 1001 height 492
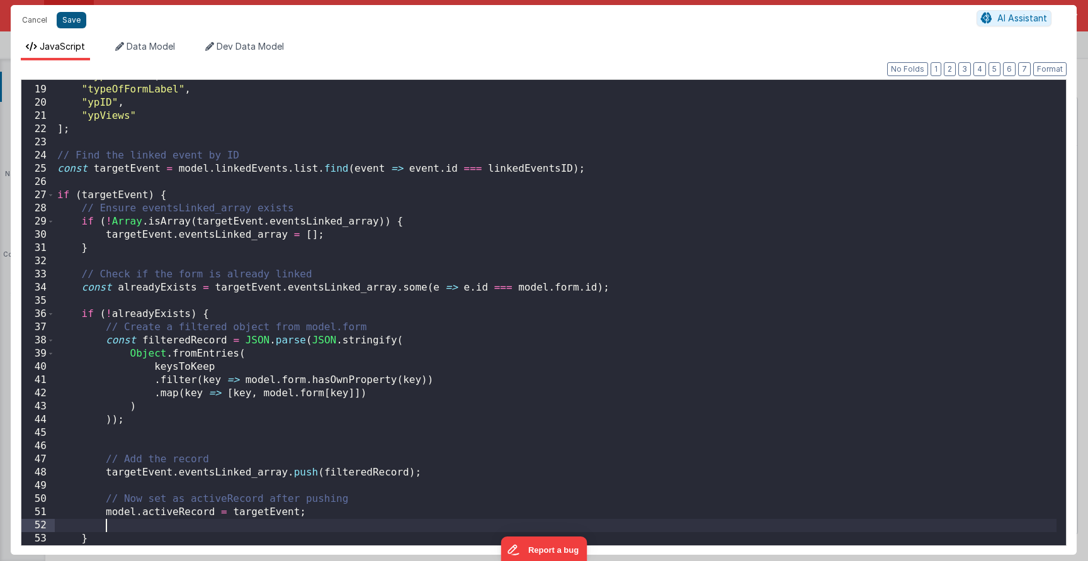
click at [72, 26] on button "Save" at bounding box center [72, 20] width 30 height 16
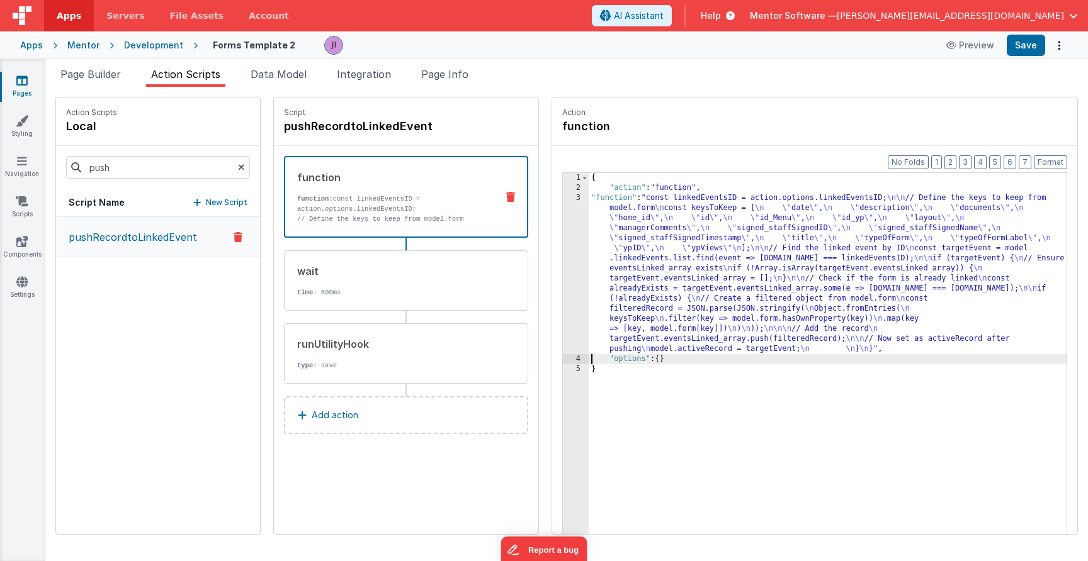
click at [621, 257] on div "{ "action" : "function" , "function" : "const linkedEventsID = action.options.l…" at bounding box center [828, 383] width 478 height 420
click at [583, 262] on div "3" at bounding box center [576, 273] width 26 height 161
click at [575, 262] on div "3" at bounding box center [576, 273] width 26 height 161
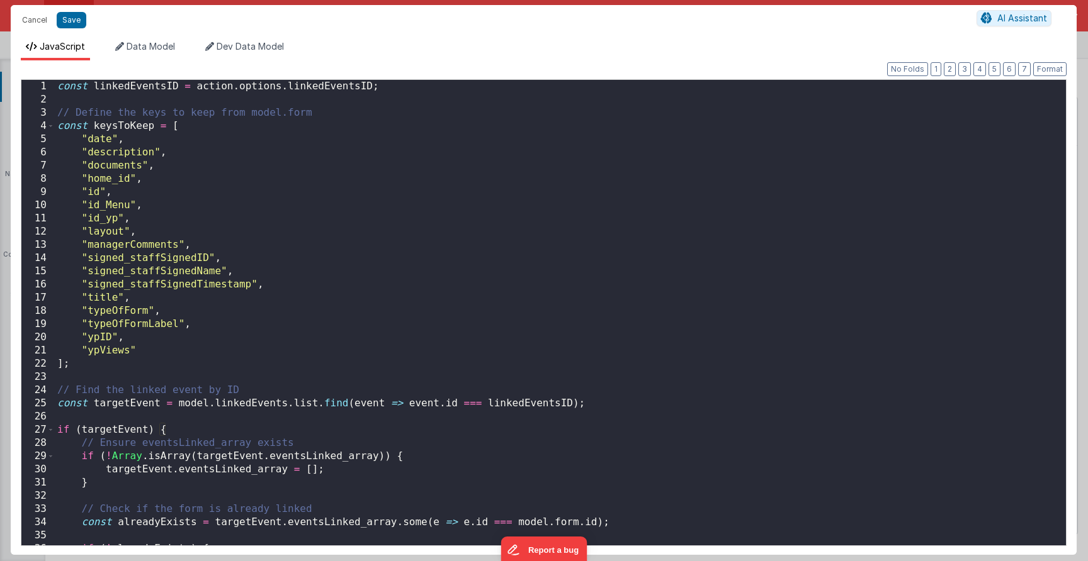
scroll to position [248, 0]
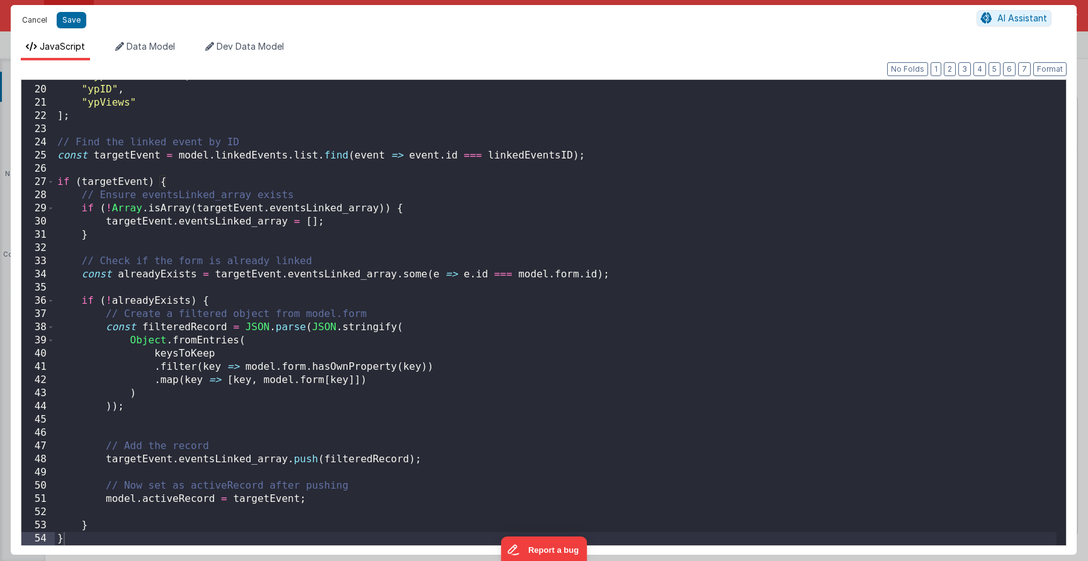
click at [41, 25] on button "Cancel" at bounding box center [35, 20] width 38 height 18
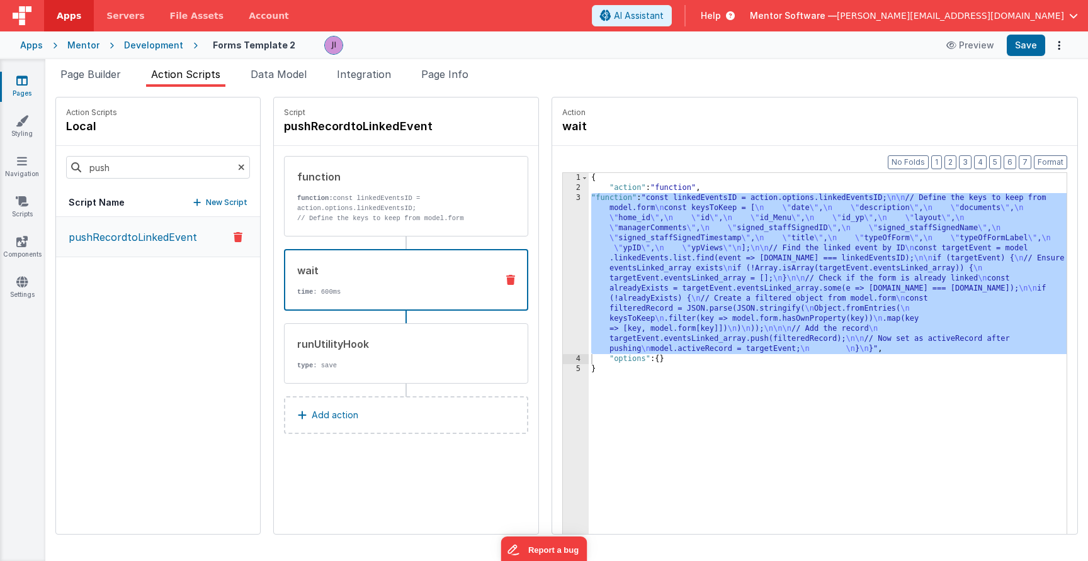
click at [371, 297] on div "wait time : 600ms" at bounding box center [406, 280] width 244 height 62
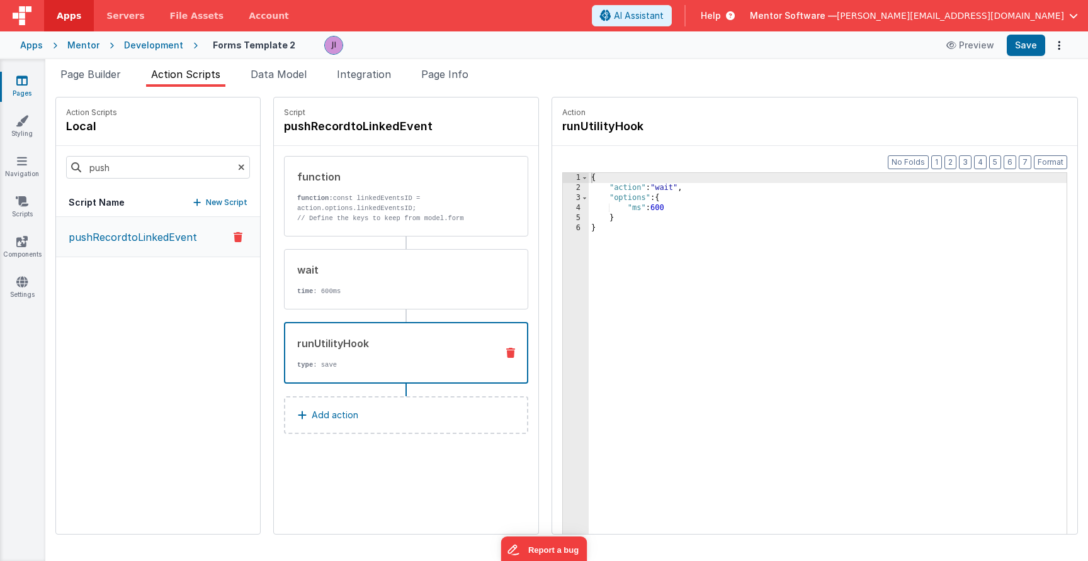
click at [386, 354] on div "runUtilityHook type : save" at bounding box center [385, 353] width 201 height 34
click at [402, 196] on p "function: const linkedEventsID = action.options.linkedEventsID;" at bounding box center [392, 203] width 190 height 20
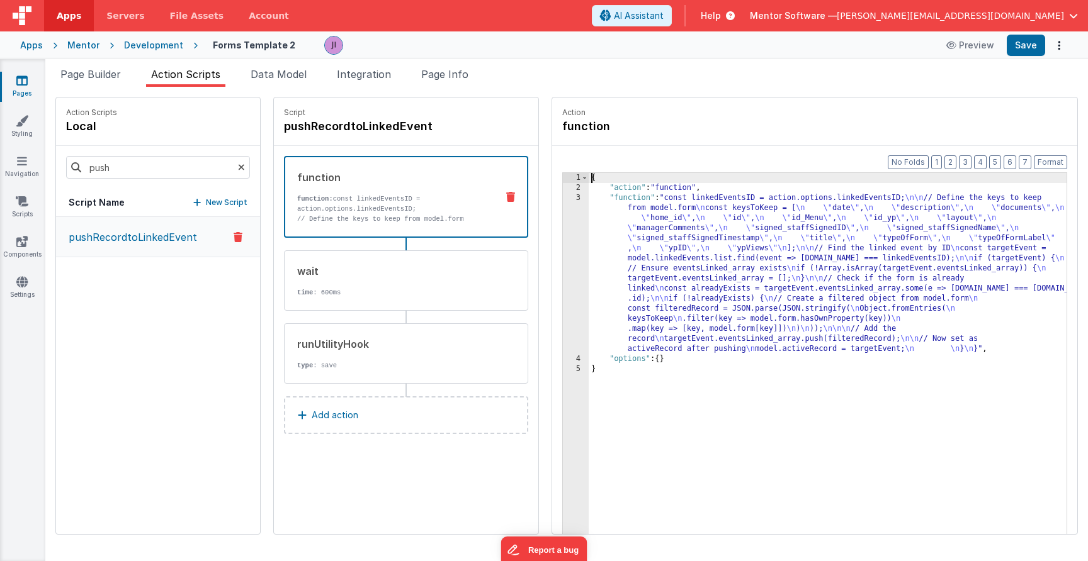
click at [617, 264] on div "{ "action" : "function" , "function" : "const linkedEventsID = action.options.l…" at bounding box center [828, 383] width 478 height 420
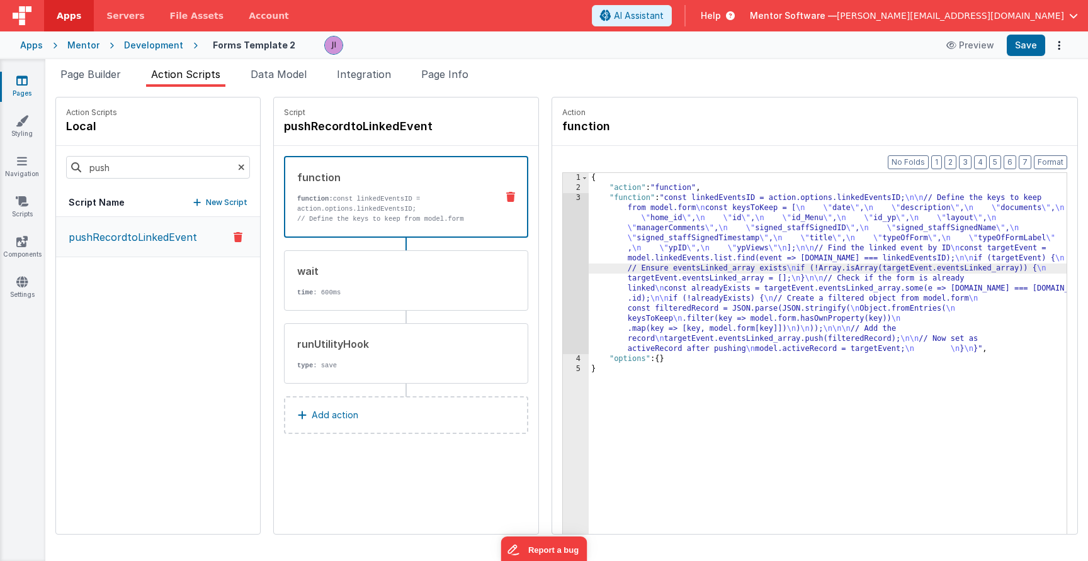
click at [570, 264] on div "3" at bounding box center [576, 273] width 26 height 161
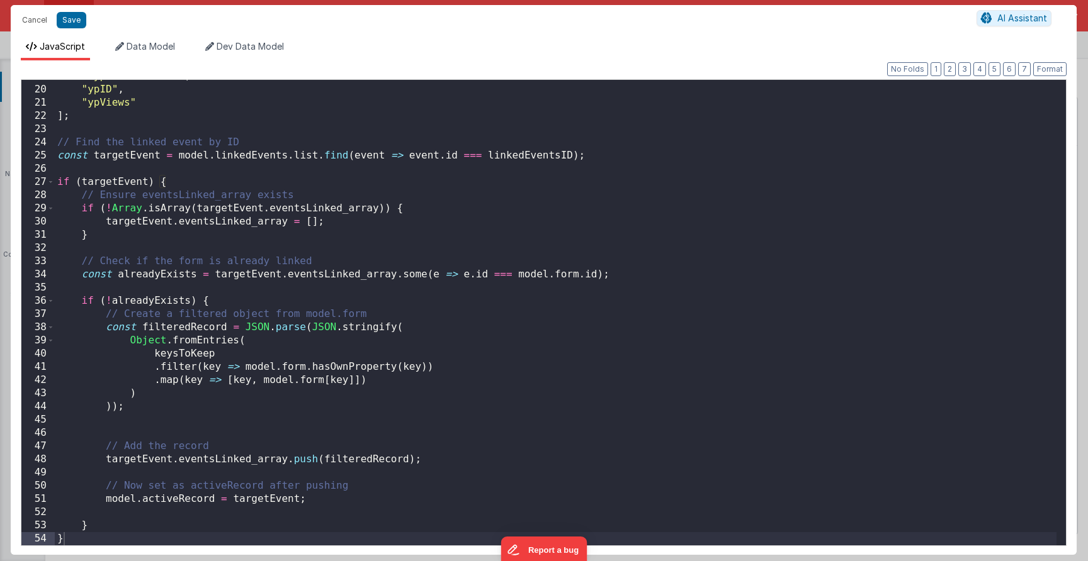
click at [142, 517] on div ""typeOfFormLabel" , "ypID" , "ypViews" ] ; // Find the linked event by ID const…" at bounding box center [555, 316] width 1001 height 492
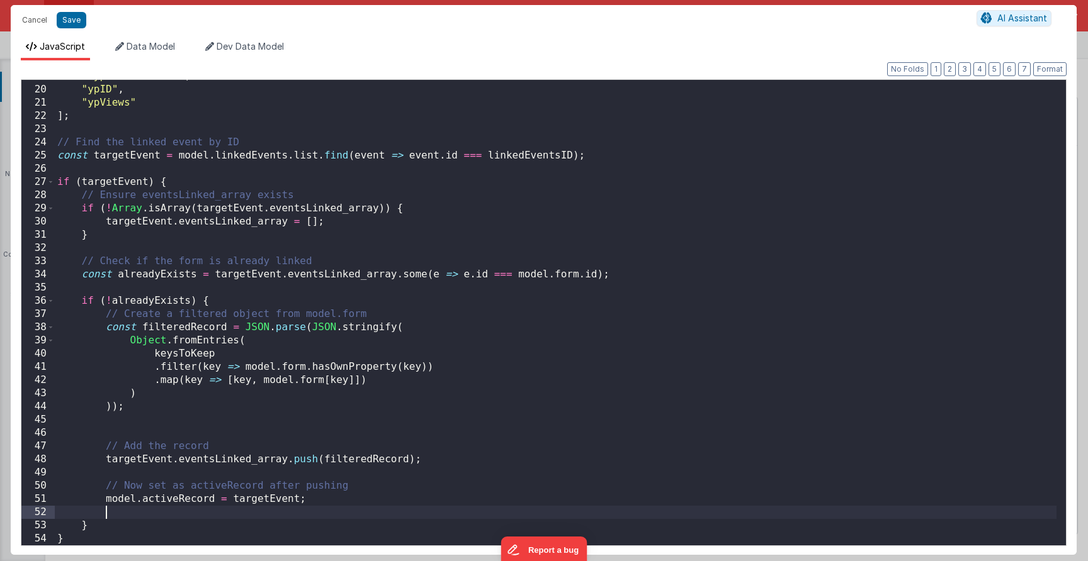
click at [142, 527] on div ""typeOfFormLabel" , "ypID" , "ypViews" ] ; // Find the linked event by ID const…" at bounding box center [555, 316] width 1001 height 492
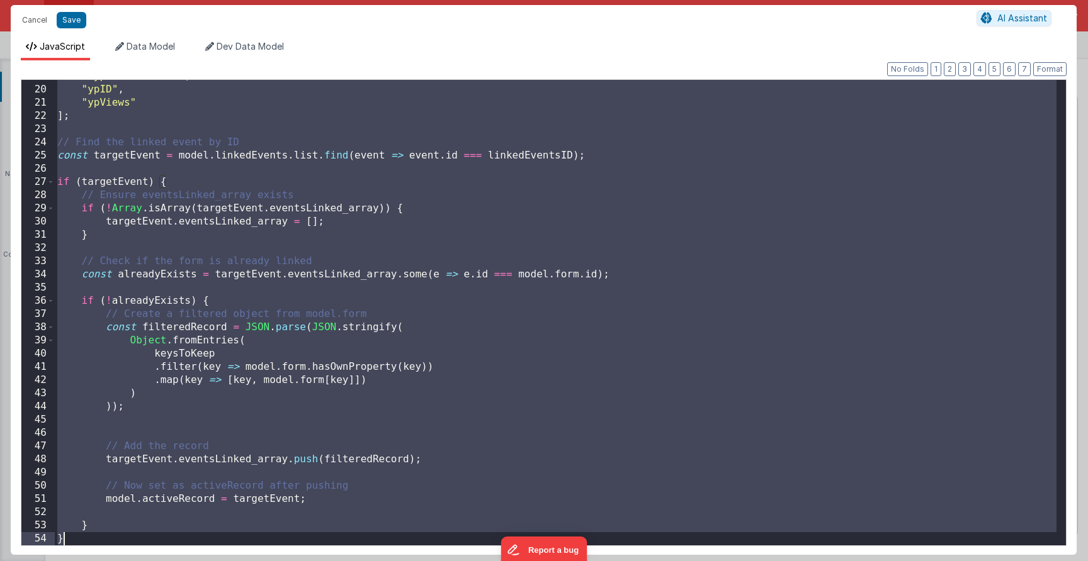
click at [330, 369] on div ""typeOfFormLabel" , "ypID" , "ypViews" ] ; // Find the linked event by ID const…" at bounding box center [555, 316] width 1001 height 492
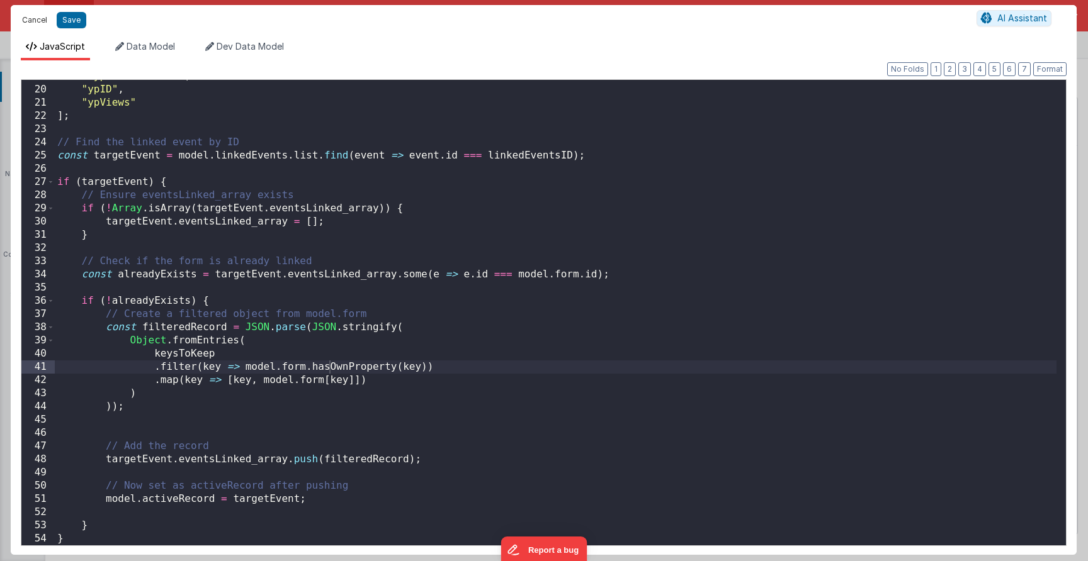
click at [42, 21] on button "Cancel" at bounding box center [35, 20] width 38 height 18
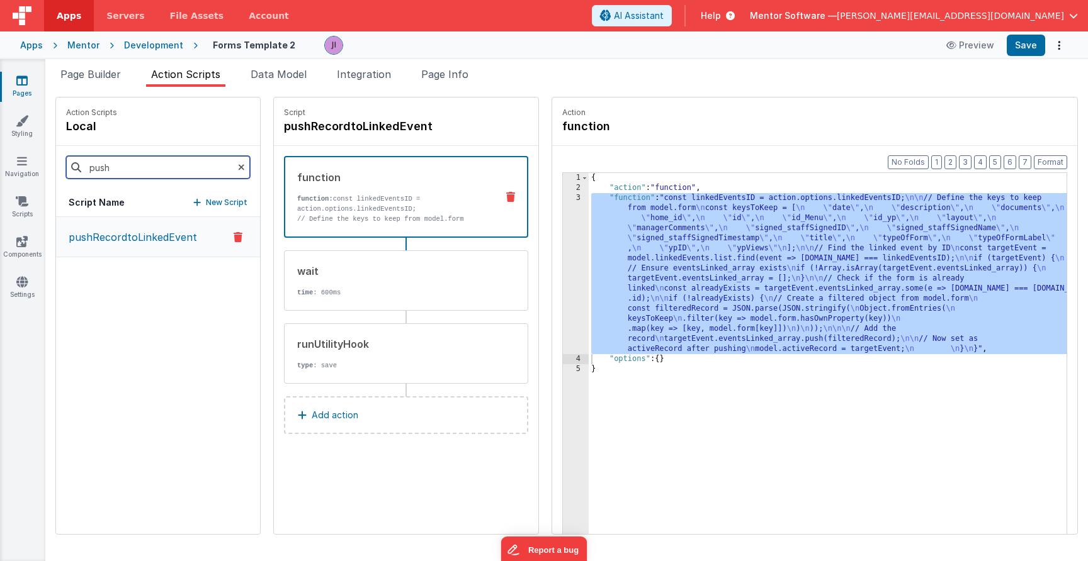
click at [172, 170] on input "push" at bounding box center [158, 167] width 184 height 23
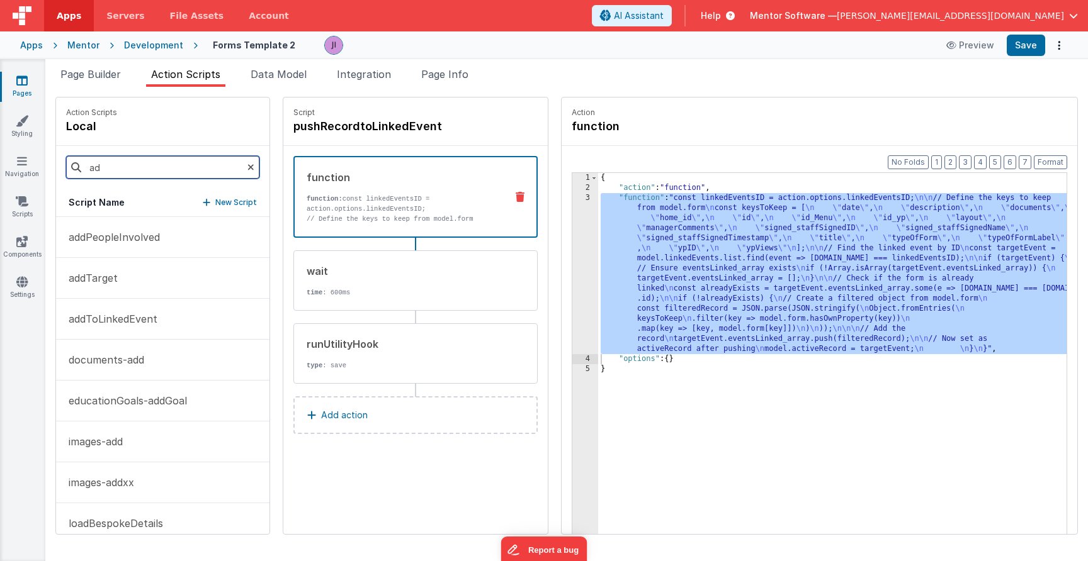
type input "a"
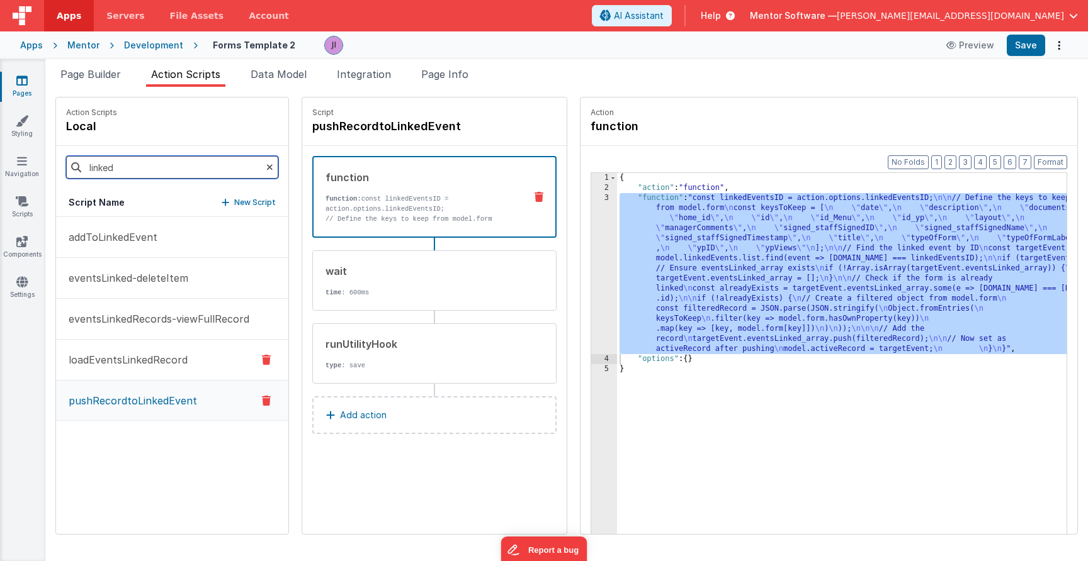
type input "linked"
click at [166, 372] on button "loadEventsLinkedRecord" at bounding box center [172, 360] width 232 height 41
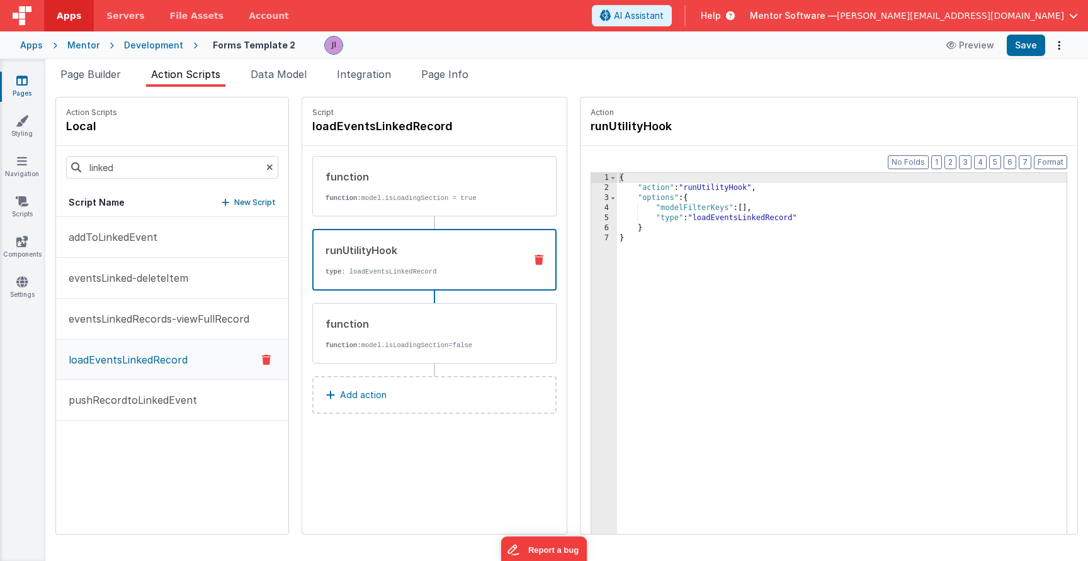
click at [398, 274] on p "type : loadEventsLinkedRecord" at bounding box center [419, 272] width 189 height 10
click at [99, 75] on span "Page Builder" at bounding box center [90, 74] width 60 height 13
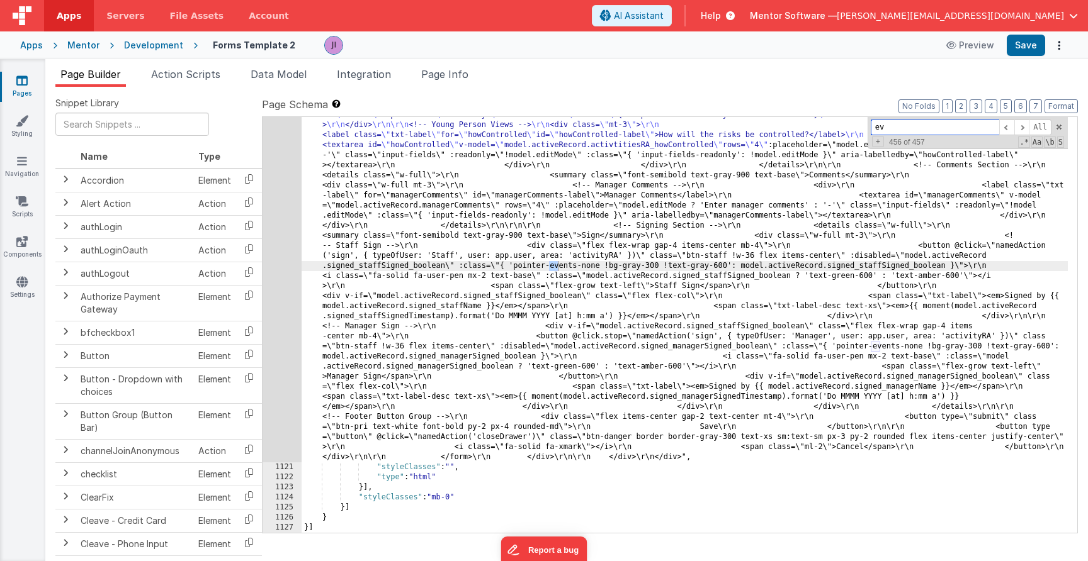
type input "e"
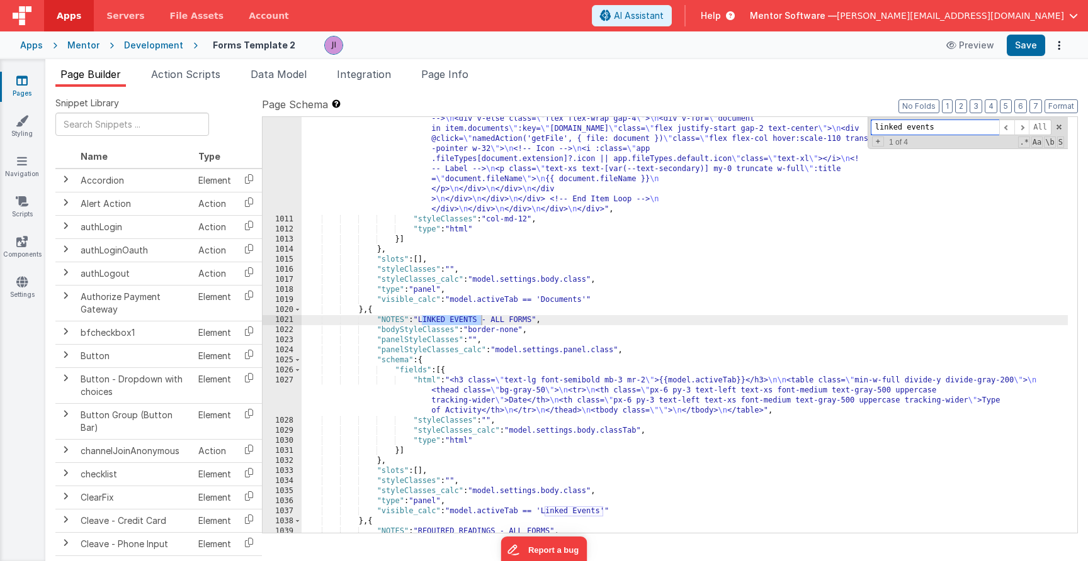
scroll to position [18527, 0]
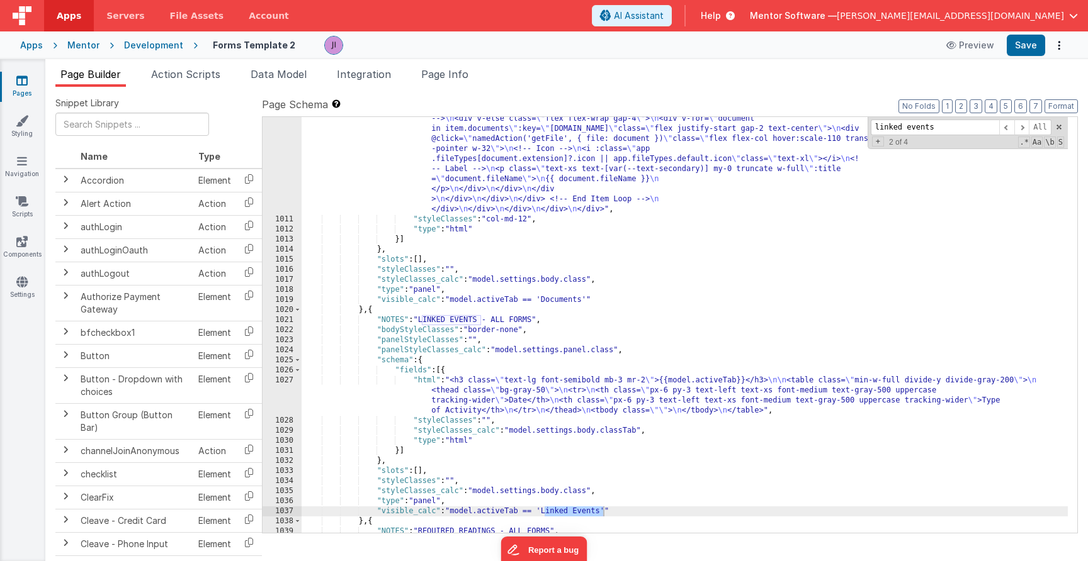
click at [503, 397] on div ""html" : "<div class= \" flex justify-between \" > \n <h3 class= \" text-lg fon…" at bounding box center [685, 190] width 766 height 899
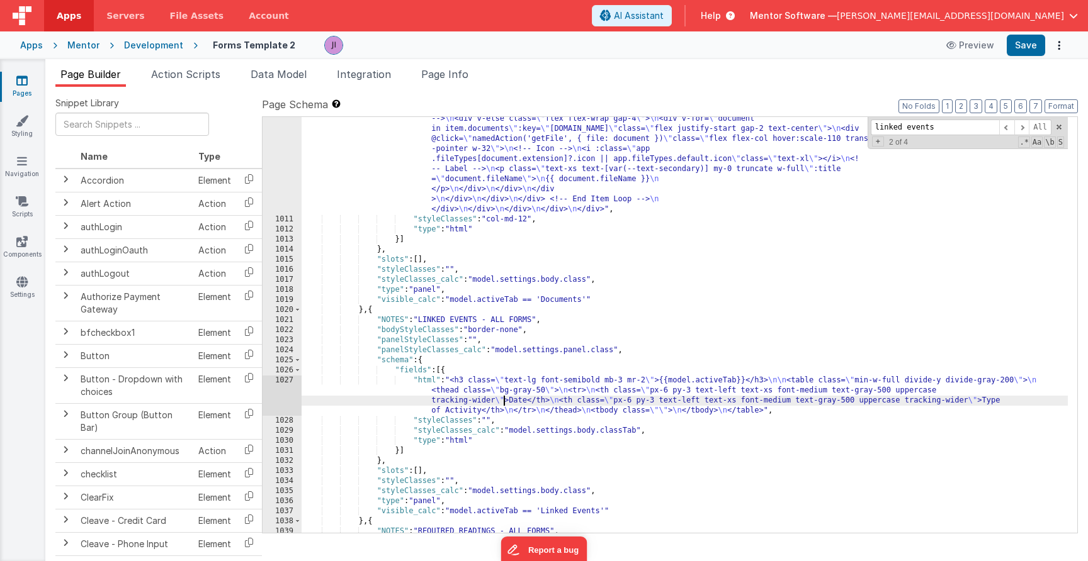
click at [276, 399] on div "1027" at bounding box center [281, 396] width 39 height 40
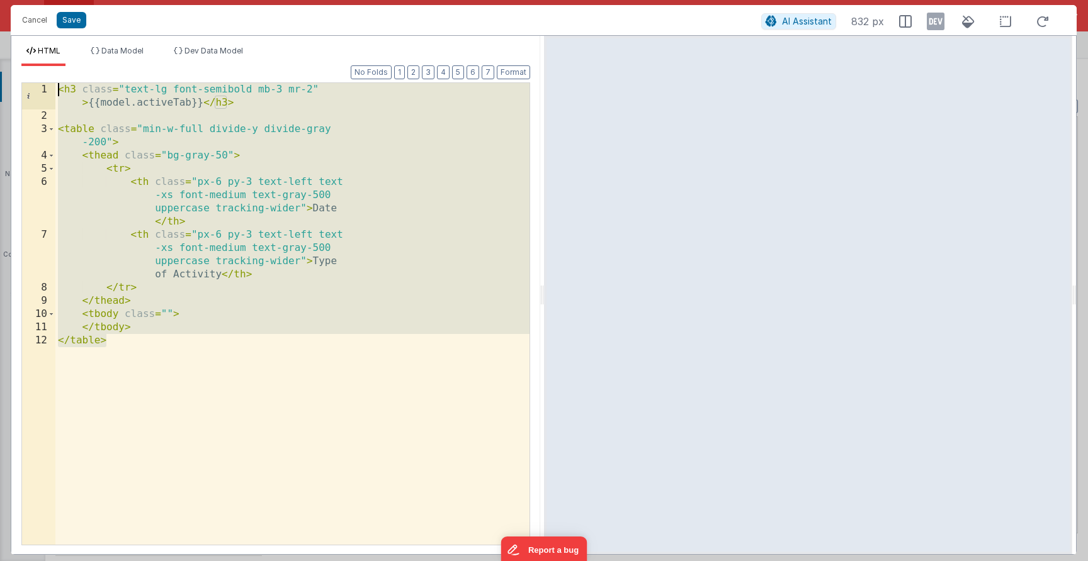
drag, startPoint x: 52, startPoint y: 74, endPoint x: 27, endPoint y: -26, distance: 103.0
click at [27, 0] on html "Cancel Save AI Assistant 832 px HTML Data Model Dev Data Model Format 7 6 5 4 3…" at bounding box center [544, 280] width 1088 height 561
click at [249, 242] on div "< h3 class = "text-lg font-semibold mb-3 mr-2" > {{model.activeTab}} </ h3 > < …" at bounding box center [292, 334] width 474 height 502
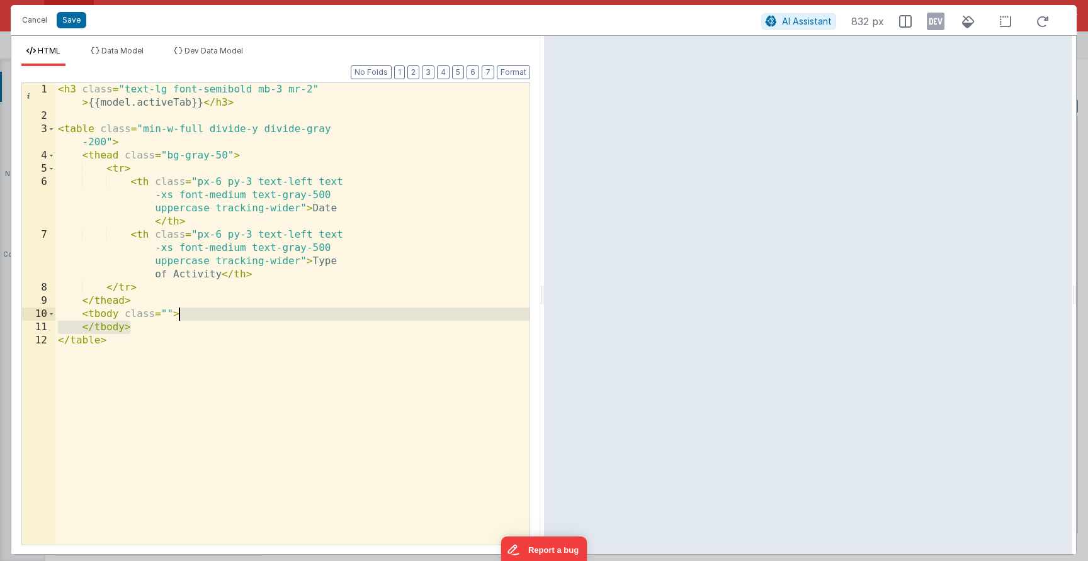
drag, startPoint x: 202, startPoint y: 325, endPoint x: 158, endPoint y: 305, distance: 48.2
click at [158, 305] on div "< h3 class = "text-lg font-semibold mb-3 mr-2" > {{model.activeTab}} </ h3 > < …" at bounding box center [292, 334] width 474 height 502
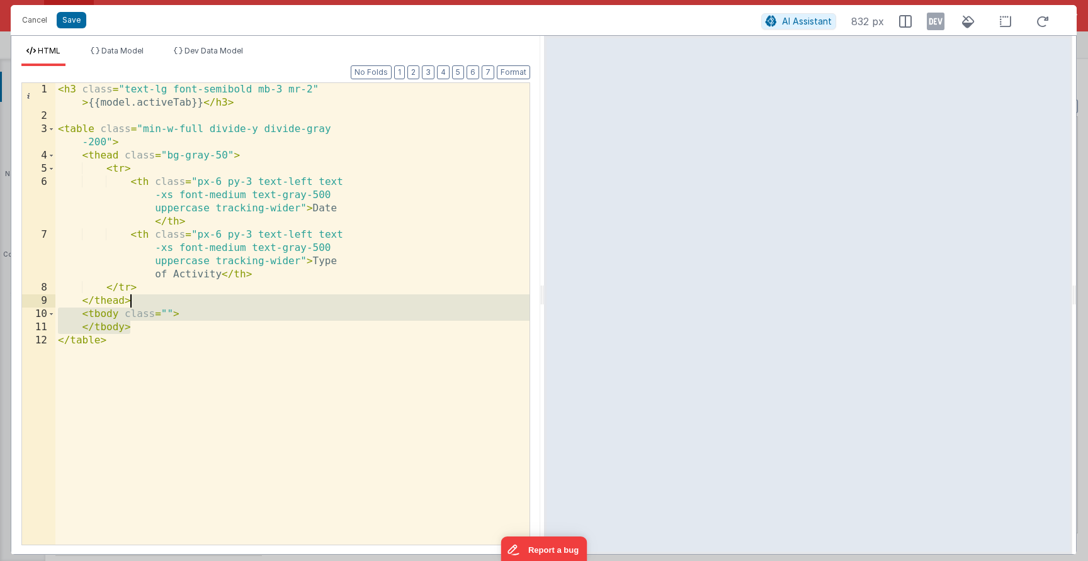
click at [169, 342] on div "< h3 class = "text-lg font-semibold mb-3 mr-2" > {{model.activeTab}} </ h3 > < …" at bounding box center [292, 334] width 474 height 502
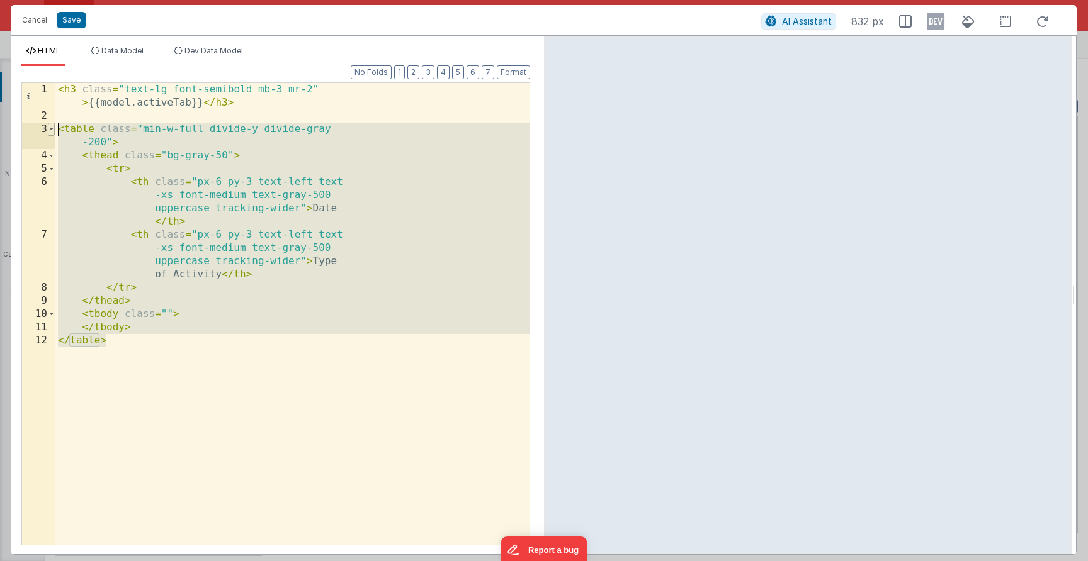
drag, startPoint x: 140, startPoint y: 310, endPoint x: 52, endPoint y: 134, distance: 196.5
click at [52, 134] on div "1 2 3 4 5 6 7 8 9 10 11 12 < h3 class = "text-lg font-semibold mb-3 mr-2" > {{m…" at bounding box center [275, 313] width 509 height 463
click at [30, 19] on button "Cancel" at bounding box center [35, 20] width 38 height 18
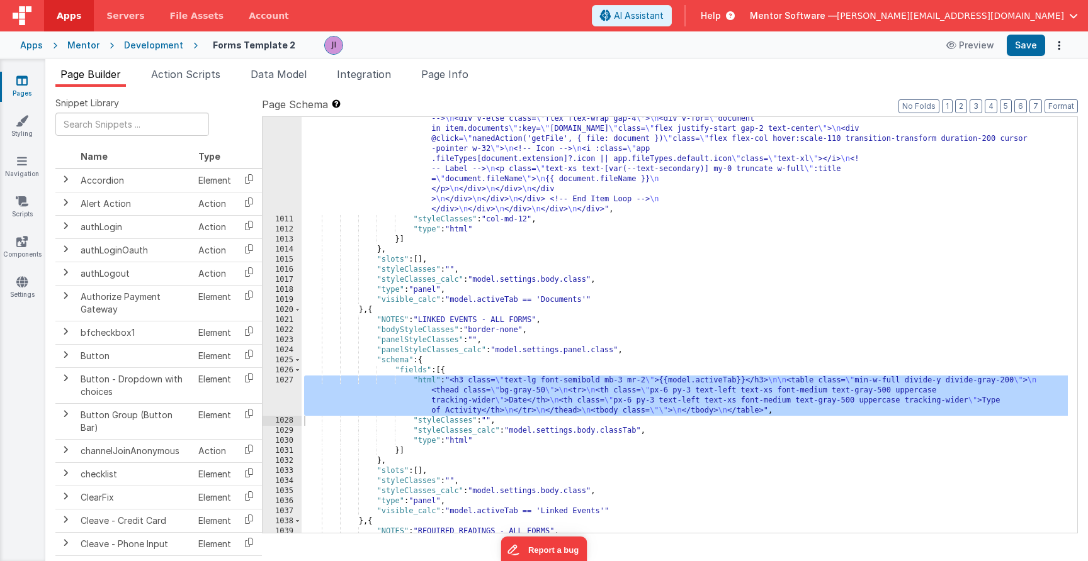
click at [711, 347] on div ""html" : "<div class= \" flex justify-between \" > \n <h3 class= \" text-lg fon…" at bounding box center [685, 190] width 766 height 899
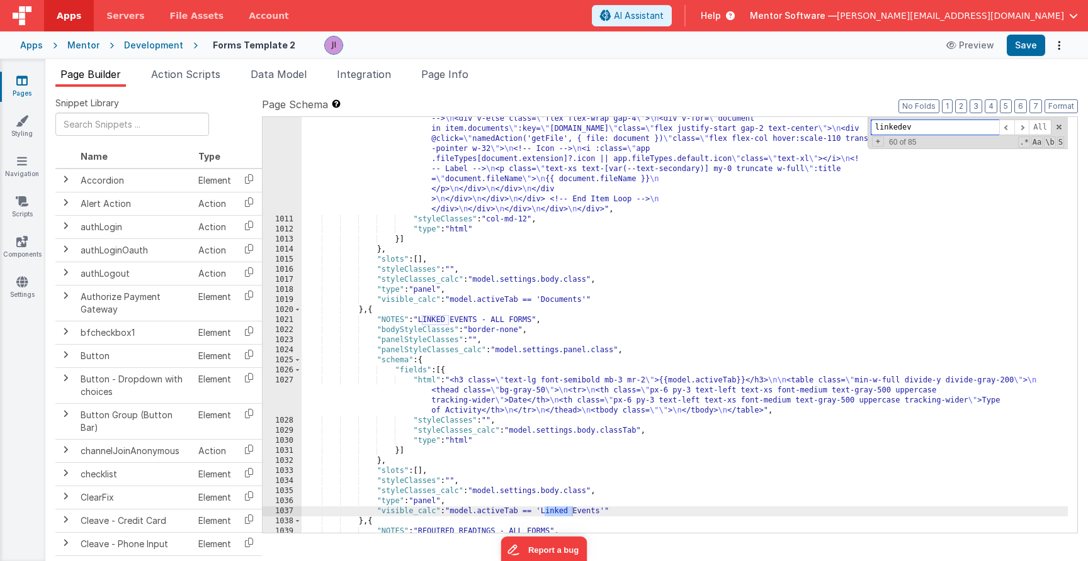
scroll to position [20046, 0]
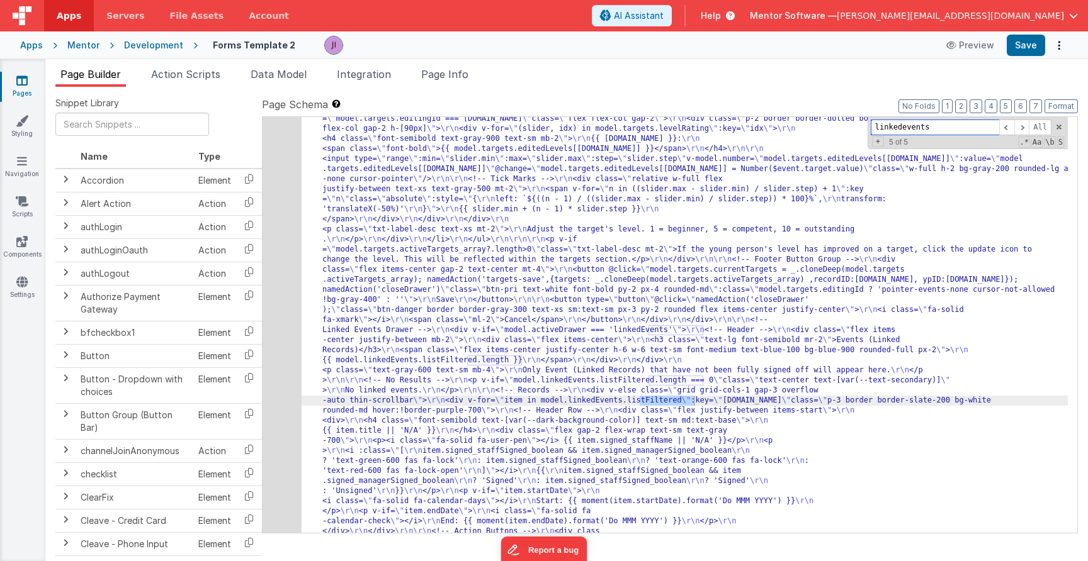
scroll to position [20041, 0]
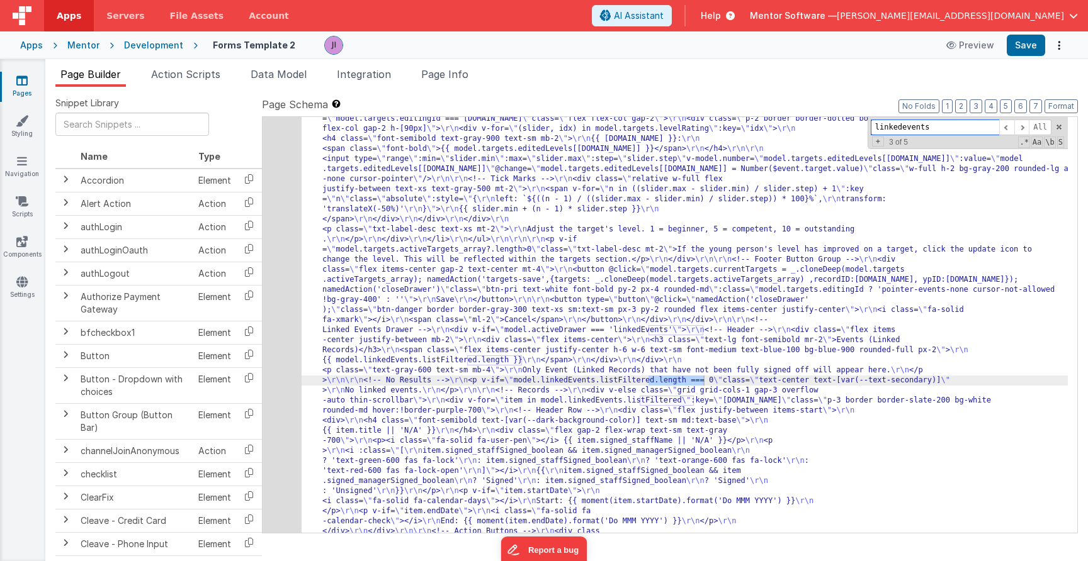
click at [898, 128] on input "linkedevents" at bounding box center [935, 128] width 128 height 16
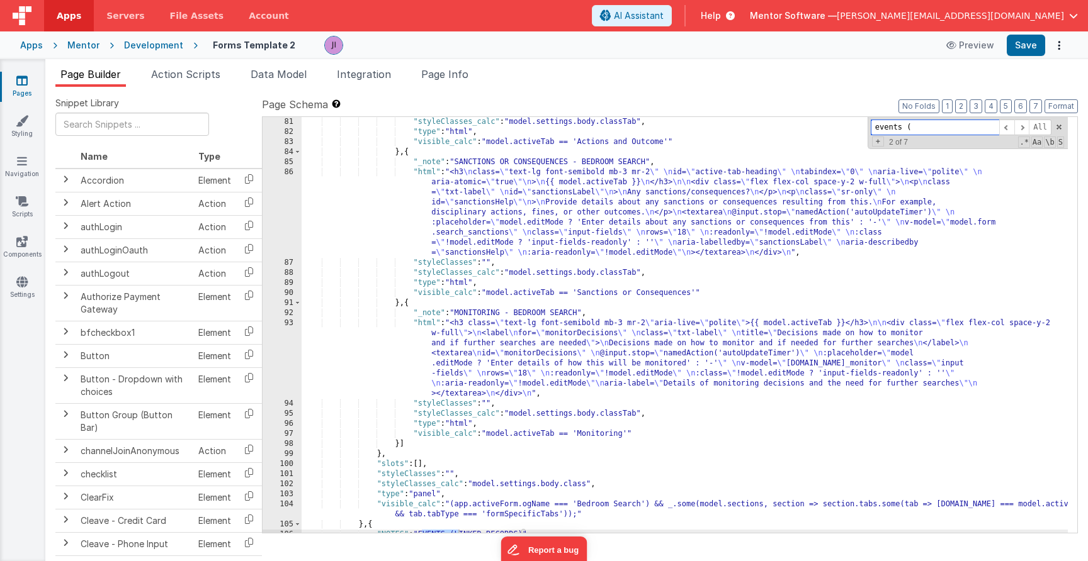
scroll to position [1815, 0]
drag, startPoint x: 908, startPoint y: 132, endPoint x: 854, endPoint y: 127, distance: 54.4
click at [855, 127] on div ""styleClasses_calc" : "model.settings.body.classTab" , "type" : "html" , "visib…" at bounding box center [685, 325] width 766 height 416
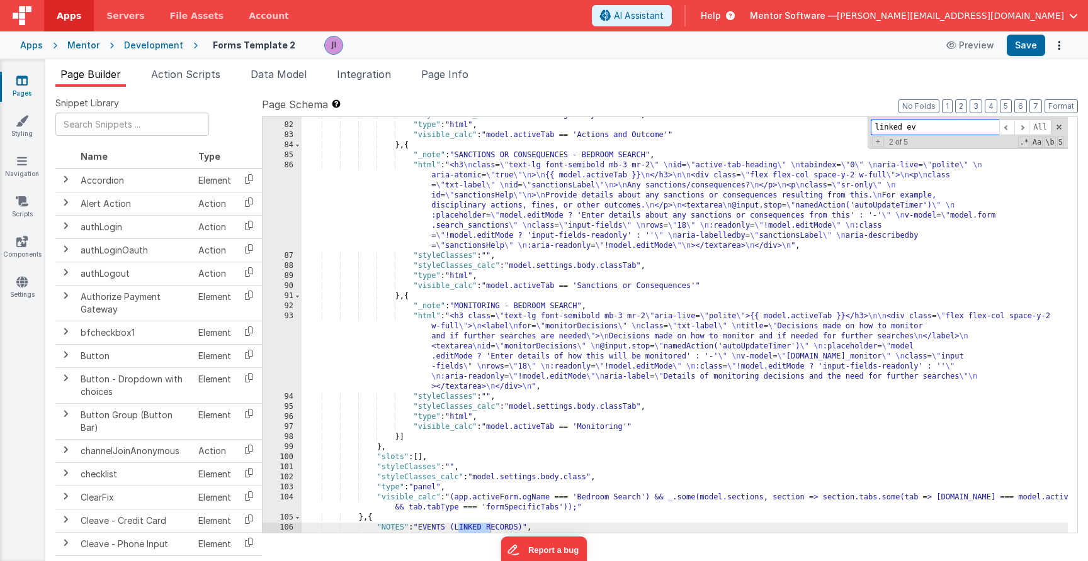
scroll to position [18527, 0]
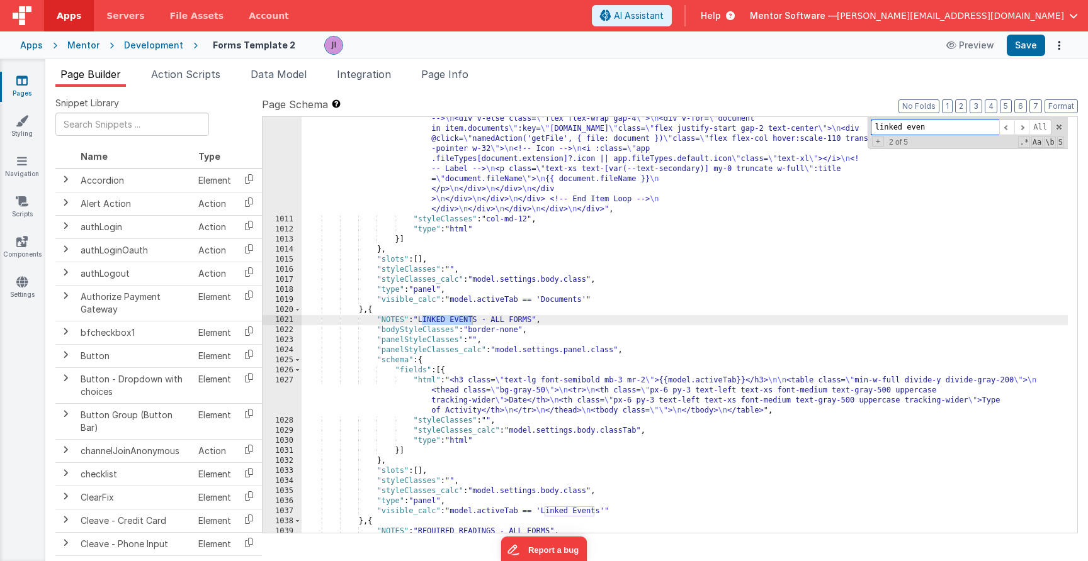
type input "linked even"
click at [470, 404] on div ""html" : "<div class= \" flex justify-between \" > \n <h3 class= \" text-lg fon…" at bounding box center [685, 190] width 766 height 899
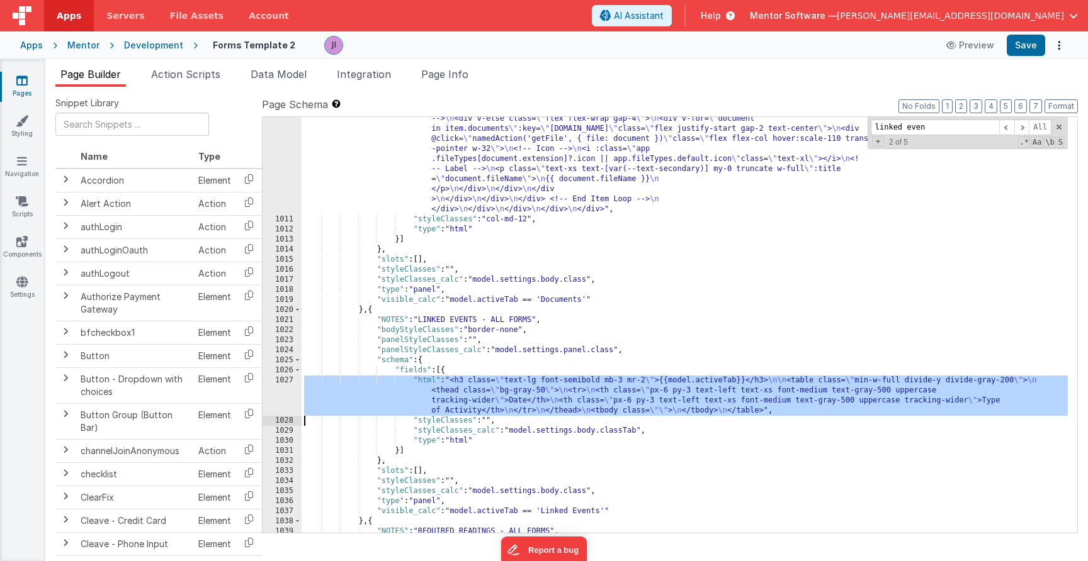
click at [279, 402] on div "1027" at bounding box center [281, 396] width 39 height 40
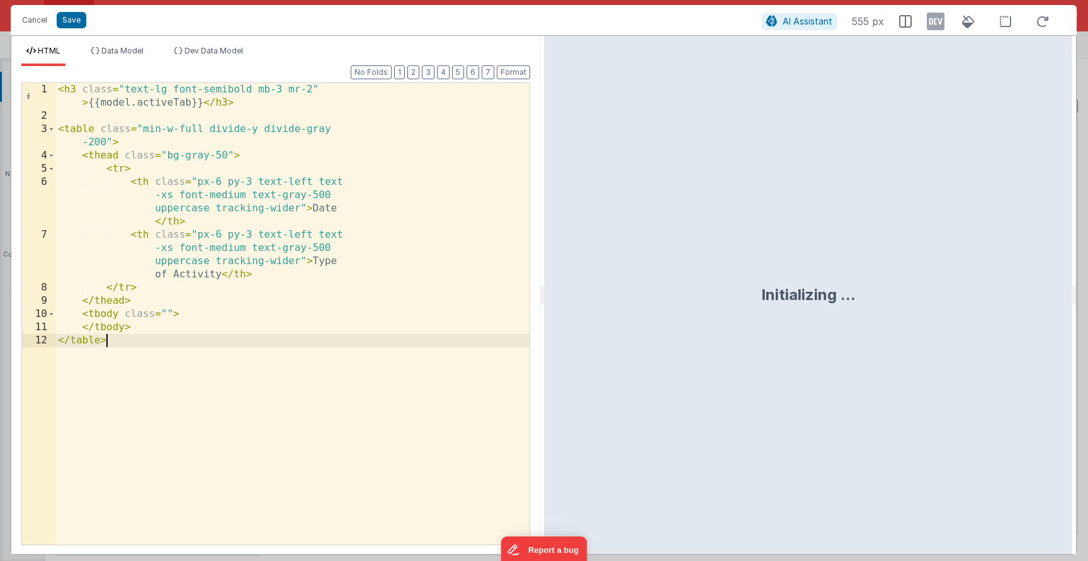
click at [359, 297] on div "< h3 class = "text-lg font-semibold mb-3 mr-2" > {{model.activeTab}} </ h3 > < …" at bounding box center [292, 334] width 474 height 502
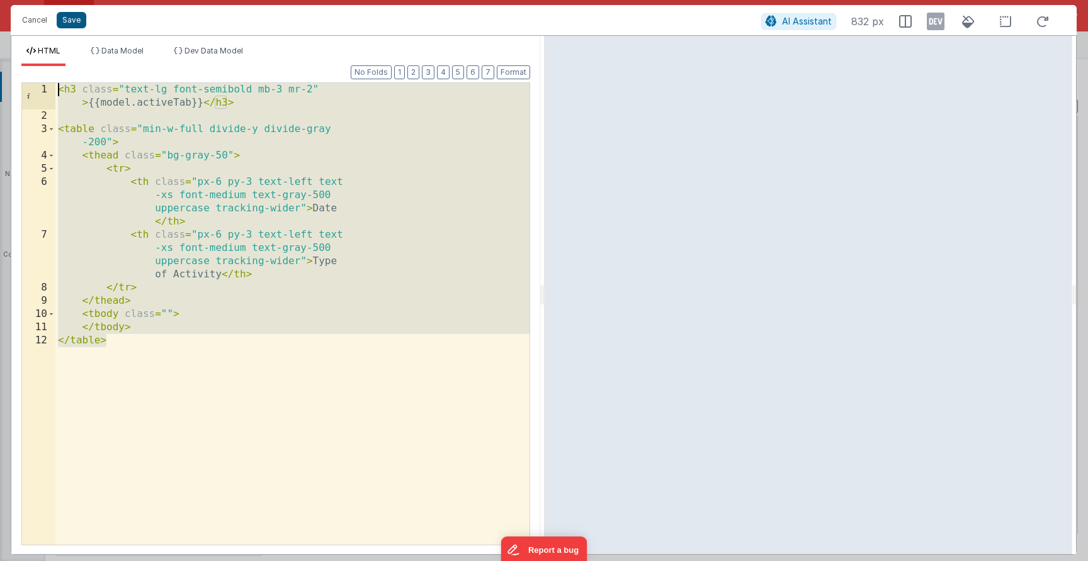
drag, startPoint x: 76, startPoint y: 40, endPoint x: 67, endPoint y: 21, distance: 20.6
click at [65, 13] on div "Cancel Save AI Assistant 832 px HTML Data Model Dev Data Model Format 7 6 5 4 3…" at bounding box center [544, 280] width 1066 height 550
click at [150, 190] on div "< h3 class = "text-lg font-semibold mb-3 mr-2" > {{model.activeTab}} </ h3 > < …" at bounding box center [292, 334] width 474 height 502
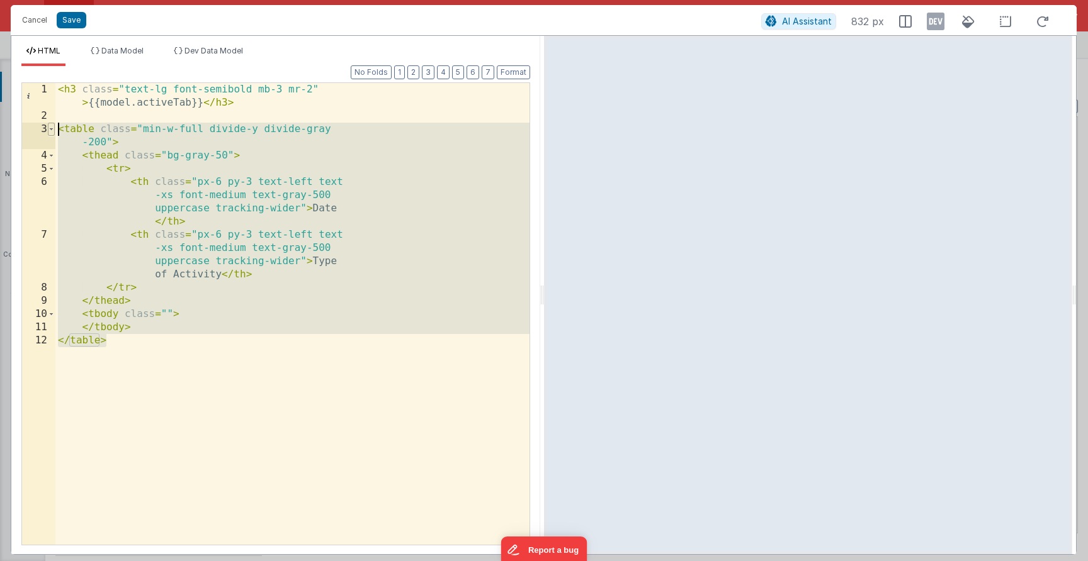
drag, startPoint x: 164, startPoint y: 346, endPoint x: 54, endPoint y: 126, distance: 245.5
click at [54, 126] on div "1 2 3 4 5 6 7 8 9 10 11 12 < h3 class = "text-lg font-semibold mb-3 mr-2" > {{m…" at bounding box center [275, 313] width 509 height 463
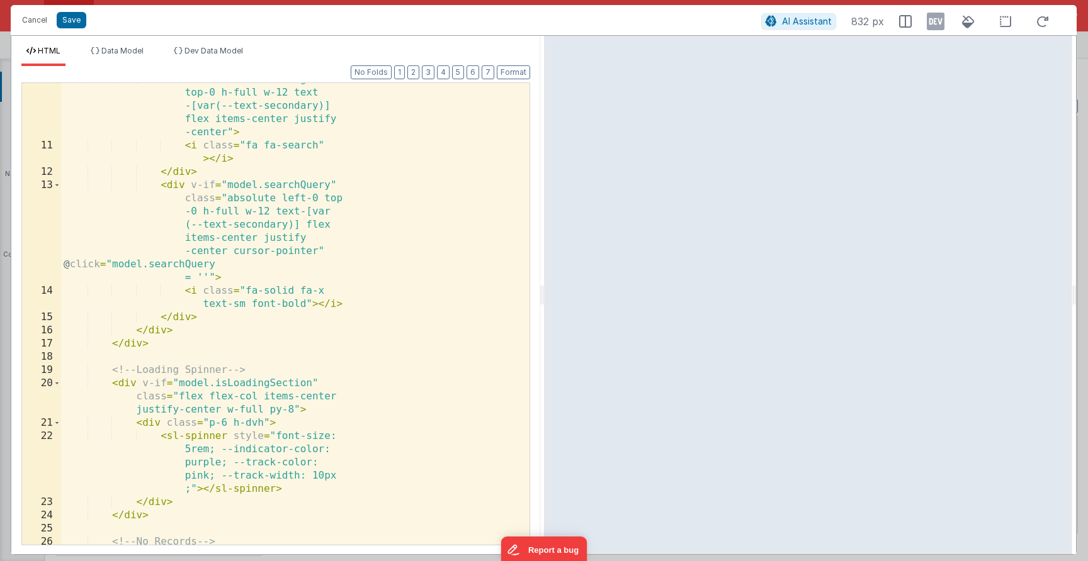
scroll to position [0, 0]
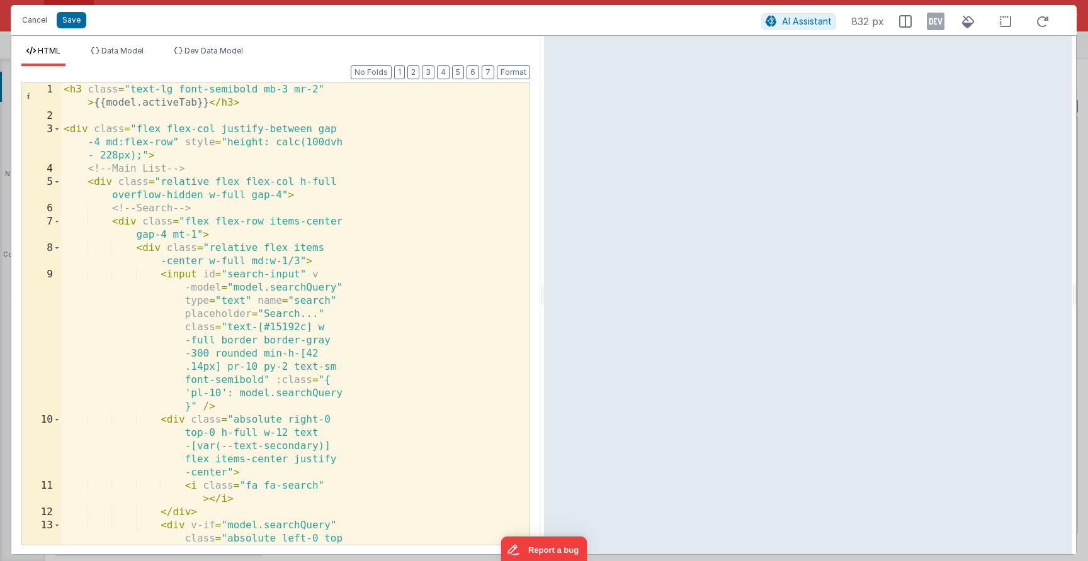
drag, startPoint x: 172, startPoint y: 276, endPoint x: 150, endPoint y: 248, distance: 35.4
click at [172, 276] on div "< h3 class = "text-lg font-semibold mb-3 mr-2" > {{model.activeTab}} </ h3 > < …" at bounding box center [290, 380] width 459 height 594
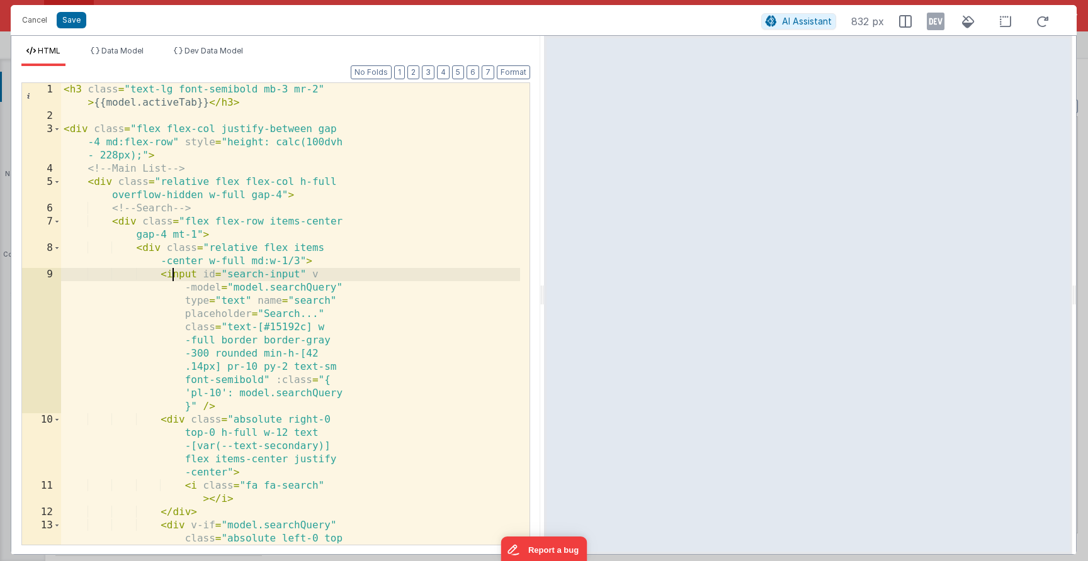
click at [147, 245] on div "< h3 class = "text-lg font-semibold mb-3 mr-2" > {{model.activeTab}} </ h3 > < …" at bounding box center [290, 380] width 459 height 594
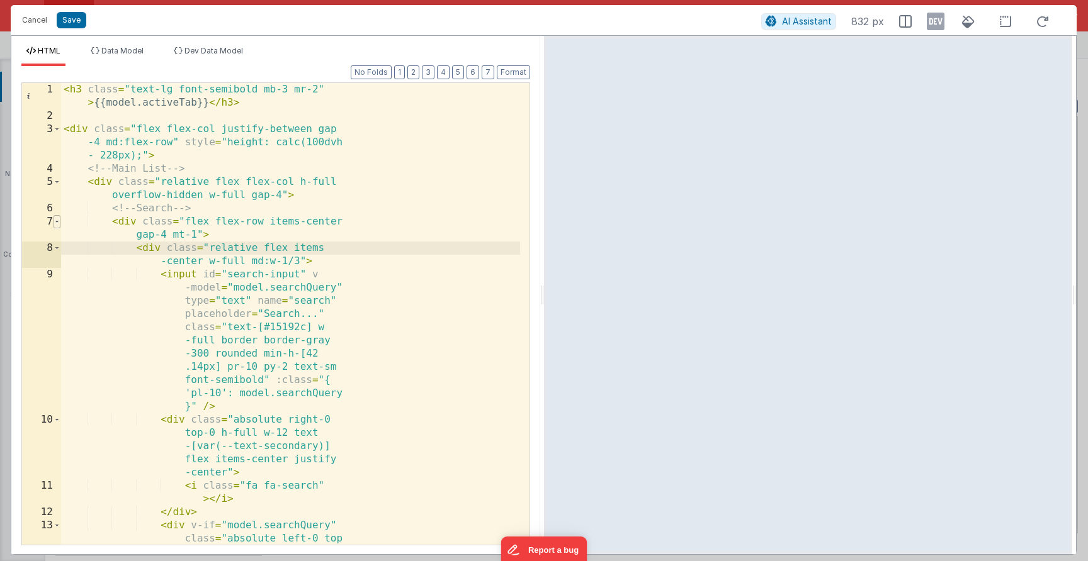
click at [62, 223] on div "< h3 class = "text-lg font-semibold mb-3 mr-2" > {{model.activeTab}} </ h3 > < …" at bounding box center [290, 380] width 459 height 594
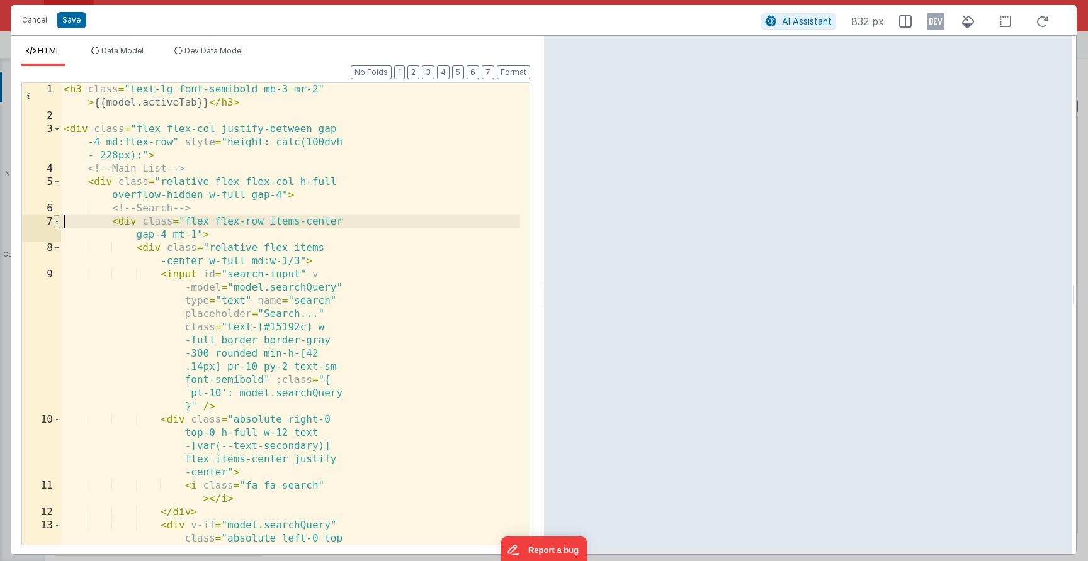
click at [59, 223] on span at bounding box center [57, 221] width 7 height 13
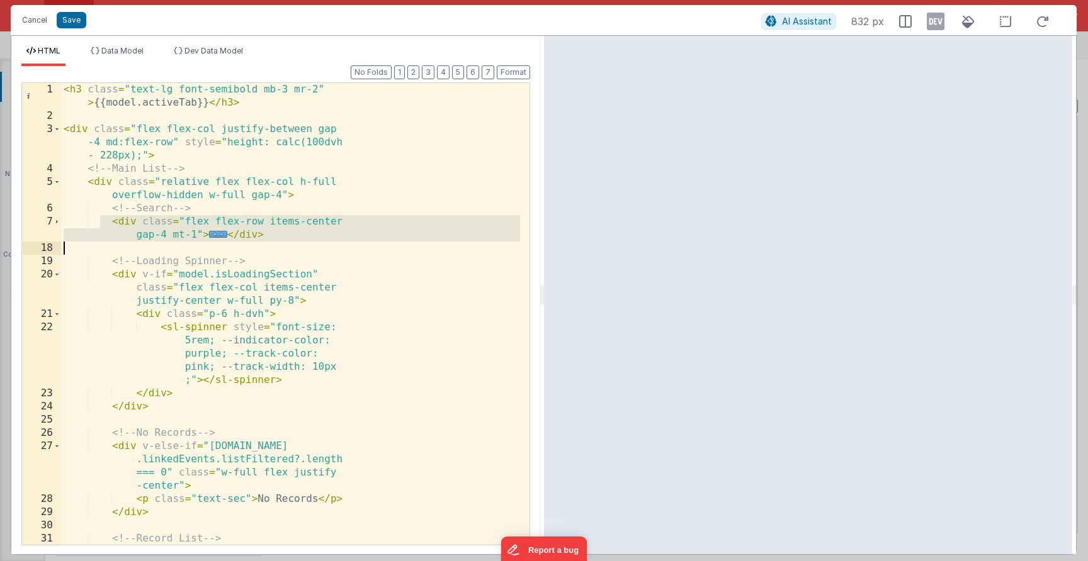
drag, startPoint x: 101, startPoint y: 223, endPoint x: 297, endPoint y: 242, distance: 197.4
click at [297, 242] on div "< h3 class = "text-lg font-semibold mb-3 mr-2" > {{model.activeTab}} </ h3 > < …" at bounding box center [290, 347] width 459 height 528
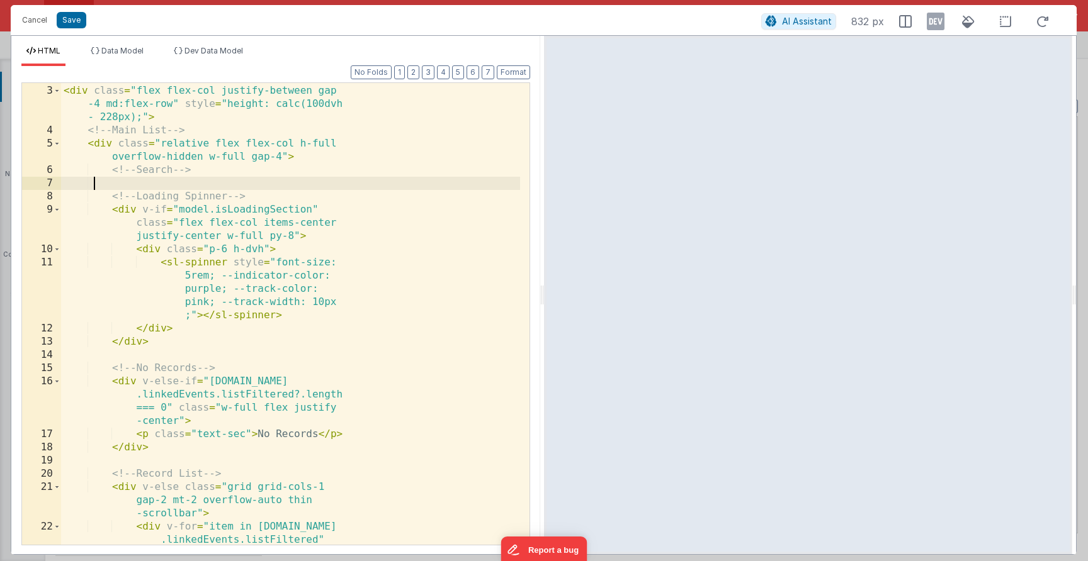
scroll to position [211, 0]
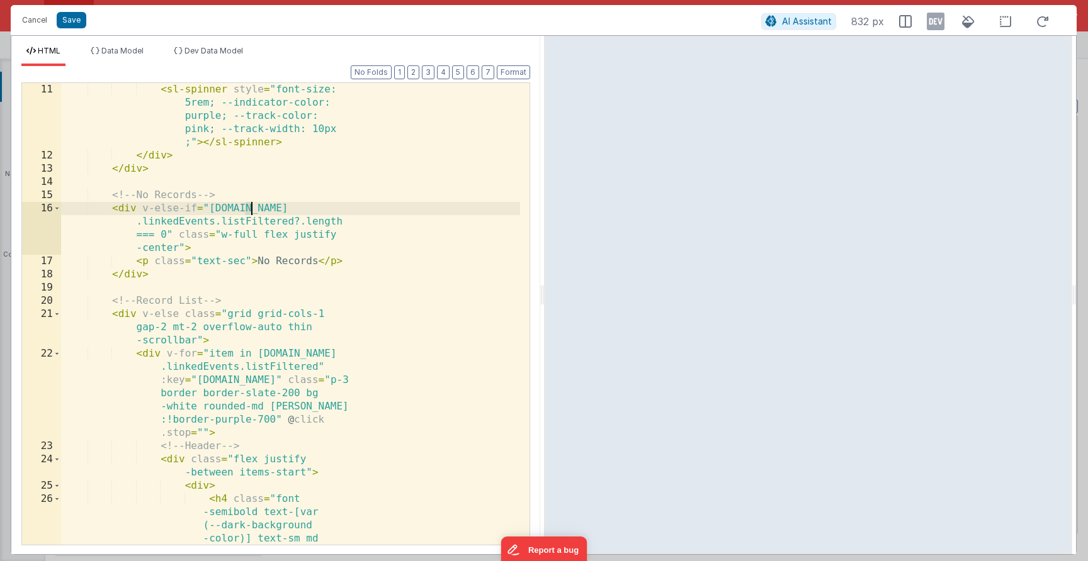
click at [248, 211] on div "< sl-spinner style = "font-size: 5rem; --indicator-color: purple; --track-color…" at bounding box center [290, 380] width 459 height 594
click at [250, 216] on div "< sl-spinner style = "font-size: 5rem; --indicator-color: purple; --track-color…" at bounding box center [290, 380] width 459 height 594
drag, startPoint x: 293, startPoint y: 221, endPoint x: 245, endPoint y: 224, distance: 47.9
click at [245, 224] on div "< sl-spinner style = "font-size: 5rem; --indicator-color: purple; --track-color…" at bounding box center [290, 380] width 459 height 594
click at [252, 369] on div "< sl-spinner style = "font-size: 5rem; --indicator-color: purple; --track-color…" at bounding box center [290, 380] width 459 height 594
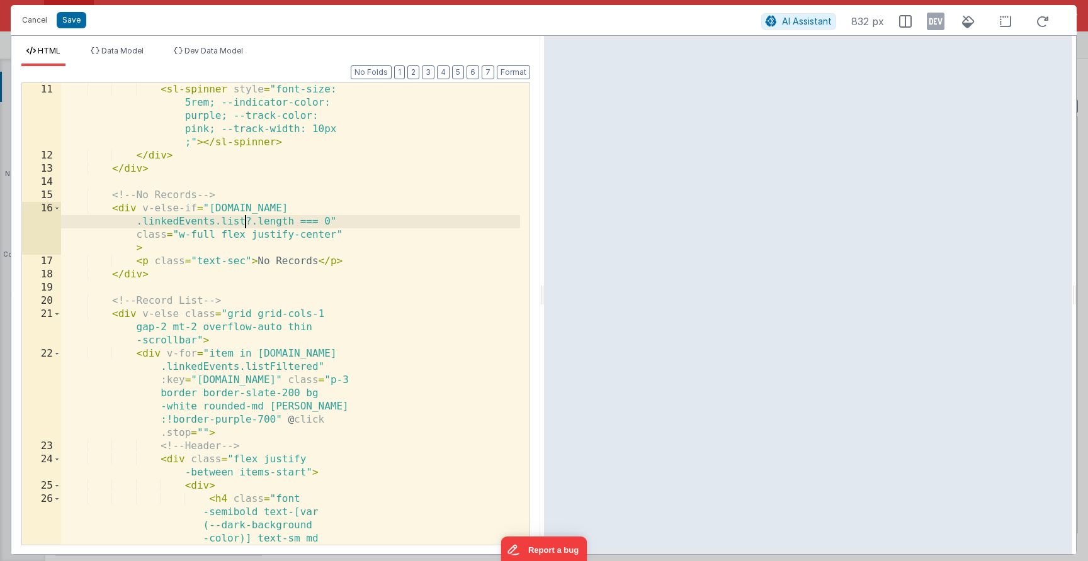
click at [252, 369] on div "< sl-spinner style = "font-size: 5rem; --indicator-color: purple; --track-color…" at bounding box center [290, 380] width 459 height 594
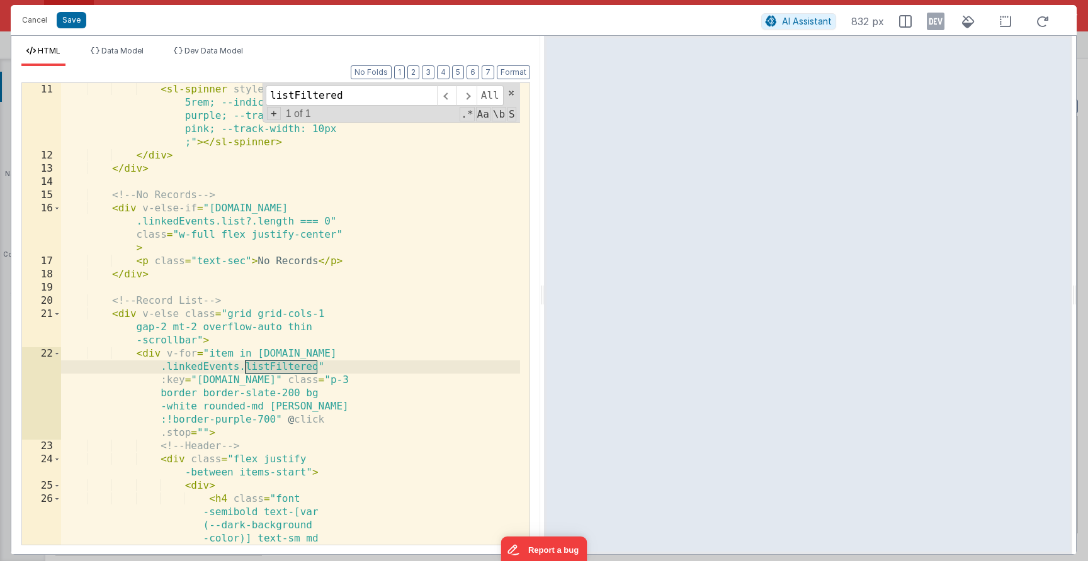
click at [340, 98] on input "listFiltered" at bounding box center [351, 96] width 171 height 20
drag, startPoint x: 351, startPoint y: 96, endPoint x: 295, endPoint y: 98, distance: 55.4
click at [295, 98] on input "listFiltered" at bounding box center [351, 96] width 171 height 20
click at [142, 45] on div "HTML Data Model Dev Data Model Format 7 6 5 4 3 2 1 No Folds 11 12 13 14 15 16 …" at bounding box center [275, 295] width 529 height 519
click at [144, 70] on div "Format 7 6 5 4 3 2 1 No Folds 11 12 13 14 15 16 17 18 19 20 21 22 23 24 25 26 <…" at bounding box center [275, 305] width 509 height 478
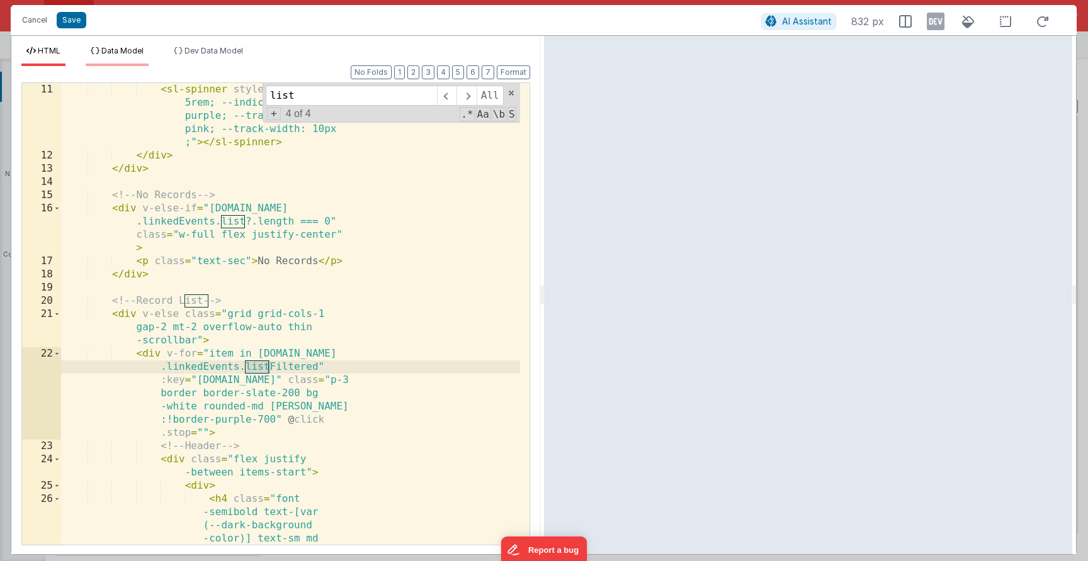
click at [137, 54] on span "Data Model" at bounding box center [122, 50] width 42 height 9
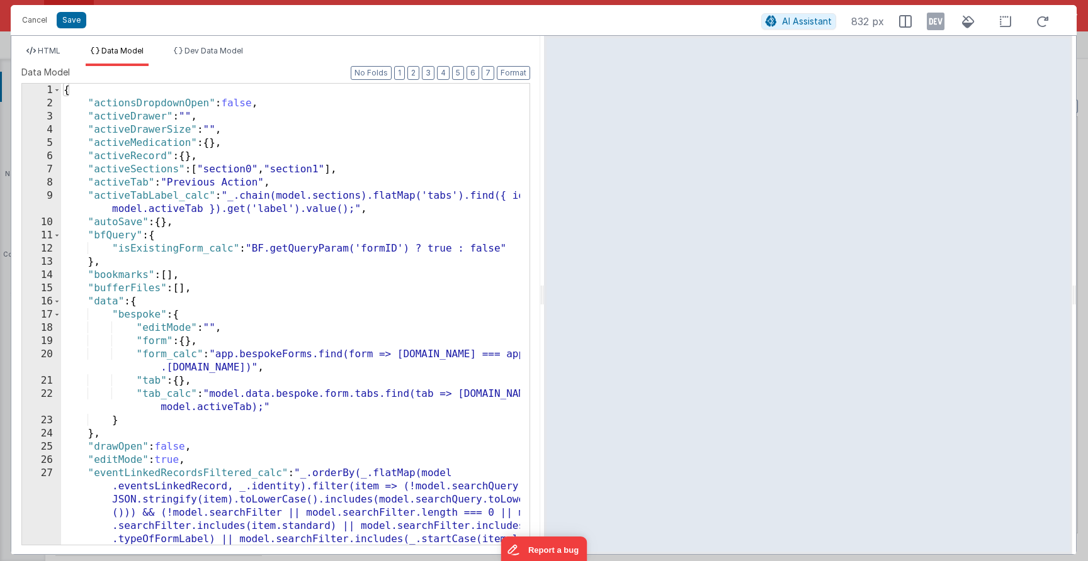
click at [227, 186] on div "{ "actionsDropdownOpen" : false , "activeDrawer" : "" , "activeDrawerSize" : ""…" at bounding box center [310, 367] width 498 height 567
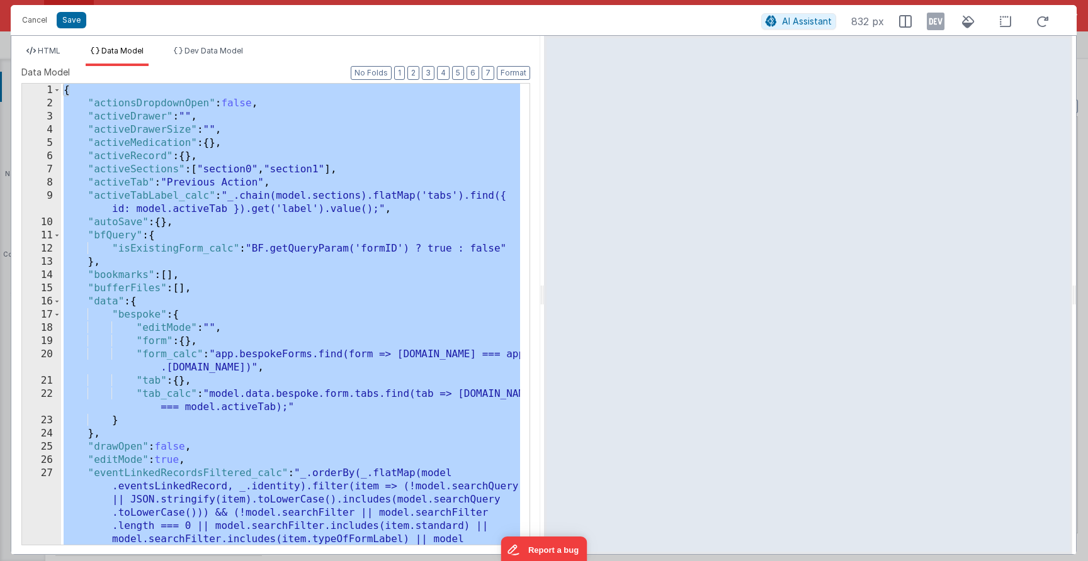
click at [337, 282] on div "{ "actionsDropdownOpen" : false , "activeDrawer" : "" , "activeDrawerSize" : ""…" at bounding box center [290, 374] width 459 height 580
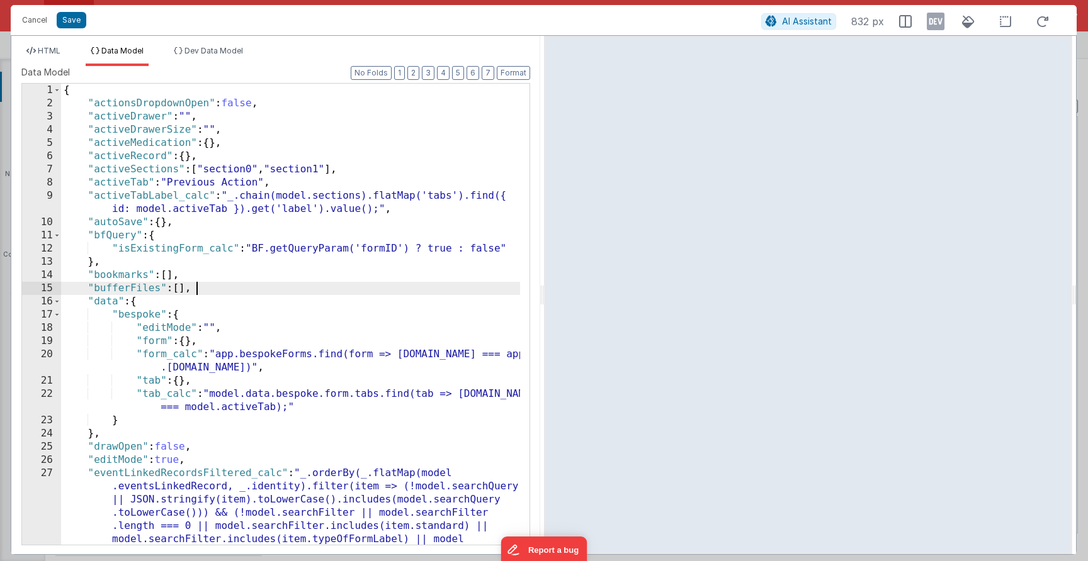
click at [254, 253] on div "{ "actionsDropdownOpen" : false , "activeDrawer" : "" , "activeDrawerSize" : ""…" at bounding box center [290, 374] width 459 height 580
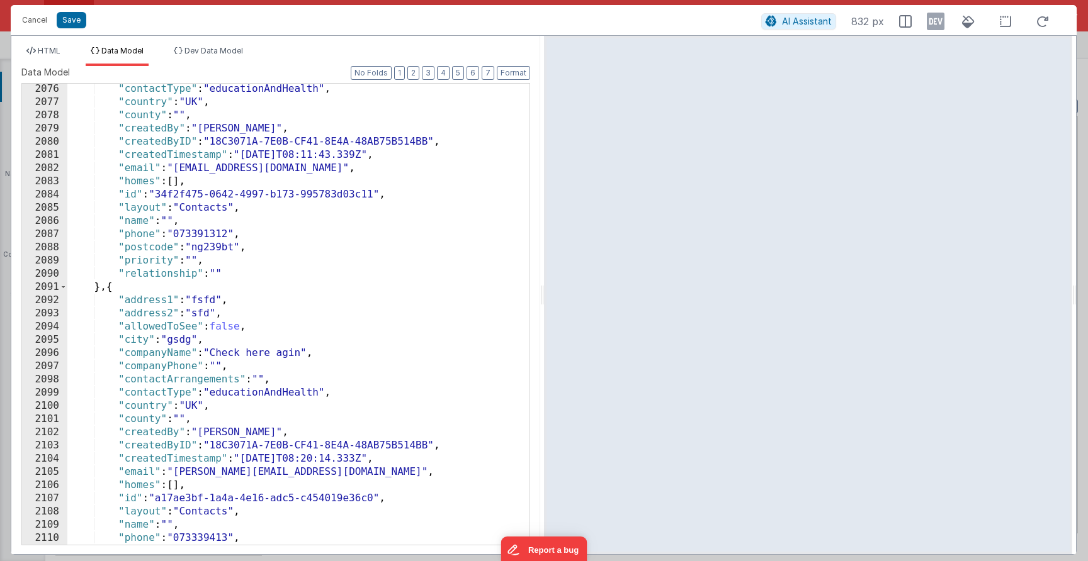
scroll to position [20164, 0]
click at [41, 44] on div "HTML Data Model Dev Data Model Format 7 6 5 4 3 2 1 No Folds 11 12 13 14 15 16 …" at bounding box center [275, 295] width 529 height 519
click at [41, 47] on span "HTML" at bounding box center [49, 50] width 23 height 9
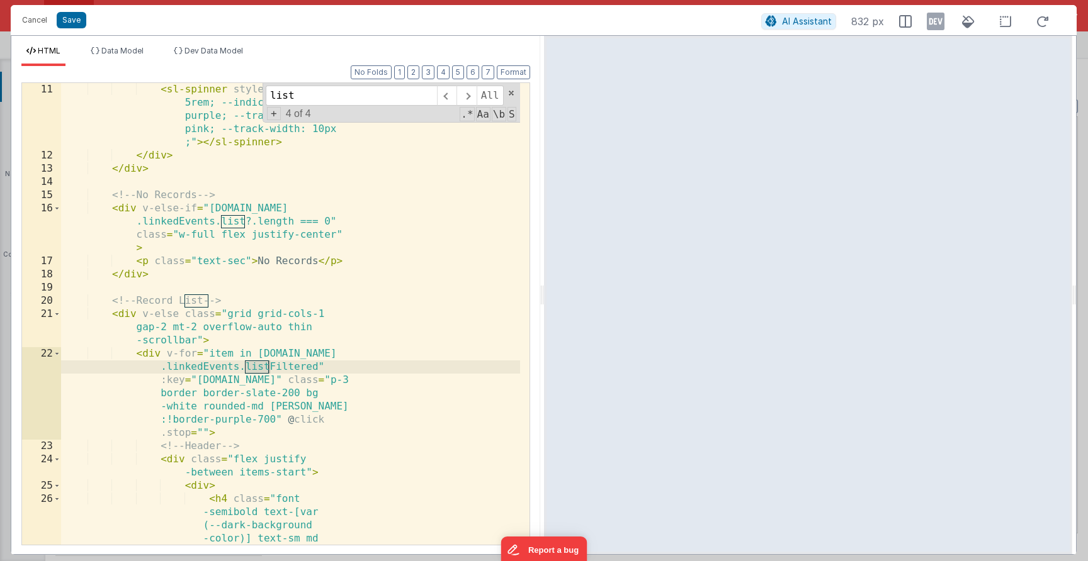
scroll to position [249, 0]
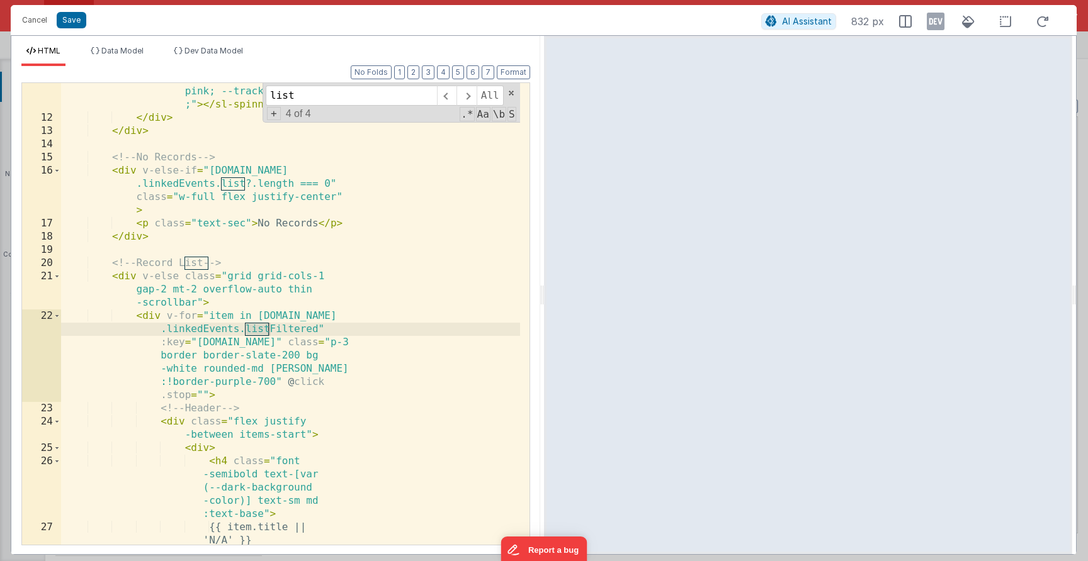
click at [305, 341] on div "< sl-spinner style = "font-size: 5rem; --indicator-color: purple; --track-color…" at bounding box center [290, 322] width 459 height 555
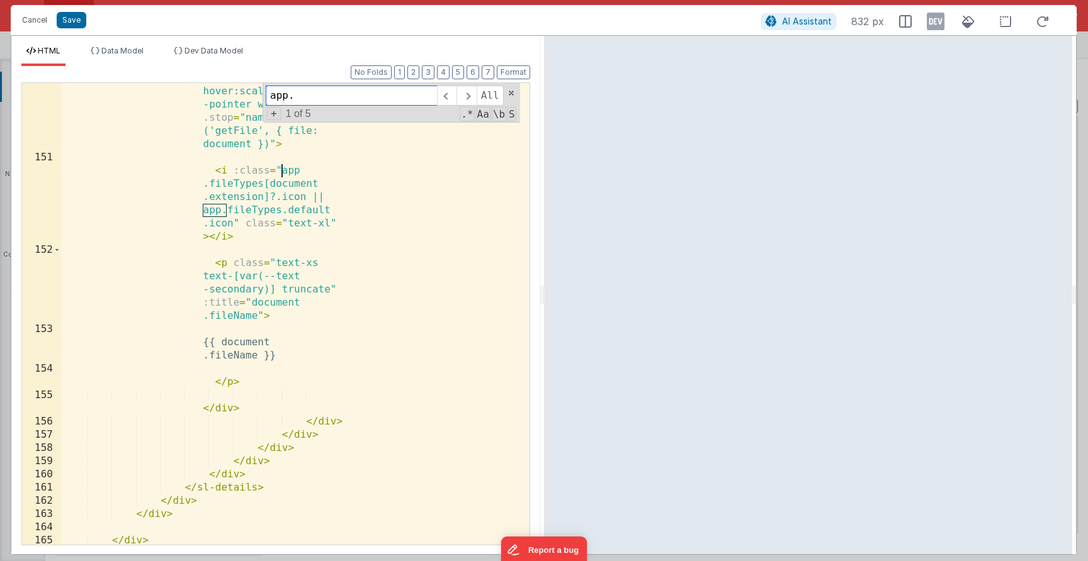
scroll to position [4898, 0]
click at [310, 97] on input "app." at bounding box center [351, 96] width 171 height 20
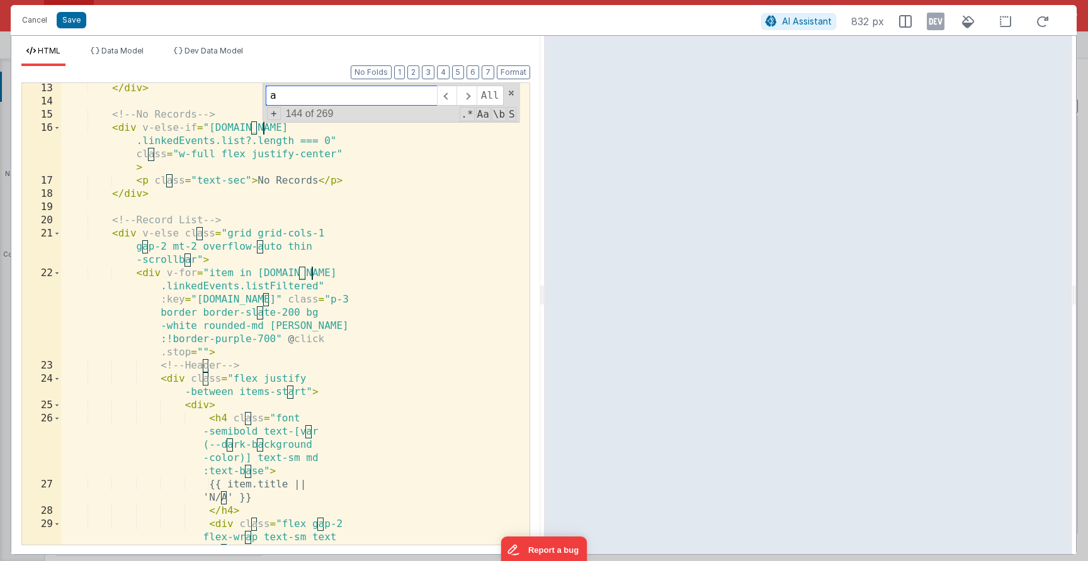
scroll to position [0, 0]
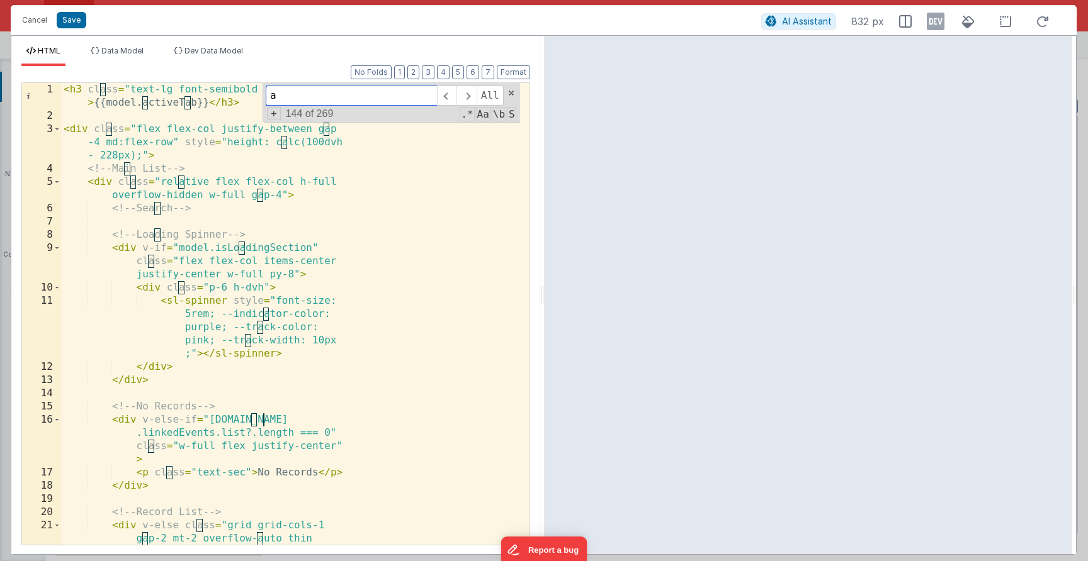
type input "a"
click at [299, 266] on div "< h3 class = "text-lg font-semibold mb-3 mr-2" > {{model.activeTab}} </ h3 > < …" at bounding box center [290, 347] width 459 height 528
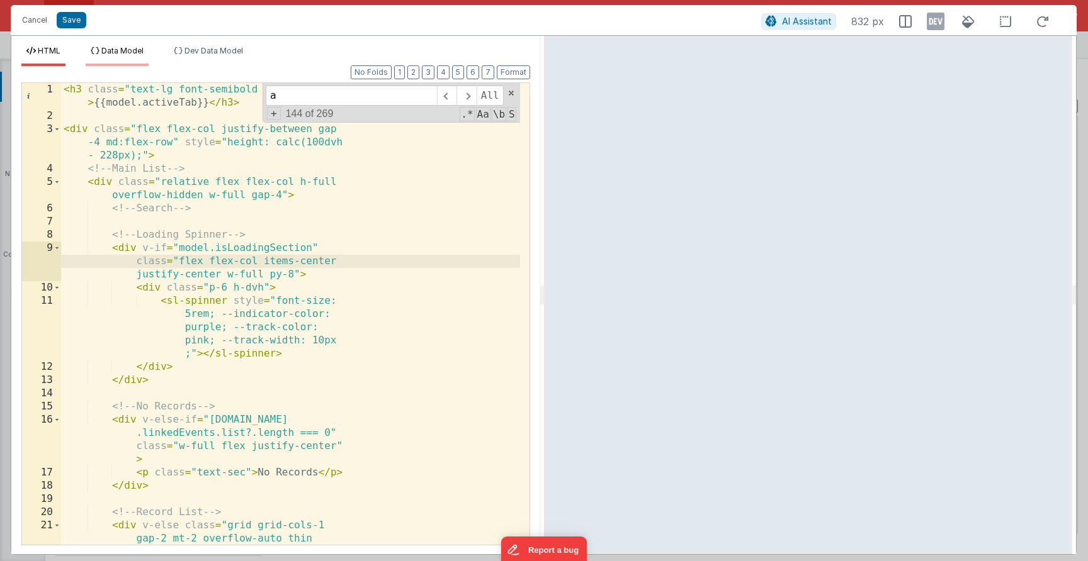
click at [140, 57] on li "Data Model" at bounding box center [117, 56] width 63 height 20
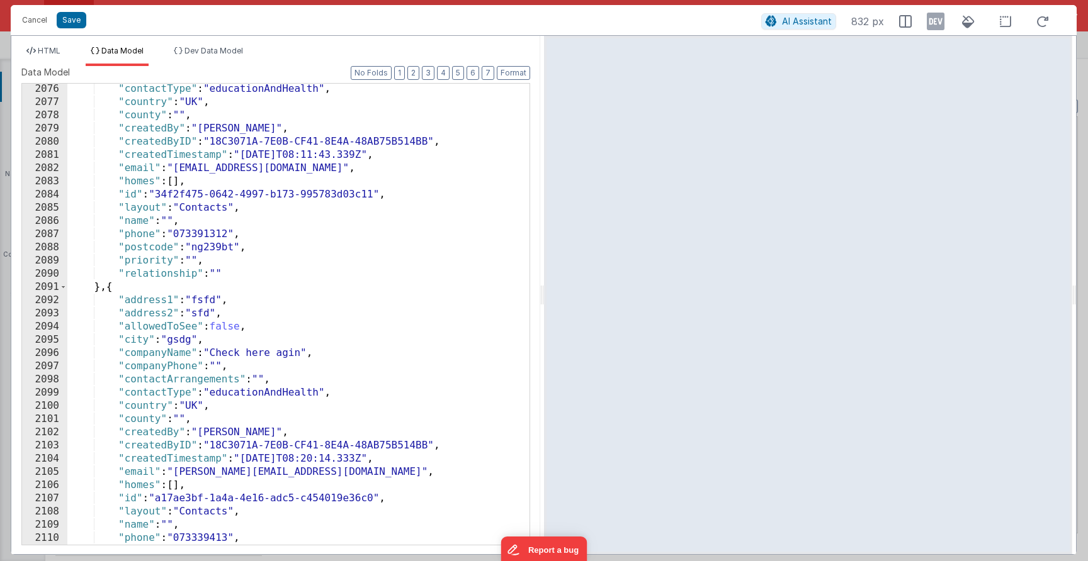
click at [278, 148] on div ""contactType" : "educationAndHealth" , "country" : "UK" , "county" : "" , "crea…" at bounding box center [293, 326] width 453 height 488
click at [399, 269] on div ""contactType" : "educationAndHealth" , "country" : "UK" , "county" : "" , "crea…" at bounding box center [293, 326] width 453 height 488
click at [58, 54] on span "HTML" at bounding box center [49, 50] width 23 height 9
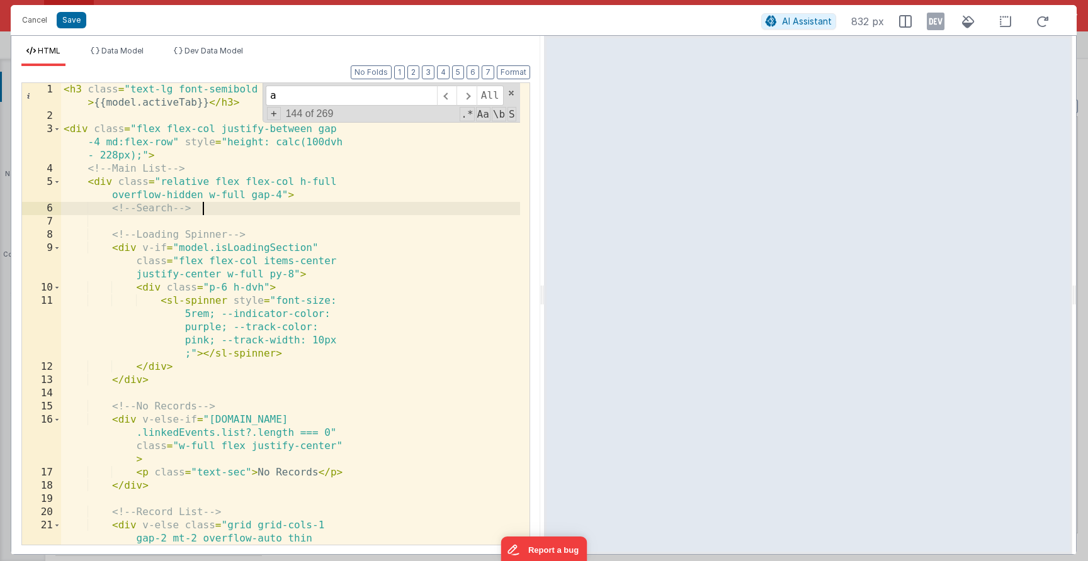
click at [310, 213] on div "< h3 class = "text-lg font-semibold mb-3 mr-2" > {{model.activeTab}} </ h3 > < …" at bounding box center [290, 347] width 459 height 528
click at [513, 91] on span at bounding box center [511, 93] width 9 height 9
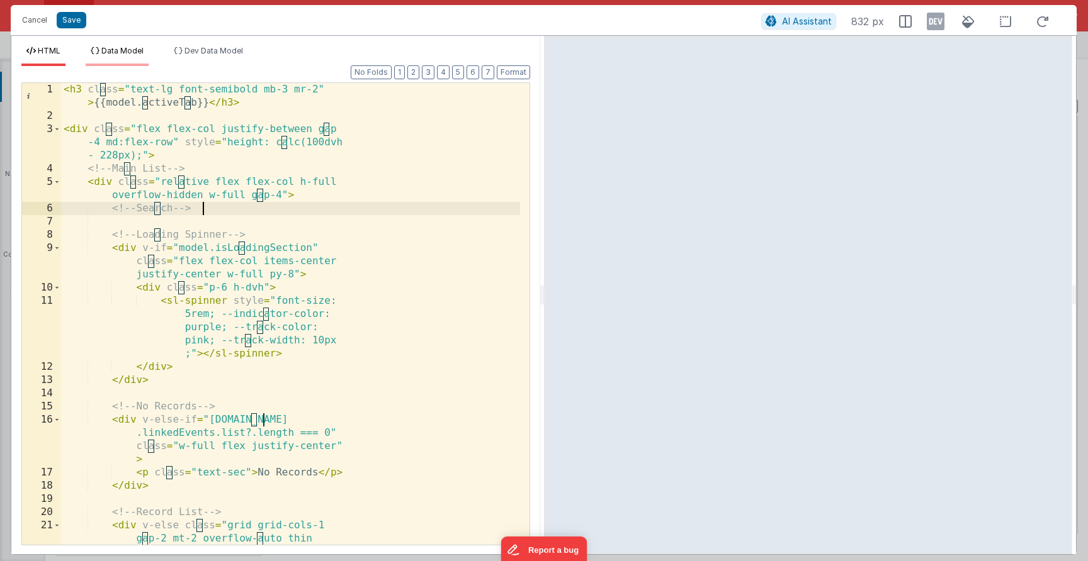
click at [128, 62] on li "Data Model" at bounding box center [117, 56] width 63 height 20
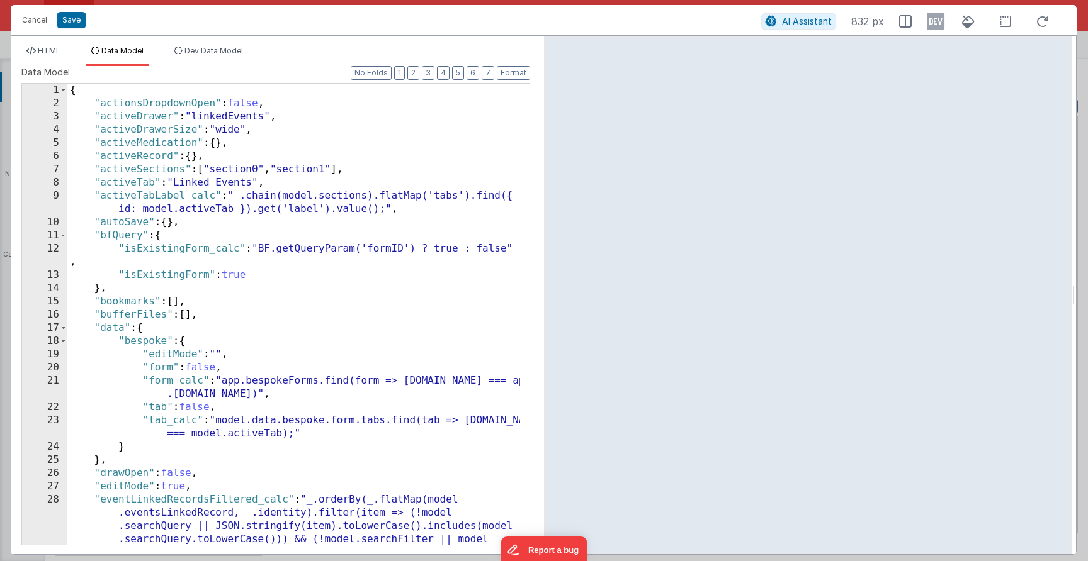
click at [239, 113] on div "{ "actionsDropdownOpen" : false , "activeDrawer" : "linkedEvents" , "activeDraw…" at bounding box center [293, 374] width 453 height 580
click at [52, 62] on li "HTML" at bounding box center [43, 56] width 44 height 20
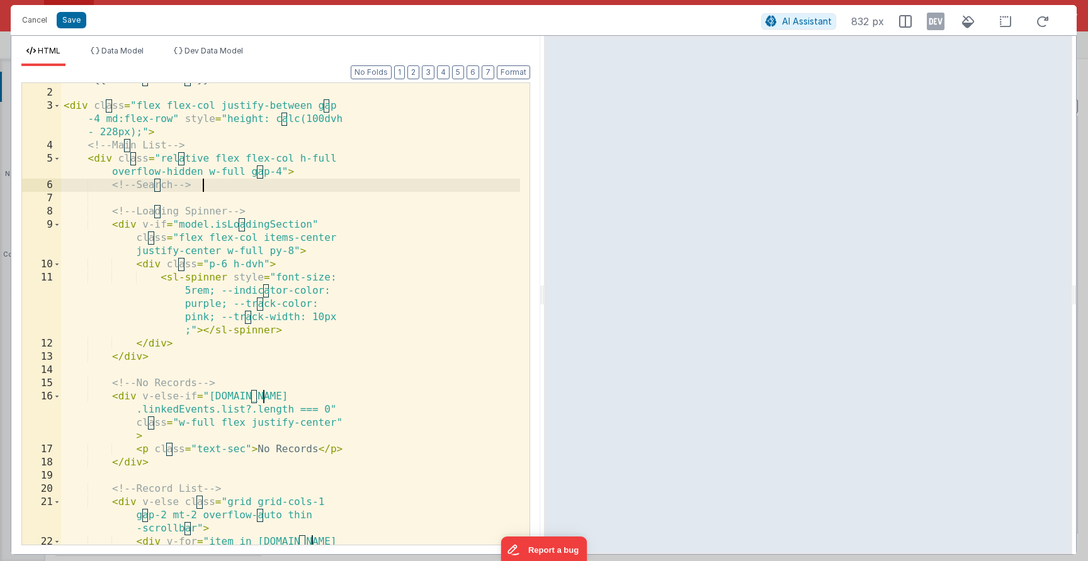
click at [358, 373] on div "< h3 class = "text-lg font-semibold mb-3 mr-2" > {{model.activeTab}} </ h3 > < …" at bounding box center [290, 350] width 459 height 581
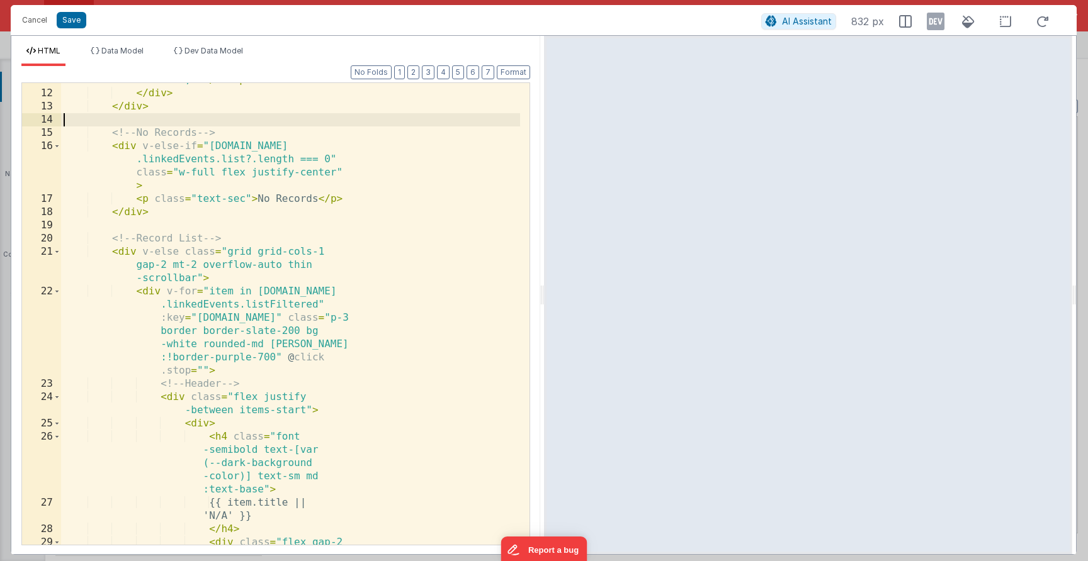
scroll to position [274, 0]
click at [57, 252] on span at bounding box center [57, 251] width 7 height 13
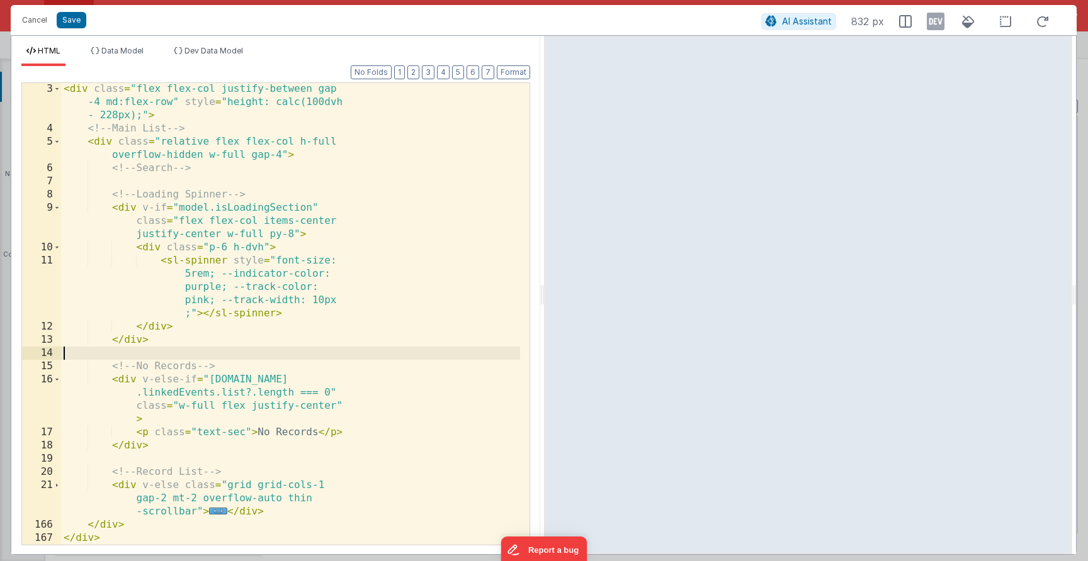
scroll to position [40, 0]
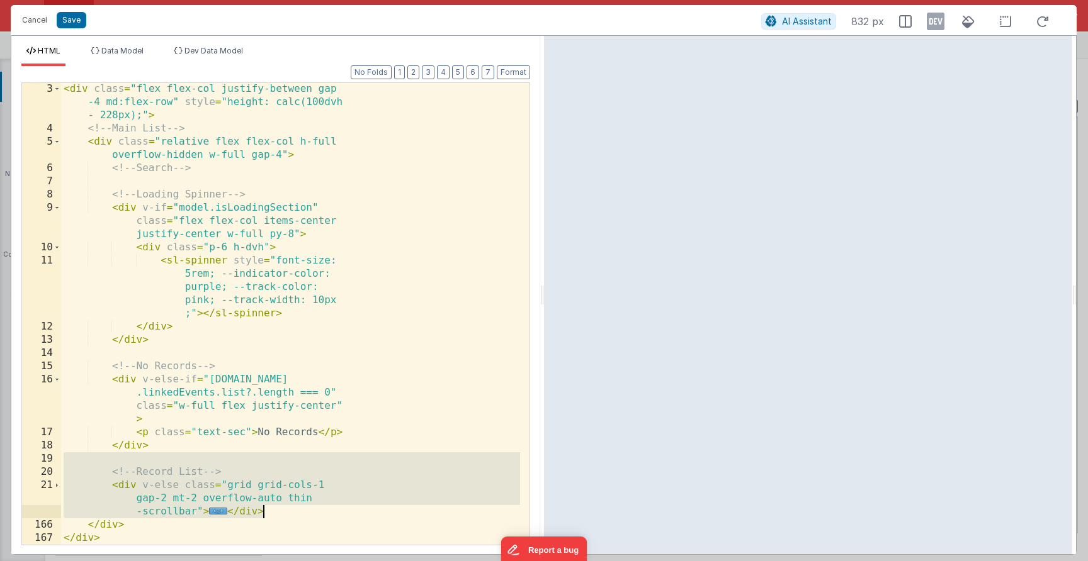
drag, startPoint x: 92, startPoint y: 465, endPoint x: 276, endPoint y: 513, distance: 190.1
click at [276, 513] on div "< div class = "flex flex-col justify-between gap -4 md:flex-row" style = "heigh…" at bounding box center [290, 339] width 459 height 515
click at [316, 488] on div "< div class = "flex flex-col justify-between gap -4 md:flex-row" style = "heigh…" at bounding box center [290, 339] width 459 height 515
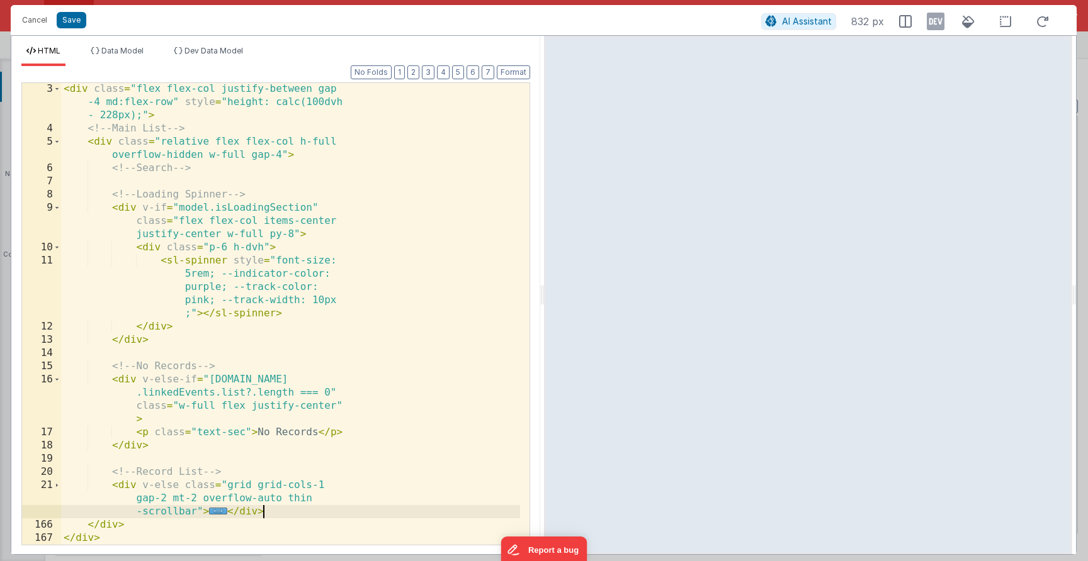
click at [308, 505] on div "< div class = "flex flex-col justify-between gap -4 md:flex-row" style = "heigh…" at bounding box center [290, 339] width 459 height 515
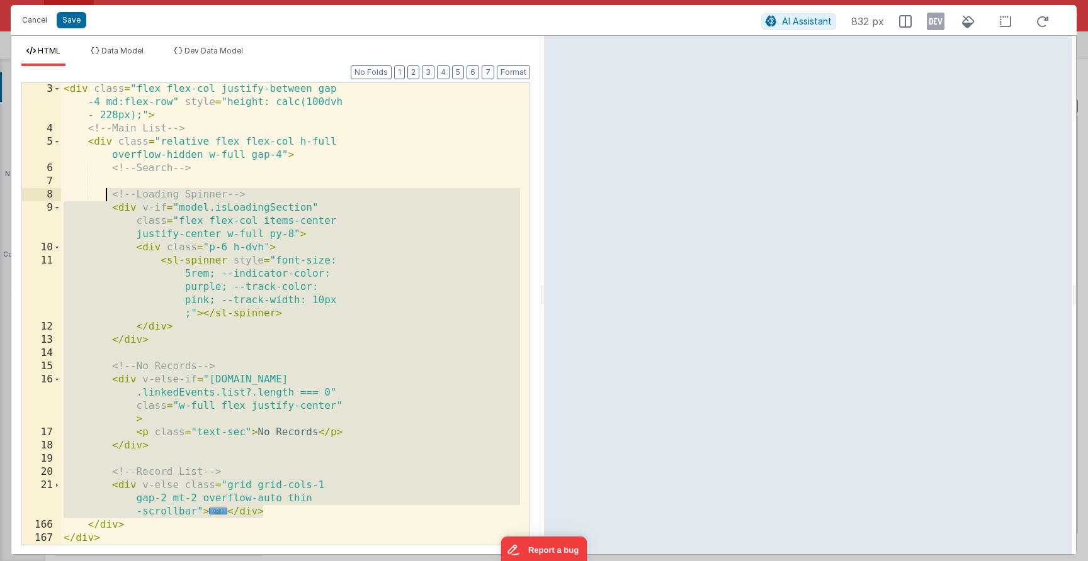
drag, startPoint x: 305, startPoint y: 508, endPoint x: 104, endPoint y: 191, distance: 375.2
click at [104, 191] on div "< div class = "flex flex-col justify-between gap -4 md:flex-row" style = "heigh…" at bounding box center [290, 339] width 459 height 515
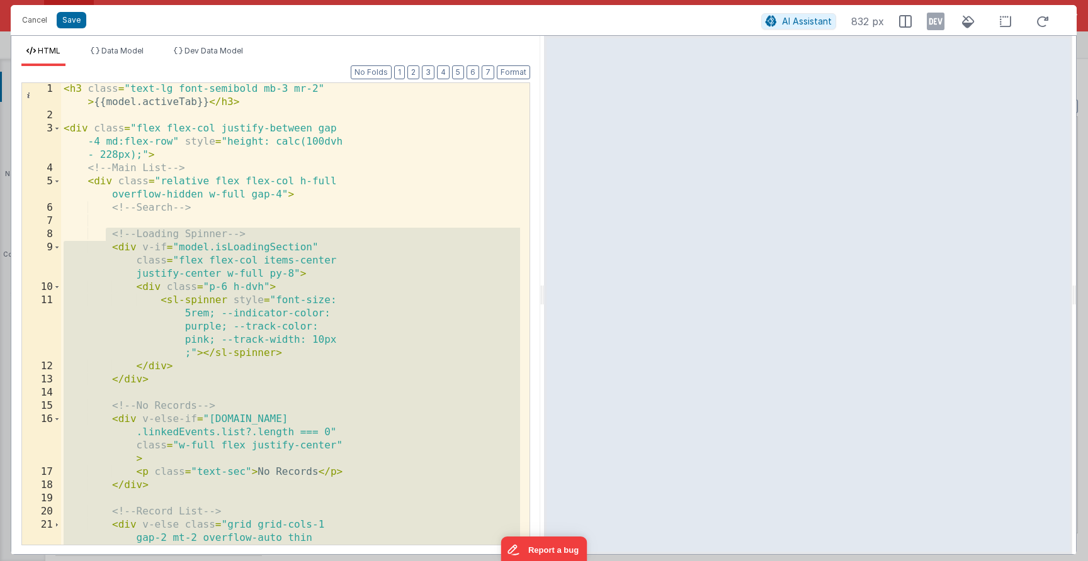
scroll to position [1, 0]
click at [189, 256] on div "< h3 class = "text-lg font-semibold mb-3 mr-2" > {{model.activeTab}} </ h3 > < …" at bounding box center [290, 346] width 459 height 528
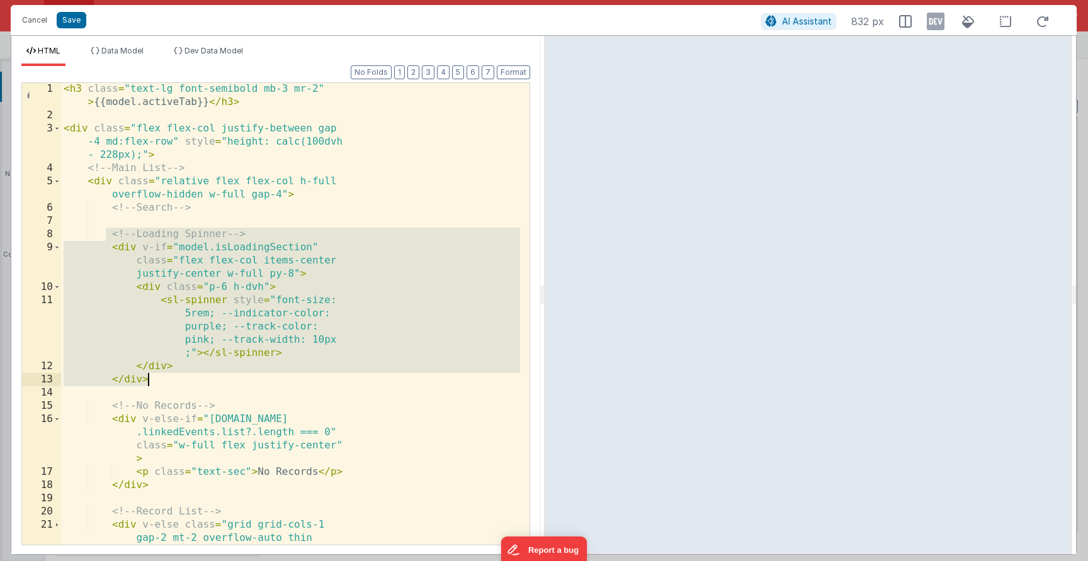
drag, startPoint x: 116, startPoint y: 239, endPoint x: 222, endPoint y: 384, distance: 179.8
click at [222, 384] on div "< h3 class = "text-lg font-semibold mb-3 mr-2" > {{model.activeTab}} </ h3 > < …" at bounding box center [290, 346] width 459 height 528
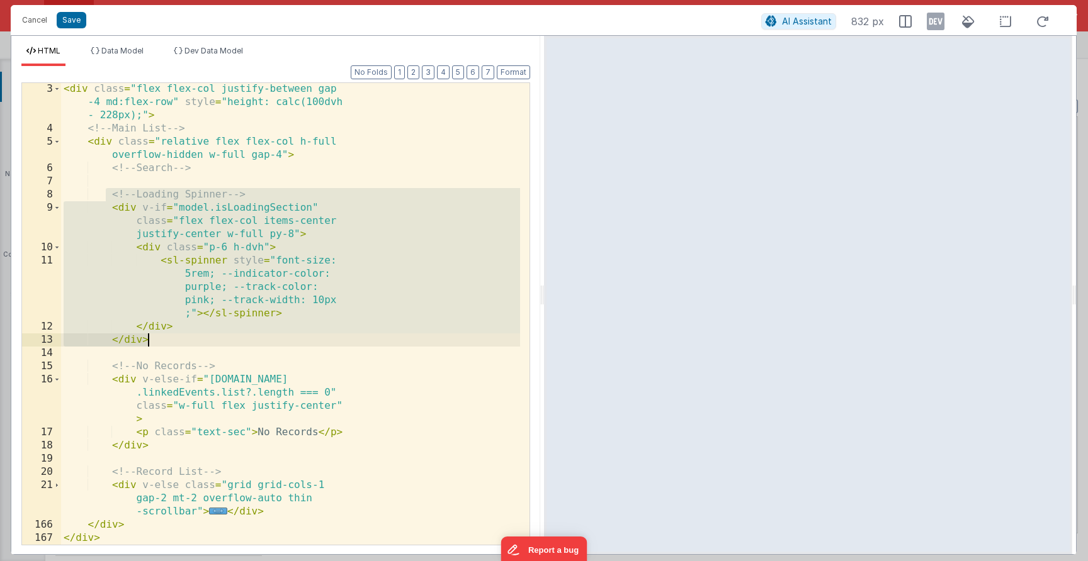
scroll to position [40, 0]
click at [201, 393] on div "< div class = "flex flex-col justify-between gap -4 md:flex-row" style = "heigh…" at bounding box center [290, 339] width 459 height 515
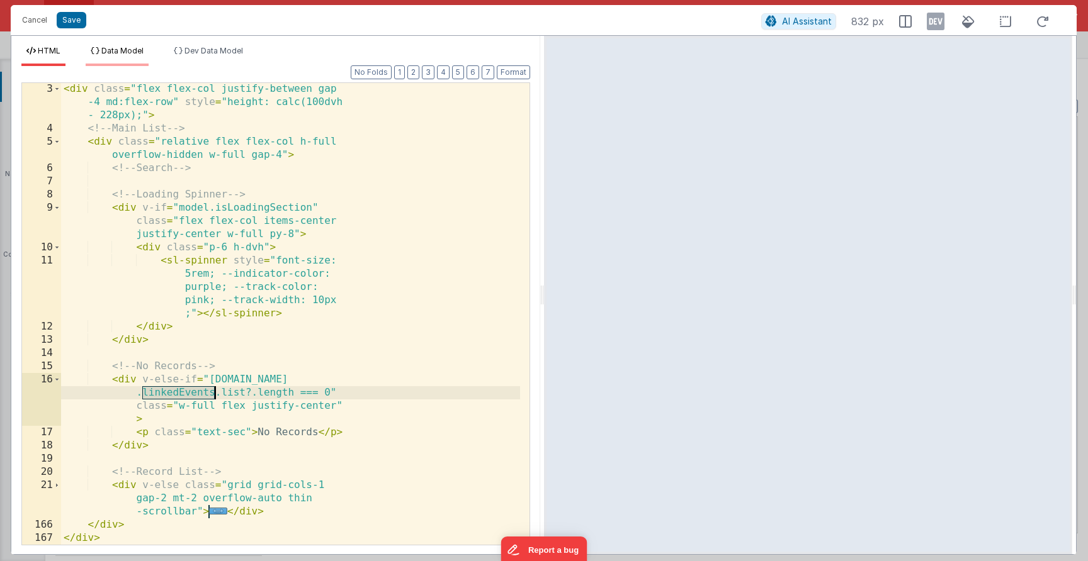
click at [129, 62] on li "Data Model" at bounding box center [117, 56] width 63 height 20
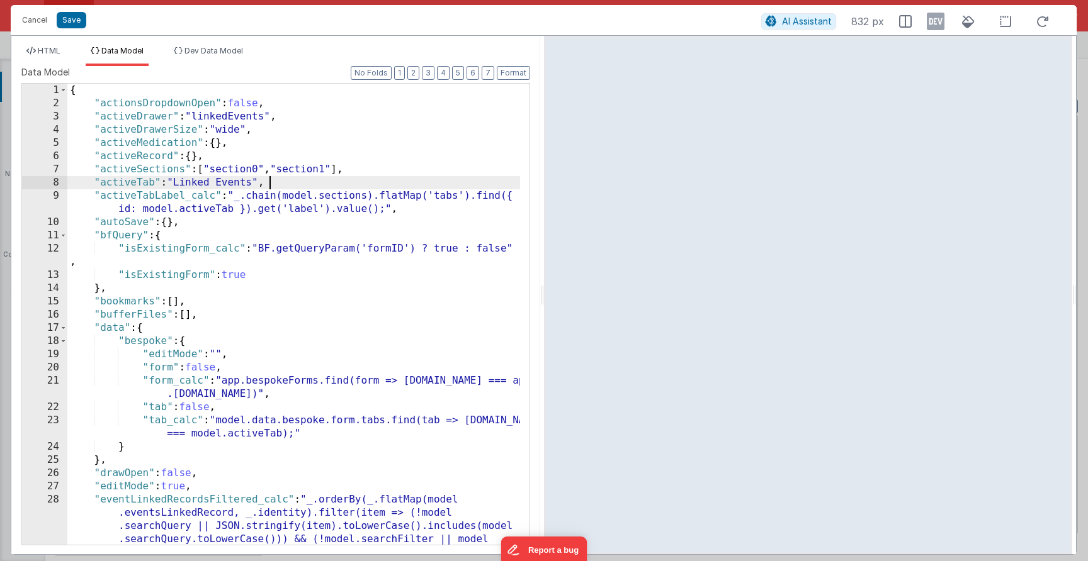
click at [278, 178] on div "{ "actionsDropdownOpen" : false , "activeDrawer" : "linkedEvents" , "activeDraw…" at bounding box center [293, 374] width 453 height 580
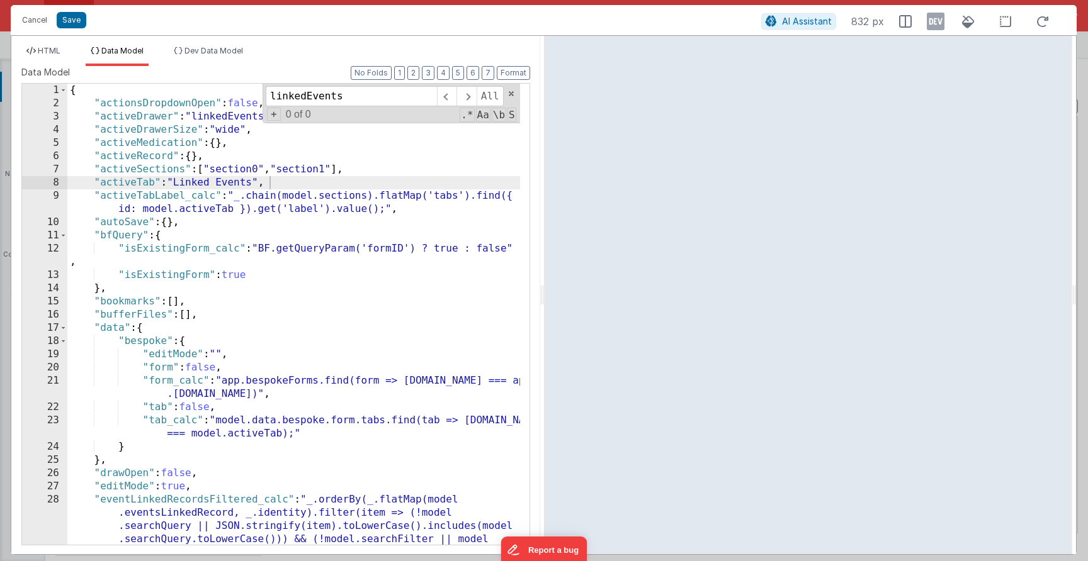
scroll to position [5698, 0]
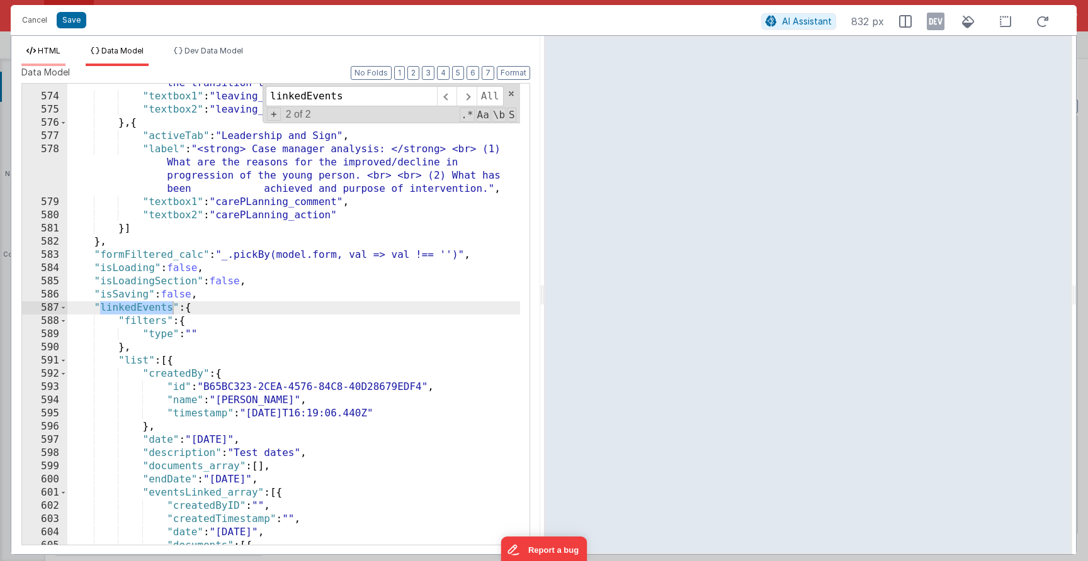
type input "linkedEvents"
click at [64, 58] on li "HTML" at bounding box center [43, 56] width 44 height 20
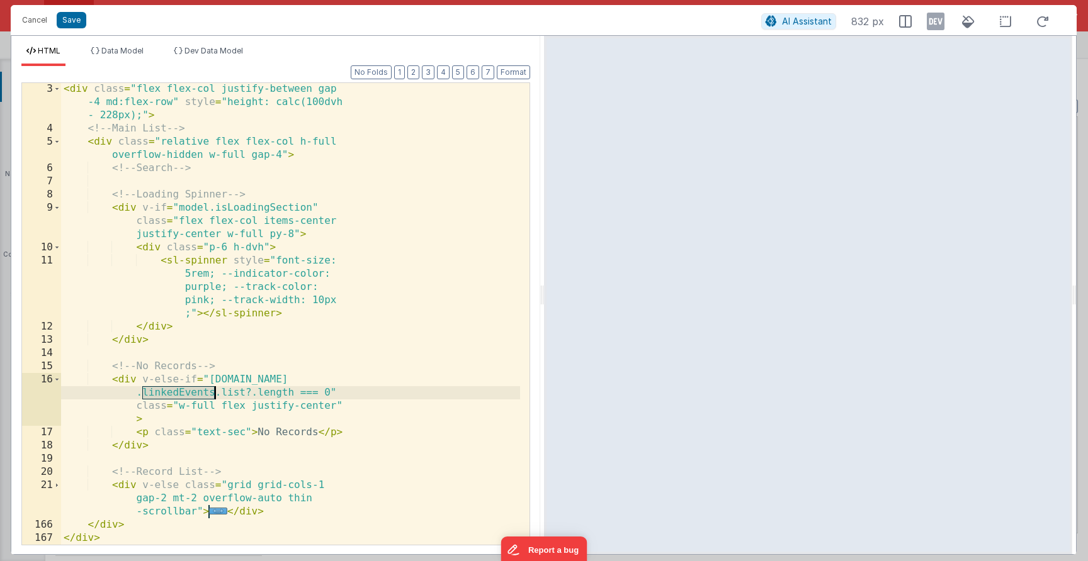
click at [230, 335] on div "< div class = "flex flex-col justify-between gap -4 md:flex-row" style = "heigh…" at bounding box center [290, 339] width 459 height 515
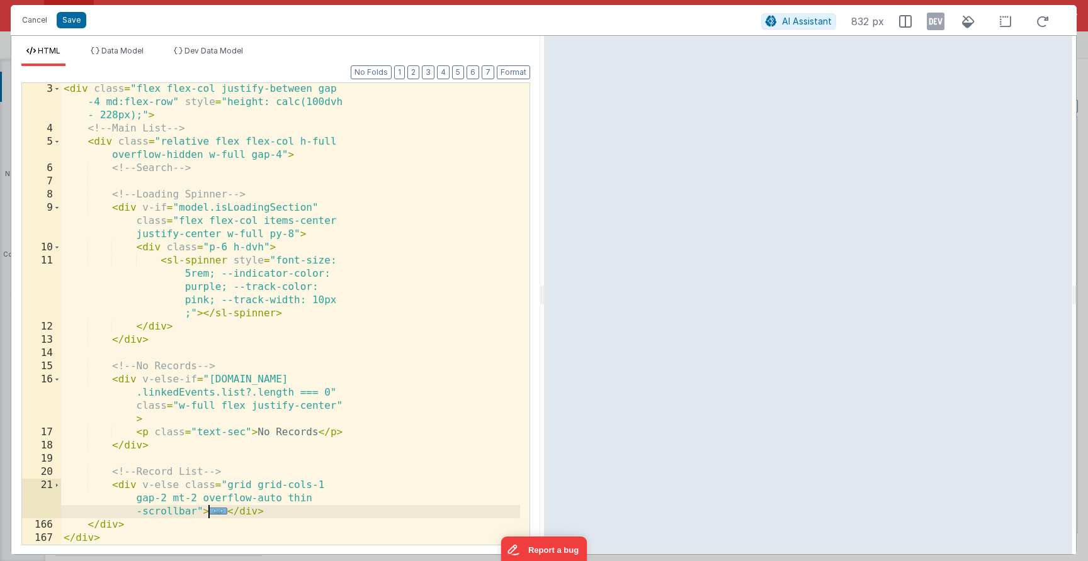
click at [219, 509] on div "< div class = "flex flex-col justify-between gap -4 md:flex-row" style = "heigh…" at bounding box center [290, 339] width 459 height 515
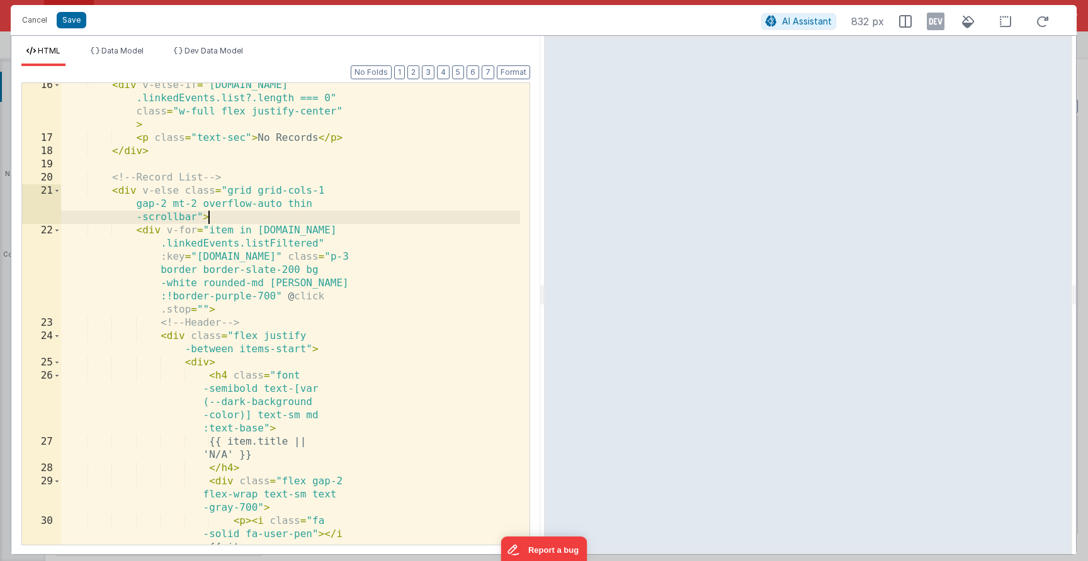
scroll to position [335, 0]
click at [132, 236] on div "< div v-else-if = "model.data .linkedEvents.list?.length === 0" class = "w-full…" at bounding box center [290, 369] width 459 height 581
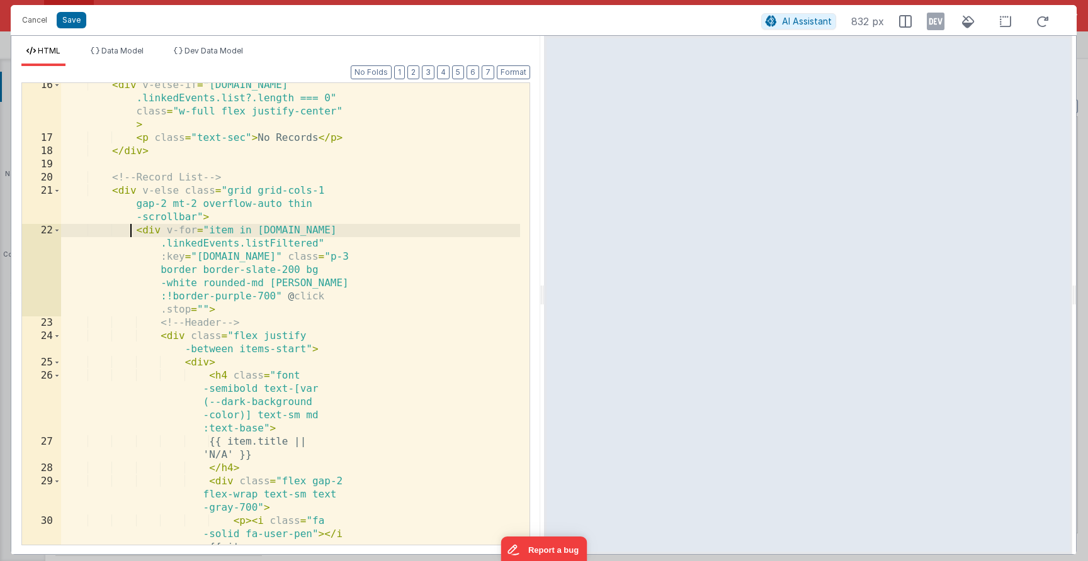
click at [58, 232] on span at bounding box center [57, 230] width 7 height 13
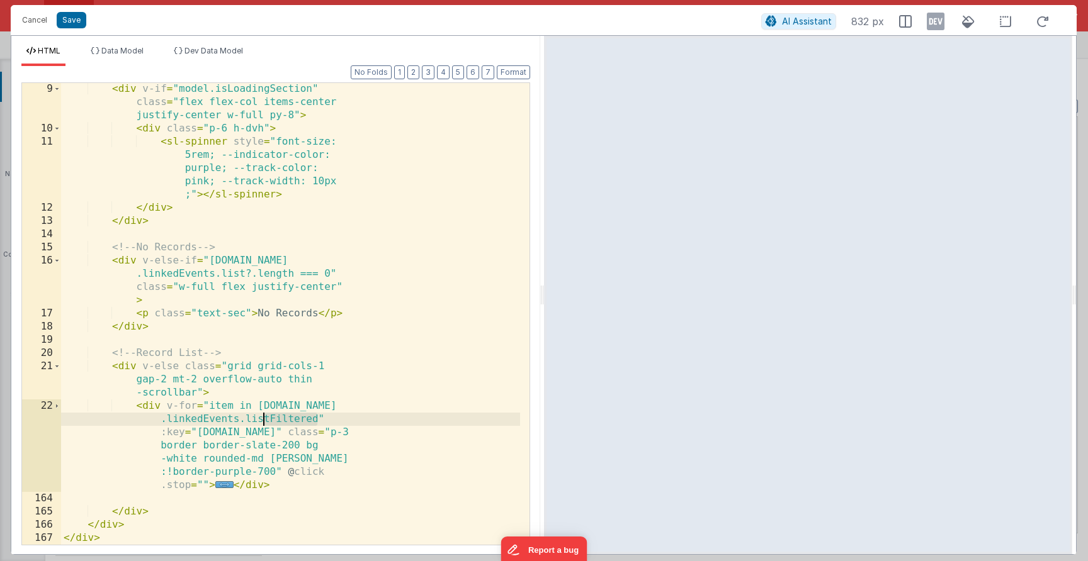
drag, startPoint x: 315, startPoint y: 420, endPoint x: 265, endPoint y: 421, distance: 50.4
click at [265, 421] on div "< div v-if = "model.isLoadingSection" class = "flex flex-col items-center justi…" at bounding box center [290, 339] width 459 height 515
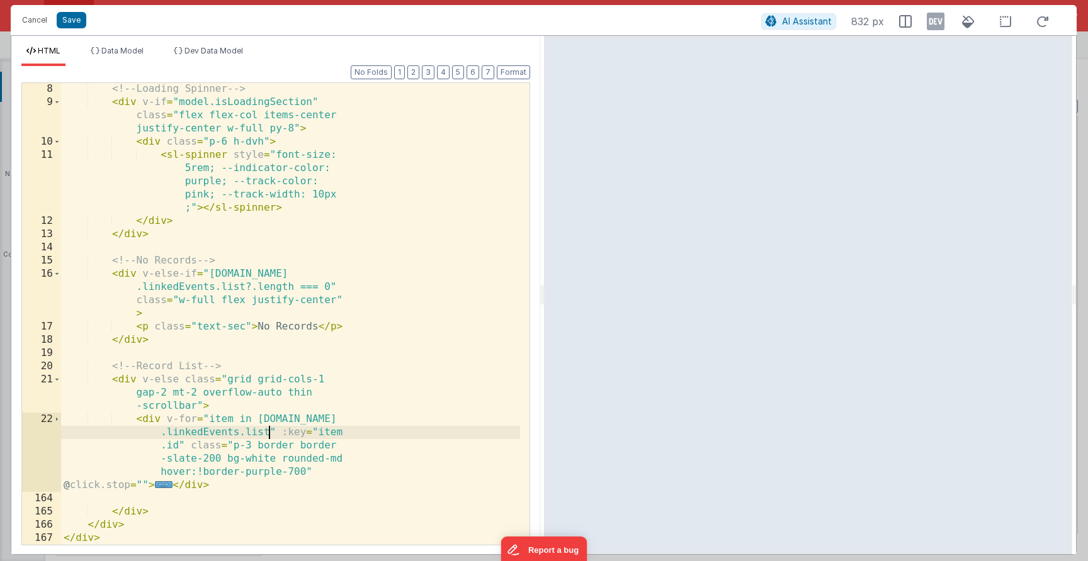
click at [244, 434] on div "<!-- Loading Spinner --> < div v-if = "model.isLoadingSection" class = "flex fl…" at bounding box center [290, 326] width 459 height 488
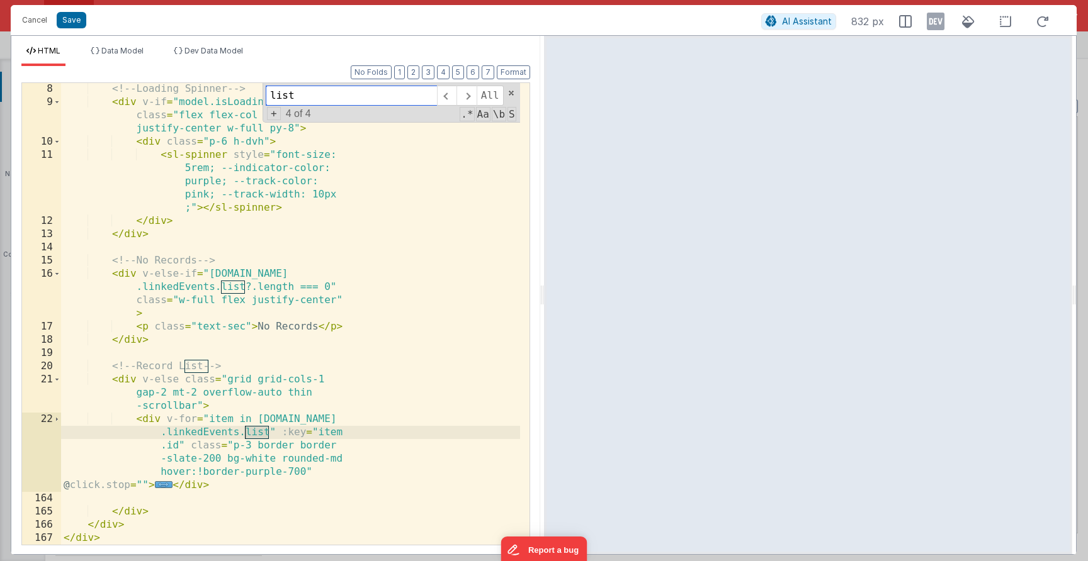
click at [358, 102] on input "list" at bounding box center [351, 96] width 171 height 20
click at [433, 354] on div "<!-- Loading Spinner --> < div v-if = "model.isLoadingSection" class = "flex fl…" at bounding box center [290, 326] width 459 height 488
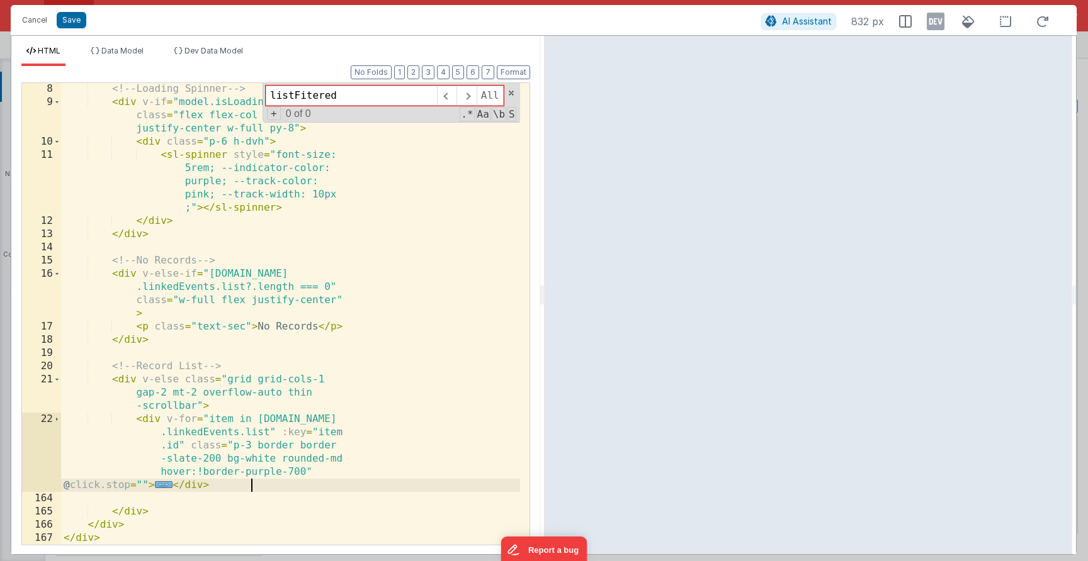
click at [173, 482] on span "..." at bounding box center [164, 485] width 18 height 7
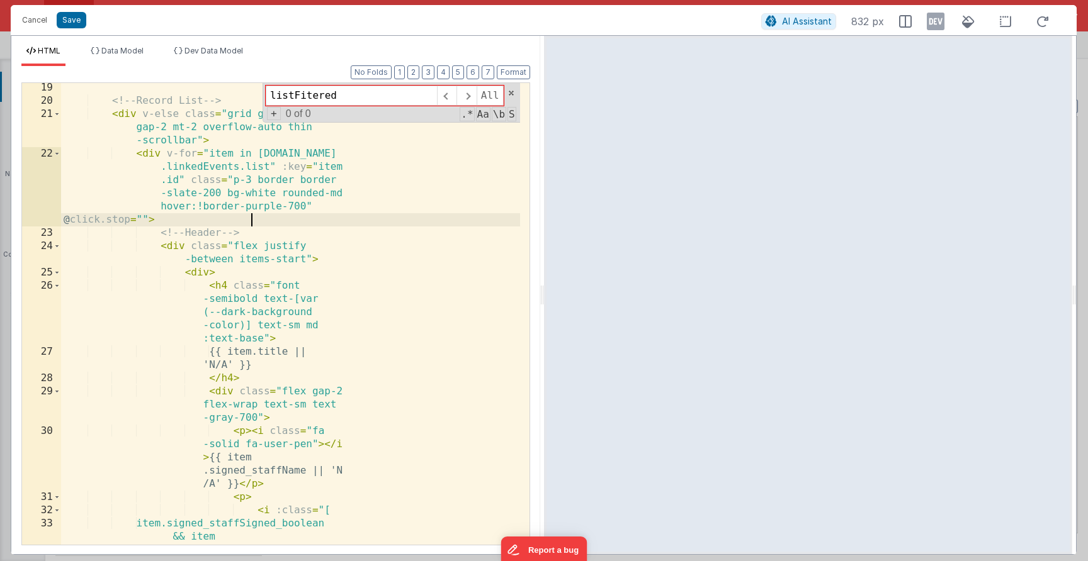
scroll to position [412, 0]
click at [164, 249] on div "<!-- Record List --> < div v-else class = "grid grid-cols-1 gap-2 mt-2 overflow…" at bounding box center [290, 345] width 459 height 528
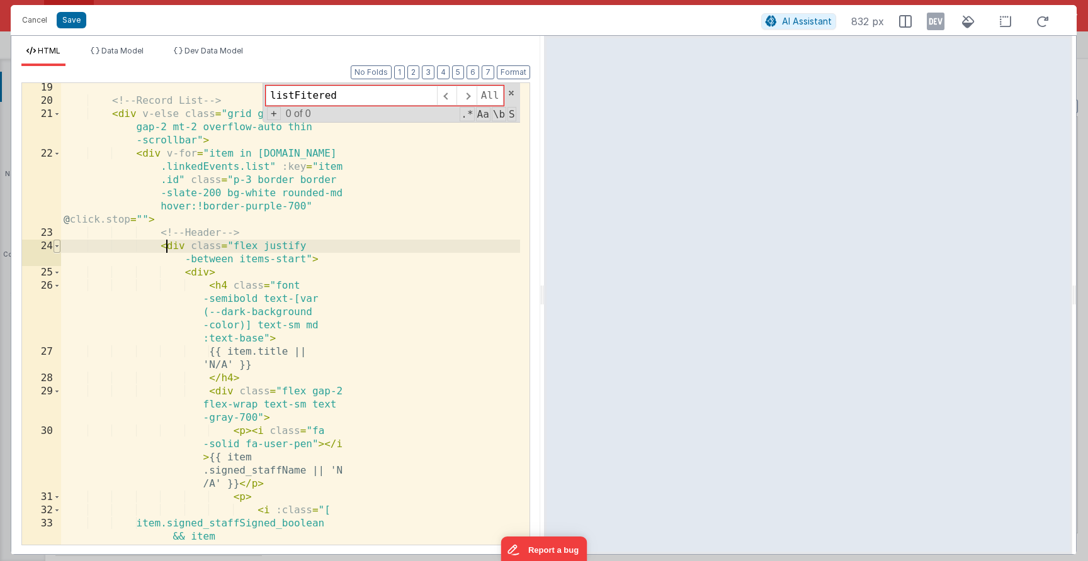
click at [57, 249] on span at bounding box center [57, 246] width 7 height 13
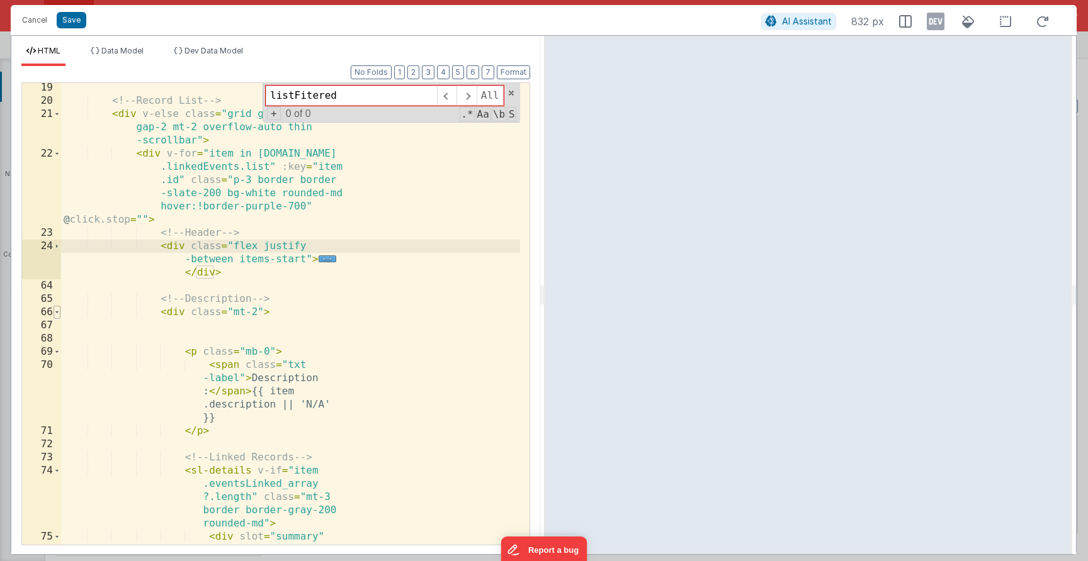
click at [59, 313] on span at bounding box center [57, 312] width 7 height 13
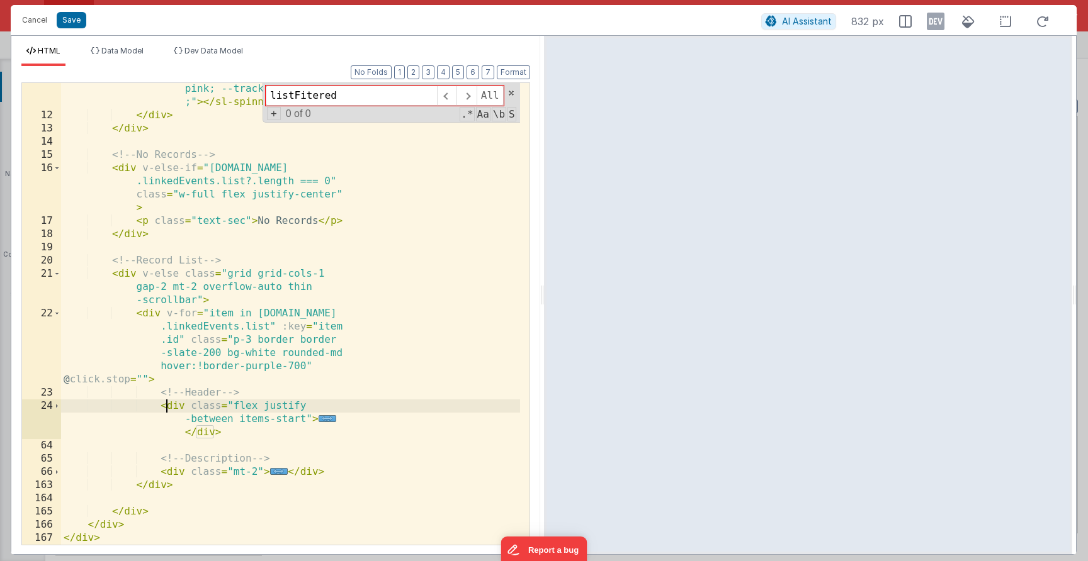
scroll to position [252, 0]
click at [325, 475] on div "< sl-spinner style = "font-size: 5rem; --indicator-color: purple; --track-color…" at bounding box center [290, 313] width 459 height 541
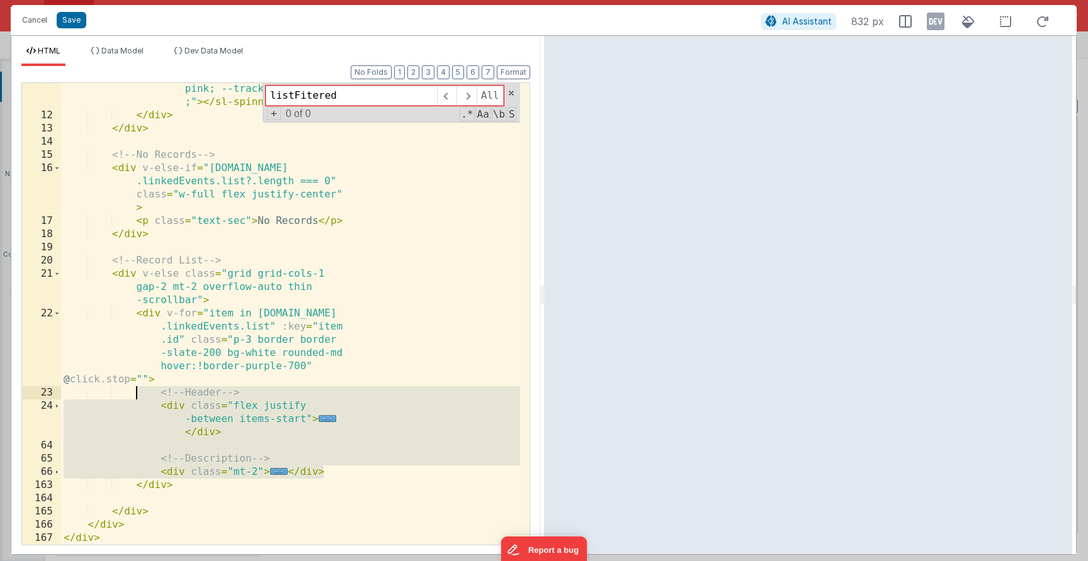
drag, startPoint x: 329, startPoint y: 475, endPoint x: 138, endPoint y: 388, distance: 209.6
click at [138, 388] on div "< sl-spinner style = "font-size: 5rem; --indicator-color: purple; --track-color…" at bounding box center [290, 313] width 459 height 541
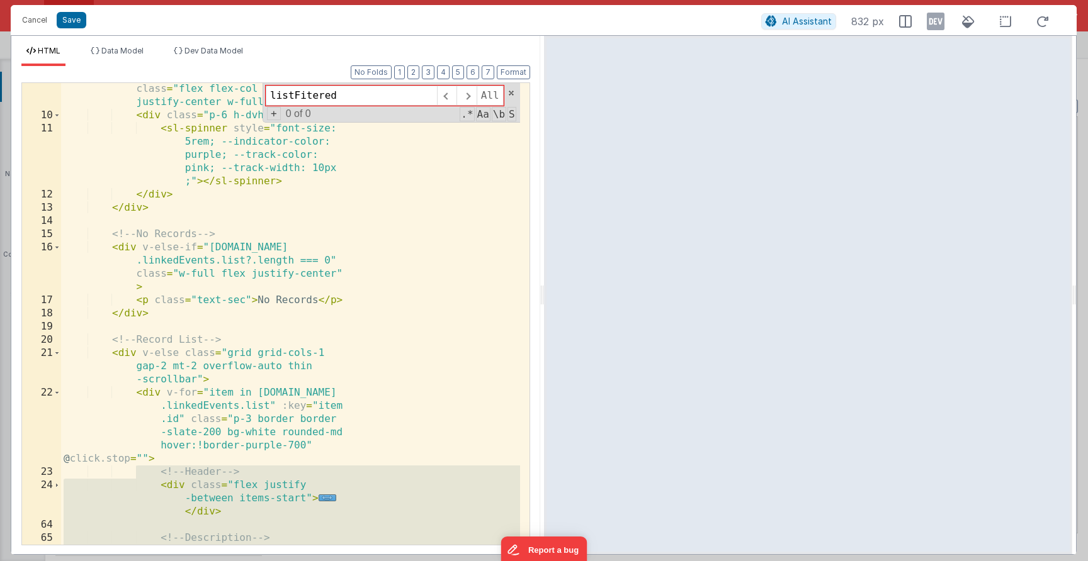
scroll to position [0, 0]
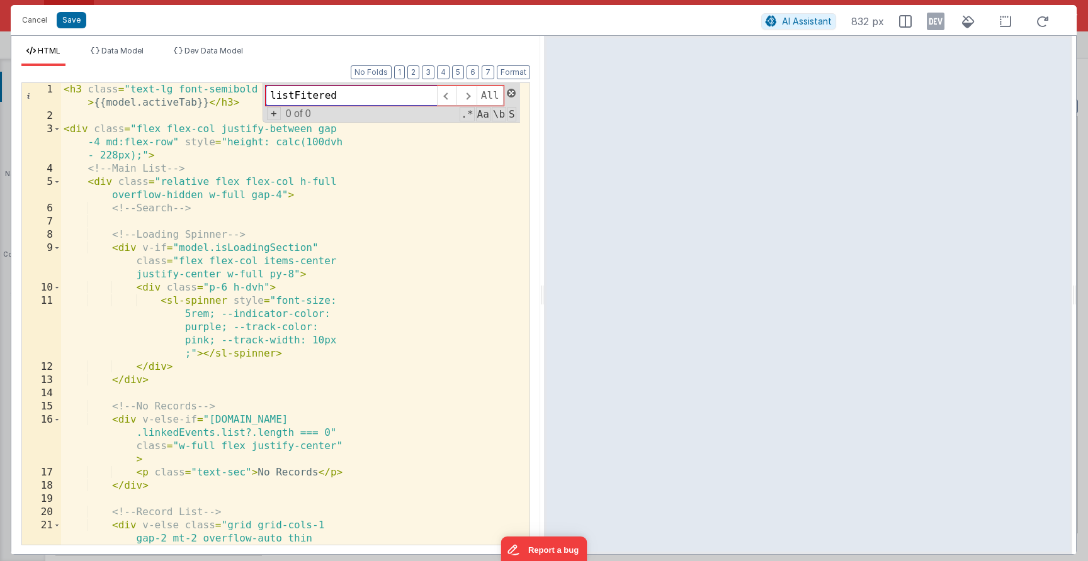
click at [513, 93] on span at bounding box center [511, 93] width 9 height 9
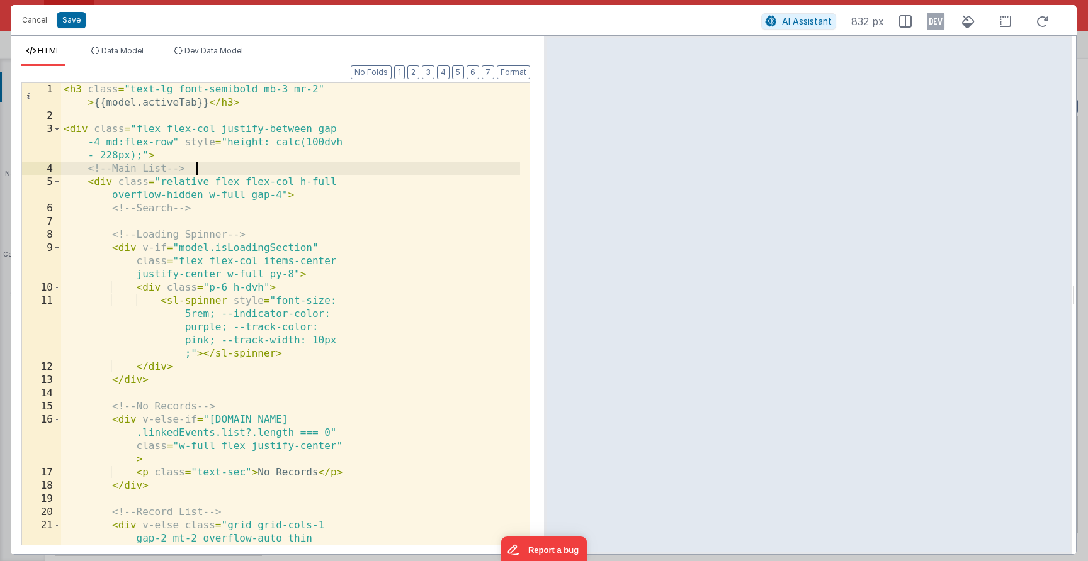
click at [254, 168] on div "< h3 class = "text-lg font-semibold mb-3 mr-2" > {{model.activeTab}} </ h3 > < …" at bounding box center [290, 347] width 459 height 528
click at [252, 227] on div "< h3 class = "text-lg font-semibold mb-3 mr-2" > {{model.activeTab}} </ h3 > < …" at bounding box center [290, 347] width 459 height 528
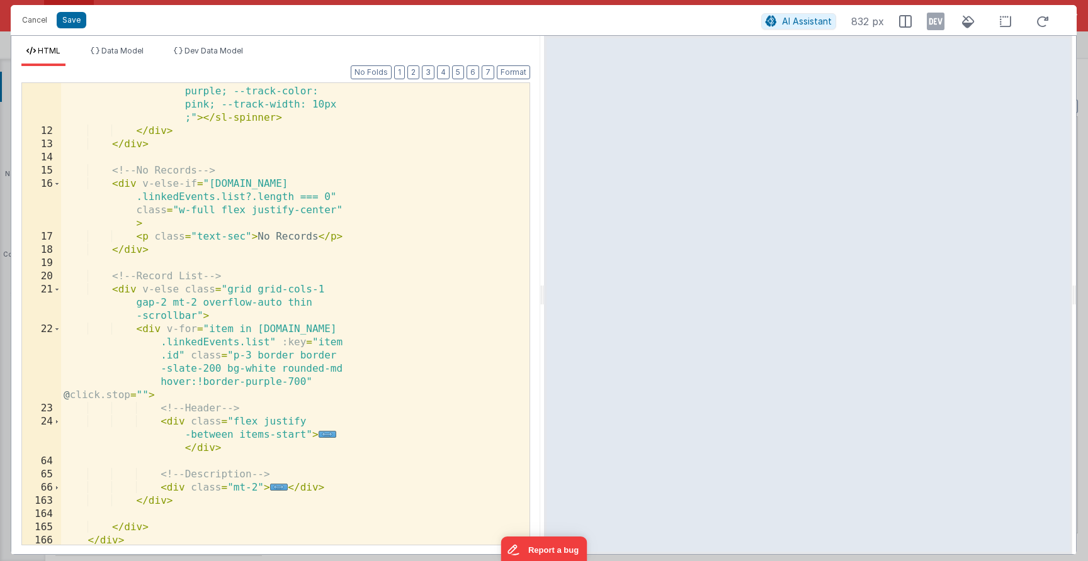
scroll to position [252, 0]
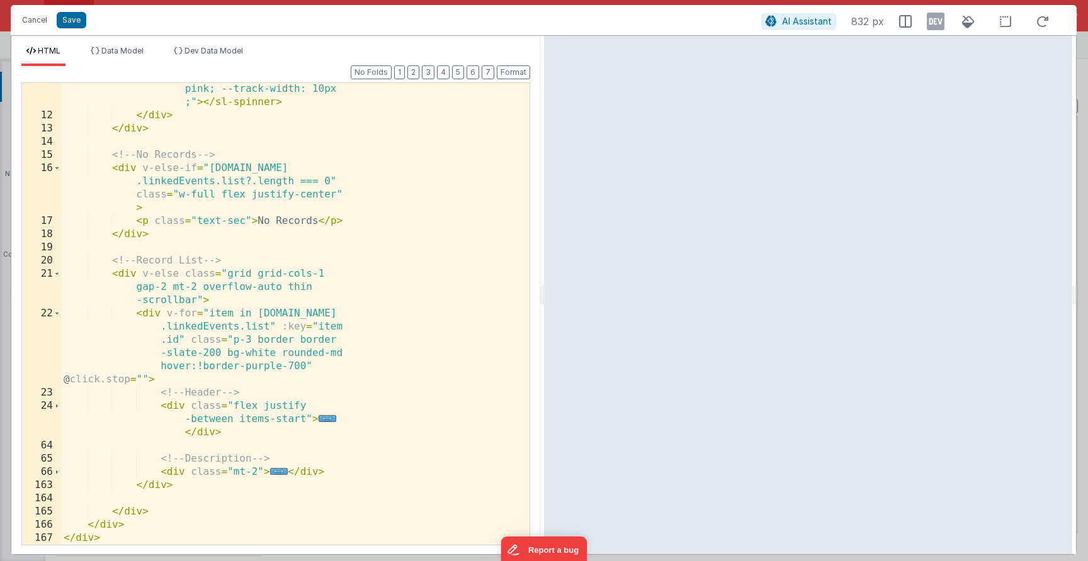
click at [274, 332] on div "< sl-spinner style = "font-size: 5rem; --indicator-color: purple; --track-color…" at bounding box center [290, 313] width 459 height 541
click at [315, 428] on div "< sl-spinner style = "font-size: 5rem; --indicator-color: purple; --track-color…" at bounding box center [290, 313] width 459 height 541
click at [324, 422] on span "..." at bounding box center [327, 418] width 18 height 7
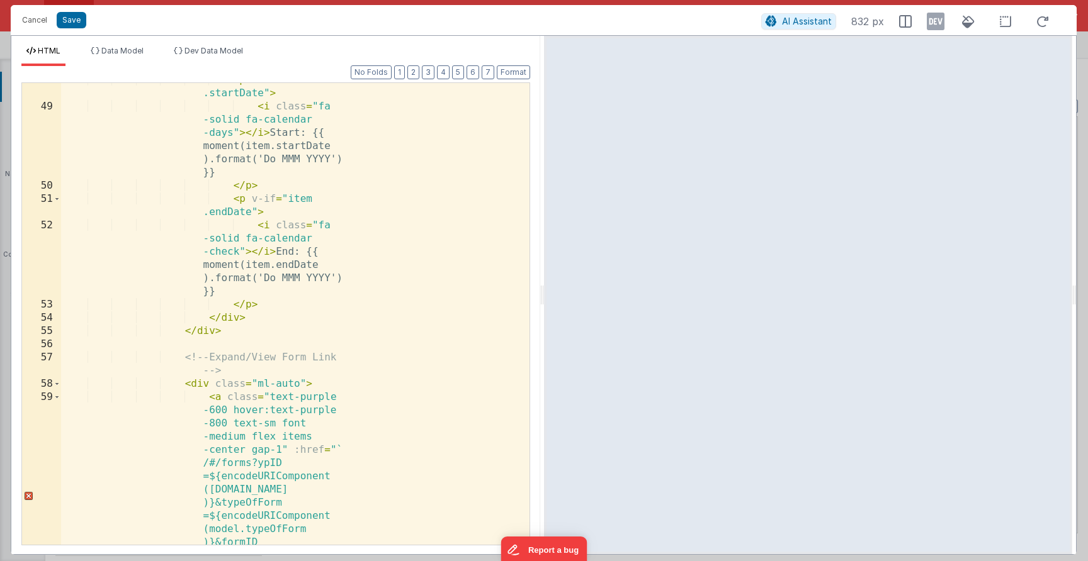
scroll to position [1441, 0]
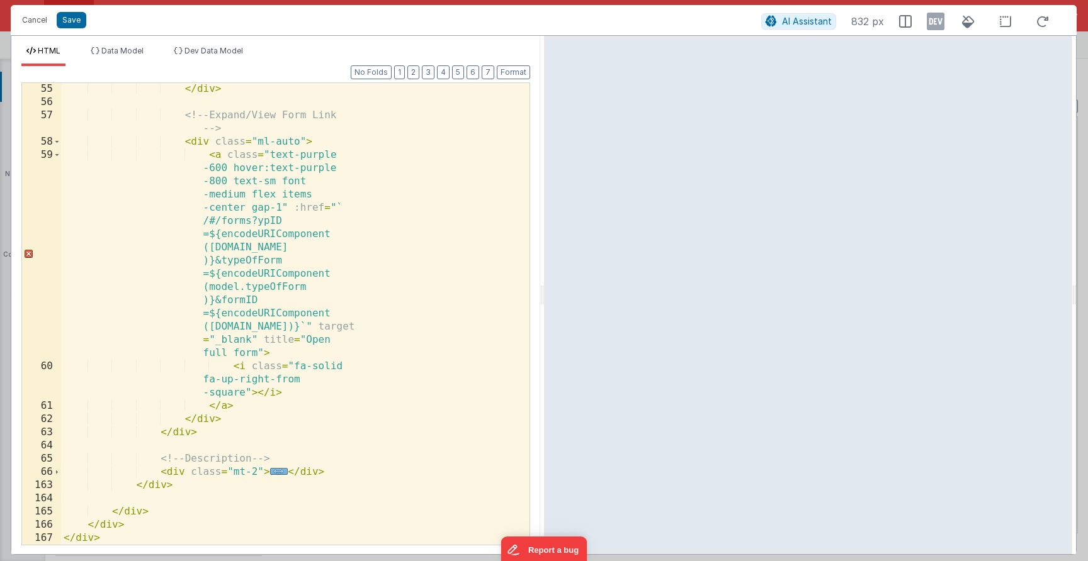
click at [283, 473] on span "..." at bounding box center [279, 471] width 18 height 7
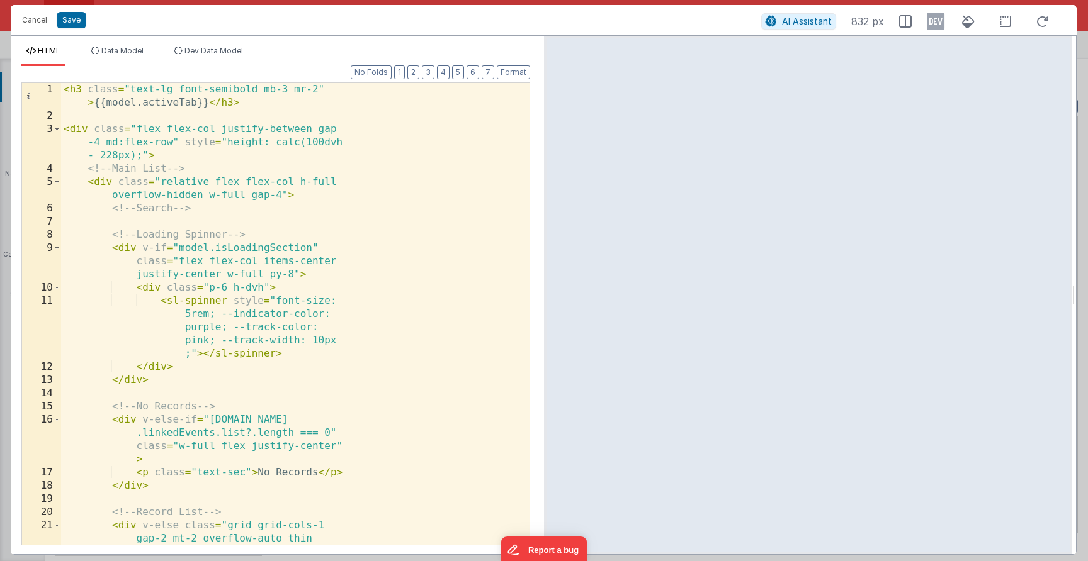
scroll to position [39, 0]
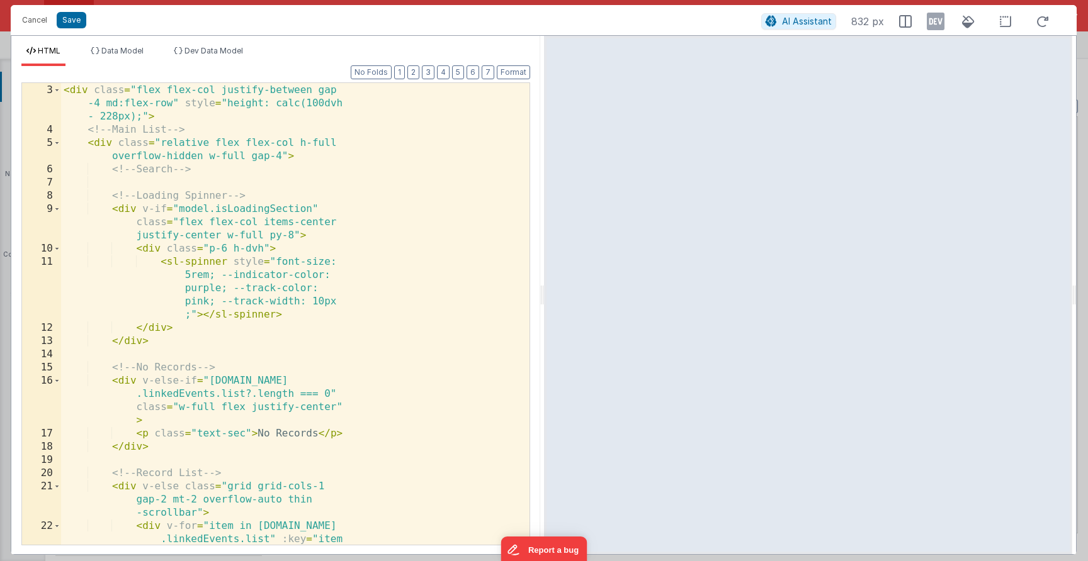
click at [285, 298] on div "< div class = "flex flex-col justify-between gap -4 md:flex-row" style = "heigh…" at bounding box center [290, 347] width 459 height 555
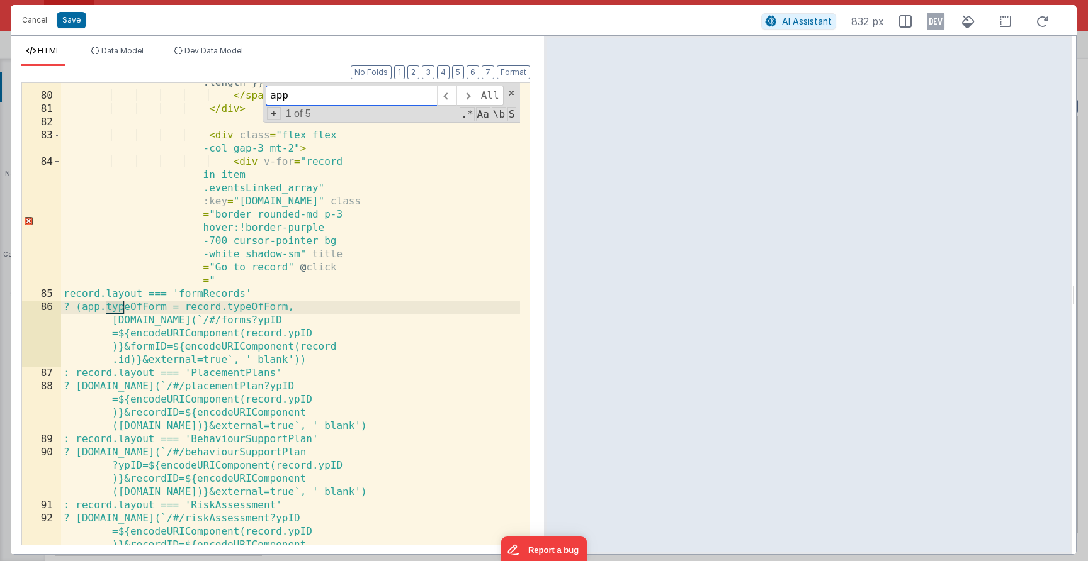
scroll to position [2307, 0]
type input "app."
click at [467, 91] on span at bounding box center [466, 96] width 20 height 20
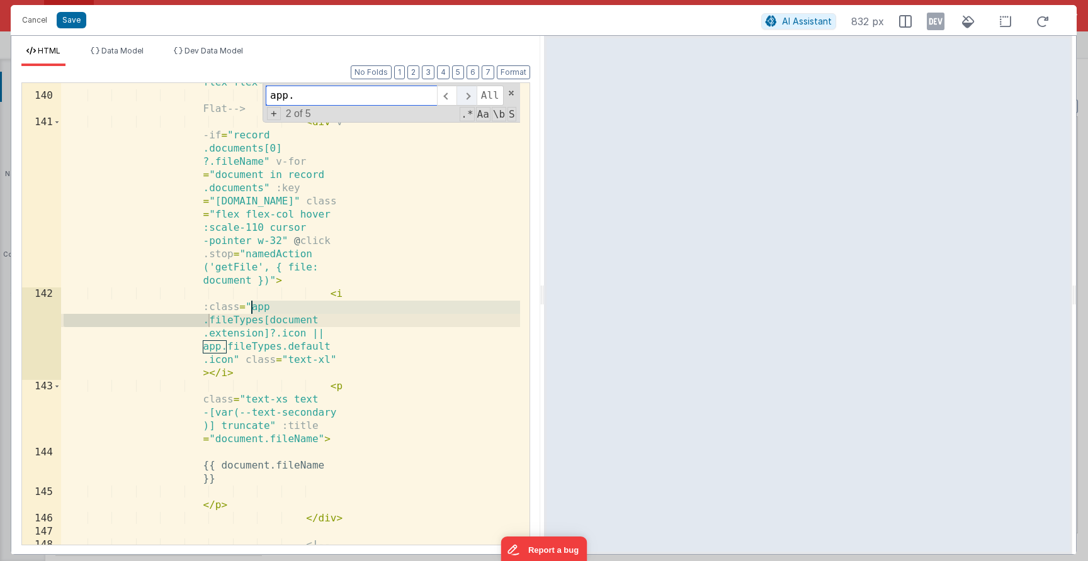
click at [467, 91] on span at bounding box center [466, 96] width 20 height 20
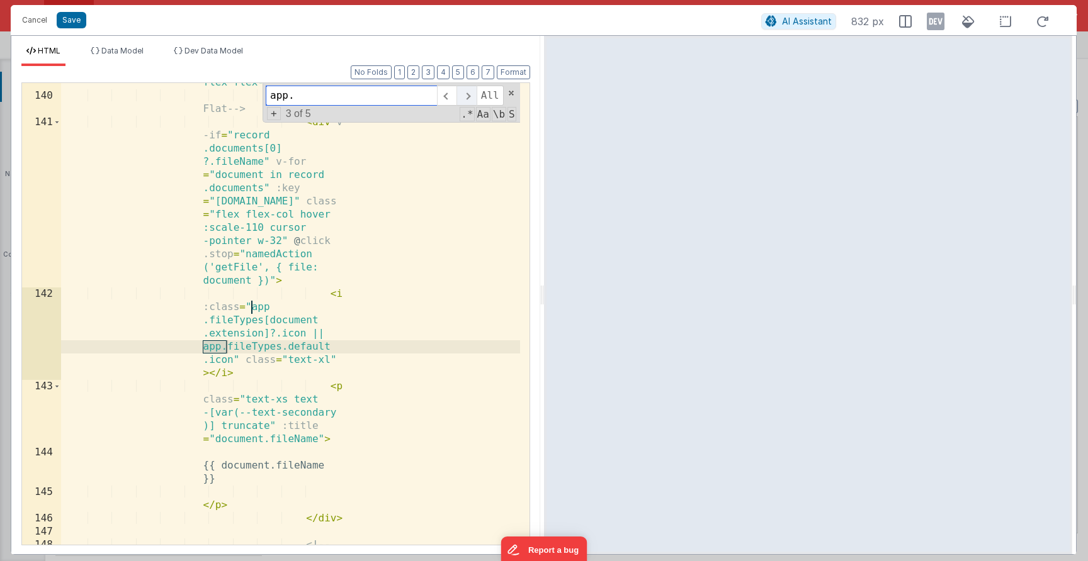
click at [467, 91] on span at bounding box center [466, 96] width 20 height 20
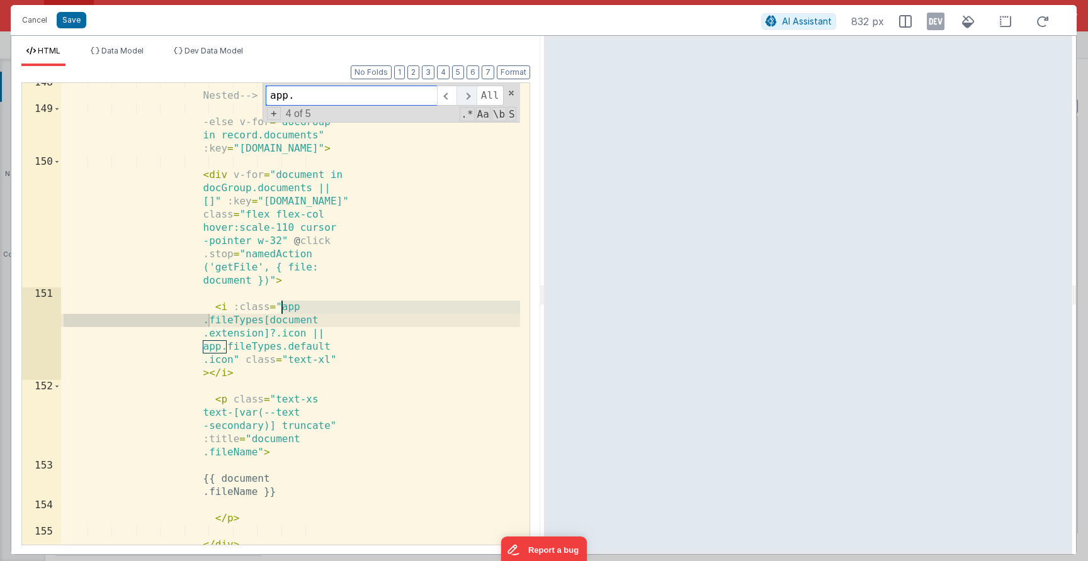
click at [464, 92] on span at bounding box center [466, 96] width 20 height 20
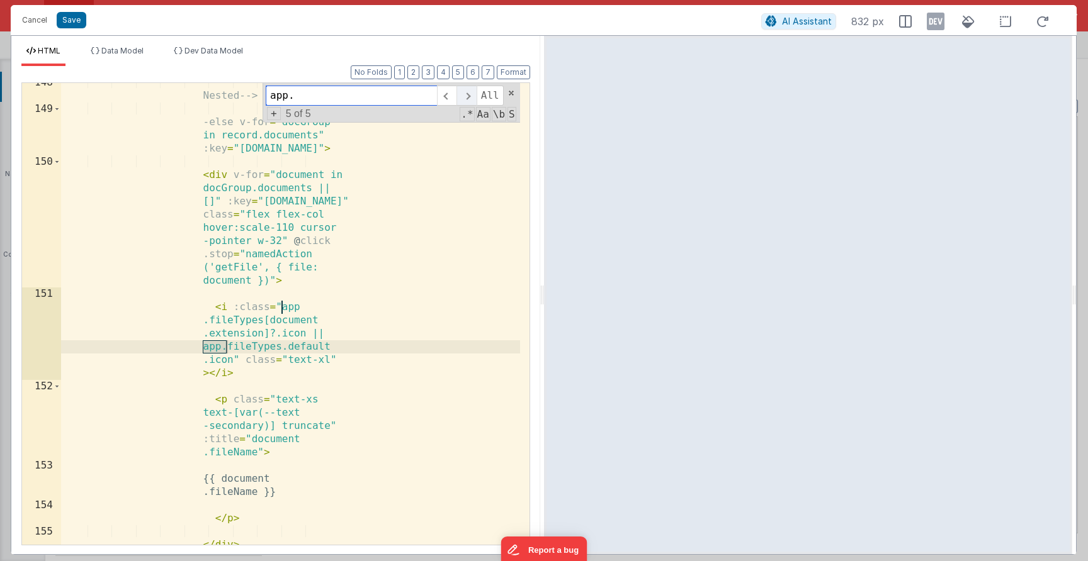
click at [464, 92] on span at bounding box center [466, 96] width 20 height 20
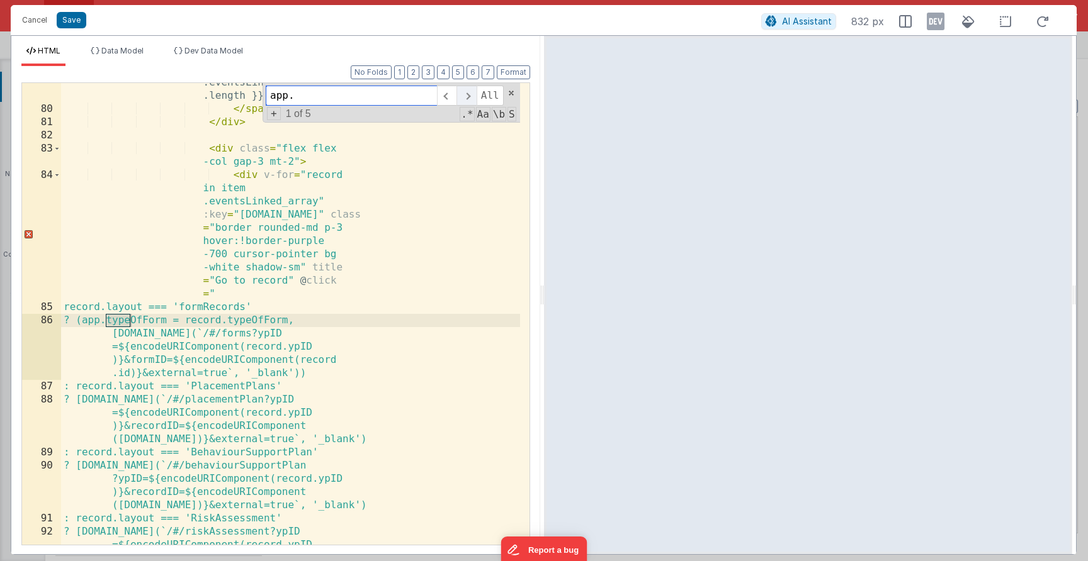
click at [464, 92] on span at bounding box center [466, 96] width 20 height 20
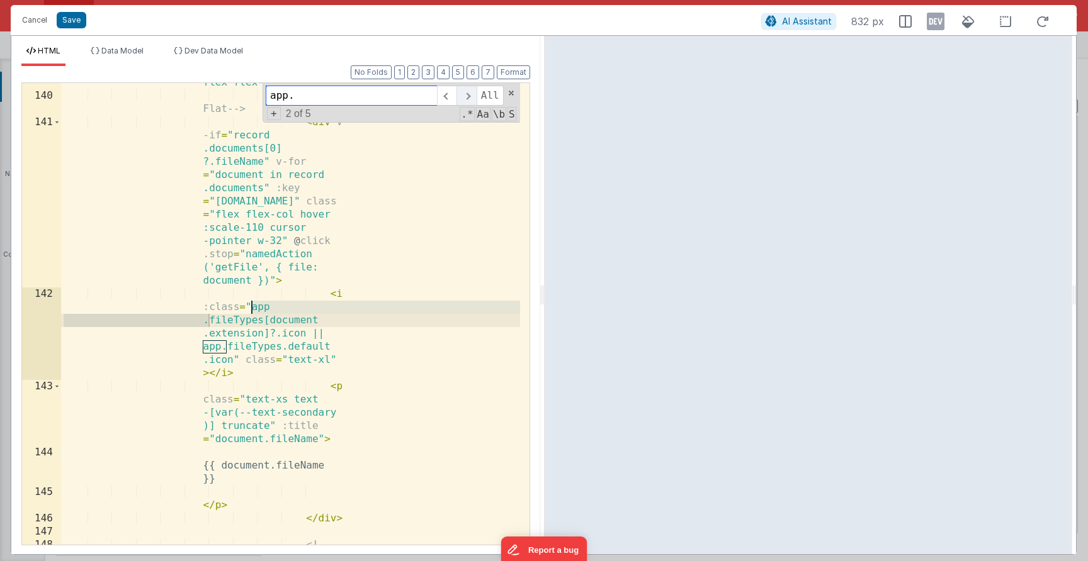
click at [464, 92] on span at bounding box center [466, 96] width 20 height 20
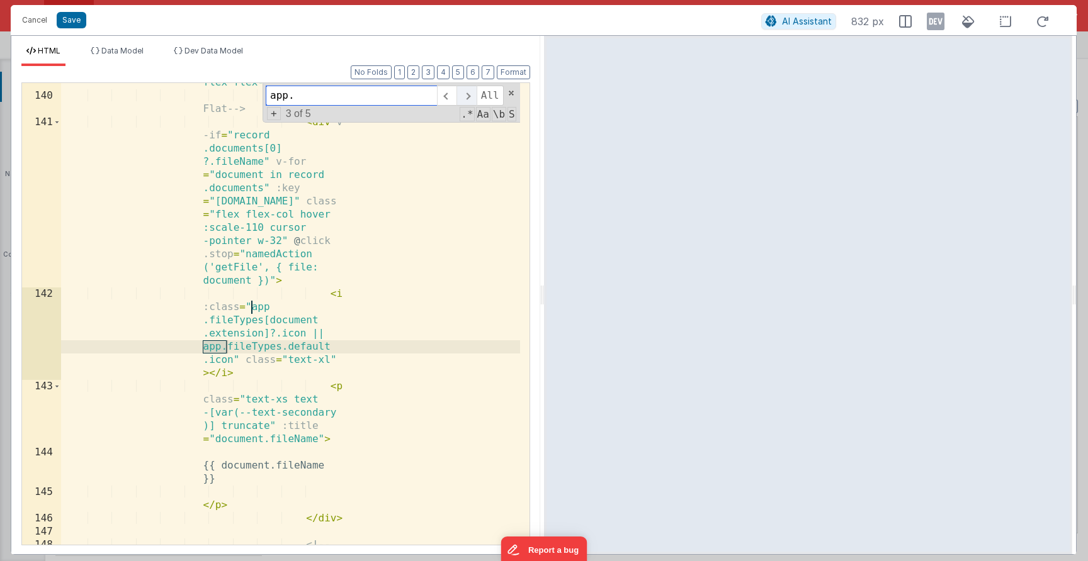
click at [464, 92] on span at bounding box center [466, 96] width 20 height 20
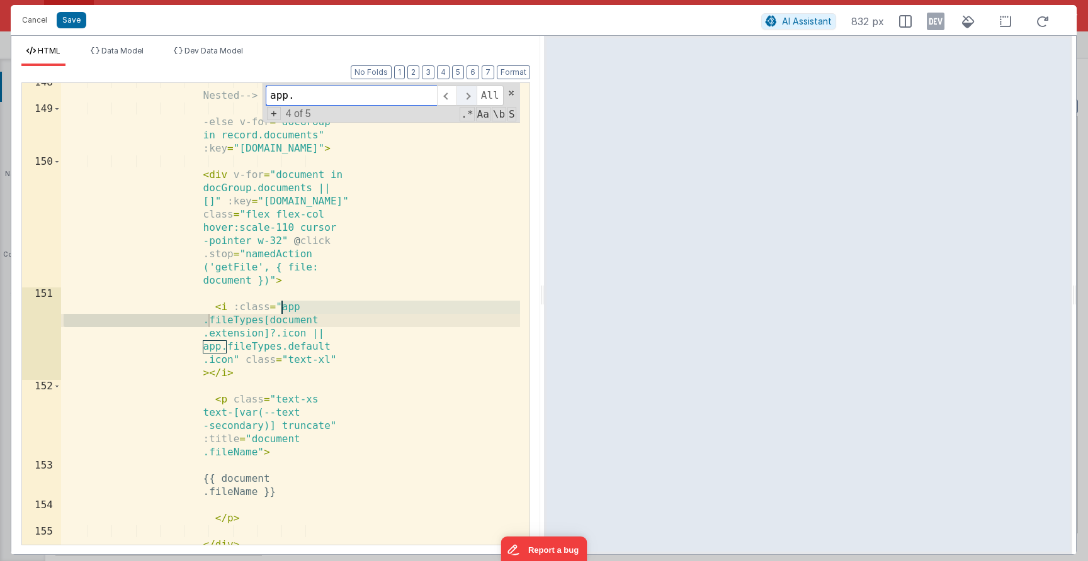
click at [464, 92] on span at bounding box center [466, 96] width 20 height 20
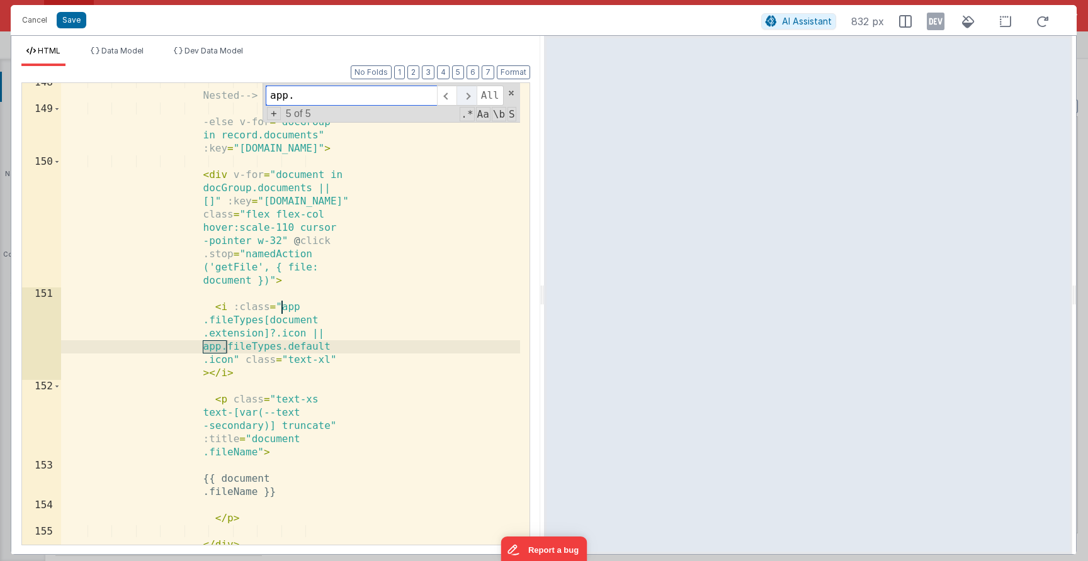
click at [464, 92] on span at bounding box center [466, 96] width 20 height 20
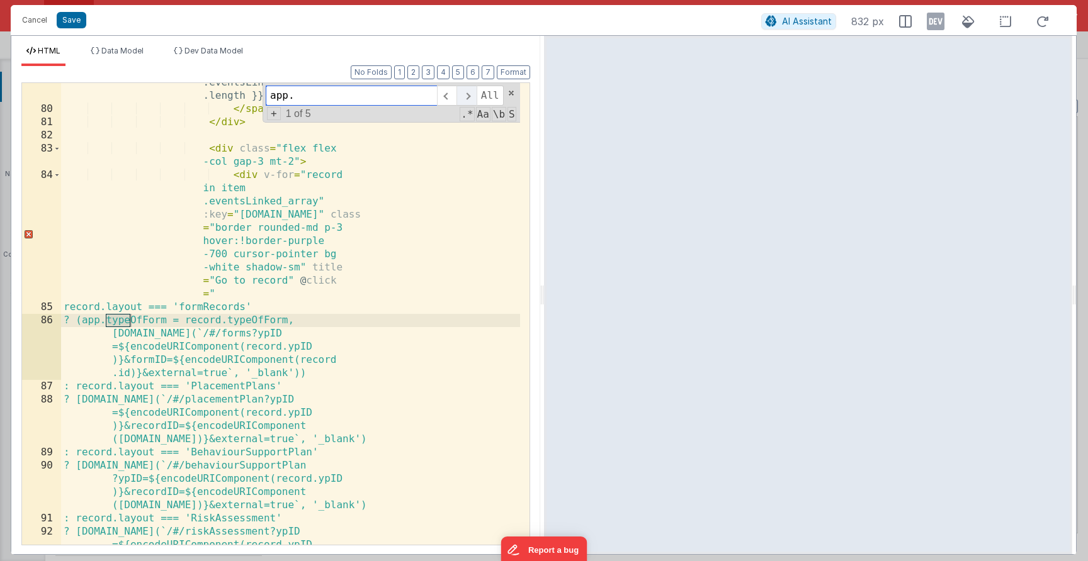
click at [464, 92] on span at bounding box center [466, 96] width 20 height 20
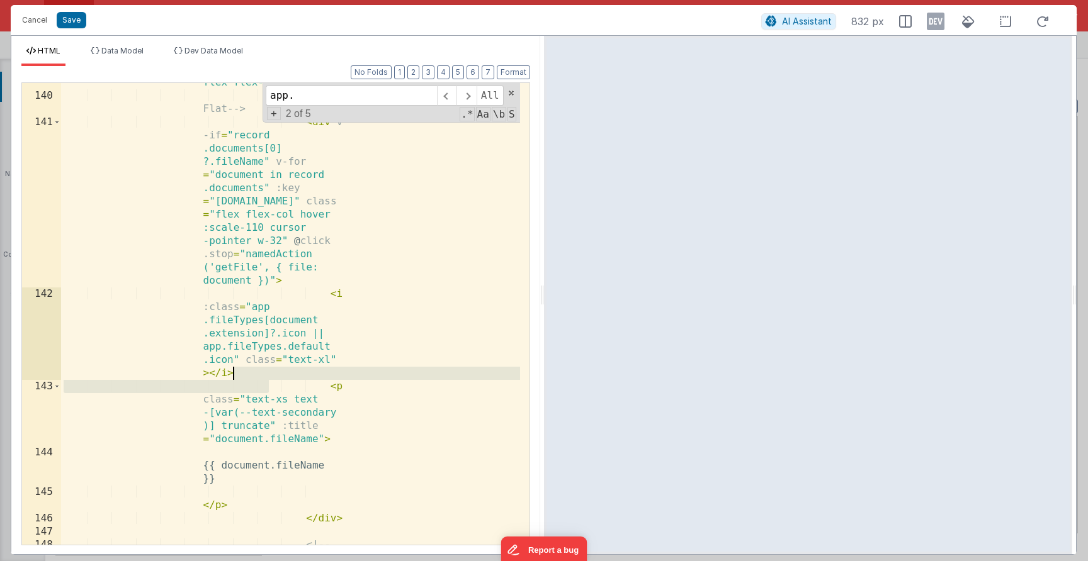
drag, startPoint x: 269, startPoint y: 384, endPoint x: 274, endPoint y: 364, distance: 20.6
click at [274, 364] on div "< div class = "border-dotted border -2 border-gray-300 p-3 flex flex-wrap gap-4…" at bounding box center [290, 307] width 459 height 541
click at [283, 374] on div "< div class = "border-dotted border -2 border-gray-300 p-3 flex flex-wrap gap-4…" at bounding box center [290, 307] width 459 height 541
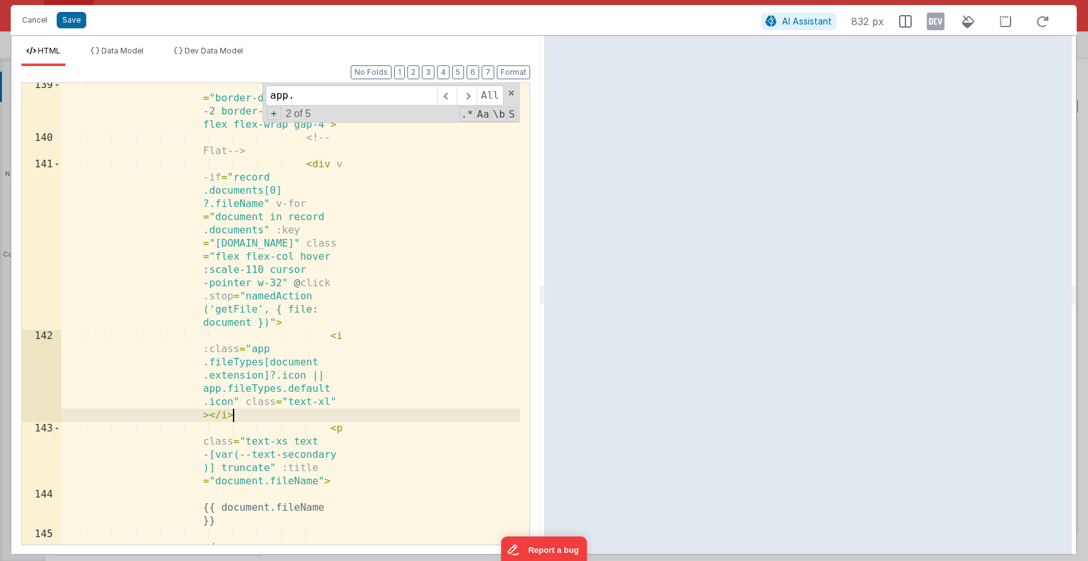
scroll to position [4247, 0]
click at [303, 271] on div "< div class = "border-dotted border -2 border-gray-300 p-3 flex flex-wrap gap-4…" at bounding box center [290, 349] width 459 height 541
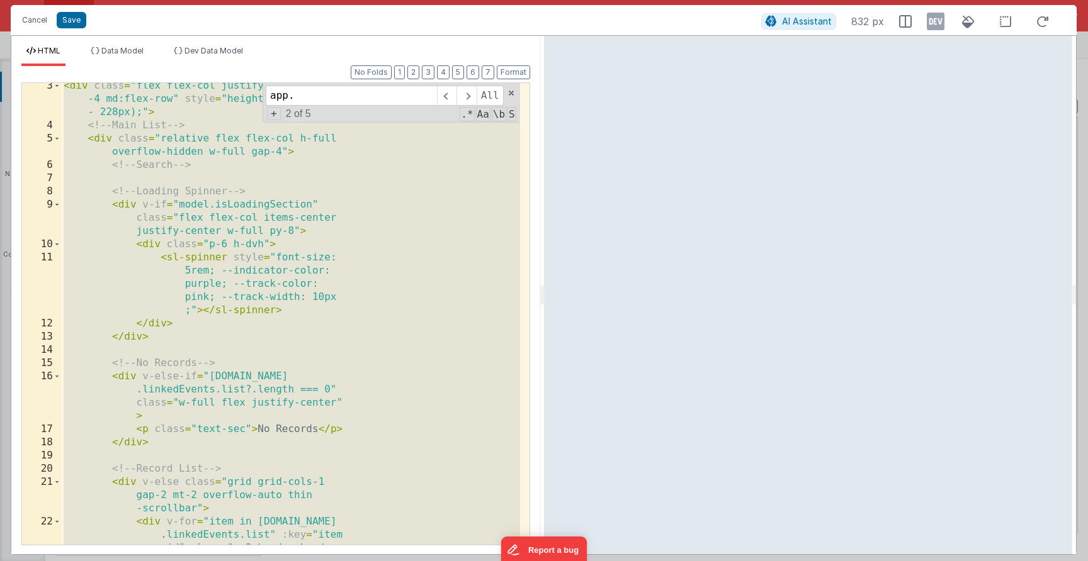
scroll to position [0, 0]
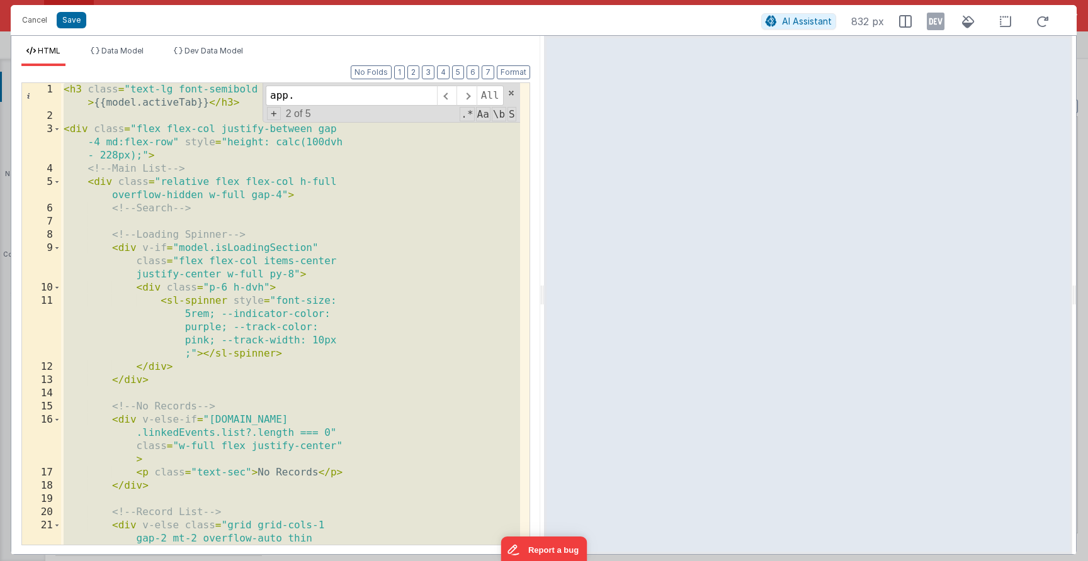
click at [356, 239] on div "< h3 class = "text-lg font-semibold mb-3 mr-2" > {{model.activeTab}} </ h3 > < …" at bounding box center [290, 347] width 459 height 528
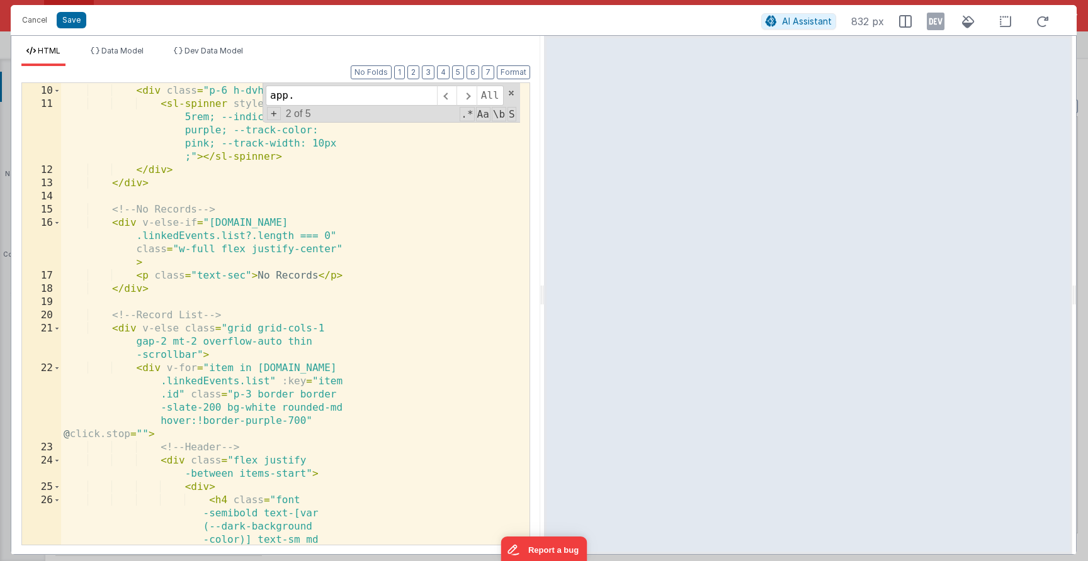
scroll to position [197, 0]
click at [59, 329] on span at bounding box center [57, 328] width 7 height 13
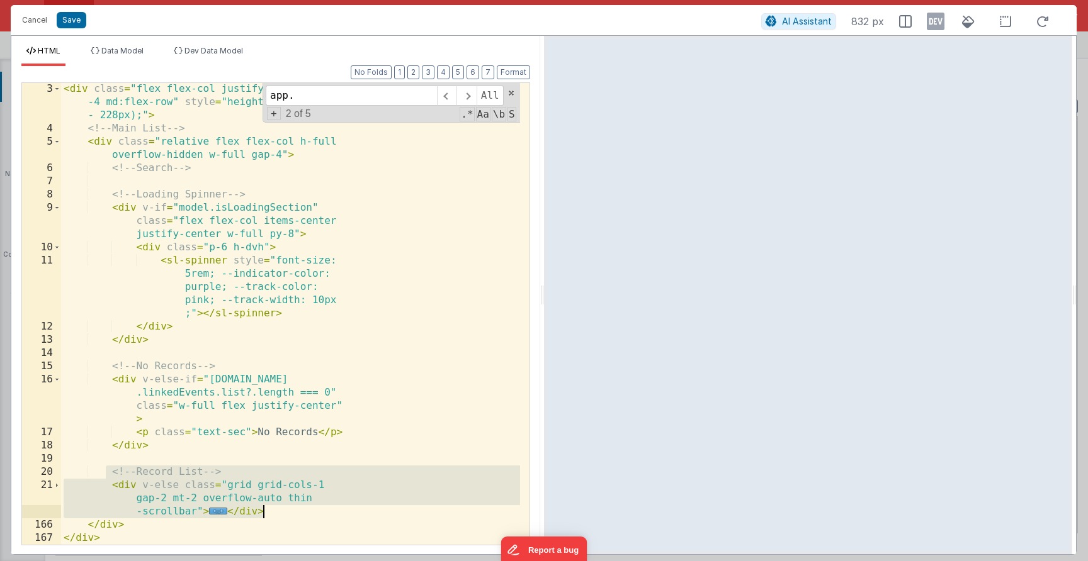
drag, startPoint x: 120, startPoint y: 477, endPoint x: 270, endPoint y: 514, distance: 154.8
click at [270, 514] on div "< div class = "flex flex-col justify-between gap -4 md:flex-row" style = "heigh…" at bounding box center [290, 339] width 459 height 515
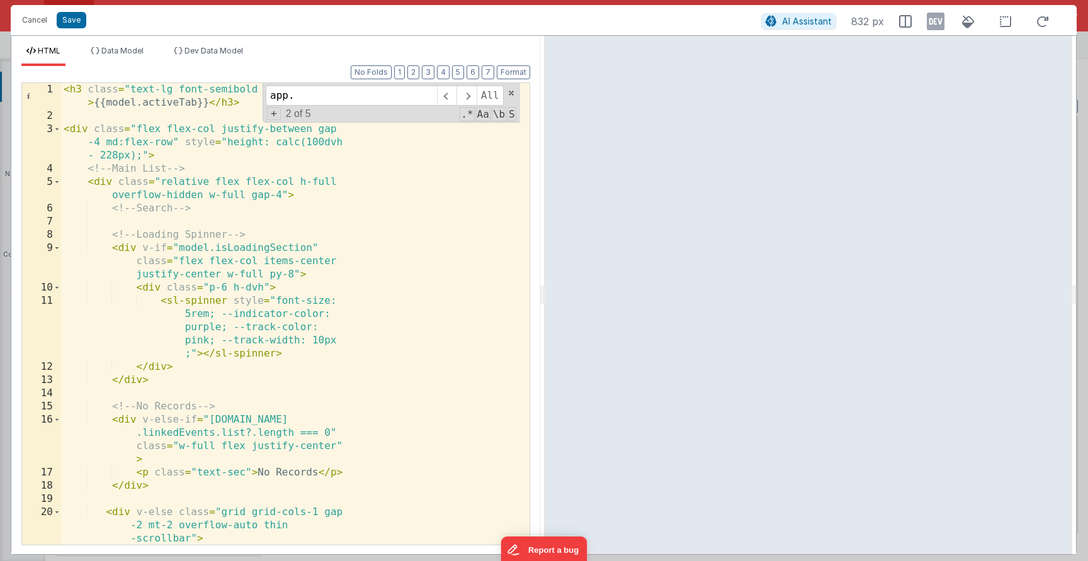
scroll to position [0, 0]
click at [111, 49] on span "Data Model" at bounding box center [122, 50] width 42 height 9
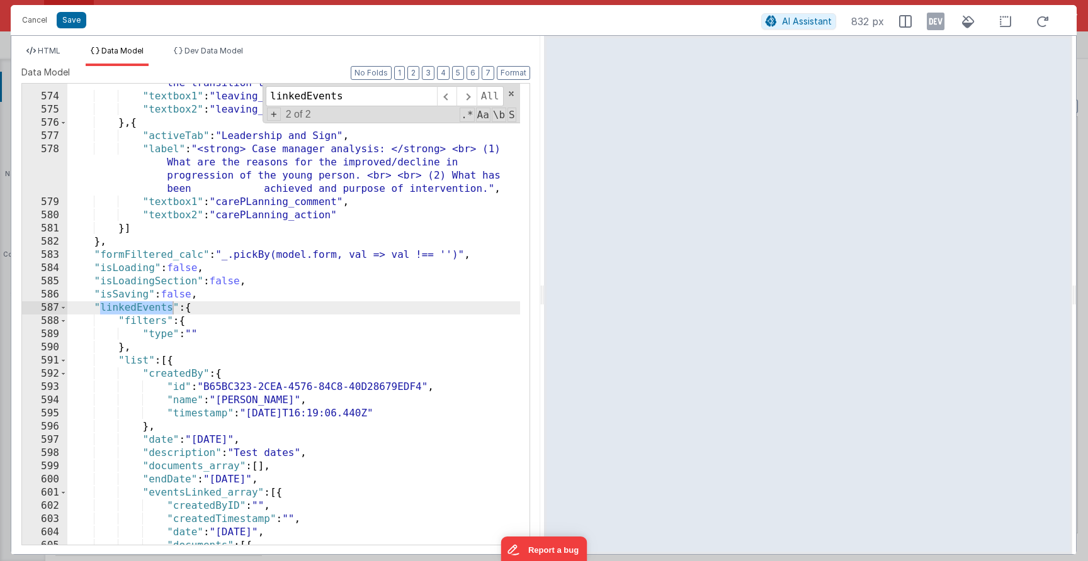
click at [223, 203] on div ""label" : "If the young person is preparing to leave the home into adult care, …" at bounding box center [293, 307] width 453 height 514
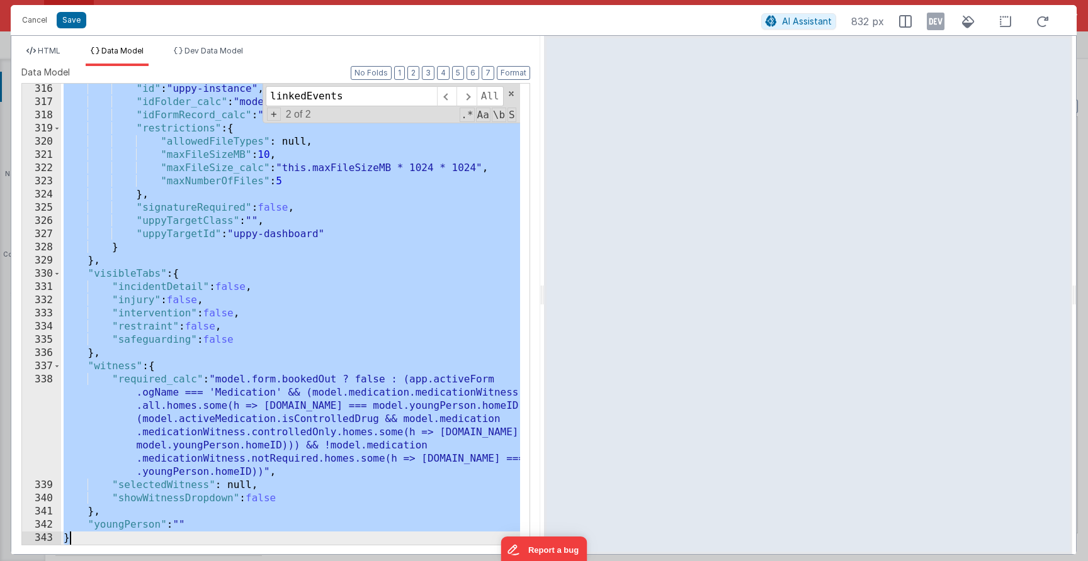
scroll to position [5355, 0]
click at [63, 54] on li "HTML" at bounding box center [43, 56] width 44 height 20
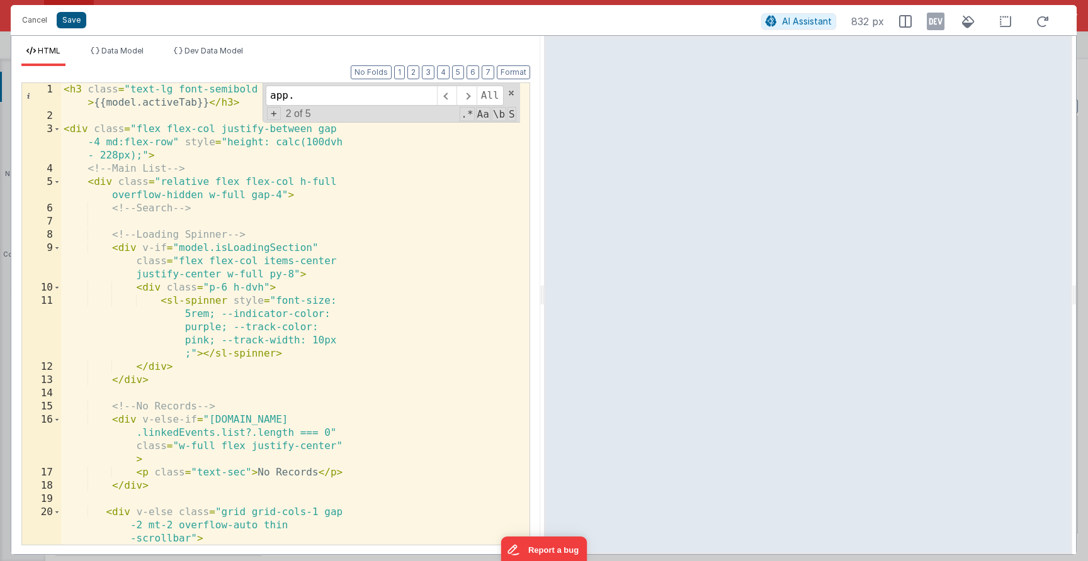
click at [71, 19] on button "Save" at bounding box center [72, 20] width 30 height 16
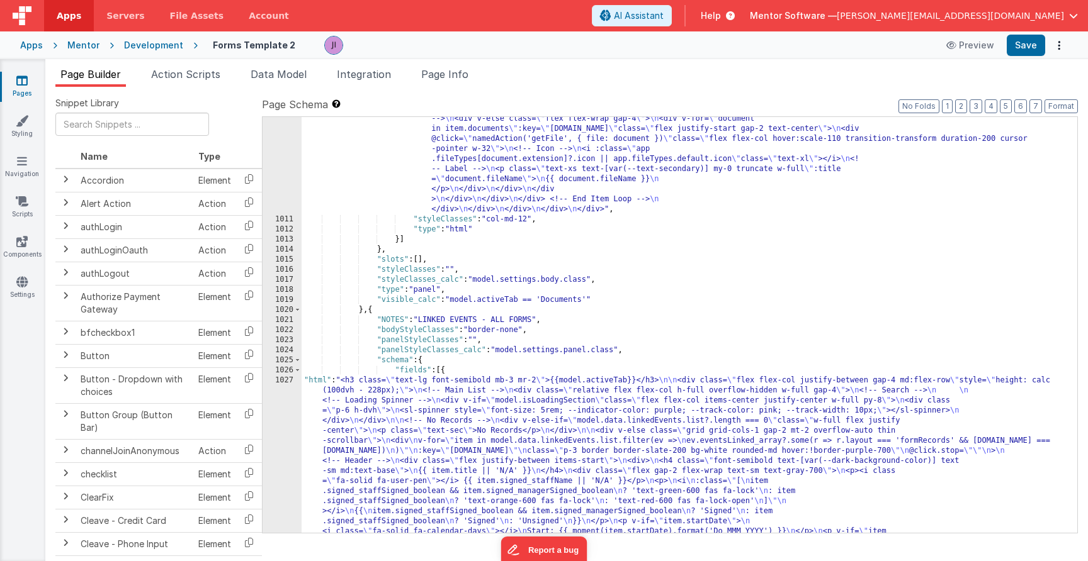
scroll to position [18324, 0]
click at [1030, 54] on button "Save" at bounding box center [1025, 45] width 38 height 21
click at [376, 444] on div ""html" : "<div class= \" flex justify-between \" > \n <h3 class= \" text-lg fon…" at bounding box center [685, 493] width 766 height 1504
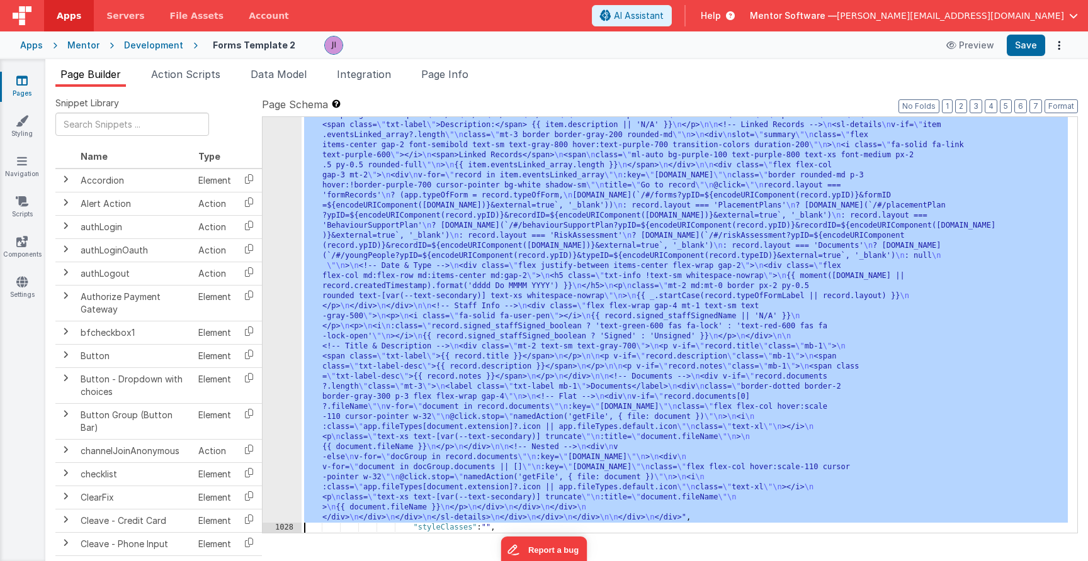
click at [275, 441] on div "1027 1028 1029 1030 1031 1032 1033 1034 1035 1036 1037 1038 1039 1040 1041 1042…" at bounding box center [281, 429] width 39 height 1040
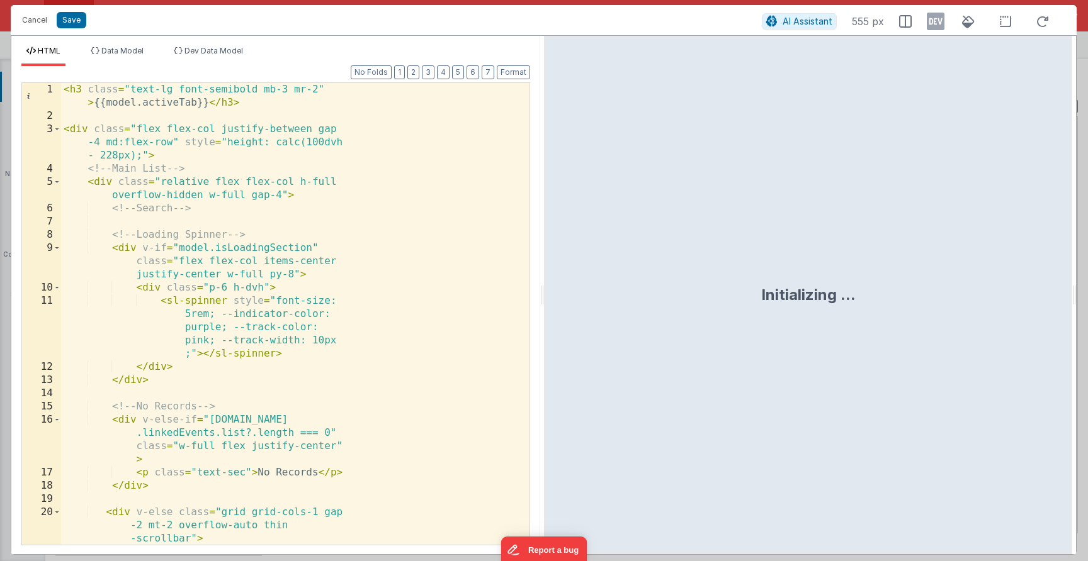
click at [300, 283] on div "< h3 class = "text-lg font-semibold mb-3 mr-2" > {{model.activeTab}} </ h3 > < …" at bounding box center [290, 334] width 459 height 502
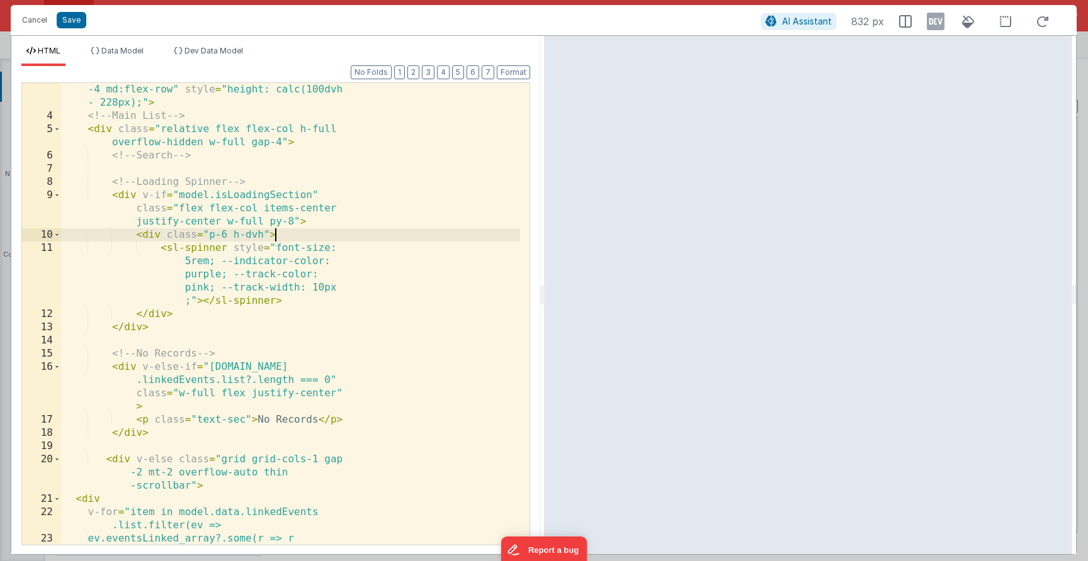
scroll to position [94, 0]
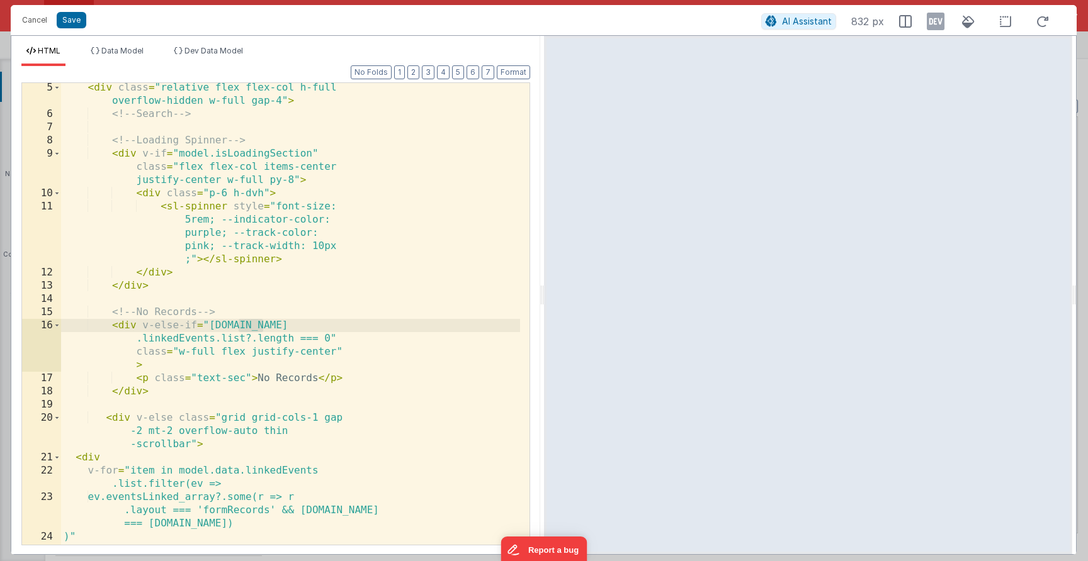
drag, startPoint x: 239, startPoint y: 325, endPoint x: 275, endPoint y: 326, distance: 35.9
click at [275, 326] on div "< div class = "relative flex flex-col h-full overflow-hidden w-full gap-4" > <!…" at bounding box center [290, 332] width 459 height 502
click at [139, 335] on div "< div class = "relative flex flex-col h-full overflow-hidden w-full gap-4" > <!…" at bounding box center [290, 332] width 459 height 502
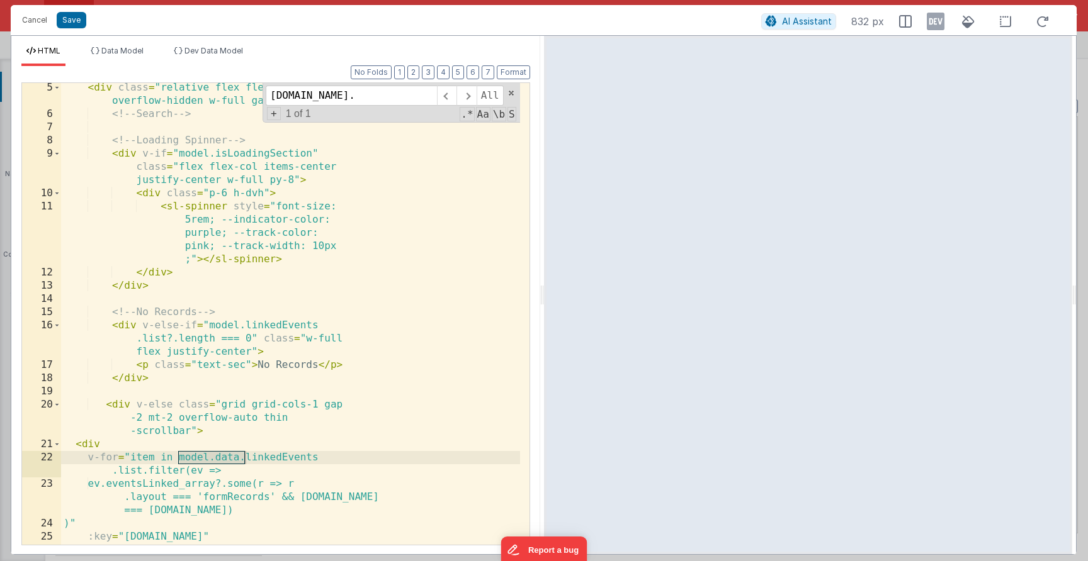
type input "model.data."
click at [243, 459] on div "< div class = "relative flex flex-col h-full overflow-hidden w-full gap-4" > <!…" at bounding box center [290, 345] width 459 height 528
drag, startPoint x: 245, startPoint y: 459, endPoint x: 213, endPoint y: 459, distance: 31.5
click at [213, 459] on div "< div class = "relative flex flex-col h-full overflow-hidden w-full gap-4" > <!…" at bounding box center [290, 345] width 459 height 528
click at [358, 260] on div "< div class = "relative flex flex-col h-full overflow-hidden w-full gap-4" > <!…" at bounding box center [290, 345] width 459 height 528
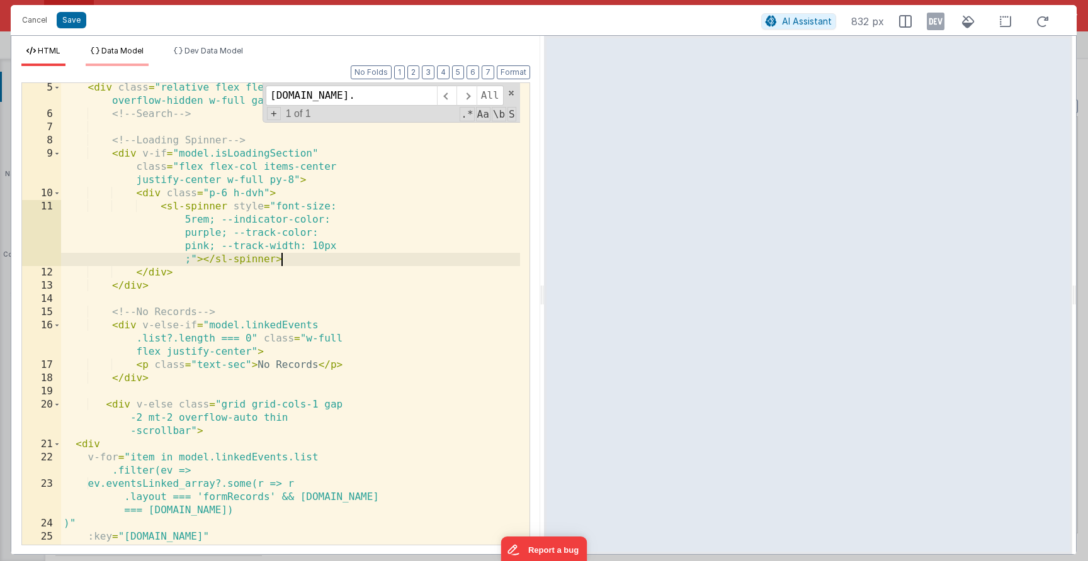
click at [120, 50] on span "Data Model" at bounding box center [122, 50] width 42 height 9
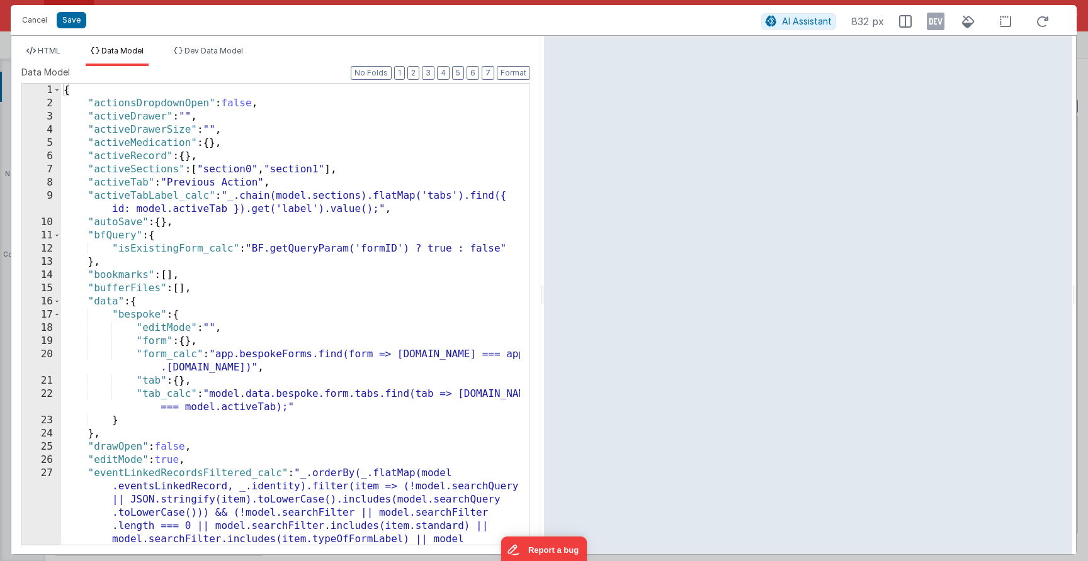
click at [275, 201] on div "{ "actionsDropdownOpen" : false , "activeDrawer" : "" , "activeDrawerSize" : ""…" at bounding box center [290, 374] width 459 height 580
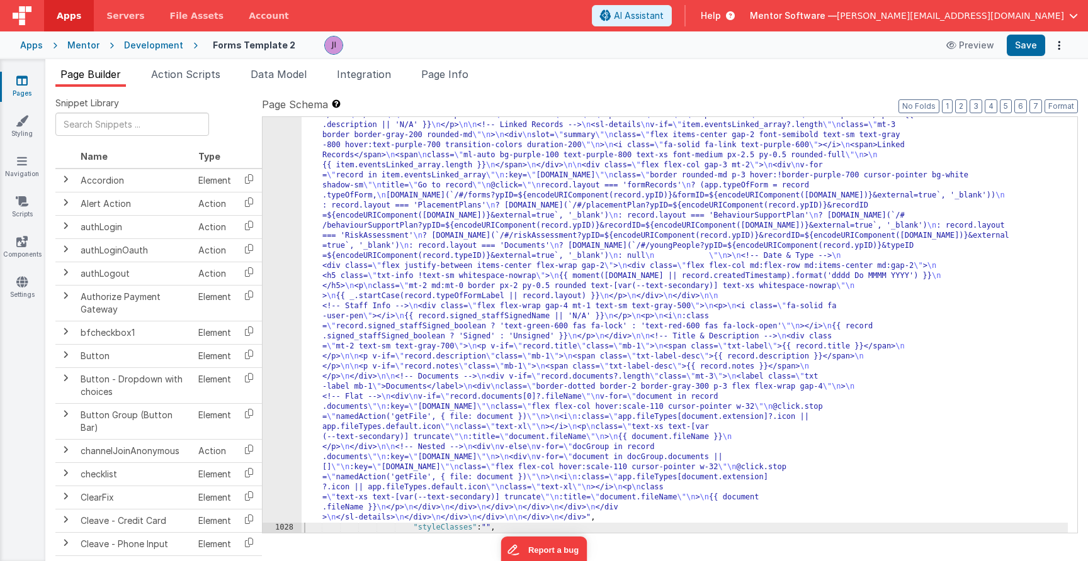
click at [297, 230] on div "1027" at bounding box center [281, 216] width 39 height 614
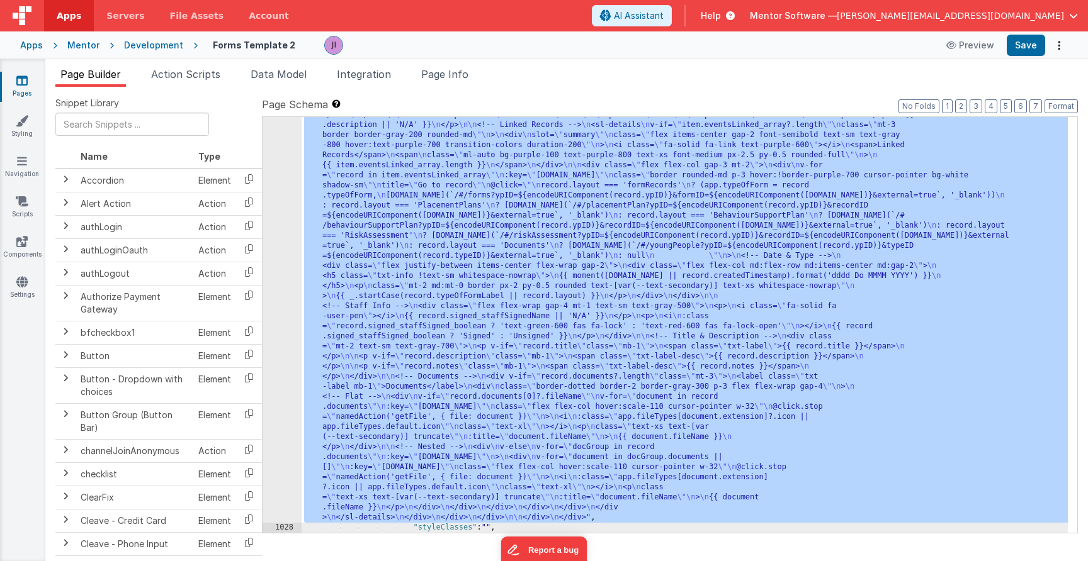
click at [290, 237] on div "1027" at bounding box center [281, 216] width 39 height 614
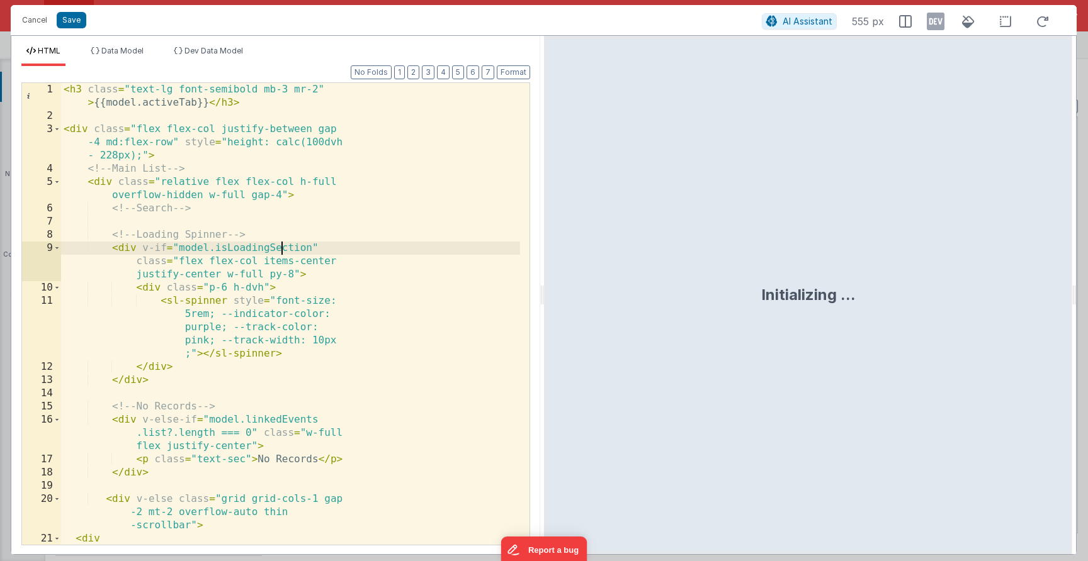
click at [279, 233] on div "< h3 class = "text-lg font-semibold mb-3 mr-2" > {{model.activeTab}} </ h3 > < …" at bounding box center [290, 340] width 459 height 515
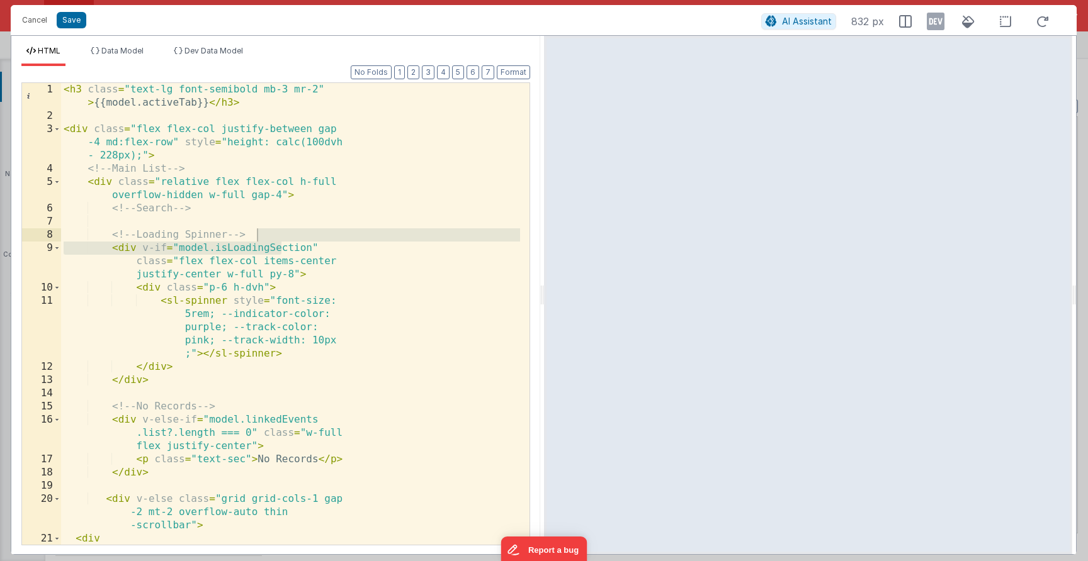
click at [279, 233] on div "< h3 class = "text-lg font-semibold mb-3 mr-2" > {{model.activeTab}} </ h3 > < …" at bounding box center [290, 340] width 459 height 515
click at [147, 50] on li "Data Model" at bounding box center [117, 56] width 63 height 20
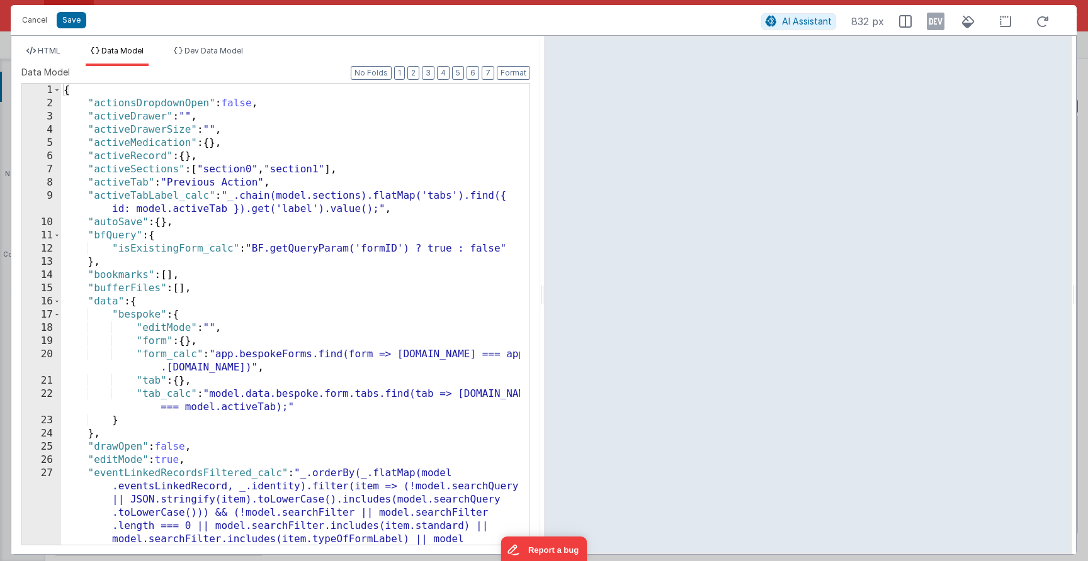
click at [263, 239] on div "{ "actionsDropdownOpen" : false , "activeDrawer" : "" , "activeDrawerSize" : ""…" at bounding box center [290, 374] width 459 height 580
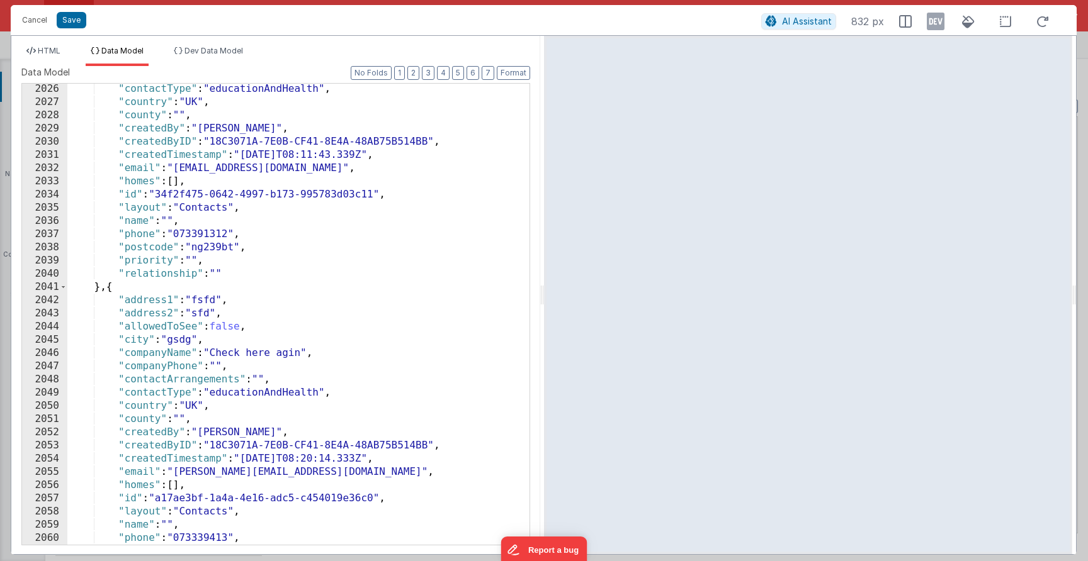
scroll to position [20164, 0]
click at [70, 47] on ul "HTML Data Model Dev Data Model" at bounding box center [275, 56] width 529 height 20
click at [57, 47] on span "HTML" at bounding box center [49, 50] width 23 height 9
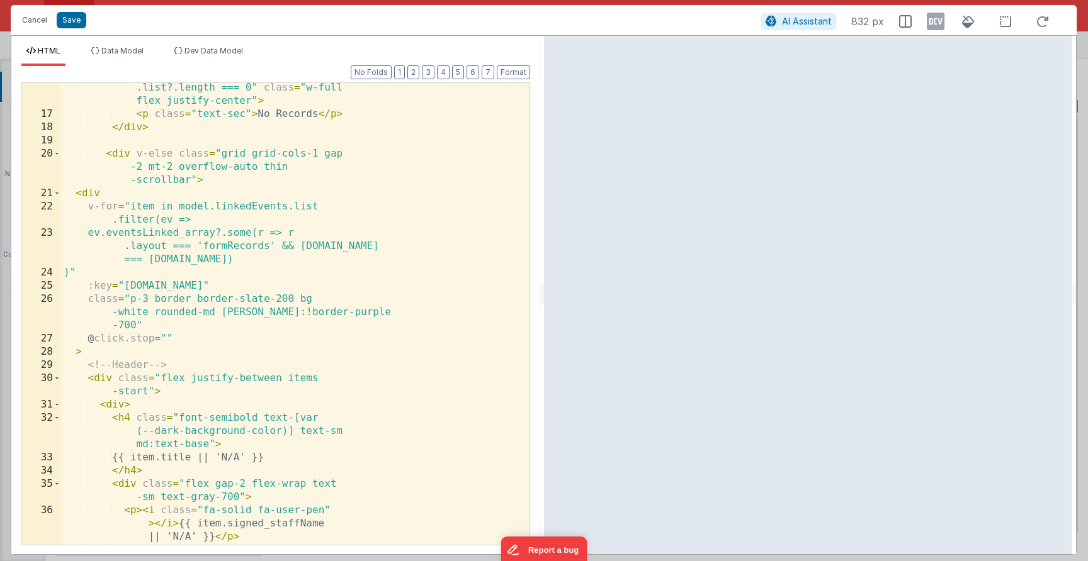
scroll to position [384, 0]
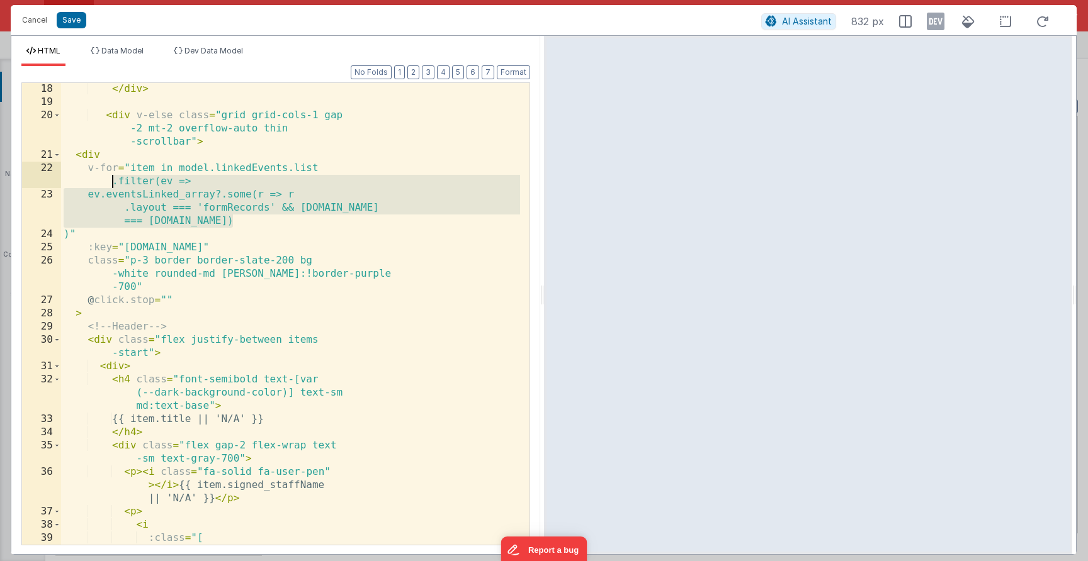
drag, startPoint x: 269, startPoint y: 219, endPoint x: 110, endPoint y: 183, distance: 162.6
click at [110, 183] on div "</ div > < div v-else class = "grid grid-cols-1 gap -2 mt-2 overflow-auto thin …" at bounding box center [290, 352] width 459 height 541
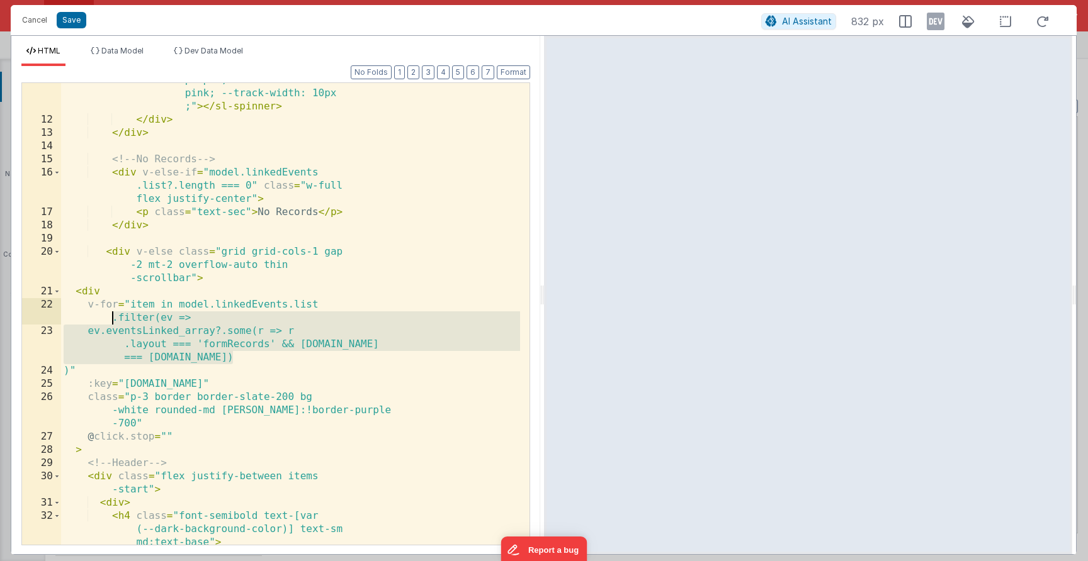
scroll to position [244, 0]
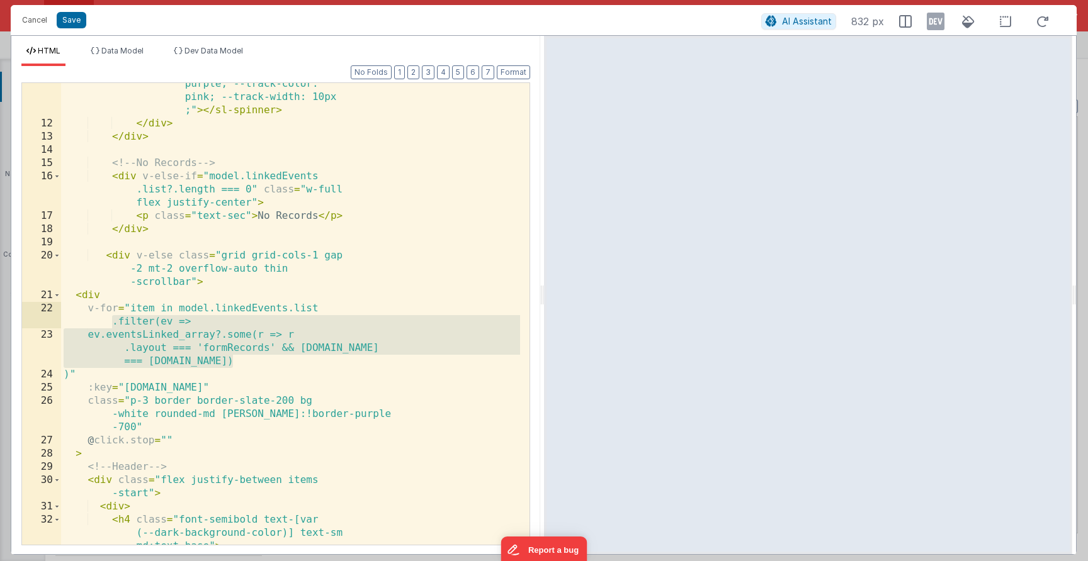
click at [174, 191] on div "< sl-spinner style = "font-size: 5rem; --indicator-color: purple; --track-color…" at bounding box center [290, 335] width 459 height 568
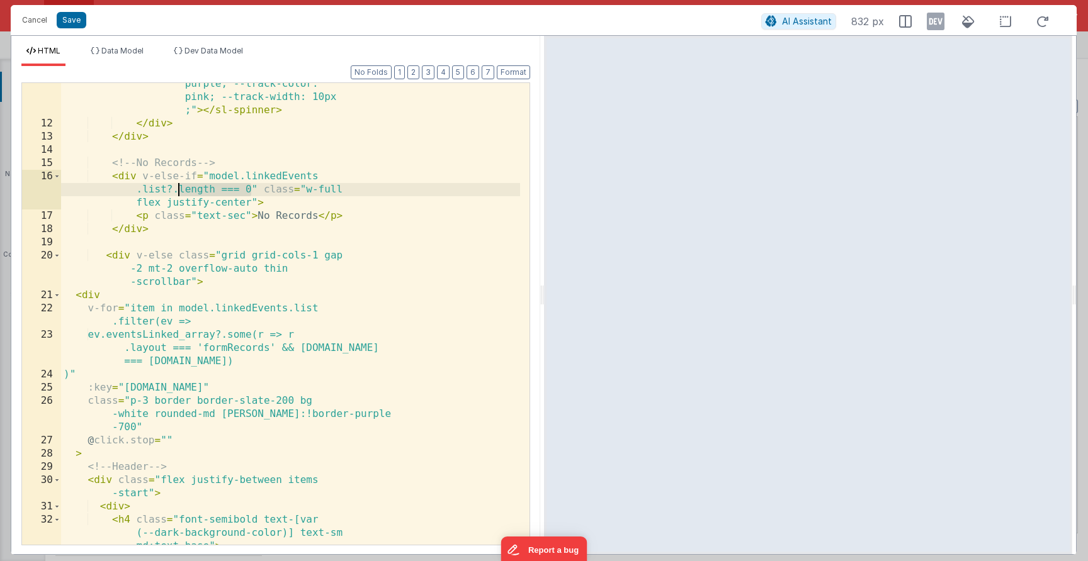
drag, startPoint x: 252, startPoint y: 189, endPoint x: 178, endPoint y: 191, distance: 74.3
click at [178, 191] on div "< sl-spinner style = "font-size: 5rem; --indicator-color: purple; --track-color…" at bounding box center [290, 335] width 459 height 568
click at [215, 208] on div "< sl-spinner style = "font-size: 5rem; --indicator-color: purple; --track-color…" at bounding box center [290, 335] width 459 height 568
click at [174, 191] on div "< sl-spinner style = "font-size: 5rem; --indicator-color: purple; --track-color…" at bounding box center [290, 335] width 459 height 568
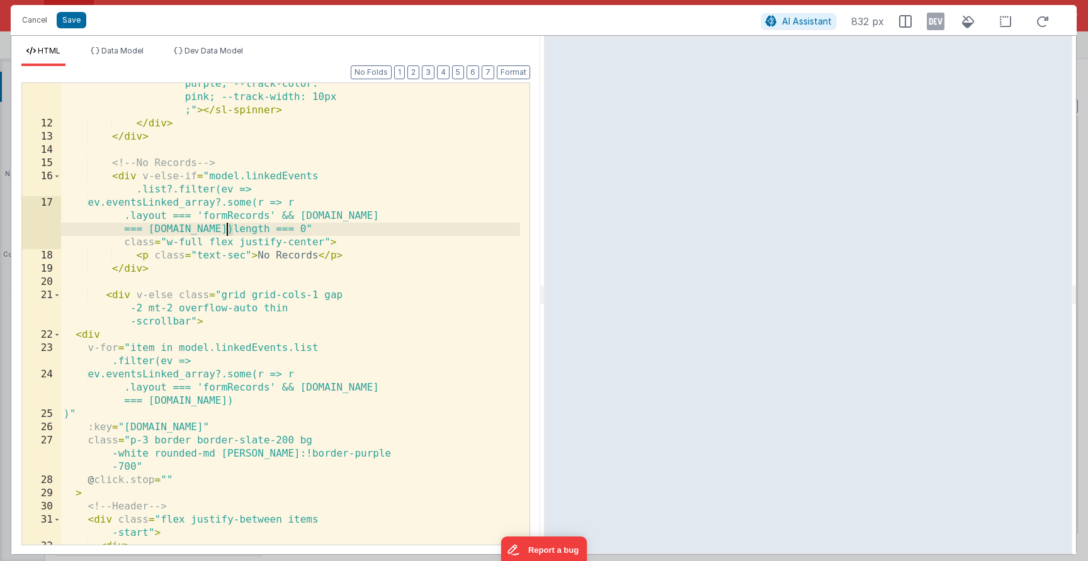
click at [229, 230] on div "< sl-spinner style = "font-size: 5rem; --indicator-color: purple; --track-color…" at bounding box center [290, 321] width 459 height 541
click at [230, 230] on div "< sl-spinner style = "font-size: 5rem; --indicator-color: purple; --track-color…" at bounding box center [290, 321] width 459 height 541
click at [234, 230] on div "< sl-spinner style = "font-size: 5rem; --indicator-color: purple; --track-color…" at bounding box center [290, 321] width 459 height 541
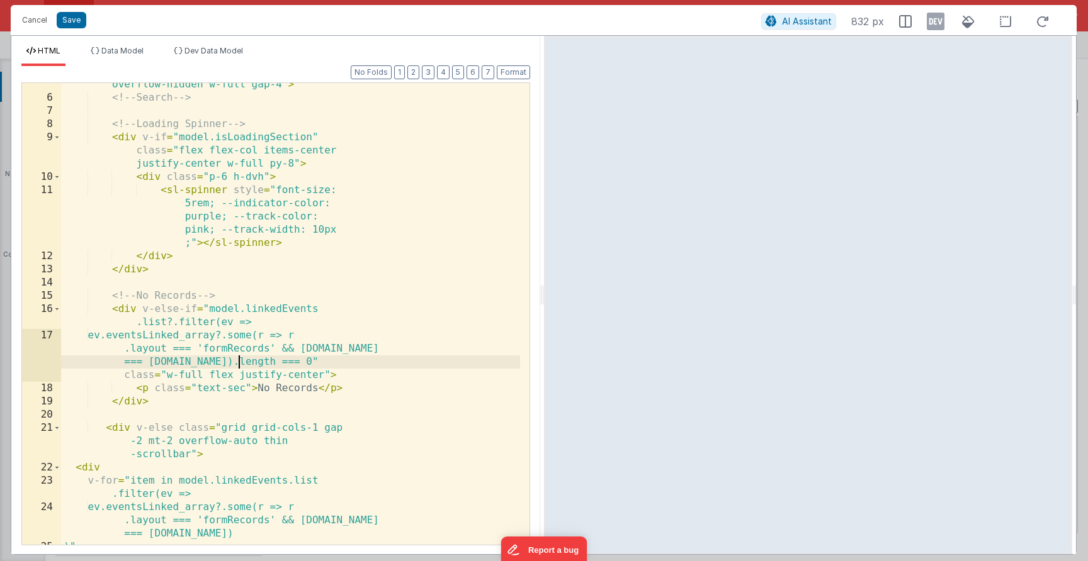
scroll to position [77, 0]
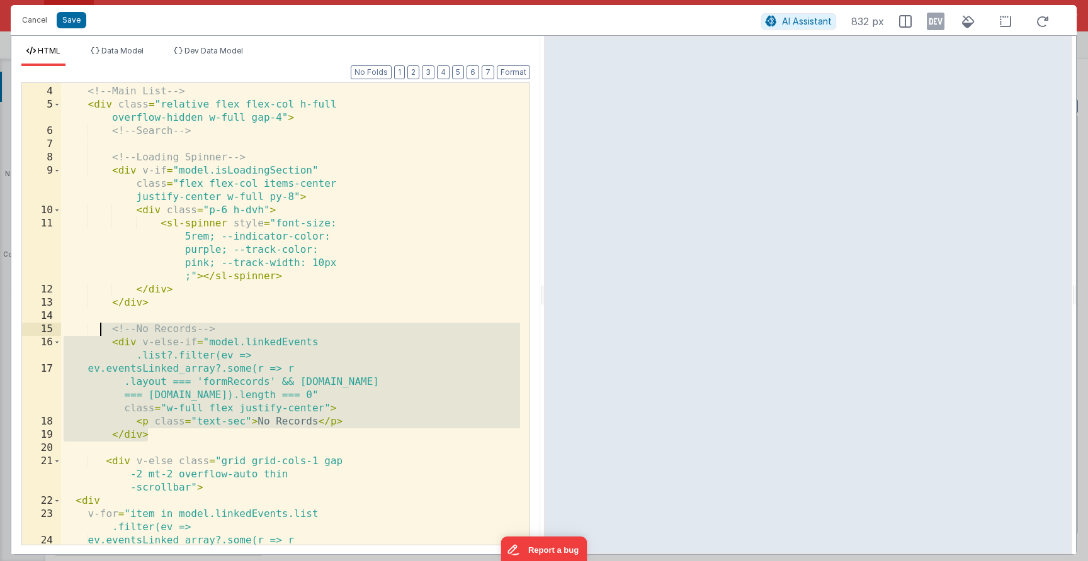
drag, startPoint x: 113, startPoint y: 369, endPoint x: 101, endPoint y: 331, distance: 39.8
click at [101, 331] on div "< div class = "flex flex-col justify-between gap -4 md:flex-row" style = "heigh…" at bounding box center [290, 315] width 459 height 541
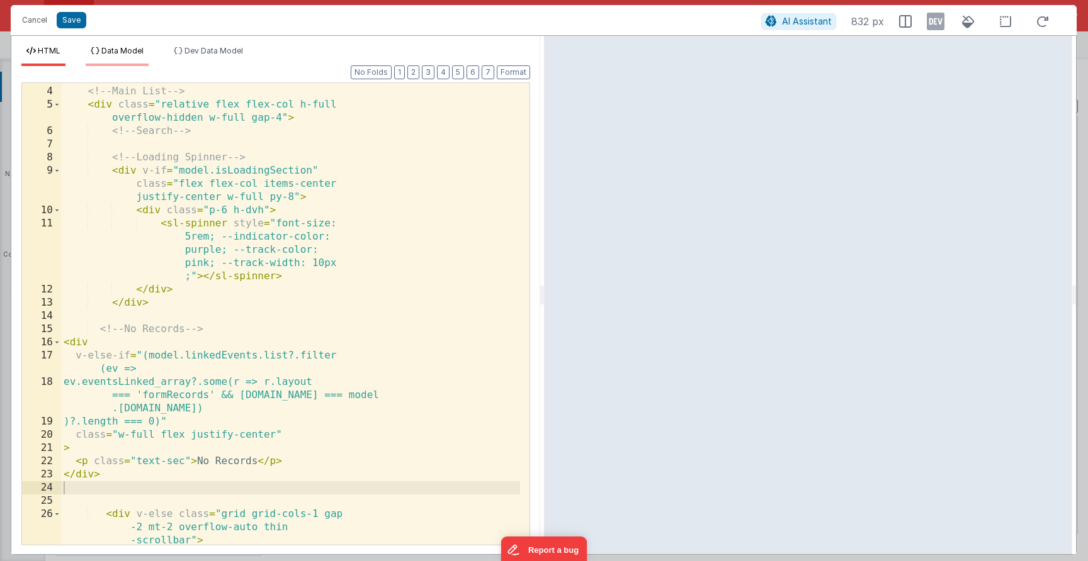
click at [131, 58] on li "Data Model" at bounding box center [117, 56] width 63 height 20
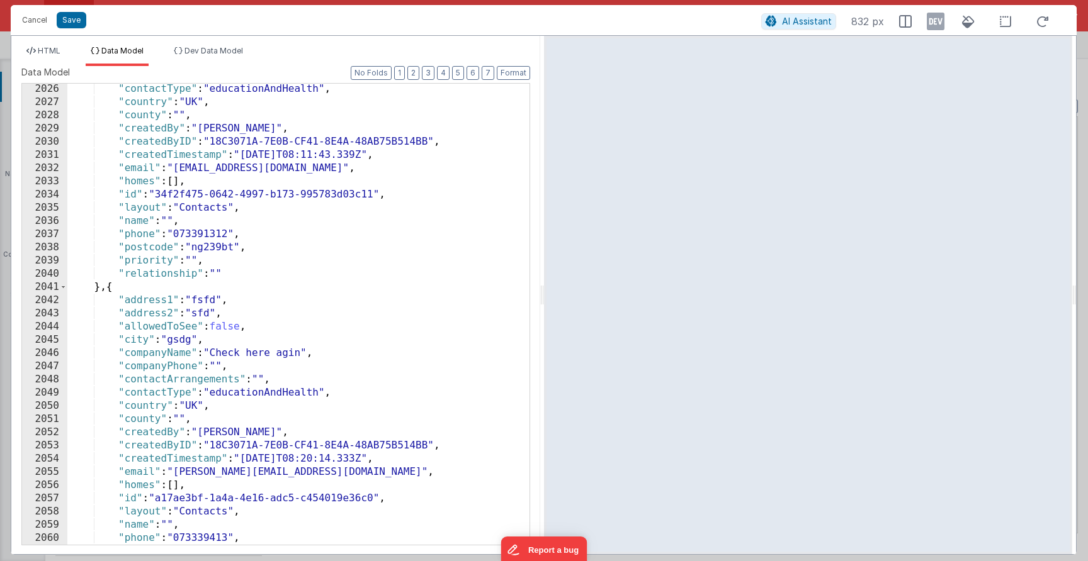
click at [312, 252] on div ""contactType" : "educationAndHealth" , "country" : "UK" , "county" : "" , "crea…" at bounding box center [293, 326] width 453 height 488
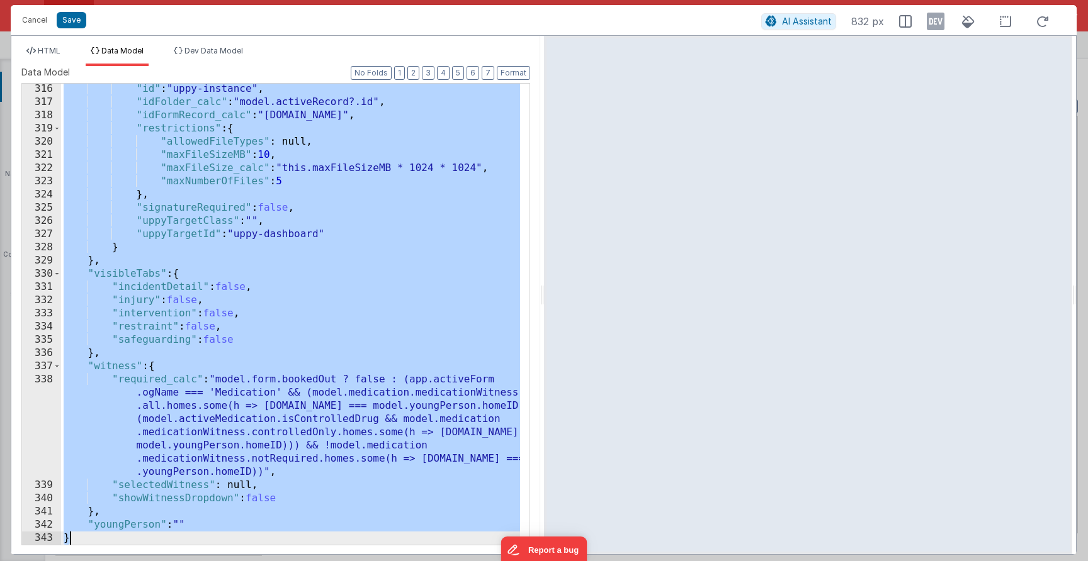
scroll to position [5355, 0]
click at [36, 59] on li "HTML" at bounding box center [43, 56] width 44 height 20
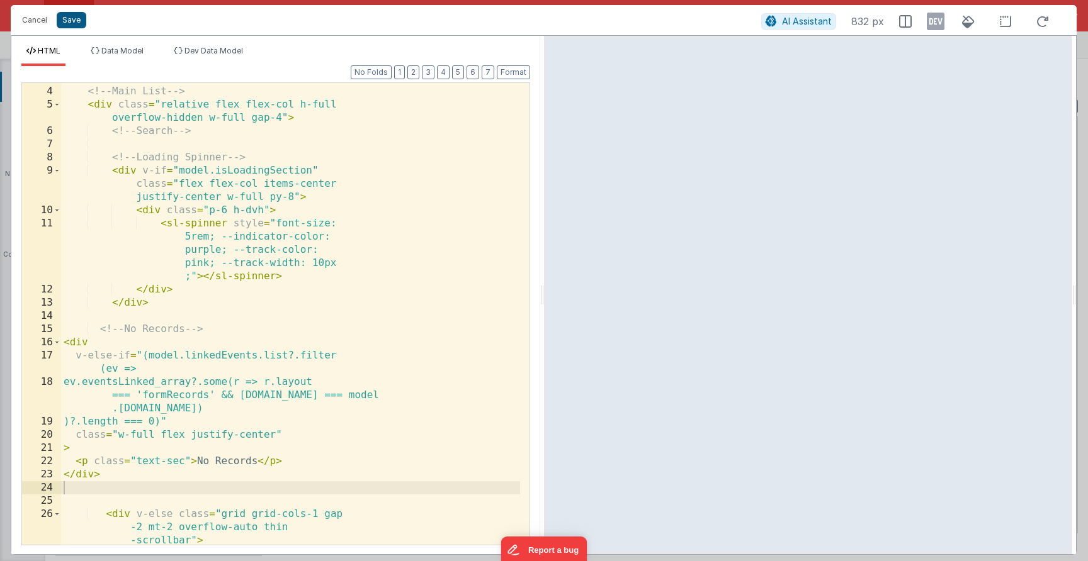
click at [64, 22] on button "Save" at bounding box center [72, 20] width 30 height 16
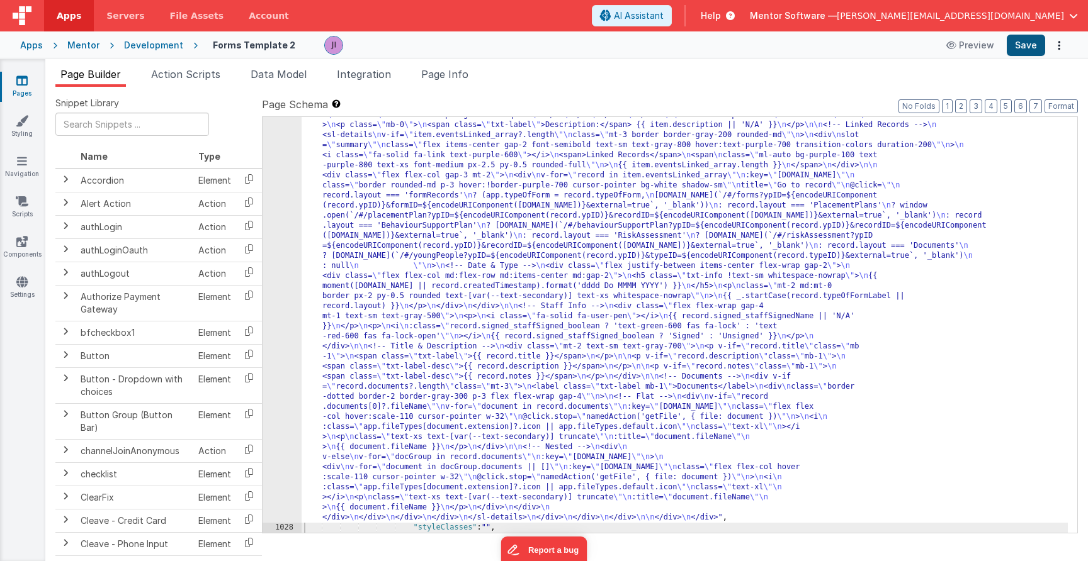
click at [1023, 44] on button "Save" at bounding box center [1025, 45] width 38 height 21
click at [448, 85] on li "Page Info" at bounding box center [444, 77] width 57 height 20
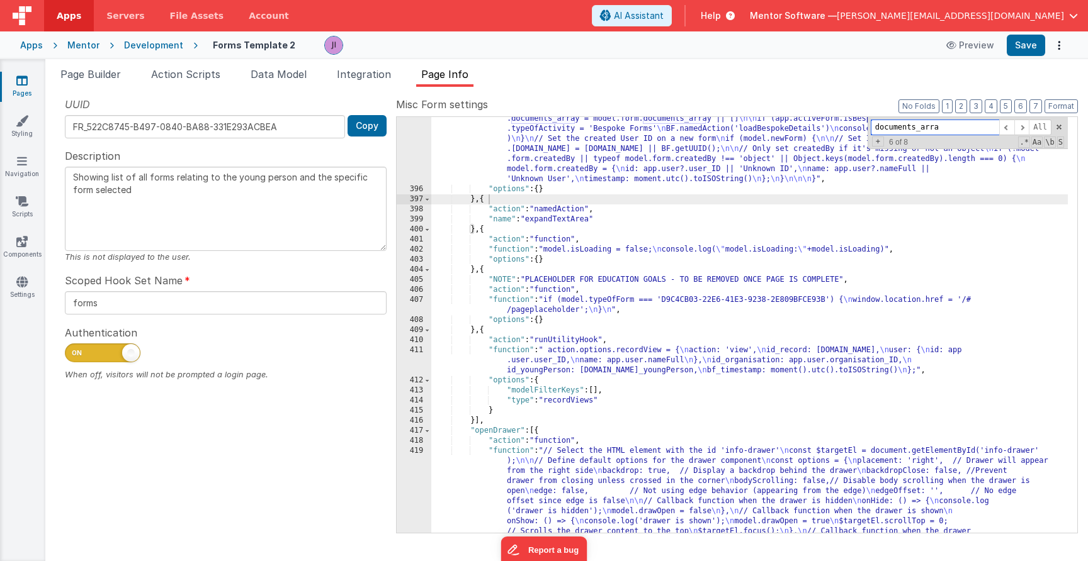
paste input "loadEventsLinkedRecordFullRecord"
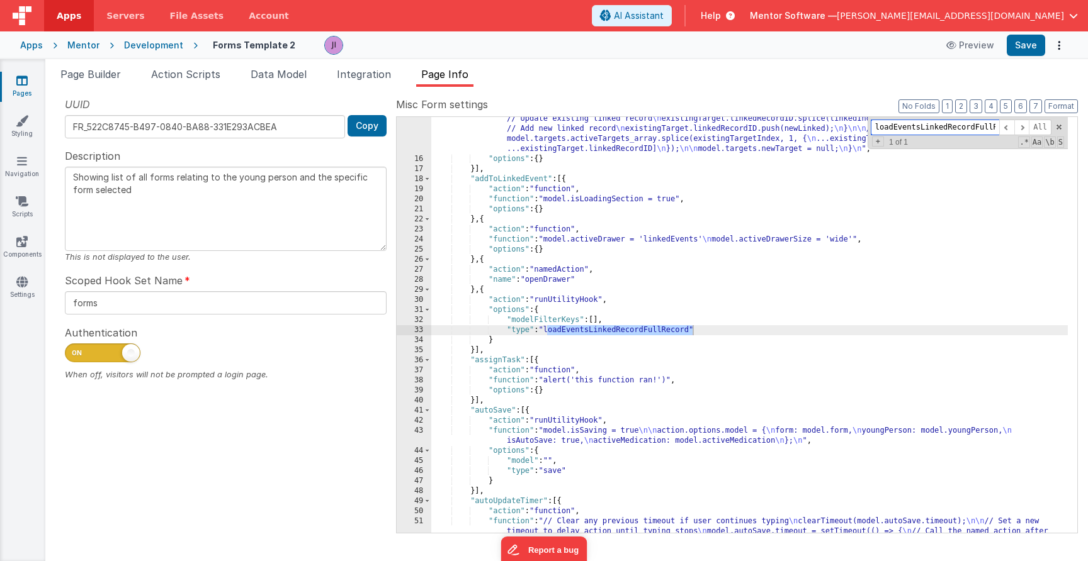
scroll to position [366, 0]
type input "loadEventsLinkedRecordFullRecord"
click at [512, 178] on div ""function" : "const target = model.targets.newTarget; \n\n if (target) { \n con…" at bounding box center [749, 331] width 636 height 617
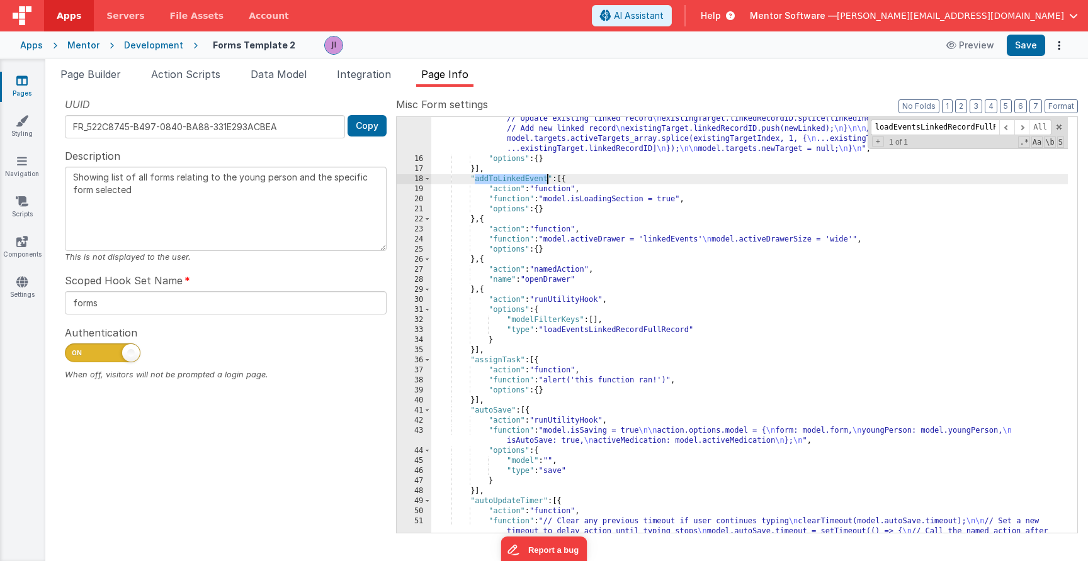
click at [512, 178] on div ""function" : "const target = model.targets.newTarget; \n\n if (target) { \n con…" at bounding box center [749, 331] width 636 height 617
click at [614, 334] on div ""function" : "const target = model.targets.newTarget; \n\n if (target) { \n con…" at bounding box center [749, 331] width 636 height 617
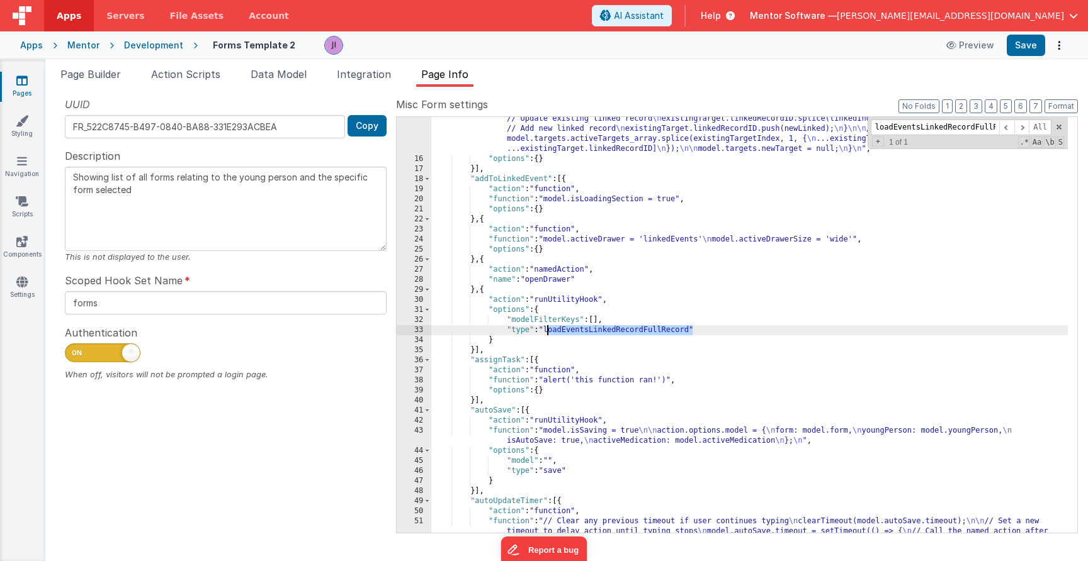
click at [614, 334] on div ""function" : "const target = model.targets.newTarget; \n\n if (target) { \n con…" at bounding box center [749, 331] width 636 height 617
click at [621, 352] on div ""function" : "const target = model.targets.newTarget; \n\n if (target) { \n con…" at bounding box center [749, 331] width 636 height 617
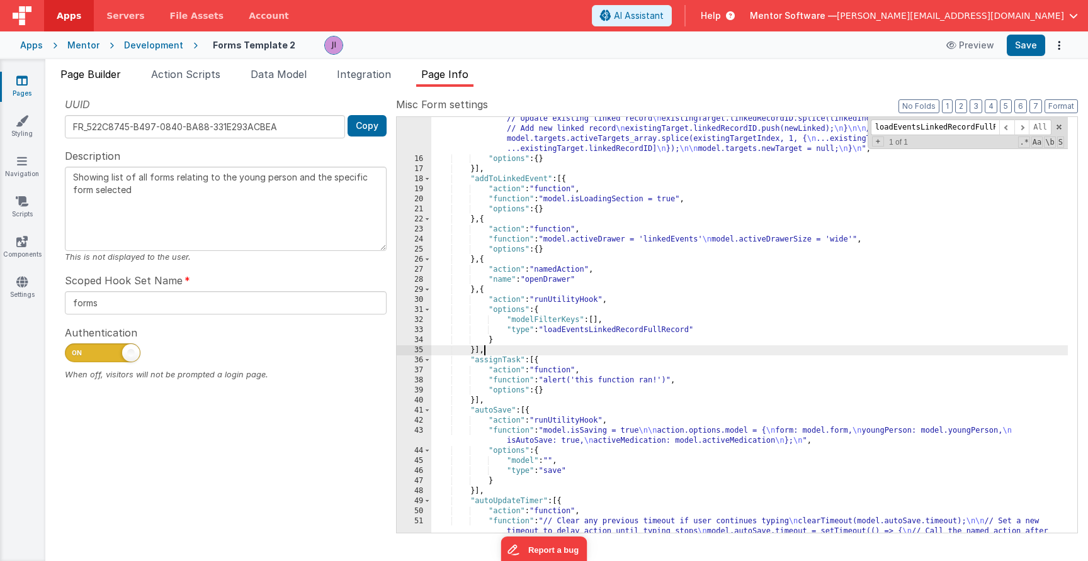
click at [115, 77] on span "Page Builder" at bounding box center [90, 74] width 60 height 13
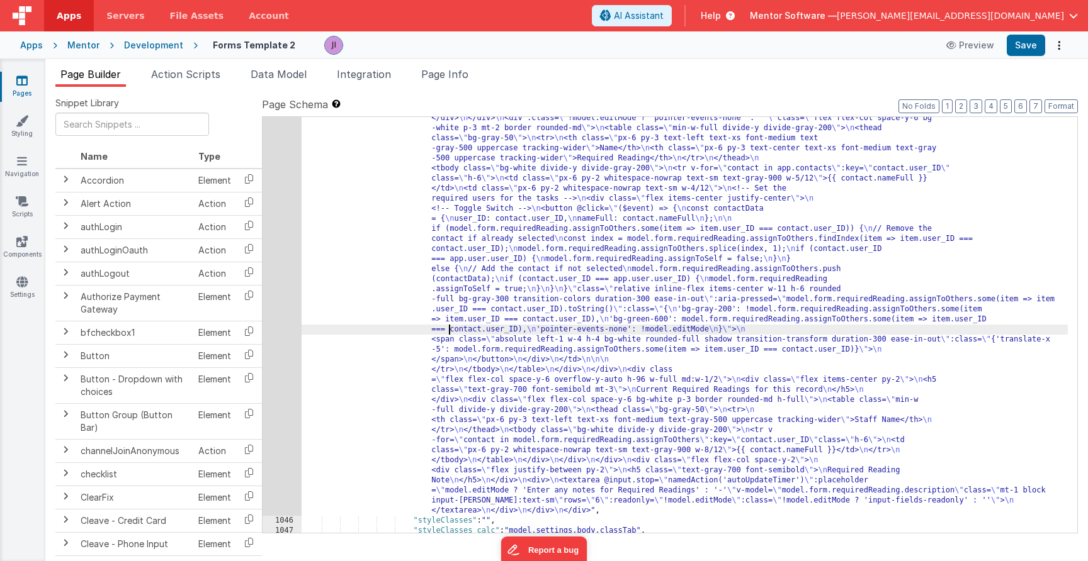
click at [449, 334] on div ""html" : "<div class= \" flex justify-between \" > \n <div> \n <h3 class= \" te…" at bounding box center [685, 457] width 766 height 970
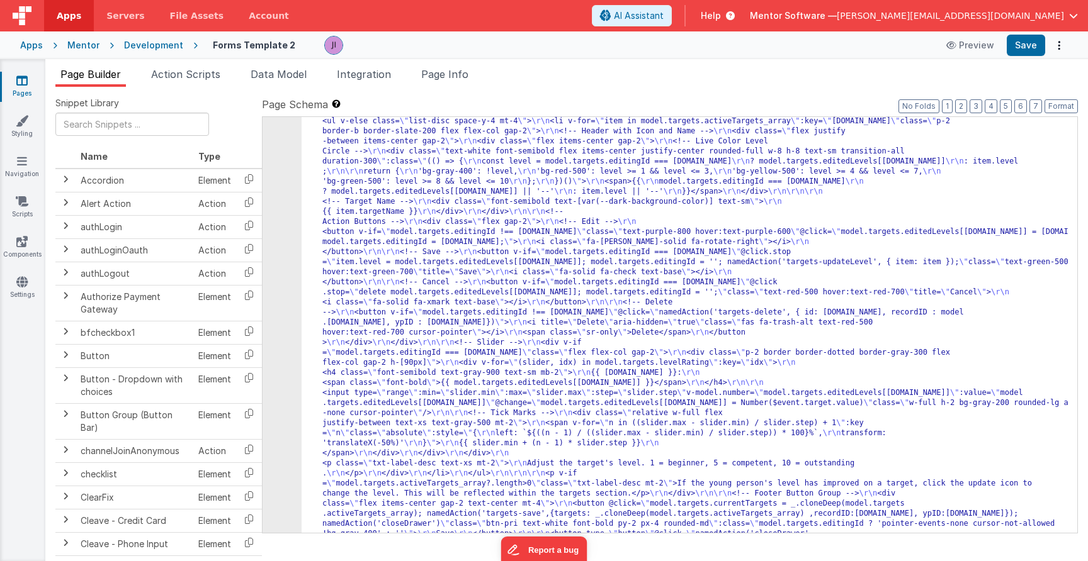
scroll to position [20209, 0]
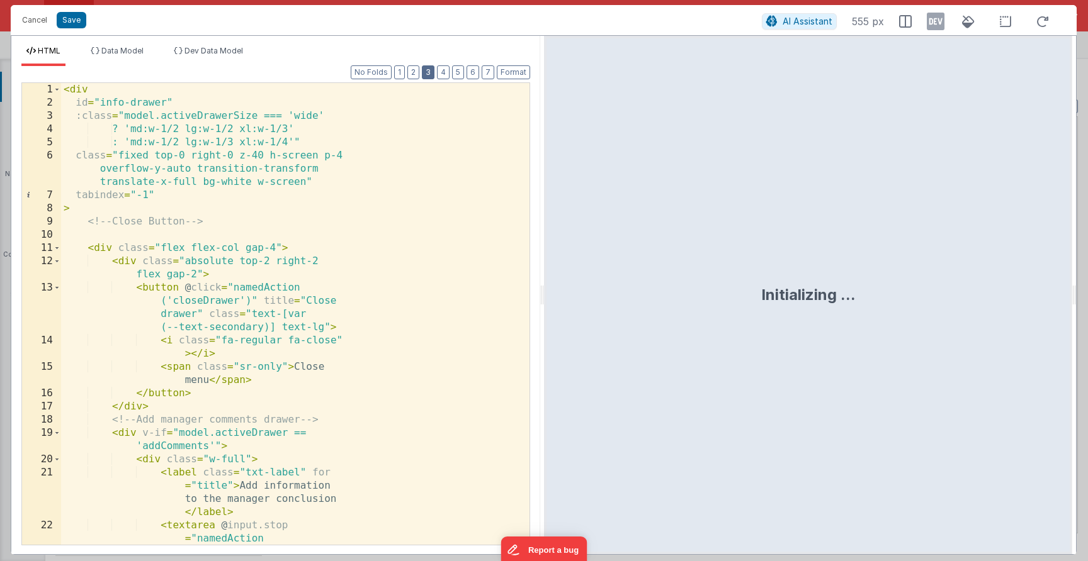
click at [426, 77] on button "3" at bounding box center [428, 72] width 13 height 14
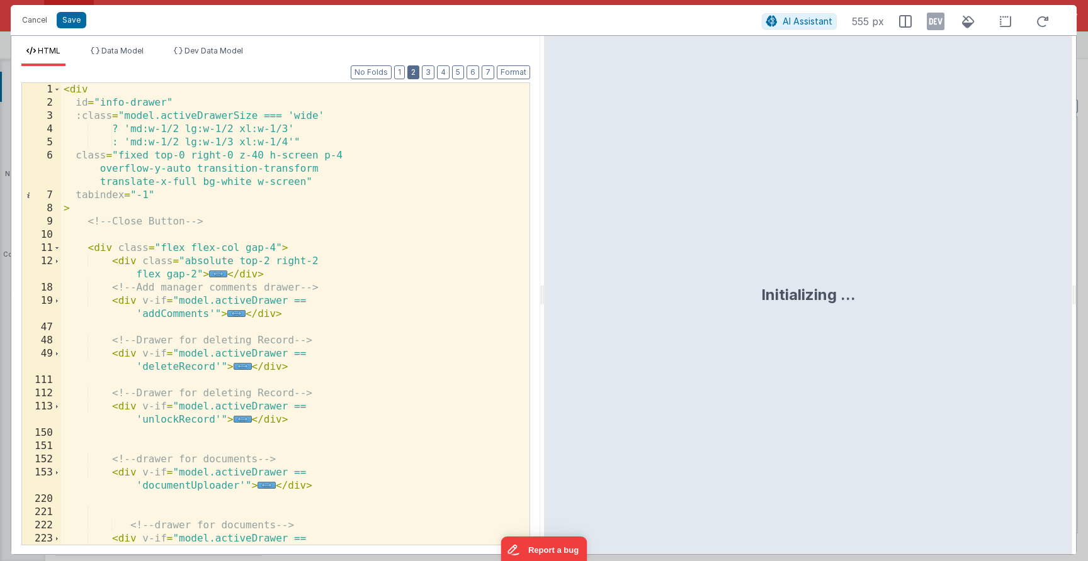
click at [419, 72] on button "2" at bounding box center [413, 72] width 12 height 14
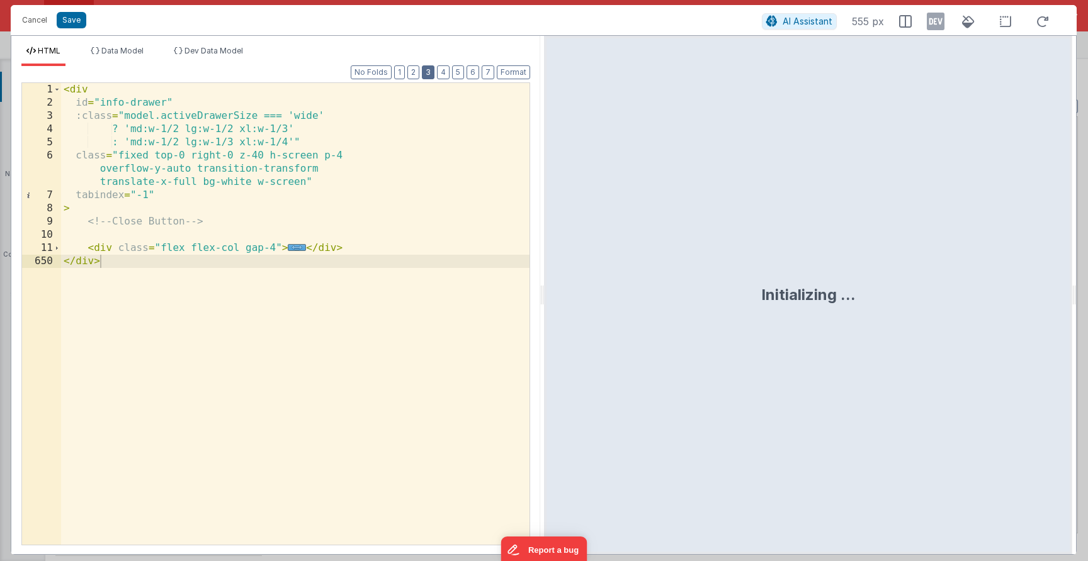
click at [429, 70] on button "3" at bounding box center [428, 72] width 13 height 14
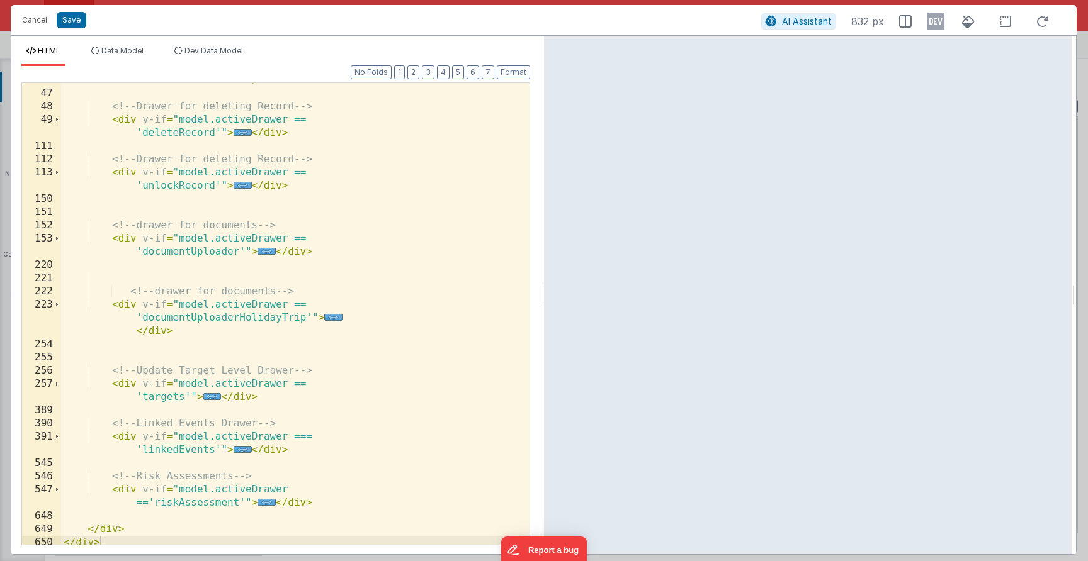
scroll to position [238, 0]
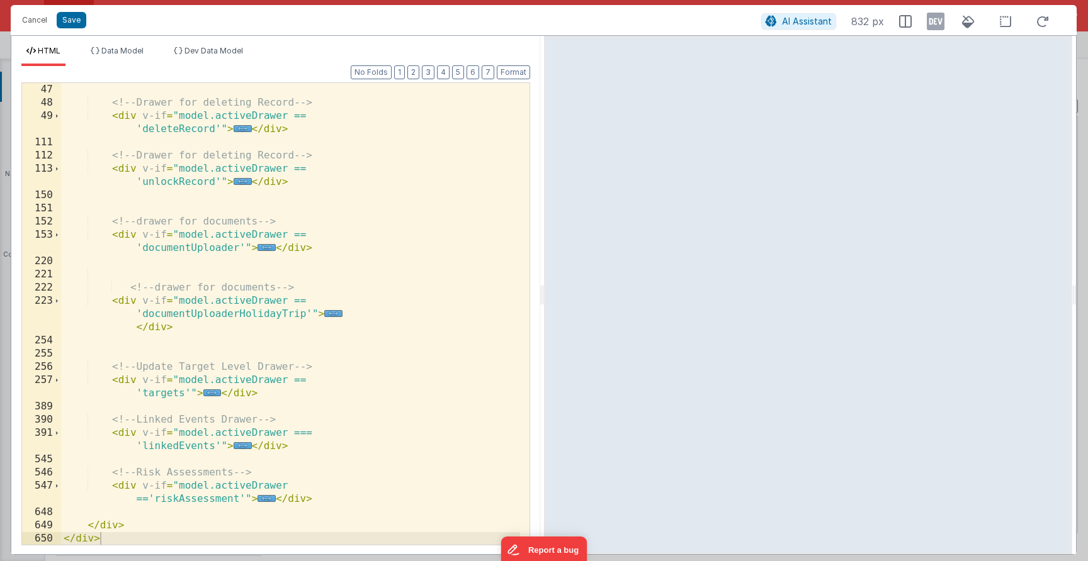
click at [229, 449] on div "<!-- Drawer for deleting Record --> < div v-if = "model.activeDrawer == 'delete…" at bounding box center [290, 327] width 459 height 488
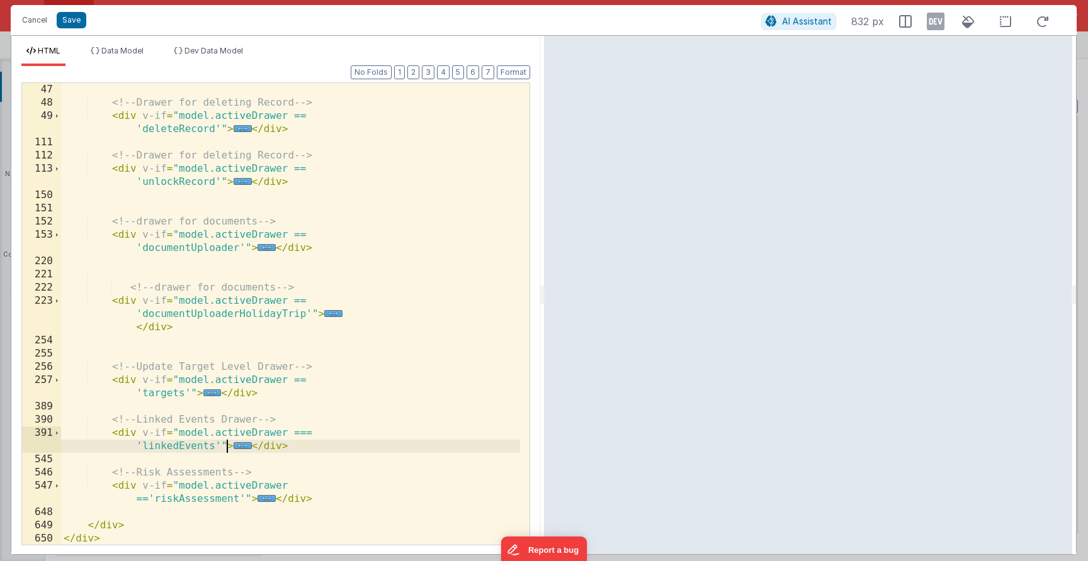
click at [234, 448] on span "..." at bounding box center [243, 445] width 18 height 7
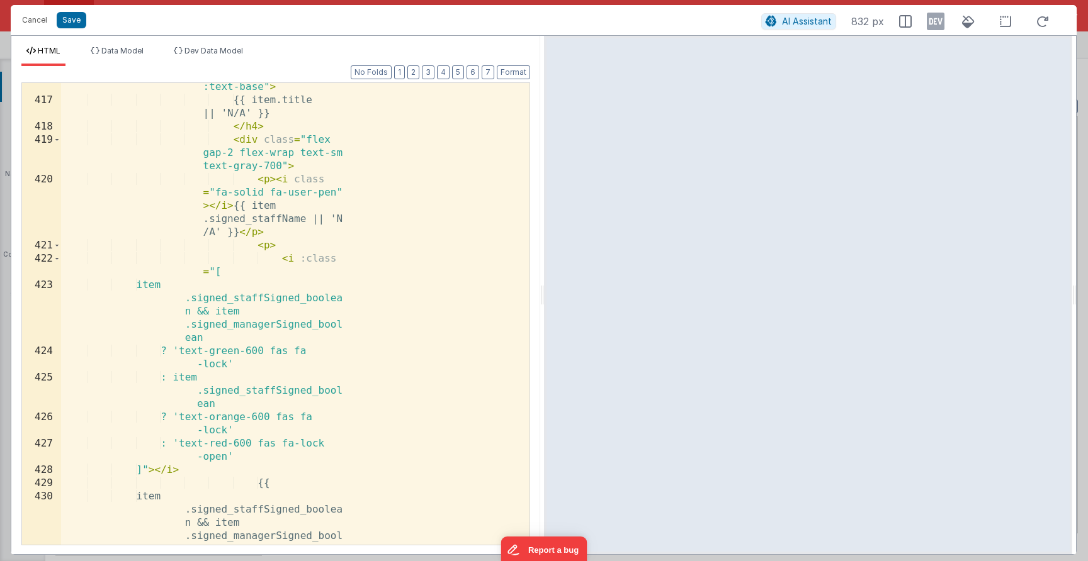
scroll to position [1540, 0]
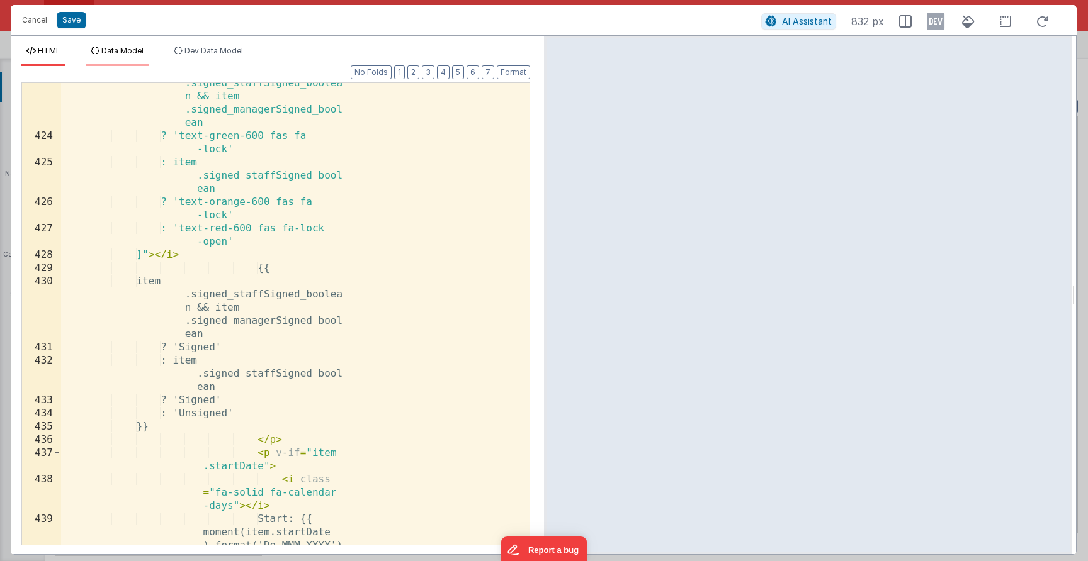
click at [135, 57] on li "Data Model" at bounding box center [117, 56] width 63 height 20
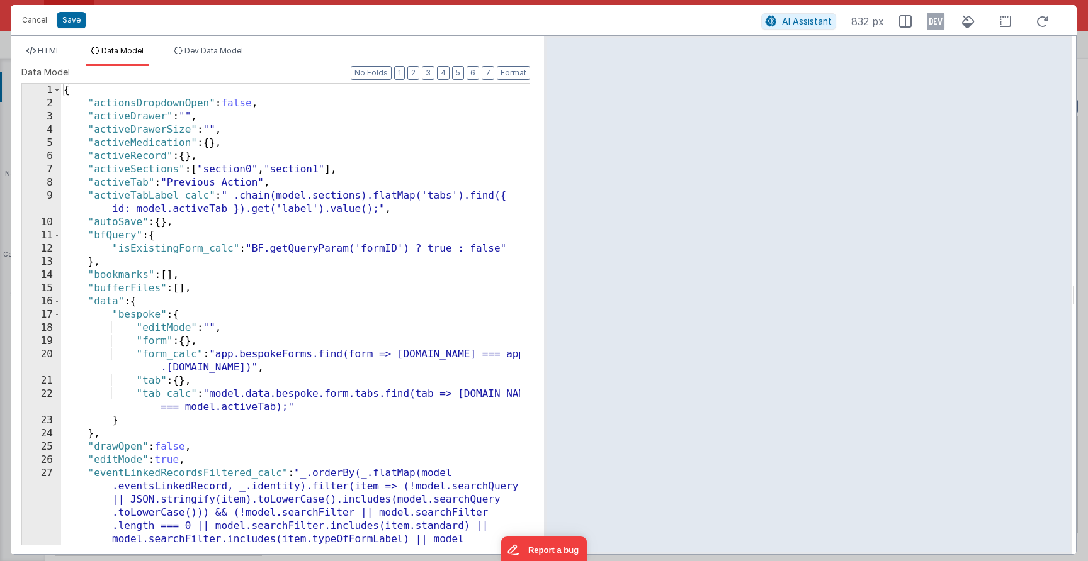
click at [330, 208] on div "{ "actionsDropdownOpen" : false , "activeDrawer" : "" , "activeDrawerSize" : ""…" at bounding box center [290, 374] width 459 height 580
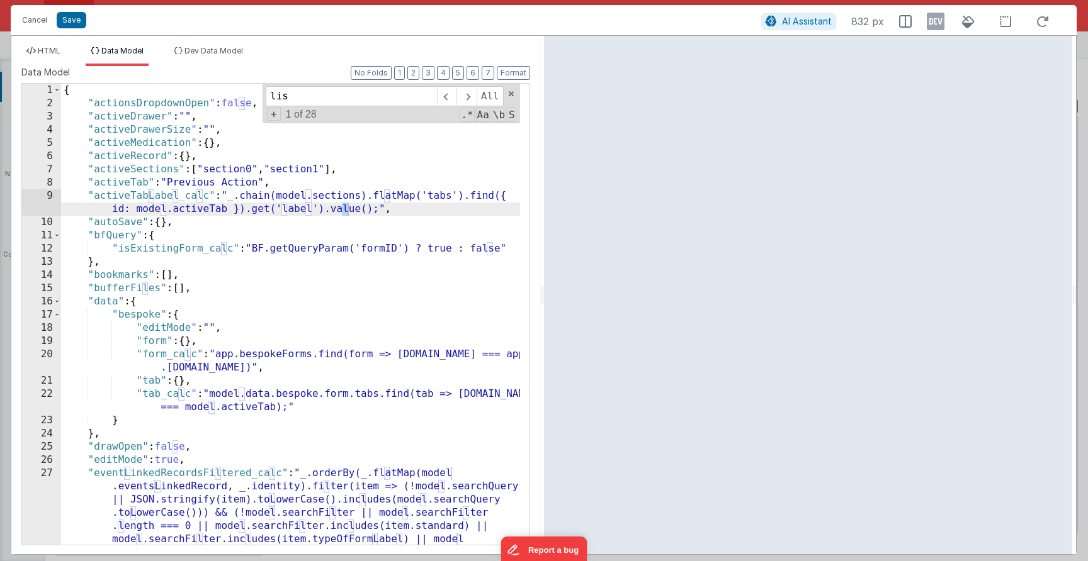
scroll to position [3695, 0]
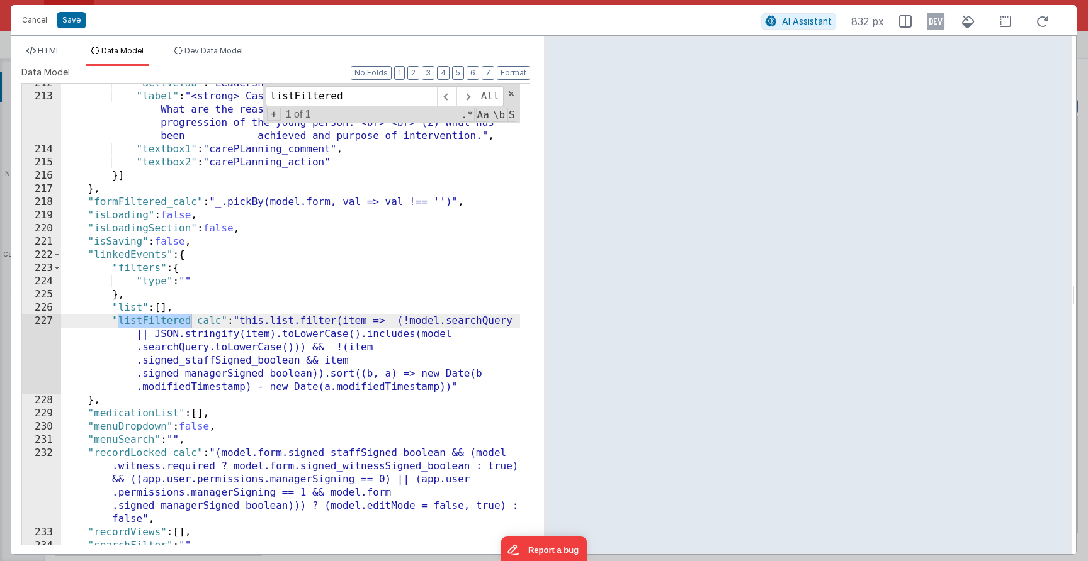
type input "listFiltered"
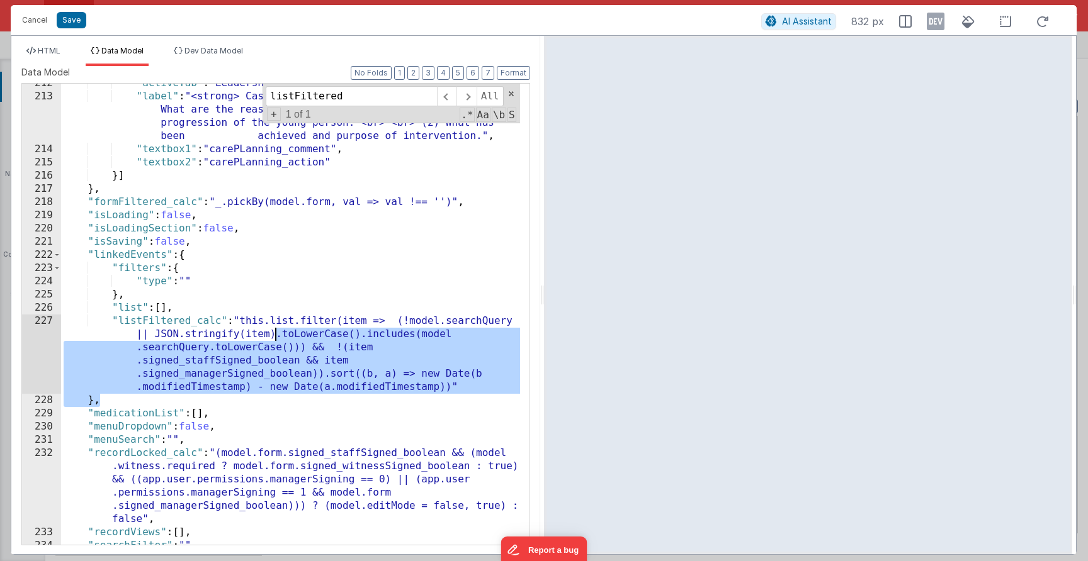
drag, startPoint x: 490, startPoint y: 395, endPoint x: 85, endPoint y: 286, distance: 419.9
click at [86, 285] on div ""activeTab" : "Leadership and Sign" , "label" : "<strong> Case manager analysis…" at bounding box center [290, 321] width 459 height 488
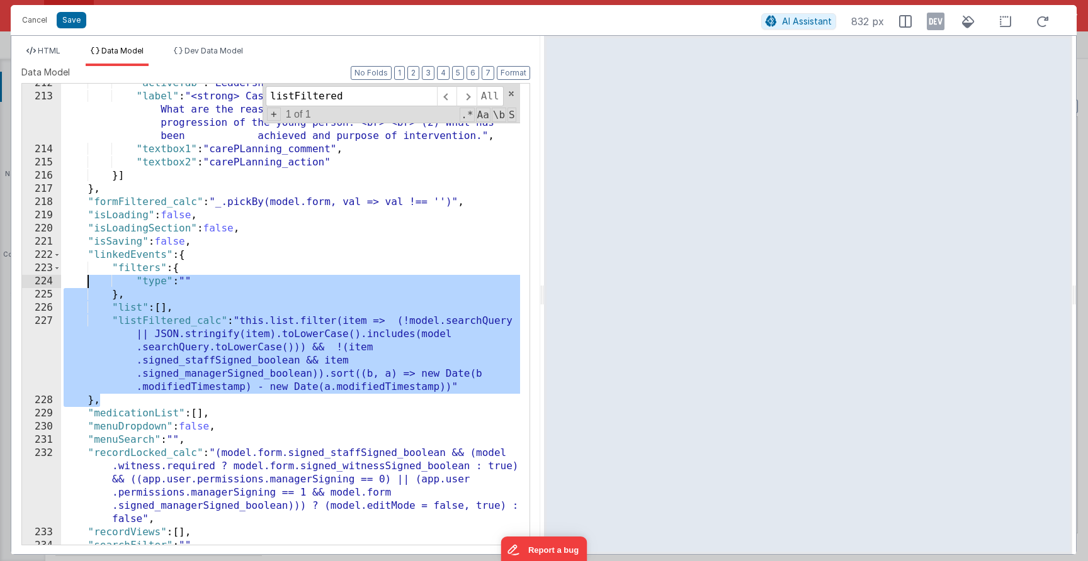
click at [92, 355] on div ""activeTab" : "Leadership and Sign" , "label" : "<strong> Case manager analysis…" at bounding box center [290, 321] width 459 height 488
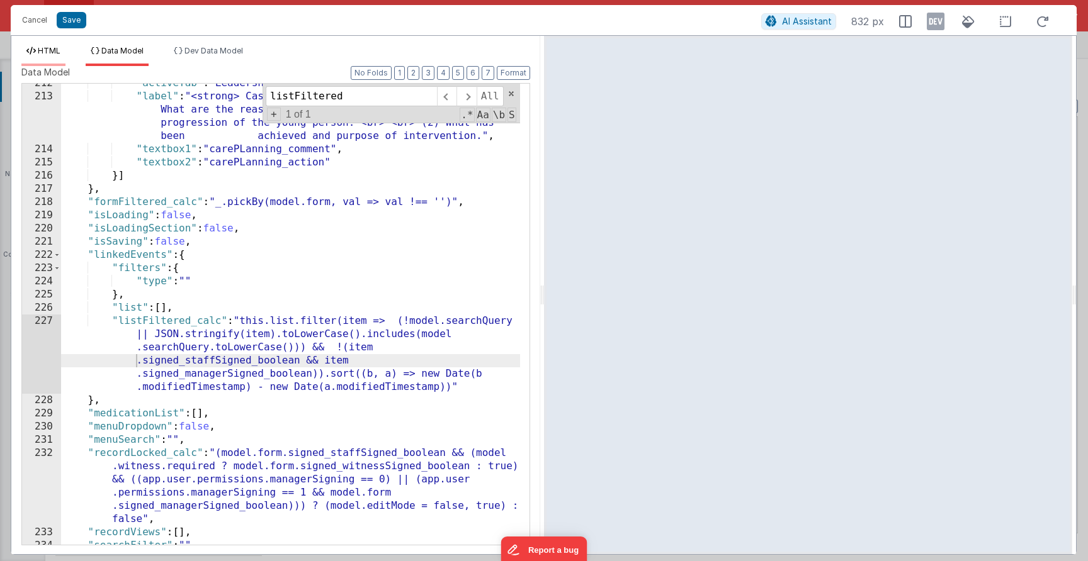
click at [56, 55] on li "HTML" at bounding box center [43, 56] width 44 height 20
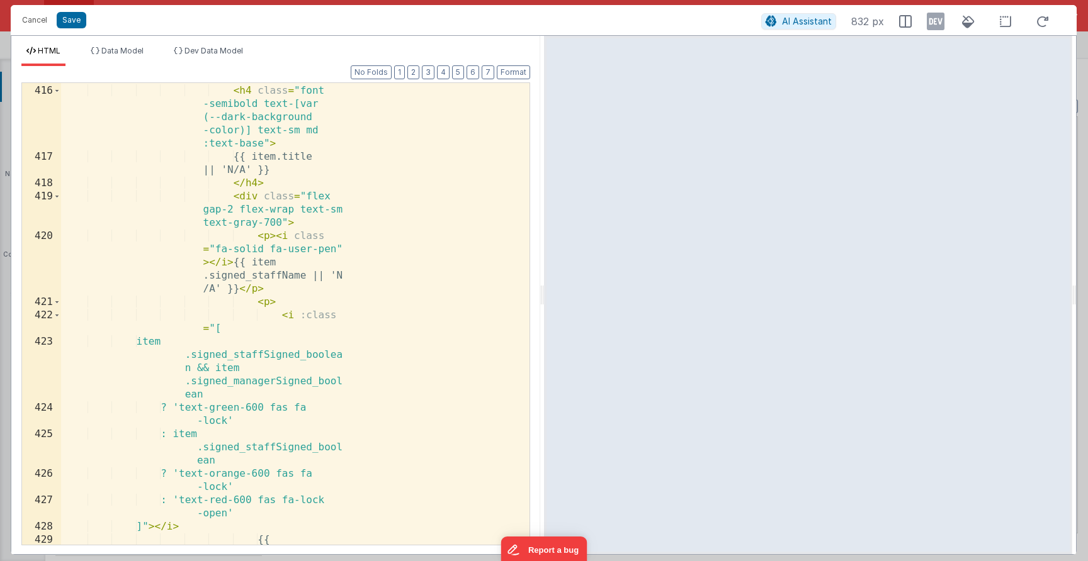
scroll to position [942, 0]
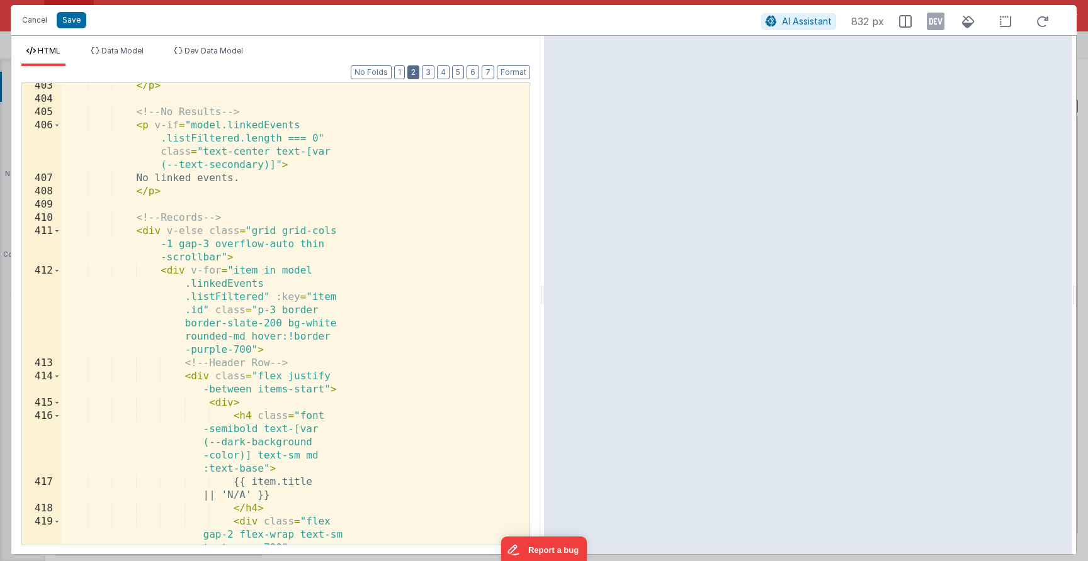
click at [412, 70] on button "2" at bounding box center [413, 72] width 12 height 14
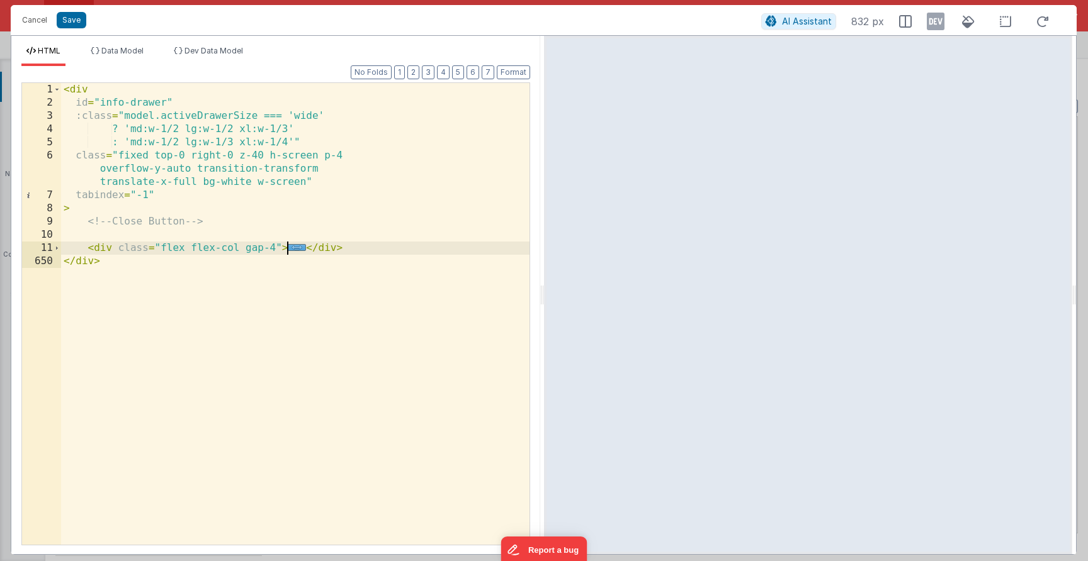
click at [300, 245] on span "..." at bounding box center [297, 247] width 18 height 7
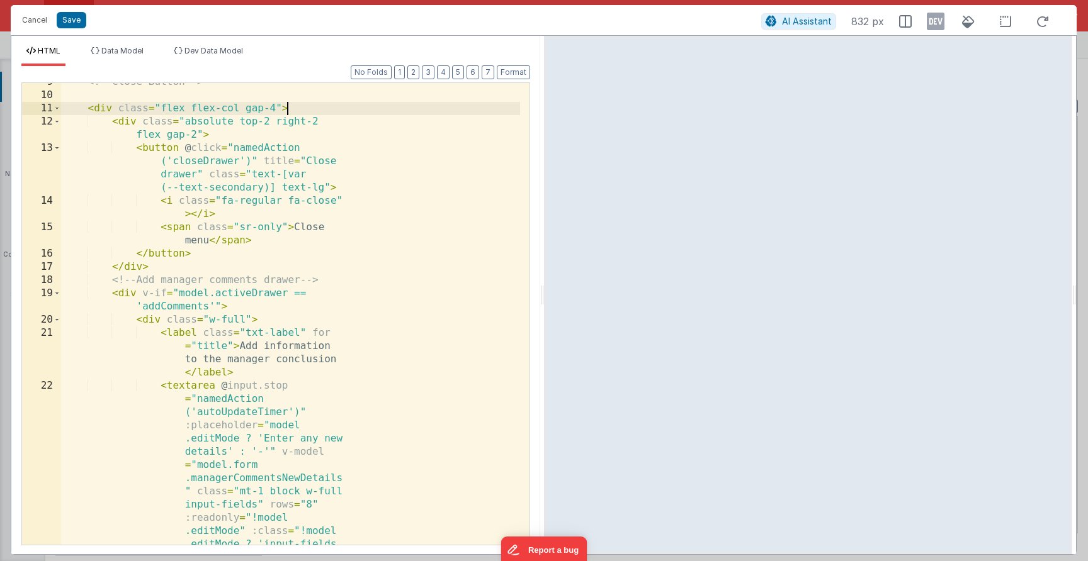
scroll to position [215, 0]
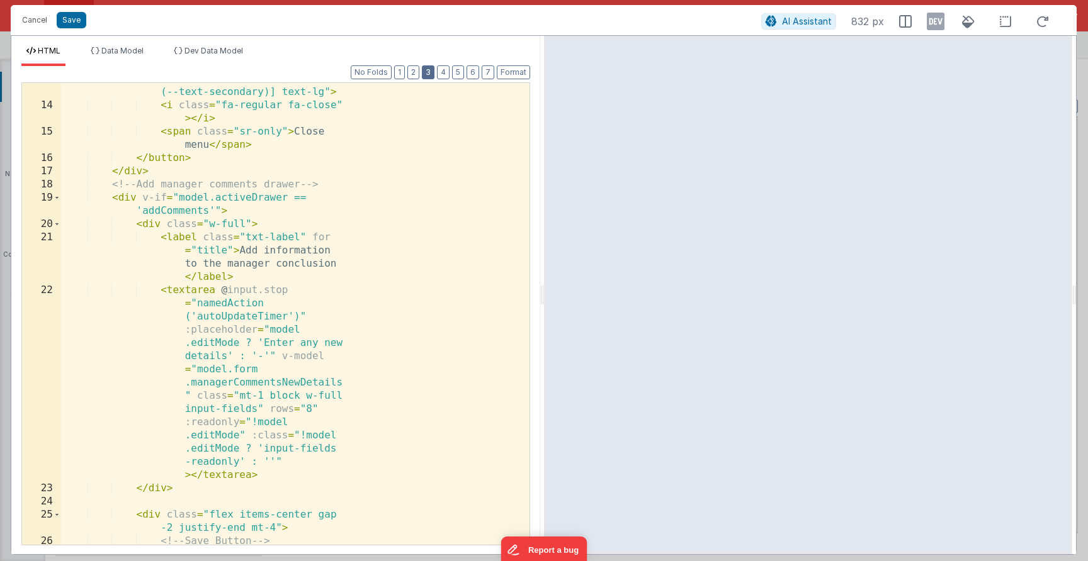
click at [426, 75] on button "3" at bounding box center [428, 72] width 13 height 14
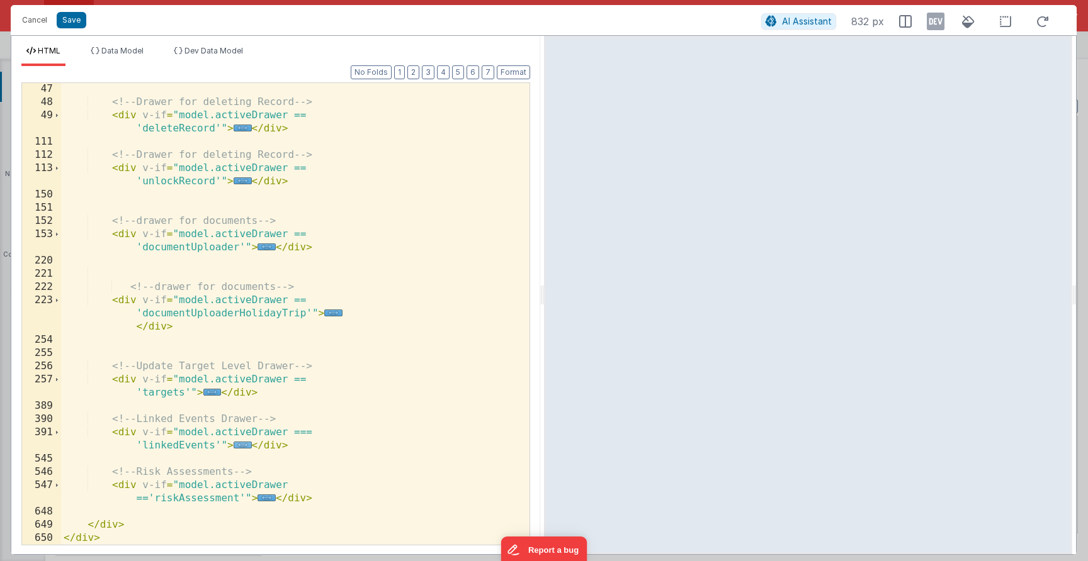
scroll to position [239, 0]
click at [244, 446] on span "..." at bounding box center [243, 445] width 18 height 7
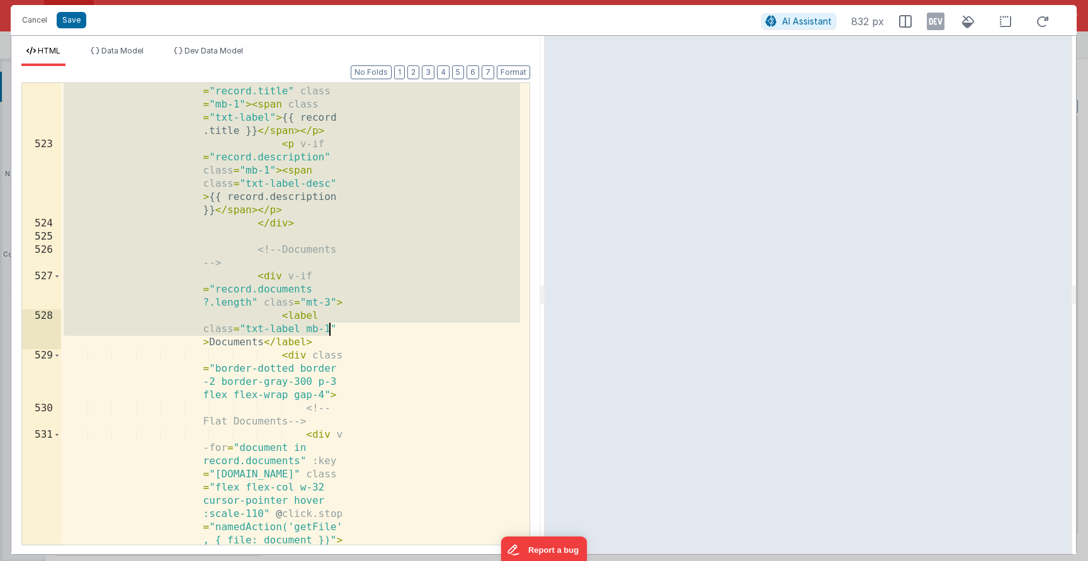
scroll to position [5658, 0]
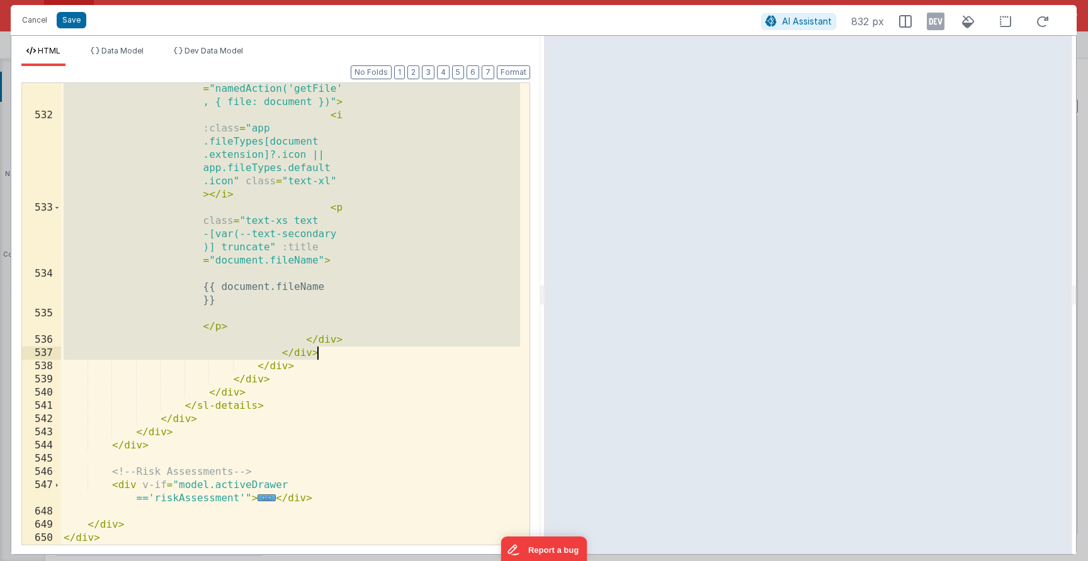
drag, startPoint x: 133, startPoint y: 140, endPoint x: 356, endPoint y: 358, distance: 311.1
click at [356, 356] on div "< div v -for = "document in record.documents" :key = "document.id" class = "fle…" at bounding box center [290, 287] width 459 height 594
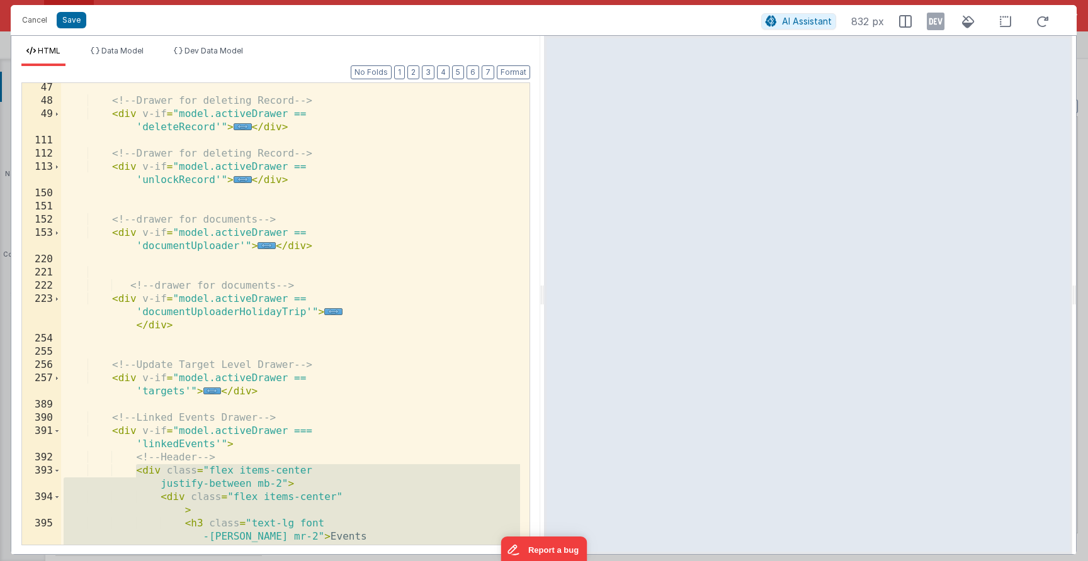
scroll to position [240, 0]
click at [240, 443] on div "<!-- Drawer for deleting Record --> < div v-if = "model.activeDrawer == 'delete…" at bounding box center [290, 338] width 459 height 515
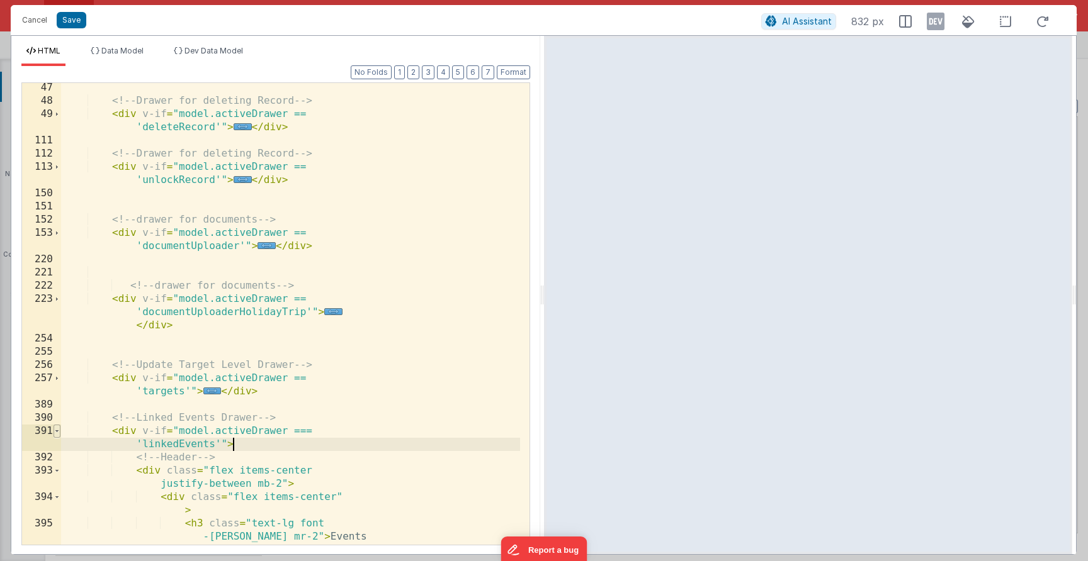
click at [58, 432] on span at bounding box center [57, 431] width 7 height 13
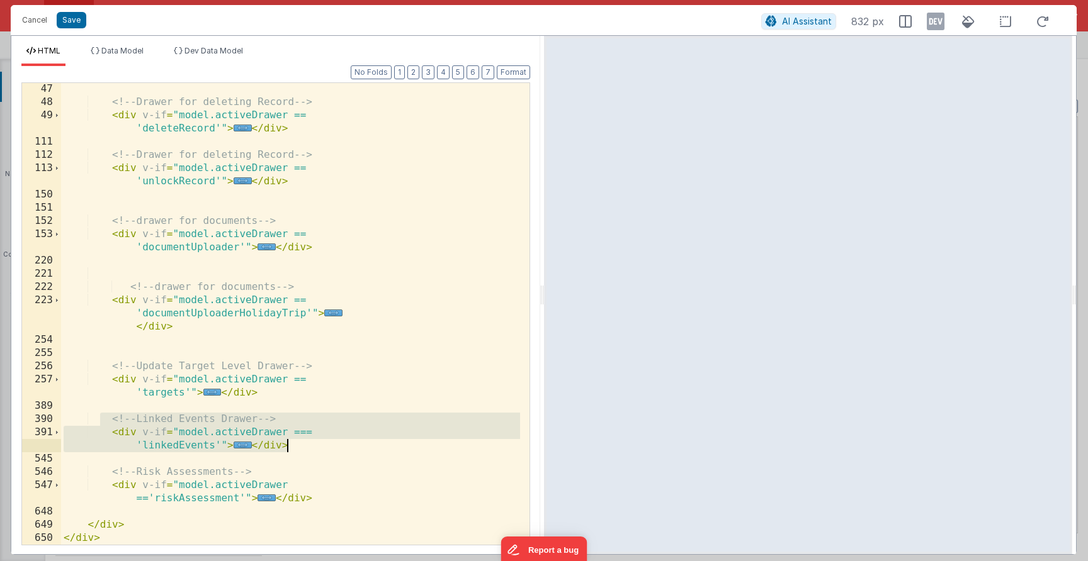
drag, startPoint x: 98, startPoint y: 426, endPoint x: 329, endPoint y: 449, distance: 232.2
click at [329, 449] on div "<!-- Drawer for deleting Record --> < div v-if = "model.activeDrawer == 'delete…" at bounding box center [290, 326] width 459 height 488
click at [31, 27] on button "Cancel" at bounding box center [35, 20] width 38 height 18
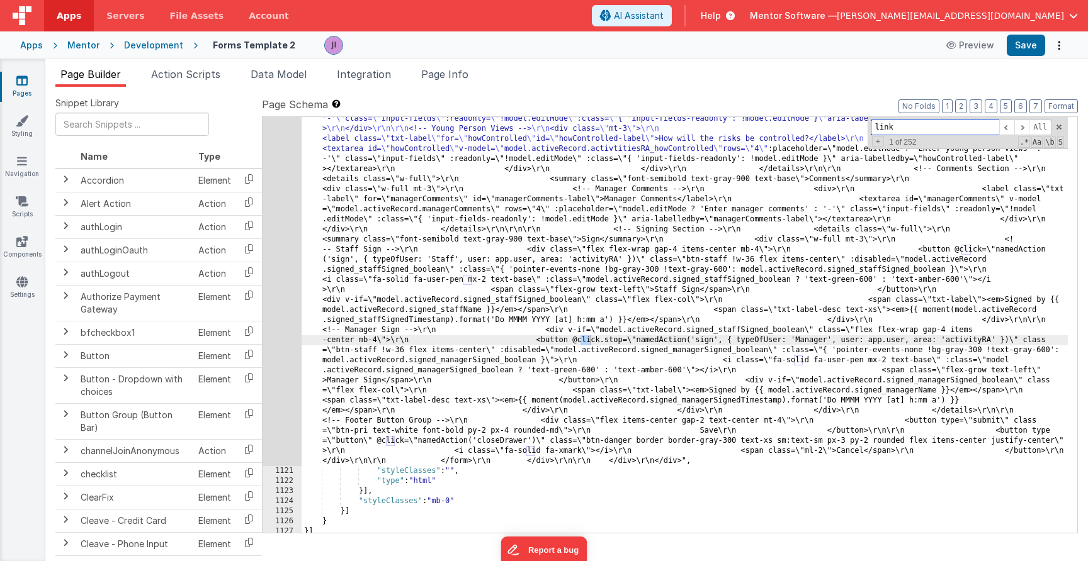
scroll to position [659, 0]
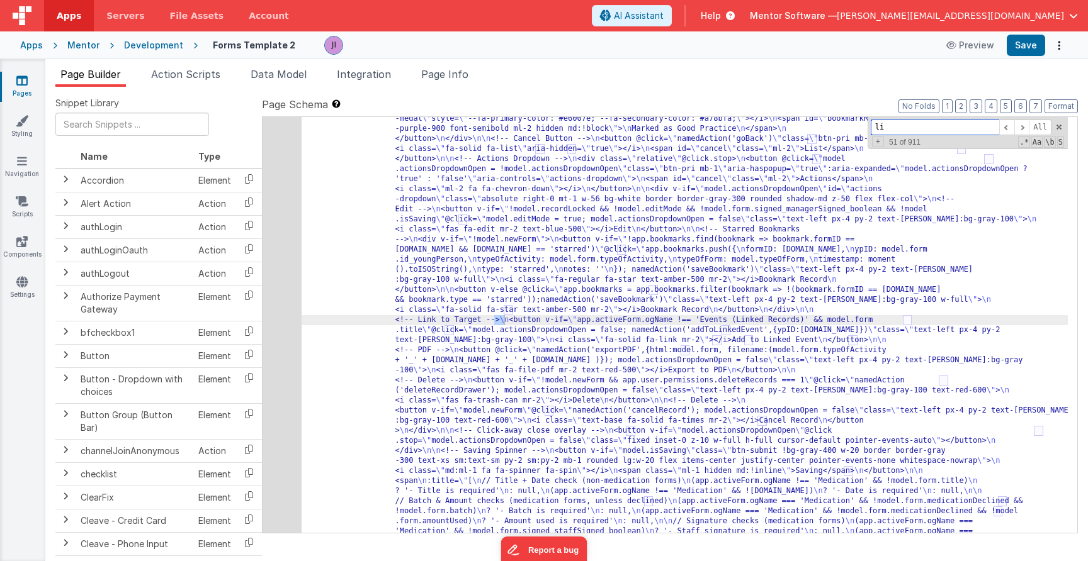
type input "l"
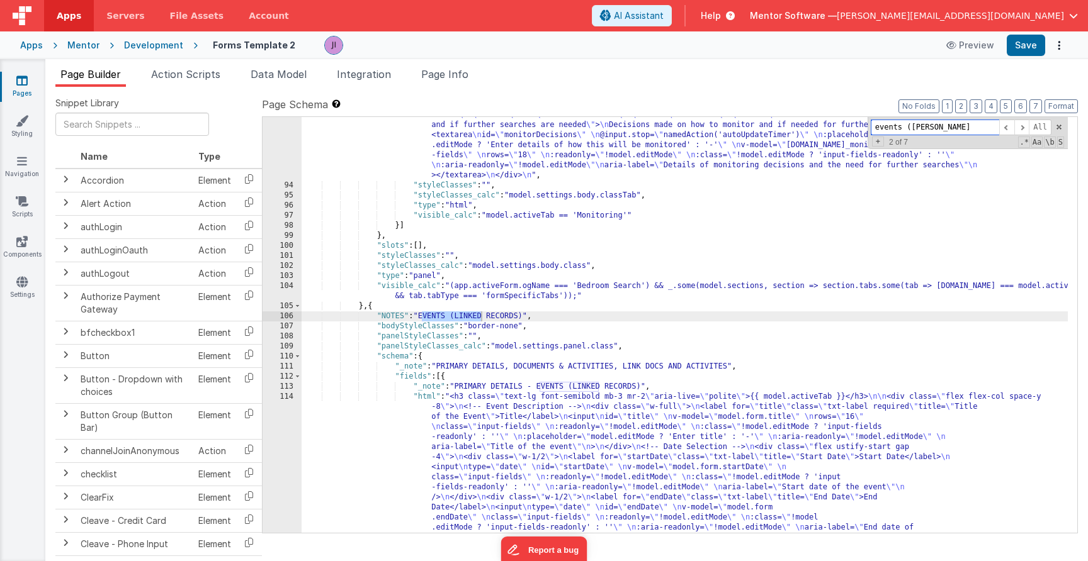
scroll to position [1937, 0]
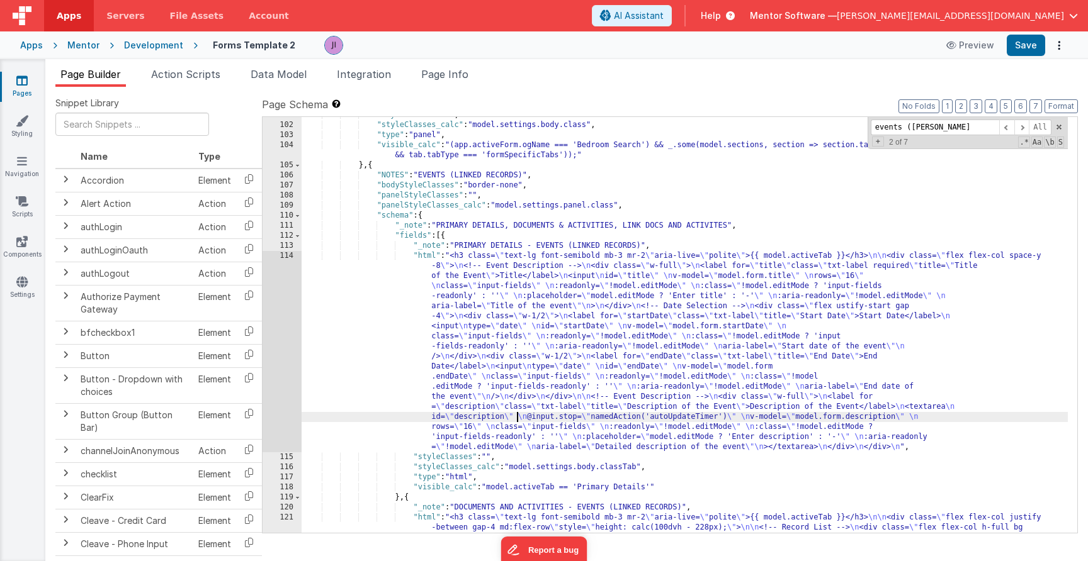
scroll to position [1935, 0]
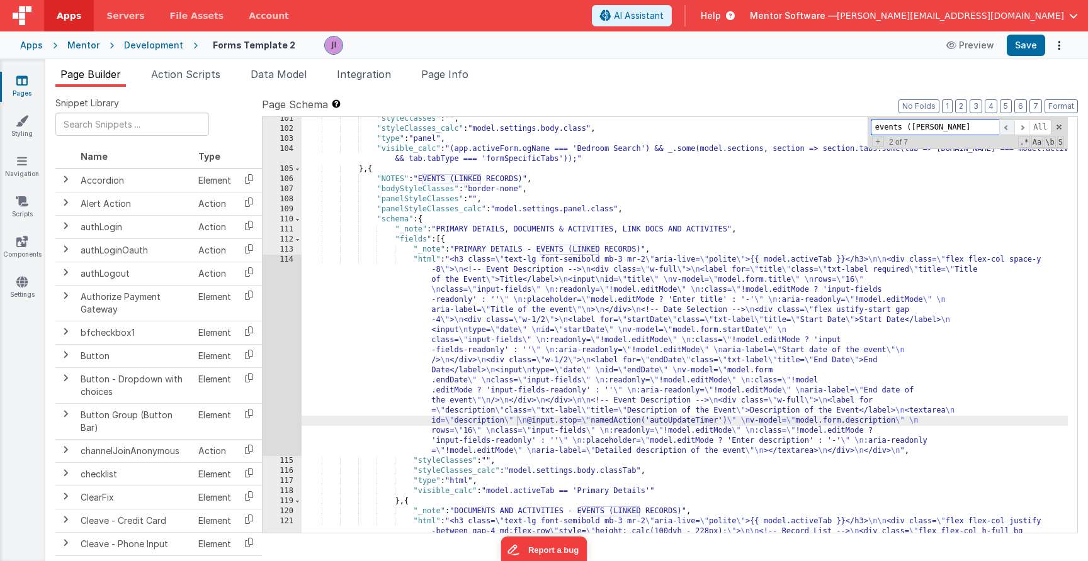
click at [1010, 126] on span at bounding box center [1006, 128] width 15 height 16
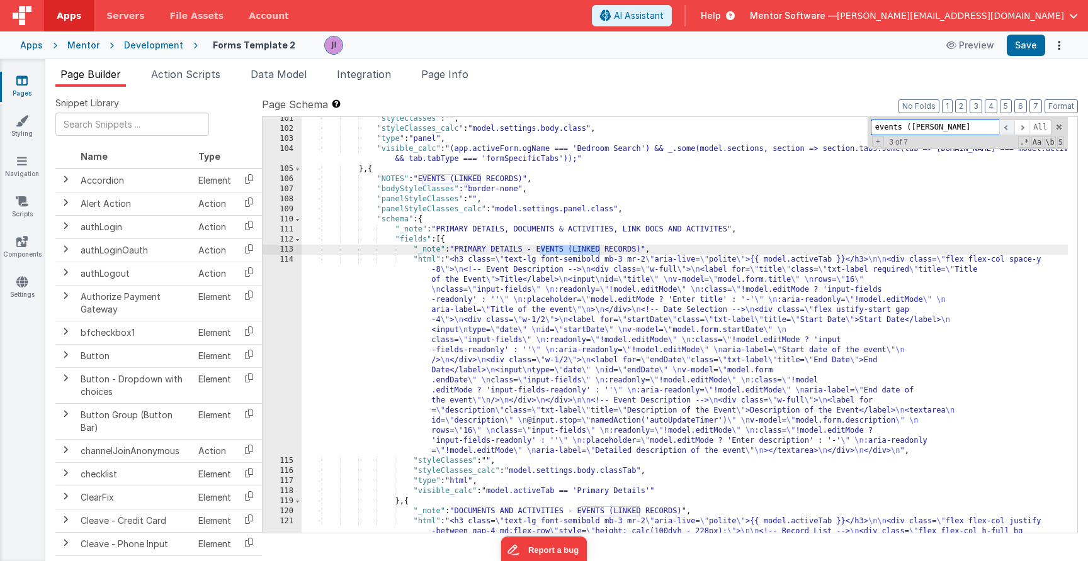
click at [1010, 126] on span at bounding box center [1006, 128] width 15 height 16
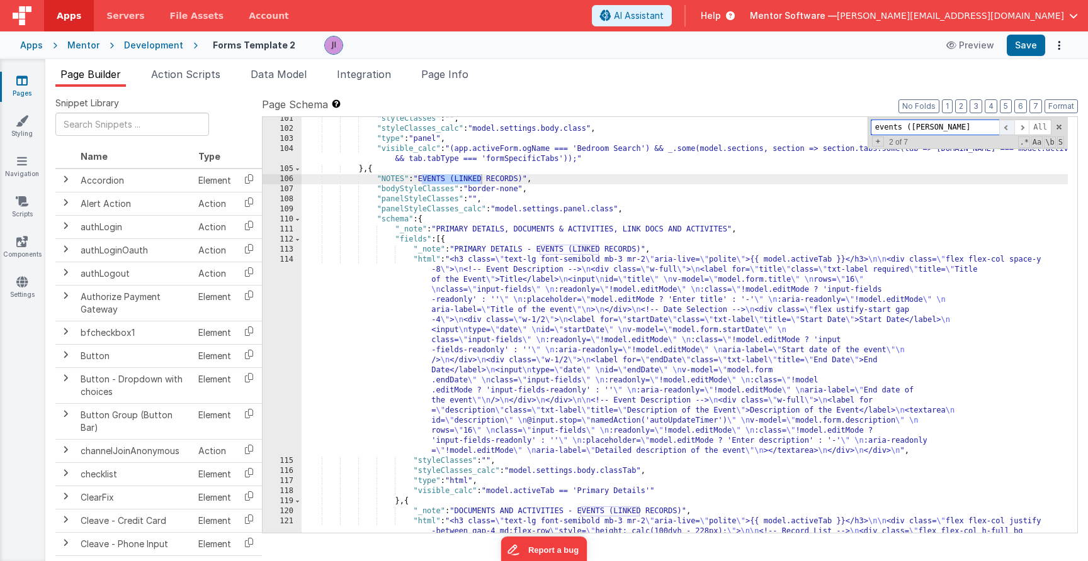
click at [1010, 126] on span at bounding box center [1006, 128] width 15 height 16
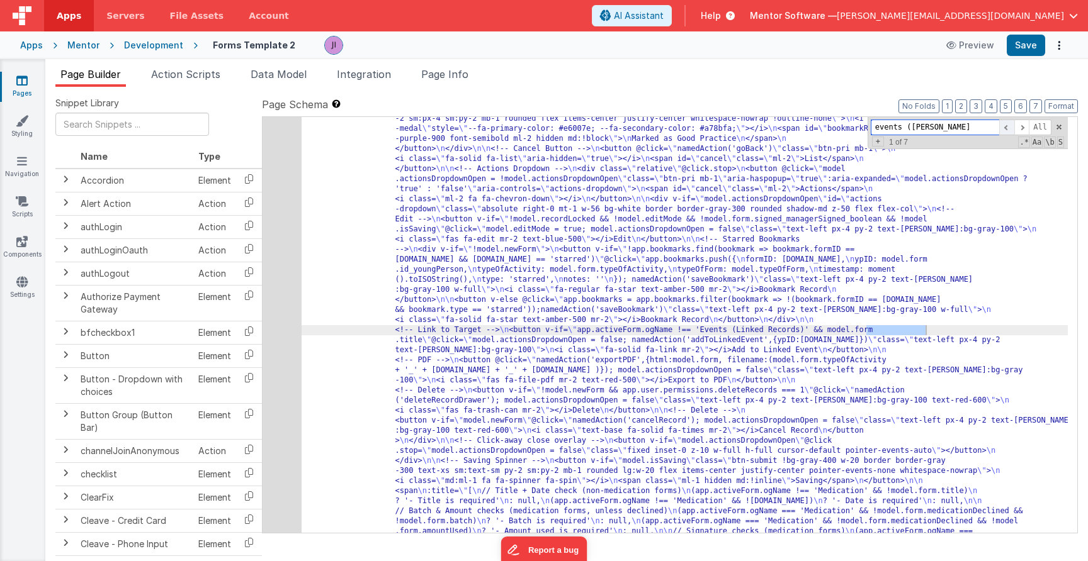
click at [1010, 126] on span at bounding box center [1006, 128] width 15 height 16
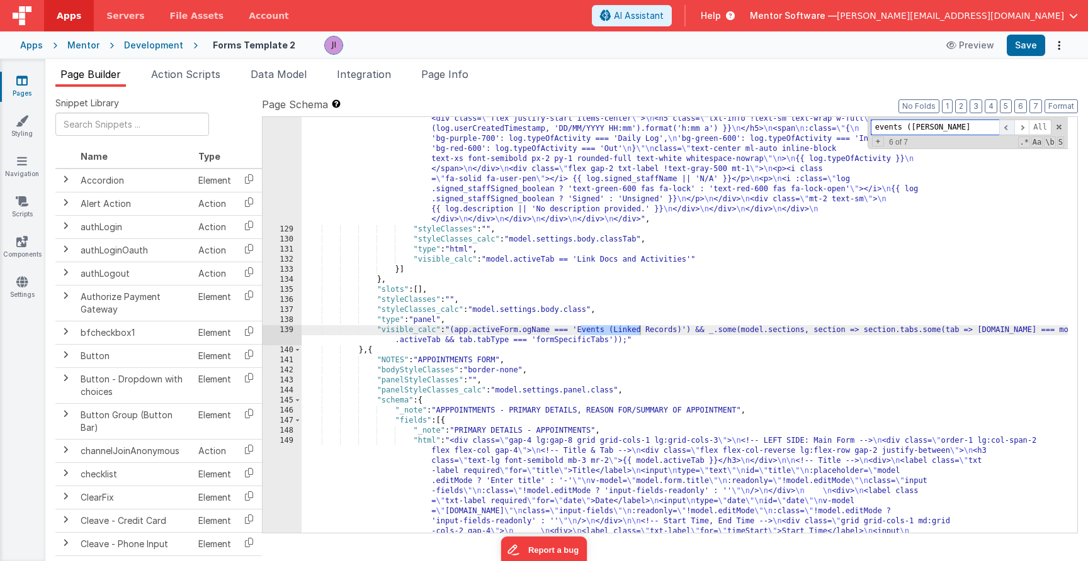
click at [1010, 126] on span at bounding box center [1006, 128] width 15 height 16
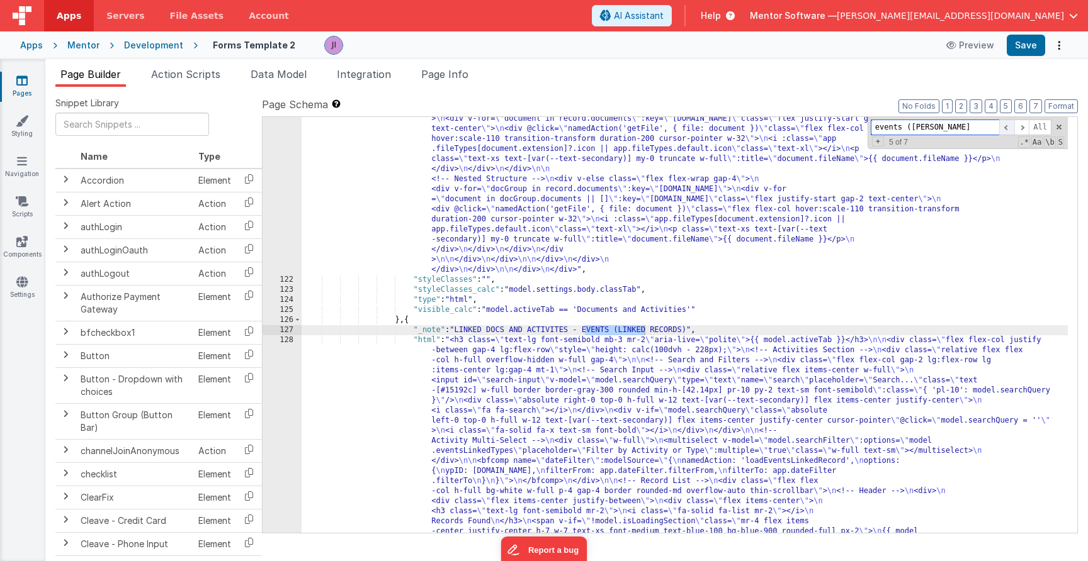
click at [1010, 126] on span at bounding box center [1006, 128] width 15 height 16
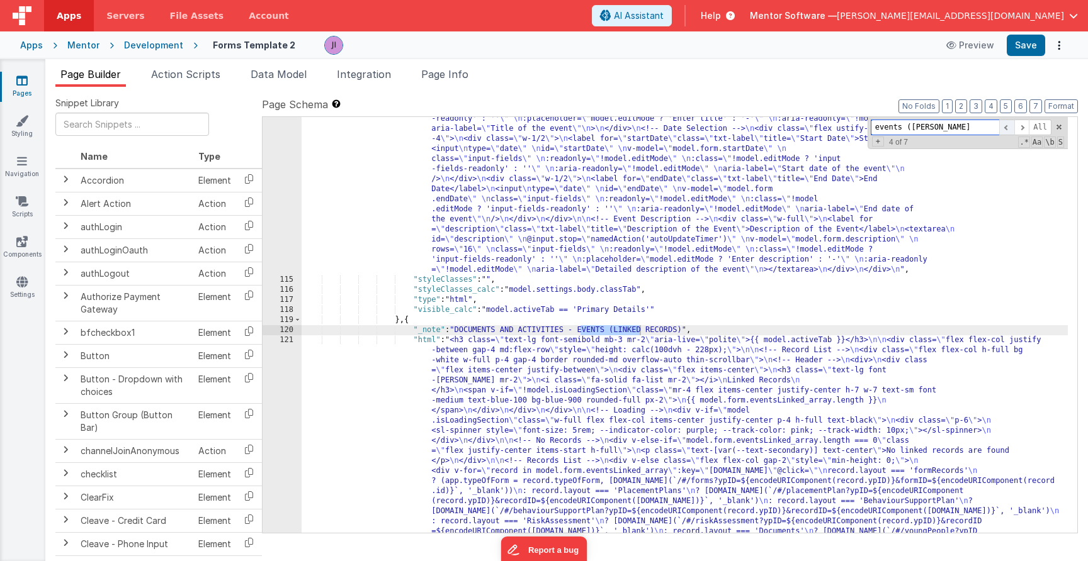
click at [1010, 126] on span at bounding box center [1006, 128] width 15 height 16
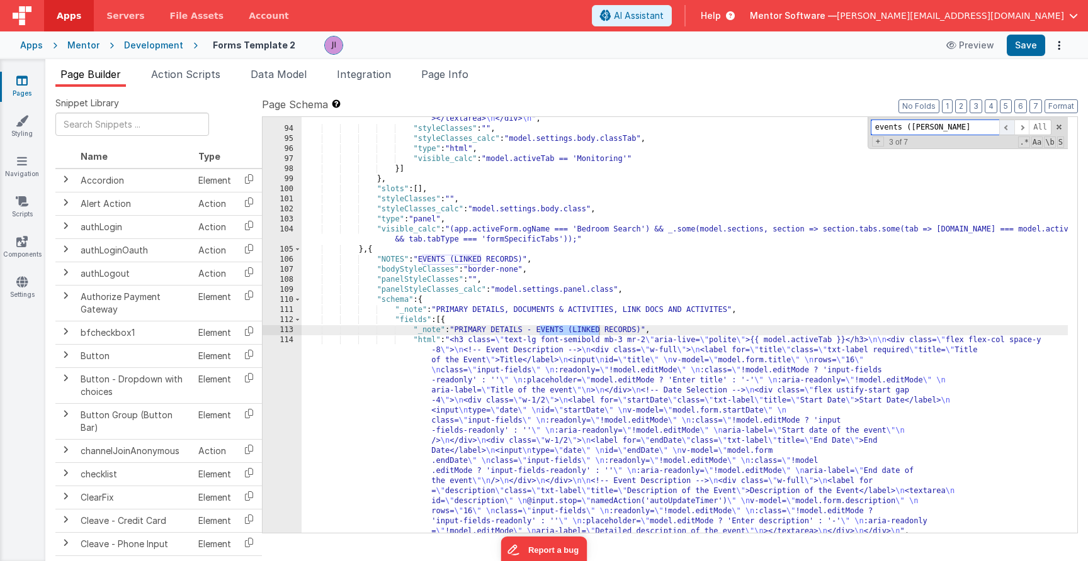
click at [1010, 126] on span at bounding box center [1006, 128] width 15 height 16
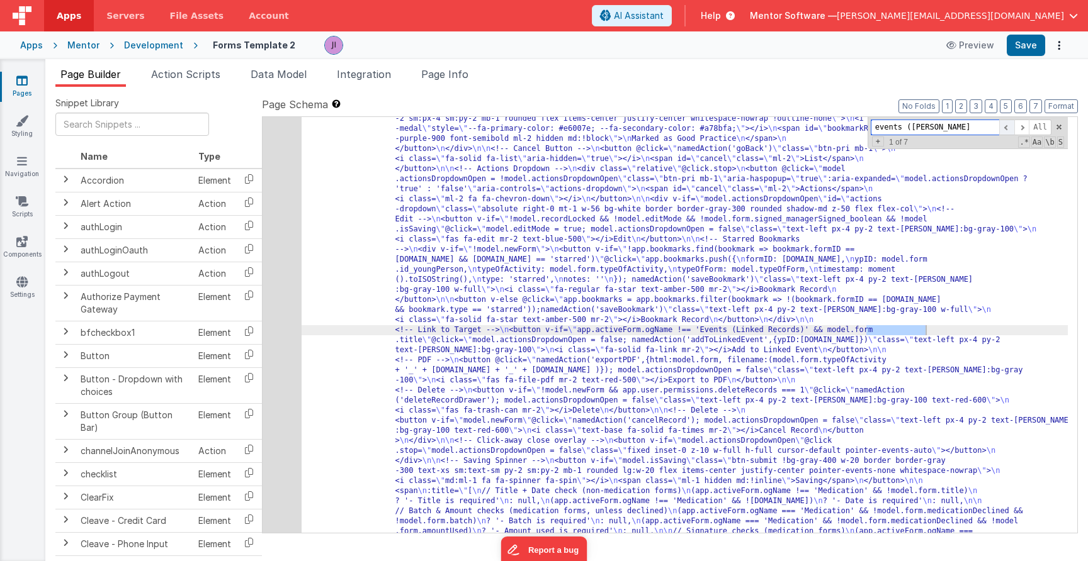
click at [1010, 126] on span at bounding box center [1006, 128] width 15 height 16
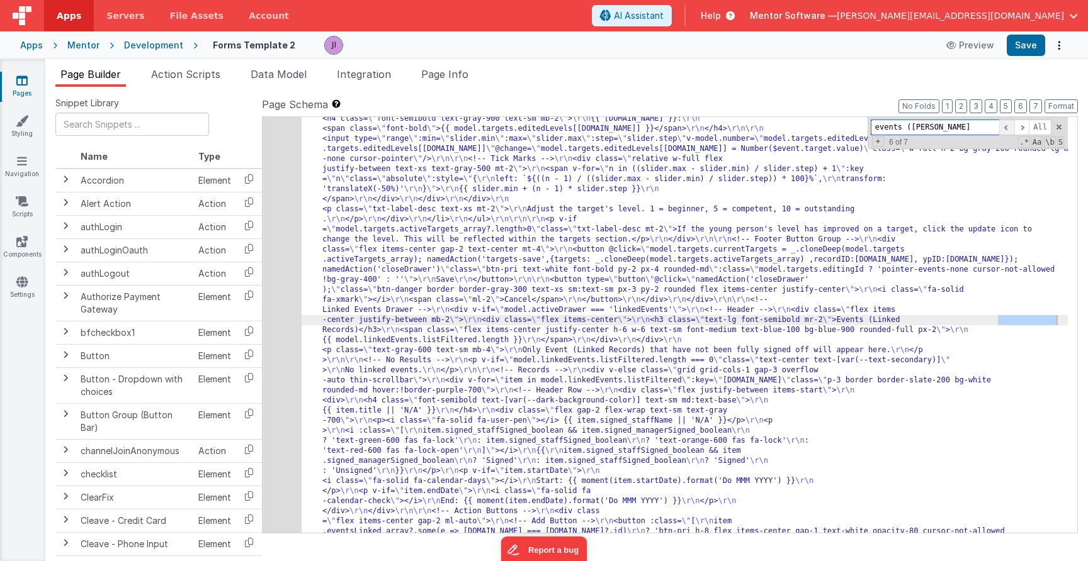
click at [1010, 126] on span at bounding box center [1006, 128] width 15 height 16
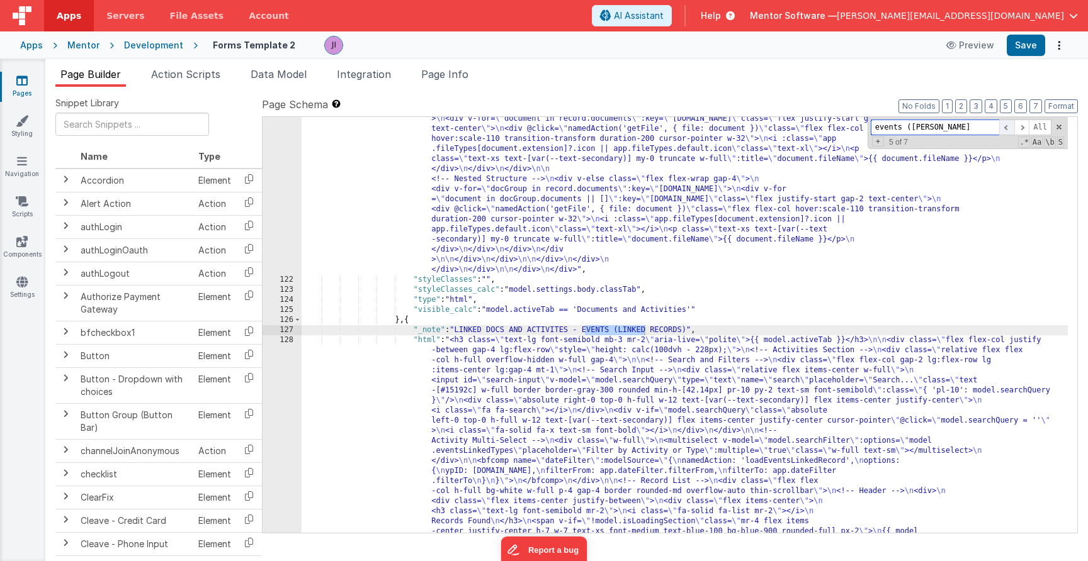
click at [1010, 126] on span at bounding box center [1006, 128] width 15 height 16
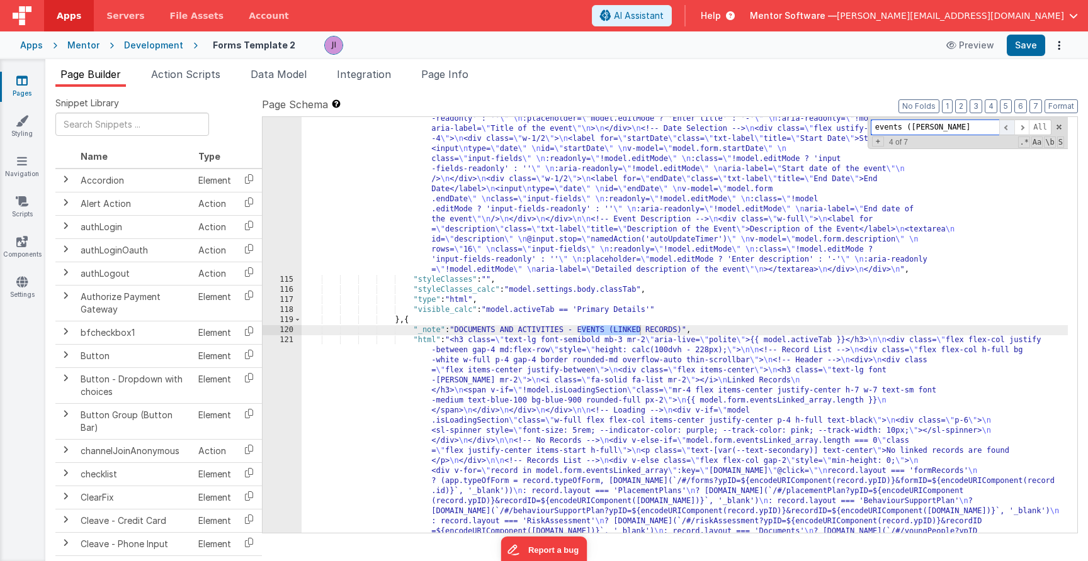
scroll to position [2007, 0]
drag, startPoint x: 976, startPoint y: 125, endPoint x: 746, endPoint y: 125, distance: 230.4
click at [765, 126] on div ""html" : "<h3 class= \" text-lg font-semibold mb-3 mr-2 \" aria-live= \" polite…" at bounding box center [685, 325] width 766 height 416
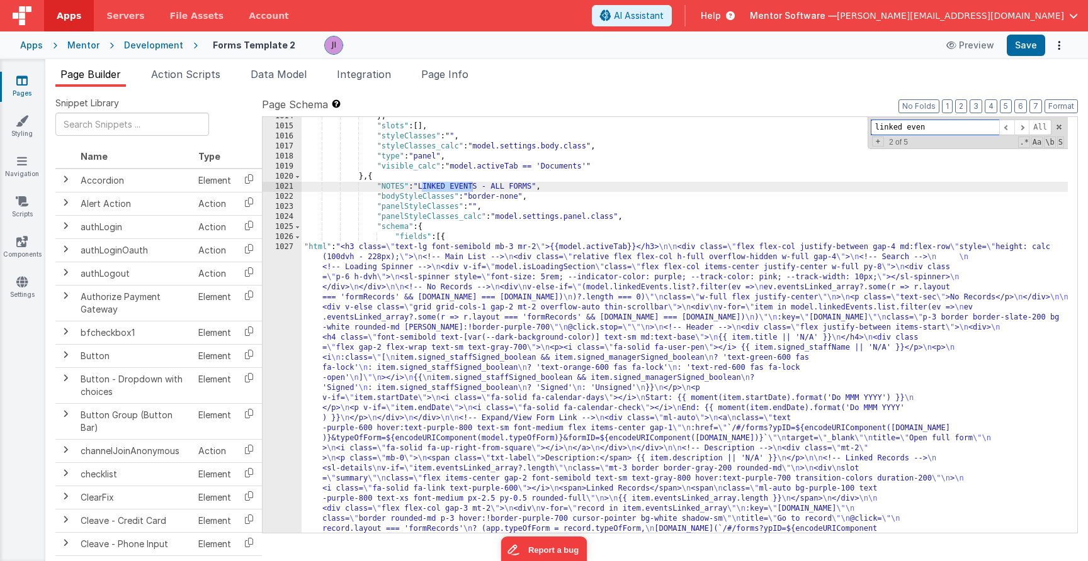
scroll to position [18376, 0]
type input "linked even"
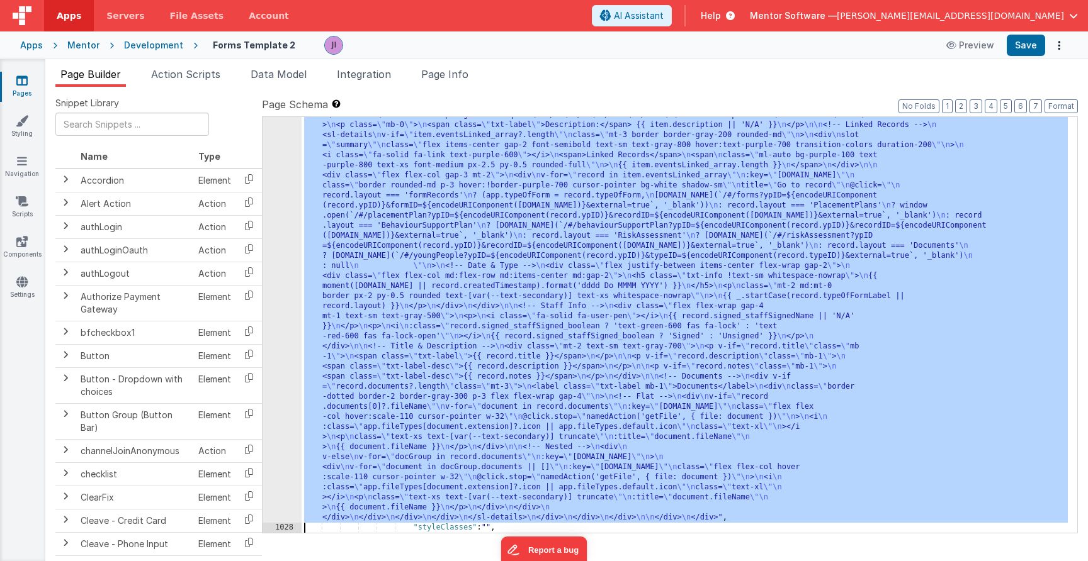
scroll to position [18507, 0]
click at [284, 352] on div "< h3 class = "text-lg font-semibold mb-3 mr-2" > {{model.activeTab}} </ h3 > < …" at bounding box center [290, 321] width 459 height 502
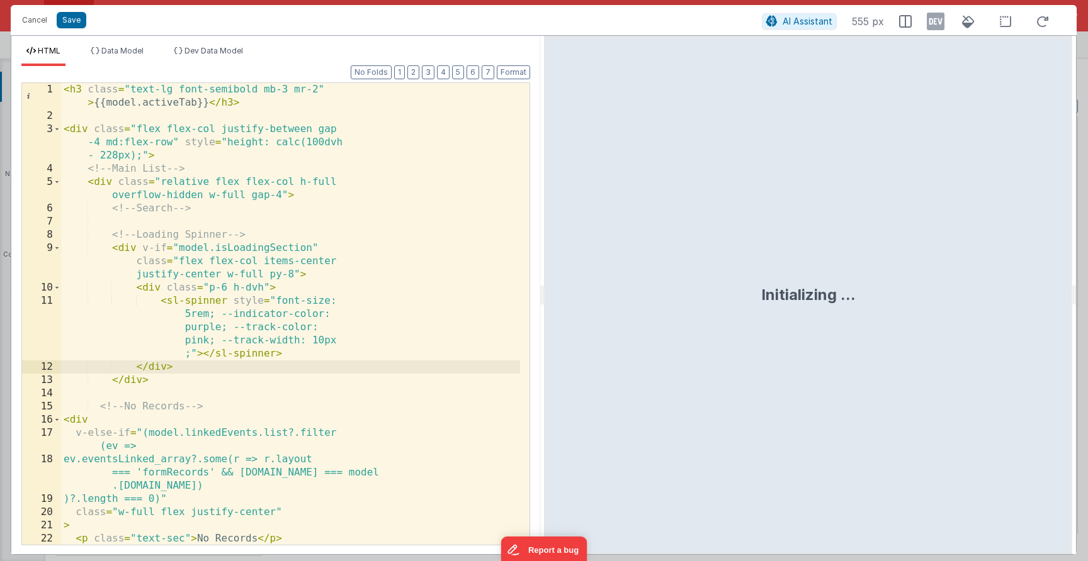
click at [404, 223] on div "< h3 class = "text-lg font-semibold mb-3 mr-2" > {{model.activeTab}} </ h3 > < …" at bounding box center [290, 334] width 459 height 502
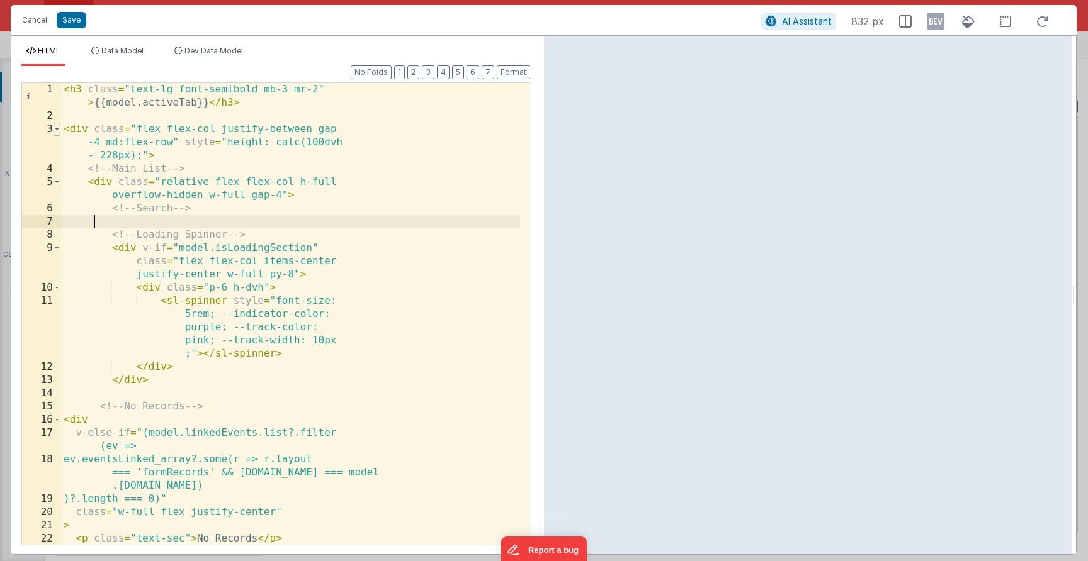
click at [59, 133] on span at bounding box center [57, 129] width 7 height 13
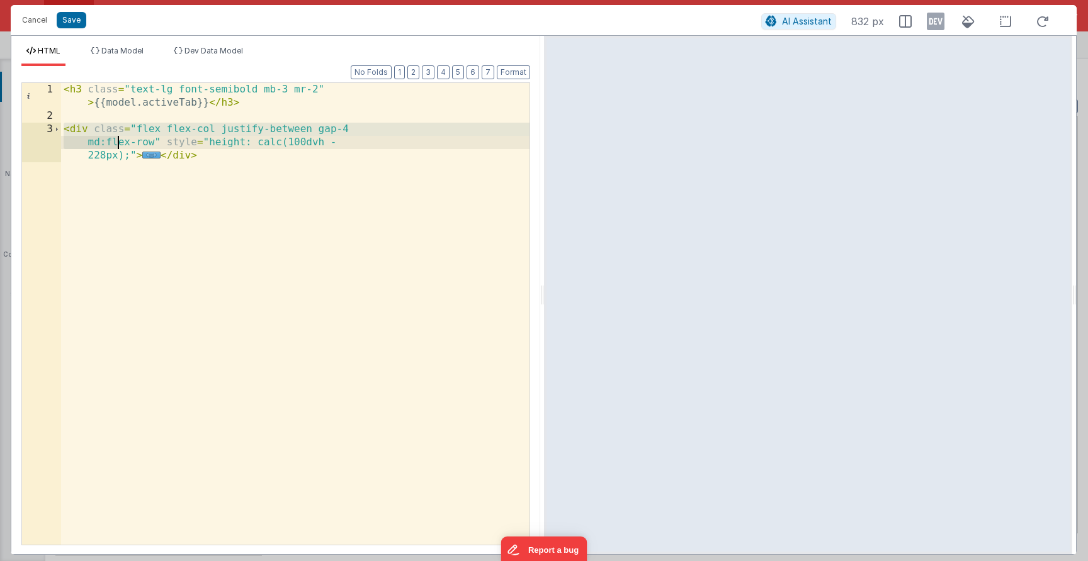
drag, startPoint x: 67, startPoint y: 130, endPoint x: 323, endPoint y: 191, distance: 263.2
click at [323, 191] on div "< h3 class = "text-lg font-semibold mb-3 mr-2" > {{model.activeTab}} </ h3 > < …" at bounding box center [295, 334] width 468 height 502
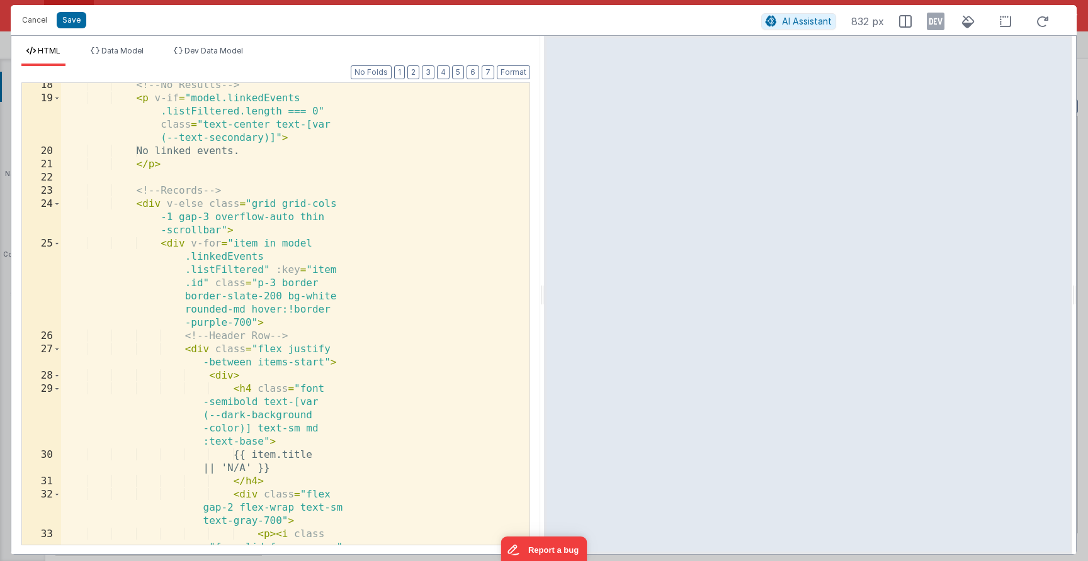
scroll to position [0, 0]
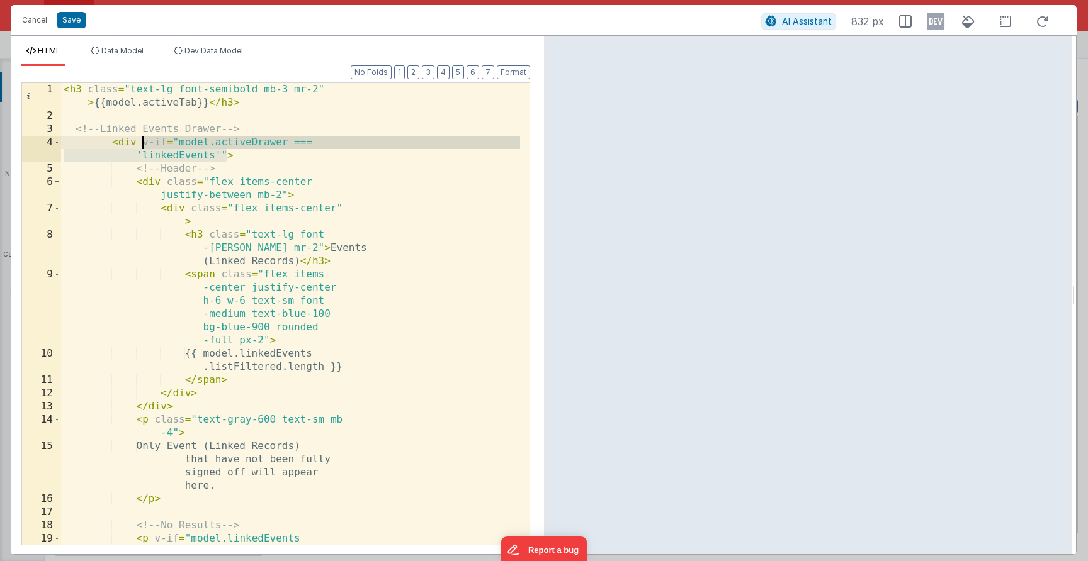
drag, startPoint x: 225, startPoint y: 155, endPoint x: 144, endPoint y: 145, distance: 81.8
click at [144, 145] on div "< h3 class = "text-lg font-semibold mb-3 mr-2" > {{model.activeTab}} </ h3 > <!…" at bounding box center [290, 353] width 459 height 541
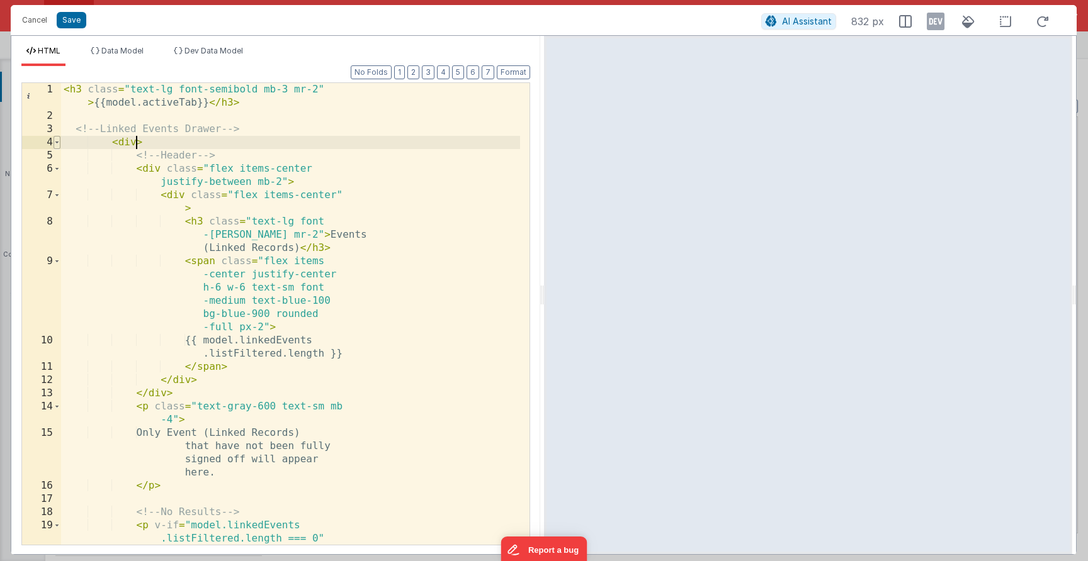
click at [57, 145] on span at bounding box center [57, 142] width 7 height 13
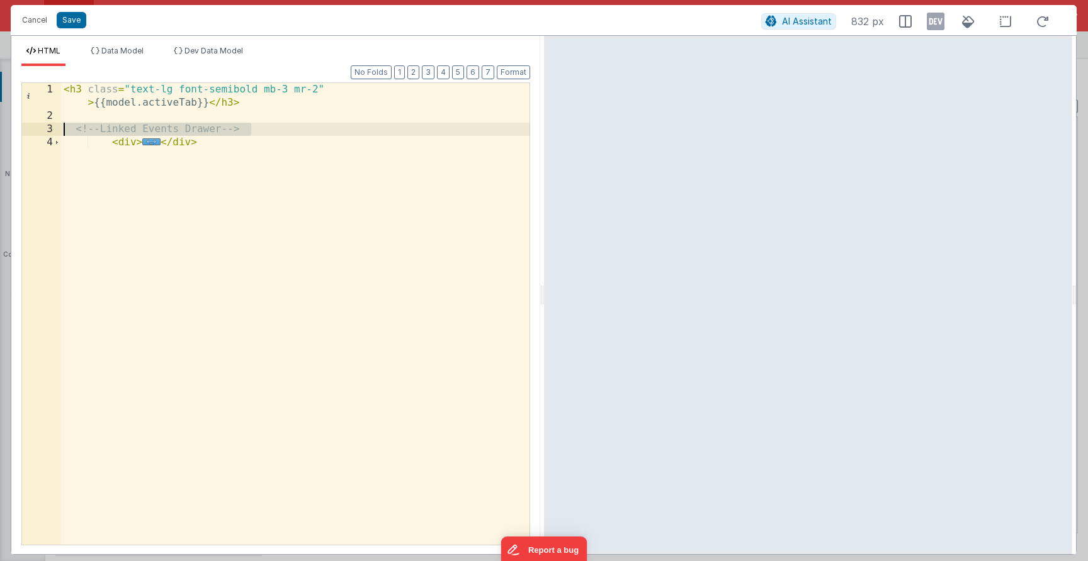
drag, startPoint x: 274, startPoint y: 131, endPoint x: 3, endPoint y: 130, distance: 271.3
click at [3, 130] on div "Cancel Save AI Assistant 832 px HTML Data Model Dev Data Model Format 7 6 5 4 3…" at bounding box center [544, 280] width 1088 height 561
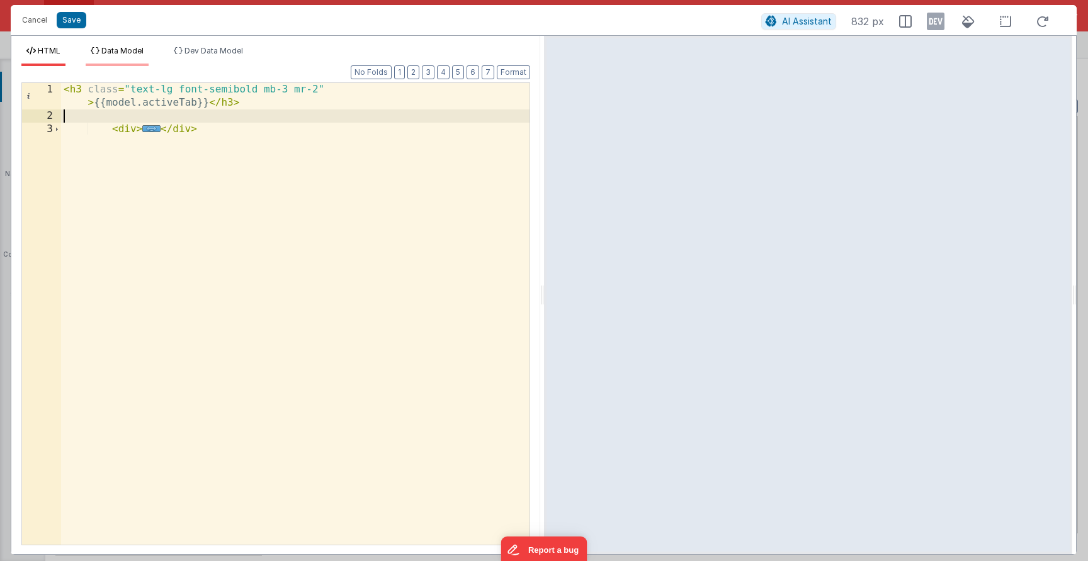
click at [97, 49] on icon at bounding box center [95, 51] width 9 height 8
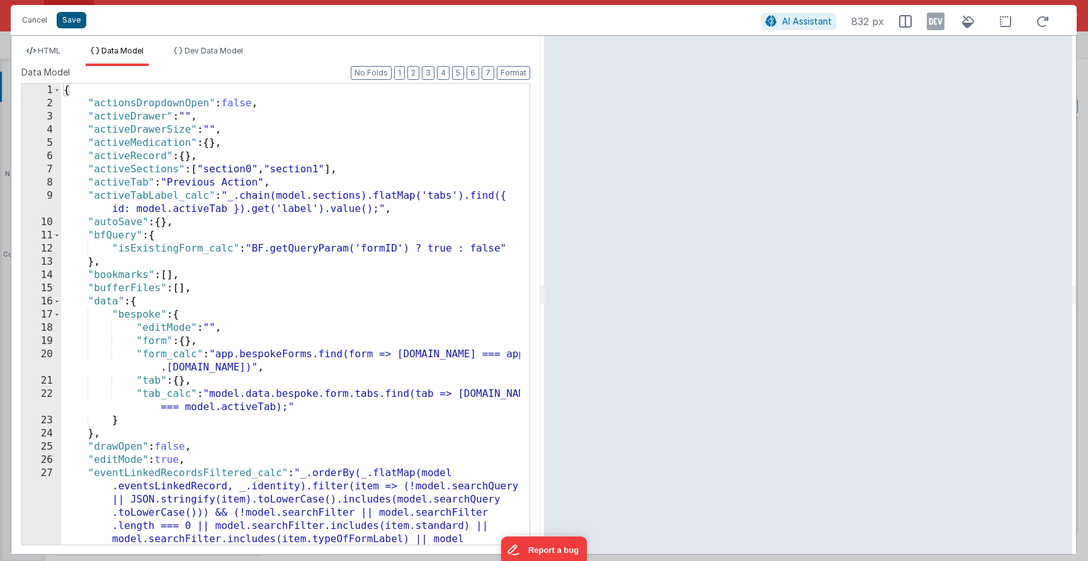
click at [78, 25] on button "Save" at bounding box center [72, 20] width 30 height 16
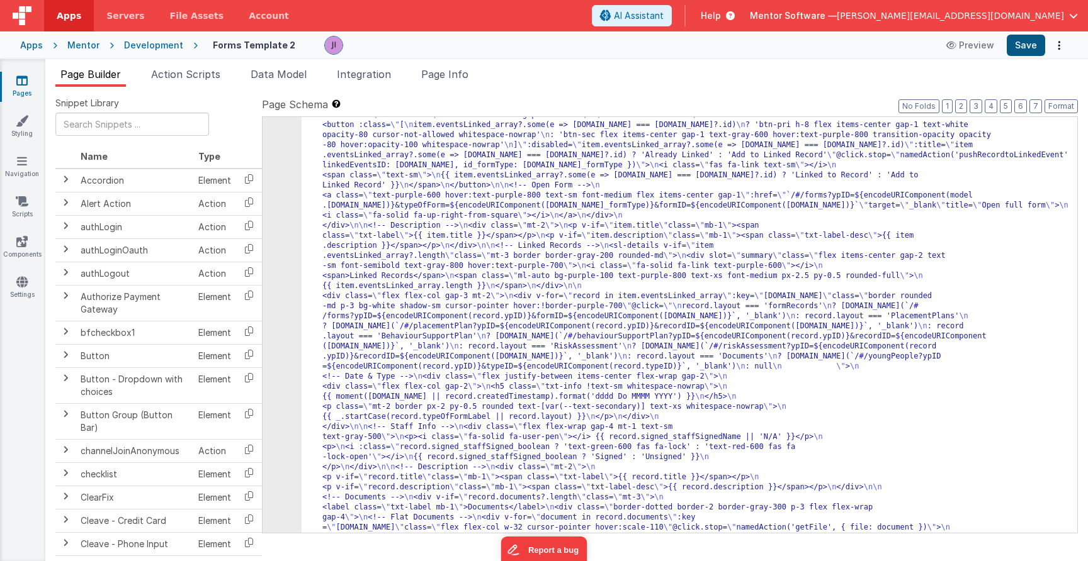
scroll to position [18486, 0]
click at [1033, 48] on button "Save" at bounding box center [1025, 45] width 38 height 21
drag, startPoint x: 391, startPoint y: 356, endPoint x: 361, endPoint y: 356, distance: 29.6
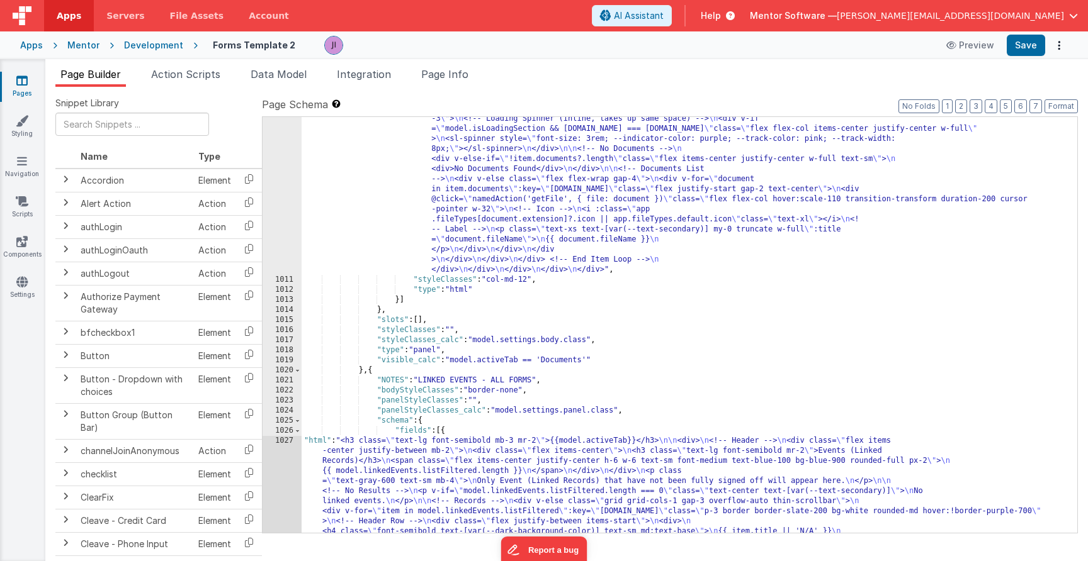
scroll to position [18363, 0]
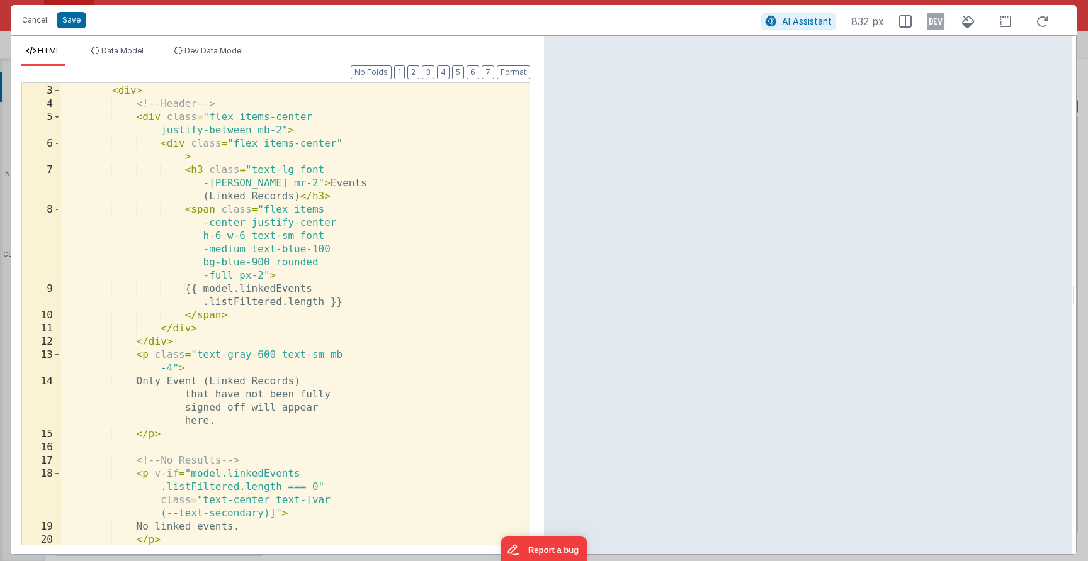
scroll to position [58, 0]
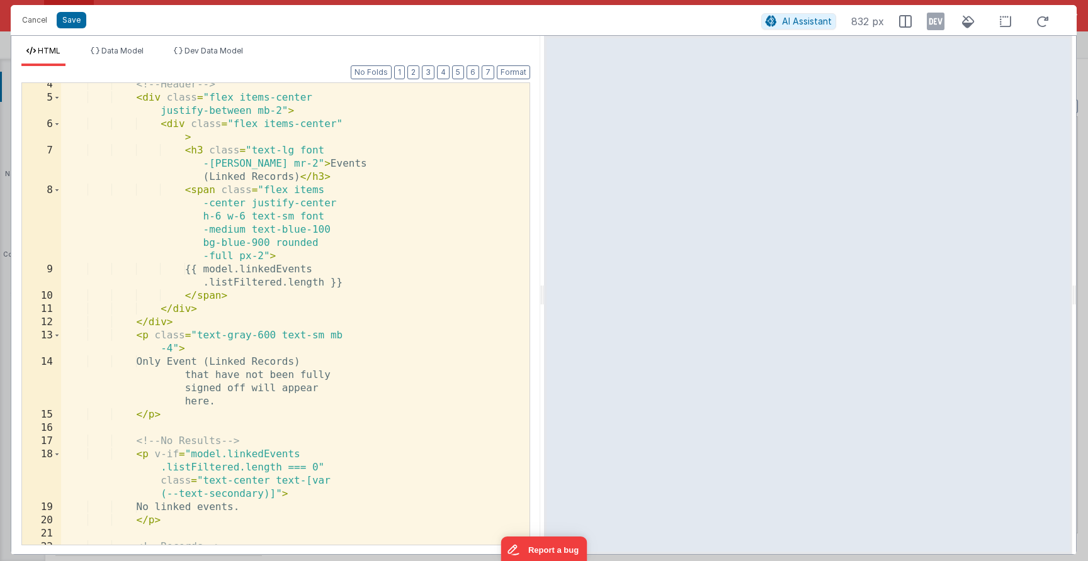
click at [147, 339] on div "<!-- Header --> < div class = "flex items-center justify-between mb-2" > < div …" at bounding box center [290, 322] width 459 height 488
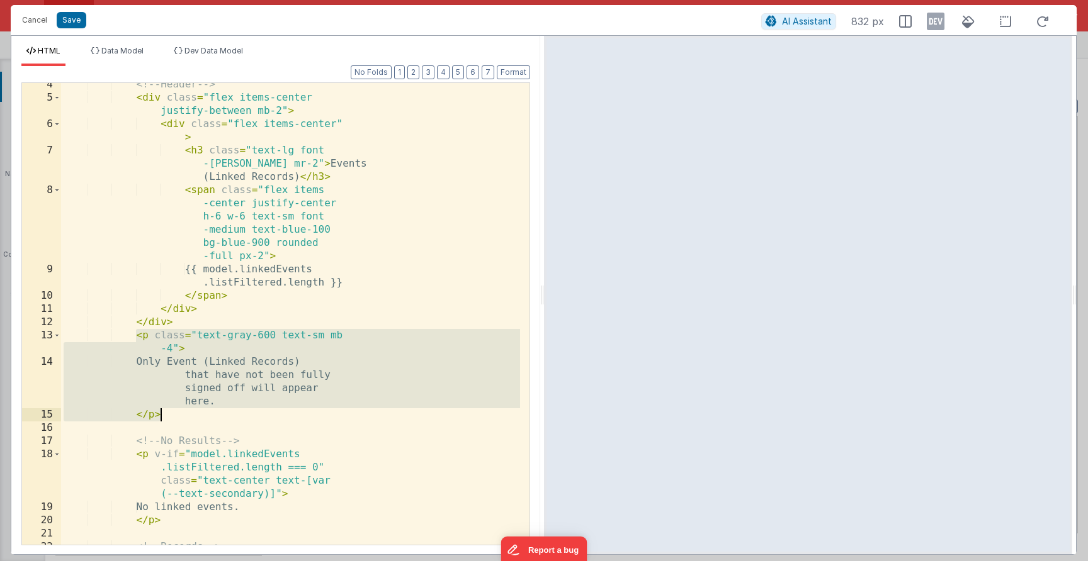
drag, startPoint x: 140, startPoint y: 339, endPoint x: 196, endPoint y: 415, distance: 95.4
click at [196, 415] on div "<!-- Header --> < div class = "flex items-center justify-between mb-2" > < div …" at bounding box center [290, 322] width 459 height 488
click at [213, 376] on div "<!-- Header --> < div class = "flex items-center justify-between mb-2" > < div …" at bounding box center [290, 322] width 459 height 488
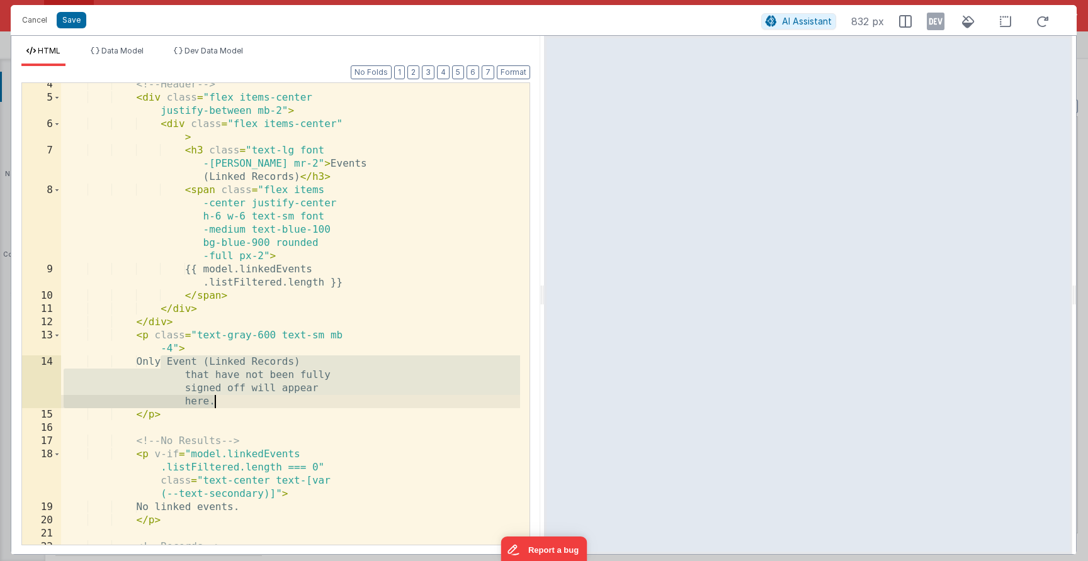
drag, startPoint x: 177, startPoint y: 367, endPoint x: 242, endPoint y: 399, distance: 72.3
click at [240, 400] on div "<!-- Header --> < div class = "flex items-center justify-between mb-2" > < div …" at bounding box center [290, 322] width 459 height 488
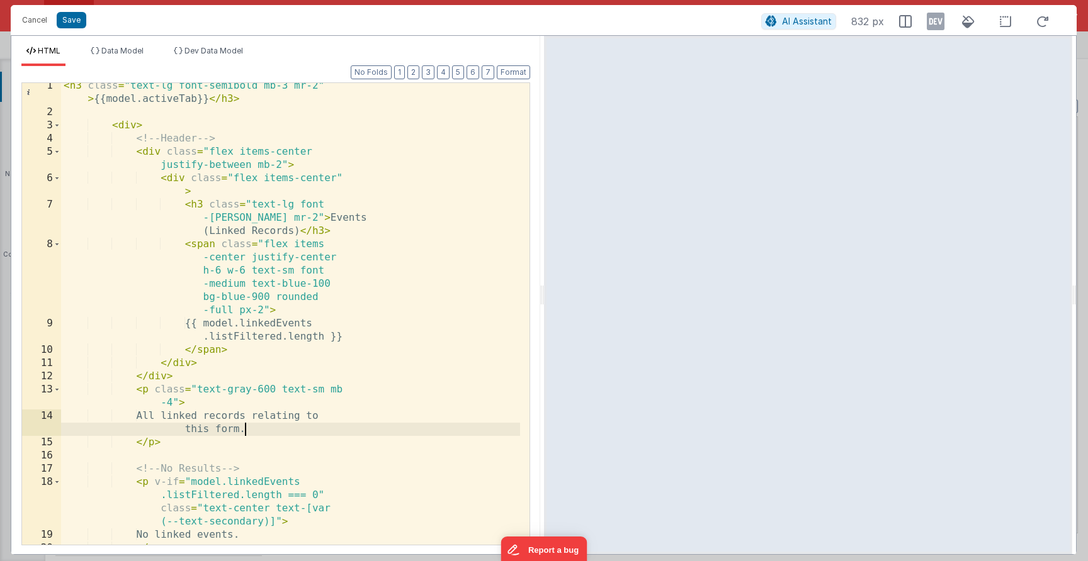
scroll to position [179, 0]
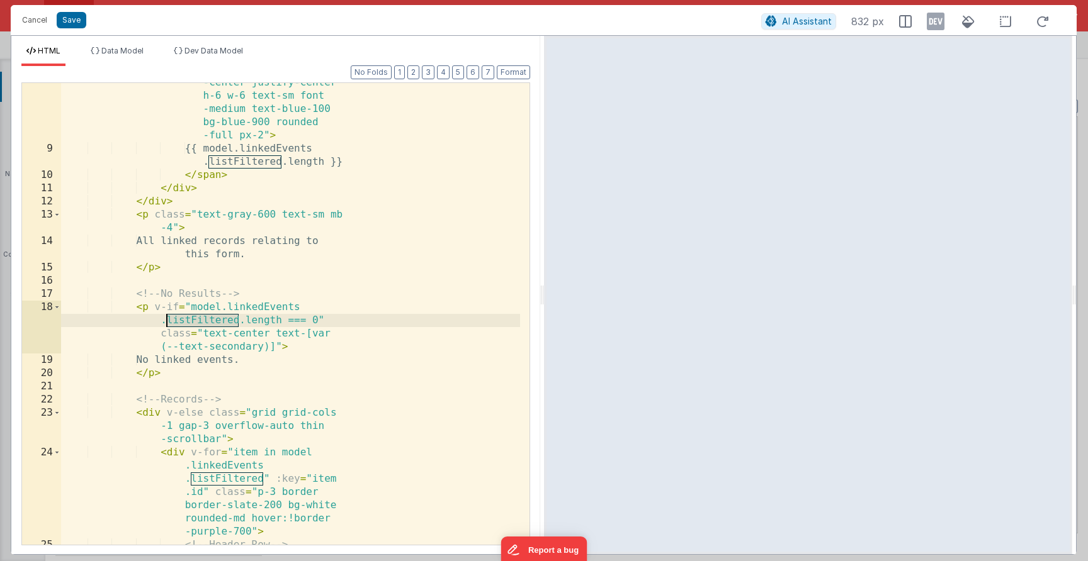
drag, startPoint x: 240, startPoint y: 322, endPoint x: 166, endPoint y: 322, distance: 73.6
click at [166, 322] on div "< span class = "flex items -center justify-center h-6 w-6 text-sm font -medium …" at bounding box center [290, 340] width 459 height 555
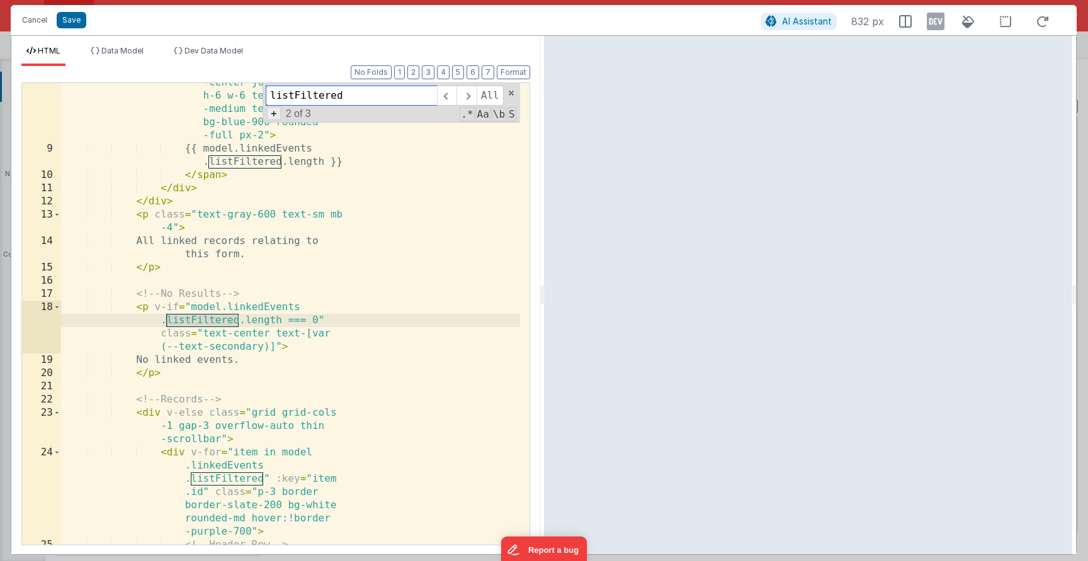
click at [273, 113] on span "+" at bounding box center [274, 113] width 14 height 13
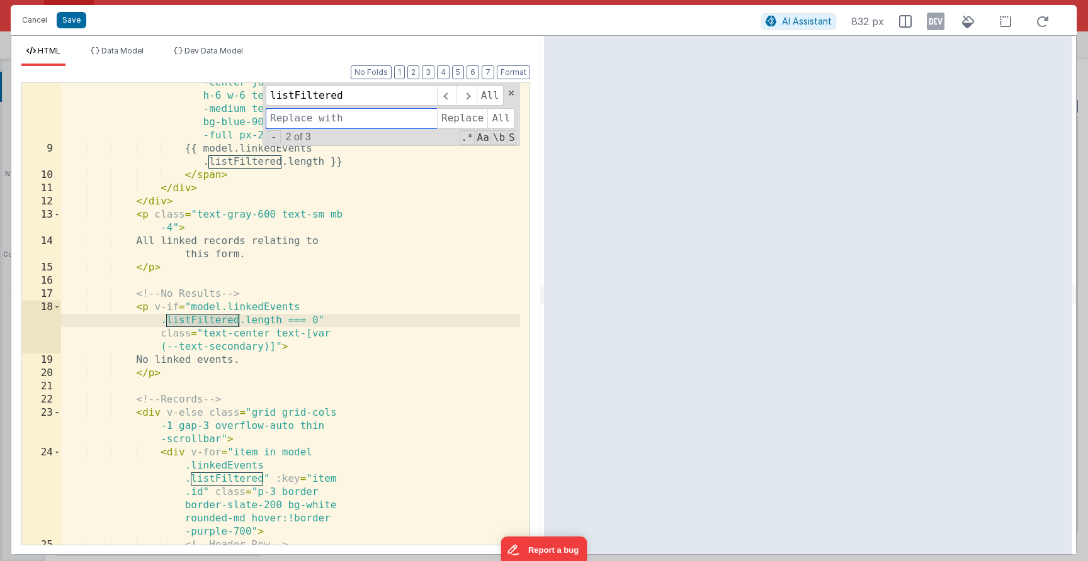
click at [320, 117] on input at bounding box center [351, 118] width 171 height 20
click at [370, 121] on input "listFilteredLinked" at bounding box center [351, 118] width 171 height 20
drag, startPoint x: 394, startPoint y: 118, endPoint x: 220, endPoint y: 113, distance: 173.8
click at [220, 113] on div "< span class = "flex items -center justify-center h-6 w-6 text-sm font -medium …" at bounding box center [290, 314] width 459 height 462
type input "listFilteredLinked"
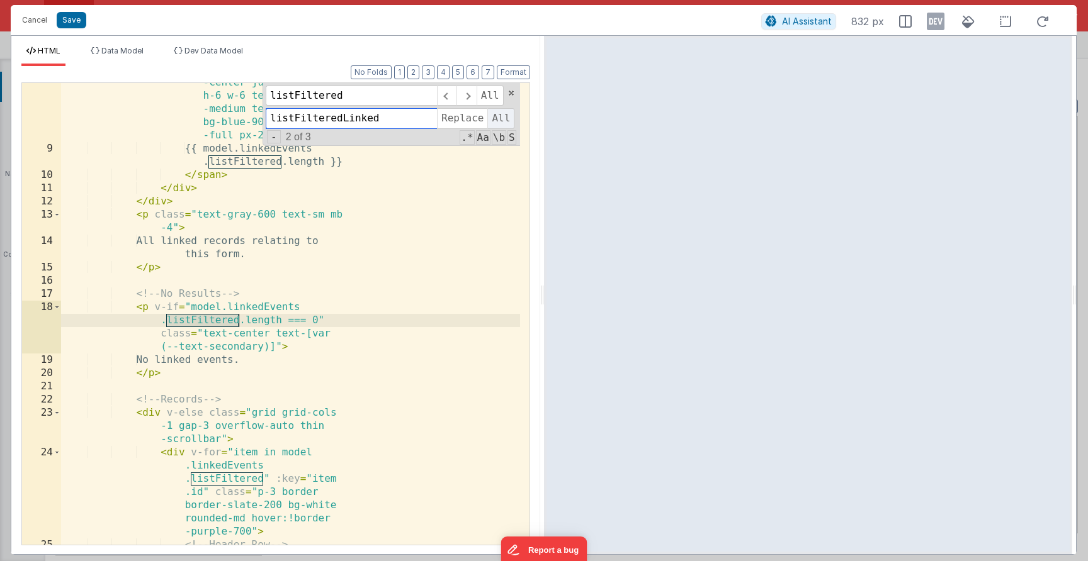
click at [492, 114] on span "All" at bounding box center [500, 118] width 27 height 20
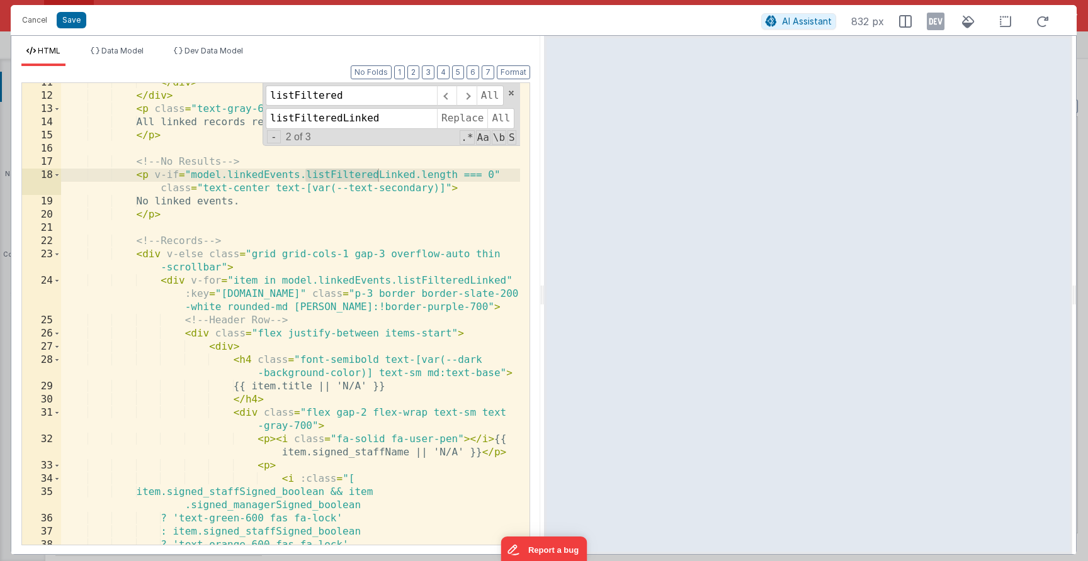
click at [99, 43] on div "HTML Data Model Dev Data Model Format 7 6 5 4 3 2 1 No Folds 11 12 13 14 15 16 …" at bounding box center [275, 295] width 529 height 519
click at [104, 45] on div "HTML Data Model Dev Data Model Format 7 6 5 4 3 2 1 No Folds 11 12 13 14 15 16 …" at bounding box center [275, 295] width 529 height 519
click at [116, 52] on span "Data Model" at bounding box center [122, 50] width 42 height 9
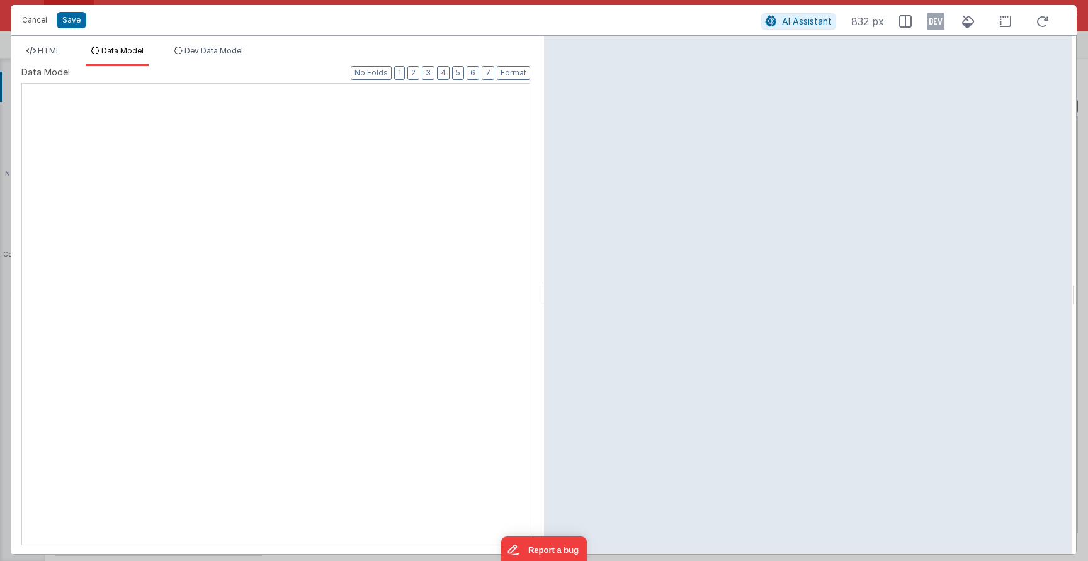
click at [22, 84] on div at bounding box center [22, 84] width 0 height 0
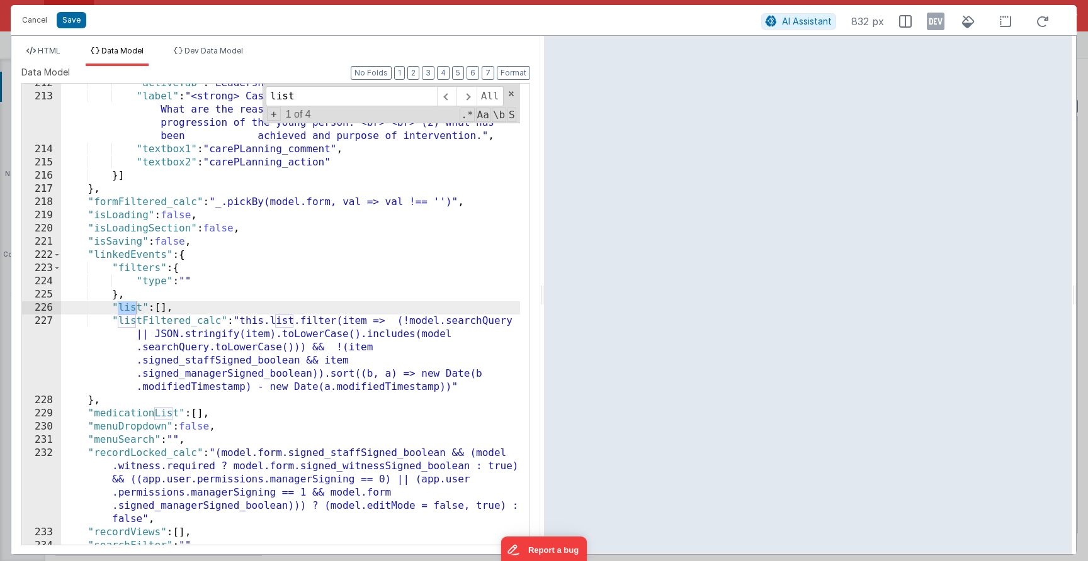
scroll to position [3695, 0]
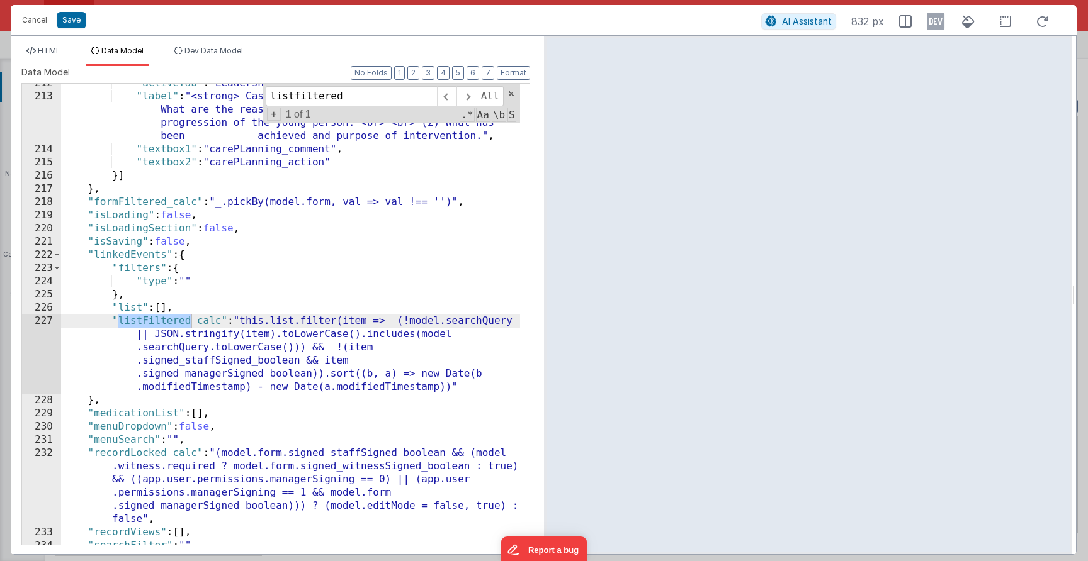
type input "listfiltered"
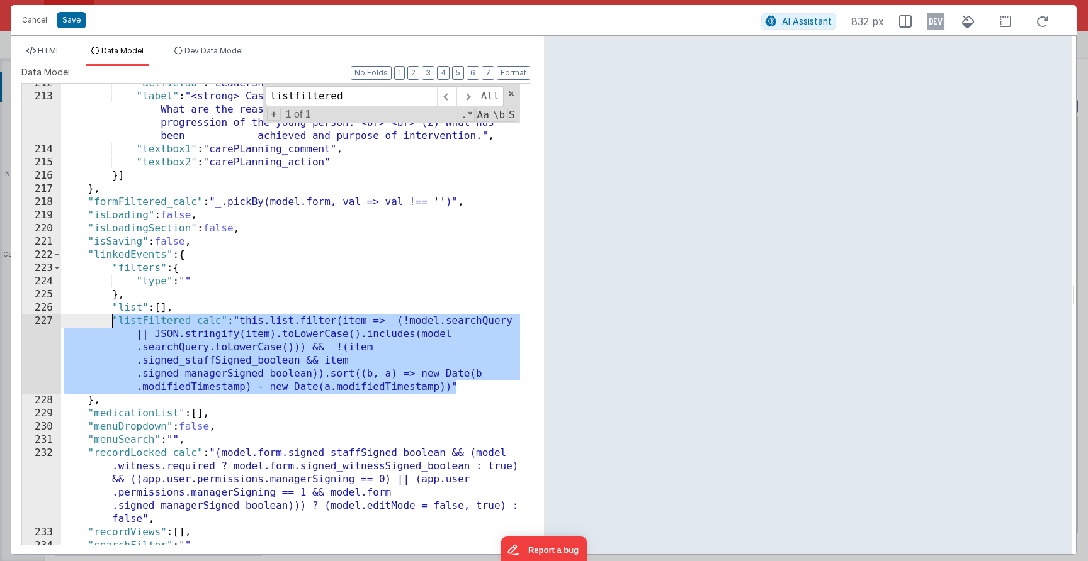
drag, startPoint x: 475, startPoint y: 385, endPoint x: 110, endPoint y: 323, distance: 370.2
click at [110, 323] on div ""activeTab" : "Leadership and Sign" , "label" : "<strong> Case manager analysis…" at bounding box center [290, 321] width 459 height 488
click at [454, 380] on div ""activeTab" : "Leadership and Sign" , "label" : "<strong> Case manager analysis…" at bounding box center [290, 321] width 459 height 488
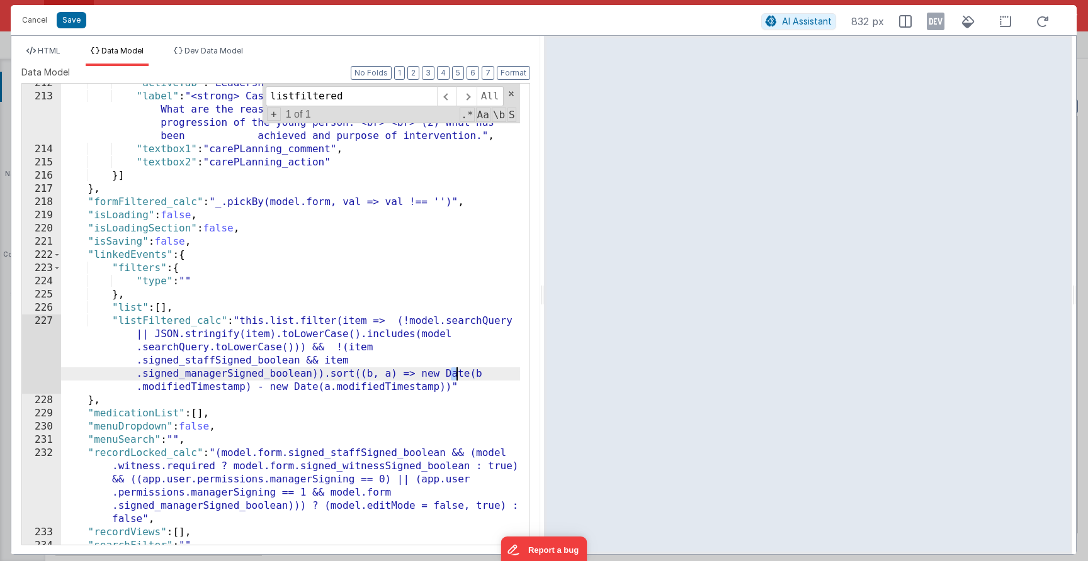
click at [478, 385] on div ""activeTab" : "Leadership and Sign" , "label" : "<strong> Case manager analysis…" at bounding box center [290, 321] width 459 height 488
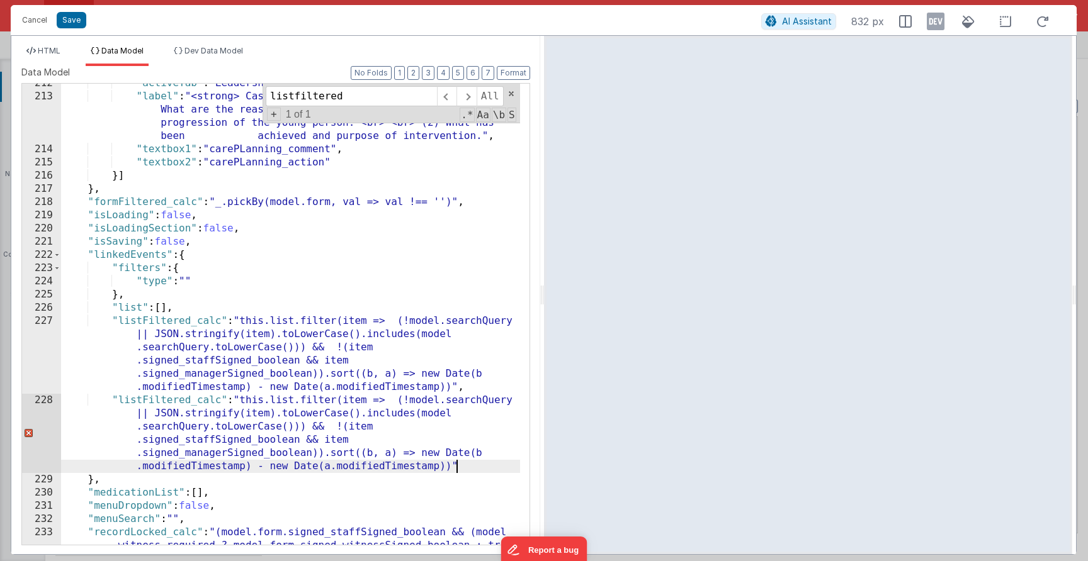
click at [191, 400] on div ""activeTab" : "Leadership and Sign" , "label" : "<strong> Case manager analysis…" at bounding box center [290, 354] width 459 height 554
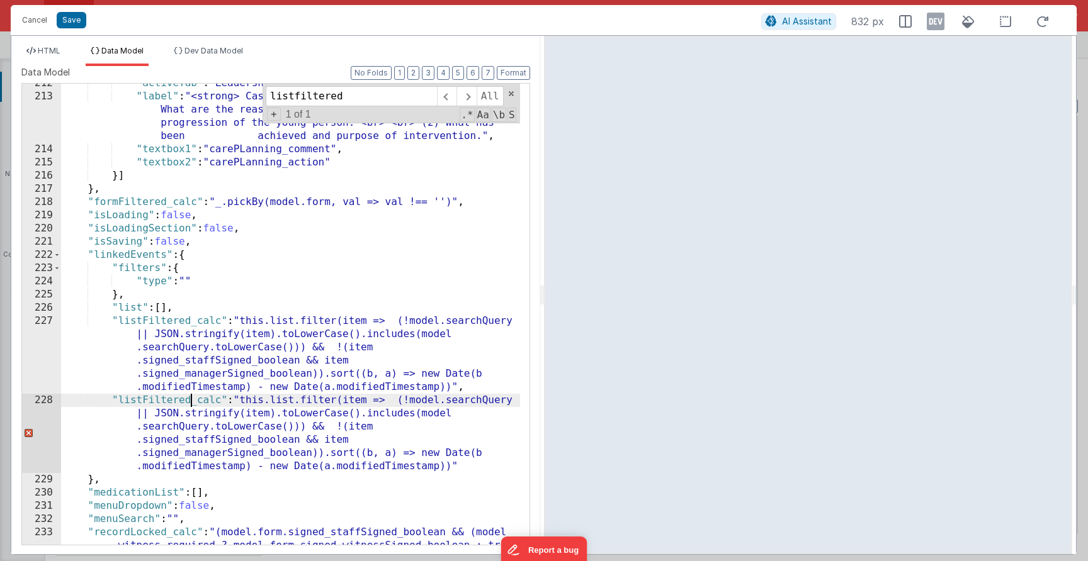
click at [183, 400] on div ""activeTab" : "Leadership and Sign" , "label" : "<strong> Case manager analysis…" at bounding box center [290, 354] width 459 height 554
click at [155, 399] on div ""activeTab" : "Leadership and Sign" , "label" : "<strong> Case manager analysis…" at bounding box center [290, 354] width 459 height 554
drag, startPoint x: 189, startPoint y: 400, endPoint x: 120, endPoint y: 402, distance: 68.6
click at [120, 402] on div ""activeTab" : "Leadership and Sign" , "label" : "<strong> Case manager analysis…" at bounding box center [290, 354] width 459 height 554
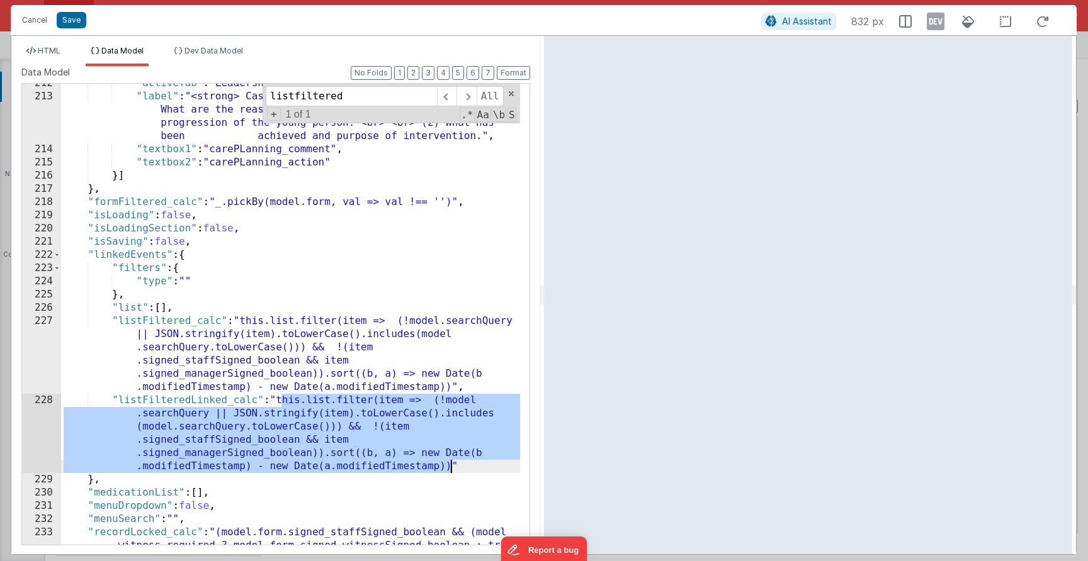
drag, startPoint x: 281, startPoint y: 402, endPoint x: 449, endPoint y: 465, distance: 180.3
click at [449, 465] on div ""activeTab" : "Leadership and Sign" , "label" : "<strong> Case manager analysis…" at bounding box center [290, 354] width 459 height 554
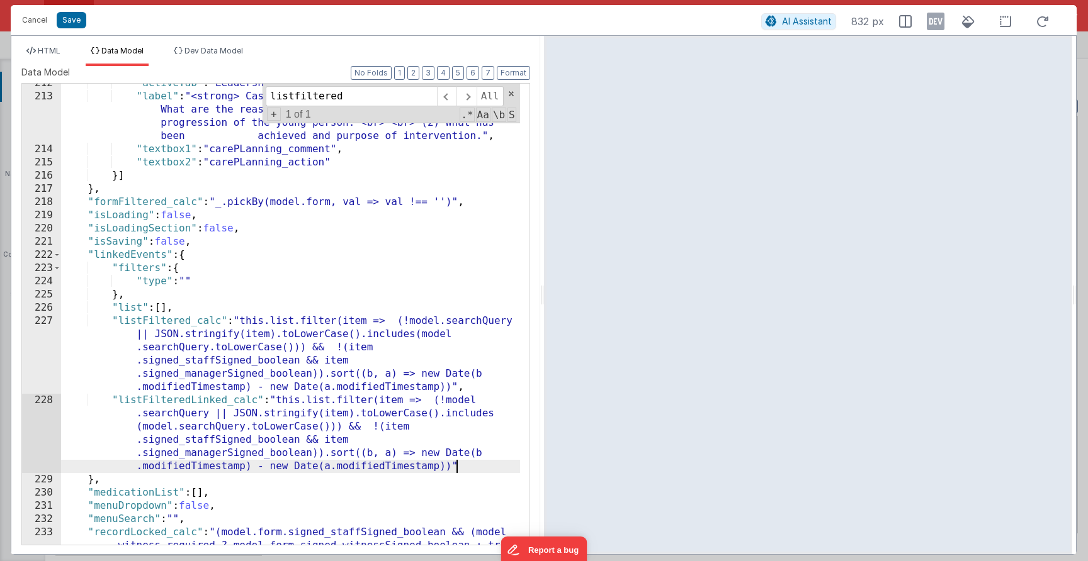
click at [460, 470] on div ""activeTab" : "Leadership and Sign" , "label" : "<strong> Case manager analysis…" at bounding box center [290, 354] width 459 height 554
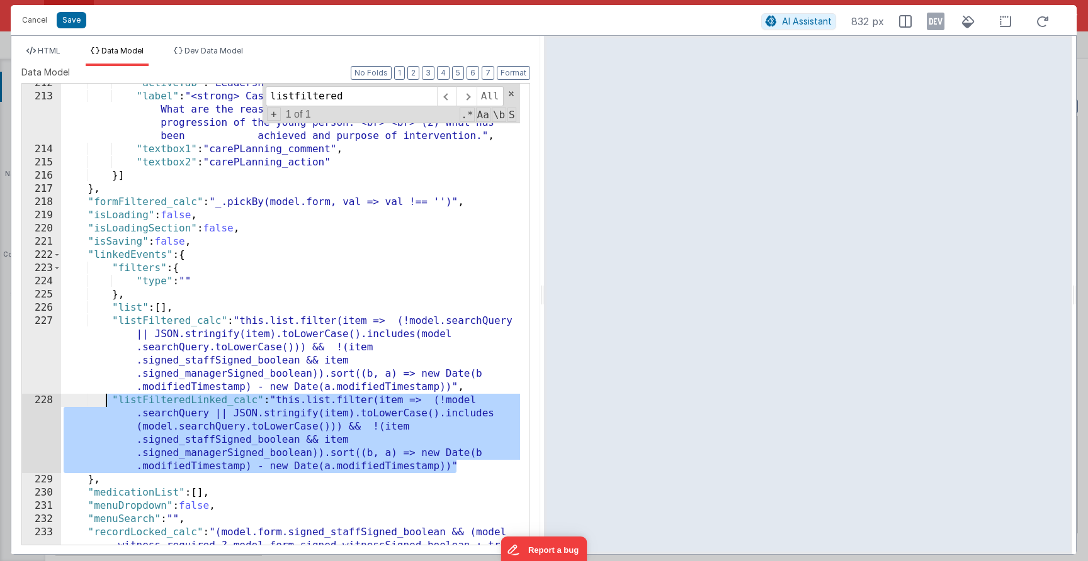
drag, startPoint x: 467, startPoint y: 470, endPoint x: 106, endPoint y: 403, distance: 366.8
click at [106, 403] on div ""activeTab" : "Leadership and Sign" , "label" : "<strong> Case manager analysis…" at bounding box center [290, 354] width 459 height 554
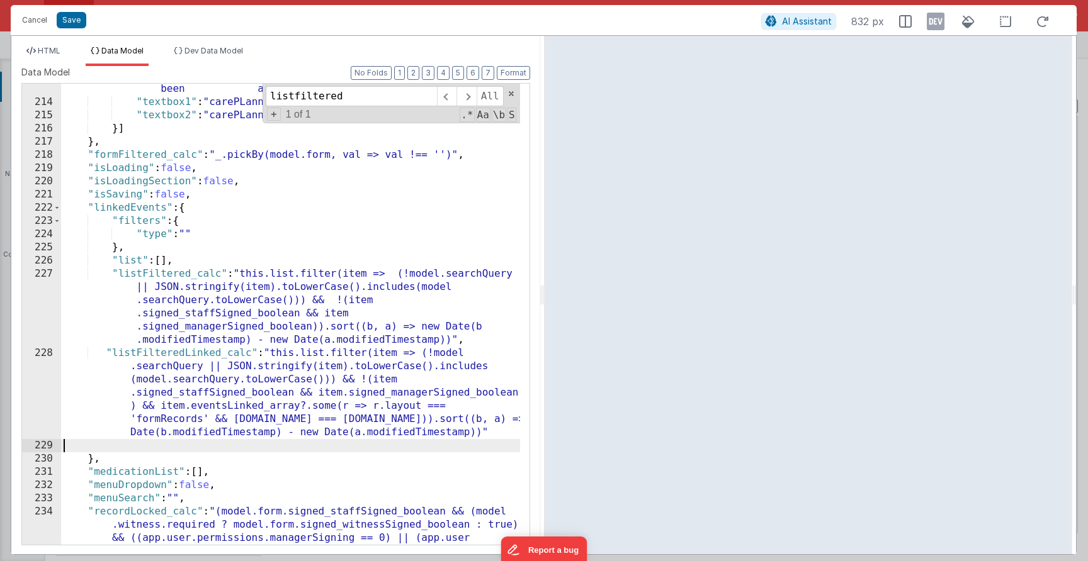
click at [486, 432] on div ""label" : "<strong> Case manager analysis: </strong> <br> (1) What are the reas…" at bounding box center [290, 340] width 459 height 594
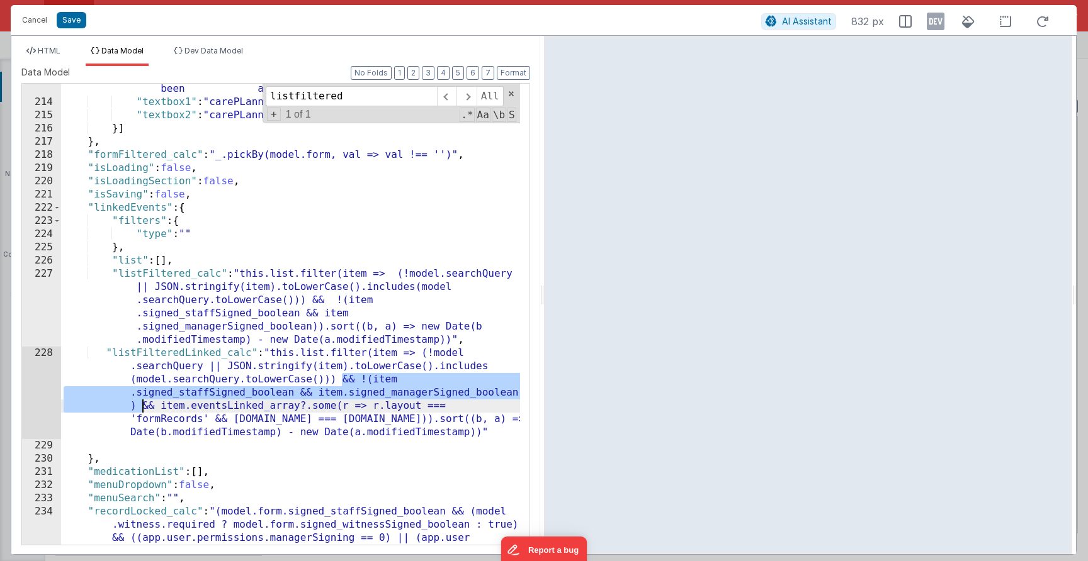
drag, startPoint x: 344, startPoint y: 381, endPoint x: 142, endPoint y: 403, distance: 202.6
click at [142, 403] on div ""label" : "<strong> Case manager analysis: </strong> <br> (1) What are the reas…" at bounding box center [290, 340] width 459 height 594
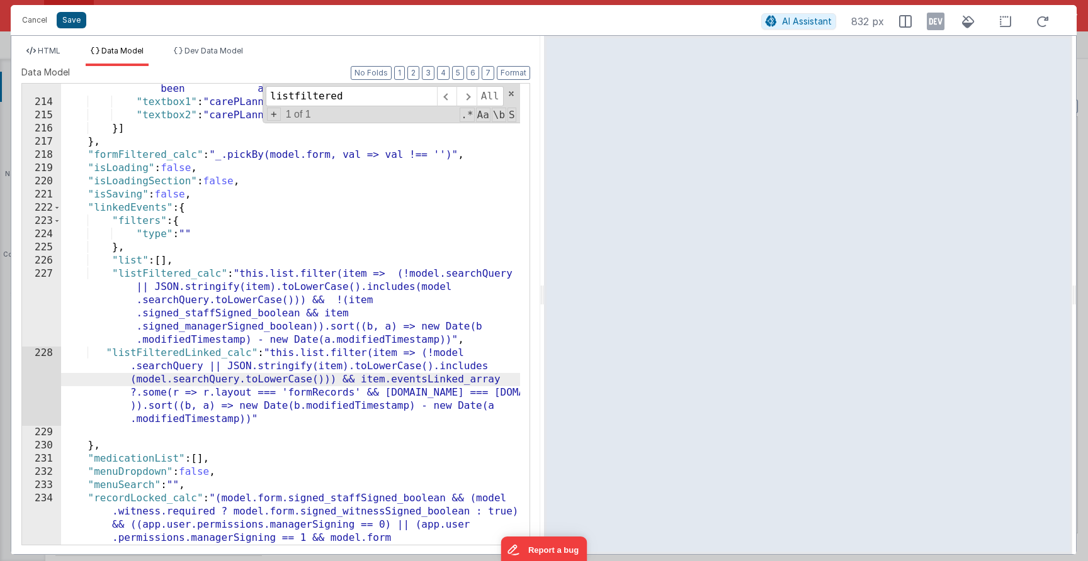
click at [75, 19] on button "Save" at bounding box center [72, 20] width 30 height 16
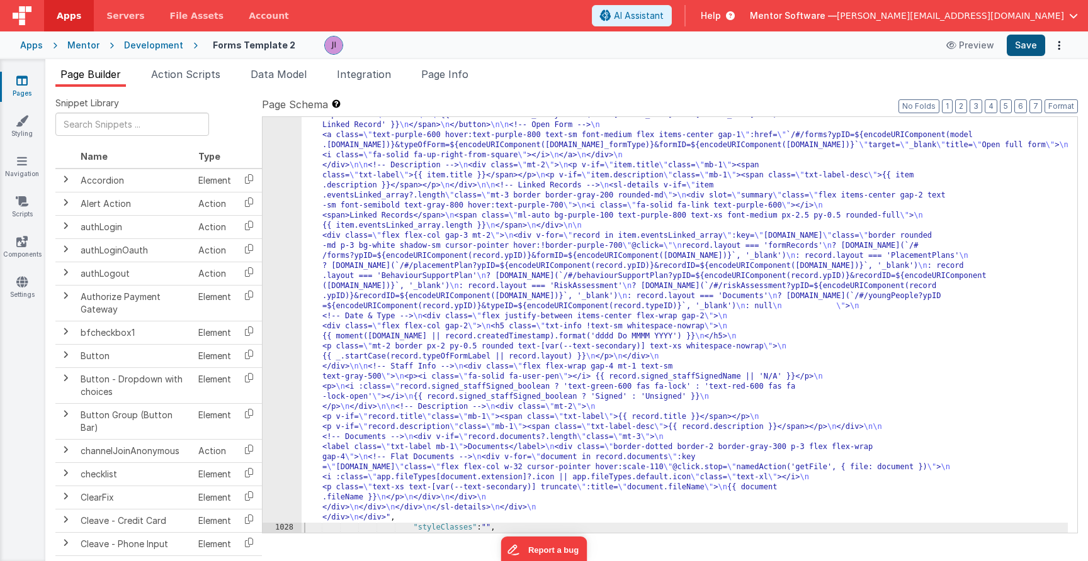
click at [1037, 43] on button "Save" at bounding box center [1025, 45] width 38 height 21
click at [574, 431] on div ""html" : "<h3 class= \" text-lg font-semibold mb-3 mr-2 \" >{{model.activeTab}}…" at bounding box center [685, 398] width 766 height 1101
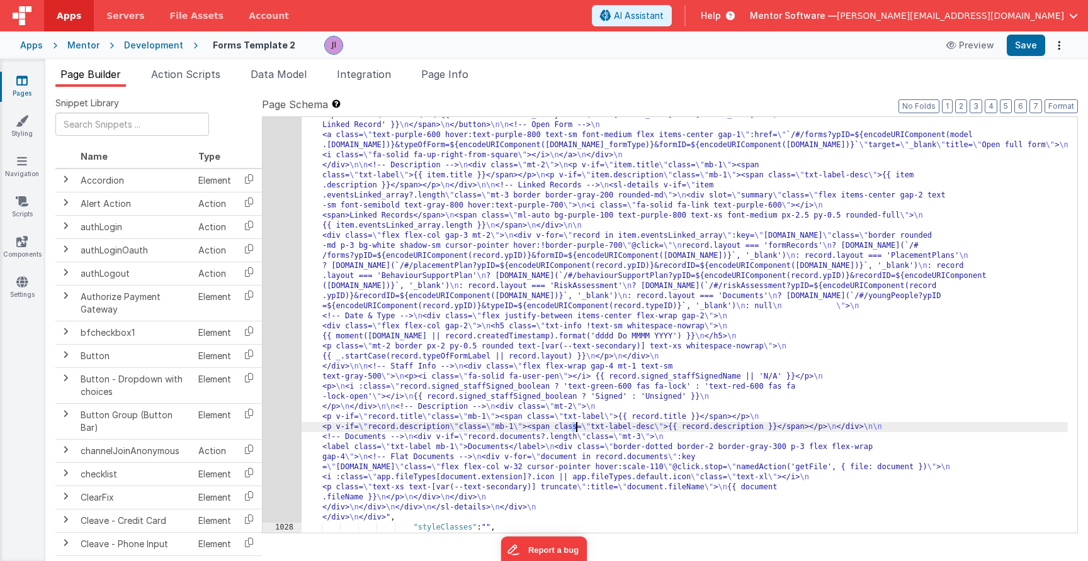
click at [461, 344] on div ""html" : "<h3 class= \" text-lg font-semibold mb-3 mr-2 \" >{{model.activeTab}}…" at bounding box center [685, 398] width 766 height 1101
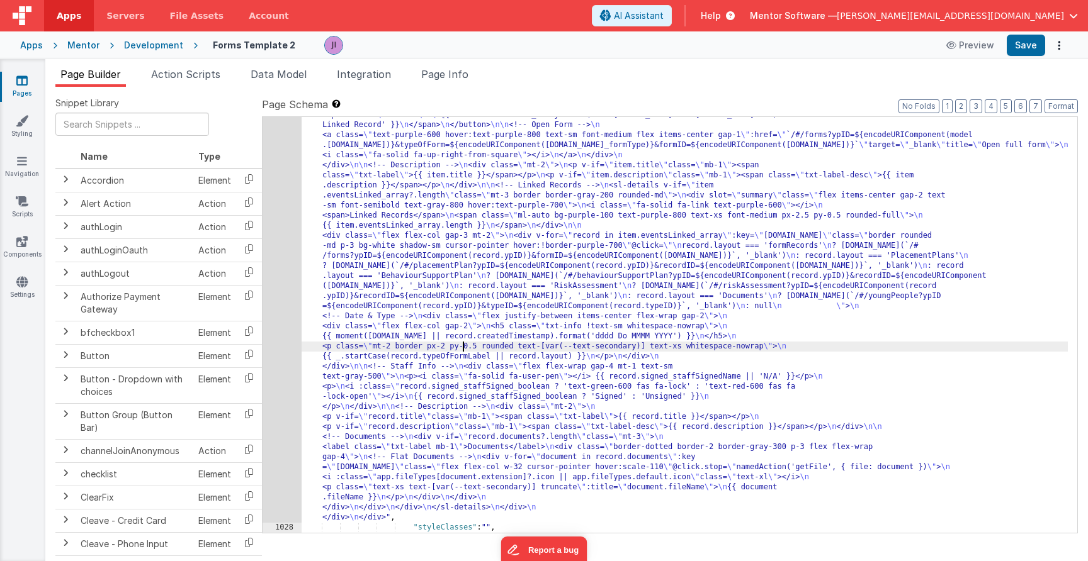
click at [334, 352] on div ""html" : "<h3 class= \" text-lg font-semibold mb-3 mr-2 \" >{{model.activeTab}}…" at bounding box center [685, 398] width 766 height 1101
click at [279, 341] on div "1027" at bounding box center [281, 185] width 39 height 675
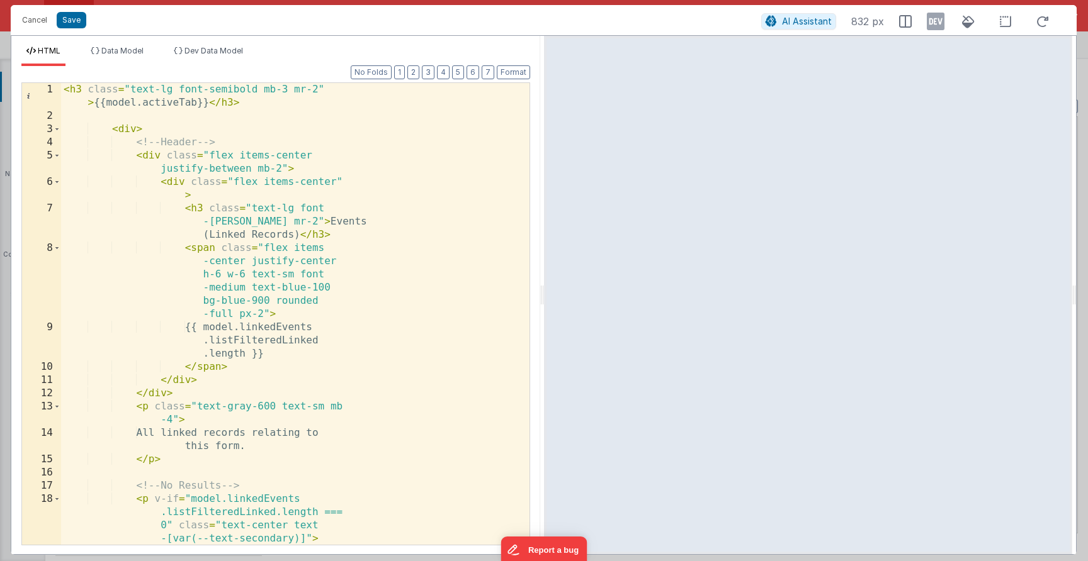
click at [248, 99] on div "< h3 class = "text-lg font-semibold mb-3 mr-2" > {{model.activeTab}} </ h3 > < …" at bounding box center [290, 334] width 459 height 502
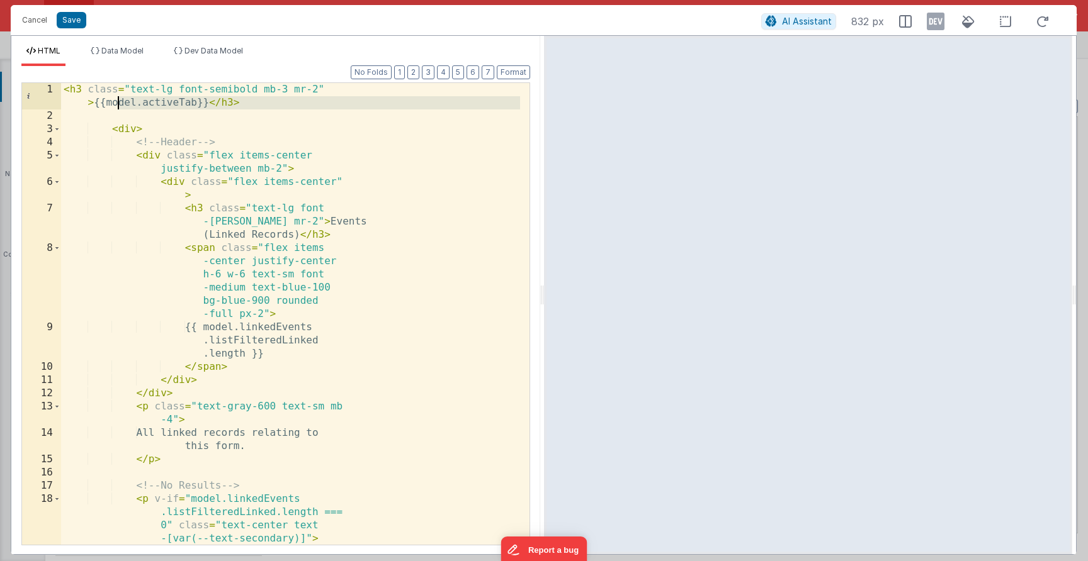
drag, startPoint x: 178, startPoint y: 109, endPoint x: 61, endPoint y: 103, distance: 117.2
click at [61, 103] on div "< h3 class = "text-lg font-semibold mb-3 mr-2" > {{model.activeTab}} </ h3 > < …" at bounding box center [290, 334] width 459 height 502
click at [133, 101] on div "< h3 class = "text-lg font-semibold mb-3 mr-2" > {{model.activeTab}} </ h3 > < …" at bounding box center [290, 334] width 459 height 502
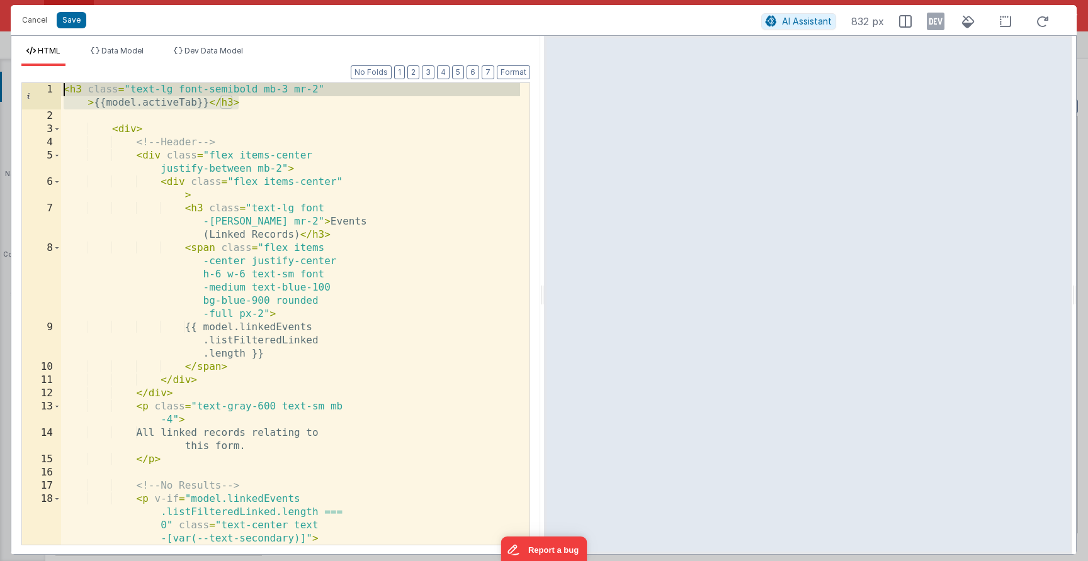
drag, startPoint x: 277, startPoint y: 108, endPoint x: 21, endPoint y: 35, distance: 266.2
click at [20, 37] on div "HTML Data Model Dev Data Model Format 7 6 5 4 3 2 1 No Folds 1 2 3 4 5 6 7 8 9 …" at bounding box center [275, 295] width 529 height 519
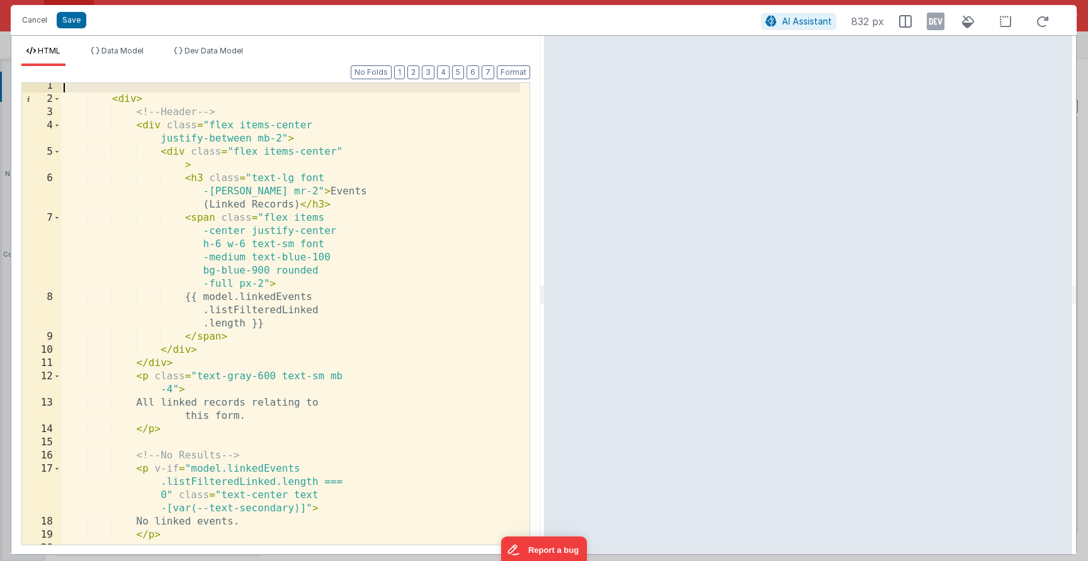
scroll to position [20, 0]
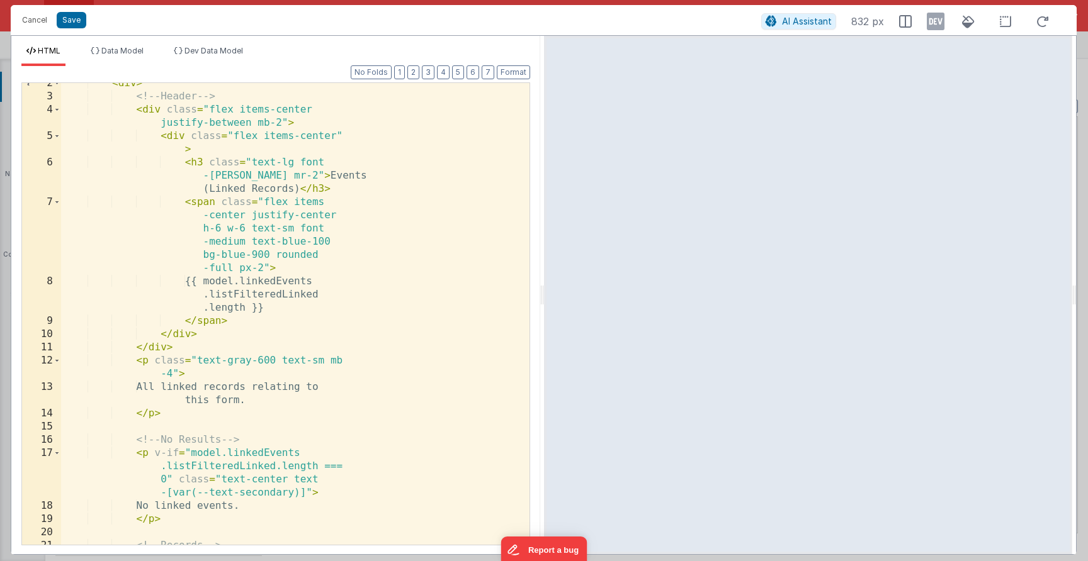
click at [251, 369] on div "< div > <!-- Header --> < div class = "flex items-center justify-between mb-2" …" at bounding box center [290, 321] width 459 height 488
click at [254, 393] on div "< div > <!-- Header --> < div class = "flex items-center justify-between mb-2" …" at bounding box center [290, 321] width 459 height 488
drag, startPoint x: 256, startPoint y: 399, endPoint x: 161, endPoint y: 389, distance: 95.6
click at [161, 389] on div "< div > <!-- Header --> < div class = "flex items-center justify-between mb-2" …" at bounding box center [290, 321] width 459 height 488
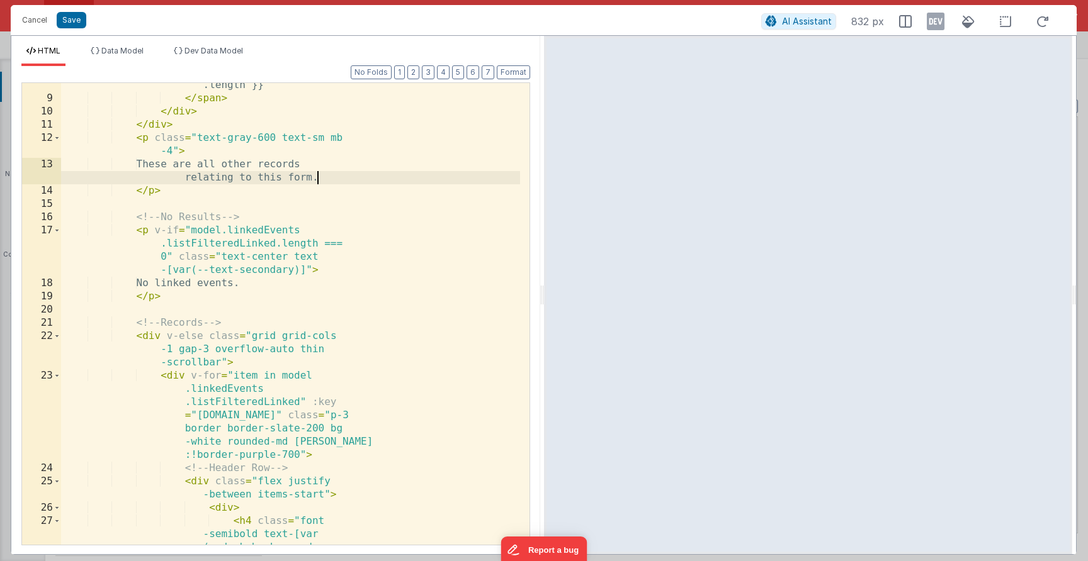
scroll to position [281, 0]
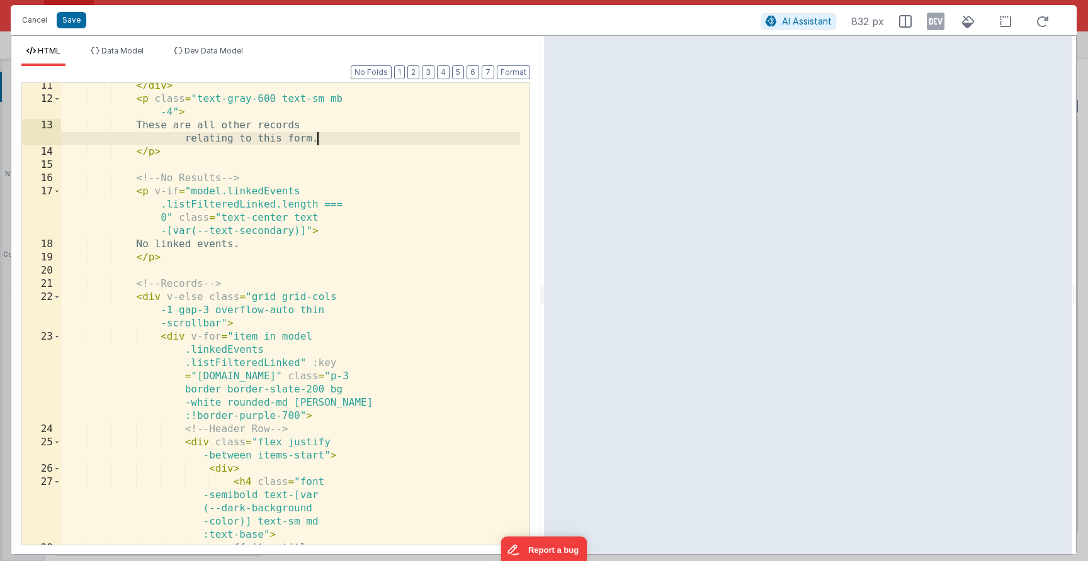
click at [225, 357] on div "</ div > < p class = "text-gray-600 text-sm mb -4" > These are all other record…" at bounding box center [290, 330] width 459 height 502
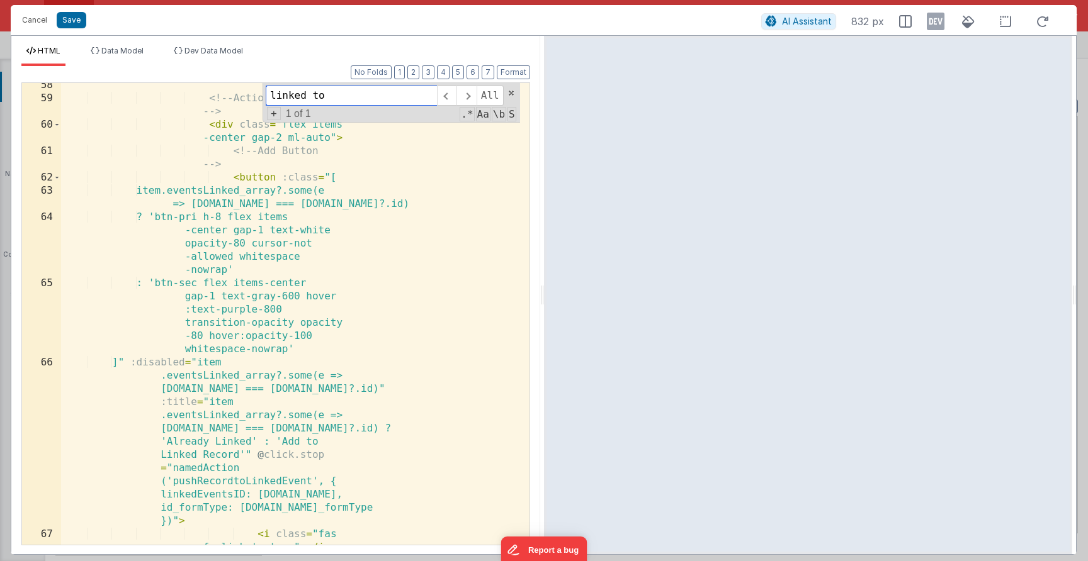
scroll to position [1428, 0]
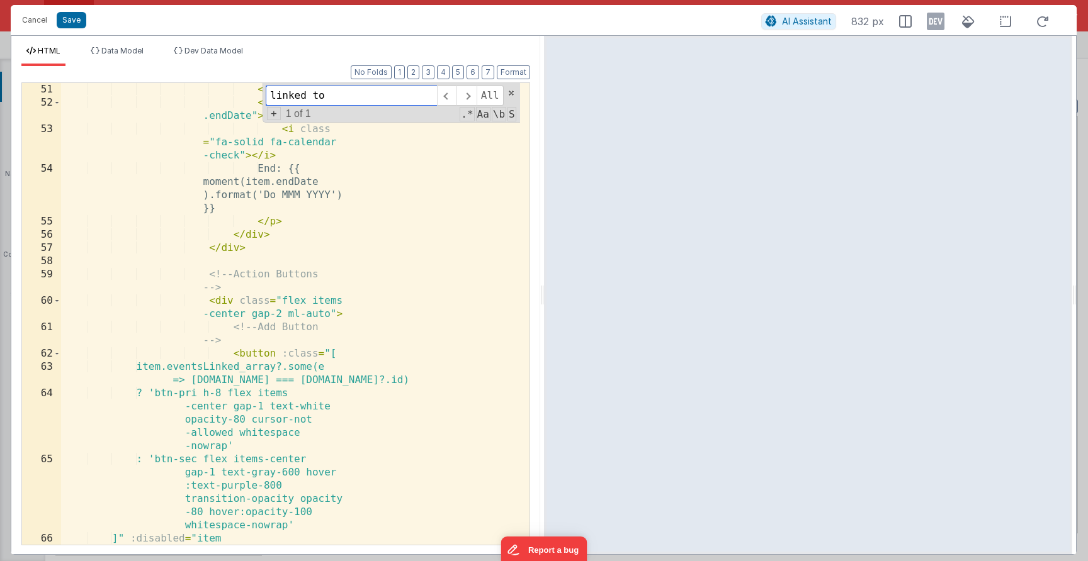
type input "linked to"
click at [262, 334] on div "</ p > < p v-if = "item .endDate" > < i class = "fa-solid fa-calendar -check" >…" at bounding box center [290, 406] width 459 height 647
click at [56, 356] on span at bounding box center [57, 353] width 7 height 13
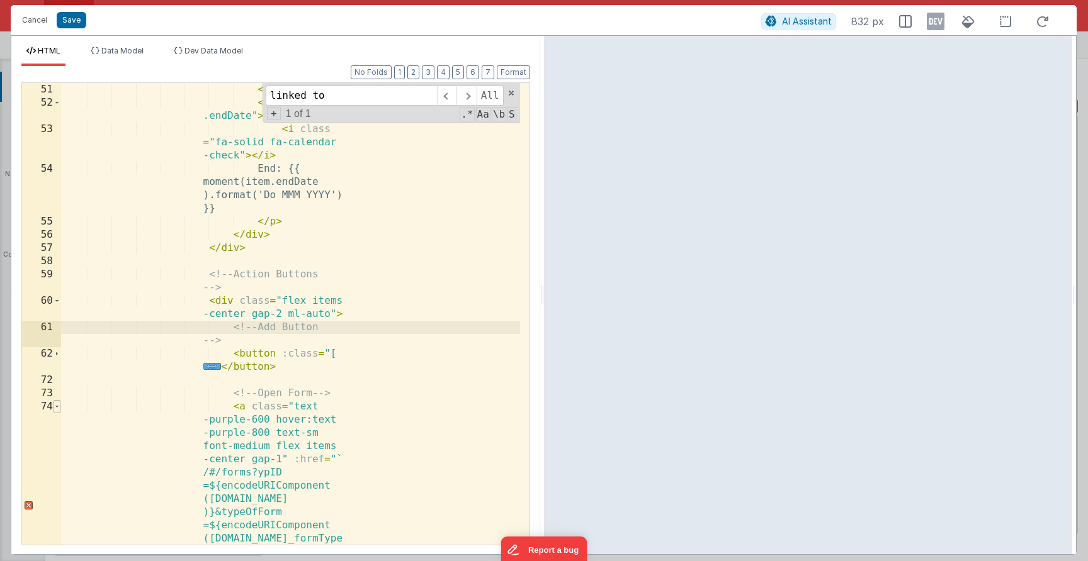
click at [59, 405] on span at bounding box center [57, 406] width 7 height 13
click at [292, 363] on div "</ p > < p v-if = "item .endDate" > < i class = "fa-solid fa-calendar -check" >…" at bounding box center [290, 426] width 459 height 687
drag, startPoint x: 227, startPoint y: 342, endPoint x: 183, endPoint y: 341, distance: 43.4
click at [183, 341] on div "</ p > < p v-if = "item .endDate" > < i class = "fa-solid fa-calendar -check" >…" at bounding box center [290, 426] width 459 height 687
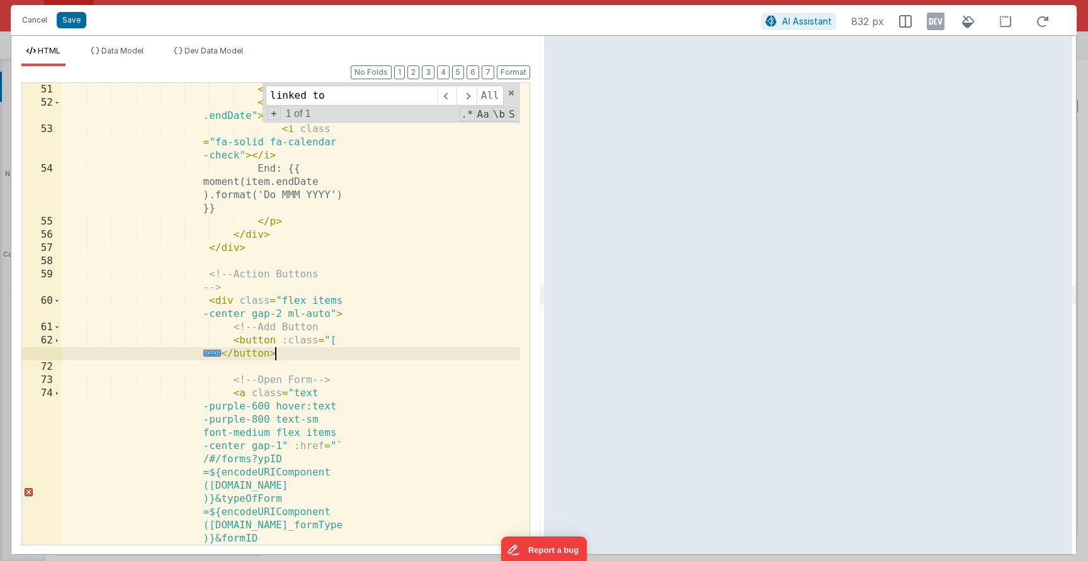
click at [287, 359] on div "</ p > < p v-if = "item .endDate" > < i class = "fa-solid fa-calendar -check" >…" at bounding box center [290, 426] width 459 height 687
drag, startPoint x: 80, startPoint y: 25, endPoint x: 128, endPoint y: 34, distance: 49.4
click at [79, 25] on button "Save" at bounding box center [72, 20] width 30 height 16
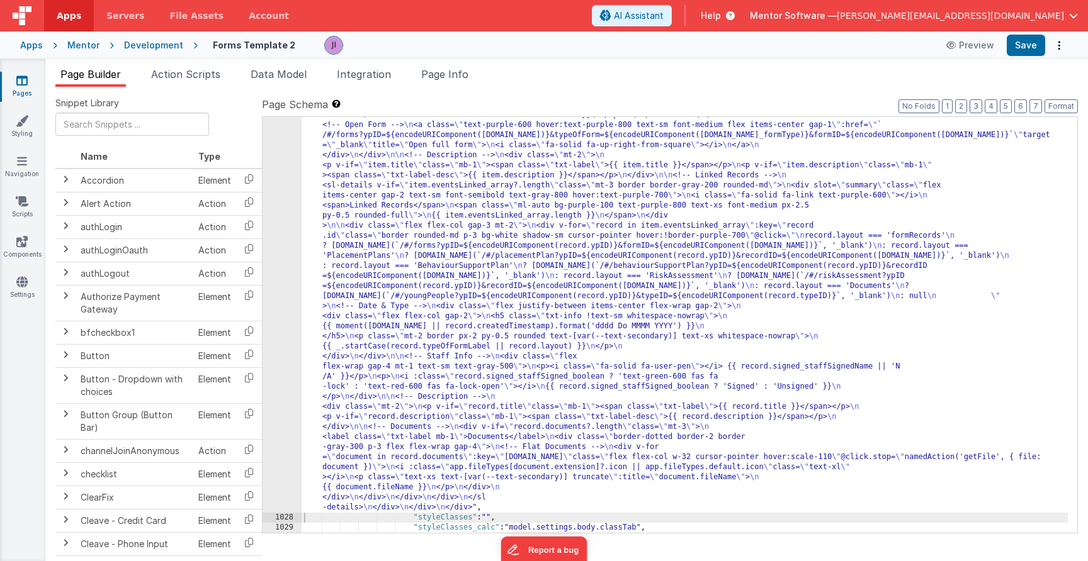
scroll to position [18514, 0]
click at [1034, 47] on button "Save" at bounding box center [1025, 45] width 38 height 21
click at [609, 364] on div ""html" : " \n <div> \n <!-- Header --> \n <div class= \" flex items-center just…" at bounding box center [685, 393] width 766 height 1091
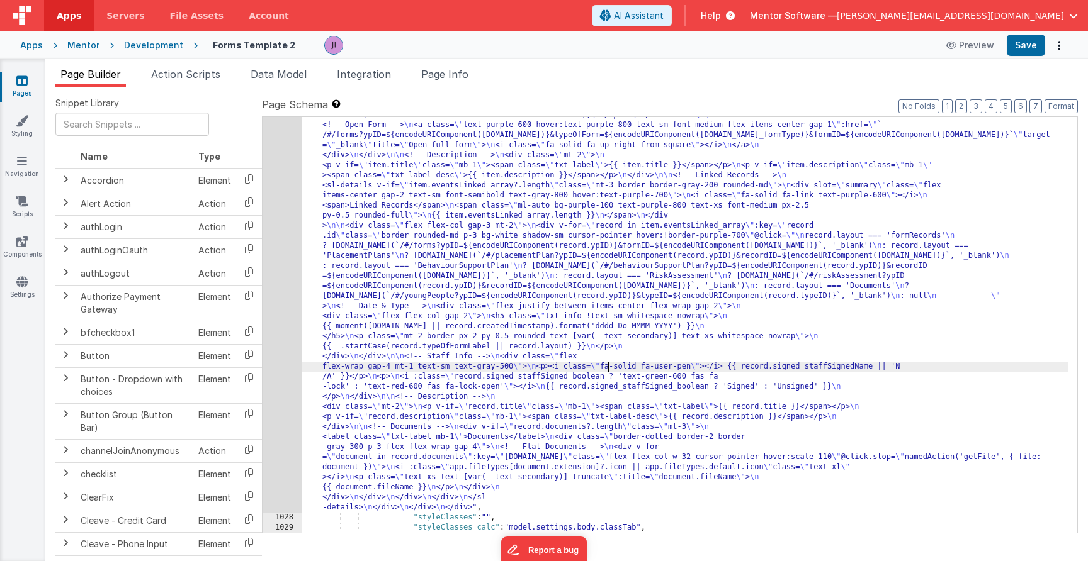
click at [455, 341] on div ""html" : " \n <div> \n <!-- Header --> \n <div class= \" flex items-center just…" at bounding box center [685, 393] width 766 height 1091
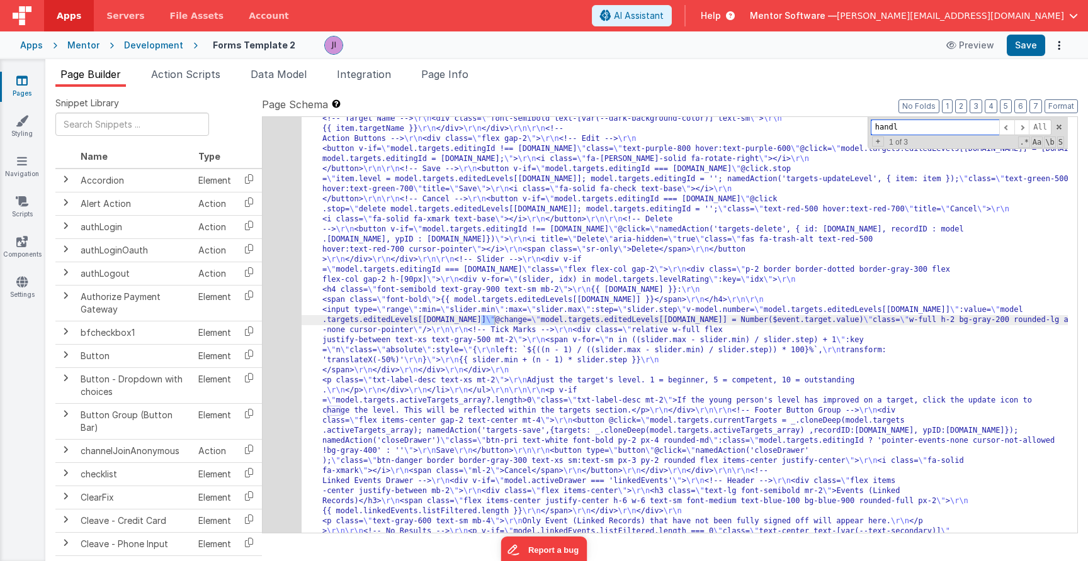
scroll to position [262, 0]
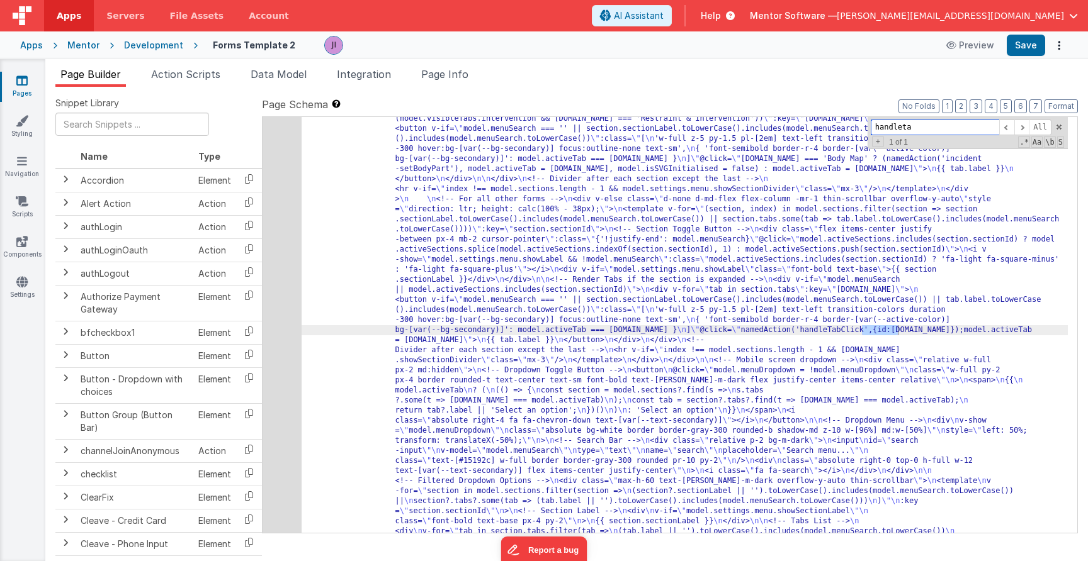
type input "handletab"
click at [195, 77] on span "Action Scripts" at bounding box center [185, 74] width 69 height 13
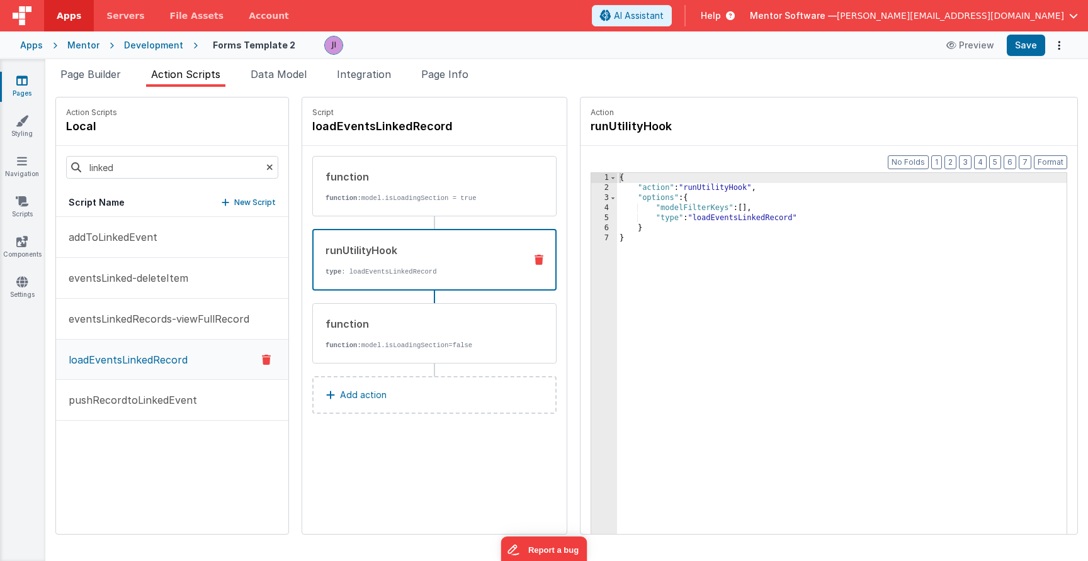
click at [170, 157] on div "linked" at bounding box center [172, 167] width 232 height 43
click at [170, 157] on input "linked" at bounding box center [172, 167] width 212 height 23
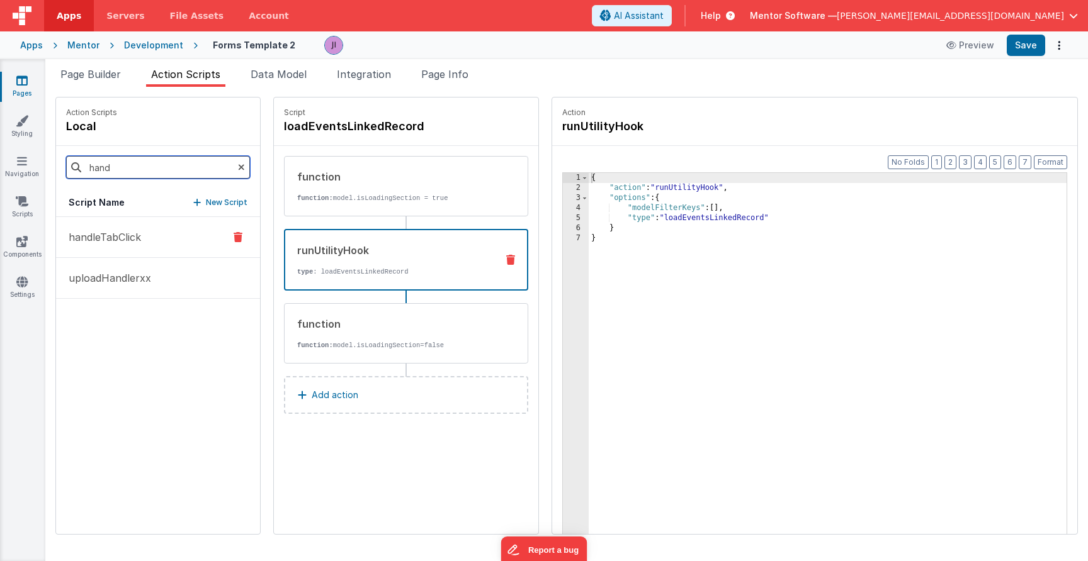
type input "hand"
click at [202, 223] on button "handleTabClick" at bounding box center [158, 237] width 204 height 41
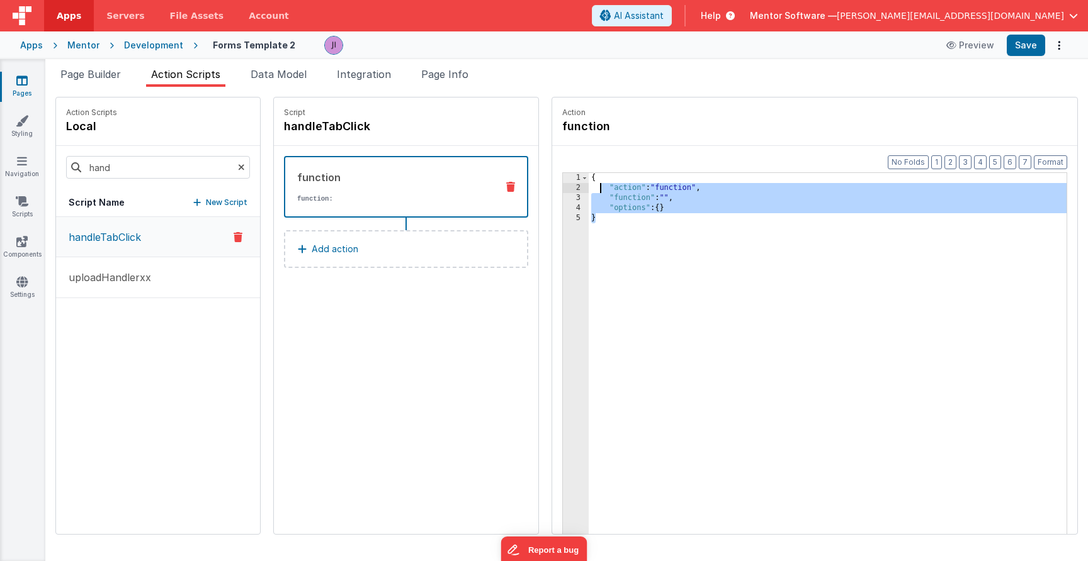
drag, startPoint x: 634, startPoint y: 222, endPoint x: 553, endPoint y: 149, distance: 109.2
click at [554, 150] on div "Format 7 6 5 4 3 2 1 No Folds 1 2 3 4 5 { "action" : "function" , "function" : …" at bounding box center [814, 364] width 525 height 437
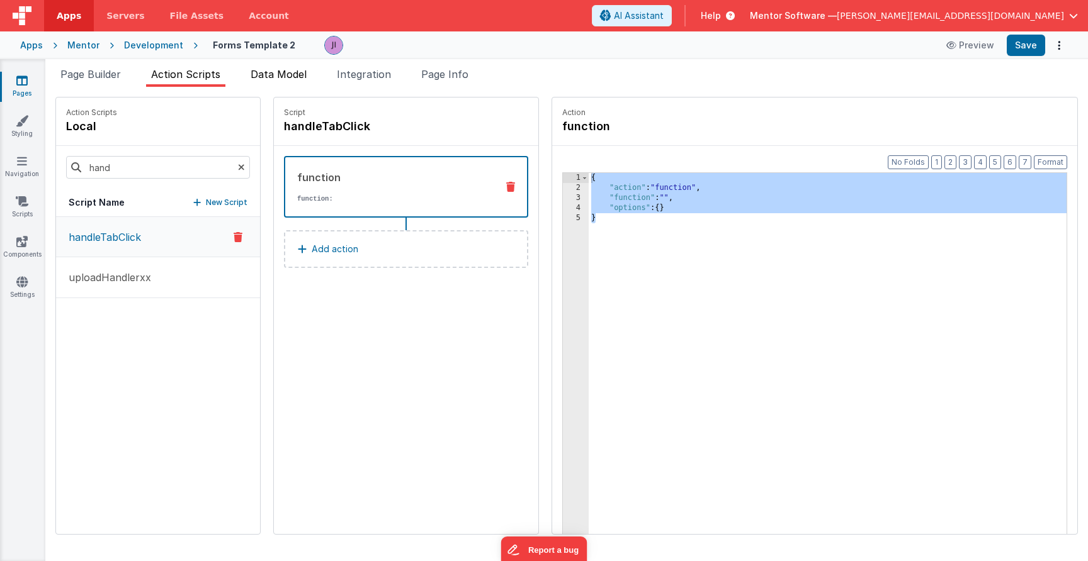
click at [256, 84] on li "Data Model" at bounding box center [278, 77] width 66 height 20
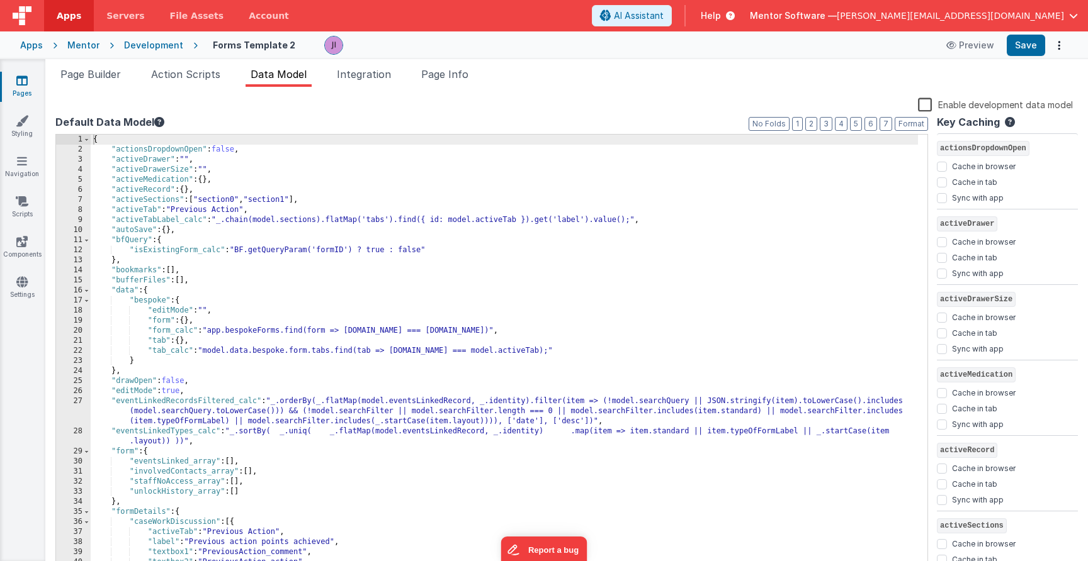
click at [359, 408] on div "{ "actionsDropdownOpen" : false , "activeDrawer" : "" , "activeDrawerSize" : ""…" at bounding box center [504, 363] width 827 height 457
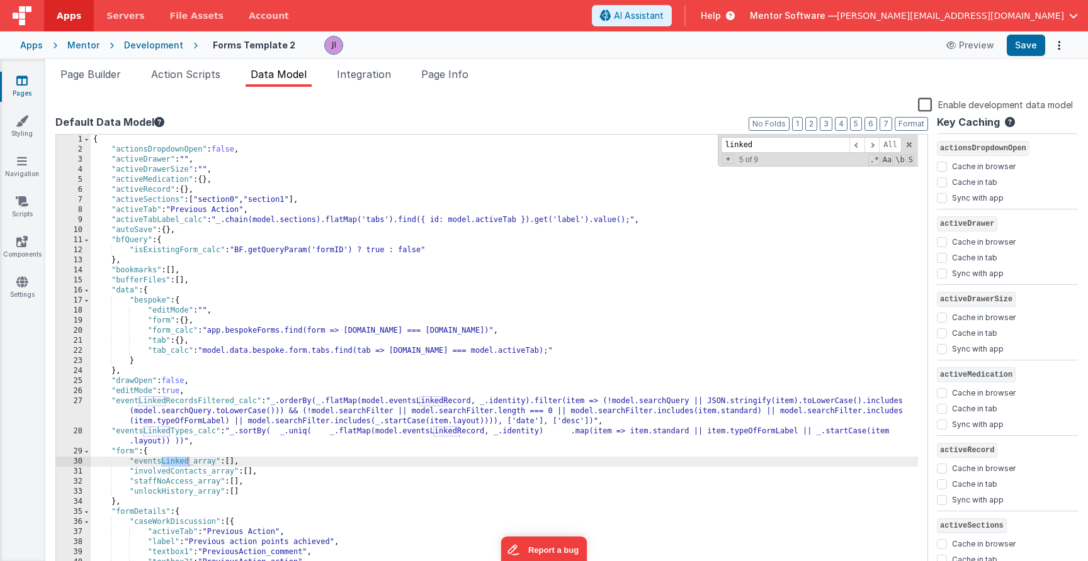
scroll to position [2118, 0]
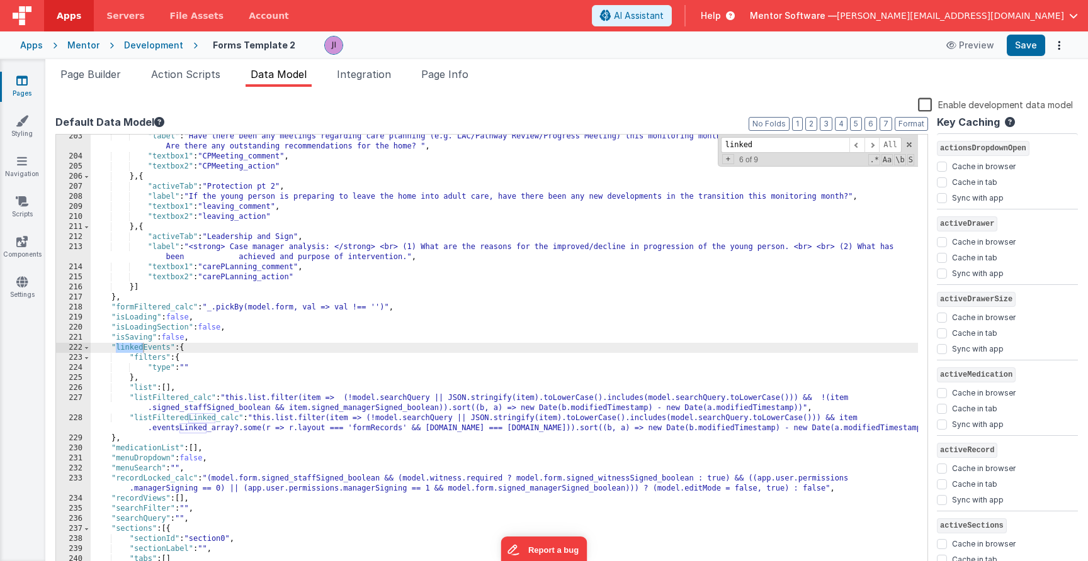
type input "linked"
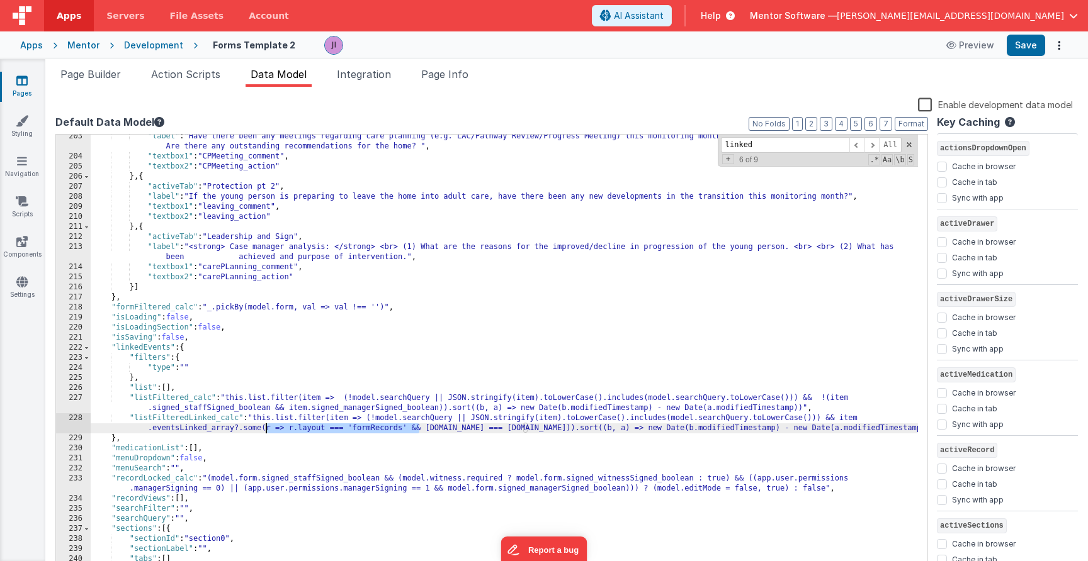
drag, startPoint x: 420, startPoint y: 430, endPoint x: 267, endPoint y: 433, distance: 153.6
click at [267, 433] on div ""label" : "Have there been any meetings regarding care planning (e.g. LAC/Pathw…" at bounding box center [504, 365] width 827 height 467
click at [303, 427] on div ""label" : "Have there been any meetings regarding care planning (e.g. LAC/Pathw…" at bounding box center [504, 365] width 827 height 467
drag, startPoint x: 285, startPoint y: 430, endPoint x: 414, endPoint y: 428, distance: 129.0
click at [414, 428] on div ""label" : "Have there been any meetings regarding care planning (e.g. LAC/Pathw…" at bounding box center [504, 365] width 827 height 467
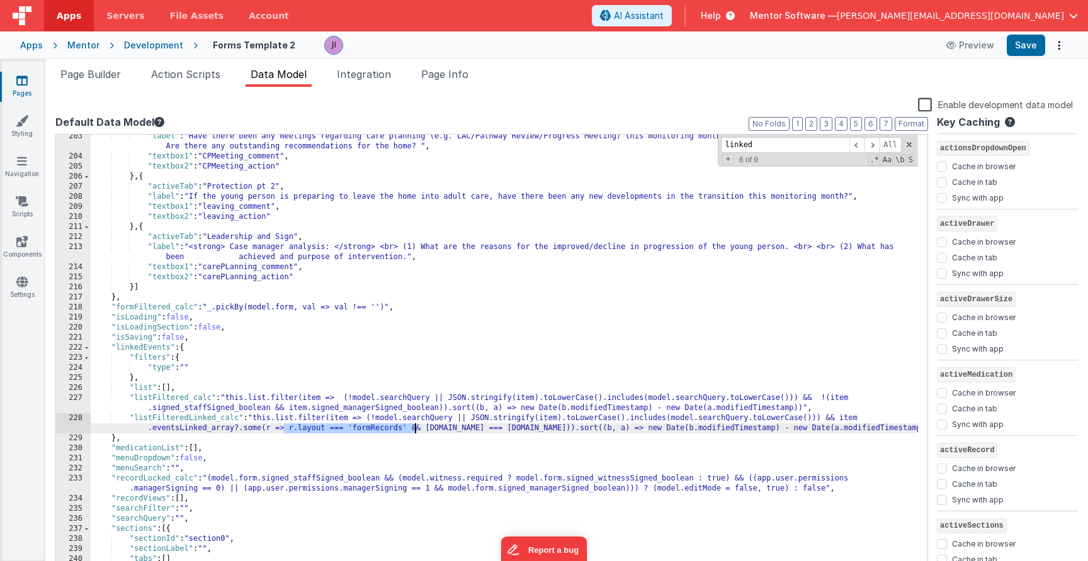
click at [416, 429] on div ""label" : "Have there been any meetings regarding care planning (e.g. LAC/Pathw…" at bounding box center [504, 365] width 827 height 467
drag, startPoint x: 421, startPoint y: 431, endPoint x: 289, endPoint y: 427, distance: 132.2
click at [289, 427] on div ""label" : "Have there been any meetings regarding care planning (e.g. LAC/Pathw…" at bounding box center [504, 365] width 827 height 467
click at [1032, 42] on button "Save" at bounding box center [1025, 45] width 38 height 21
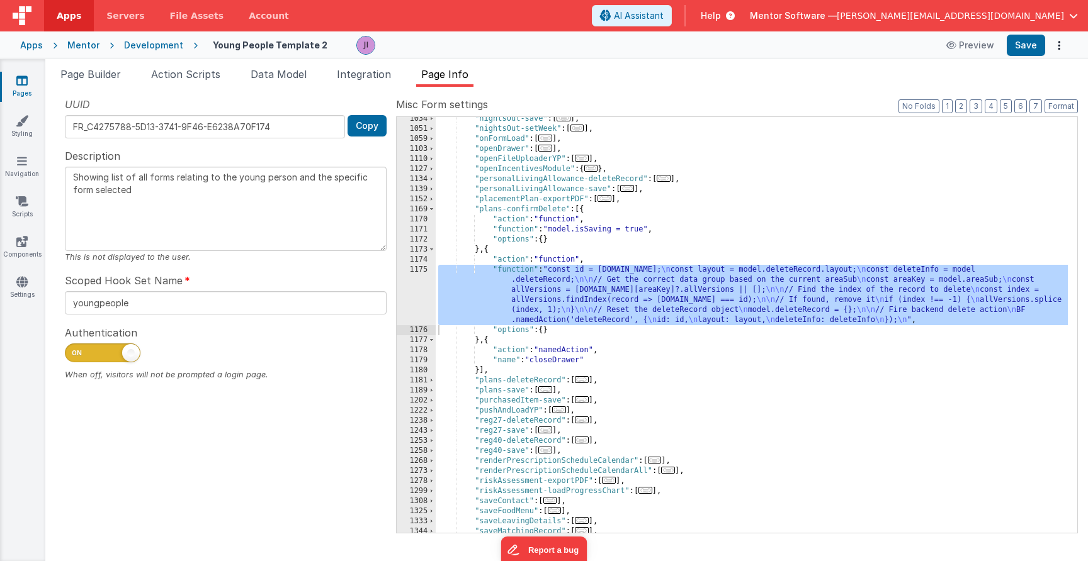
scroll to position [1917, 0]
click at [116, 75] on span "Page Builder" at bounding box center [90, 74] width 60 height 13
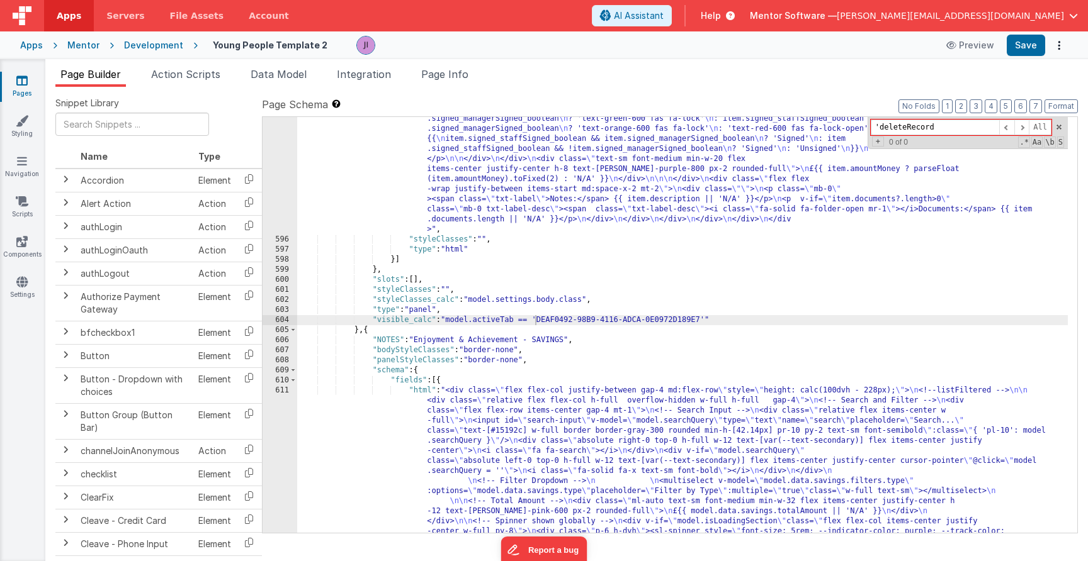
click at [458, 213] on div ""html" : "<div class= \" flex flex-col justify-between gap-4 md:flex-row \" sty…" at bounding box center [682, 433] width 770 height 1222
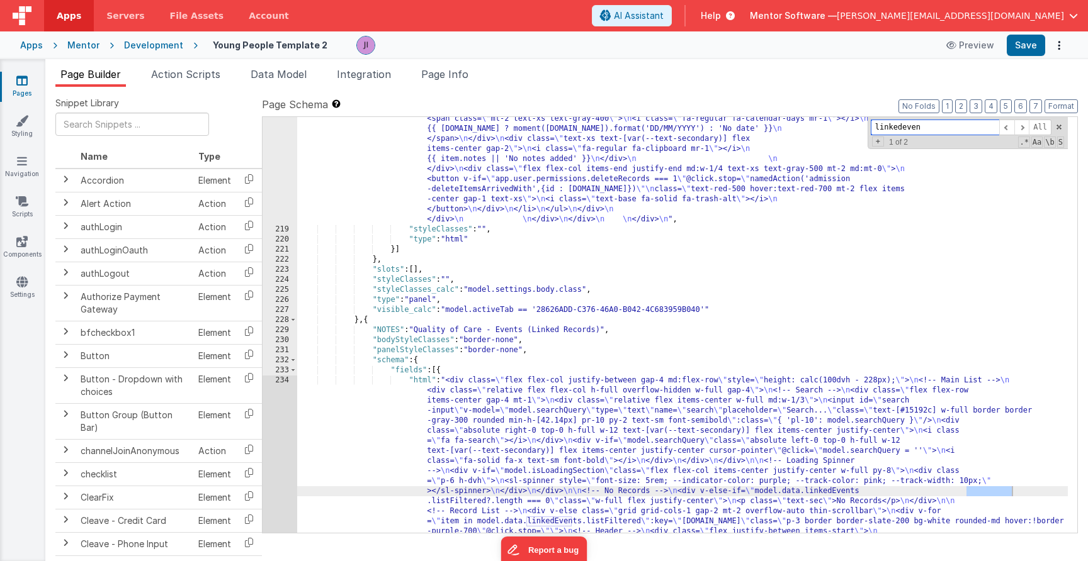
scroll to position [4732, 0]
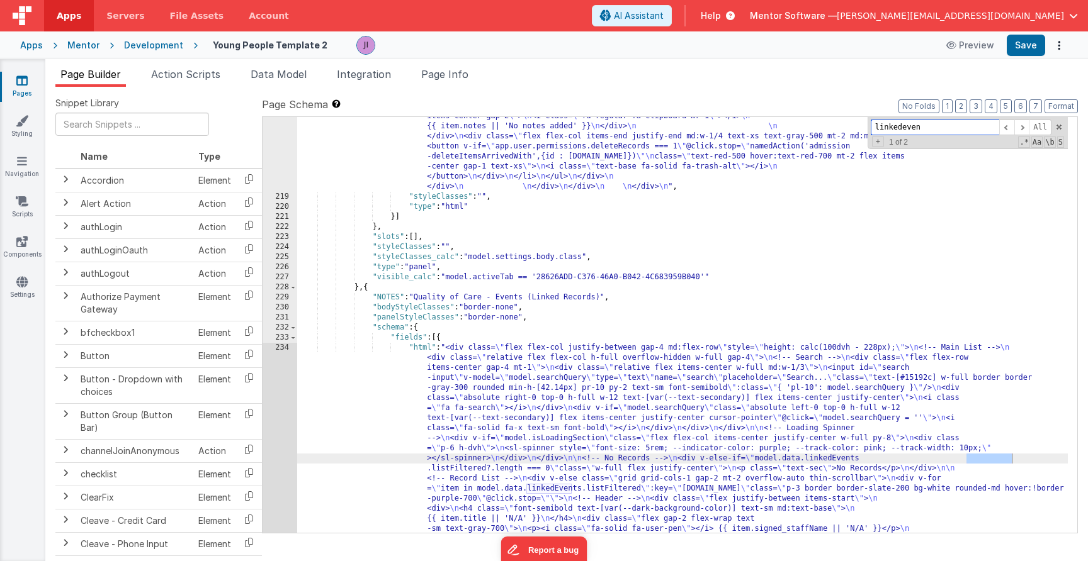
type input "linkedeven"
click at [500, 441] on div ""html" : "<div class= \" space-y-6 md:space-y-0 md:grid md:grid-cols-3 md:gap-6…" at bounding box center [682, 108] width 770 height 2692
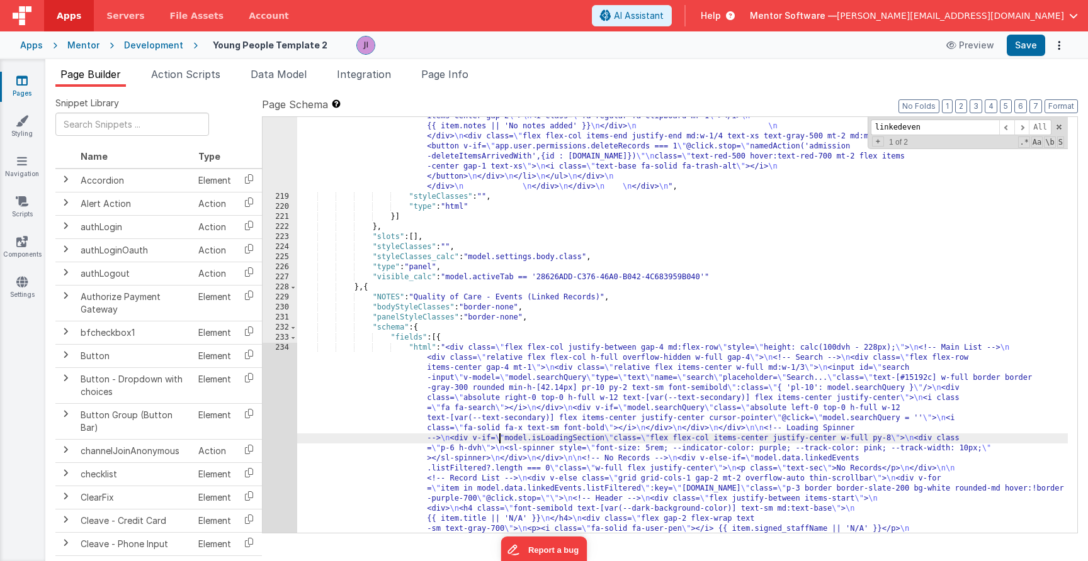
click at [287, 434] on div "218 219 220 221 222 223 224 225 226 227 228 229 230 231 232 233 234 235 236 237…" at bounding box center [279, 108] width 35 height 2692
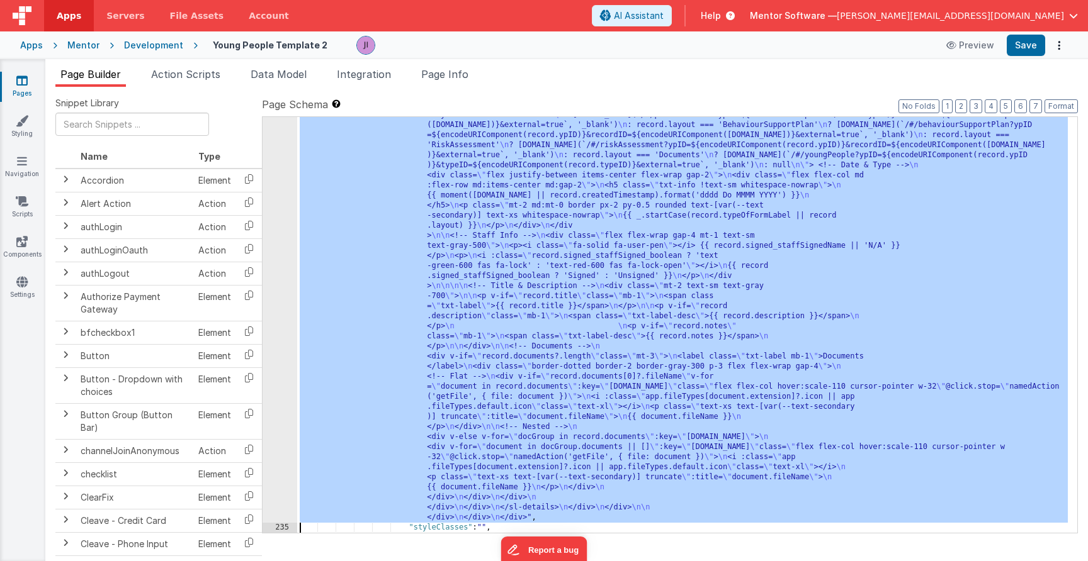
scroll to position [5259, 0]
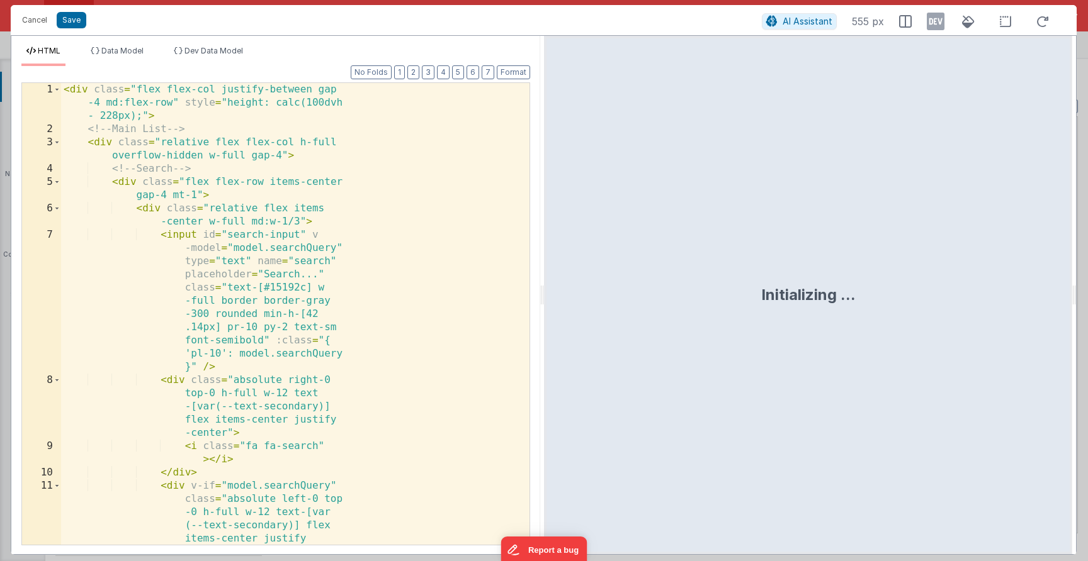
click at [270, 395] on div "< div class = "flex flex-col justify-between gap -4 md:flex-row" style = "heigh…" at bounding box center [290, 394] width 459 height 623
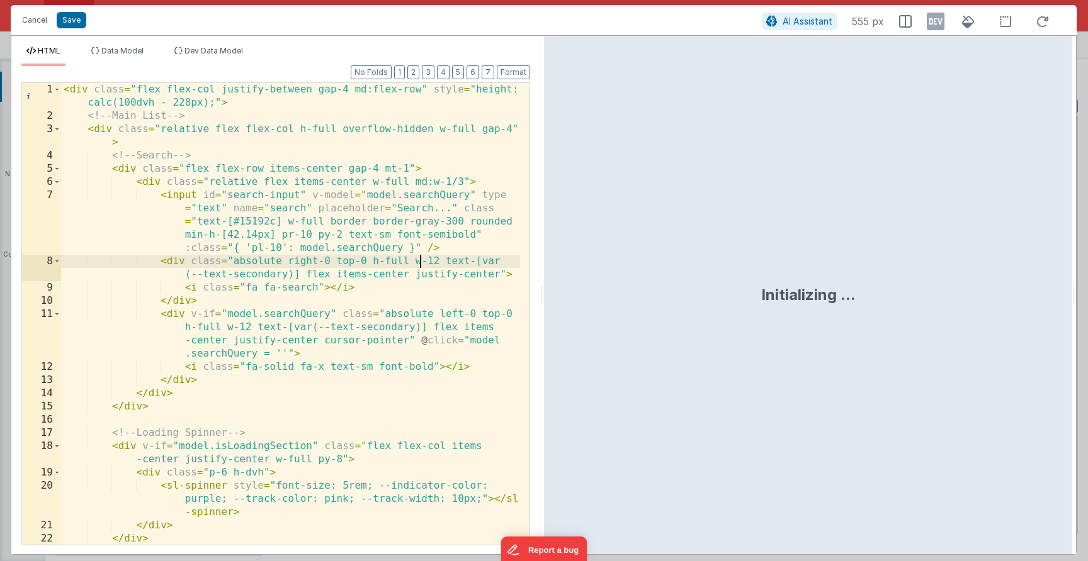
click at [302, 300] on div "< div class = "flex flex-col justify-between gap-4 md:flex-row" style = "height…" at bounding box center [290, 334] width 459 height 502
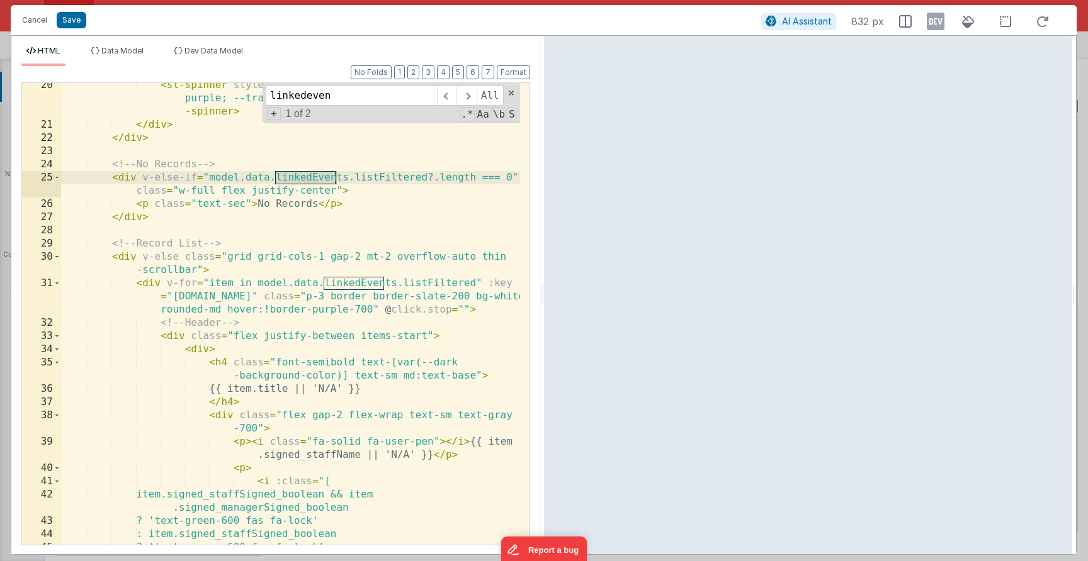
scroll to position [0, 0]
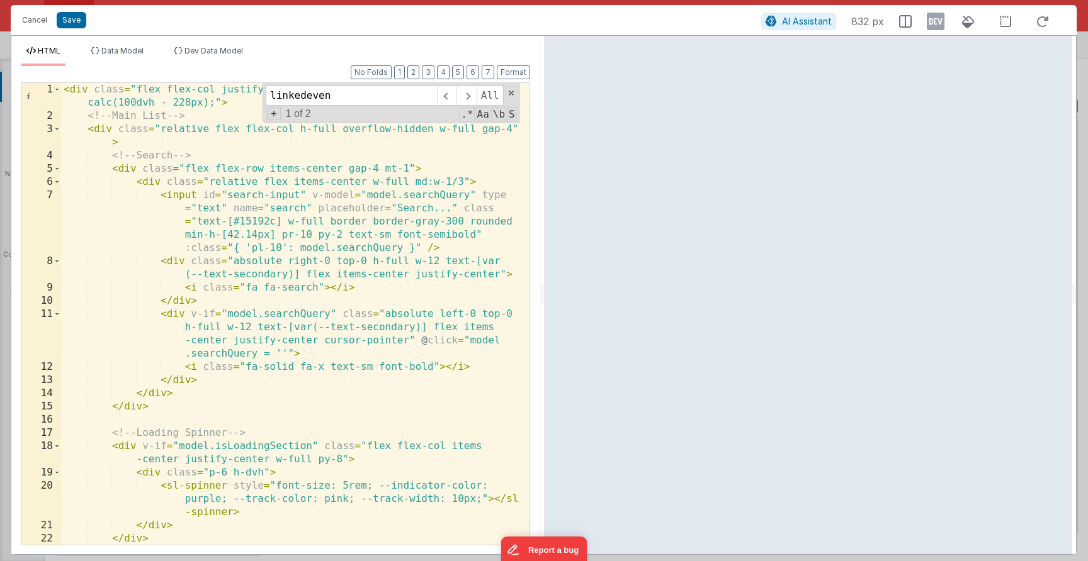
type input "linkedeven"
click at [303, 303] on div "< div class = "flex flex-col justify-between gap-4 md:flex-row" style = "height…" at bounding box center [290, 334] width 459 height 502
